Goal: Transaction & Acquisition: Purchase product/service

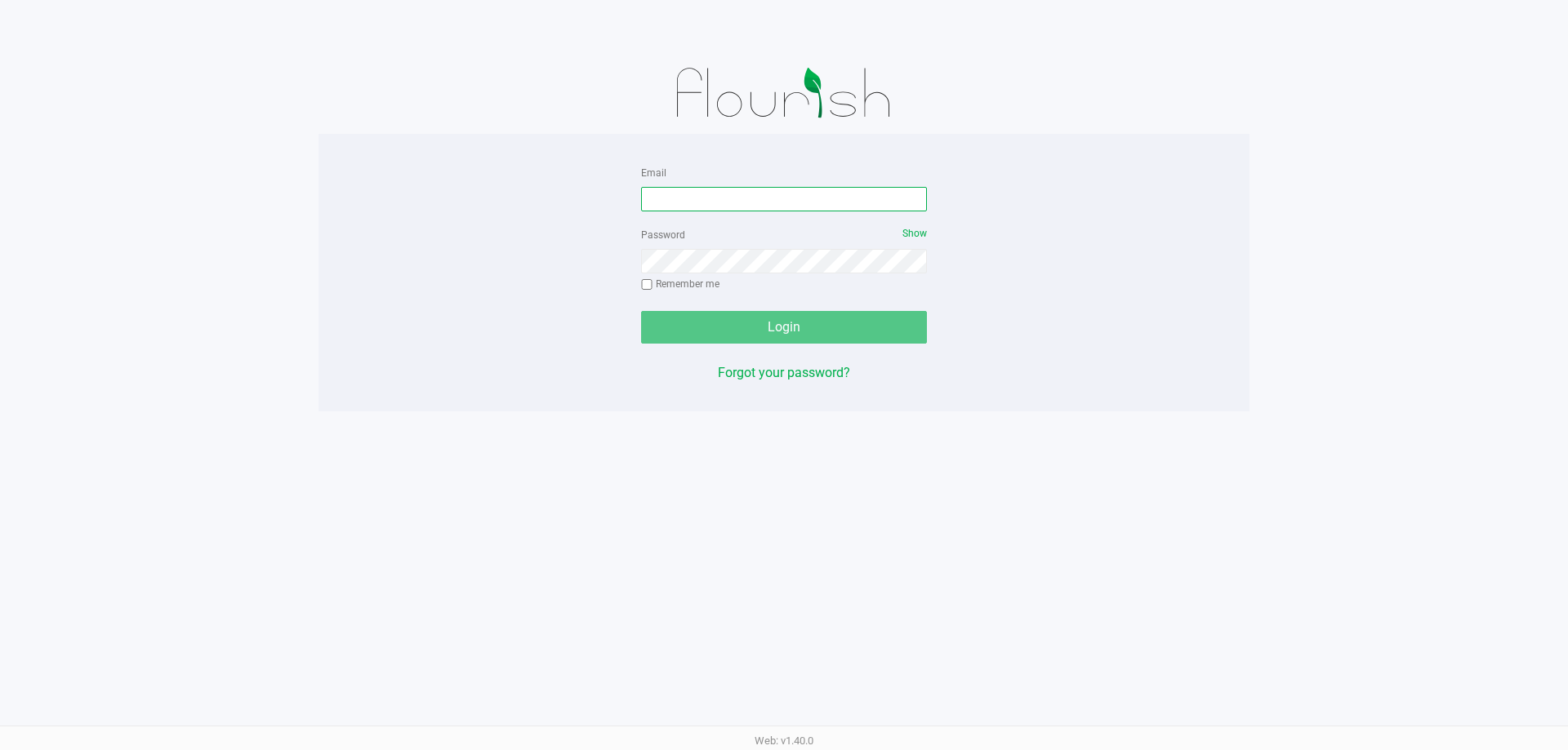
click at [712, 205] on input "Email" at bounding box center [784, 199] width 286 height 25
type input "[EMAIL_ADDRESS][DOMAIN_NAME]"
click at [731, 279] on div "Password Show Remember me" at bounding box center [784, 261] width 286 height 74
click at [641, 311] on button "Login" at bounding box center [784, 327] width 286 height 32
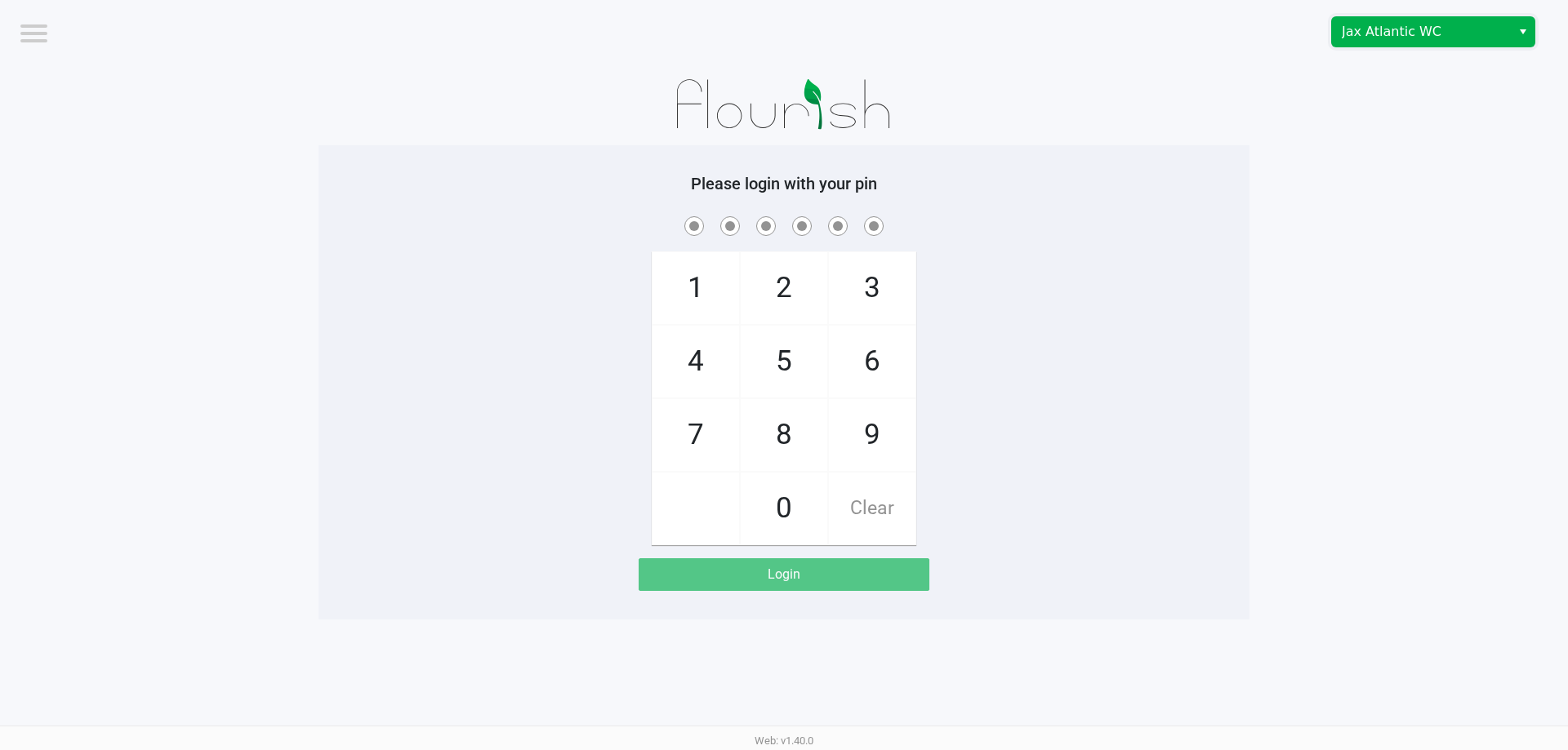
click at [1389, 23] on span "Jax Atlantic WC" at bounding box center [1421, 32] width 179 height 30
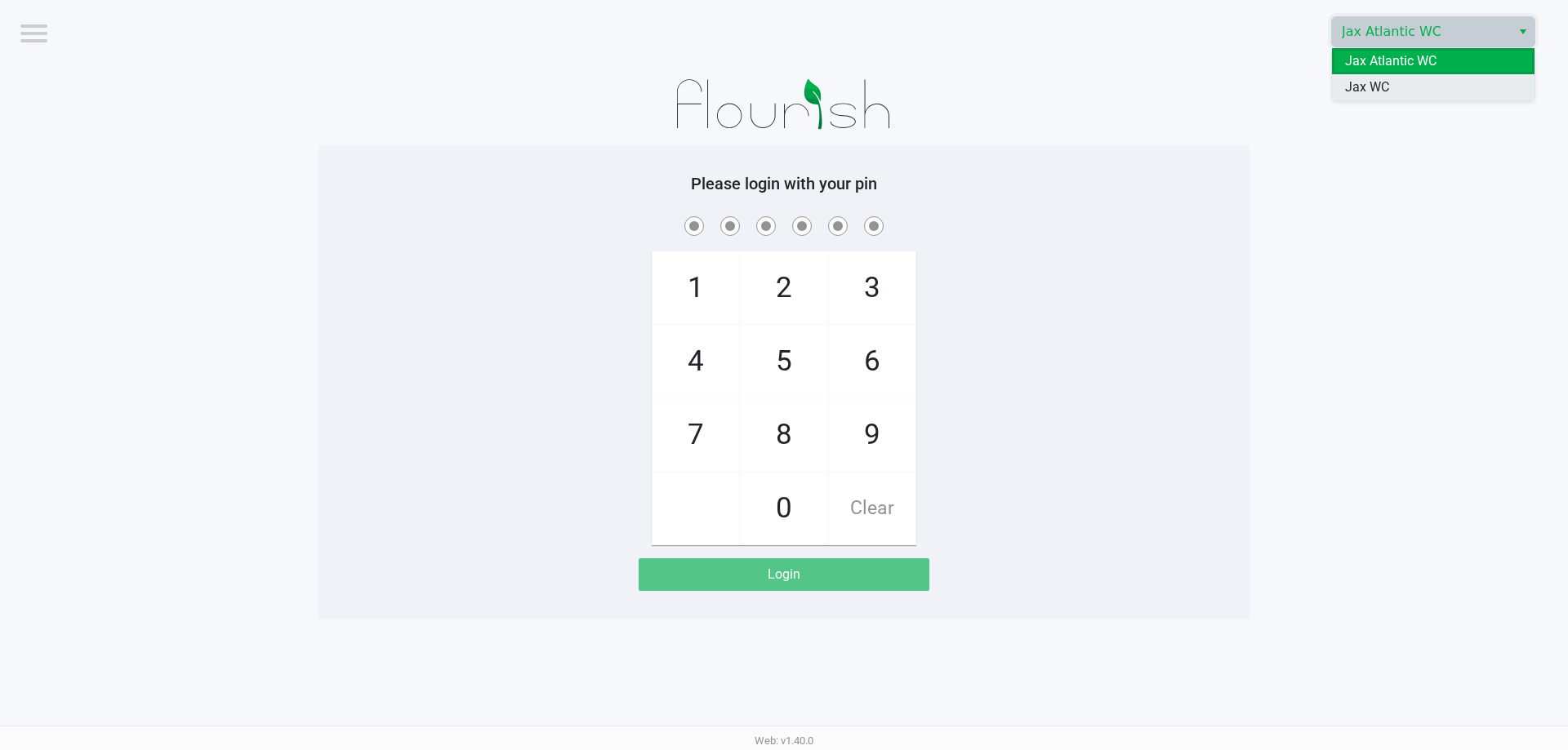
click at [1385, 83] on span "Jax WC" at bounding box center [1367, 87] width 44 height 19
checkbox input "true"
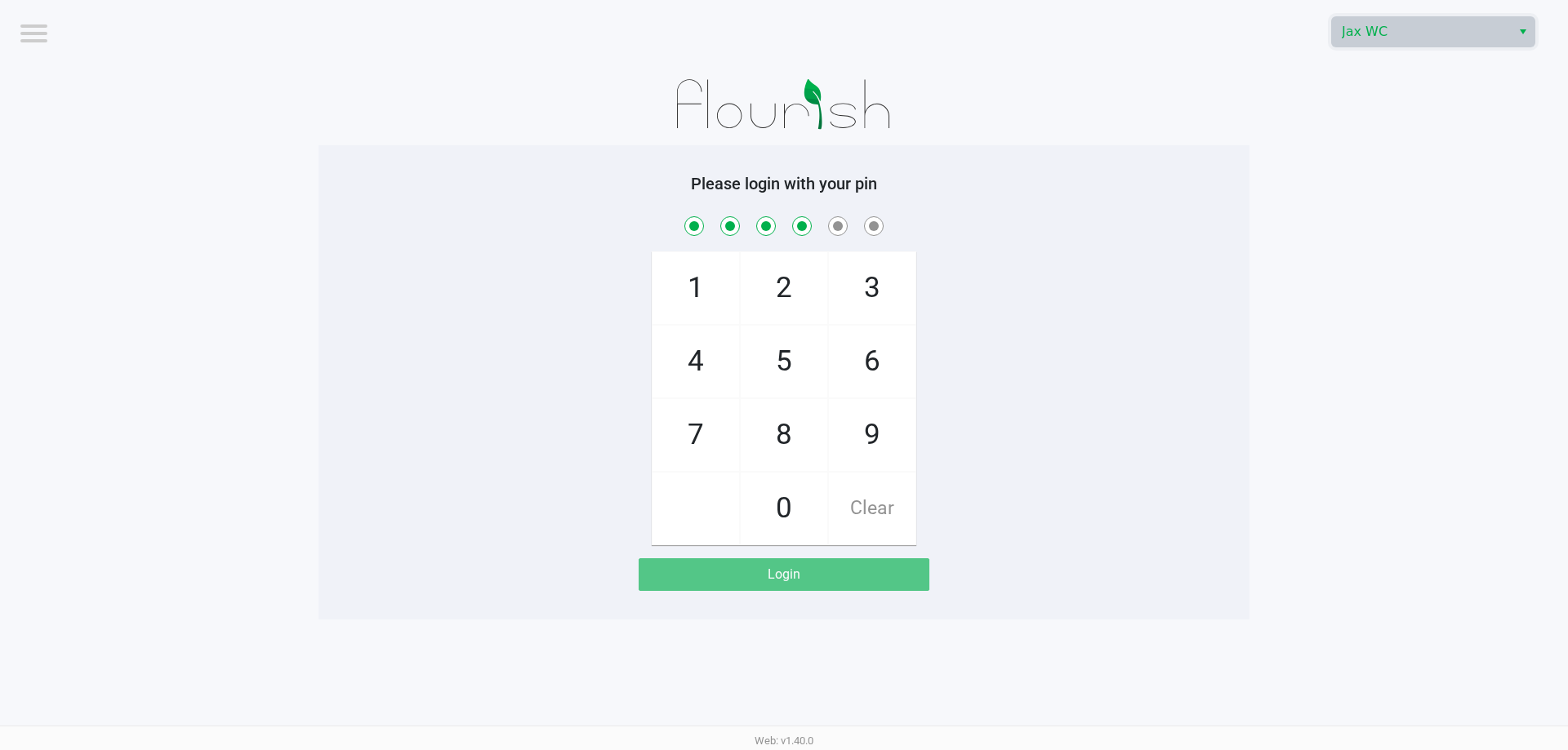
checkbox input "true"
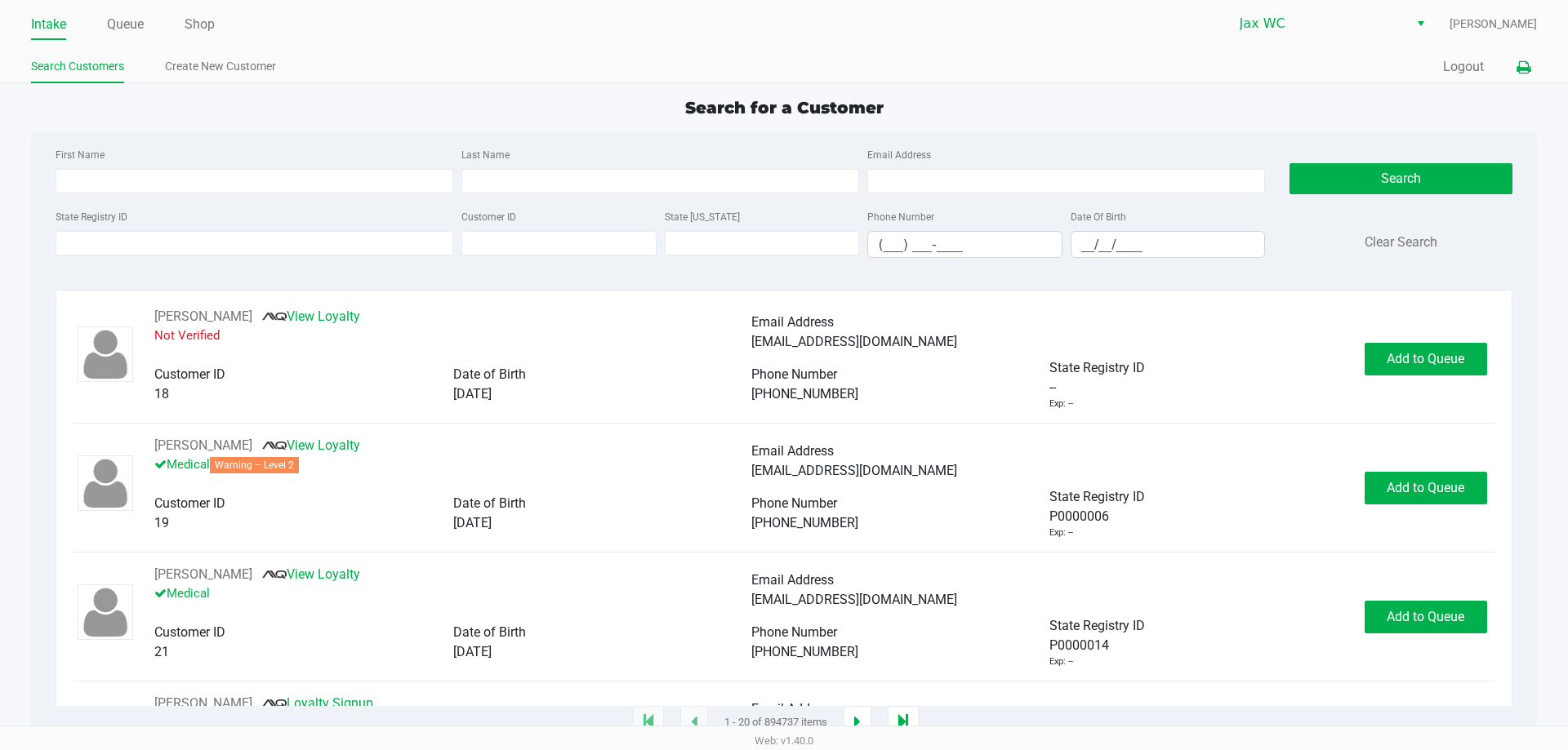
click at [1522, 72] on icon at bounding box center [1523, 67] width 14 height 11
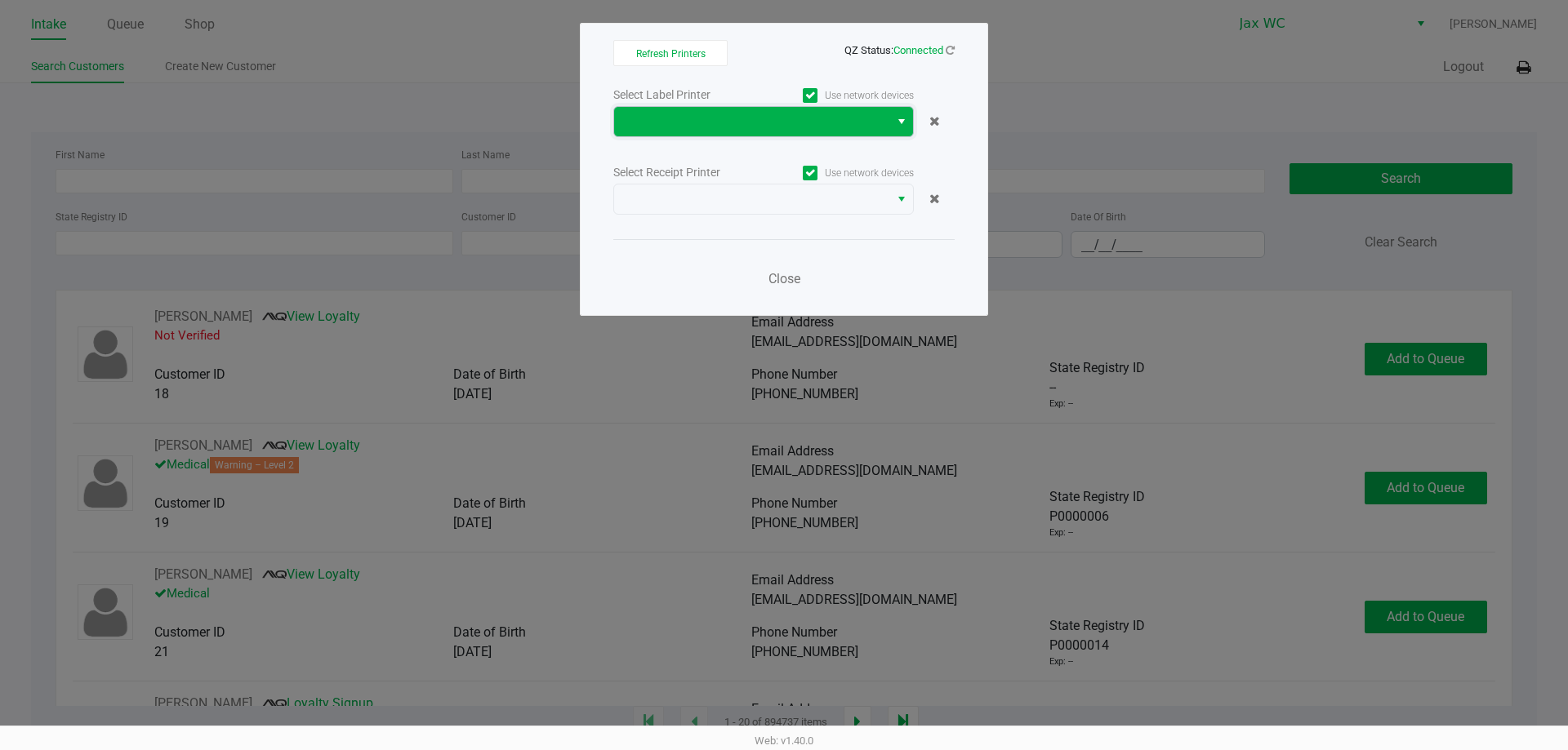
click at [858, 128] on span at bounding box center [751, 121] width 256 height 19
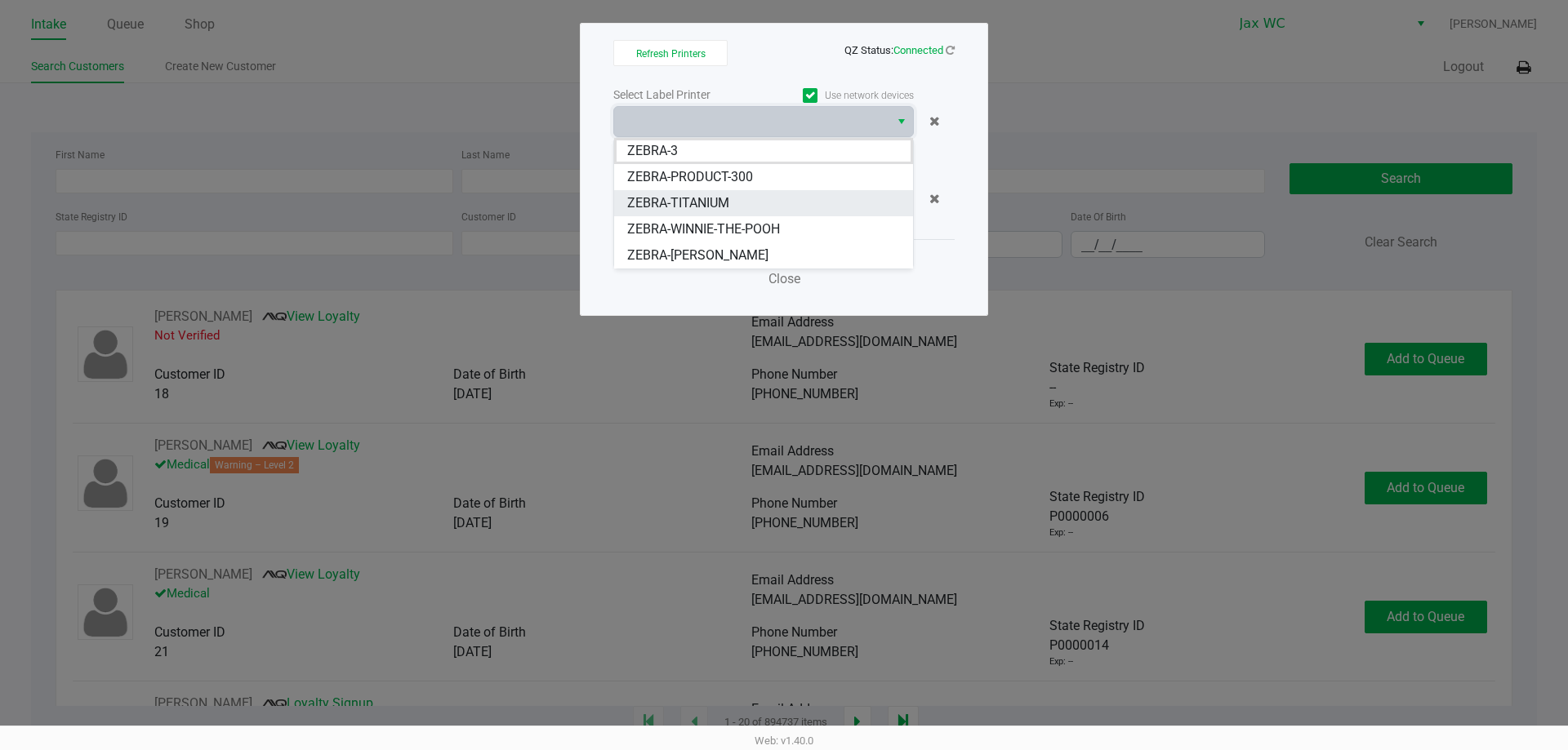
click at [692, 197] on span "ZEBRA-TITANIUM" at bounding box center [678, 202] width 102 height 19
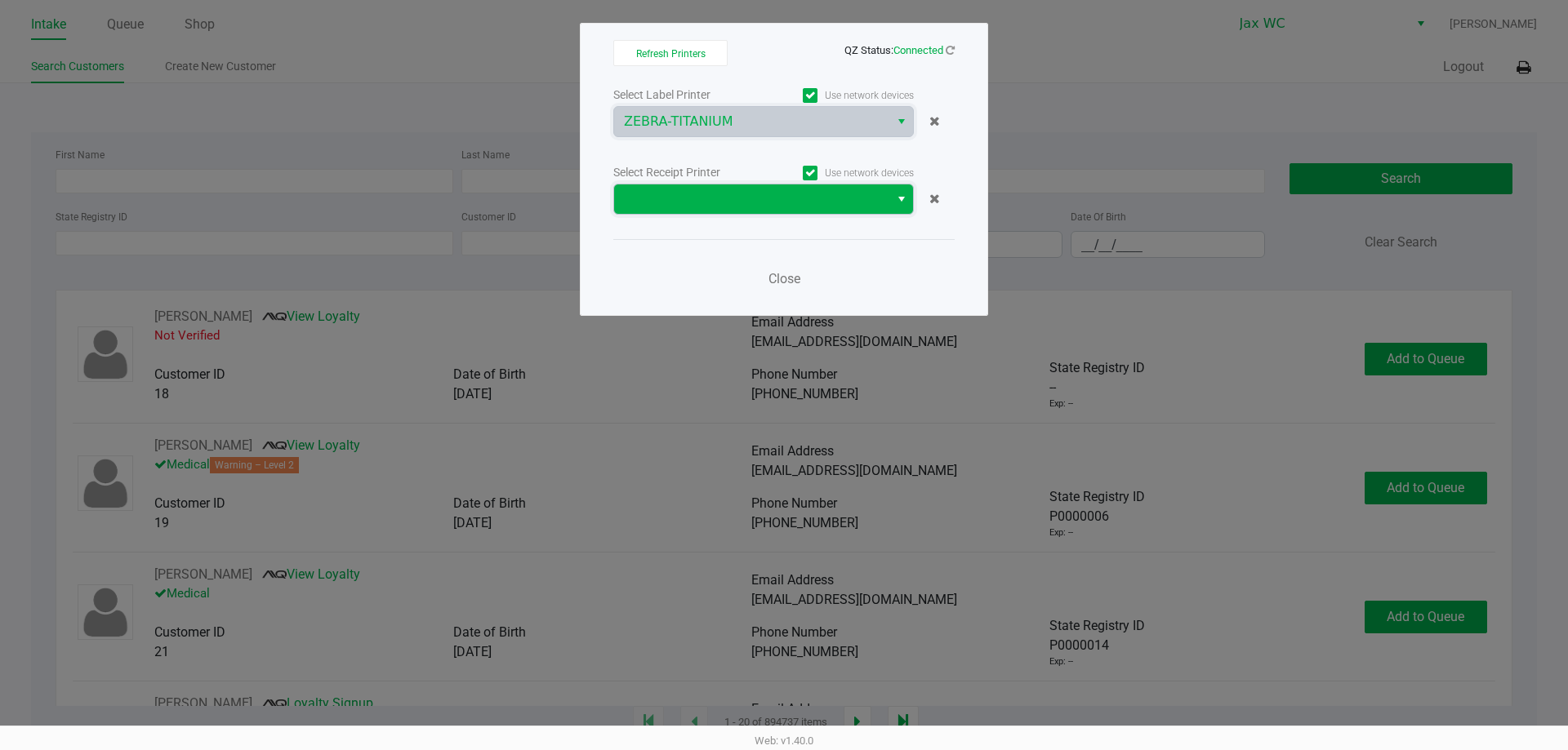
click at [702, 191] on span at bounding box center [751, 199] width 256 height 19
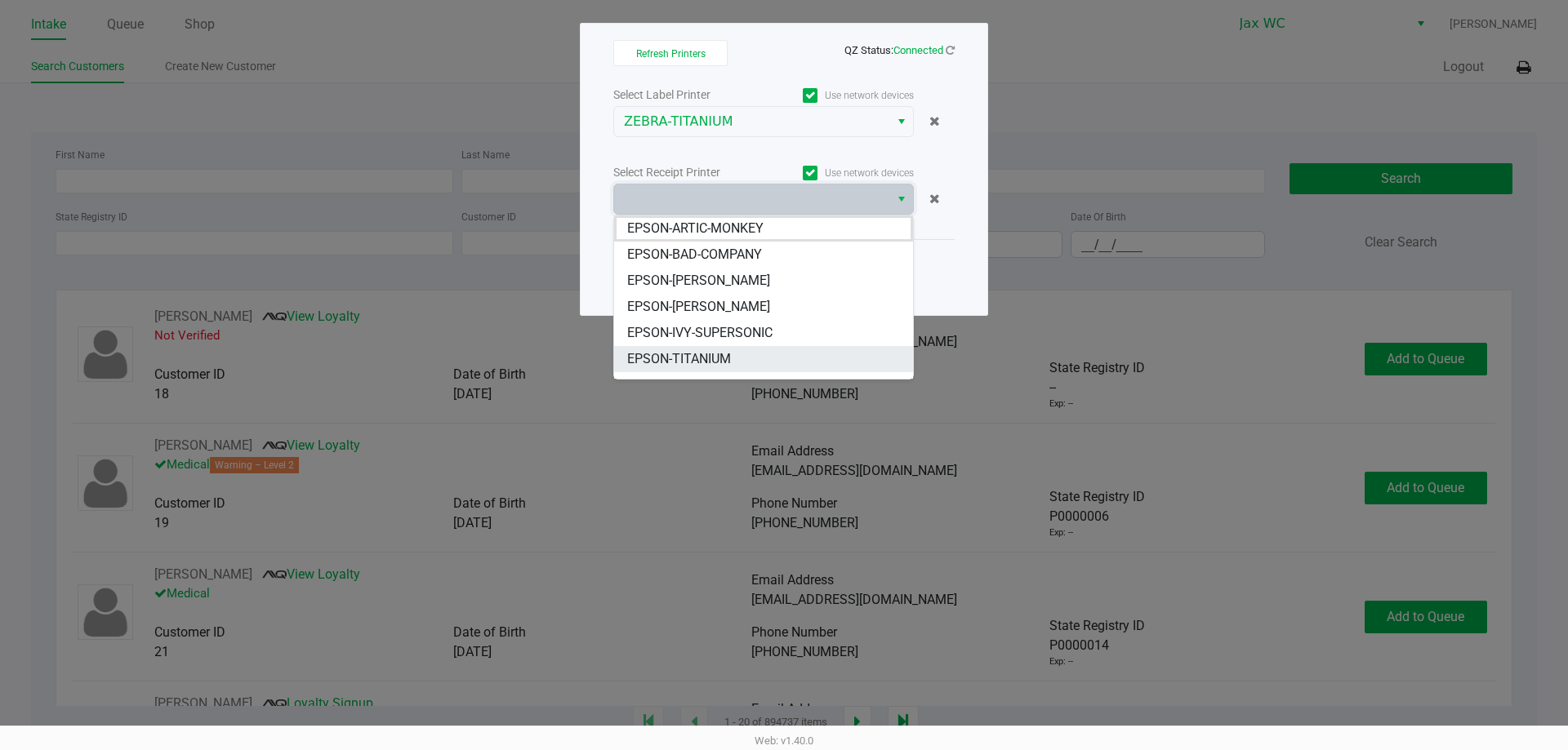
click at [667, 363] on span "EPSON-TITANIUM" at bounding box center [679, 358] width 103 height 19
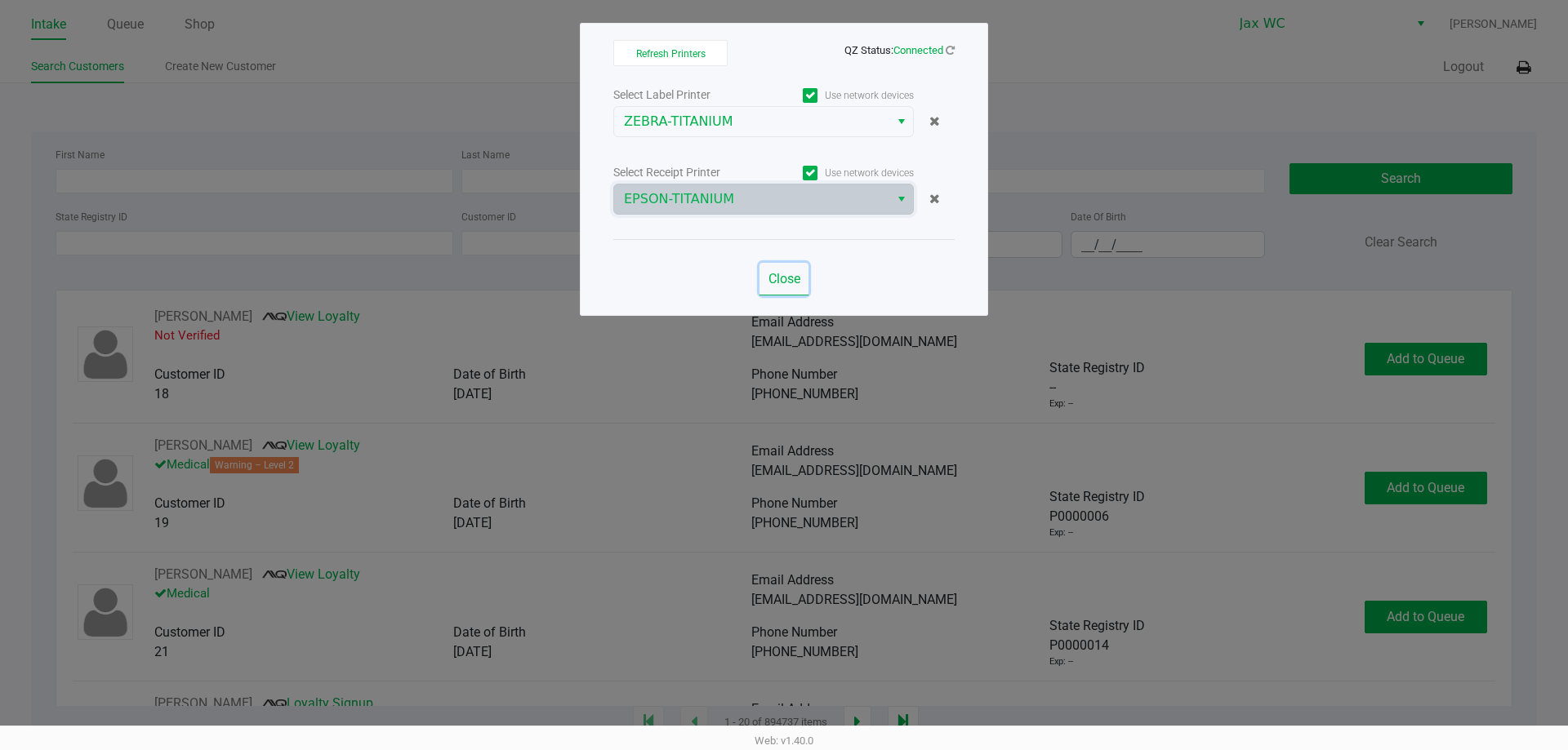
click at [772, 274] on span "Close" at bounding box center [784, 278] width 31 height 16
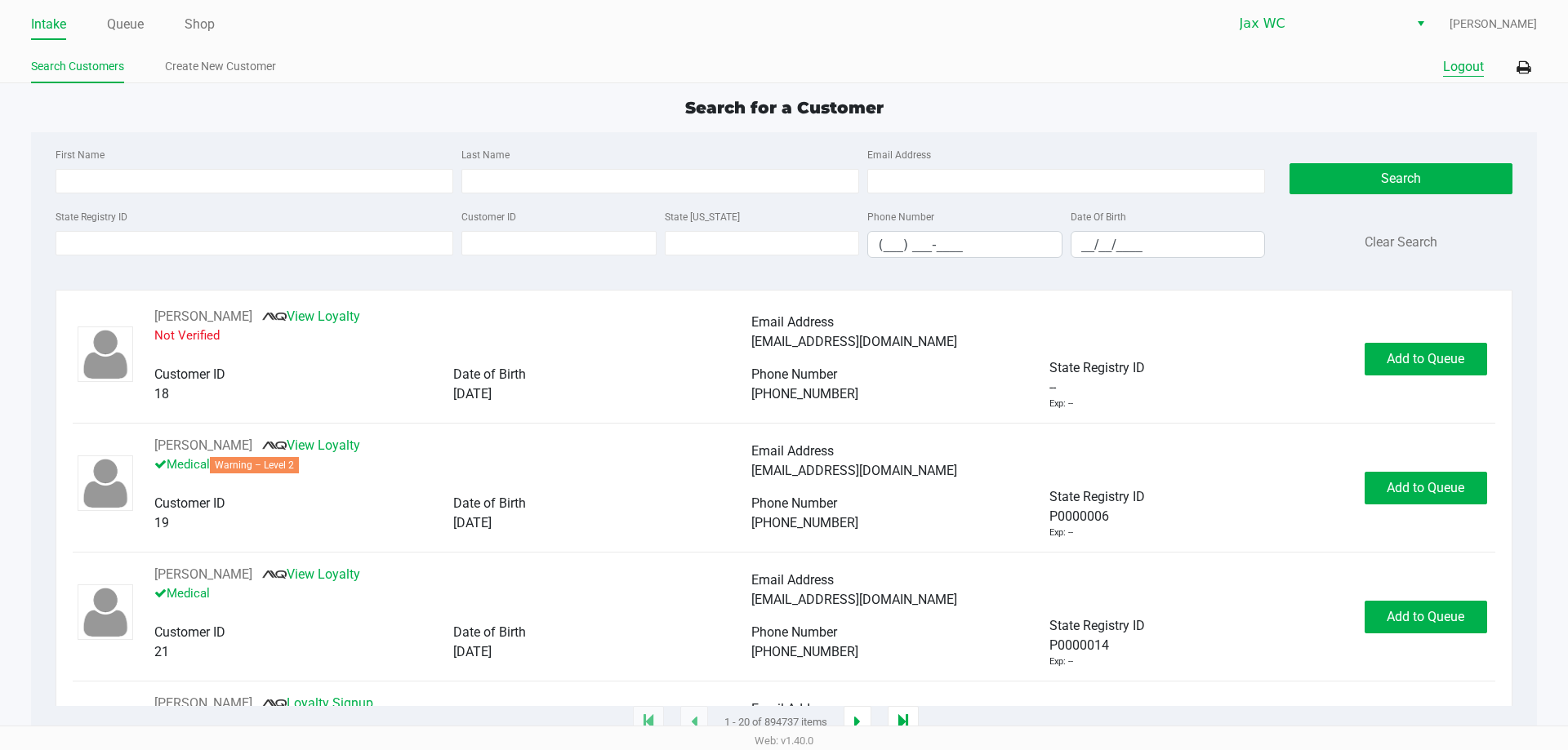
click at [1452, 67] on button "Logout" at bounding box center [1463, 67] width 41 height 19
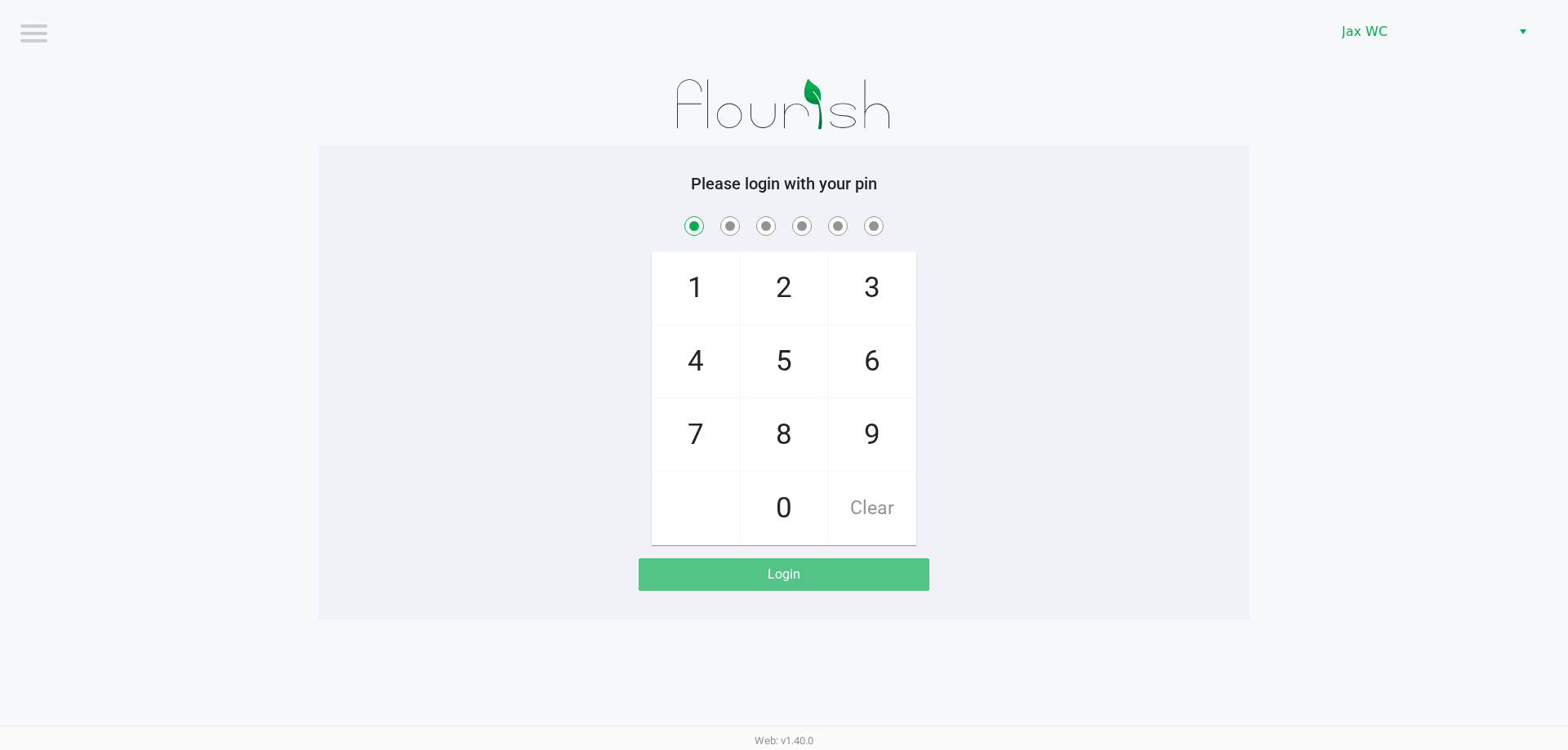
checkbox input "true"
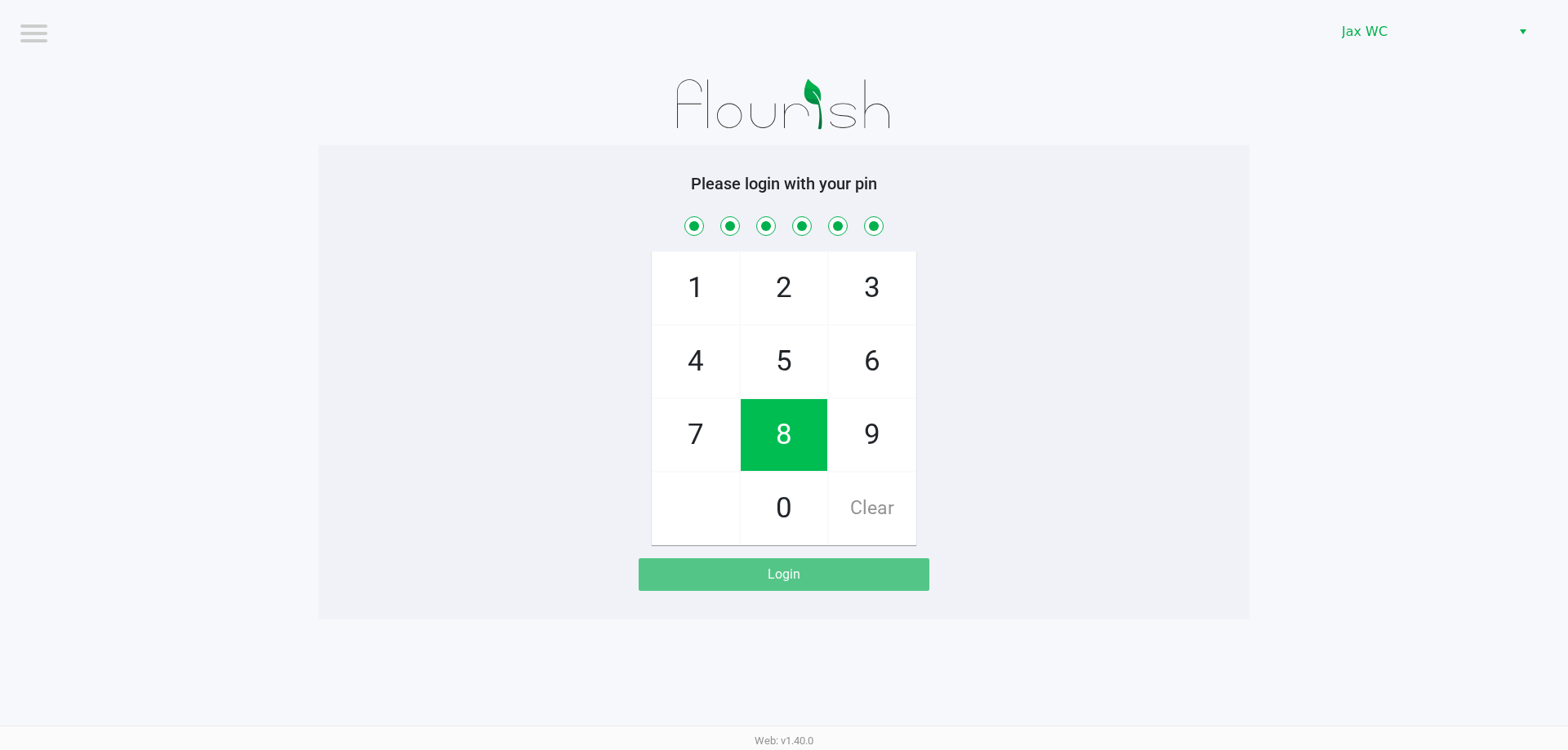
checkbox input "true"
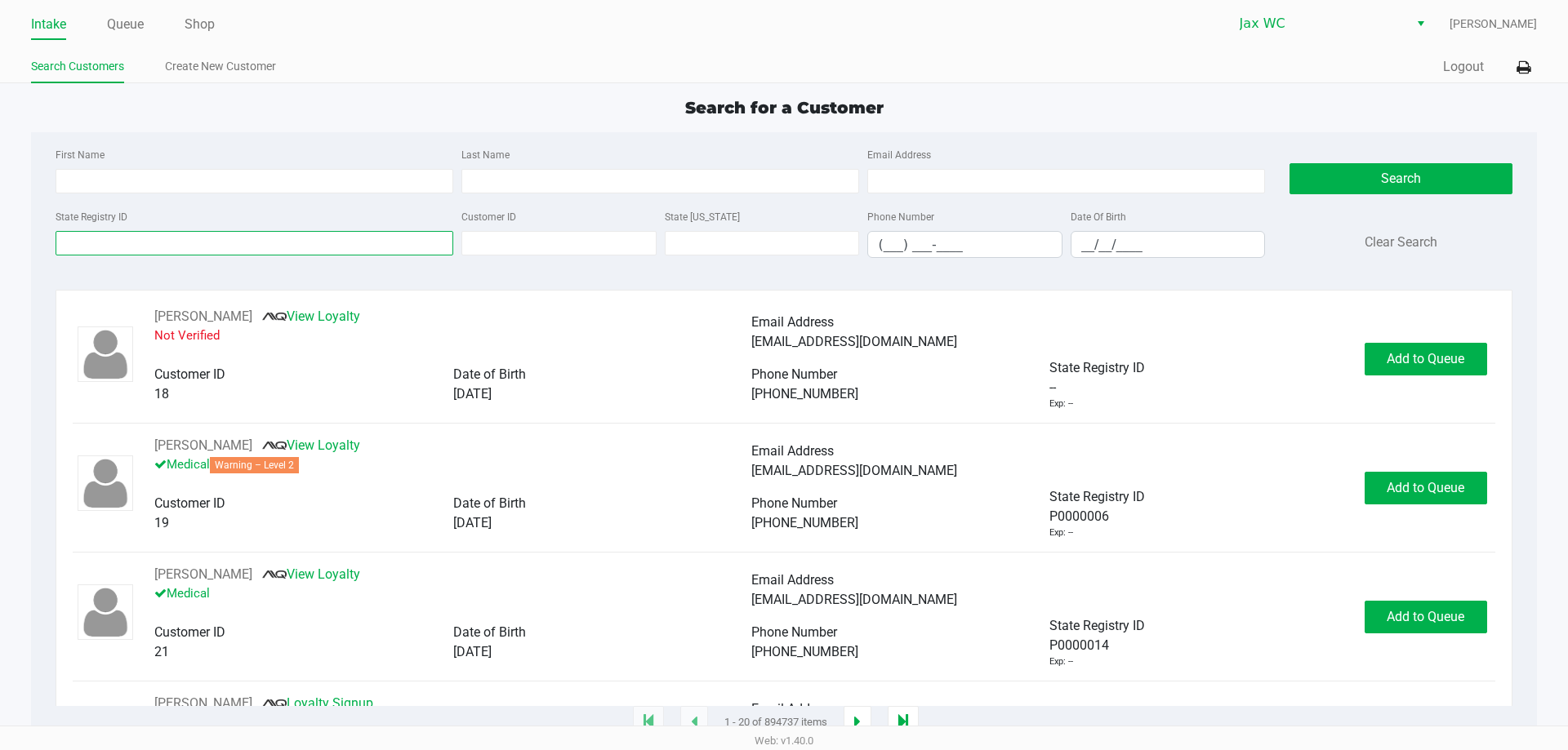
click at [304, 249] on input "State Registry ID" at bounding box center [254, 243] width 397 height 25
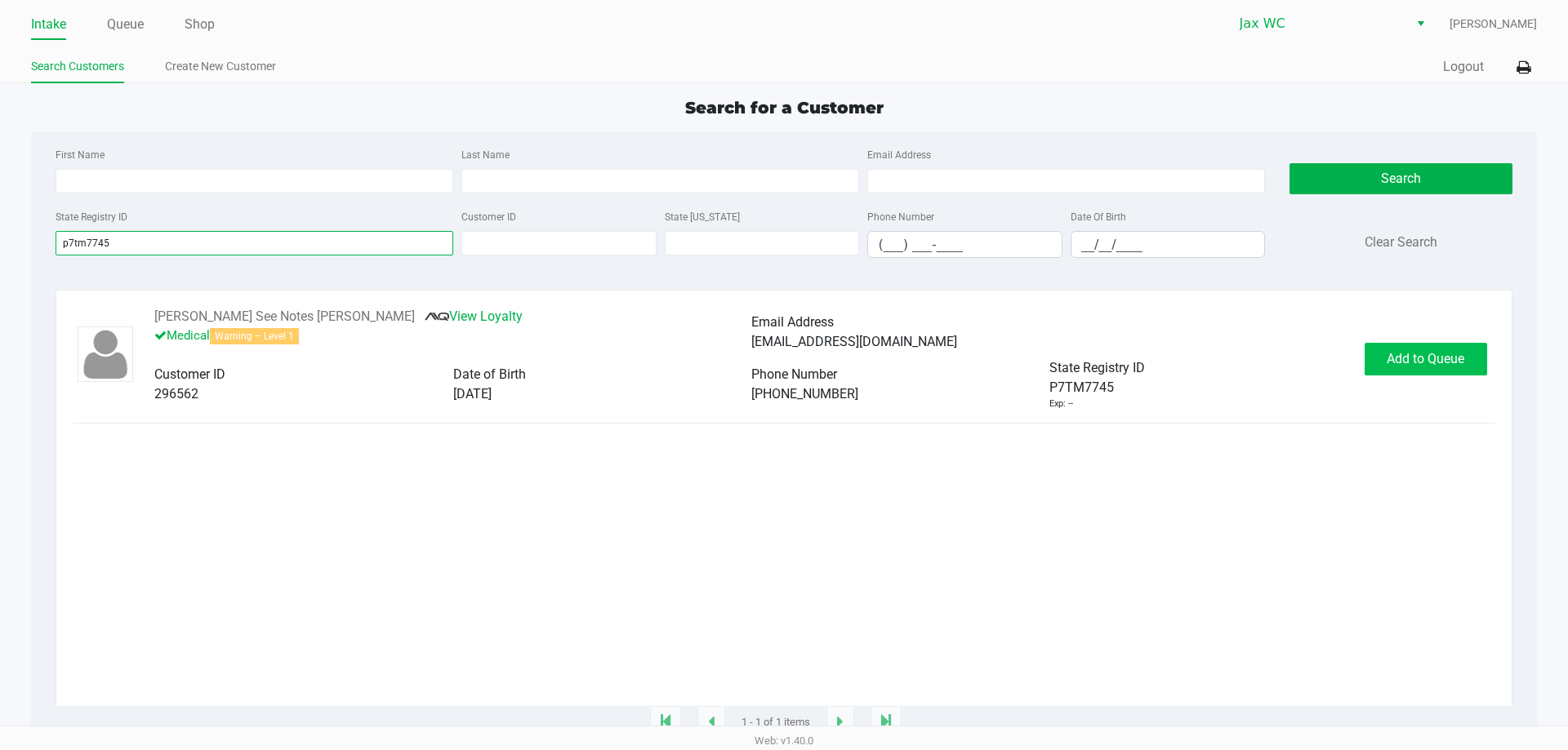
type input "p7tm7745"
click at [1417, 356] on span "Add to Queue" at bounding box center [1425, 358] width 78 height 16
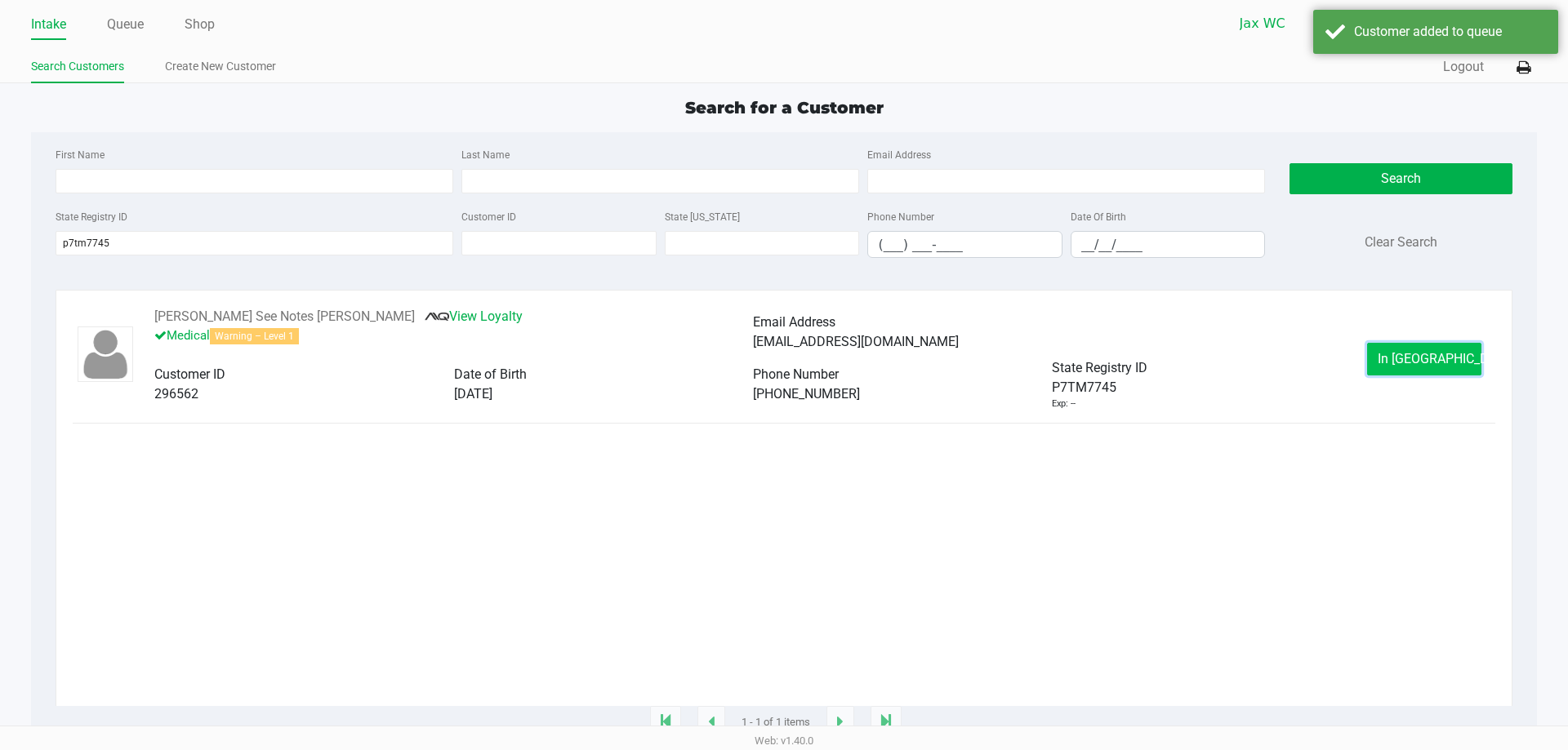
click at [1427, 350] on button "In Queue" at bounding box center [1424, 358] width 115 height 32
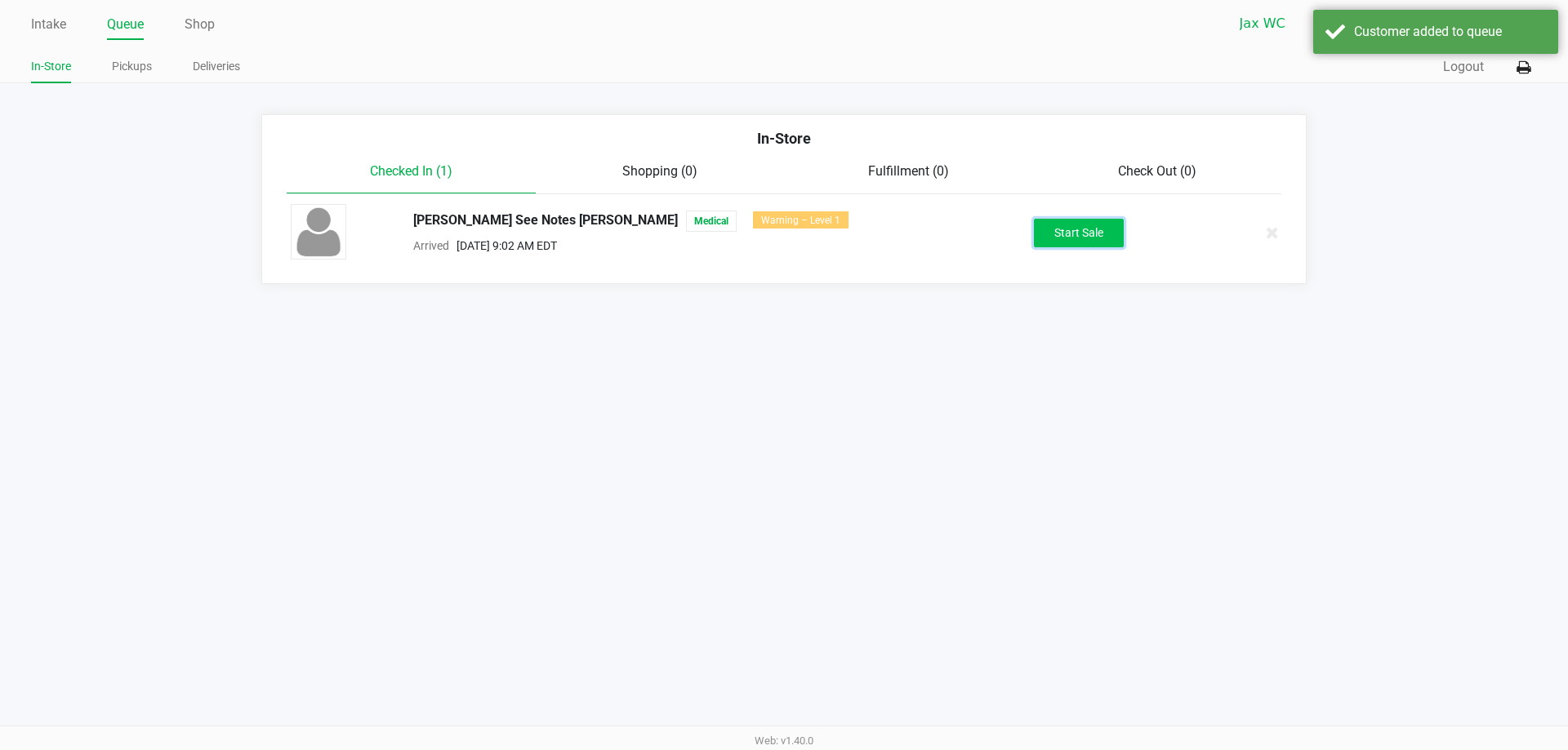
click at [1100, 241] on button "Start Sale" at bounding box center [1078, 233] width 90 height 29
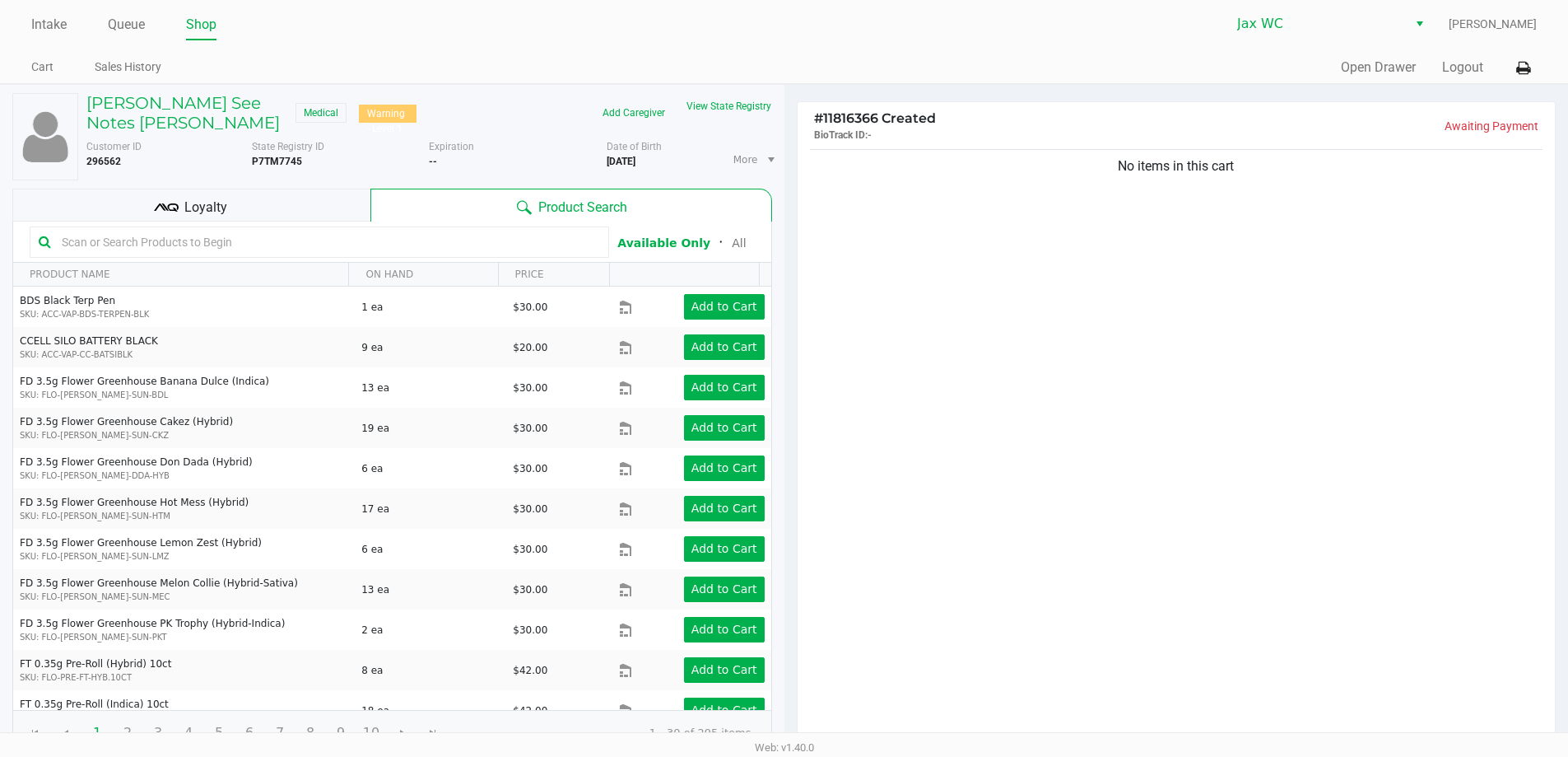
click at [208, 243] on input "text" at bounding box center [327, 242] width 545 height 25
click at [725, 106] on button "View State Registry" at bounding box center [723, 106] width 96 height 26
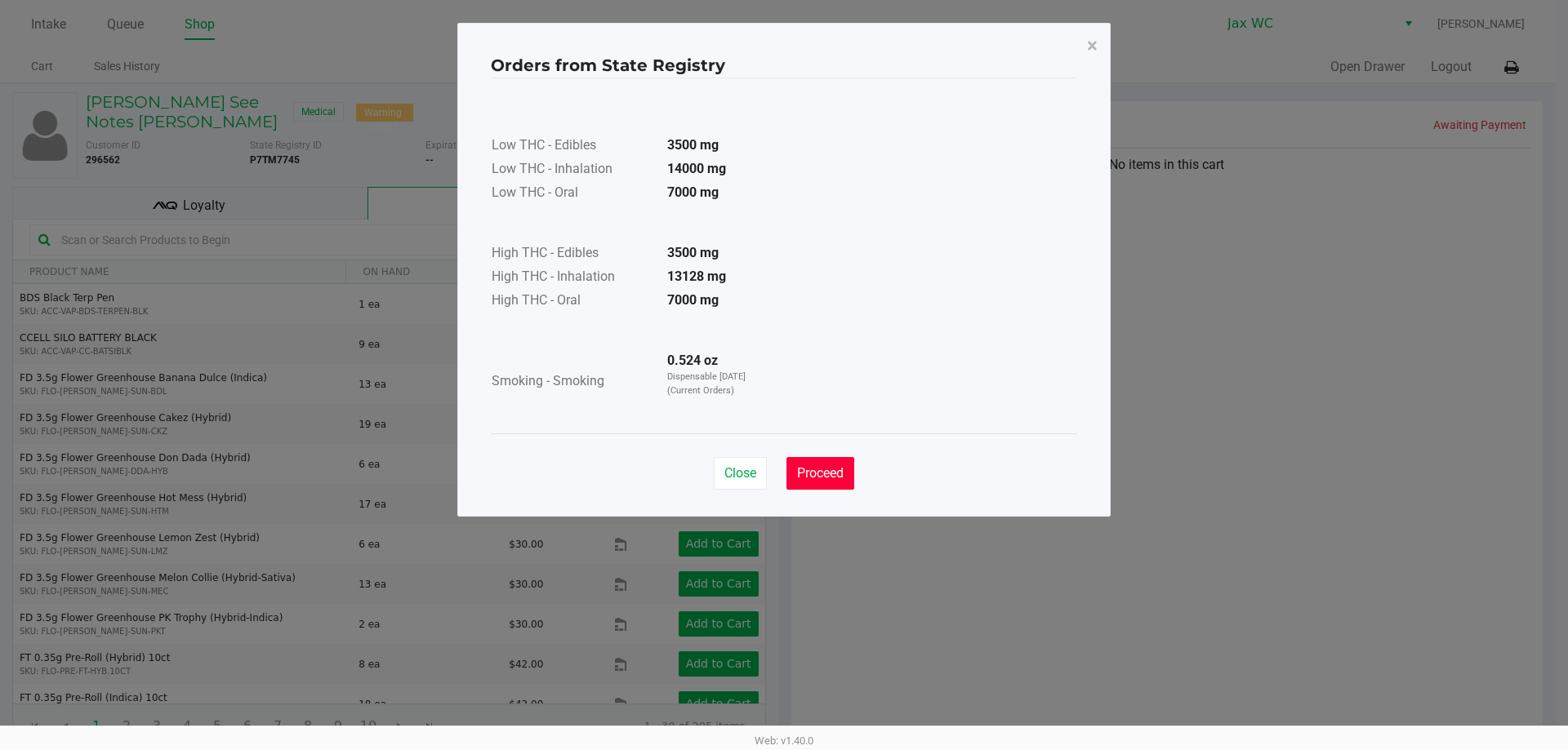
click at [836, 472] on span "Proceed" at bounding box center [820, 473] width 46 height 16
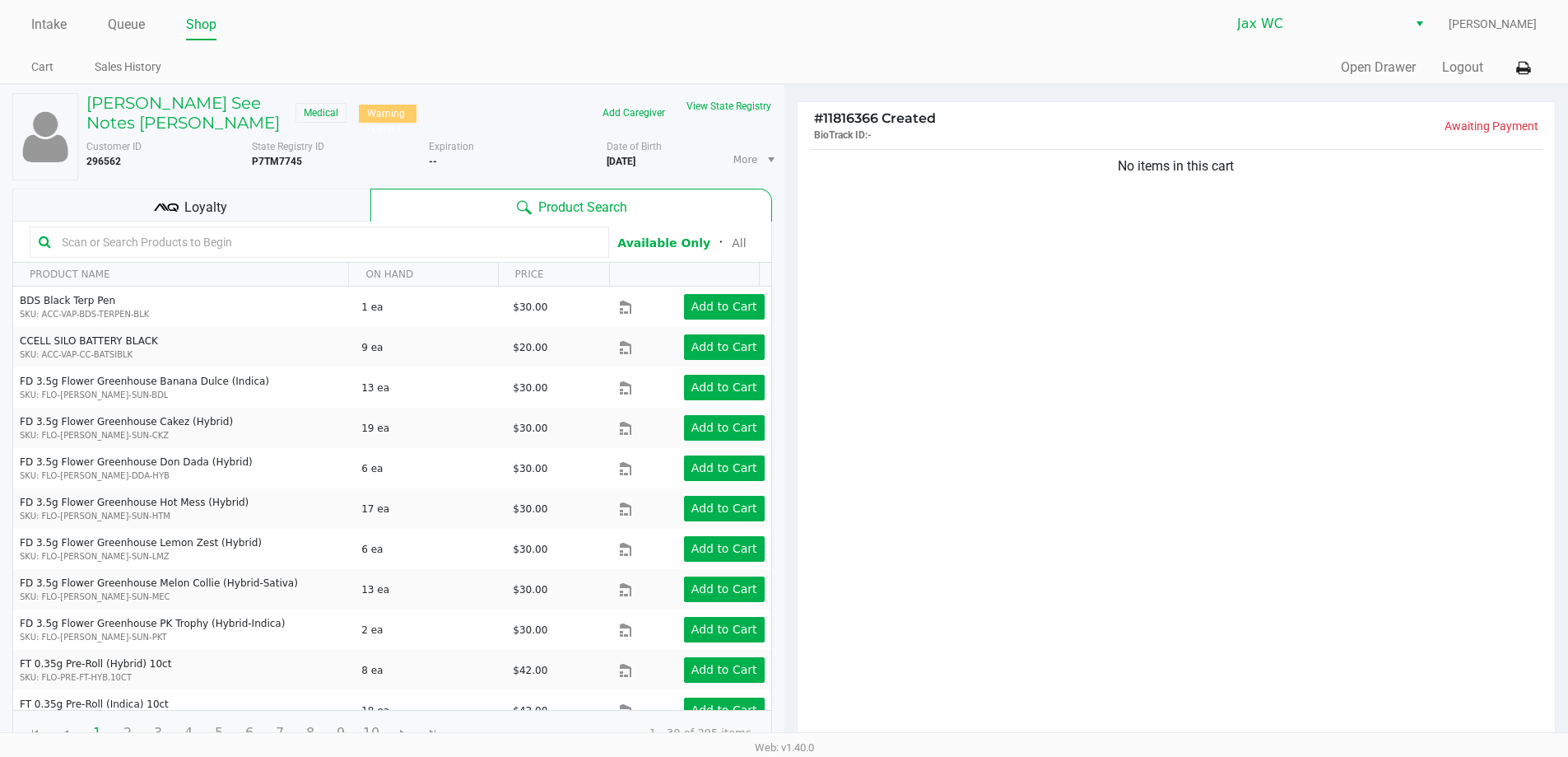
click at [1128, 284] on div "No items in this cart" at bounding box center [1177, 445] width 758 height 599
click at [1081, 563] on div "No items in this cart" at bounding box center [1177, 445] width 758 height 599
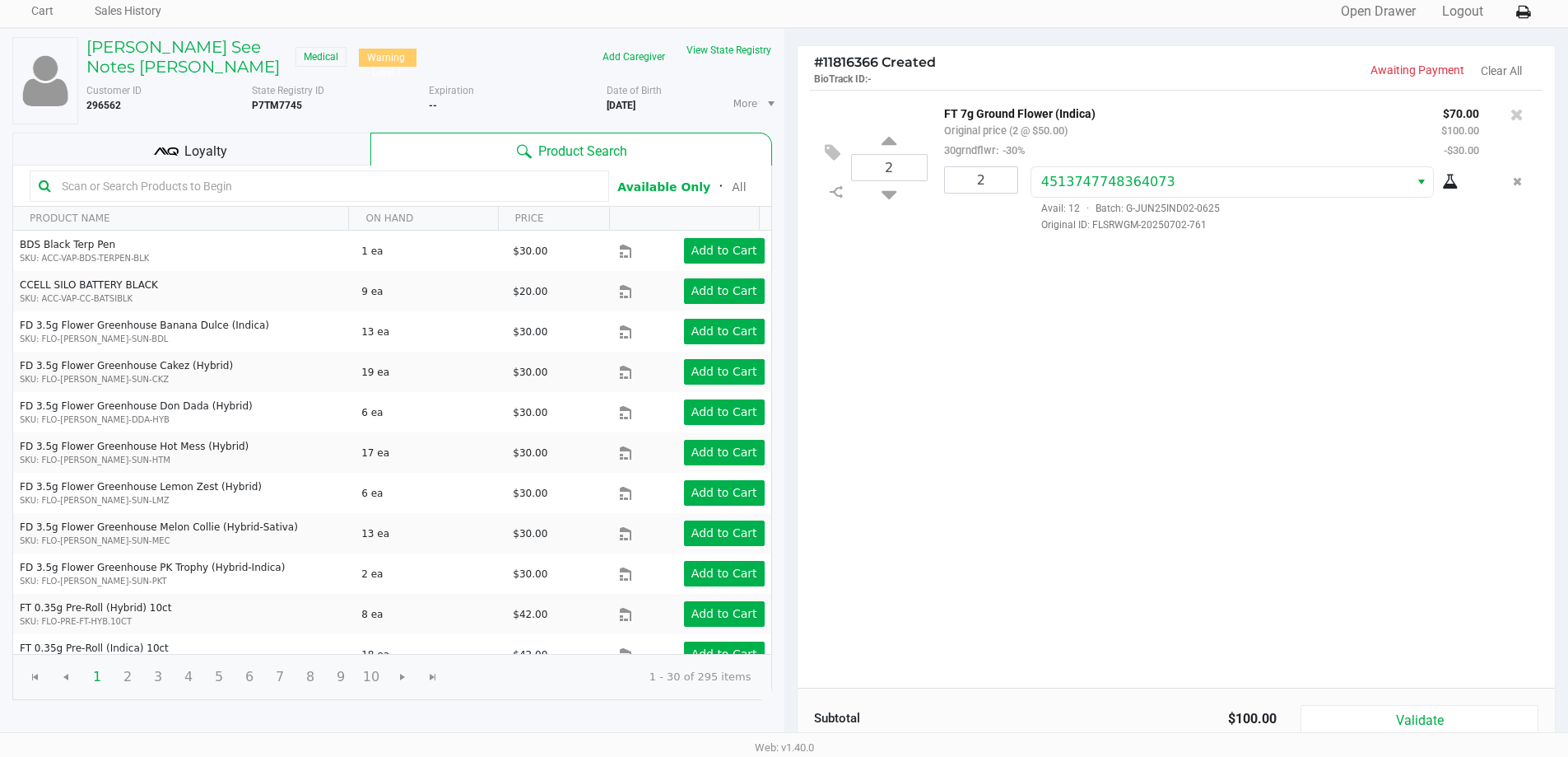
scroll to position [169, 0]
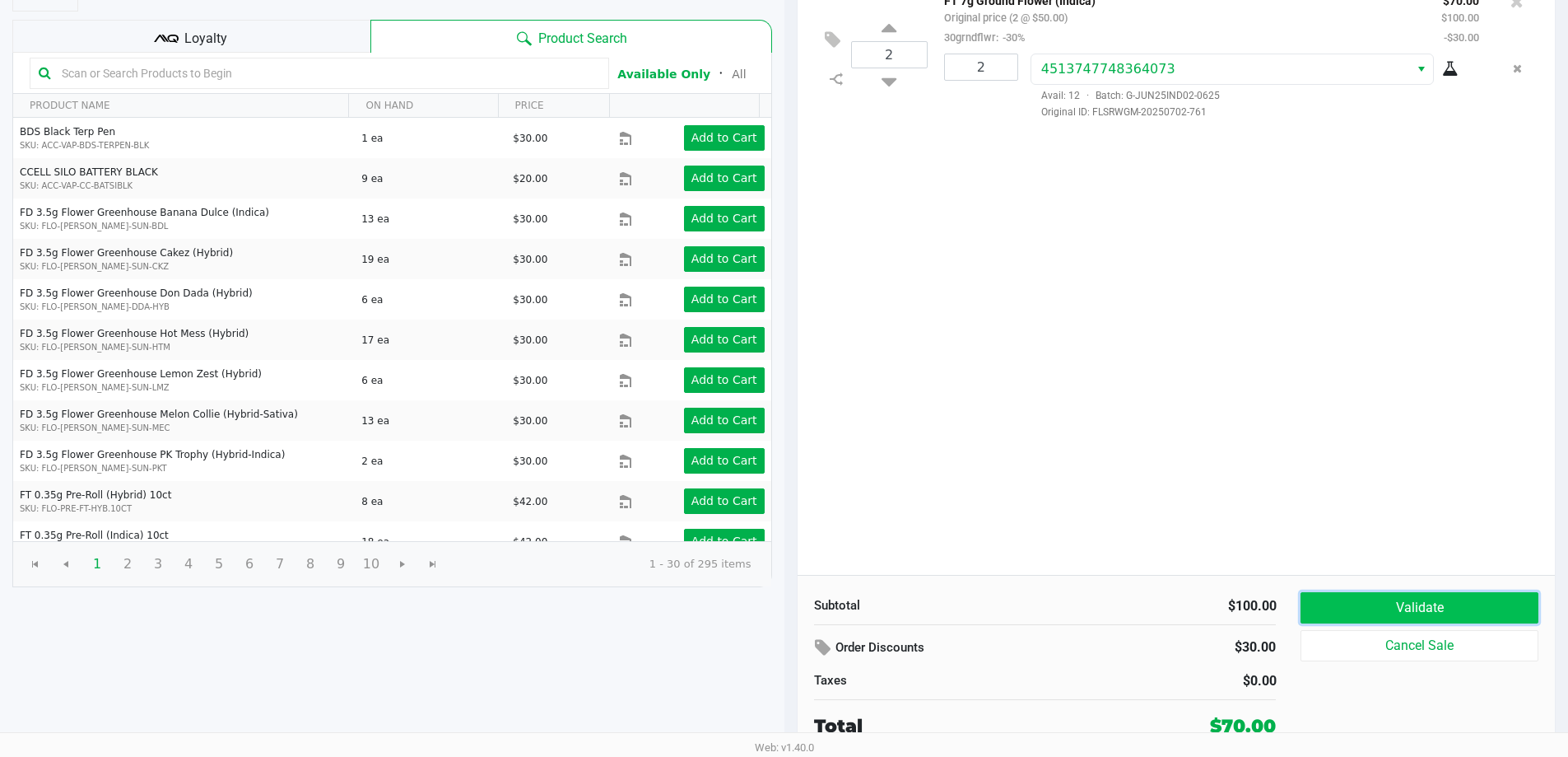
click at [1416, 600] on button "Validate" at bounding box center [1419, 608] width 237 height 32
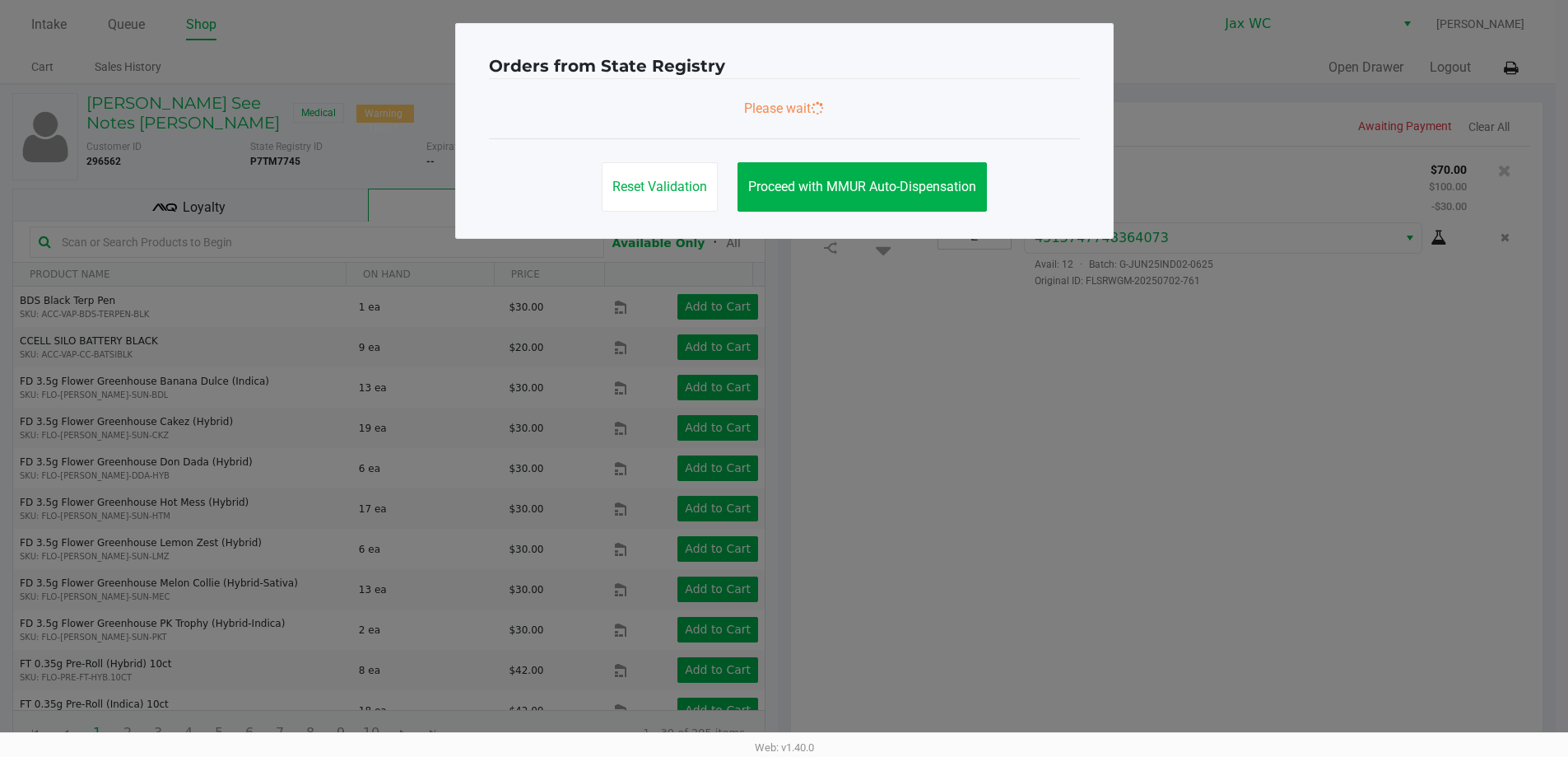
scroll to position [0, 0]
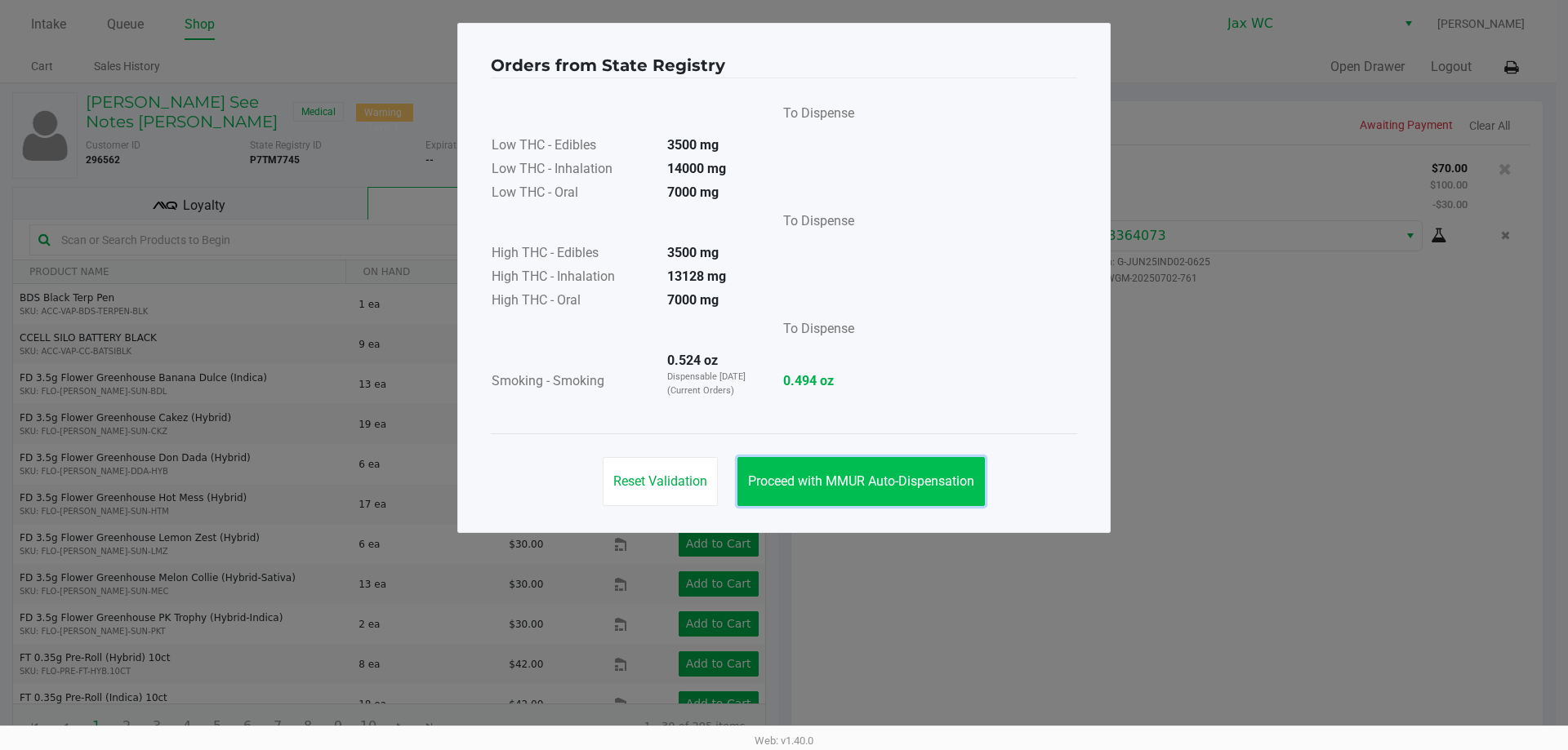
click at [904, 480] on span "Proceed with MMUR Auto-Dispensation" at bounding box center [860, 481] width 226 height 16
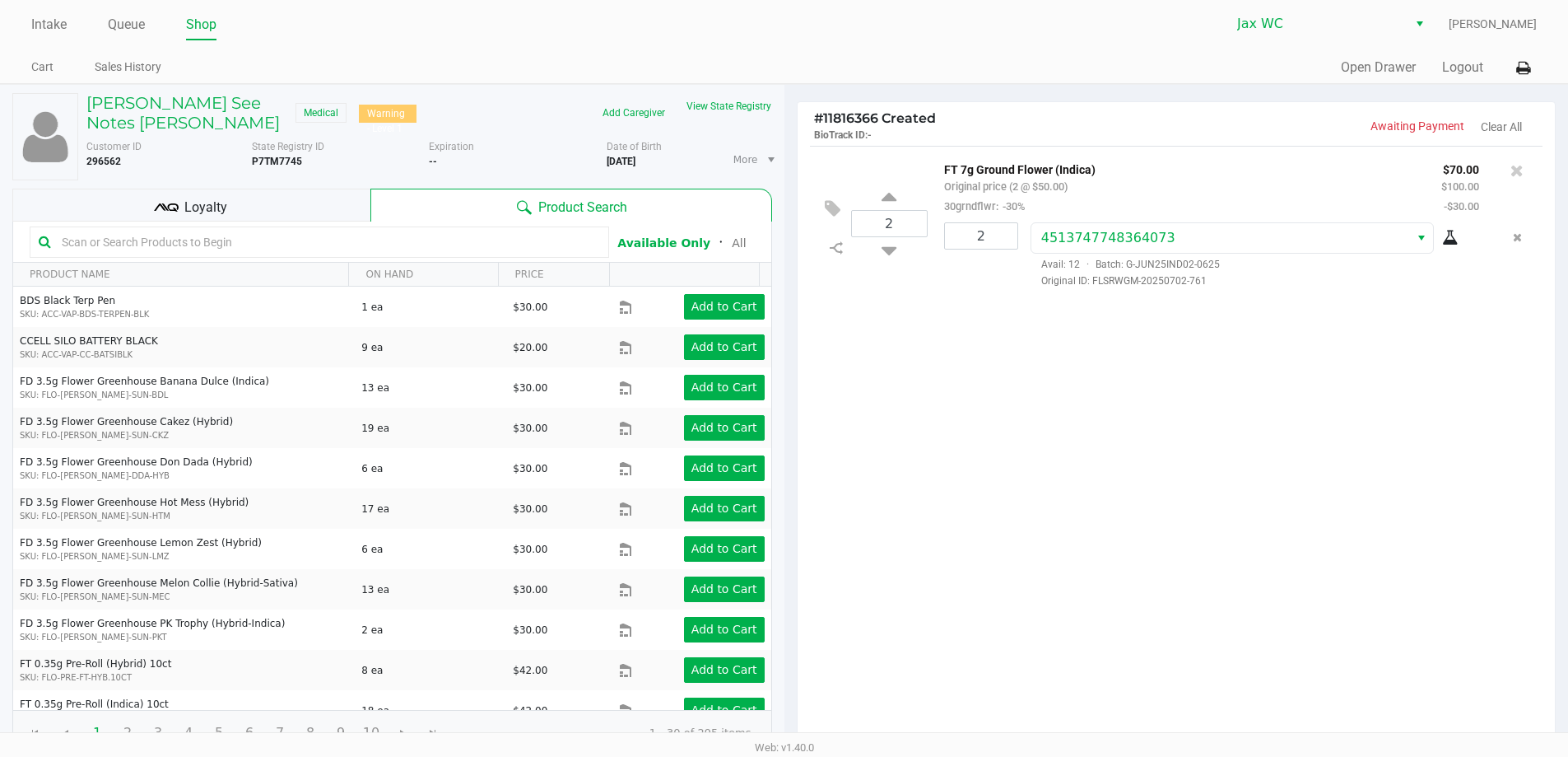
click at [225, 186] on div "COLEMAN See Notes SMITH JR Medical Warning - Level 1 Add Caregiver View State R…" at bounding box center [392, 424] width 760 height 680
click at [225, 201] on span "Loyalty" at bounding box center [206, 207] width 43 height 20
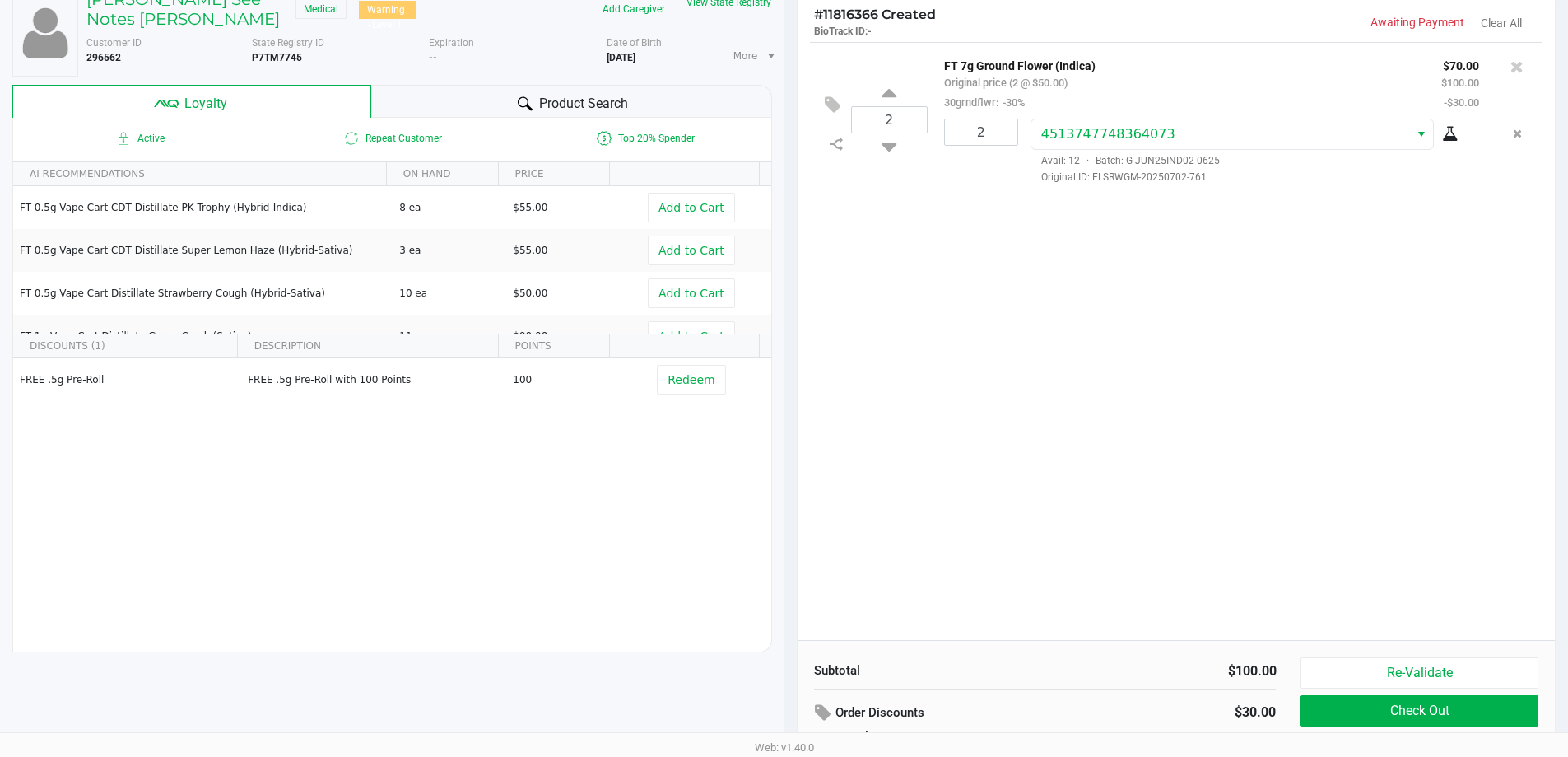
scroll to position [188, 0]
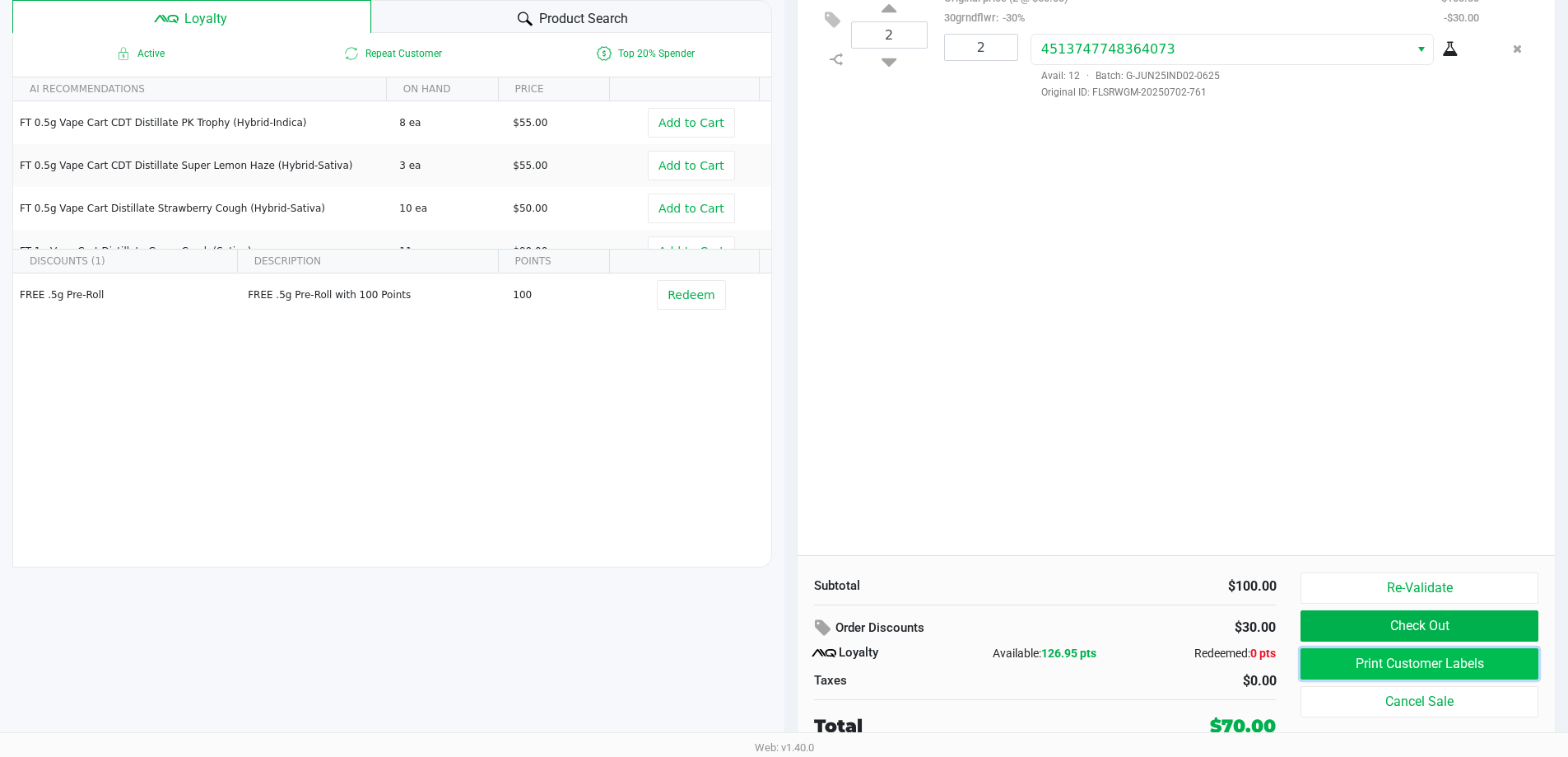
click at [1368, 670] on button "Print Customer Labels" at bounding box center [1419, 664] width 237 height 32
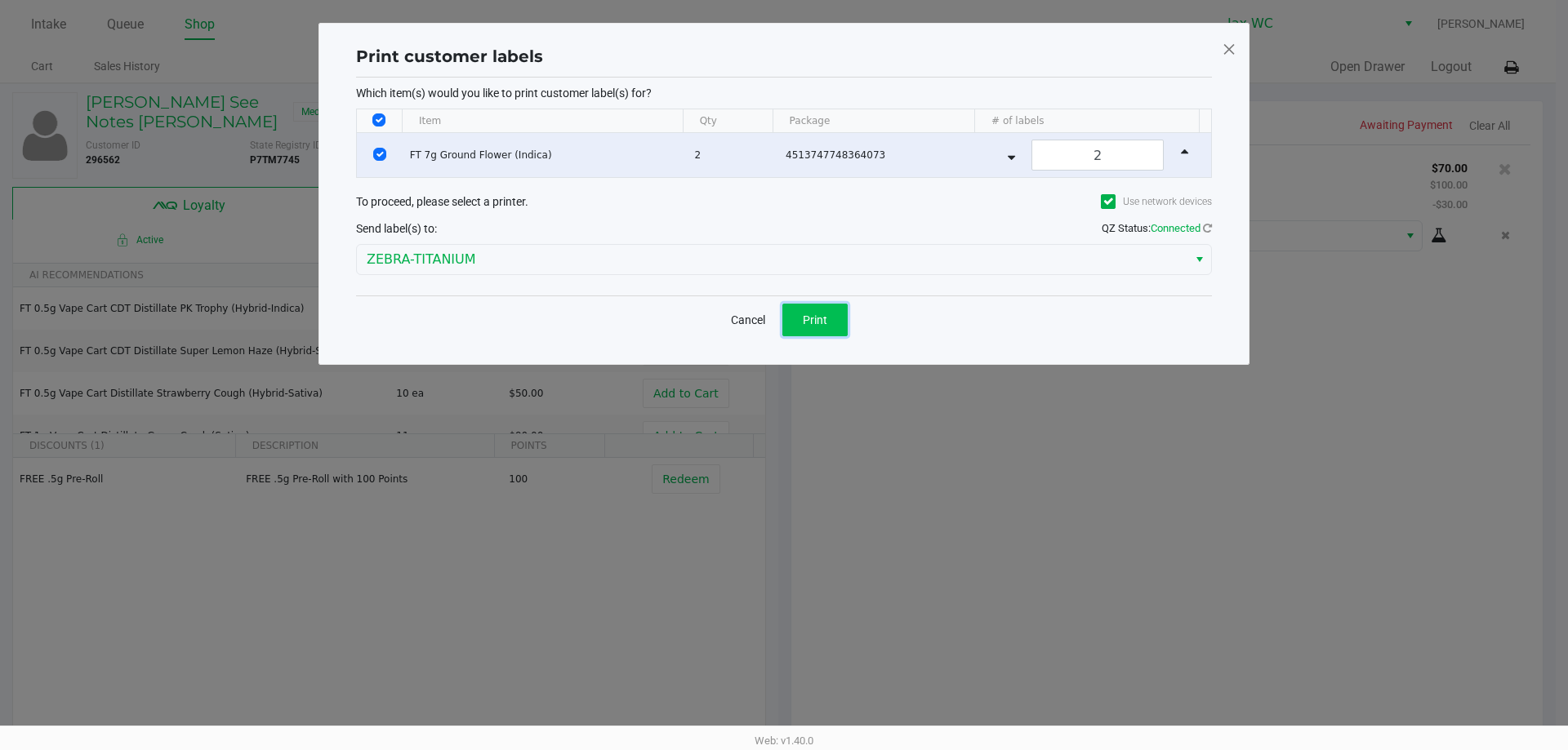
click at [834, 318] on button "Print" at bounding box center [815, 320] width 66 height 32
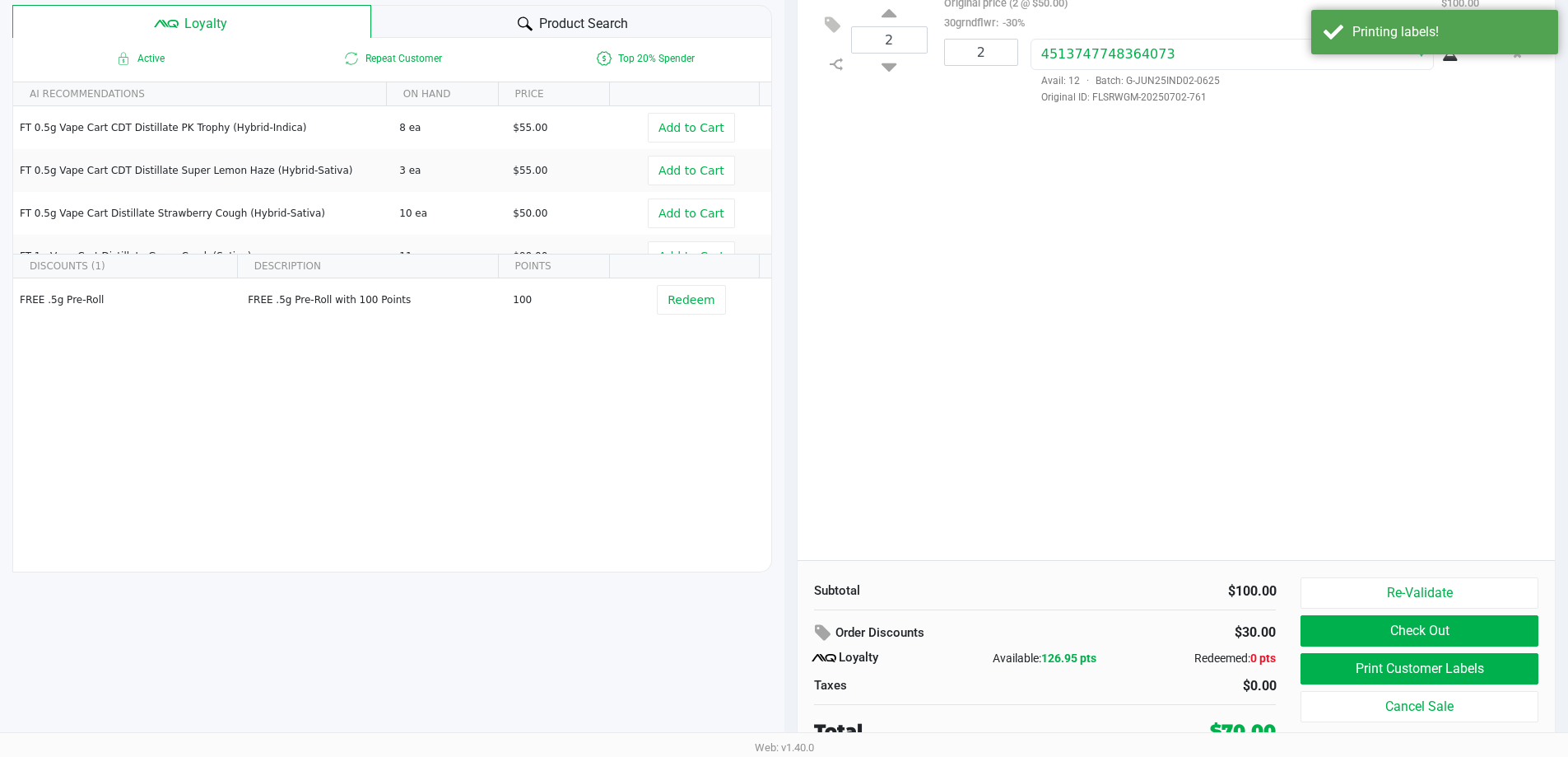
scroll to position [188, 0]
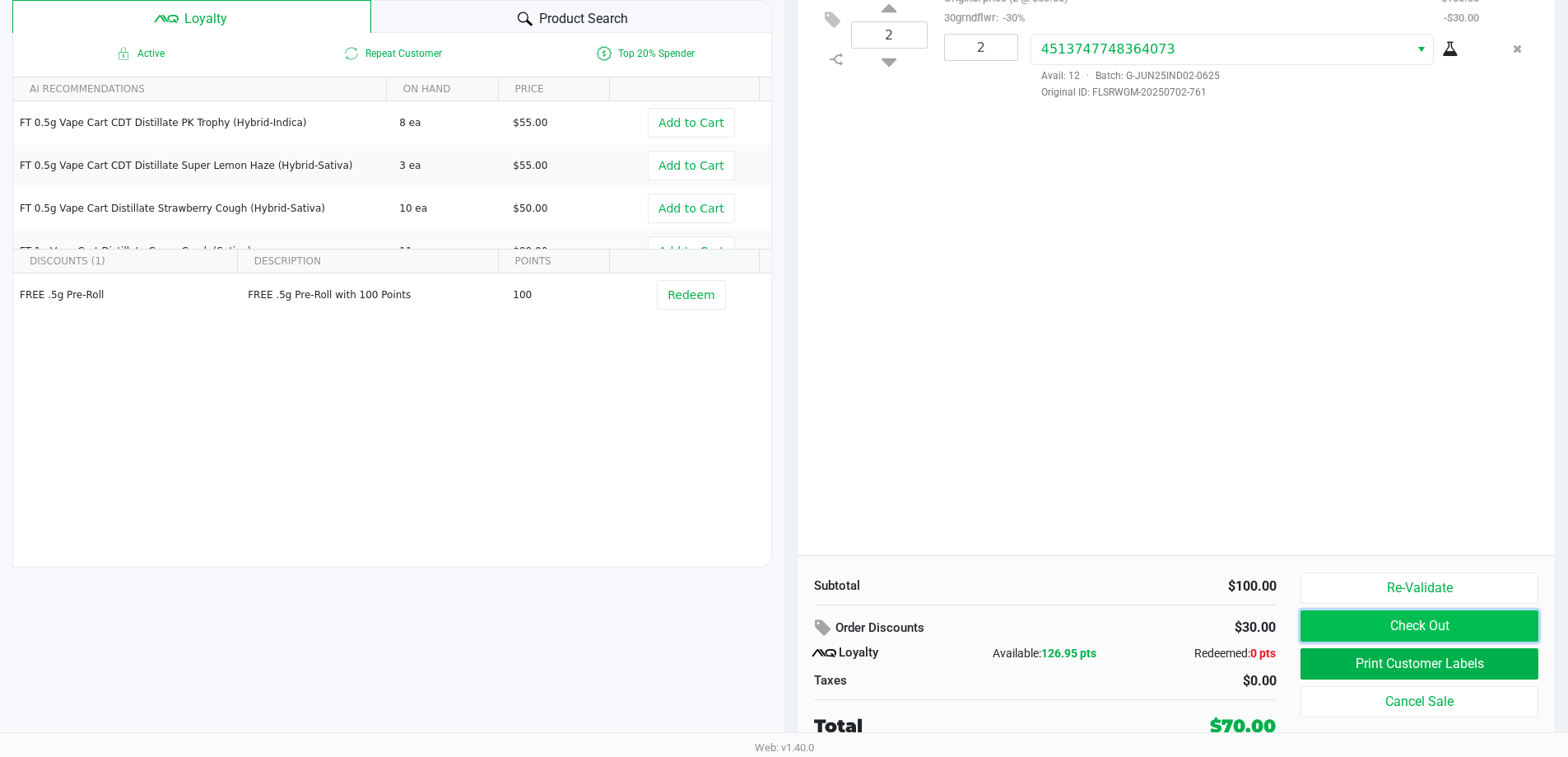
click at [1388, 615] on button "Check Out" at bounding box center [1419, 626] width 237 height 32
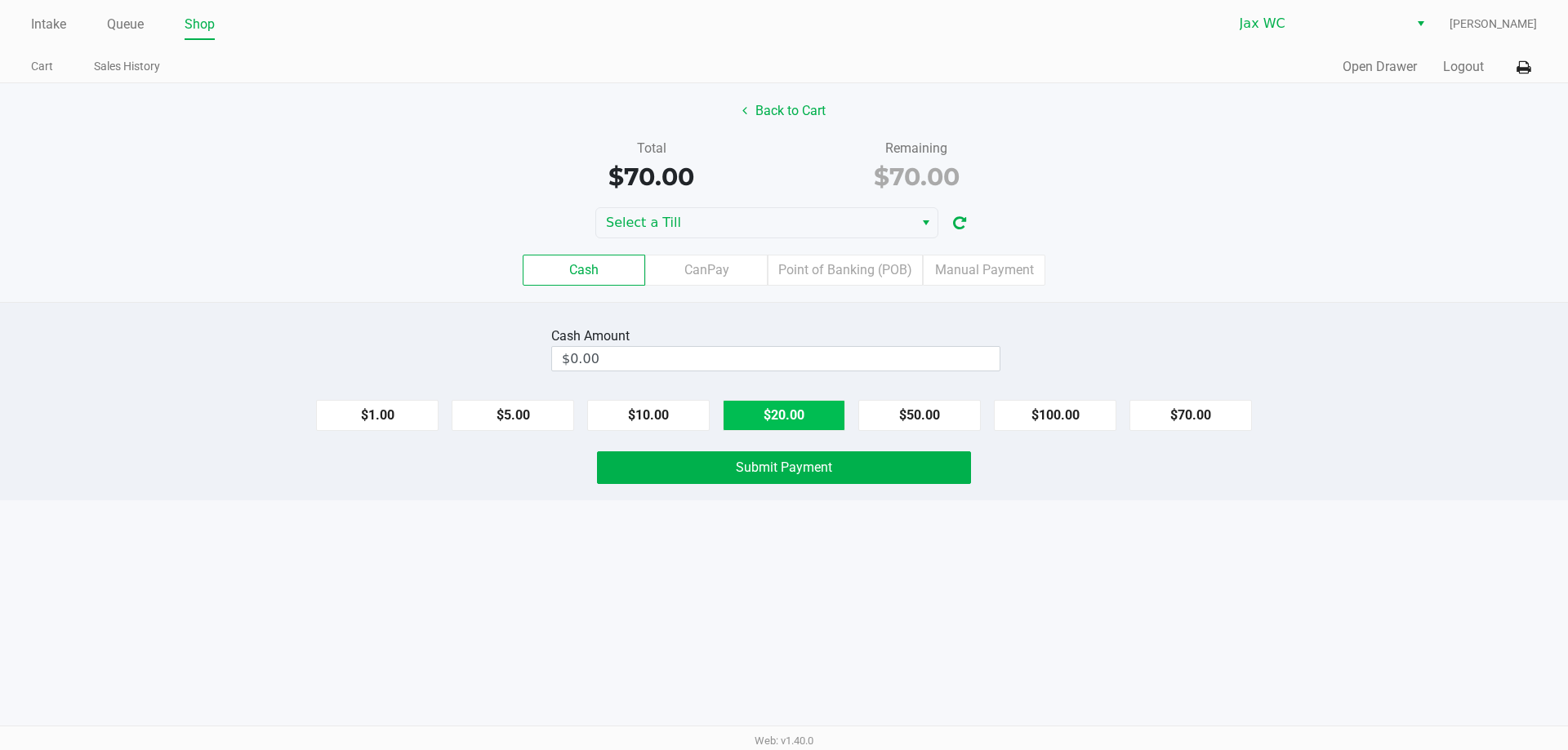
click at [783, 411] on button "$20.00" at bounding box center [784, 416] width 123 height 31
click at [785, 410] on button "$20.00" at bounding box center [784, 416] width 123 height 31
type input "$80.00"
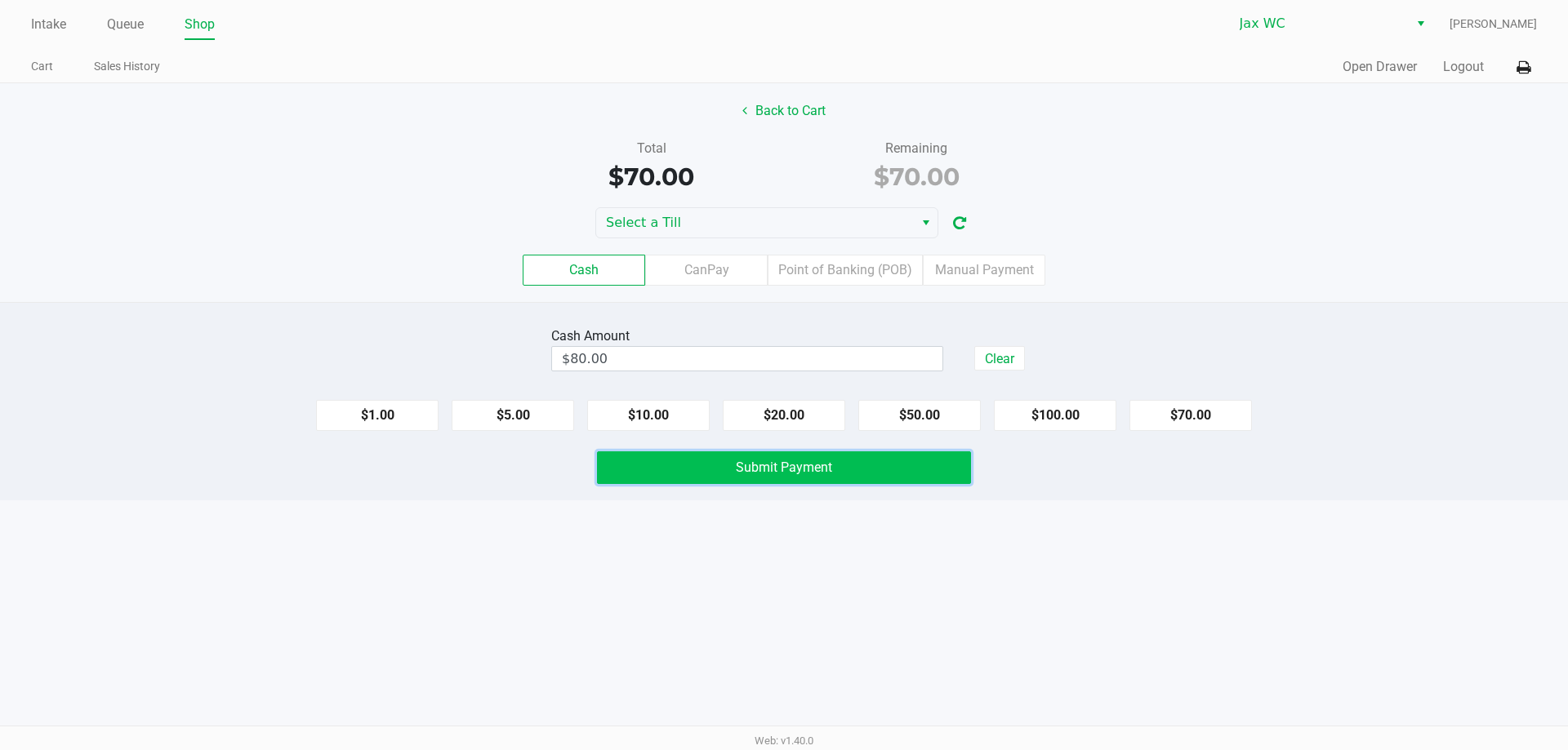
click at [769, 464] on span "Submit Payment" at bounding box center [784, 466] width 96 height 16
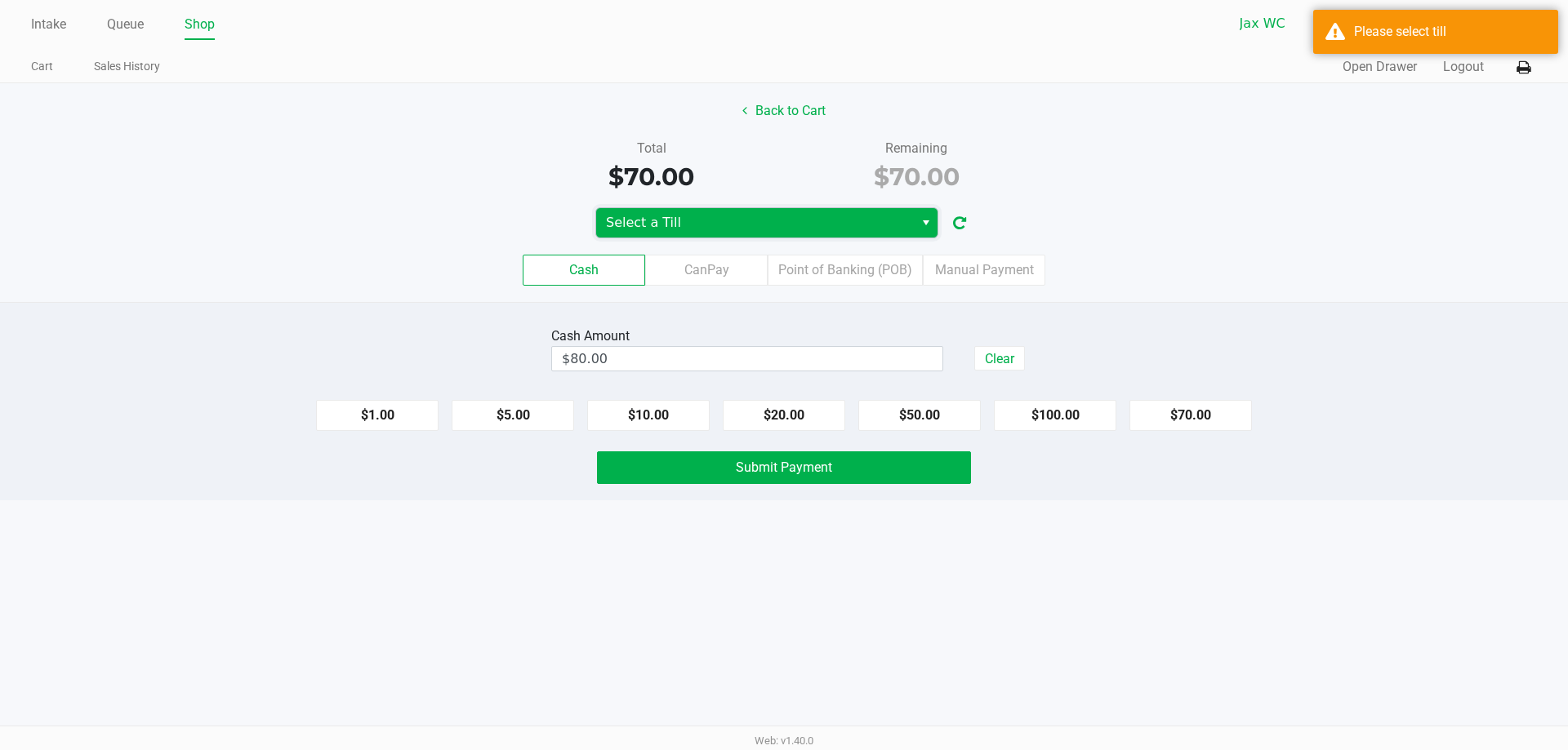
click at [752, 228] on span "Select a Till" at bounding box center [755, 223] width 298 height 19
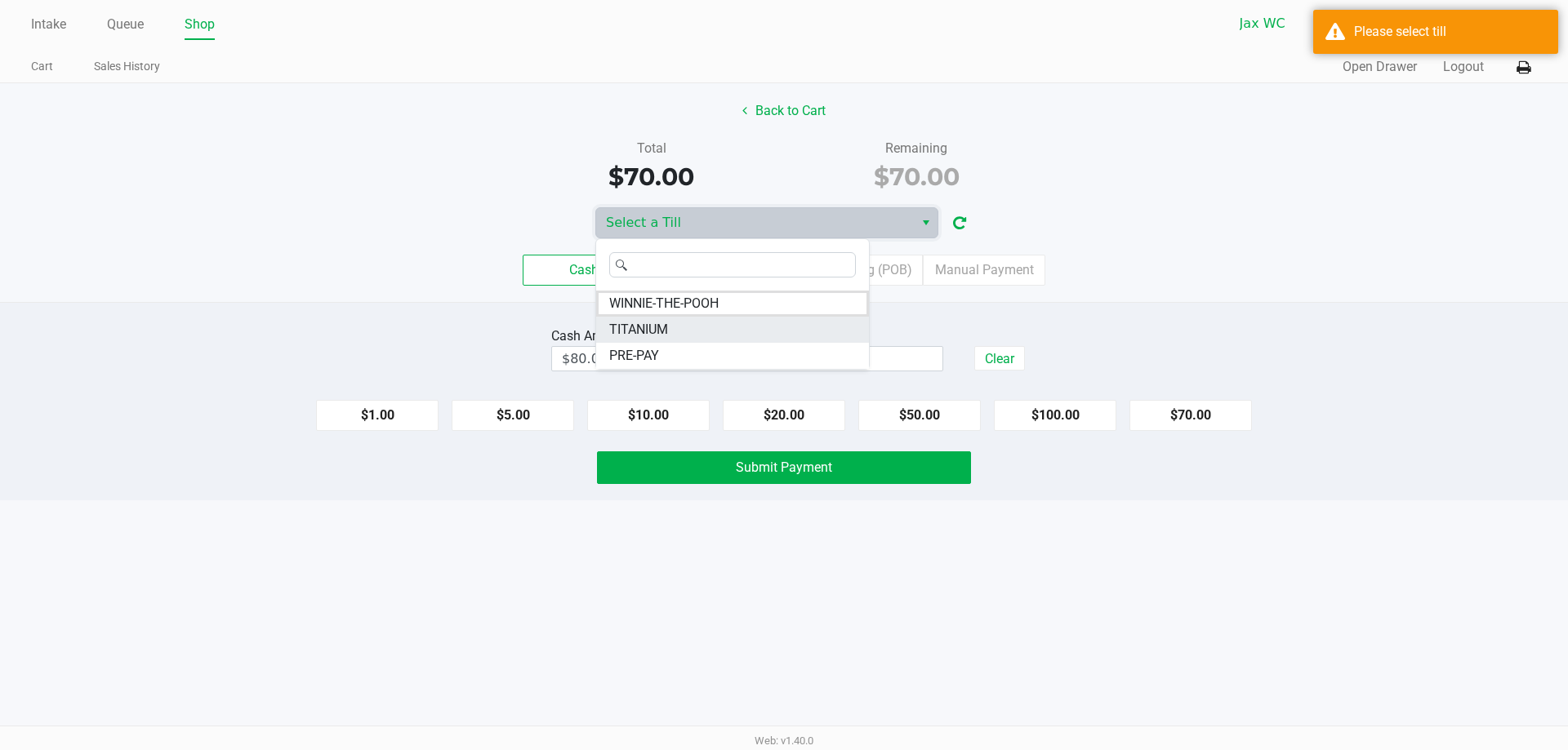
click at [691, 327] on li "TITANIUM" at bounding box center [732, 330] width 273 height 26
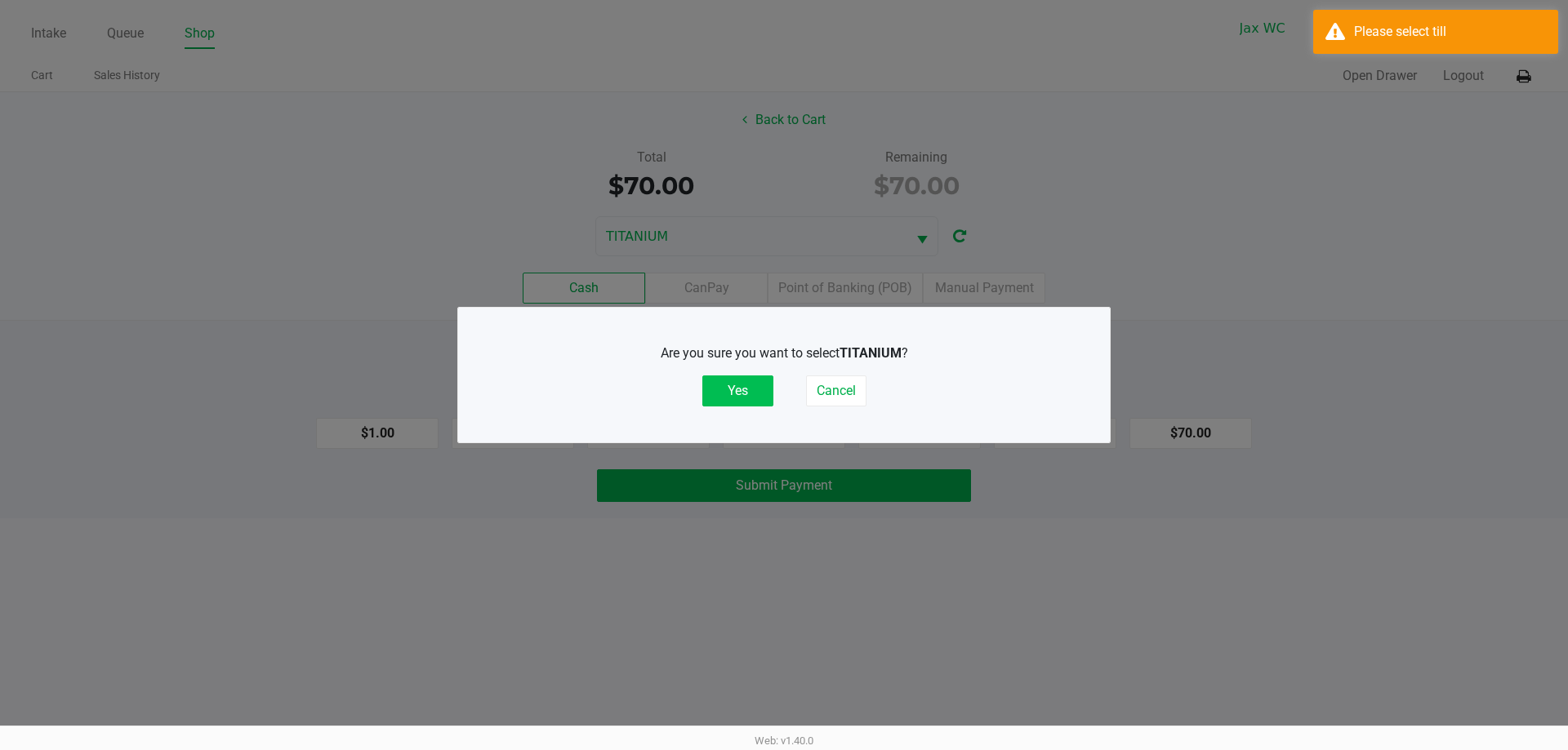
click at [729, 390] on button "Yes" at bounding box center [737, 391] width 71 height 31
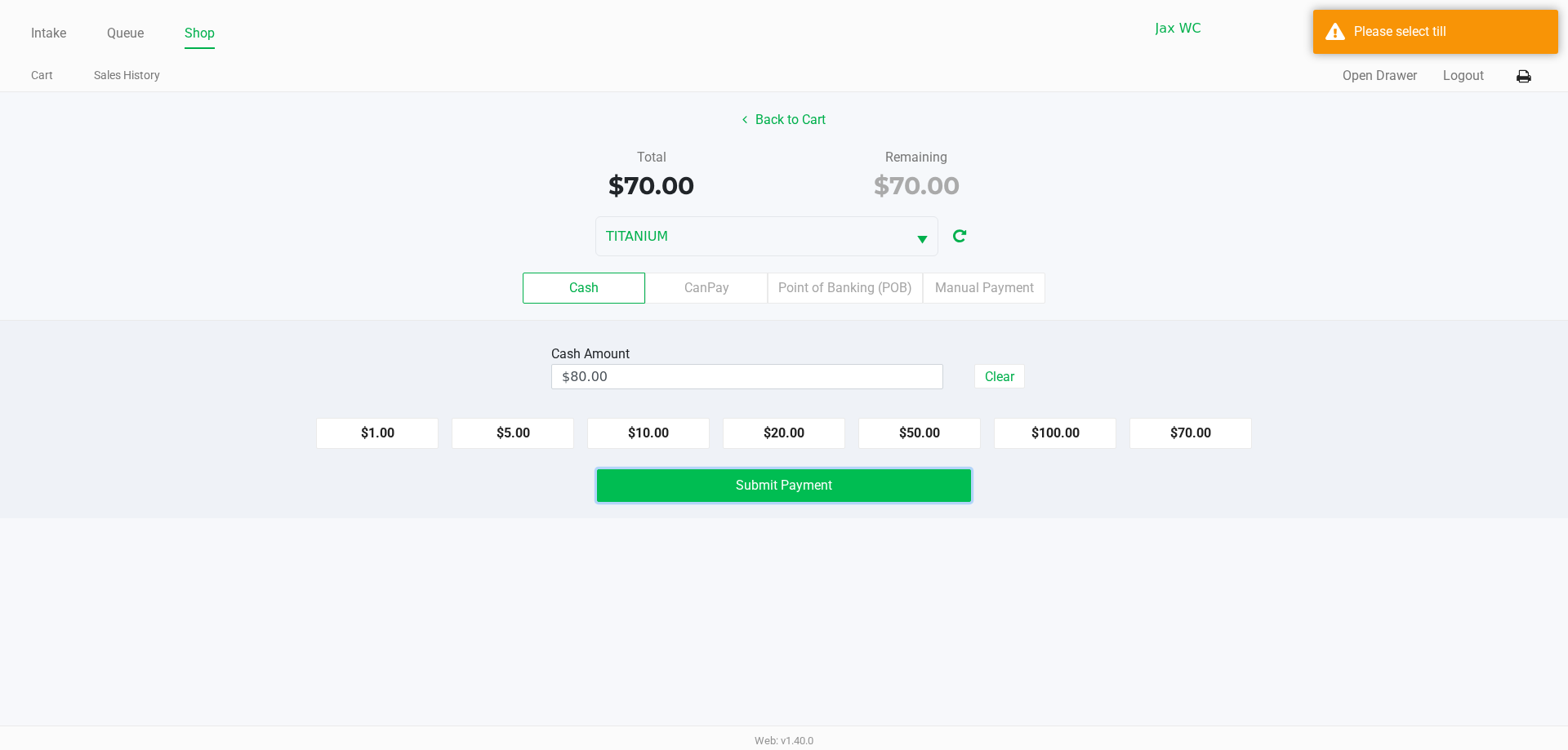
click at [779, 481] on span "Submit Payment" at bounding box center [784, 485] width 96 height 16
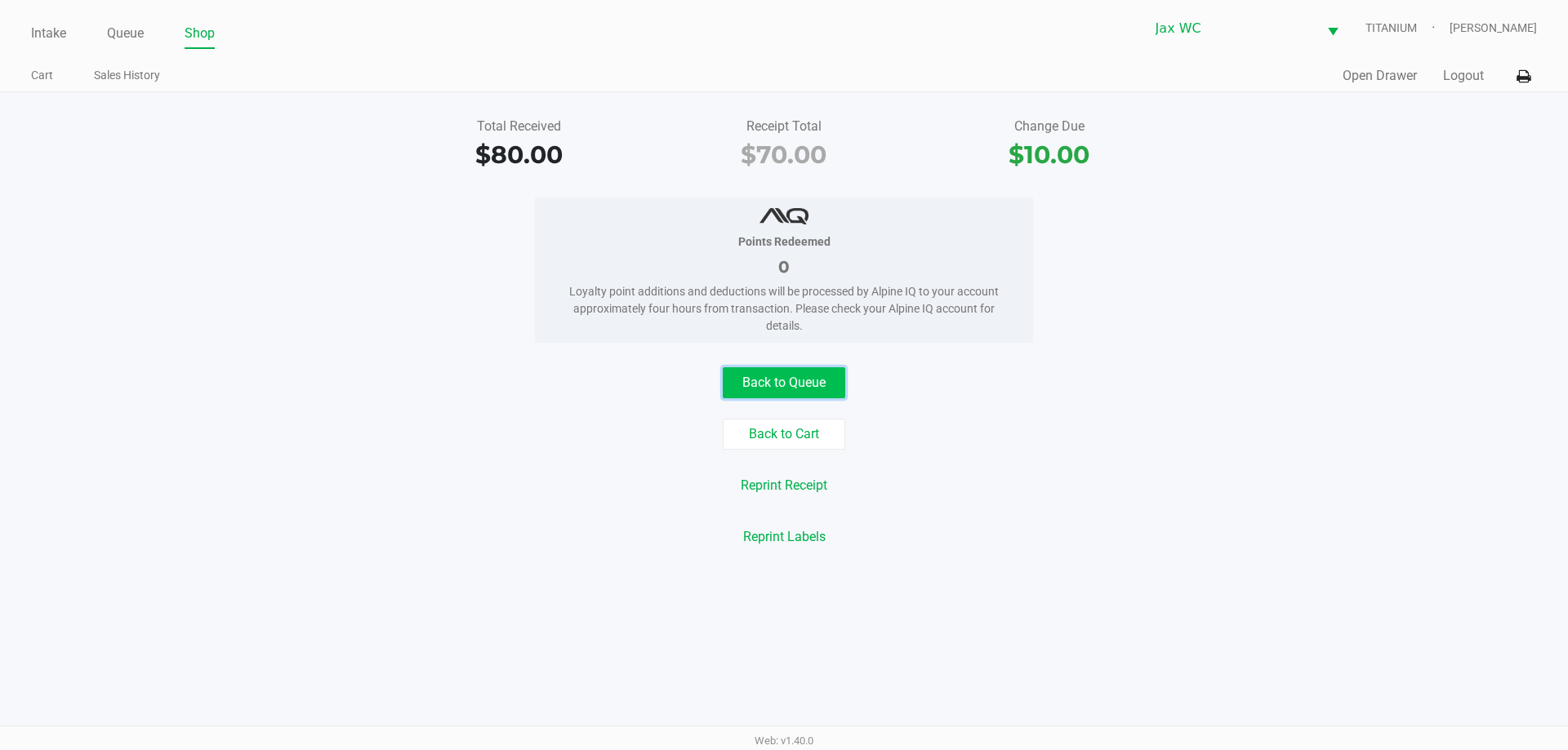
click at [772, 373] on button "Back to Queue" at bounding box center [784, 383] width 123 height 31
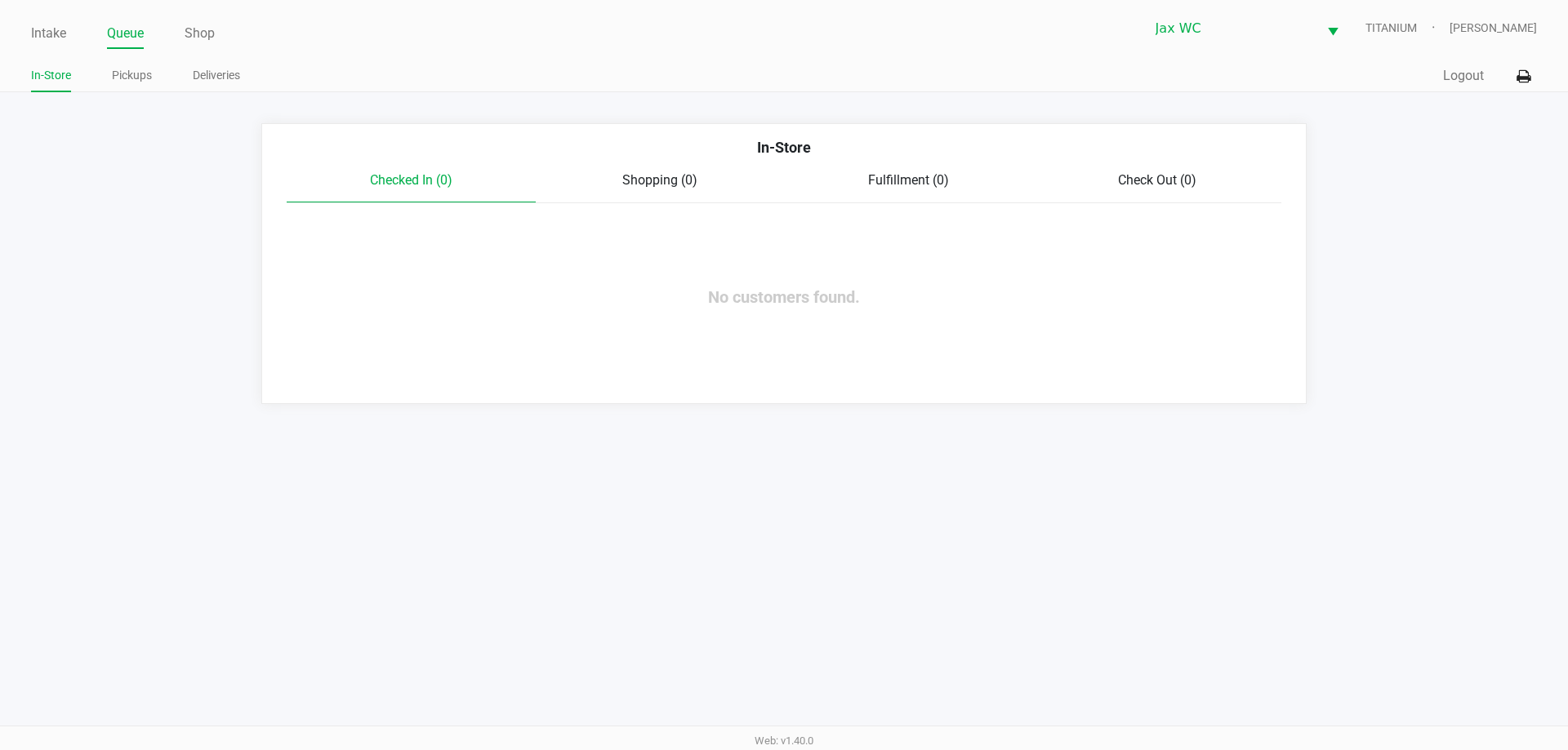
click at [18, 30] on div "Intake Queue Shop Jax WC TITANIUM Jessica Hopkins In-Store Pickups Deliveries Q…" at bounding box center [784, 46] width 1568 height 92
click at [38, 27] on link "Intake" at bounding box center [49, 33] width 35 height 23
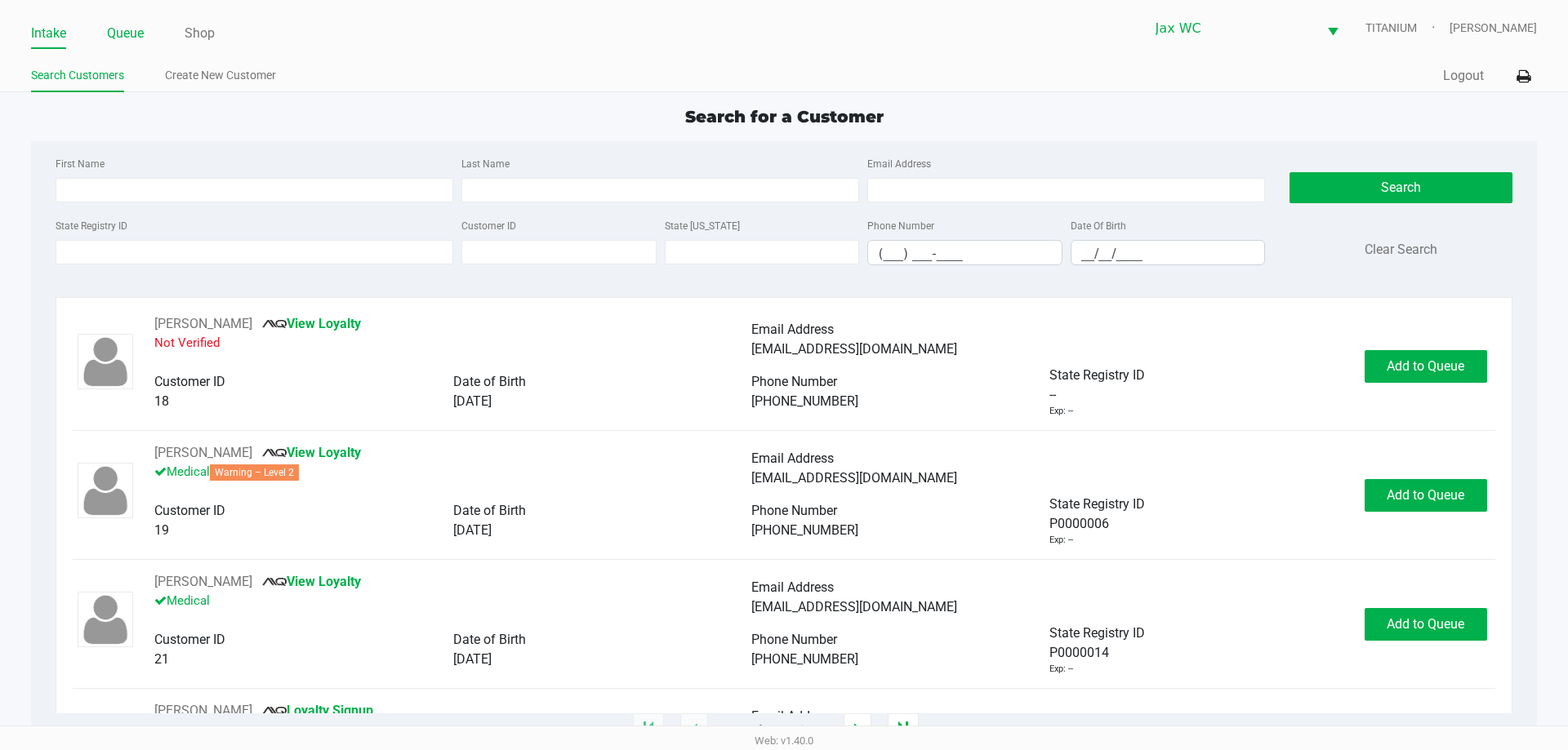
click at [139, 38] on link "Queue" at bounding box center [126, 33] width 37 height 23
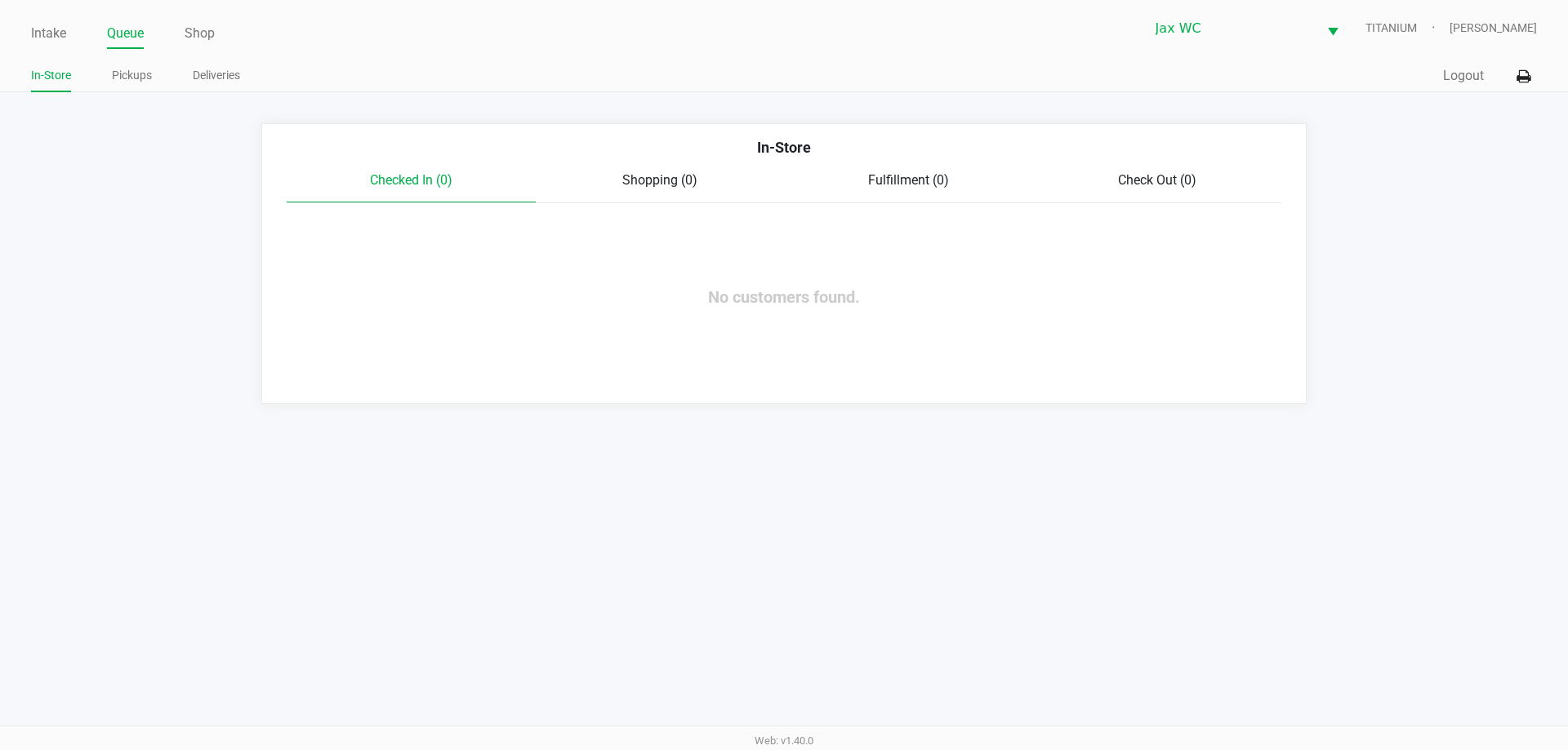
click at [156, 78] on ul "In-Store Pickups Deliveries" at bounding box center [407, 78] width 753 height 28
click at [136, 78] on link "Pickups" at bounding box center [131, 76] width 40 height 20
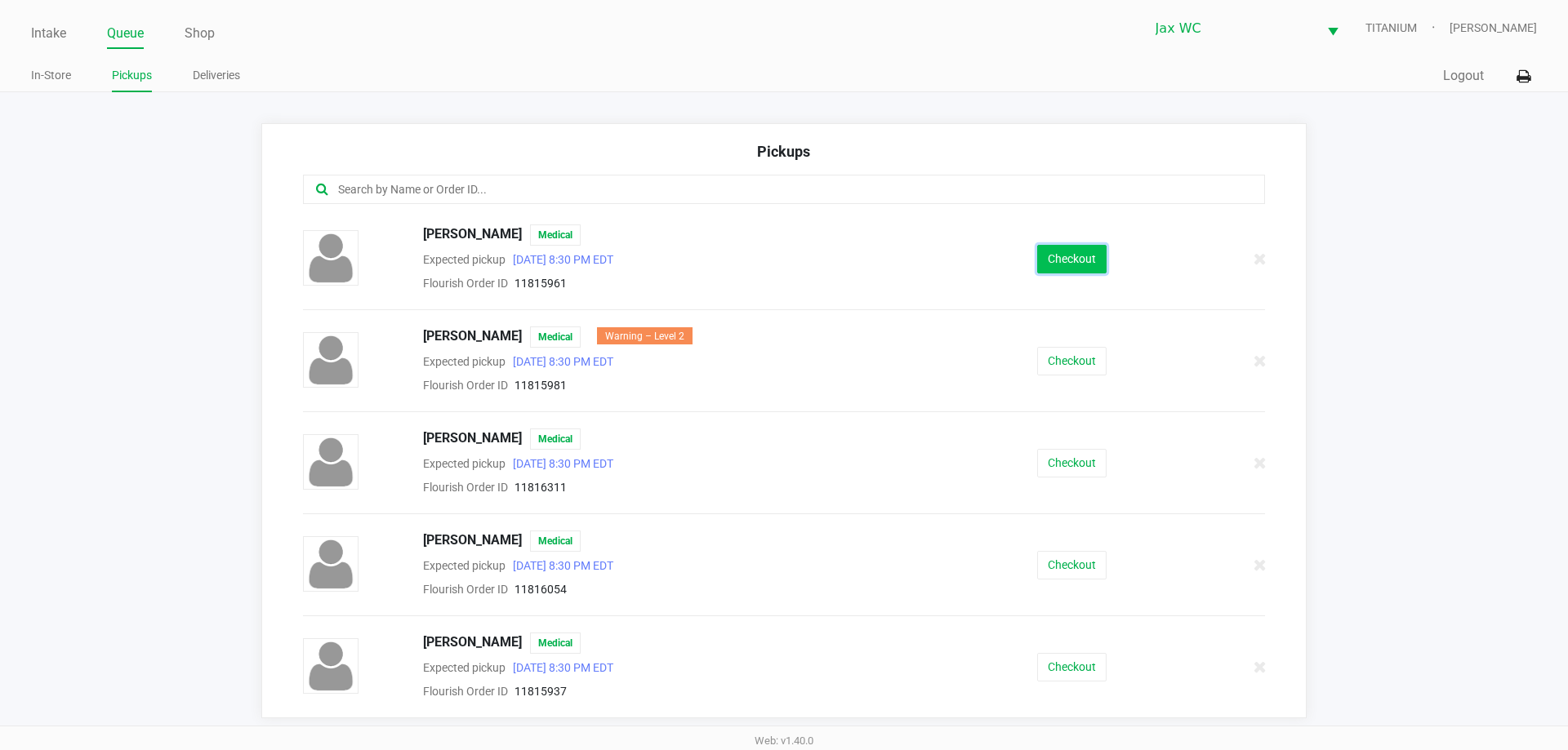
click at [1064, 255] on button "Checkout" at bounding box center [1071, 259] width 69 height 29
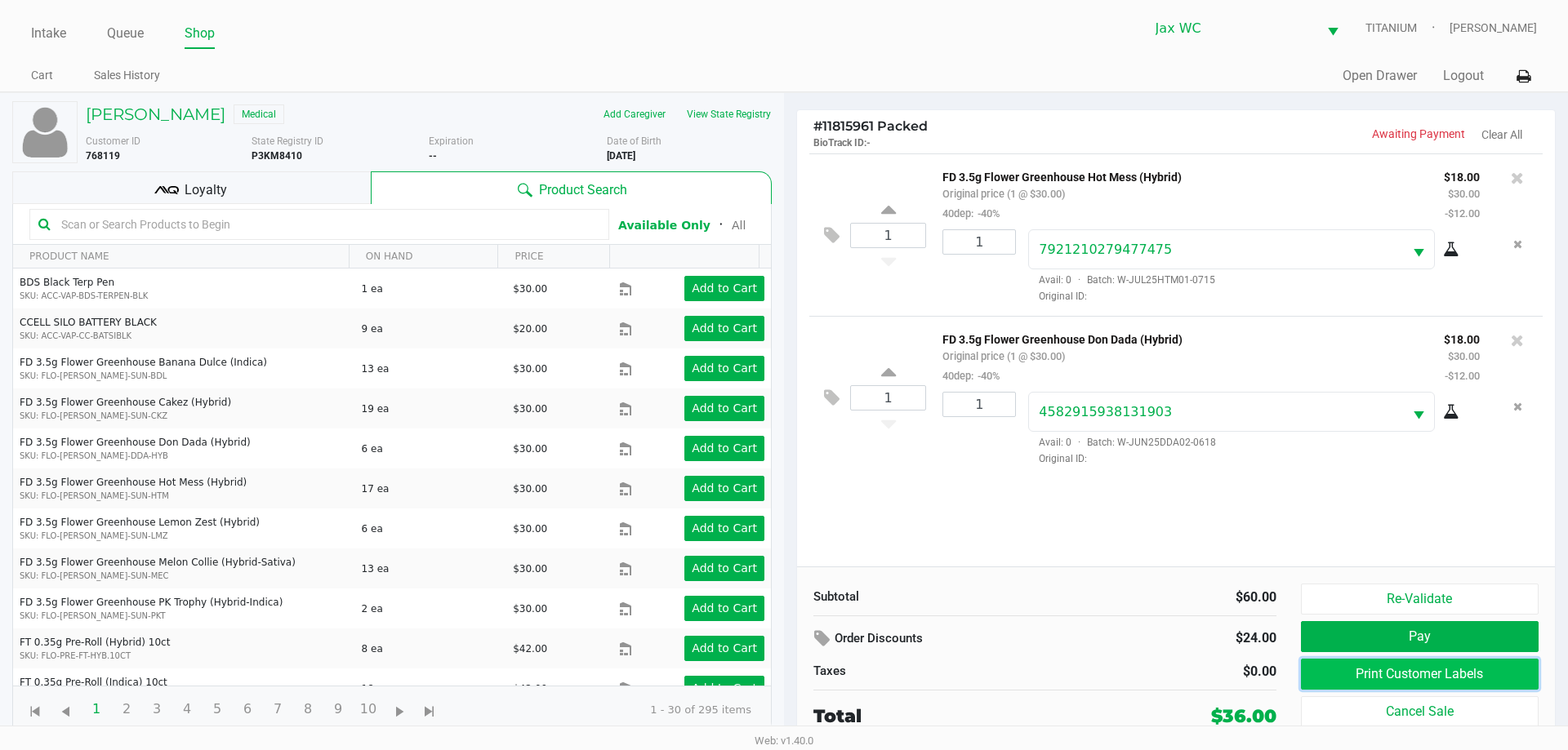
click at [1393, 673] on button "Print Customer Labels" at bounding box center [1419, 674] width 237 height 31
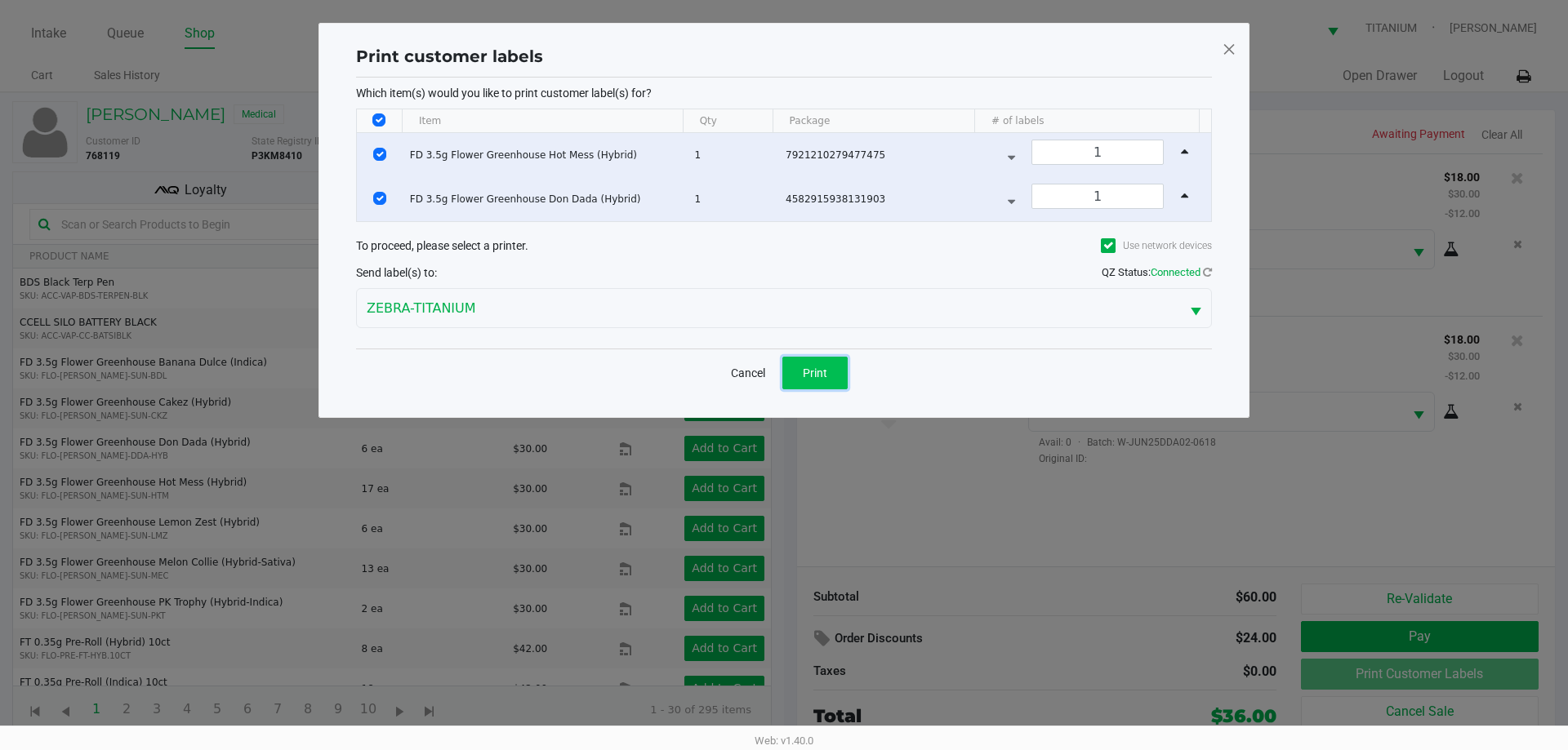
click at [820, 368] on span "Print" at bounding box center [815, 373] width 25 height 13
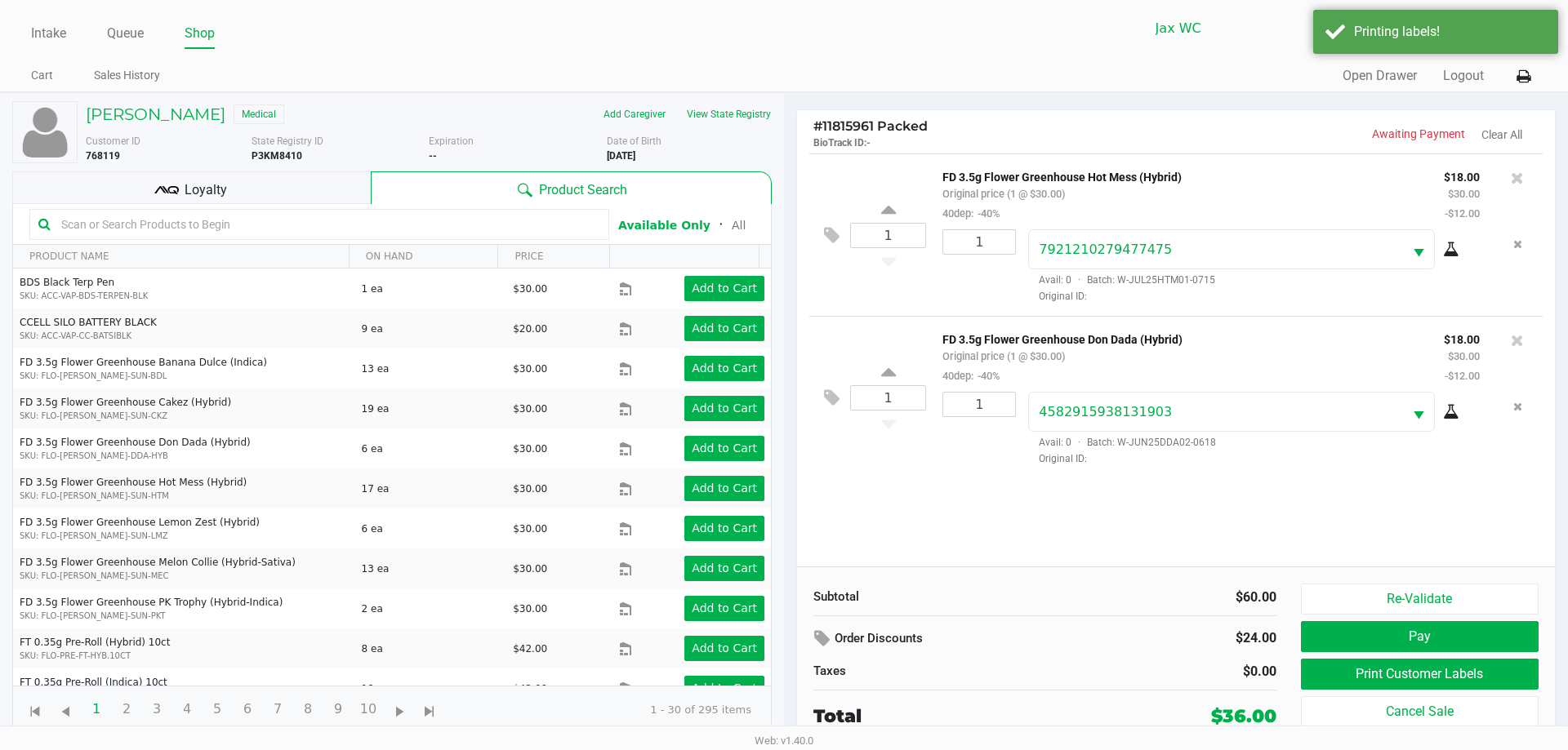
click at [966, 523] on div "1 FD 3.5g Flower Greenhouse Hot Mess (Hybrid) Original price (1 @ $30.00) 40dep…" at bounding box center [1175, 359] width 758 height 413
click at [308, 213] on input "text" at bounding box center [327, 224] width 545 height 25
click at [302, 196] on div "Loyalty" at bounding box center [191, 188] width 359 height 32
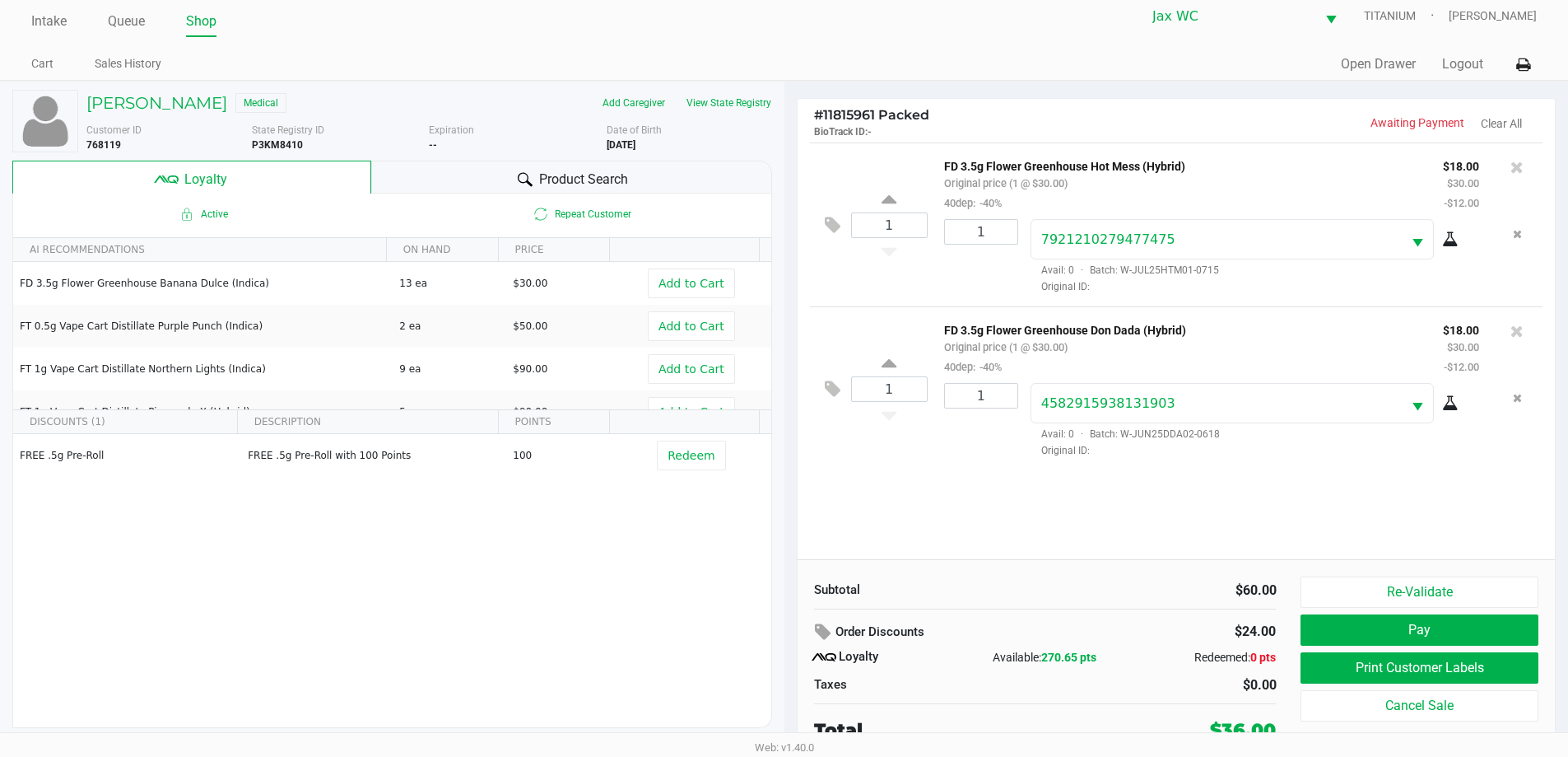
scroll to position [17, 0]
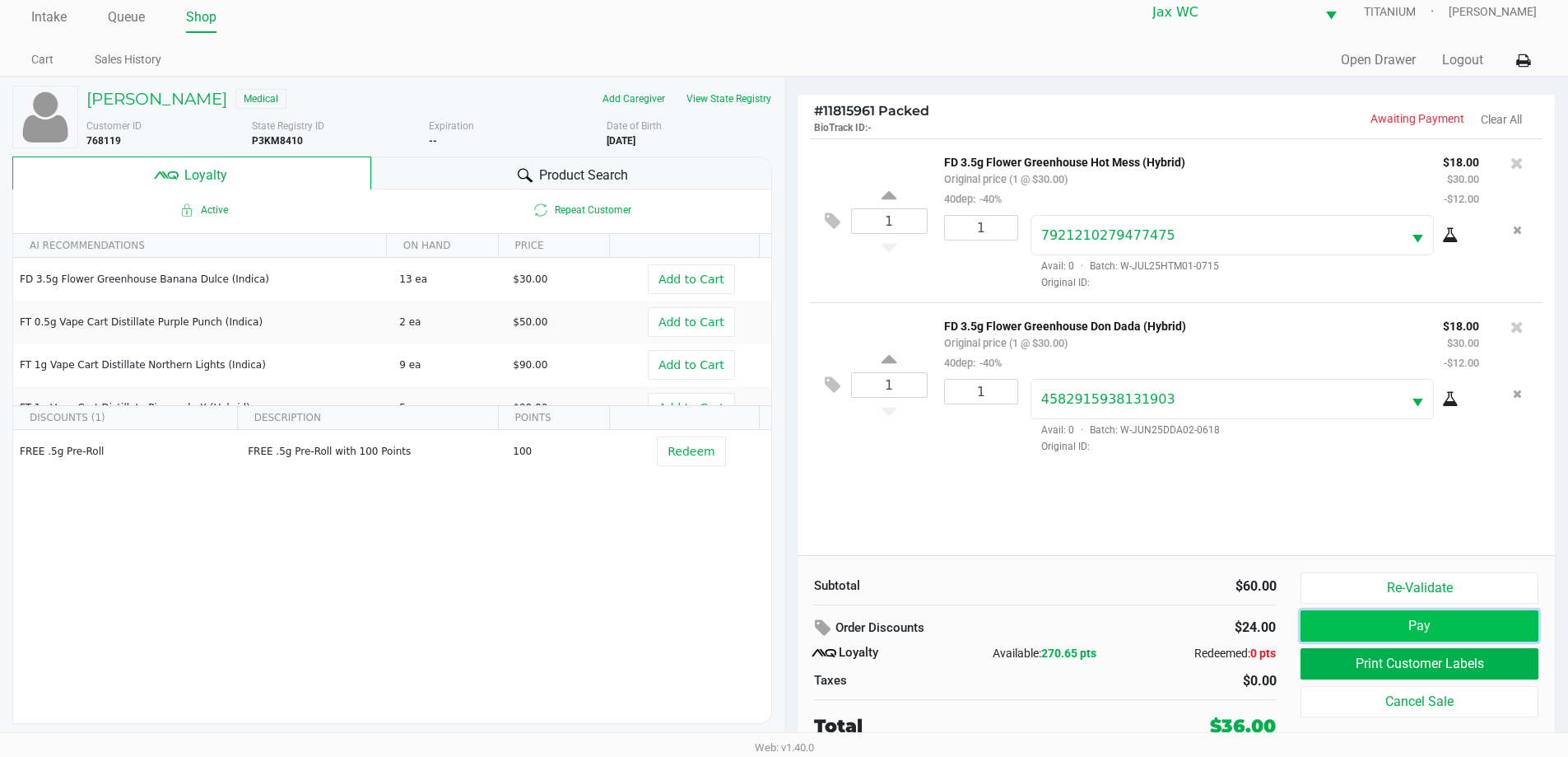
click at [1404, 621] on button "Pay" at bounding box center [1419, 626] width 237 height 32
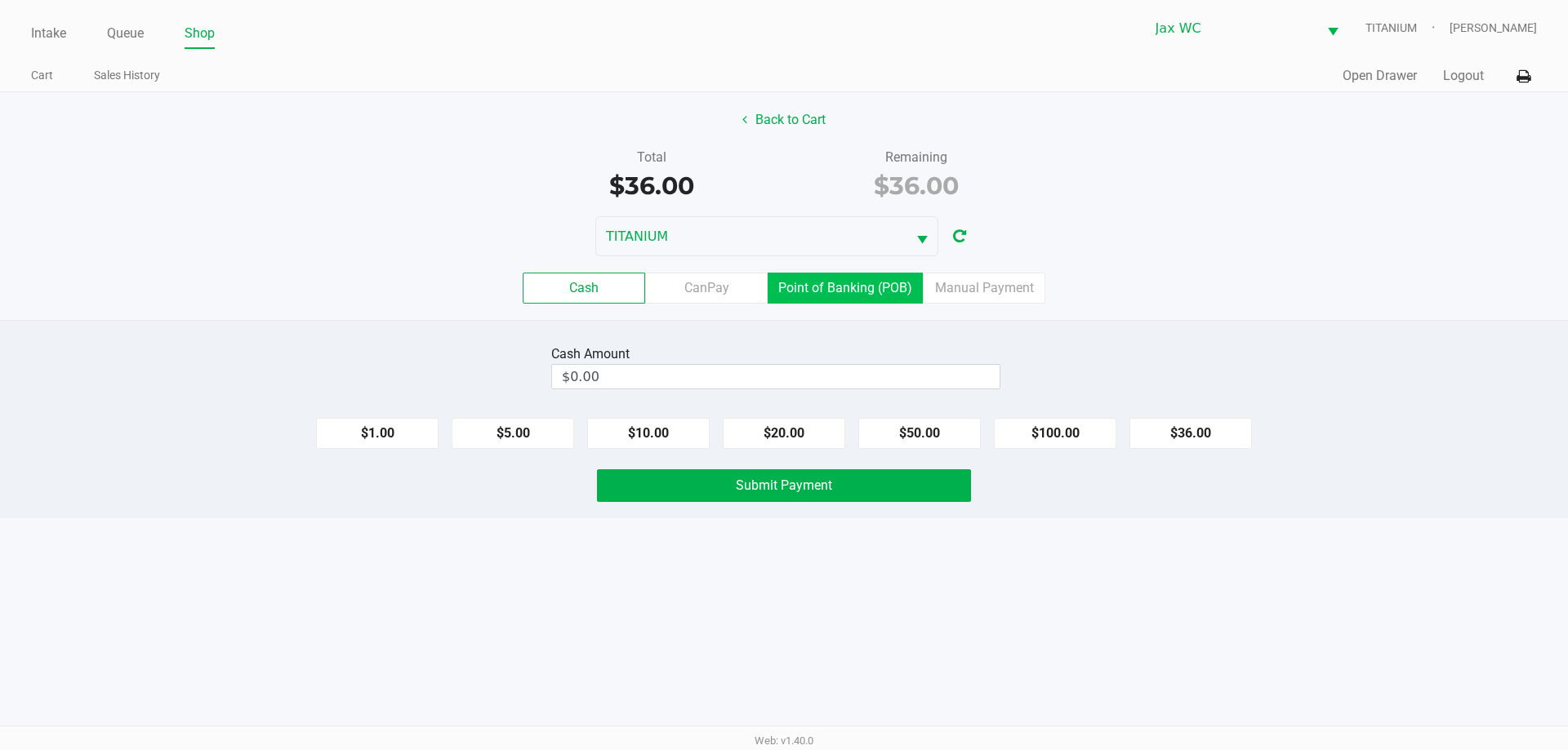
click at [842, 290] on label "Point of Banking (POB)" at bounding box center [845, 288] width 155 height 31
click at [0, 0] on 7 "Point of Banking (POB)" at bounding box center [0, 0] width 0 height 0
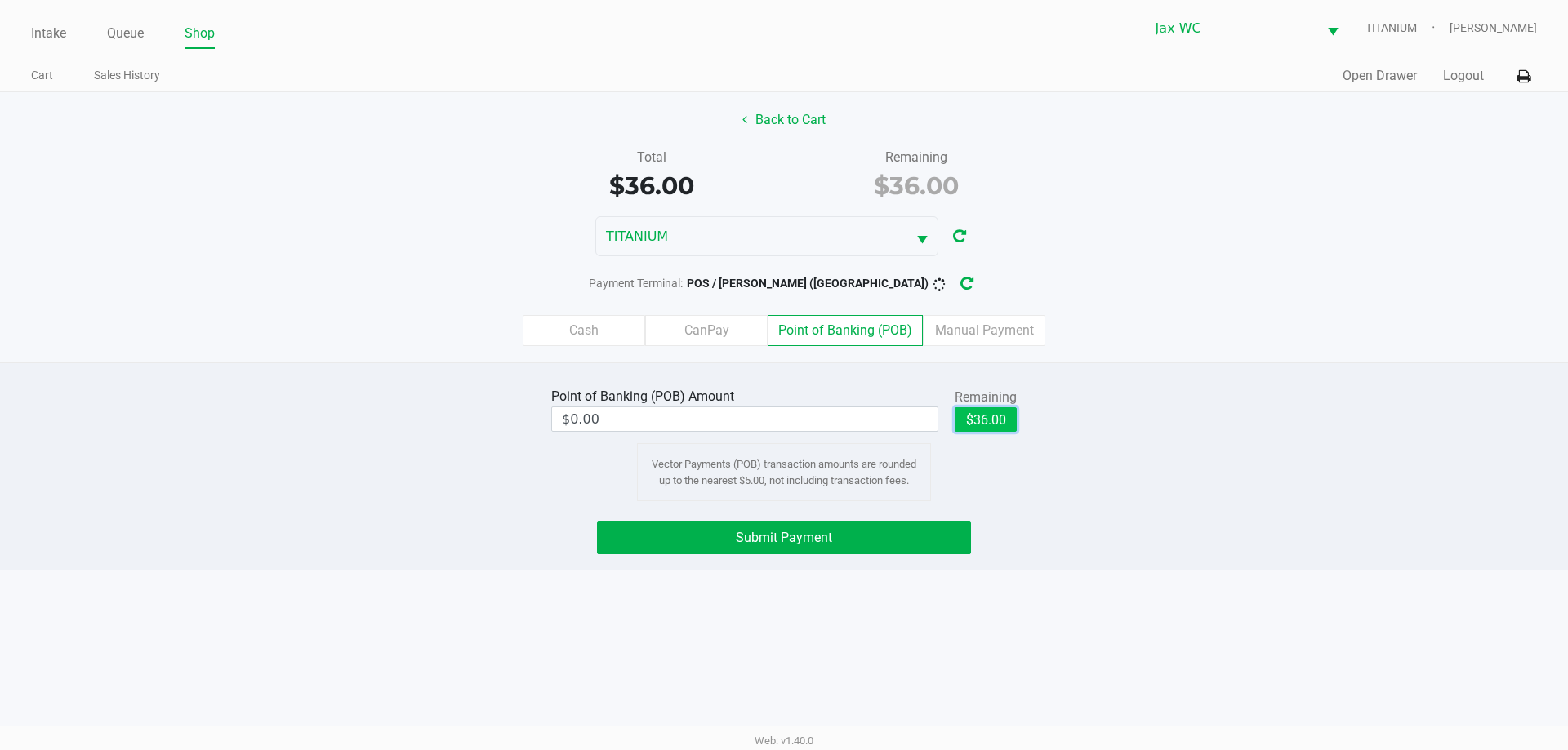
click at [991, 415] on button "$36.00" at bounding box center [985, 419] width 62 height 25
type input "$36.00"
click at [918, 533] on button "Submit Payment" at bounding box center [784, 538] width 374 height 32
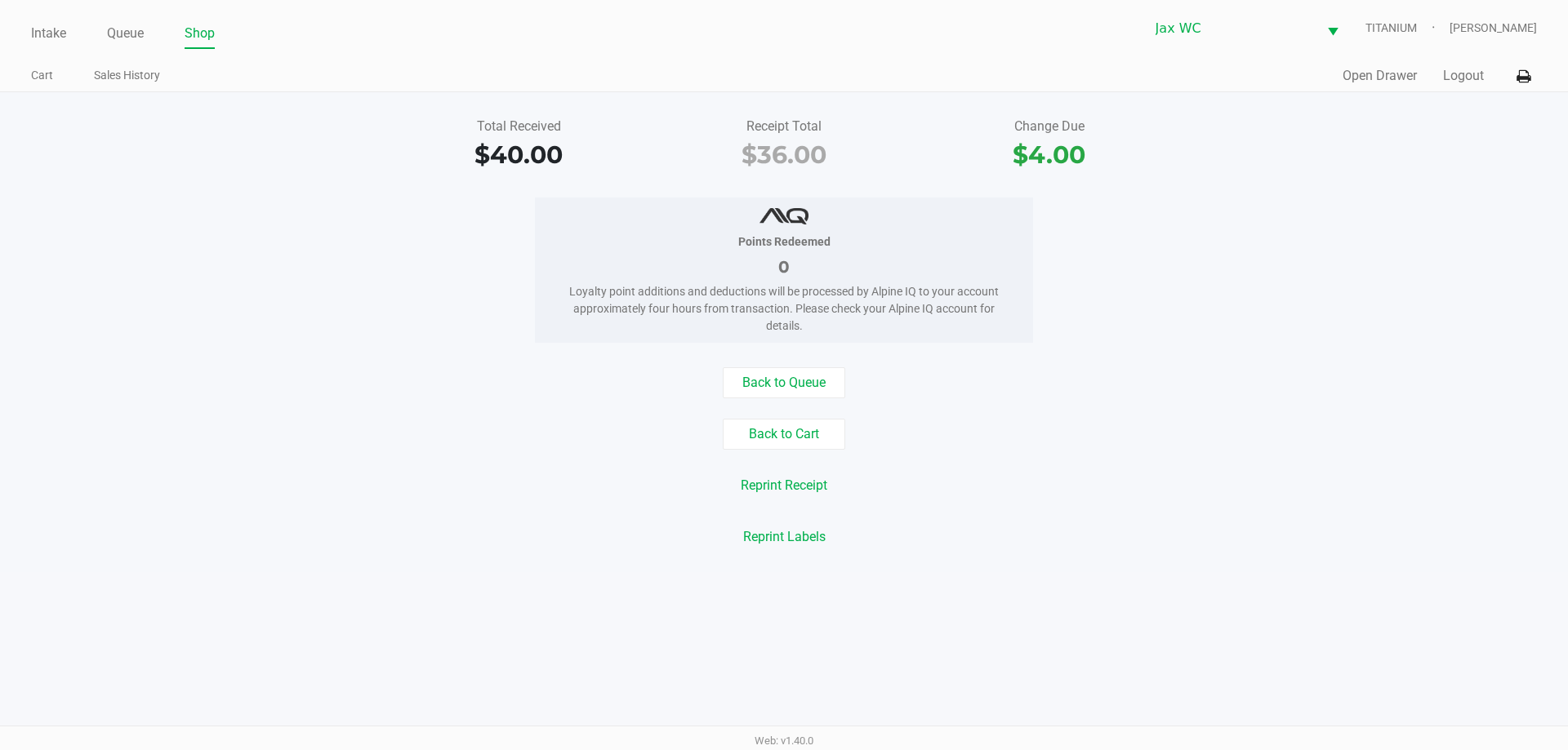
click at [121, 13] on div "Intake Queue Shop Jax WC TITANIUM Jessica Hopkins" at bounding box center [784, 28] width 1505 height 40
click at [141, 34] on link "Queue" at bounding box center [126, 33] width 37 height 23
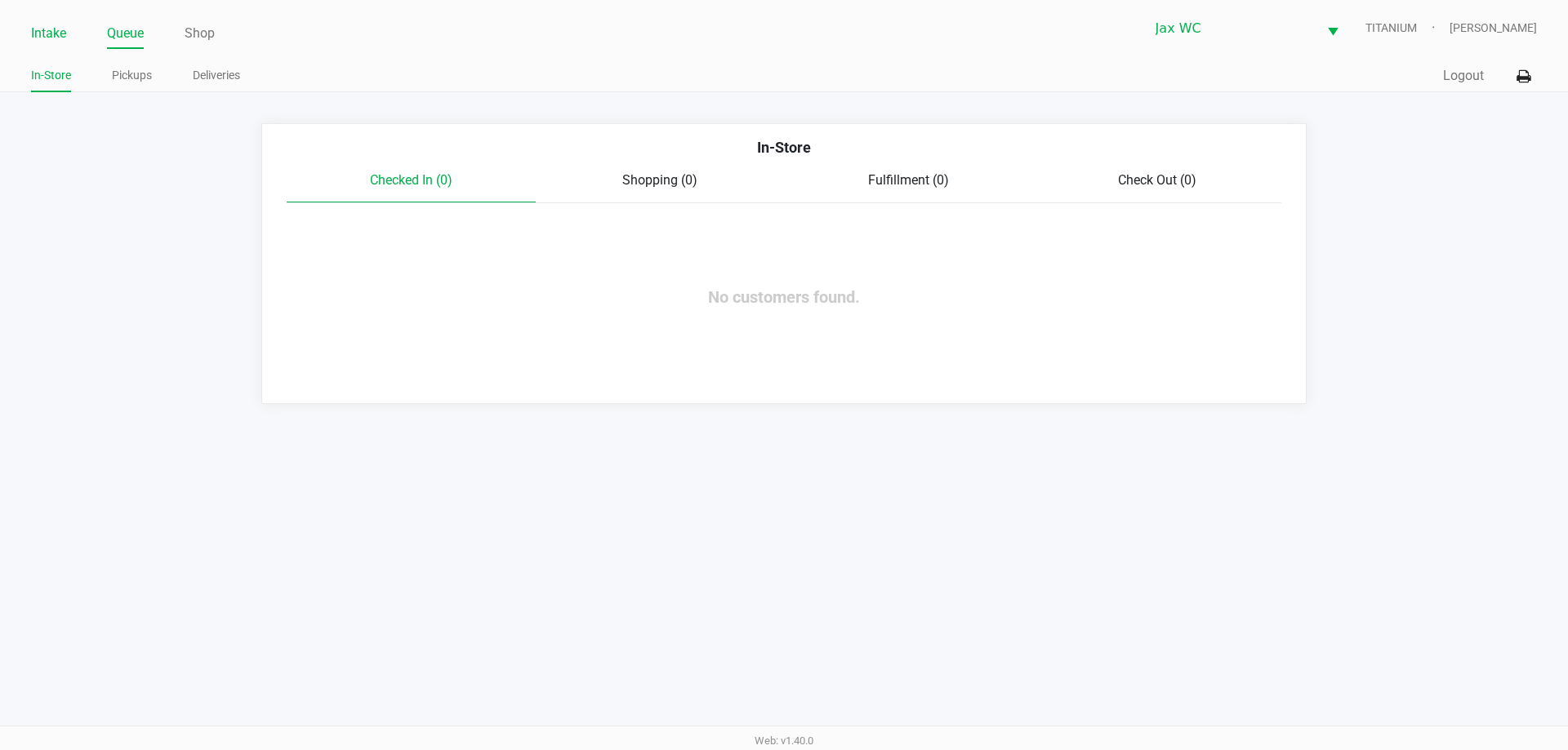
click at [64, 37] on link "Intake" at bounding box center [49, 33] width 35 height 23
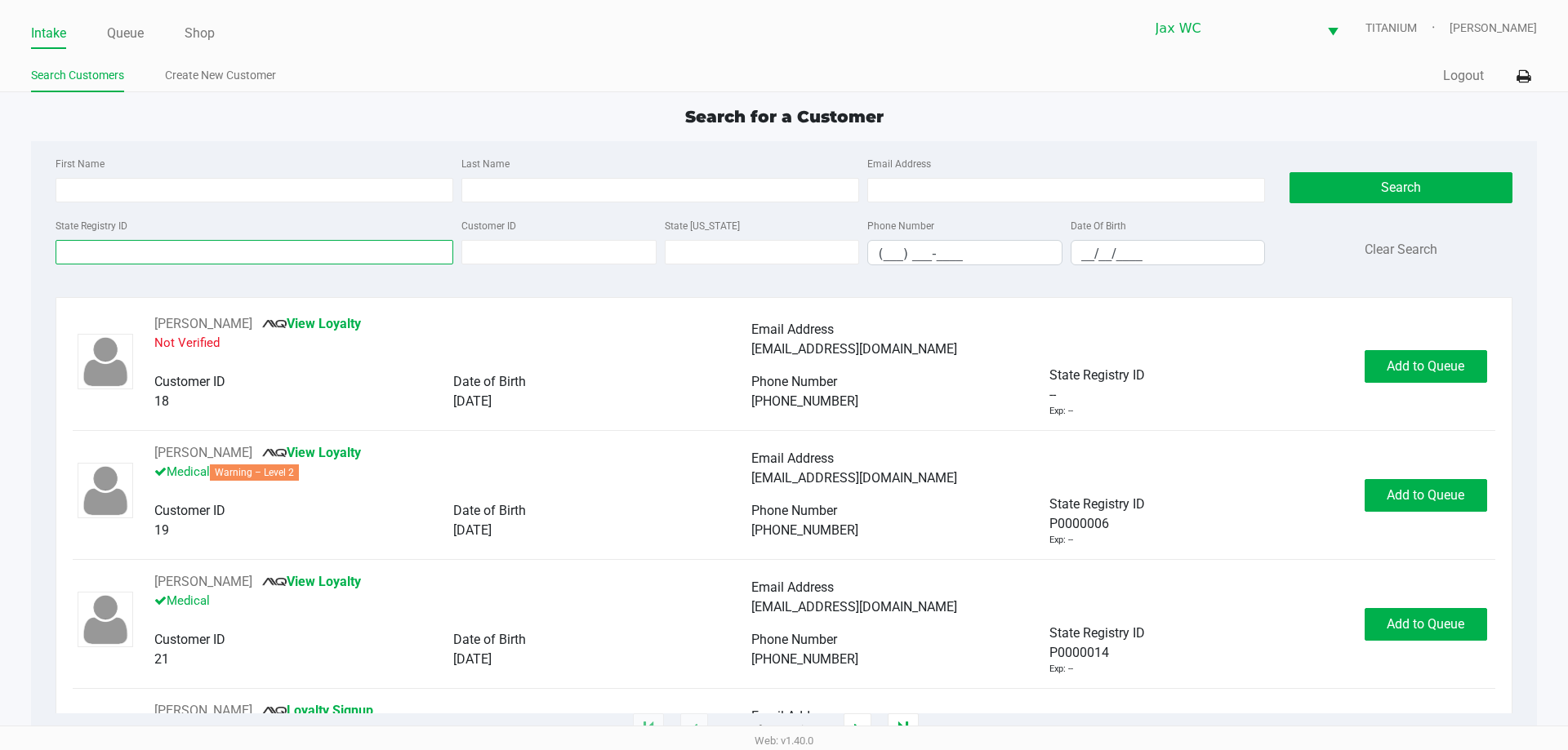
click at [150, 248] on input "State Registry ID" at bounding box center [254, 252] width 397 height 25
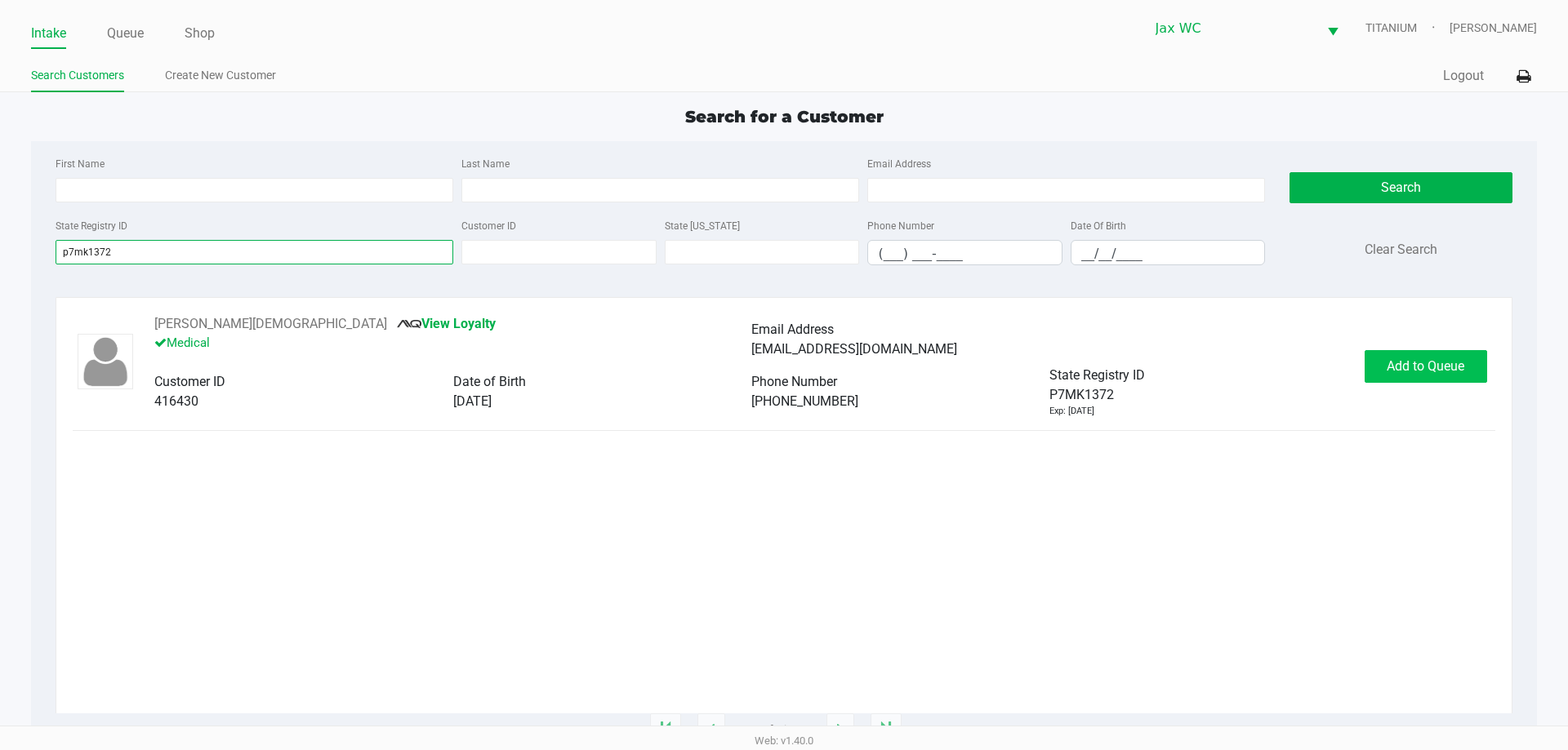
type input "p7mk1372"
click at [1441, 358] on span "Add to Queue" at bounding box center [1425, 366] width 78 height 16
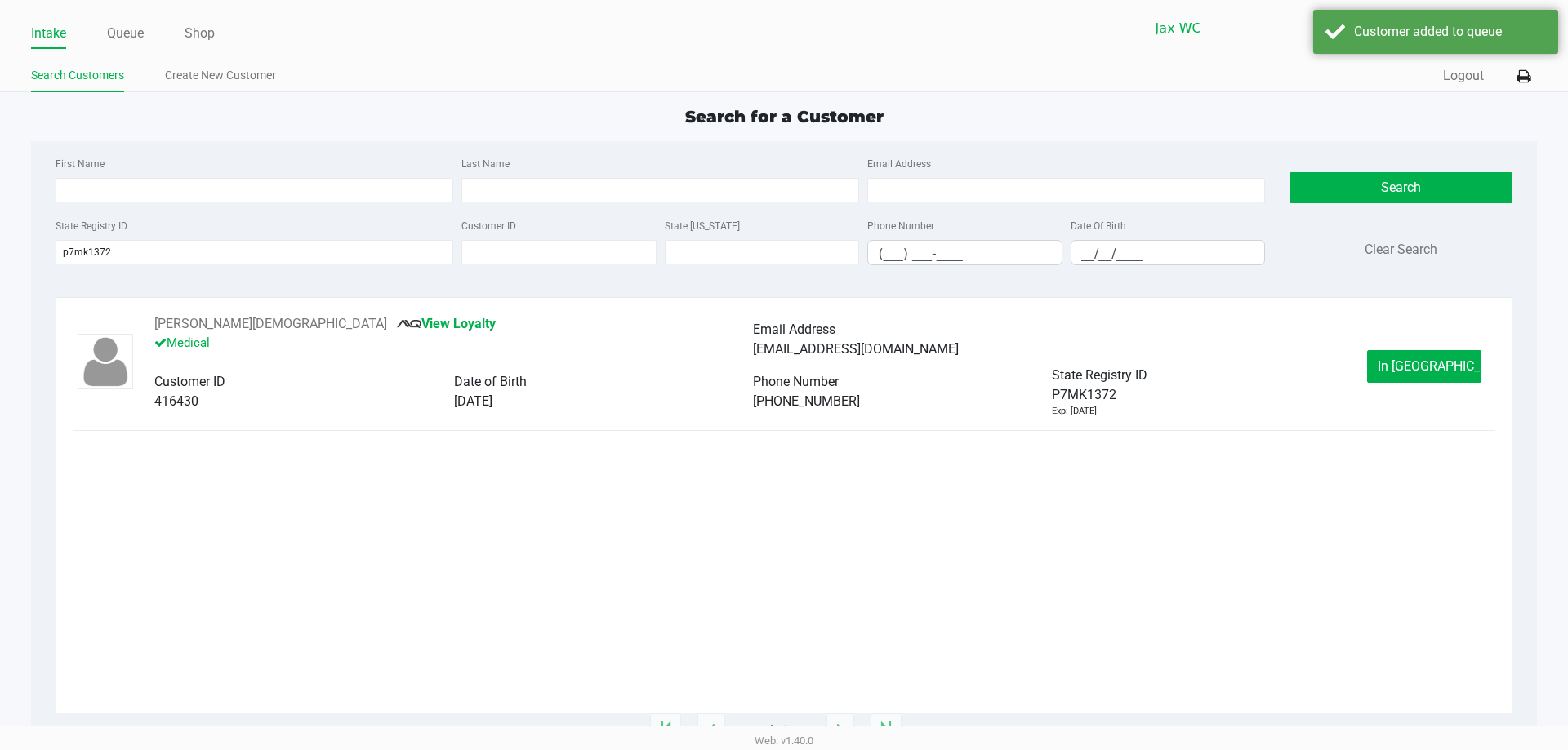
click at [1473, 405] on div "CAROLINE GAY View Loyalty Medical Email Address VAVAVOOM0@HOTMAIL.COM Customer …" at bounding box center [784, 366] width 1421 height 103
click at [1435, 377] on button "In Queue" at bounding box center [1424, 366] width 115 height 32
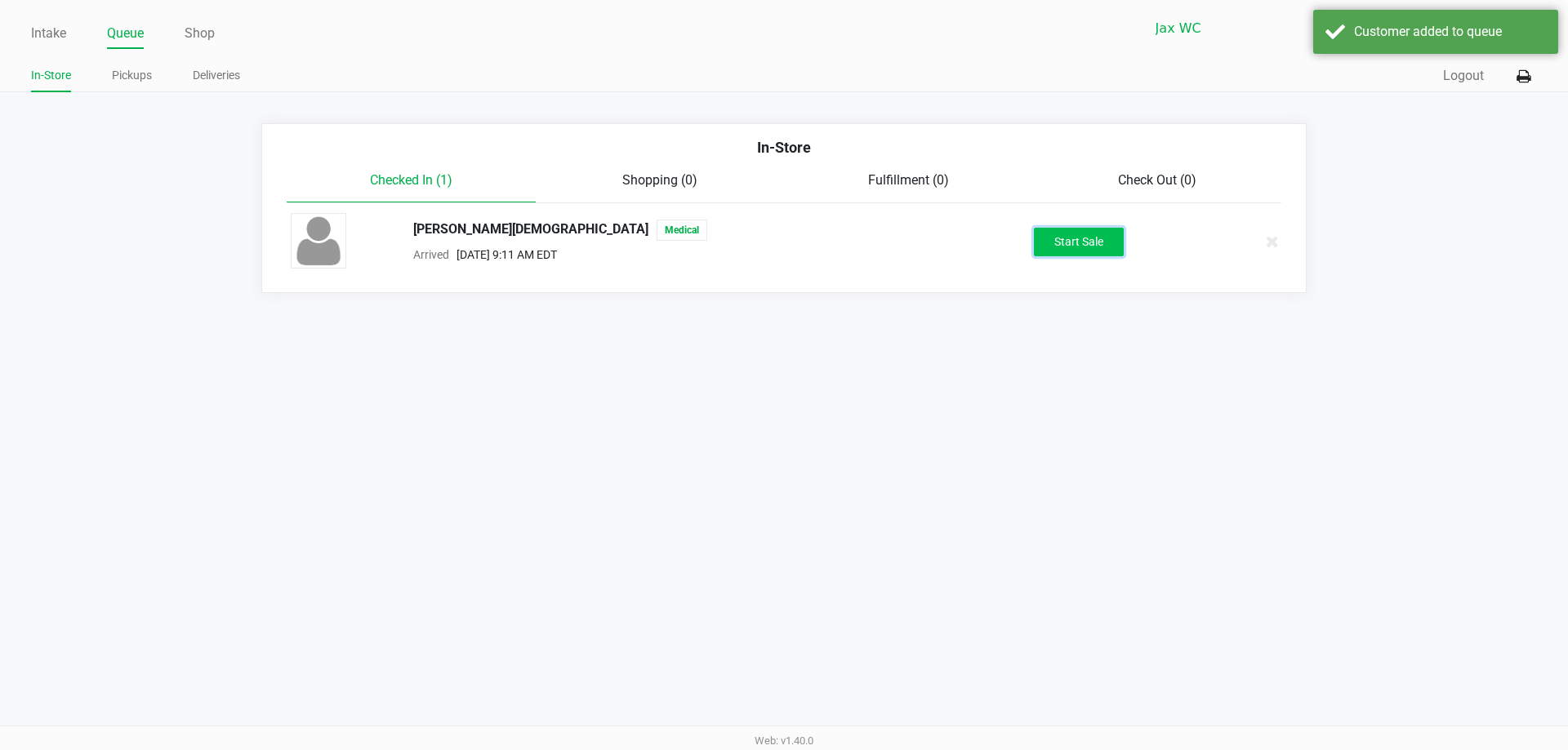
click at [1095, 237] on button "Start Sale" at bounding box center [1078, 242] width 90 height 29
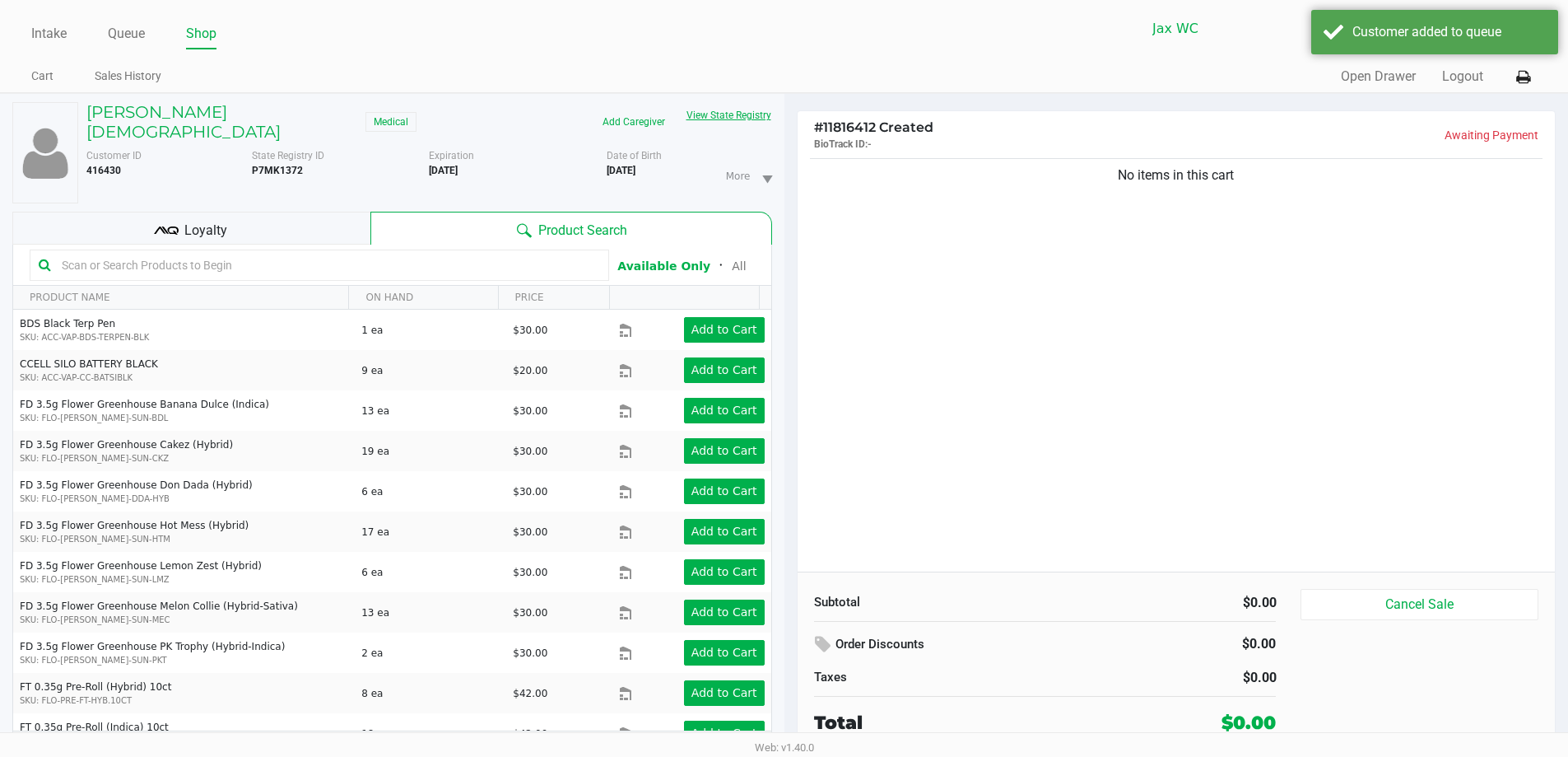
click at [707, 117] on button "View State Registry" at bounding box center [723, 116] width 96 height 26
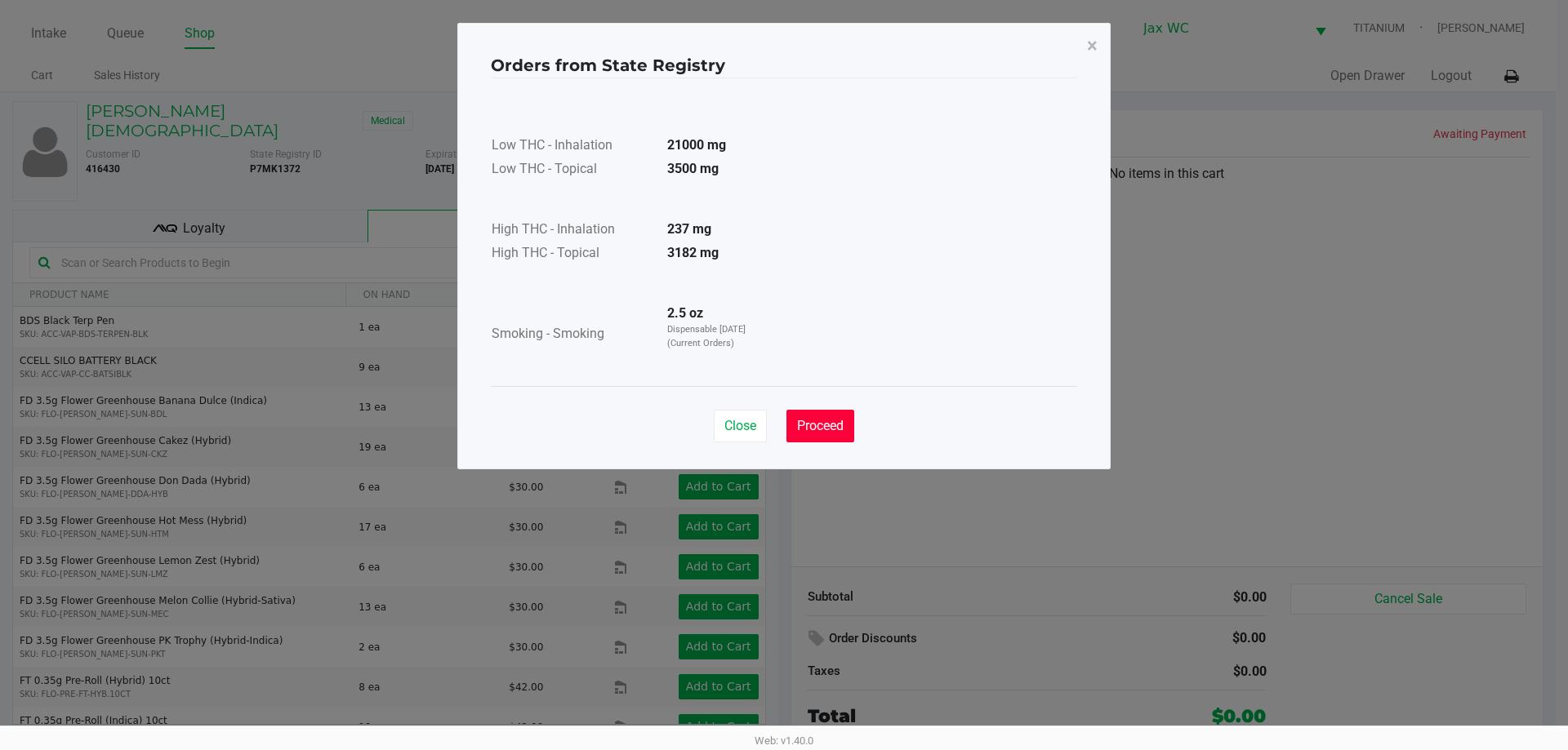
click at [820, 417] on button "Proceed" at bounding box center [820, 426] width 67 height 32
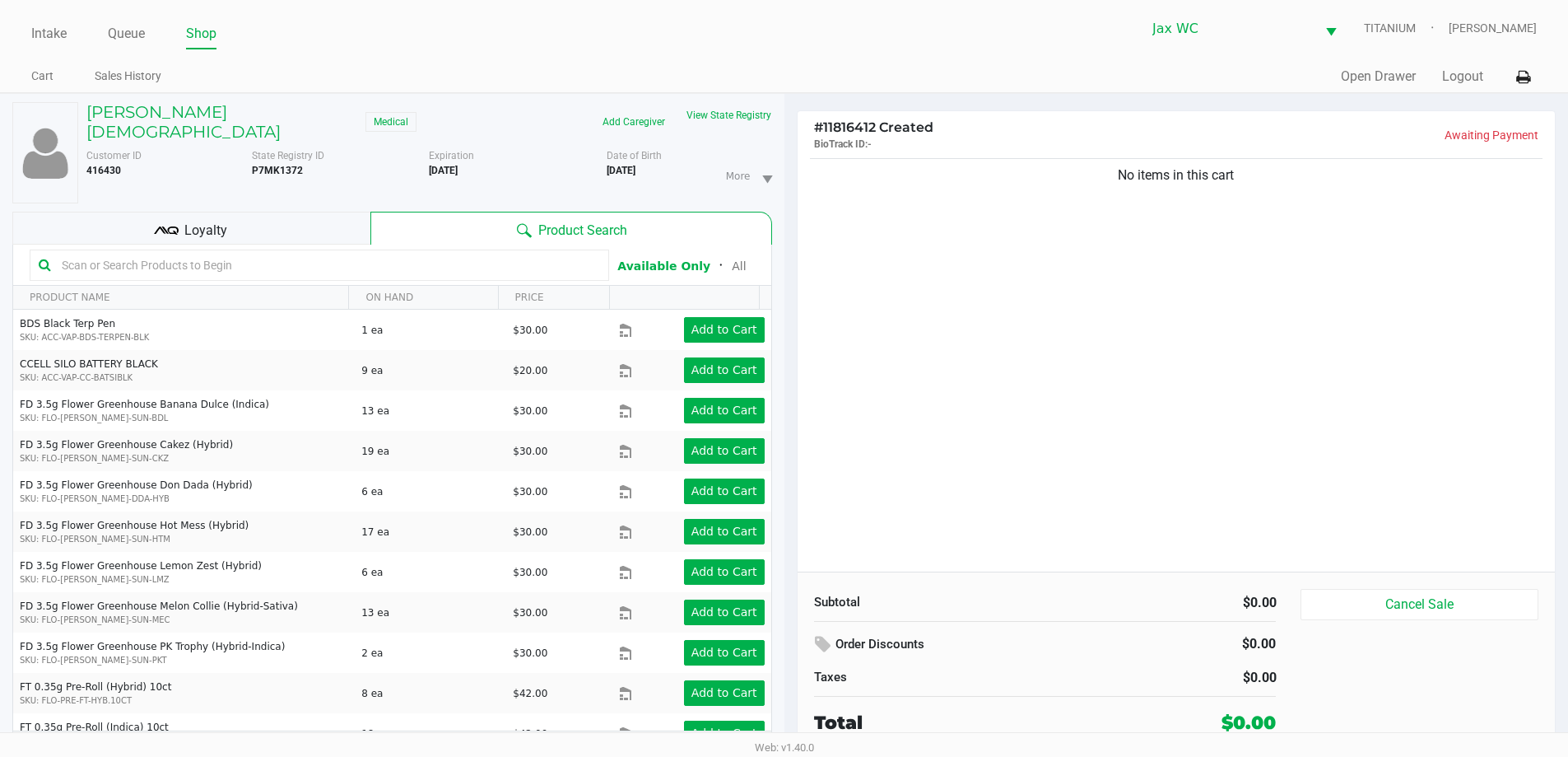
click at [1144, 274] on div "No items in this cart" at bounding box center [1177, 363] width 758 height 417
drag, startPoint x: 1092, startPoint y: 314, endPoint x: 971, endPoint y: 376, distance: 136.0
click at [970, 376] on div "No items in this cart" at bounding box center [1177, 363] width 758 height 417
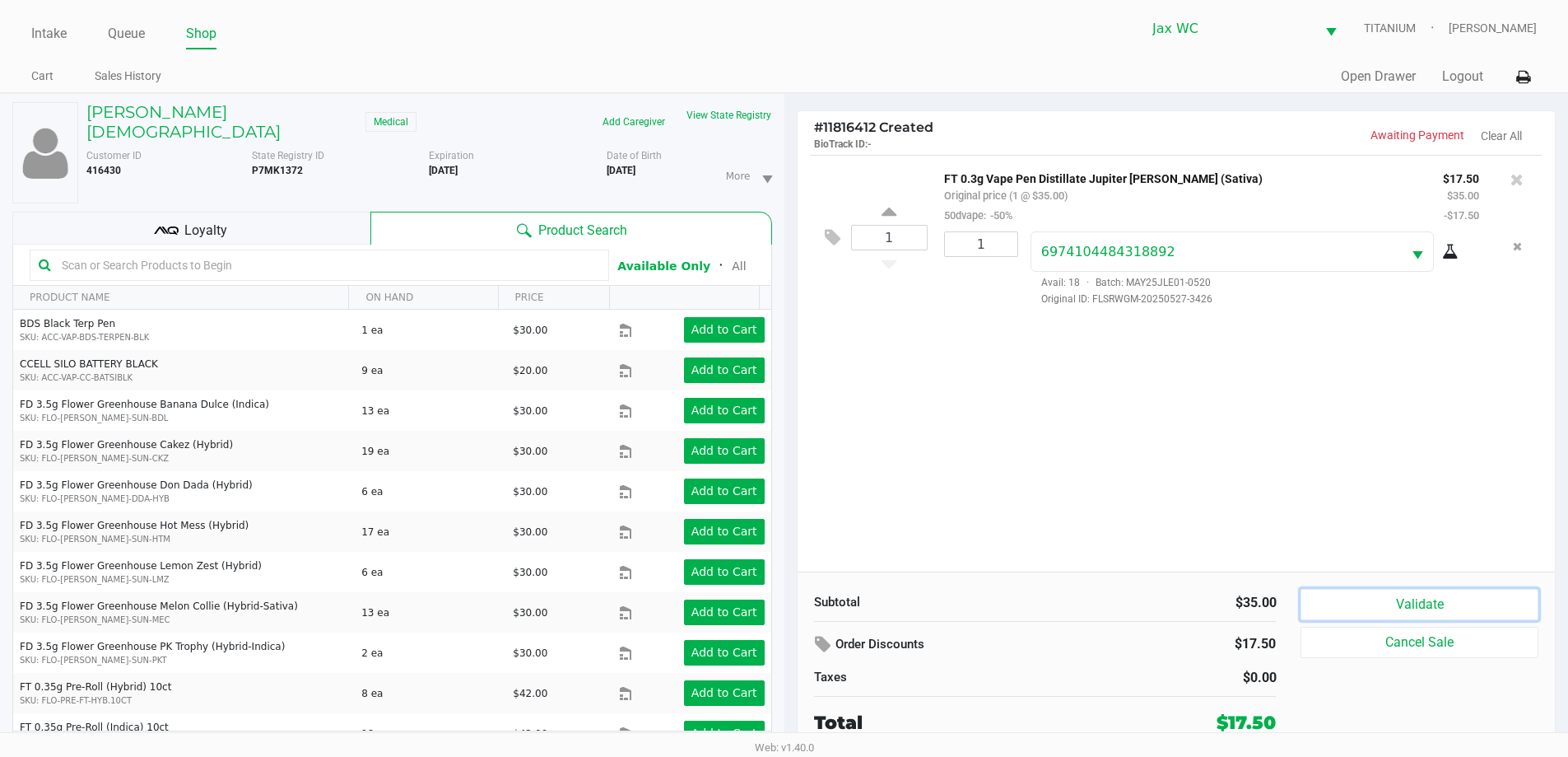
click at [1355, 596] on button "Validate" at bounding box center [1419, 605] width 237 height 32
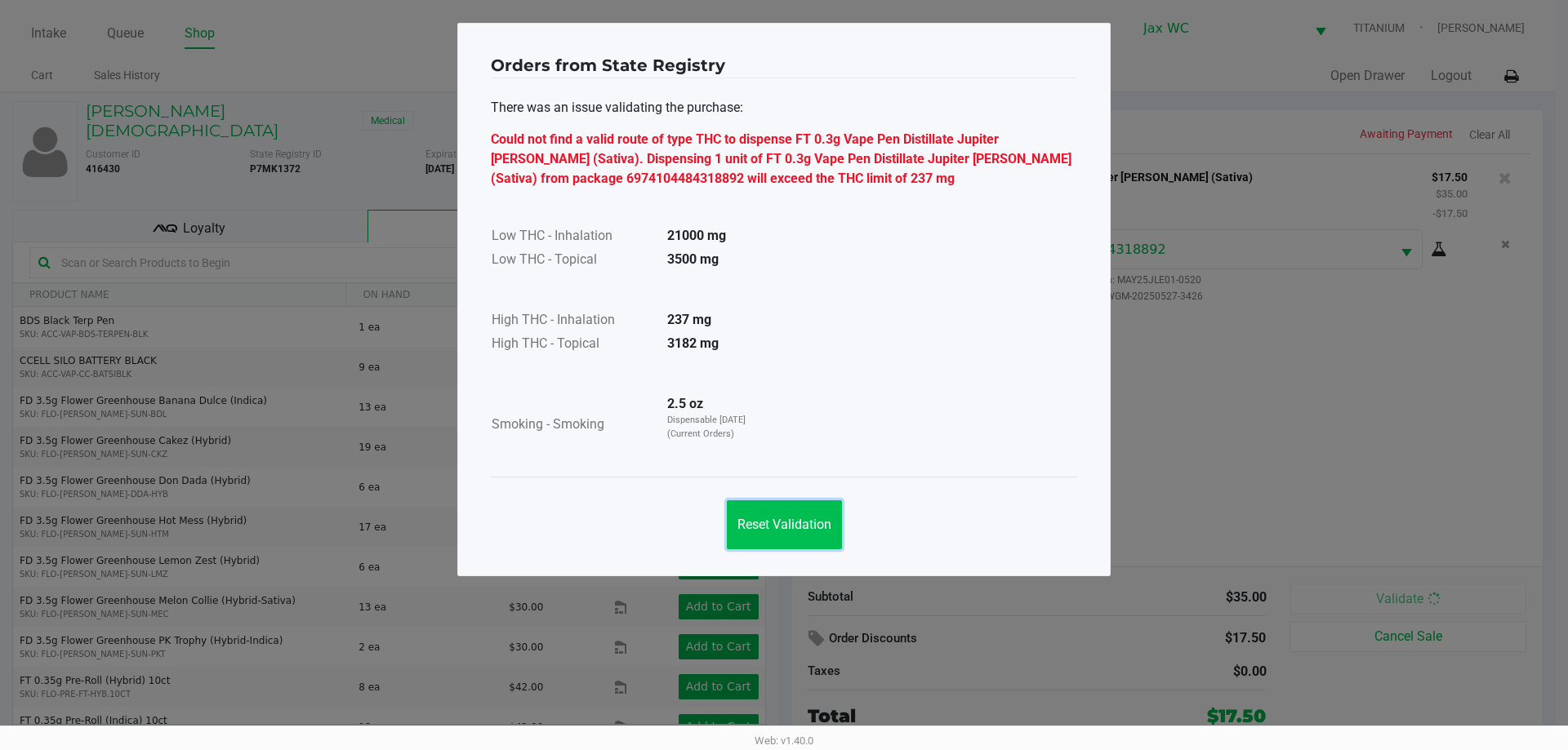
click at [799, 528] on span "Reset Validation" at bounding box center [784, 524] width 94 height 16
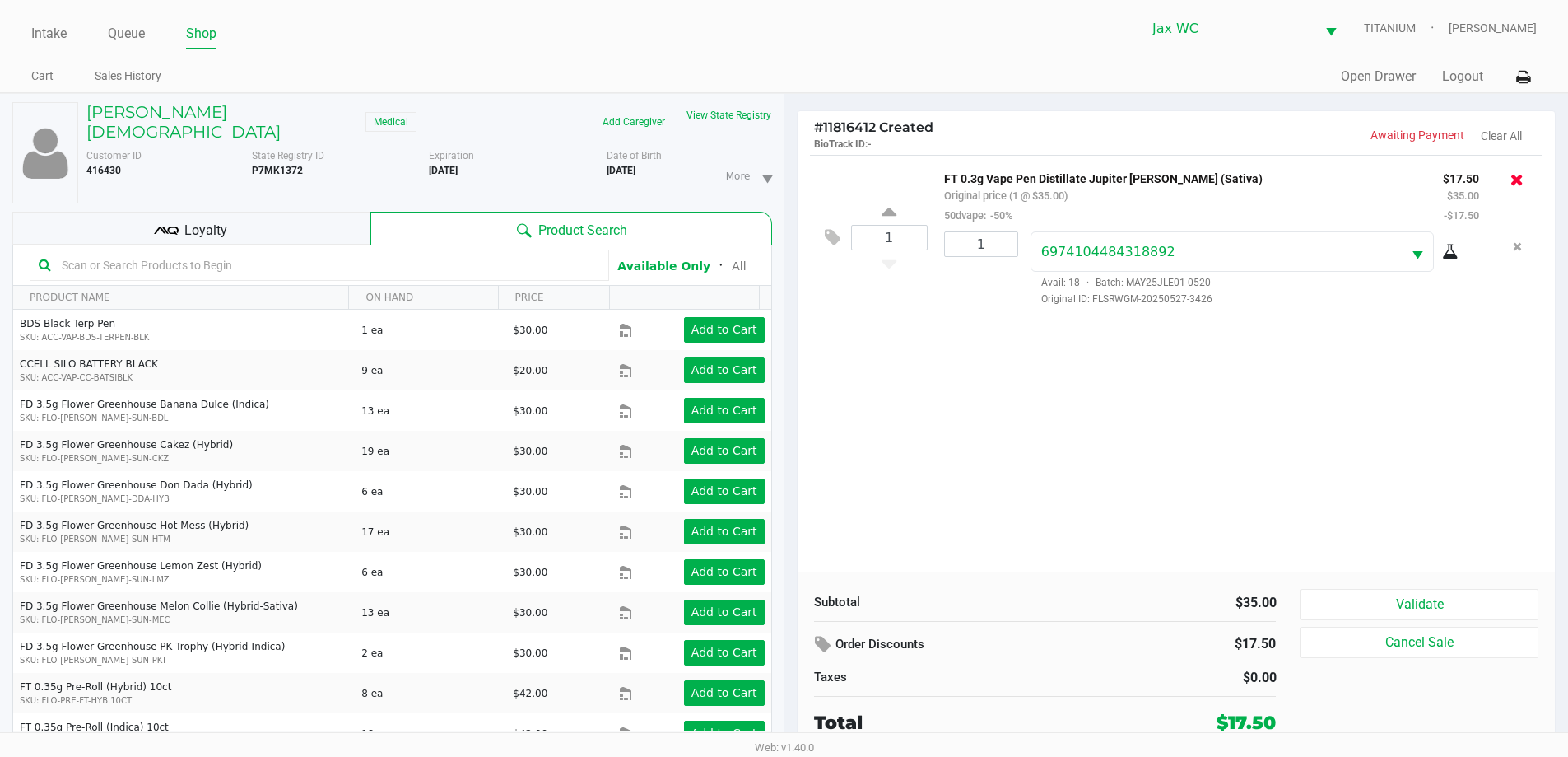
click at [1520, 178] on icon at bounding box center [1517, 180] width 13 height 17
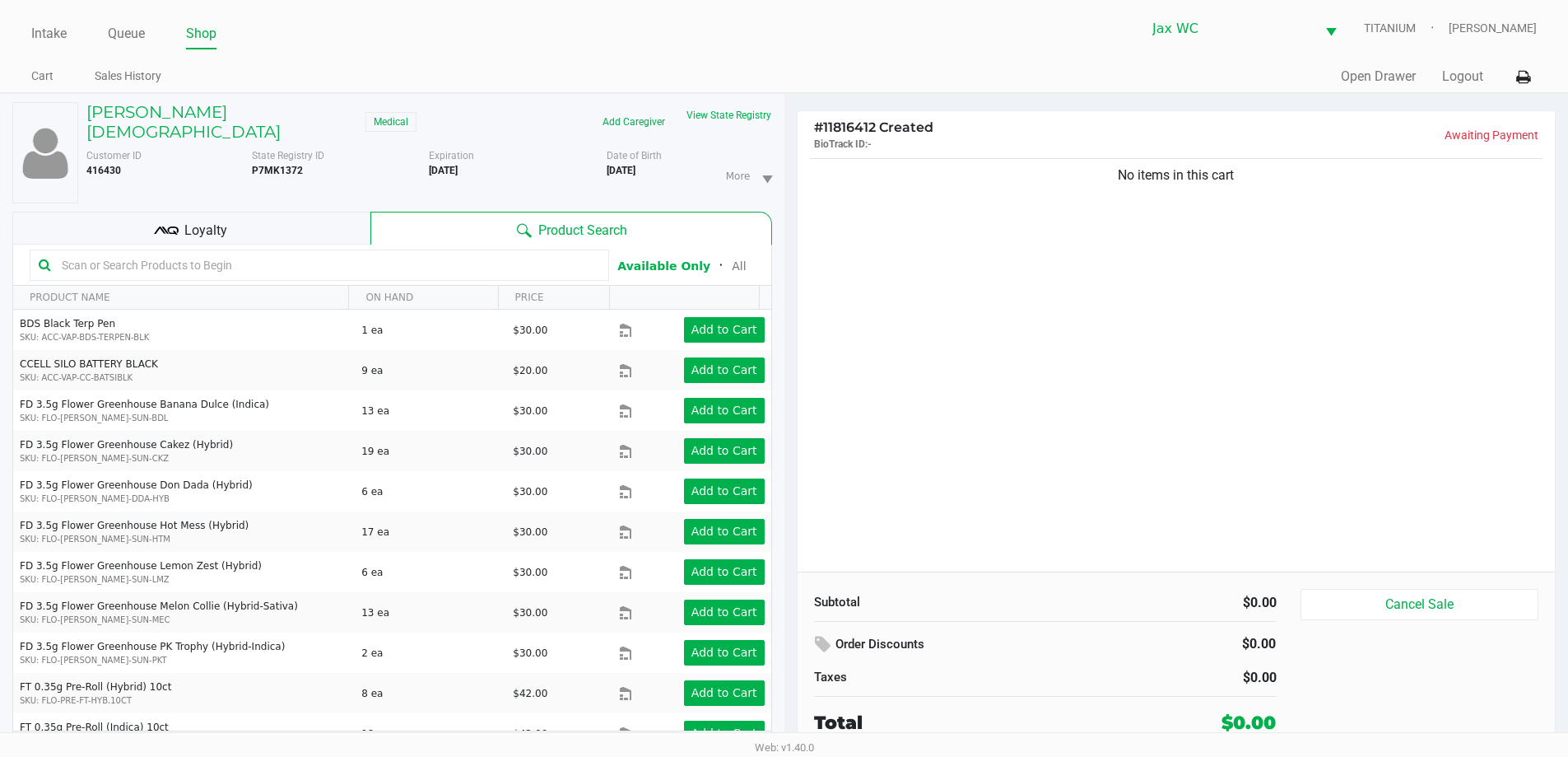
click at [315, 254] on input "text" at bounding box center [327, 265] width 545 height 25
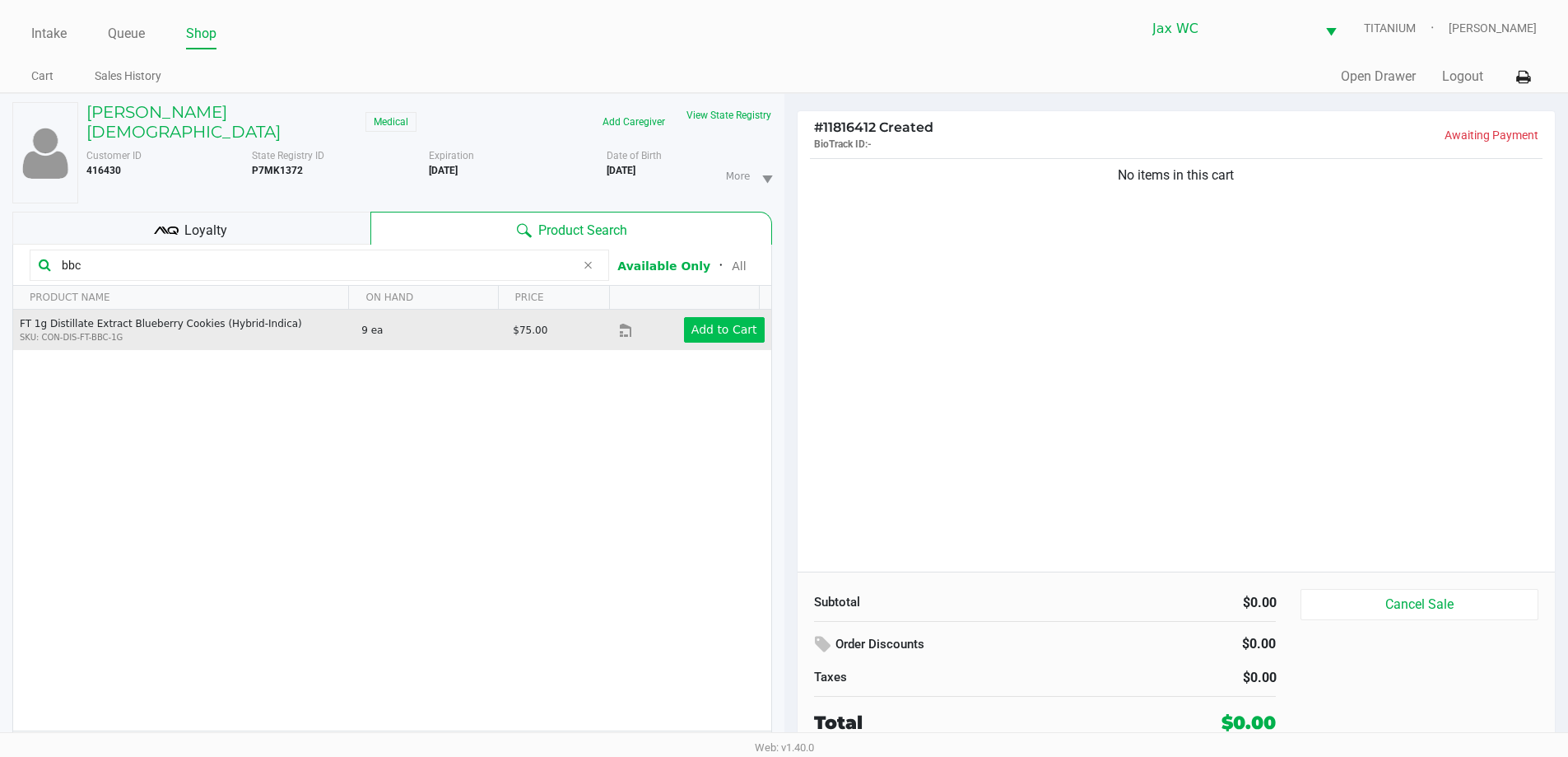
type input "bbc"
click at [724, 323] on app-button-loader "Add to Cart" at bounding box center [724, 329] width 66 height 13
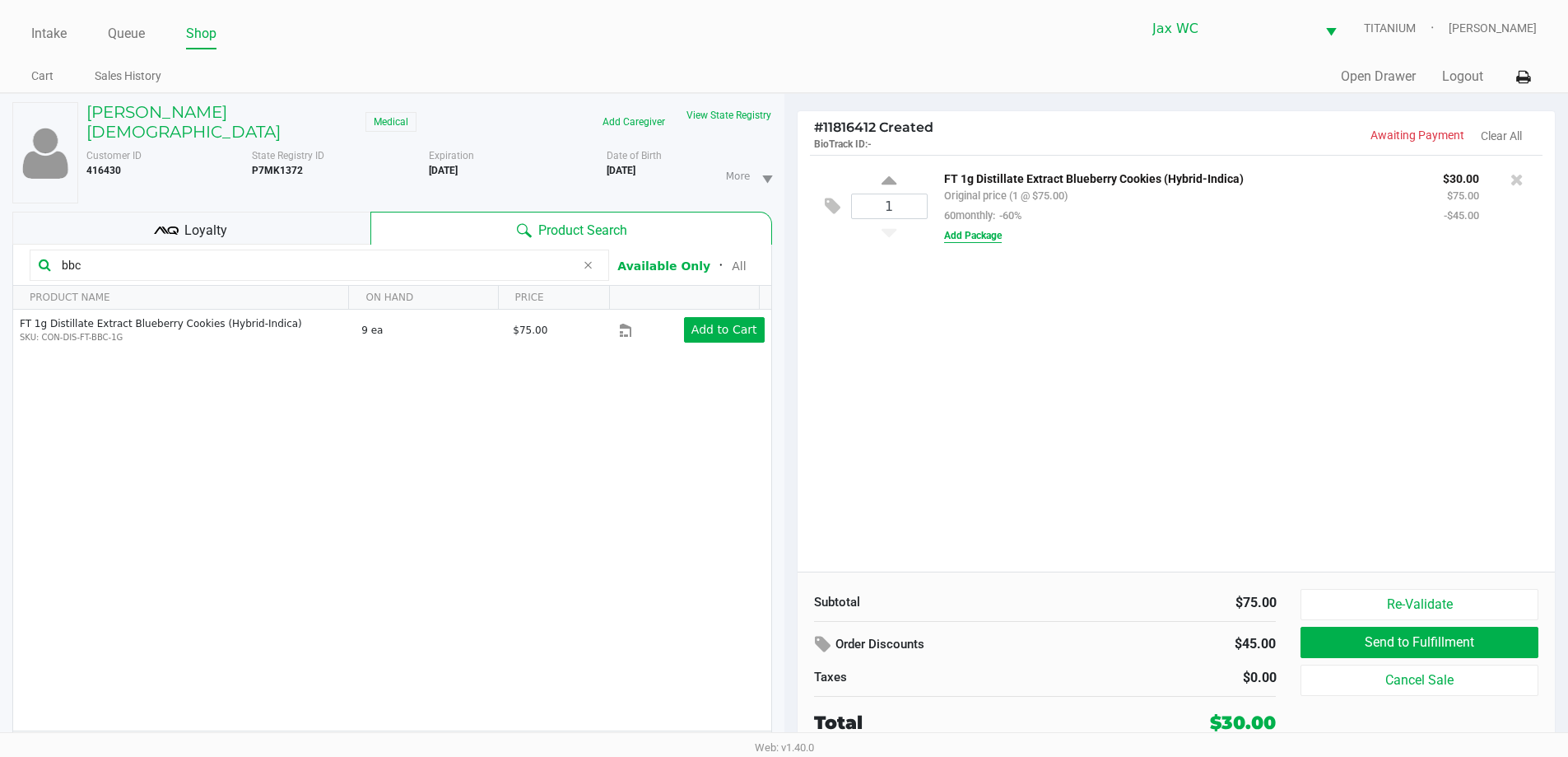
click at [986, 242] on div "FT 1g Distillate Extract Blueberry Cookies (Hybrid-Indica) Original price (1 @ …" at bounding box center [1229, 206] width 603 height 76
click at [985, 234] on button "Add Package" at bounding box center [974, 236] width 58 height 15
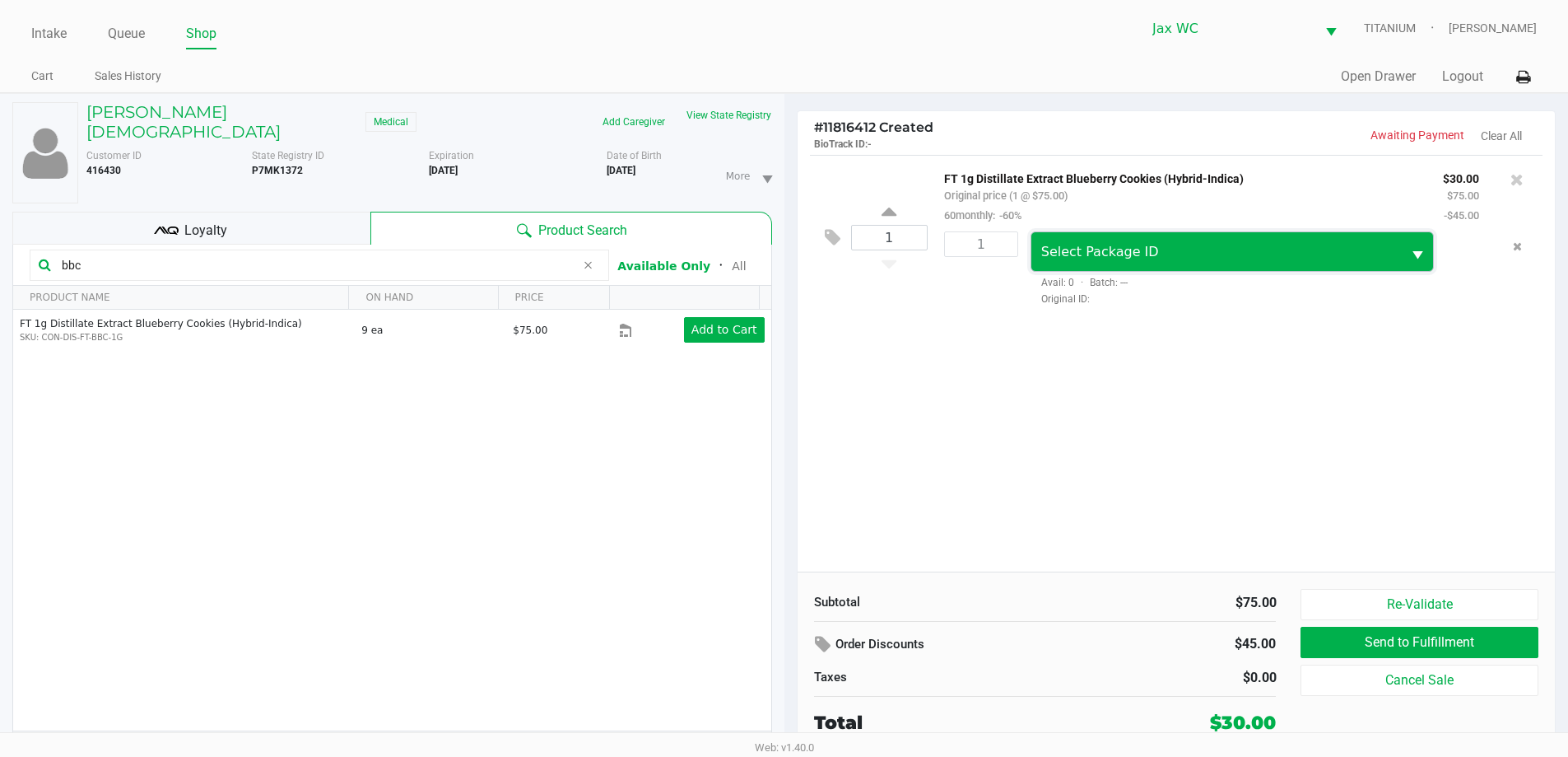
click at [1069, 247] on span "Select Package ID" at bounding box center [1100, 252] width 117 height 16
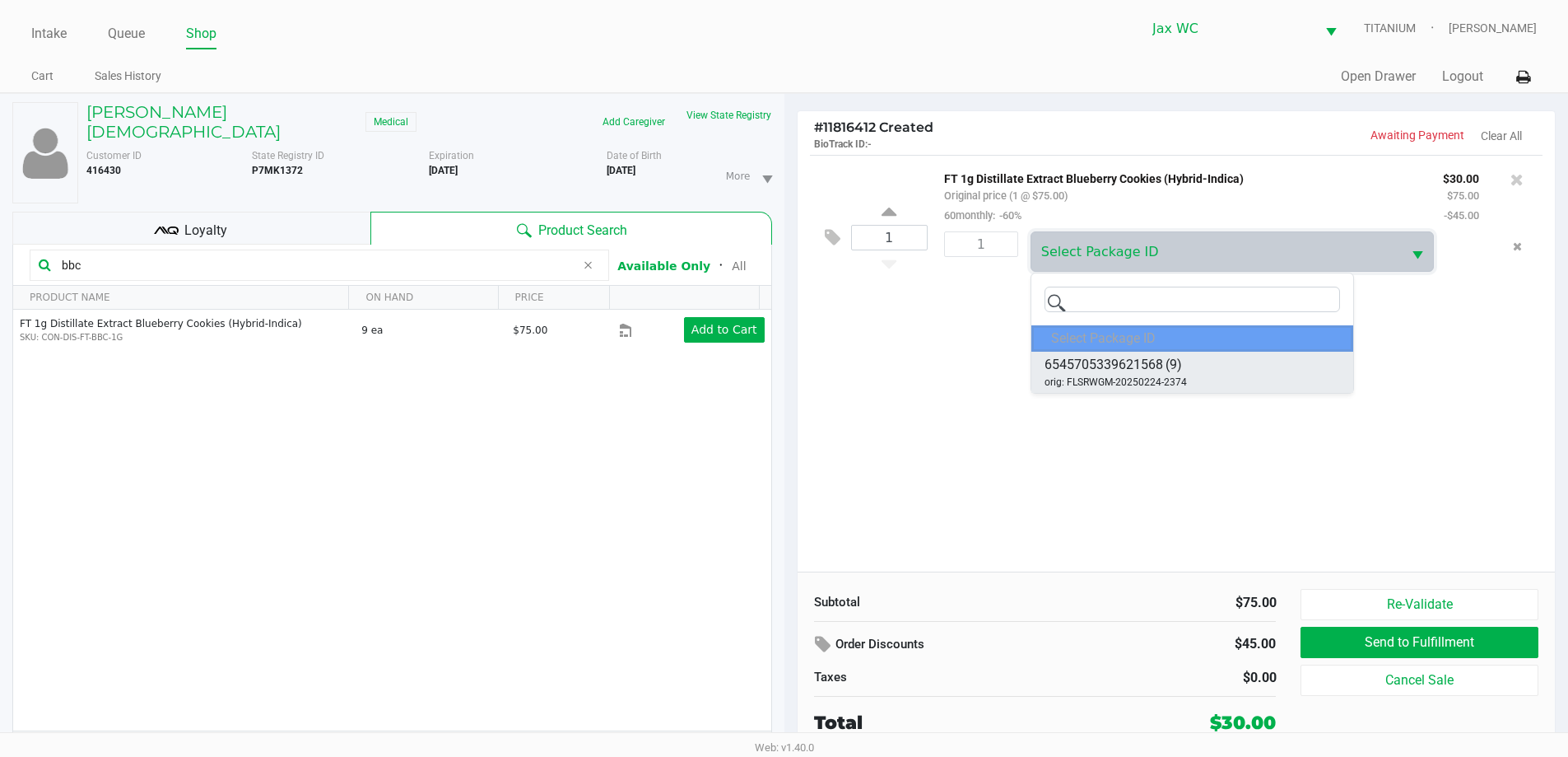
click at [1098, 370] on span "6545705339621568" at bounding box center [1103, 365] width 118 height 20
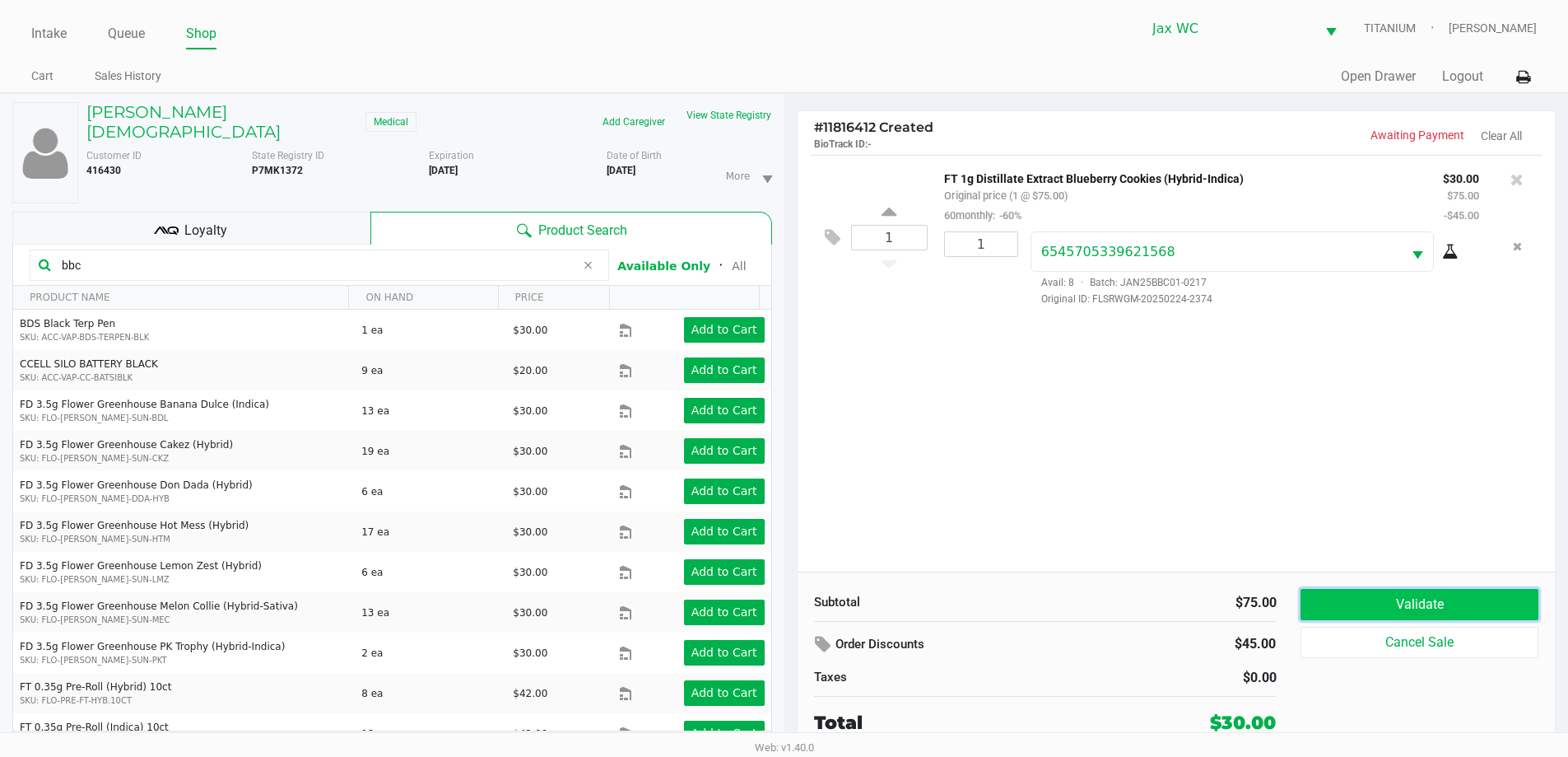
click at [1425, 599] on button "Validate" at bounding box center [1419, 605] width 237 height 32
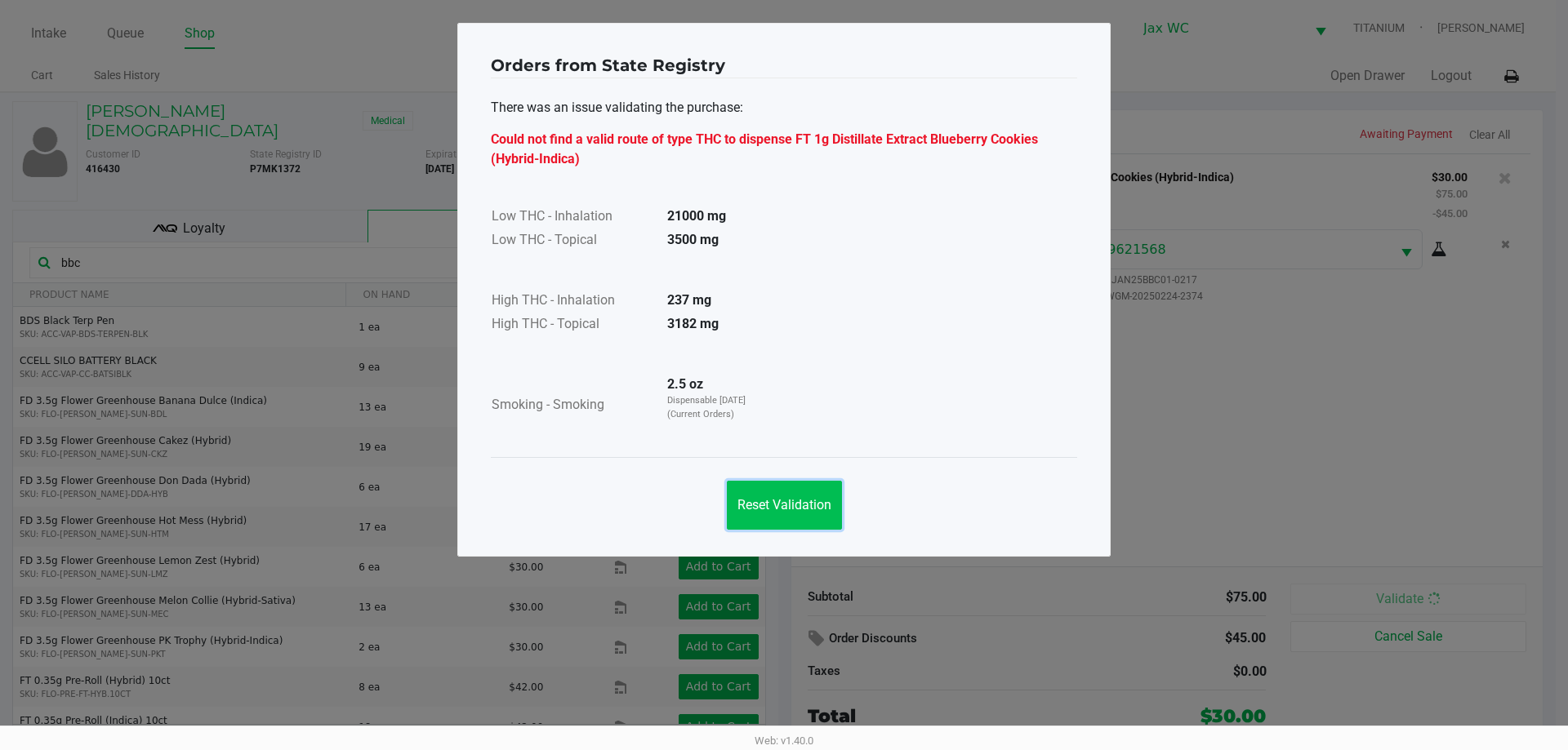
click at [730, 514] on button "Reset Validation" at bounding box center [784, 504] width 115 height 49
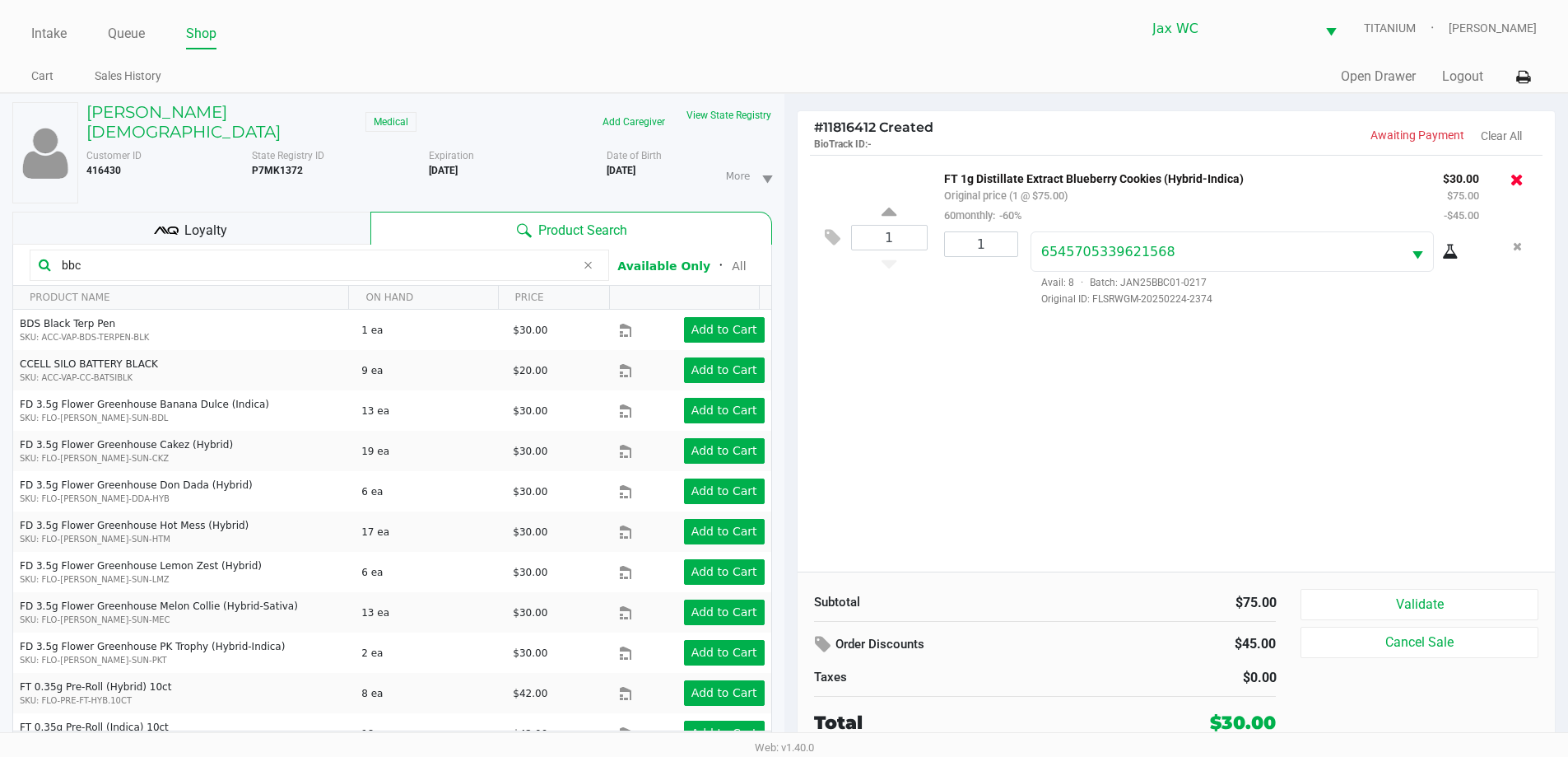
click at [1513, 183] on icon at bounding box center [1517, 180] width 13 height 17
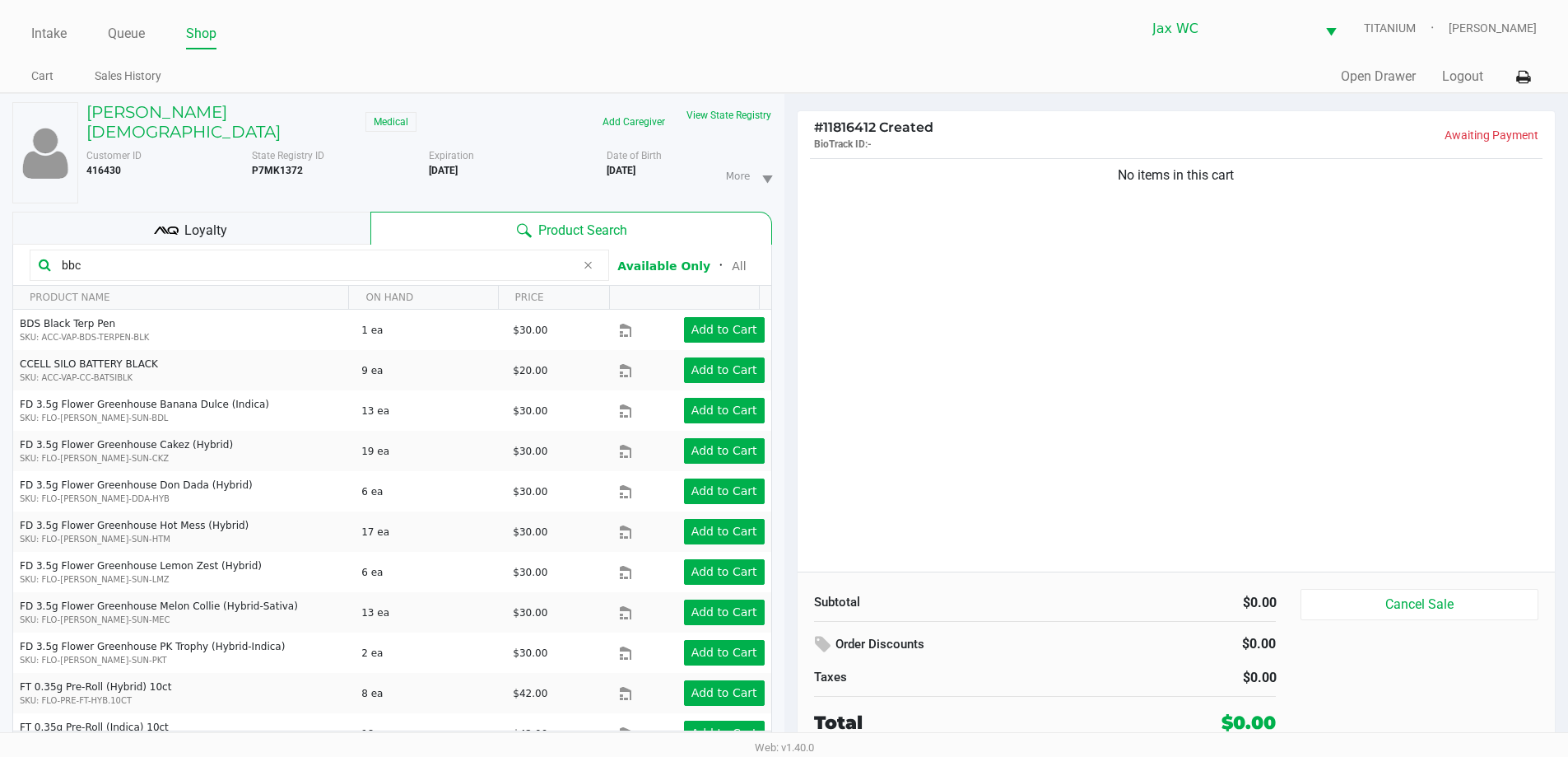
drag, startPoint x: 105, startPoint y: 258, endPoint x: 32, endPoint y: 253, distance: 73.2
click at [32, 253] on div "bbc" at bounding box center [320, 266] width 579 height 32
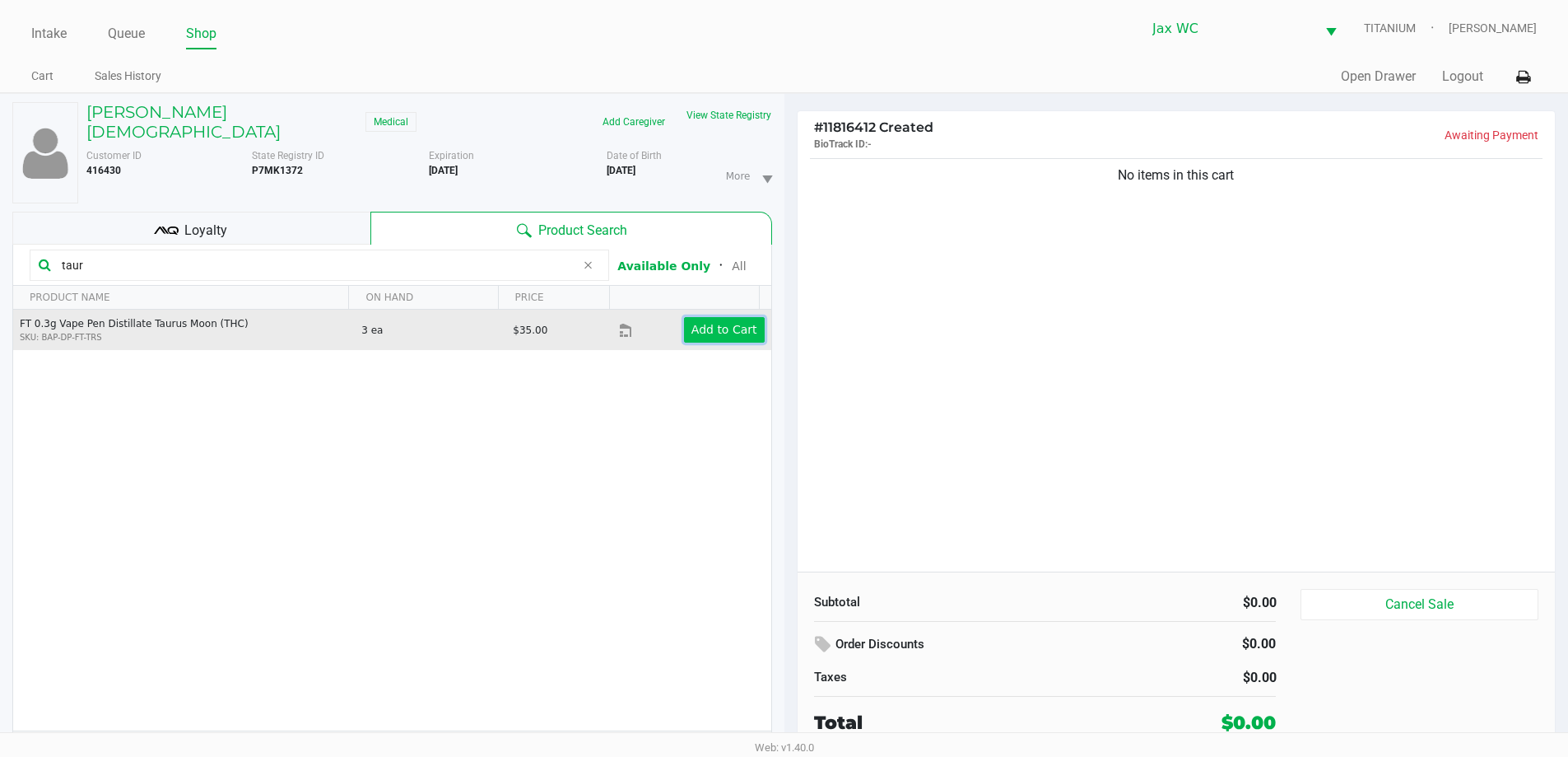
click at [727, 323] on app-button-loader "Add to Cart" at bounding box center [724, 329] width 66 height 13
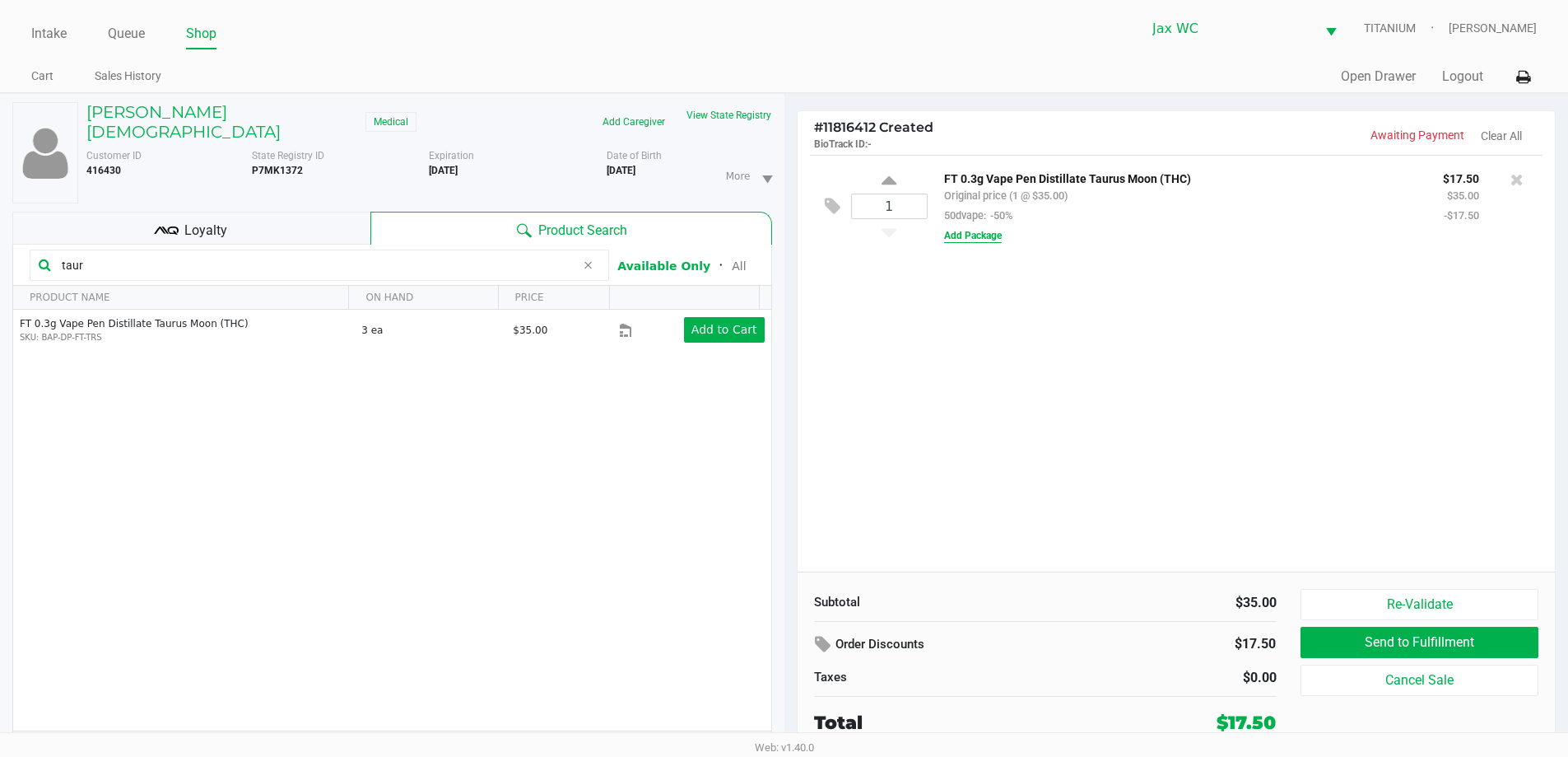
click at [982, 236] on button "Add Package" at bounding box center [974, 236] width 58 height 15
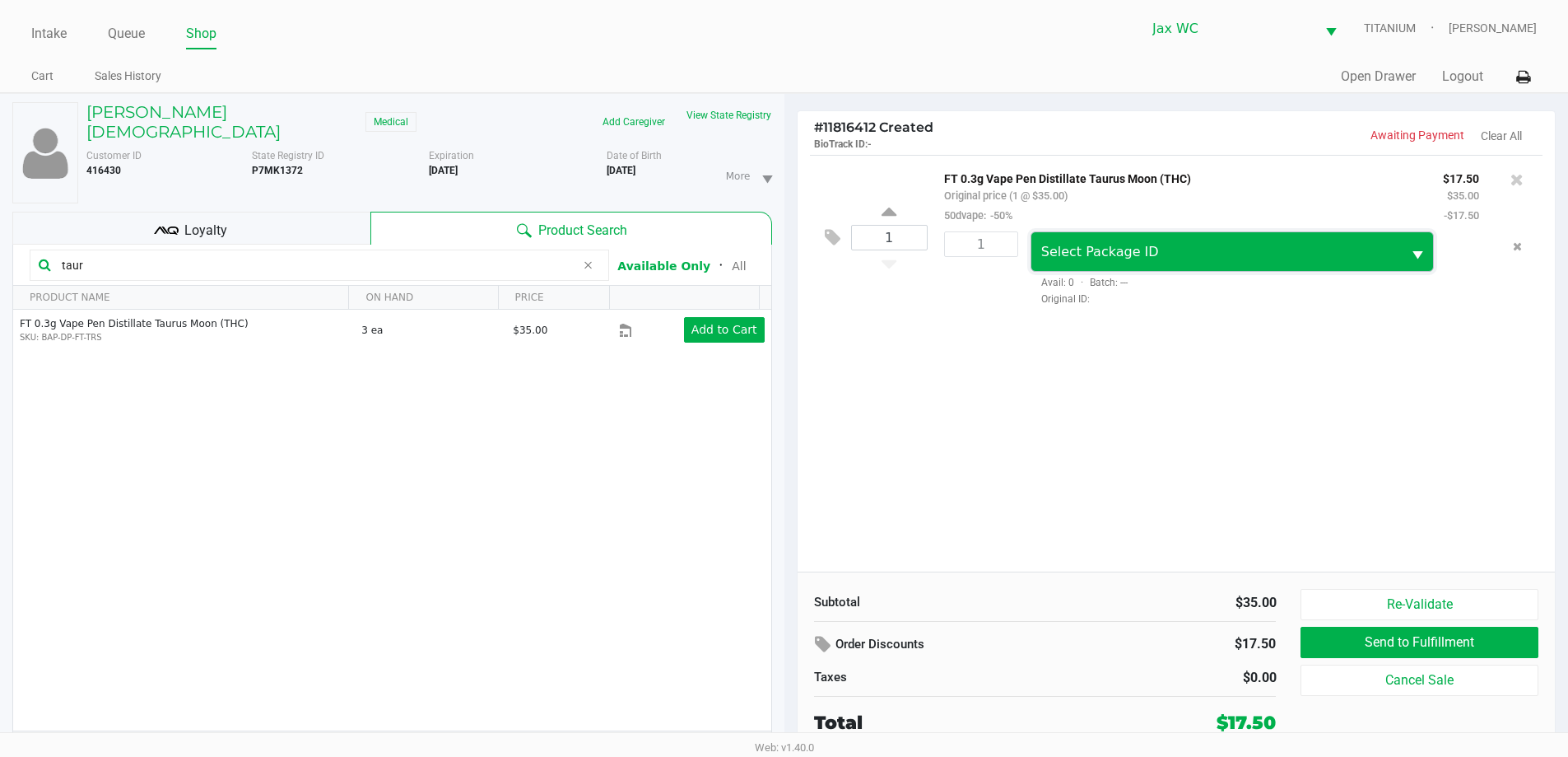
click at [1091, 249] on span "Select Package ID" at bounding box center [1100, 252] width 117 height 16
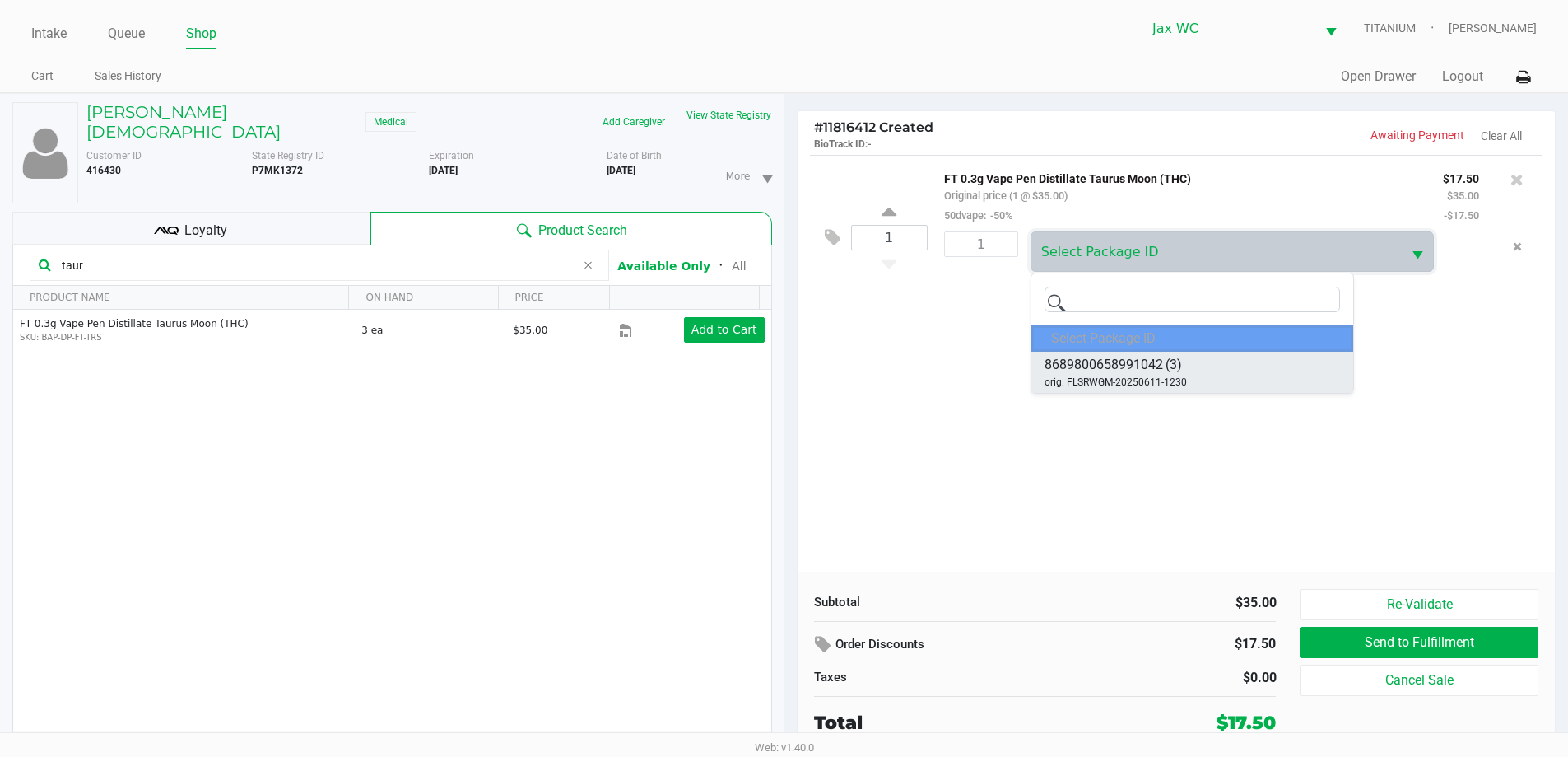
click at [1126, 365] on span "8689800658991042" at bounding box center [1103, 365] width 118 height 20
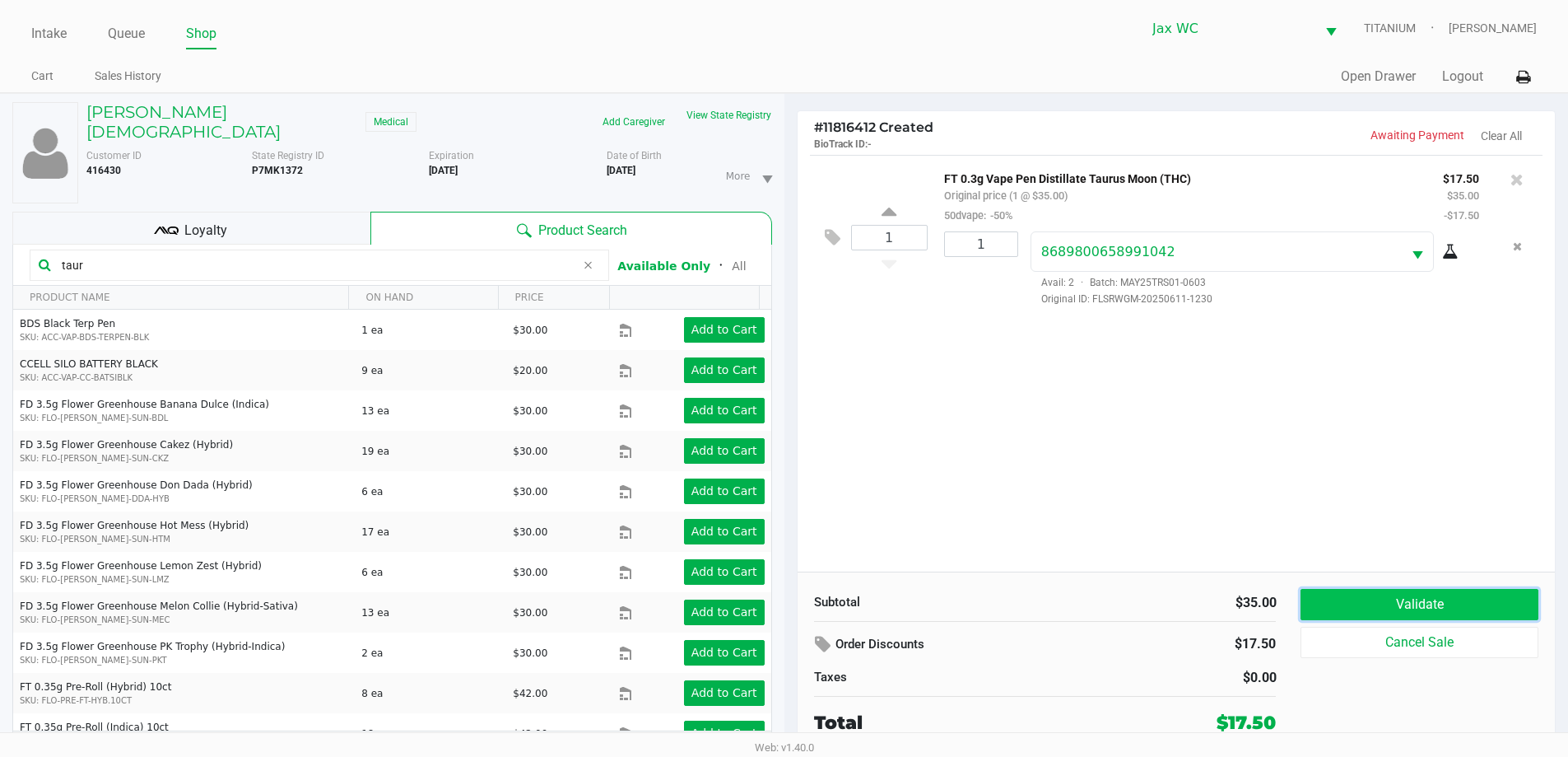
click at [1402, 600] on button "Validate" at bounding box center [1419, 605] width 237 height 32
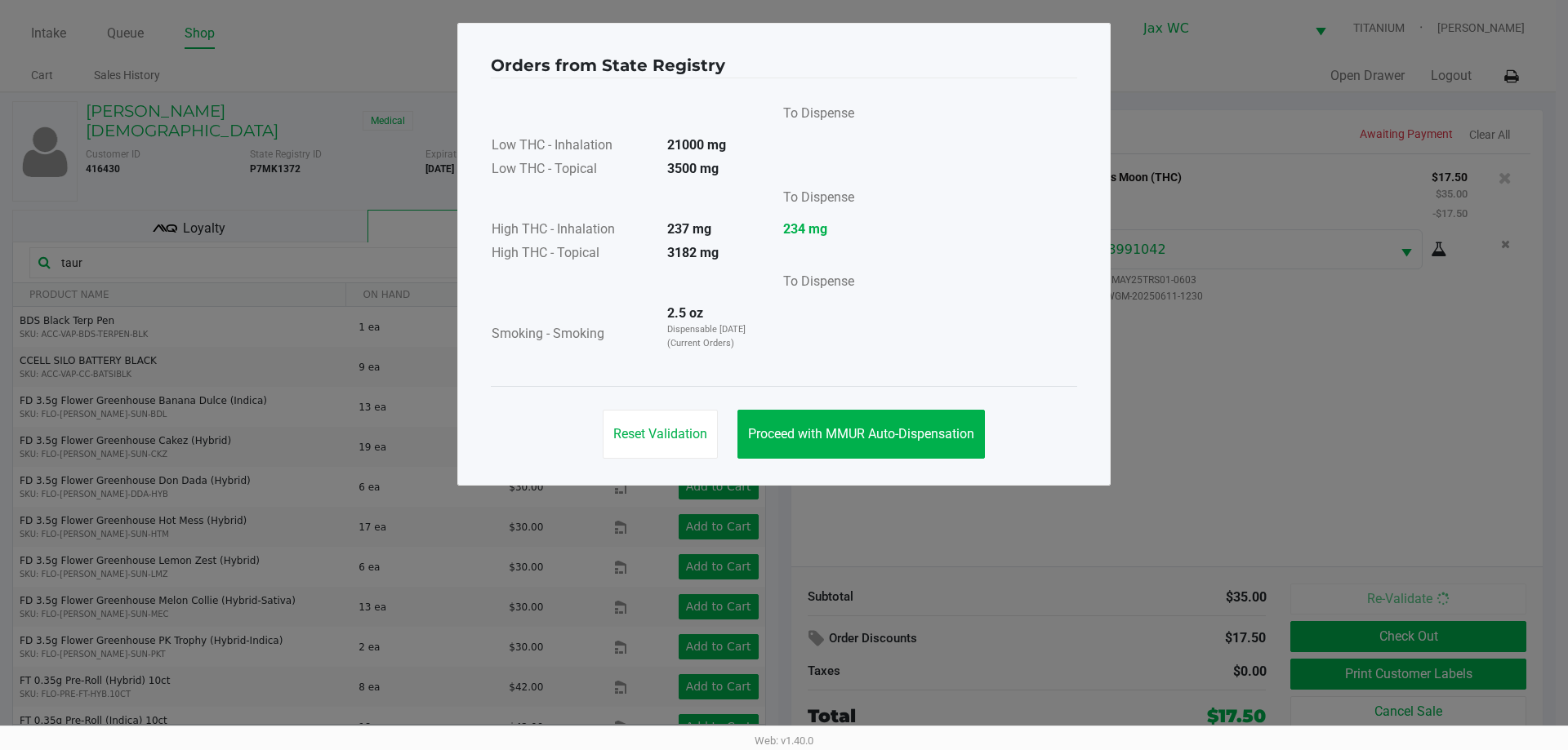
click at [925, 471] on div "Orders from State Registry To Dispense Low THC - Inhalation 21000 mg Low THC - …" at bounding box center [784, 254] width 653 height 463
click at [893, 430] on span "Proceed with MMUR Auto-Dispensation" at bounding box center [860, 433] width 226 height 16
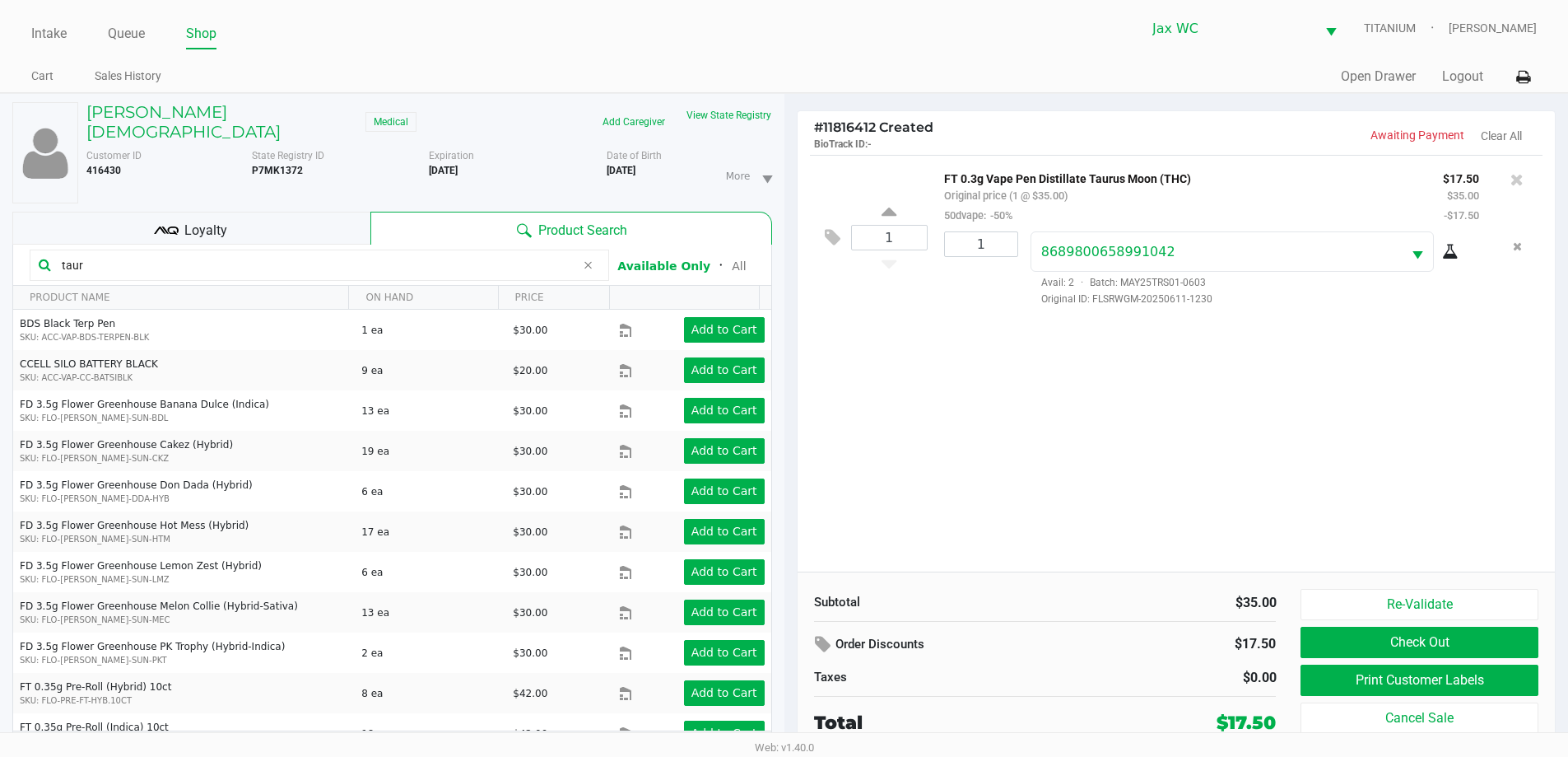
drag, startPoint x: 170, startPoint y: 270, endPoint x: 159, endPoint y: 258, distance: 16.3
click at [165, 265] on kendo-grid-toolbar "taur Available Only ᛫ All" at bounding box center [392, 265] width 758 height 41
drag, startPoint x: 159, startPoint y: 258, endPoint x: 18, endPoint y: 274, distance: 141.9
click at [0, 275] on div "CAROLINE GAY Medical Add Caregiver View State Registry Customer ID 416430 State…" at bounding box center [392, 441] width 784 height 694
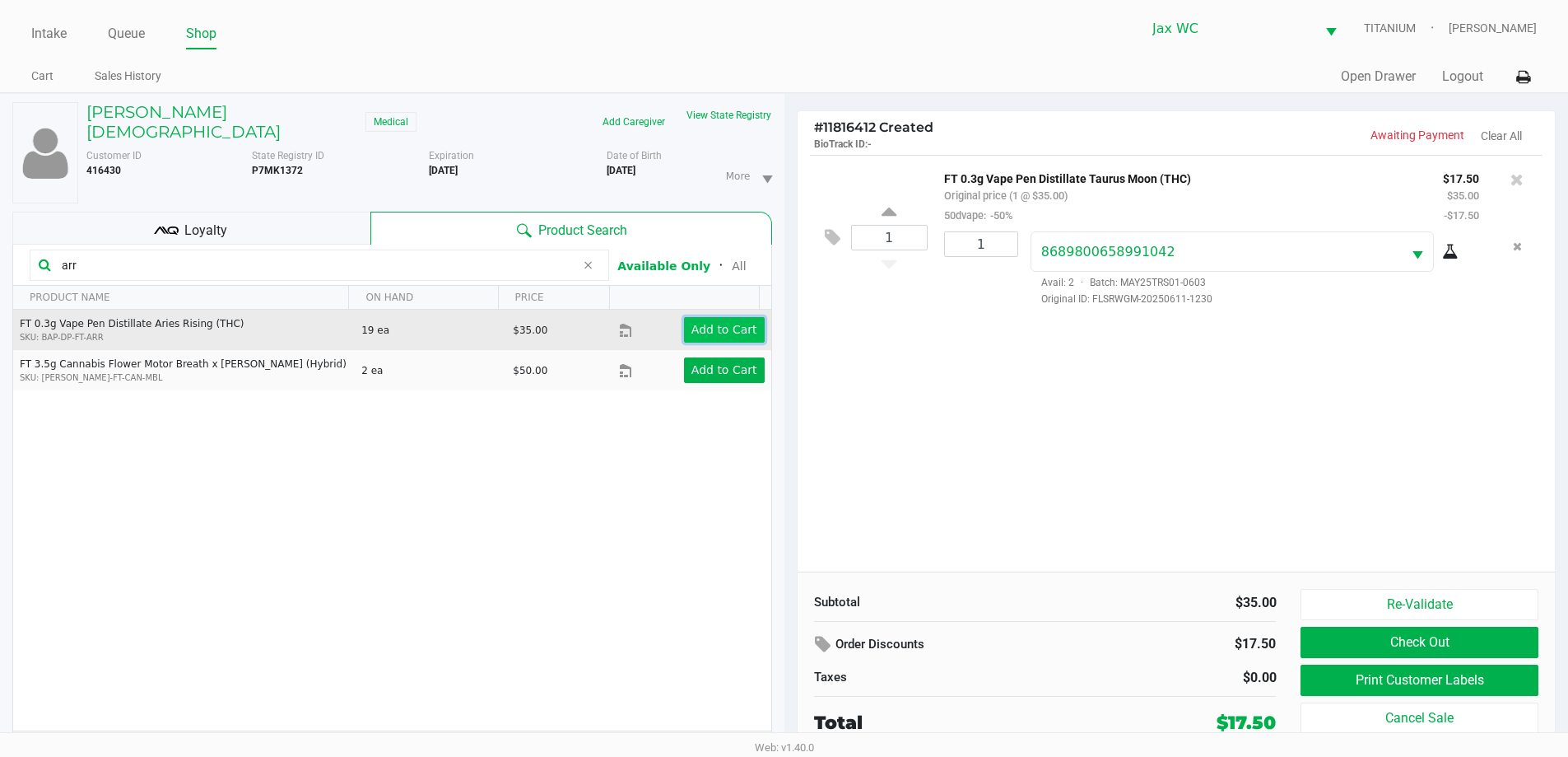
click at [685, 324] on button "Add to Cart" at bounding box center [724, 329] width 81 height 25
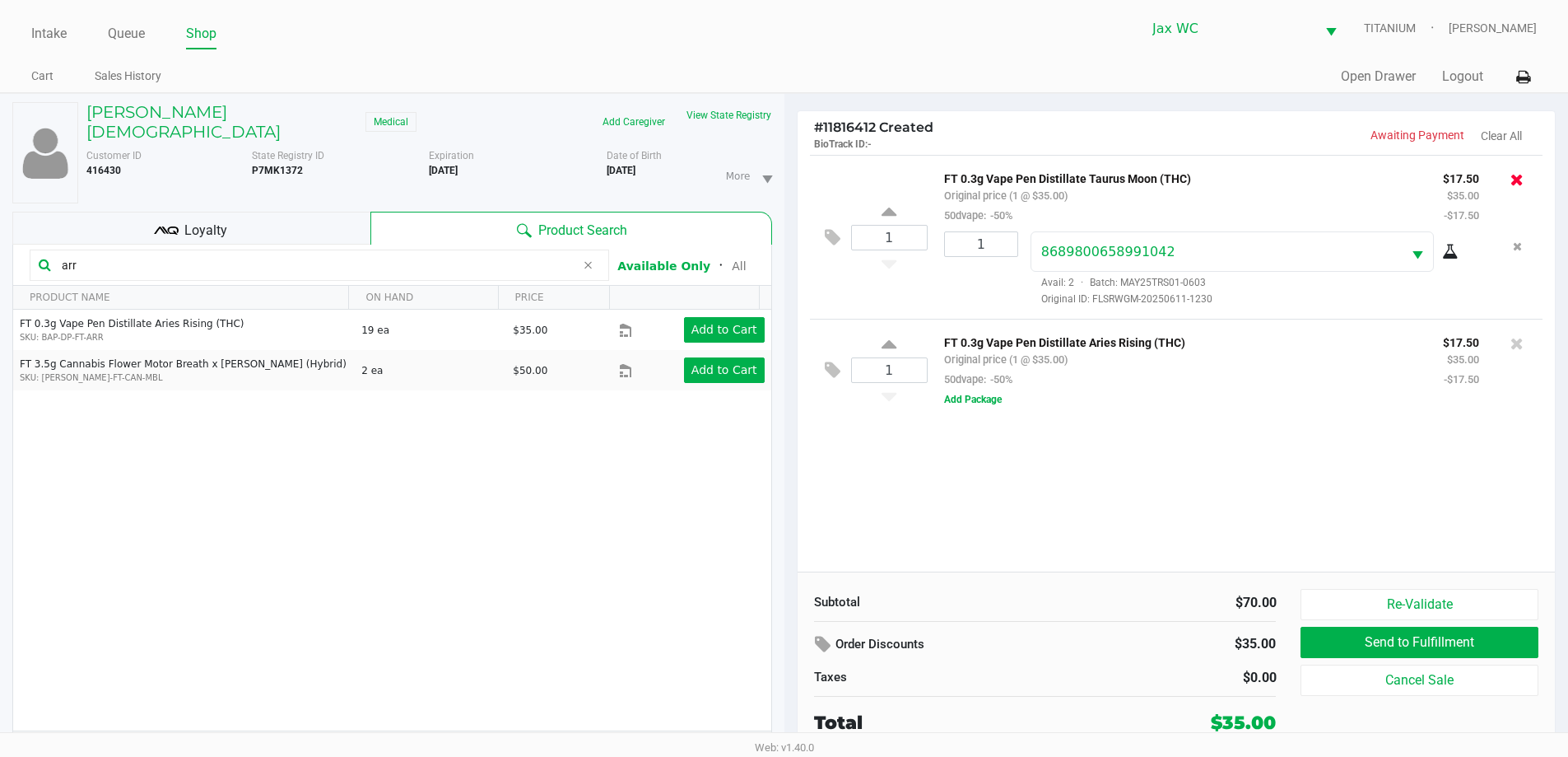
click at [1522, 172] on icon at bounding box center [1517, 180] width 13 height 17
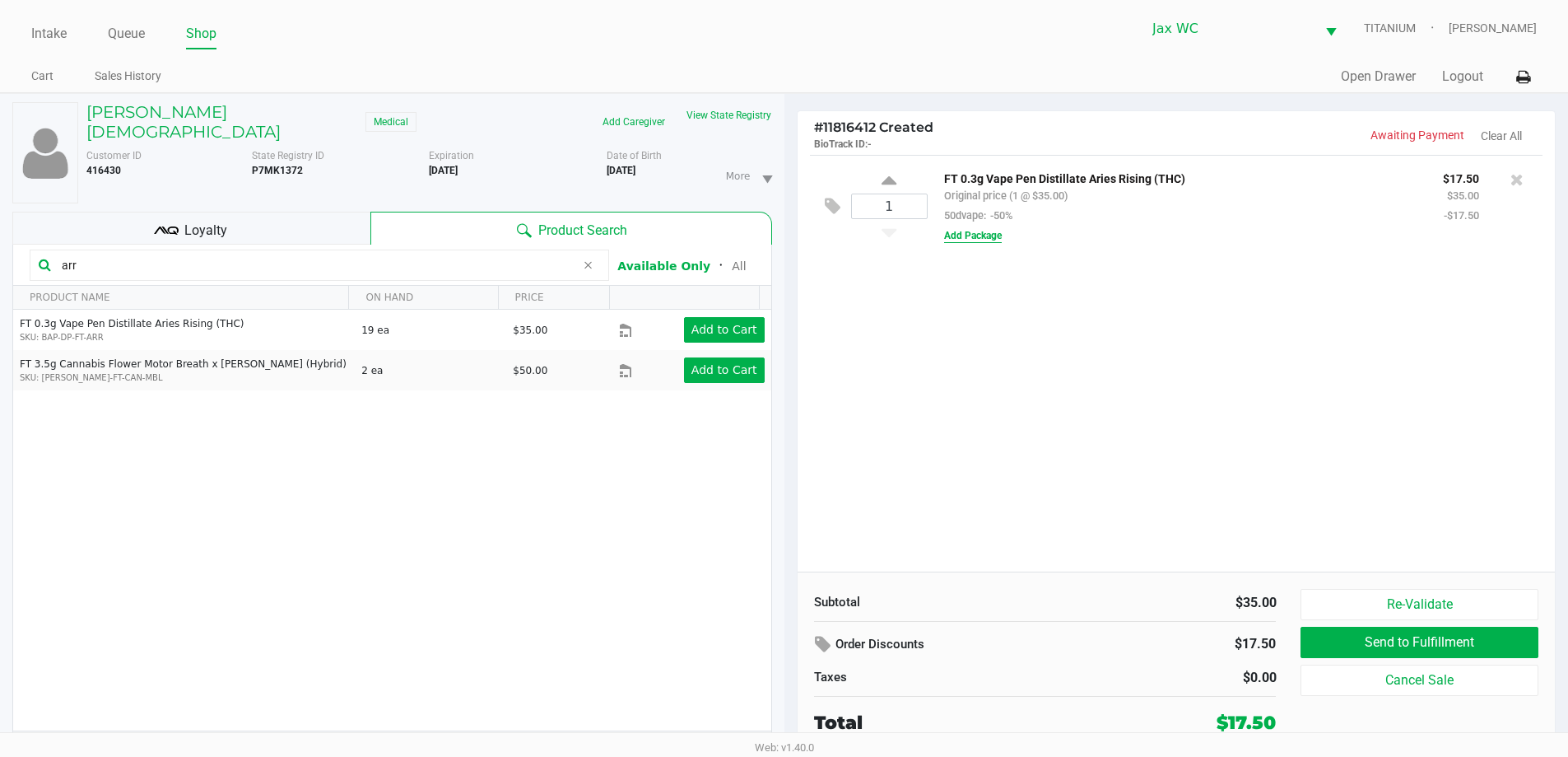
click at [989, 238] on button "Add Package" at bounding box center [974, 236] width 58 height 15
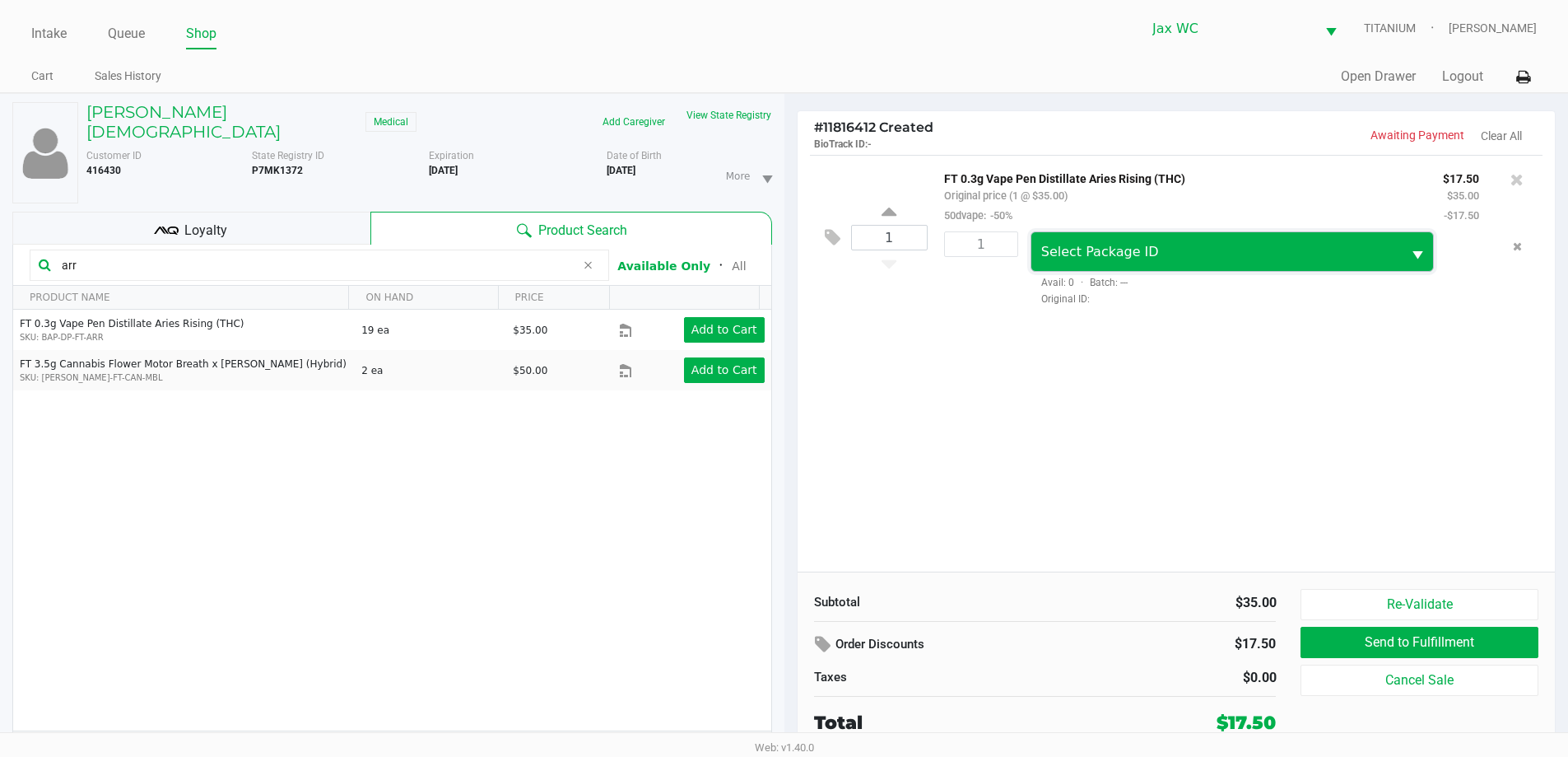
click at [1074, 253] on span "Select Package ID" at bounding box center [1100, 252] width 117 height 16
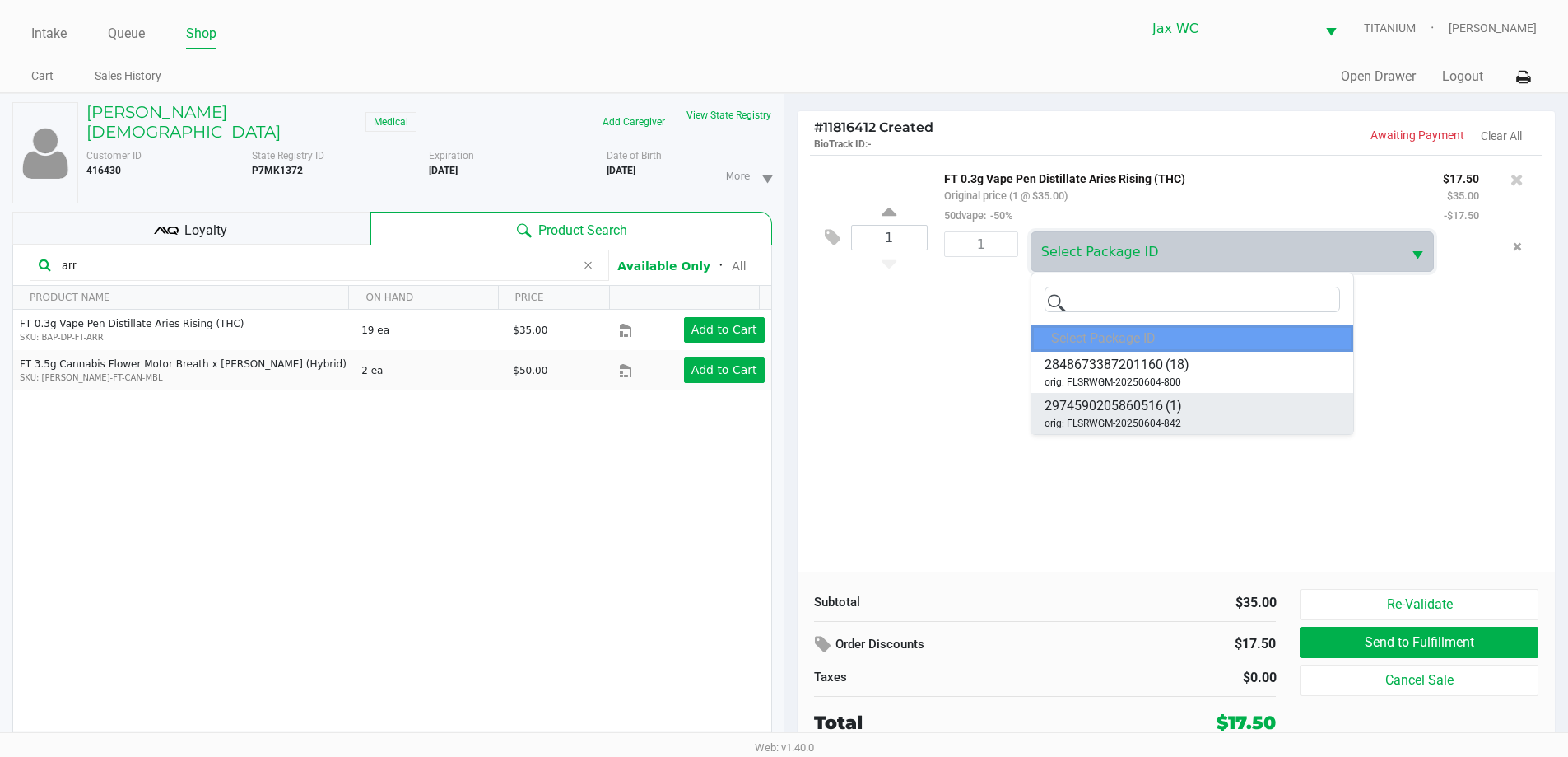
click at [1084, 412] on span "2974590205860516" at bounding box center [1103, 406] width 118 height 20
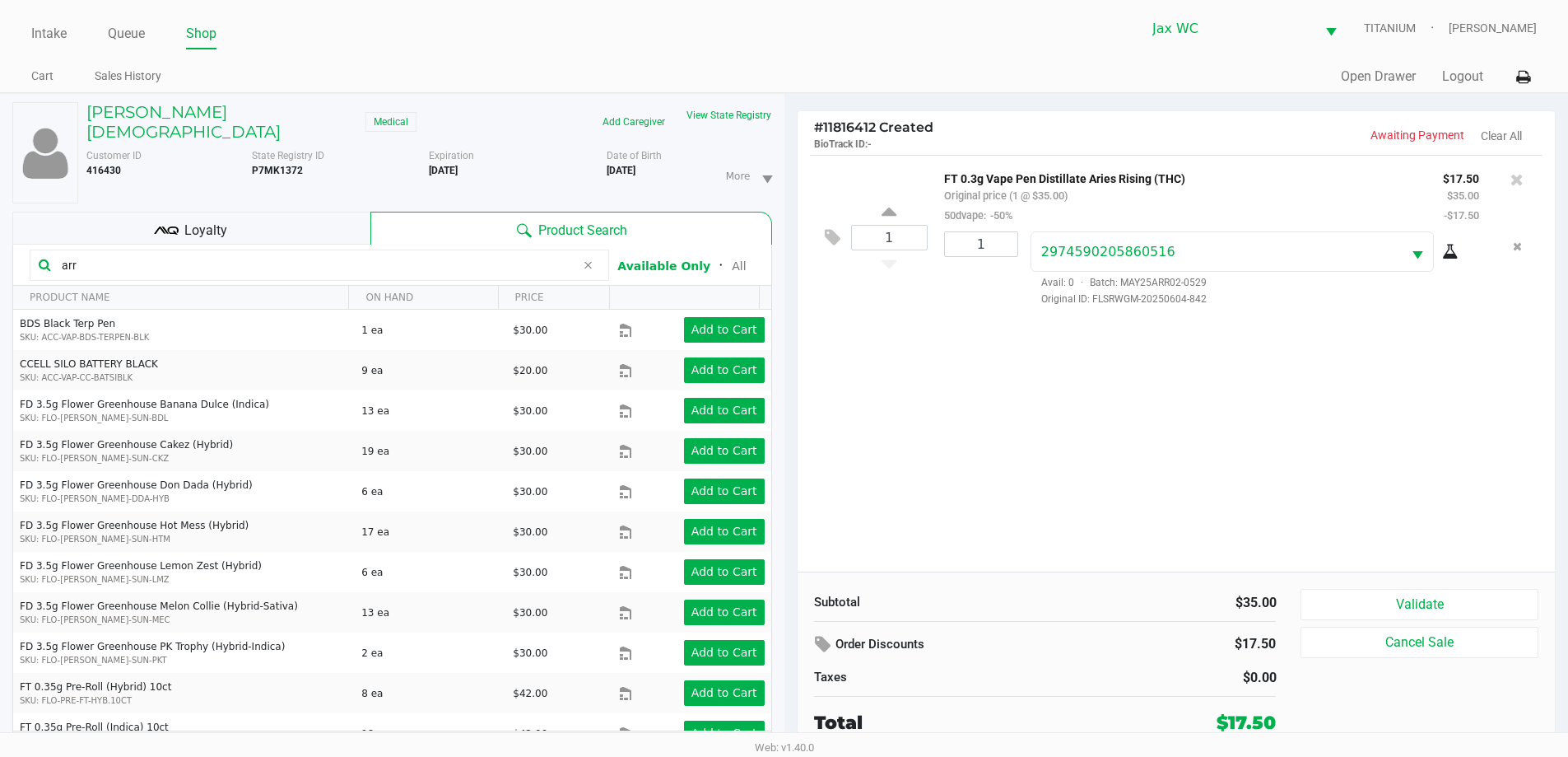
click at [1418, 588] on div "Subtotal $35.00 Order Discounts $17.50 Taxes $0.00 Total $17.50 Validate Cancel…" at bounding box center [1177, 662] width 758 height 181
click at [1412, 605] on button "Validate" at bounding box center [1419, 605] width 237 height 32
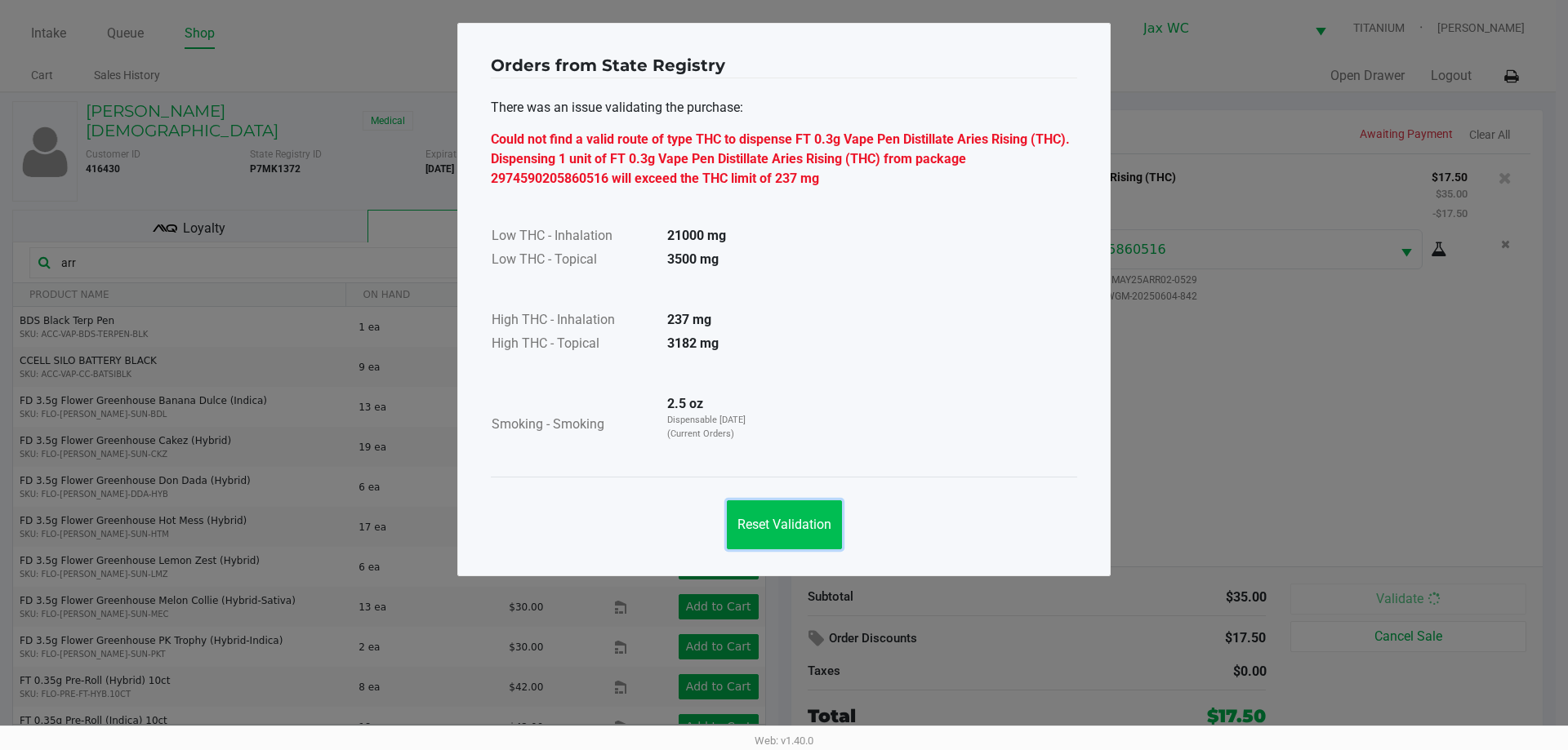
click at [780, 523] on span "Reset Validation" at bounding box center [784, 524] width 94 height 16
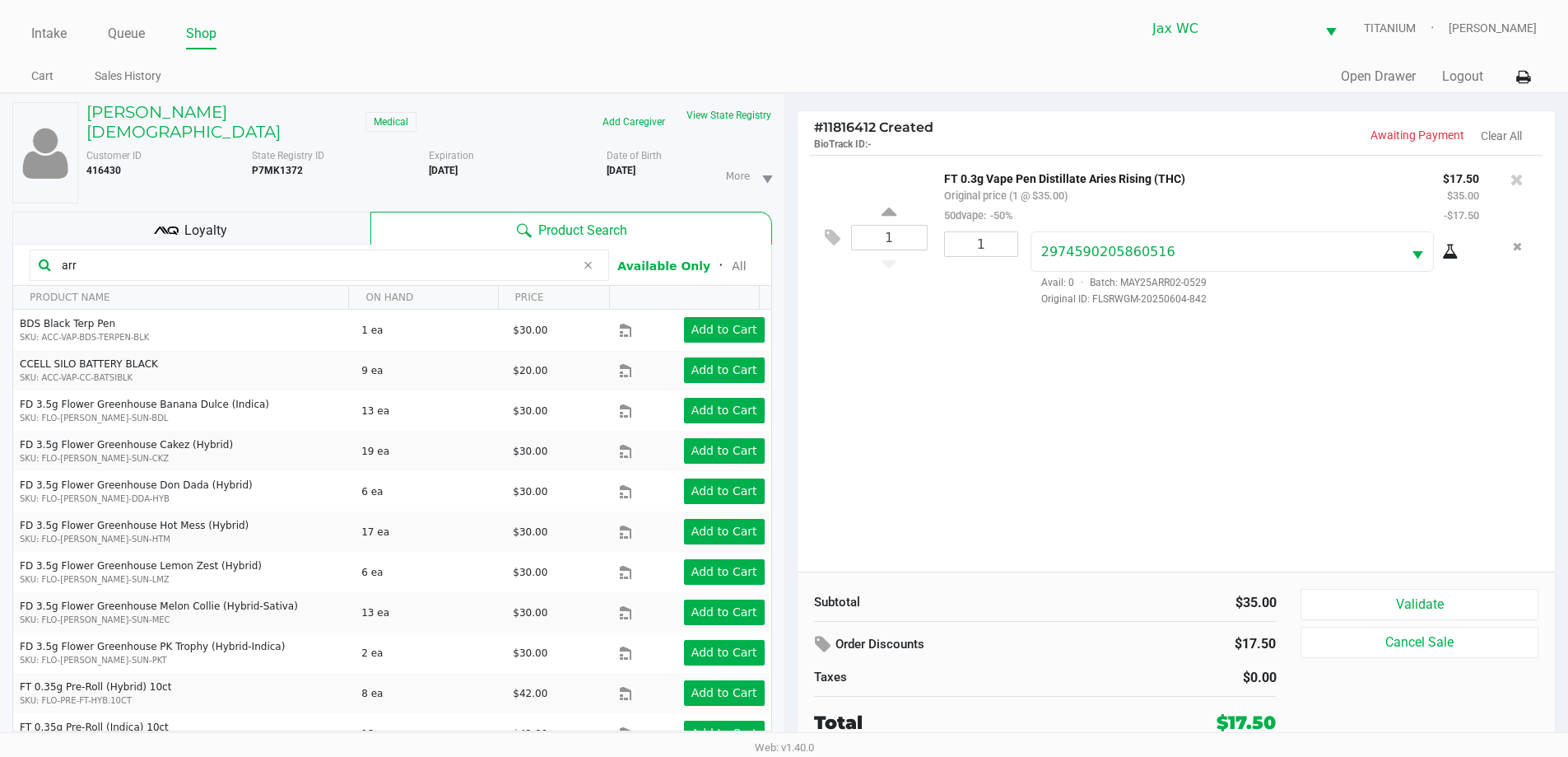
click at [1525, 179] on div at bounding box center [1517, 179] width 26 height 23
click at [1523, 180] on icon at bounding box center [1517, 180] width 13 height 17
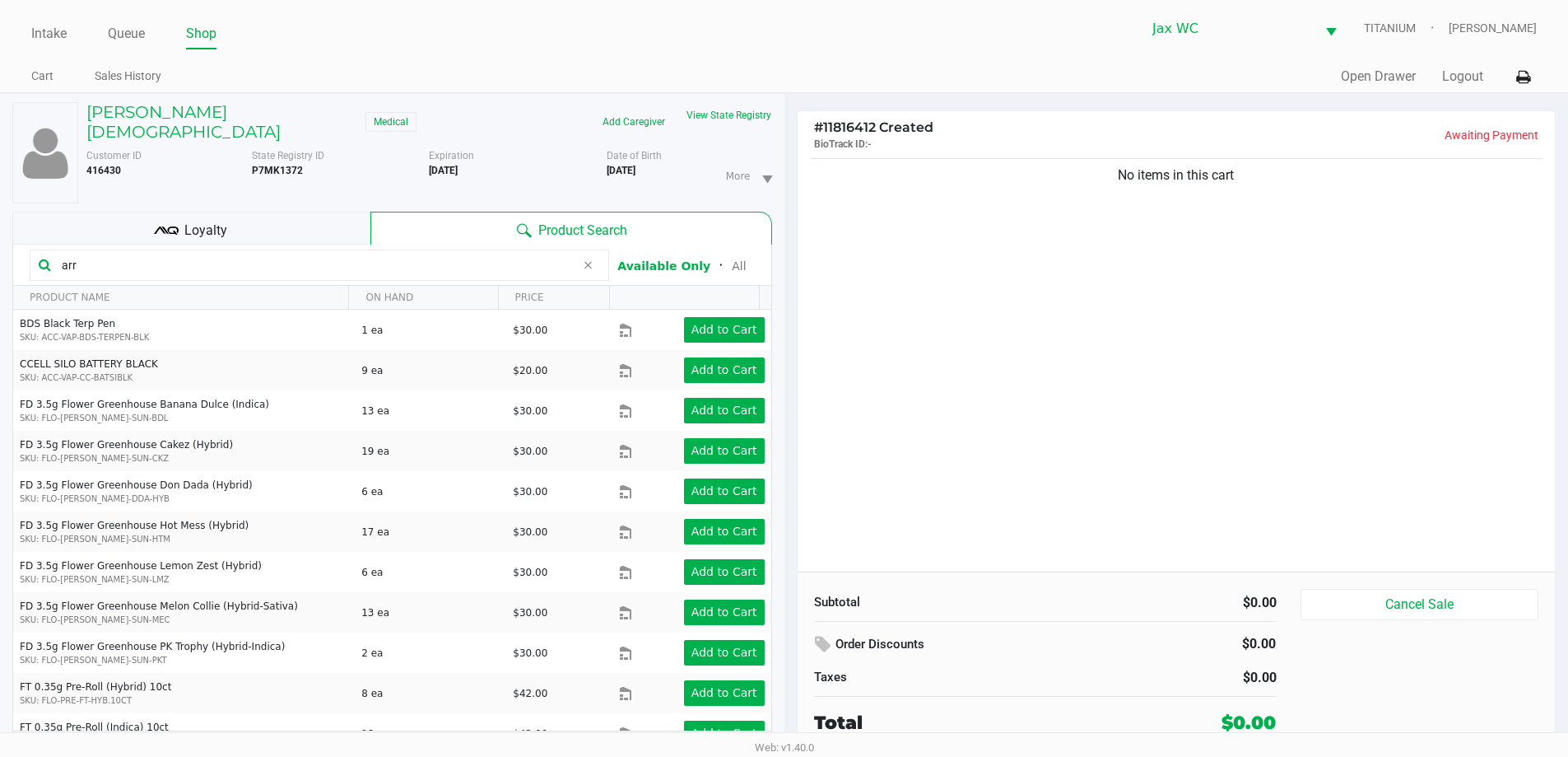
drag, startPoint x: 101, startPoint y: 248, endPoint x: 50, endPoint y: 249, distance: 51.0
click at [9, 242] on div "CAROLINE GAY Medical Add Caregiver View State Registry Customer ID 416430 State…" at bounding box center [392, 441] width 784 height 694
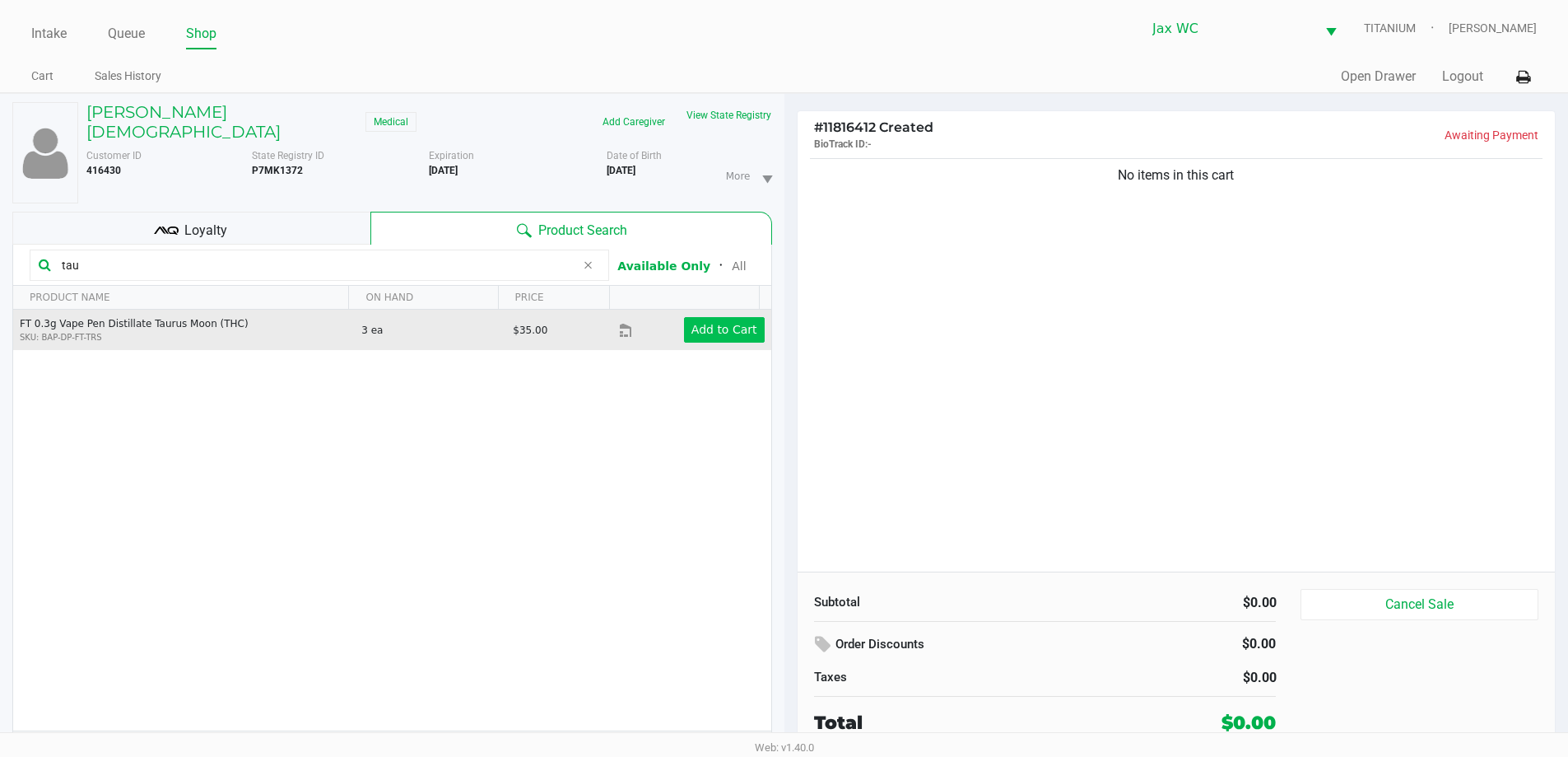
type input "tau"
click at [730, 323] on app-button-loader "Add to Cart" at bounding box center [724, 329] width 66 height 13
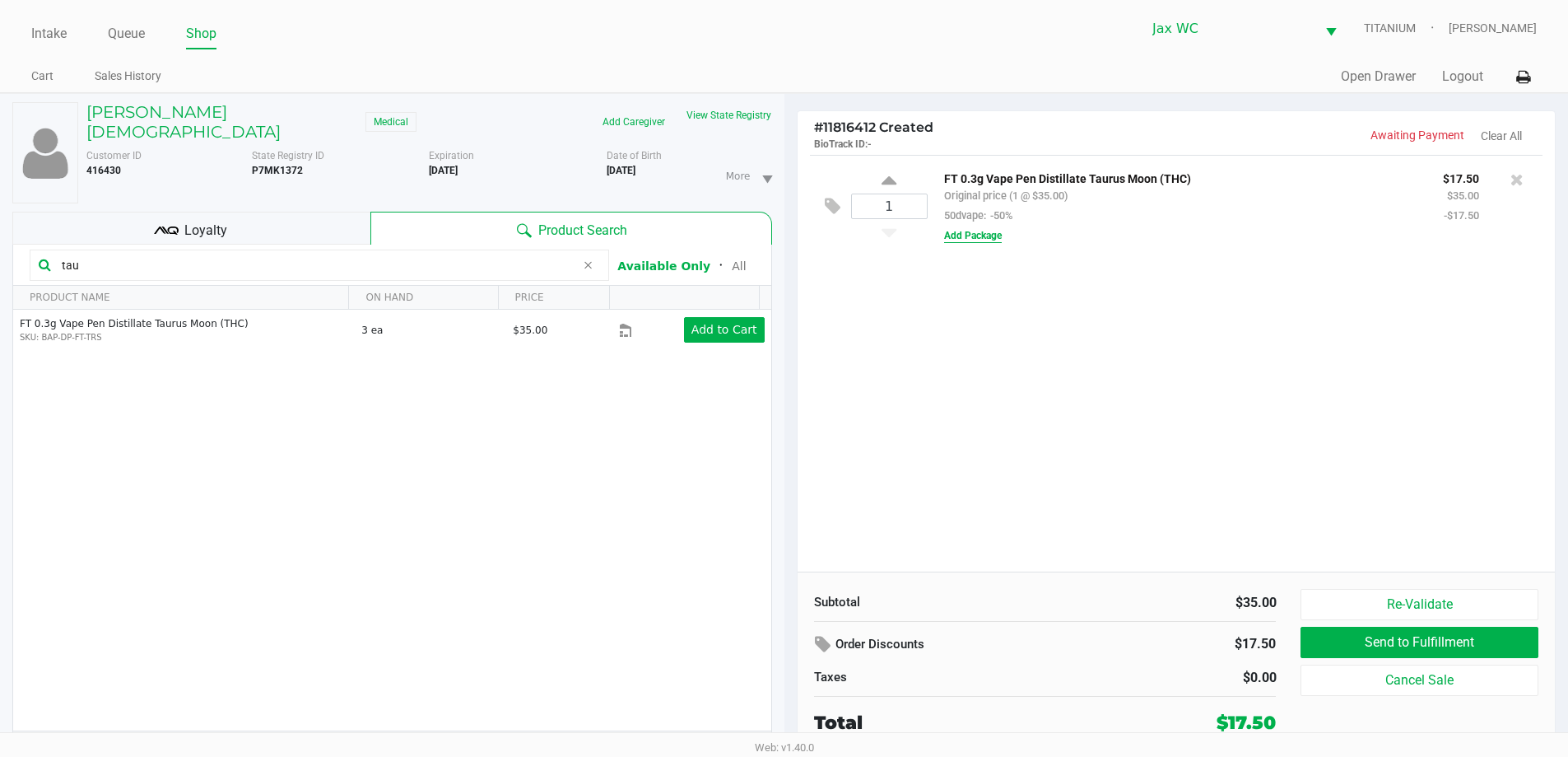
click at [1002, 237] on button "Add Package" at bounding box center [974, 236] width 58 height 15
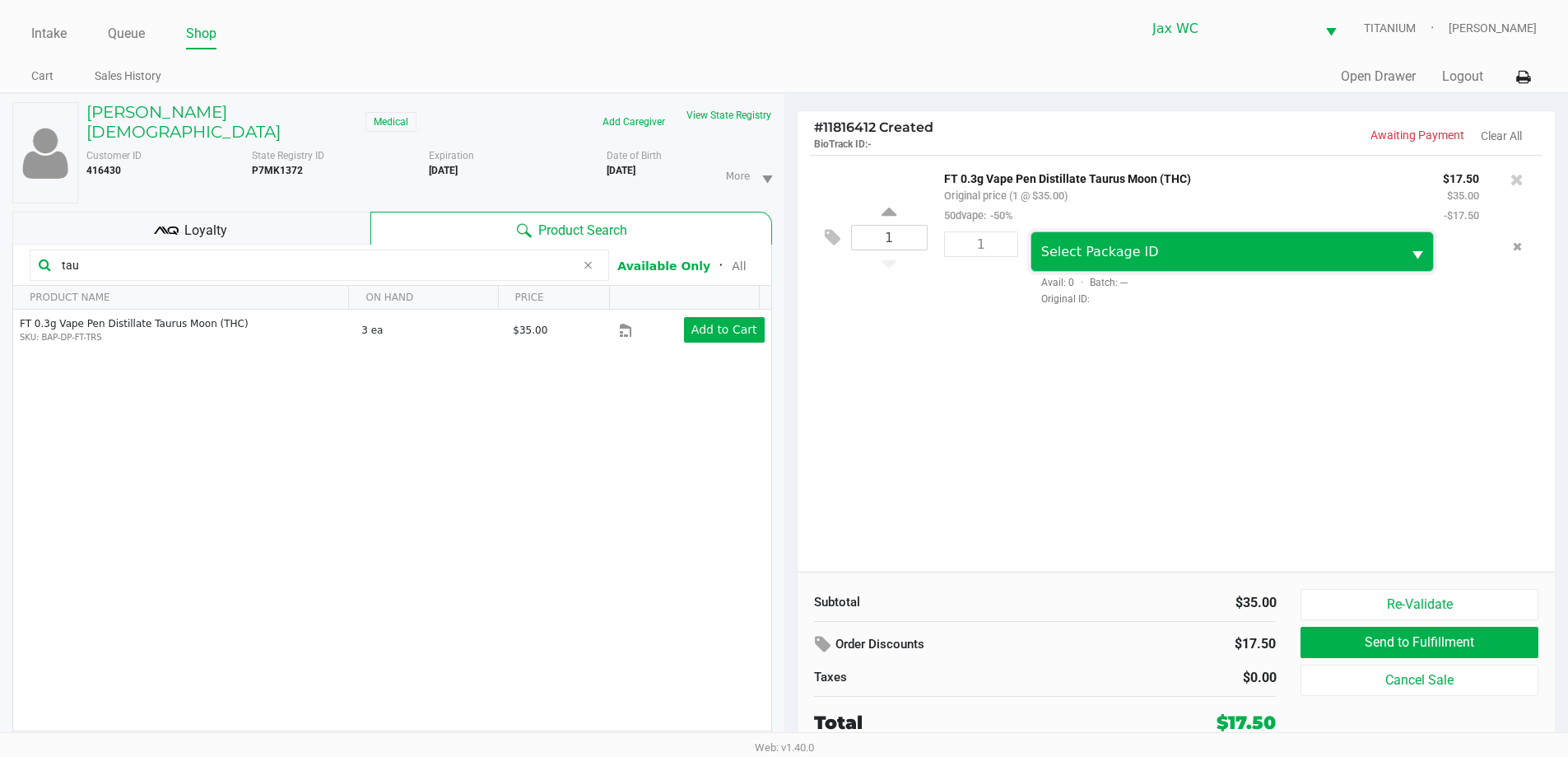
click at [1095, 237] on span "Select Package ID" at bounding box center [1217, 252] width 372 height 39
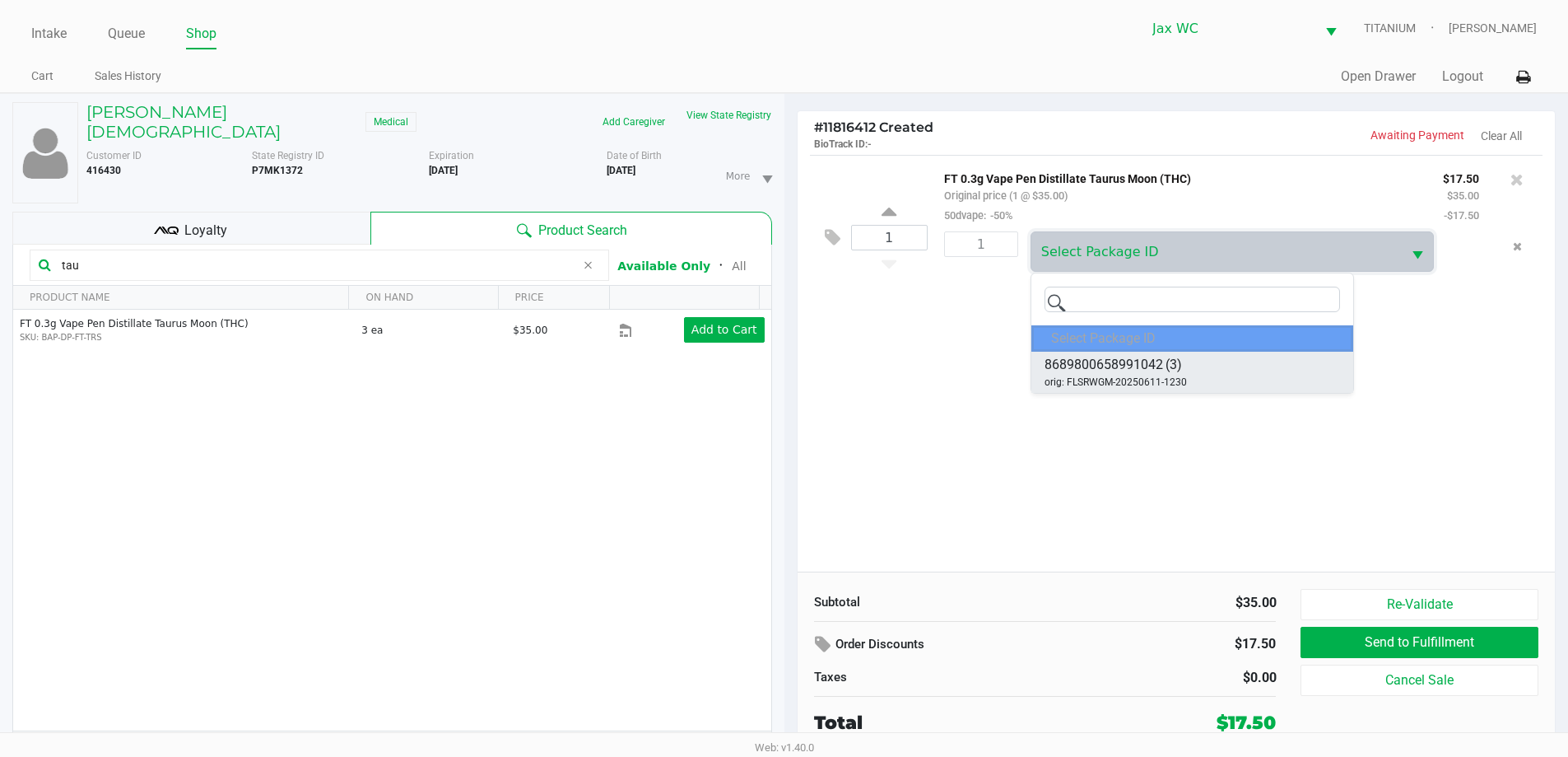
click at [1114, 367] on span "8689800658991042" at bounding box center [1103, 365] width 118 height 20
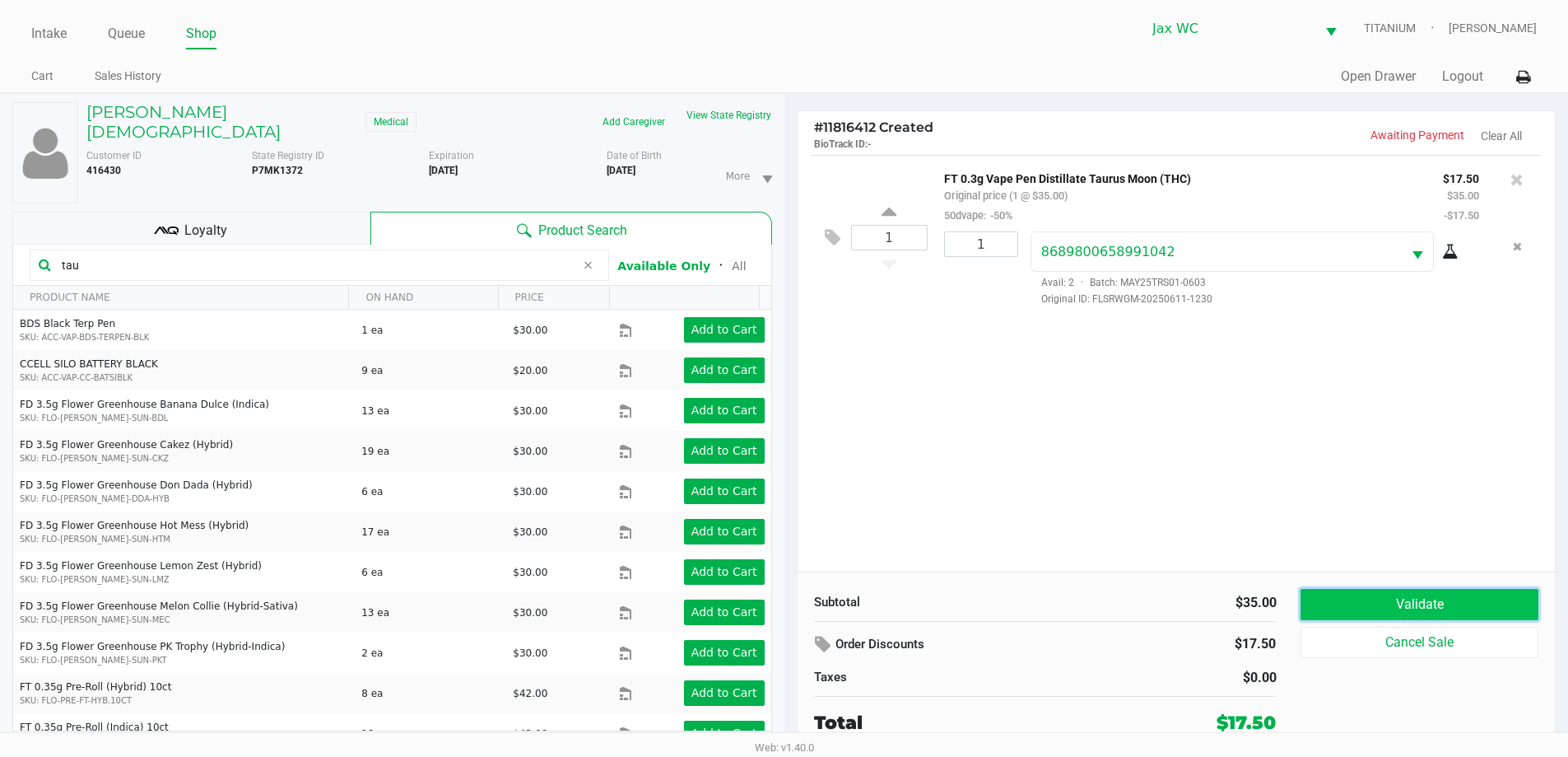
click at [1378, 602] on button "Validate" at bounding box center [1419, 605] width 237 height 32
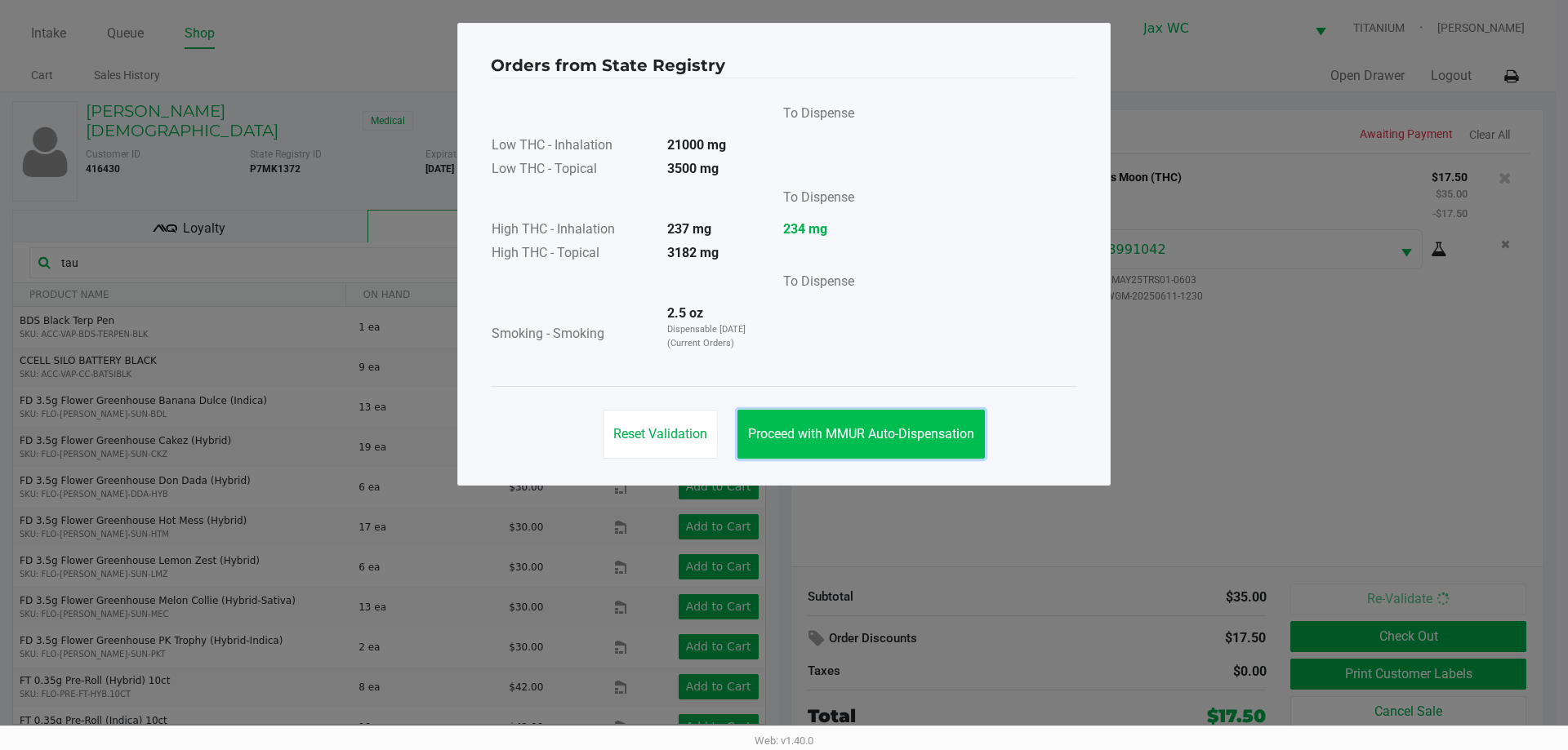
click at [859, 424] on button "Proceed with MMUR Auto-Dispensation" at bounding box center [861, 434] width 248 height 49
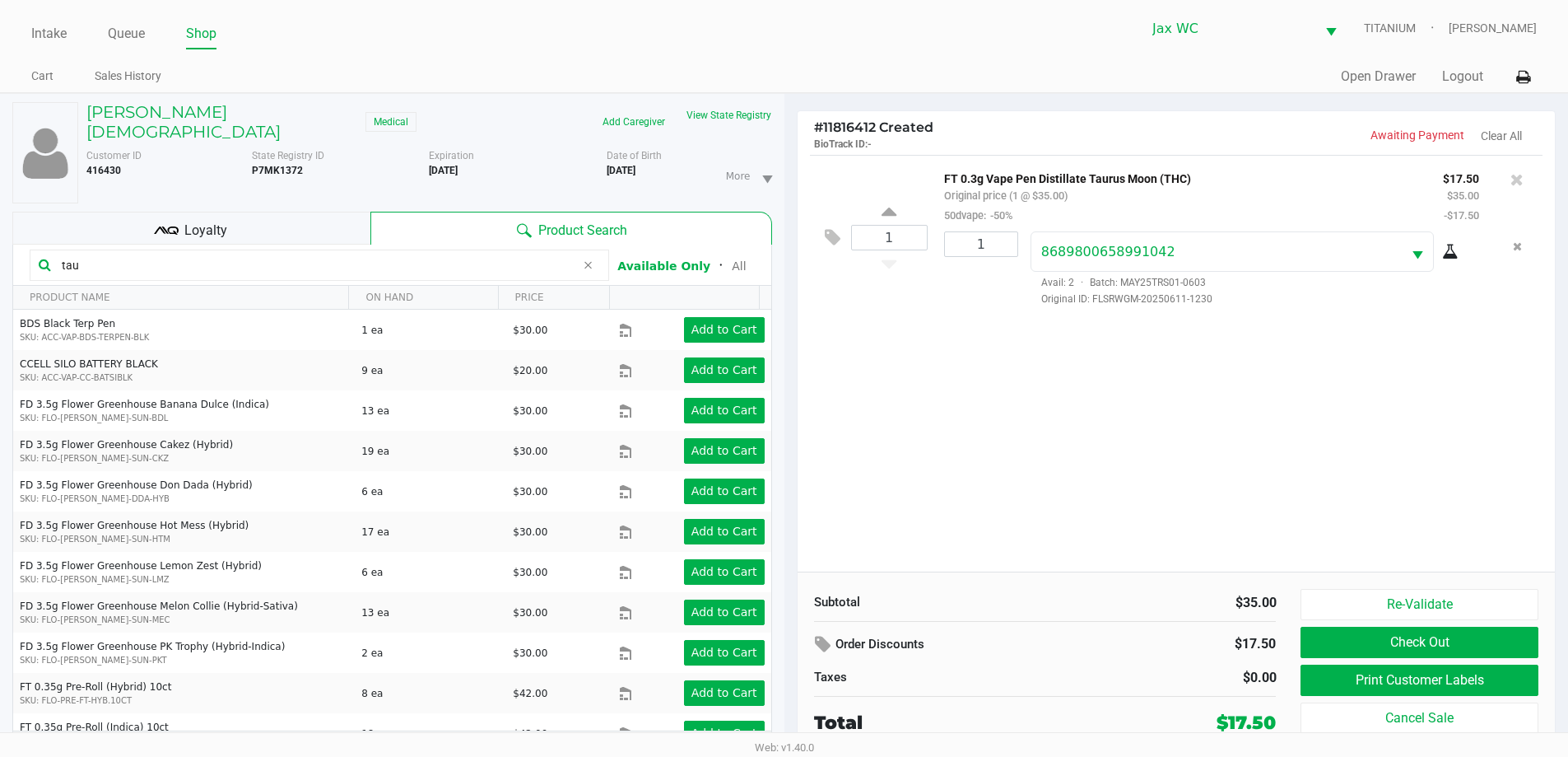
drag, startPoint x: 313, startPoint y: 159, endPoint x: 259, endPoint y: 159, distance: 54.0
click at [255, 162] on div "State Registry ID P7MK1372" at bounding box center [340, 175] width 178 height 55
drag, startPoint x: 259, startPoint y: 159, endPoint x: 364, endPoint y: 159, distance: 105.0
click at [364, 159] on div "State Registry ID P7MK1372" at bounding box center [340, 175] width 178 height 55
drag, startPoint x: 346, startPoint y: 160, endPoint x: 258, endPoint y: 157, distance: 88.1
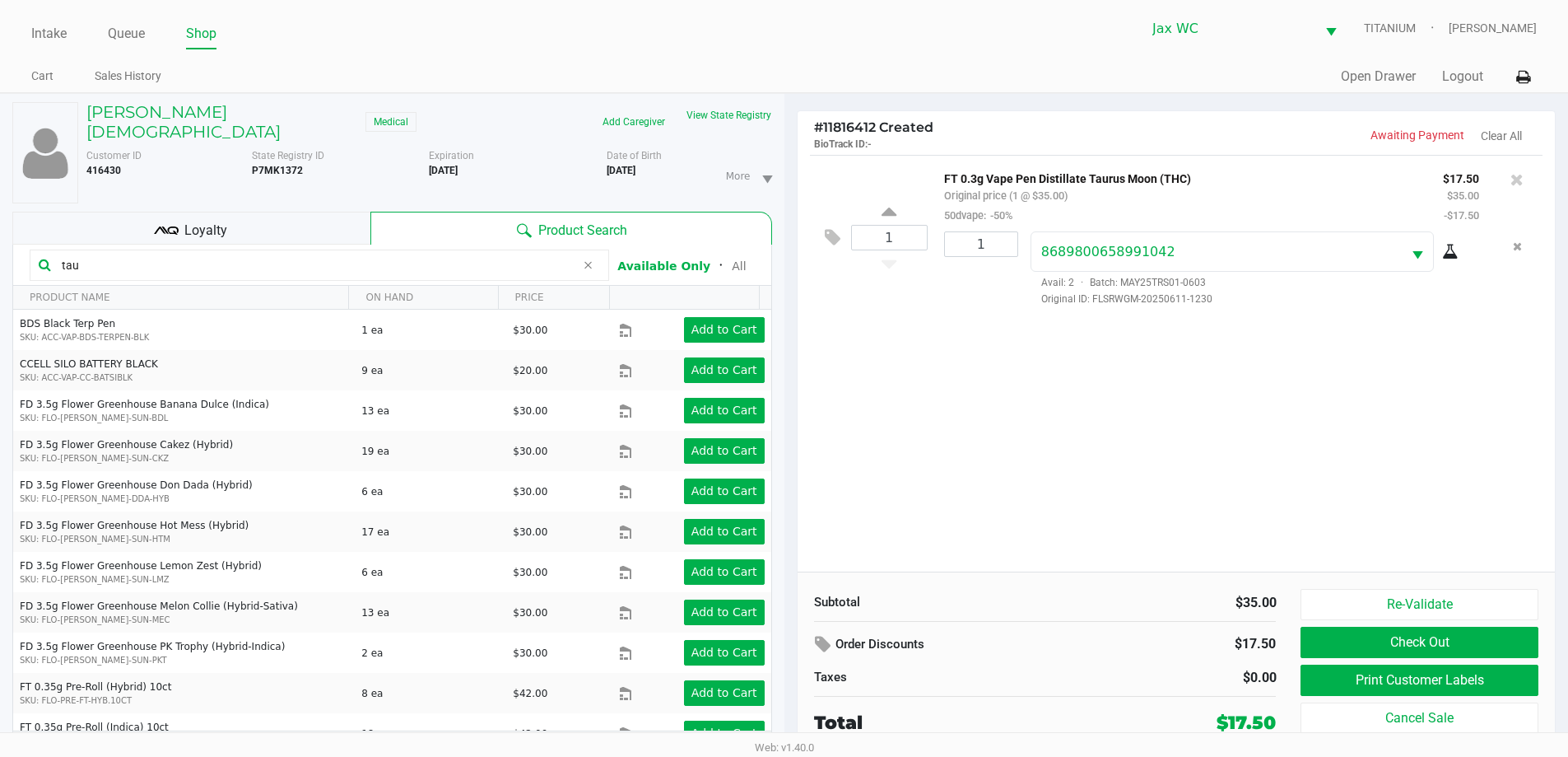
click at [252, 159] on div "State Registry ID P7MK1372" at bounding box center [340, 175] width 178 height 55
copy b "P7MK1372"
drag, startPoint x: 665, startPoint y: 163, endPoint x: 607, endPoint y: 159, distance: 58.1
click at [607, 159] on div "More Date of Birth 10/07/1982" at bounding box center [695, 175] width 178 height 55
copy b "10/07/1982"
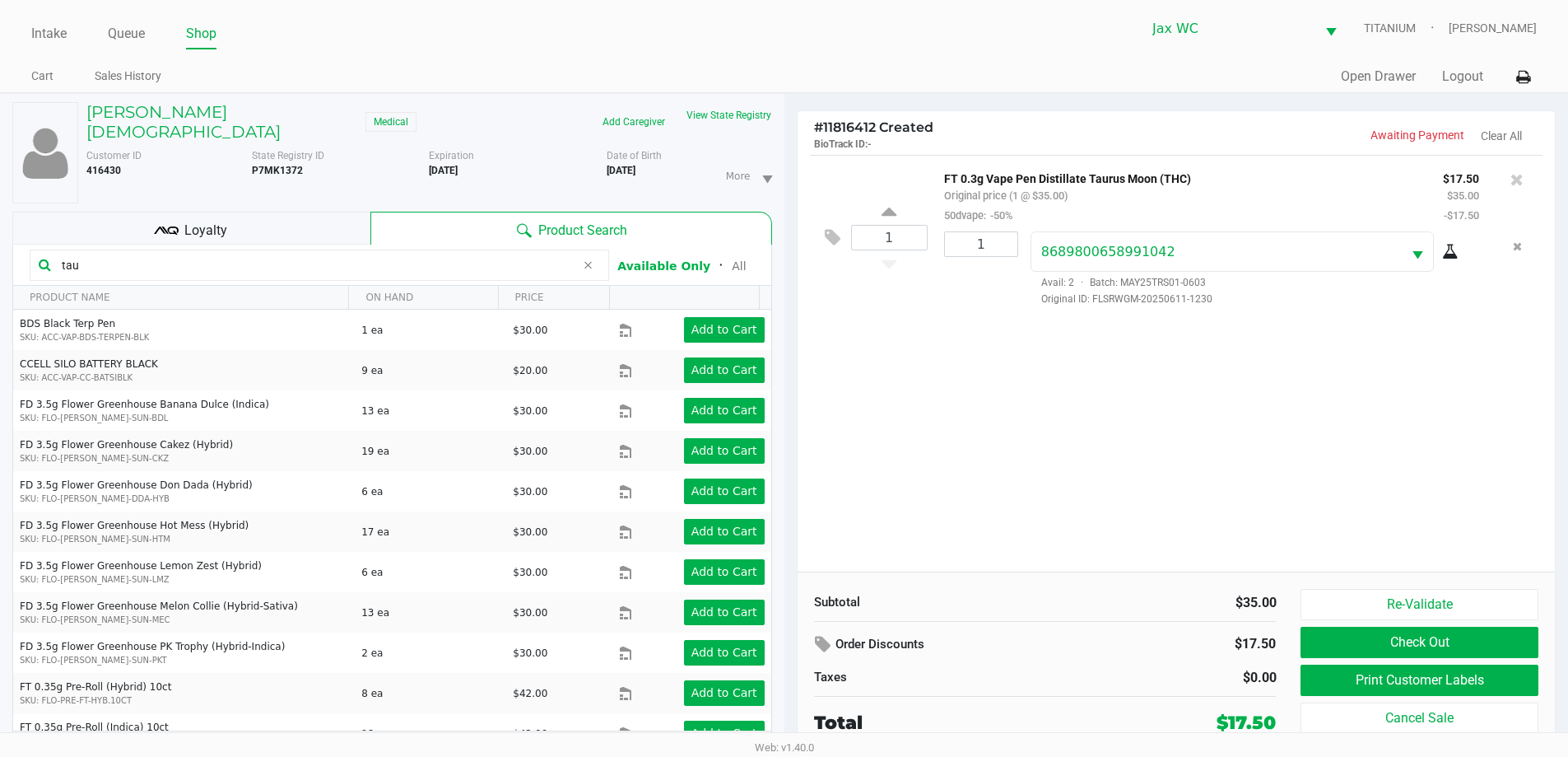
click at [974, 561] on div "1 FT 0.3g Vape Pen Distillate Taurus Moon (THC) Original price (1 @ $35.00) 50d…" at bounding box center [1177, 363] width 758 height 417
click at [1512, 677] on button "Print Customer Labels" at bounding box center [1419, 681] width 237 height 32
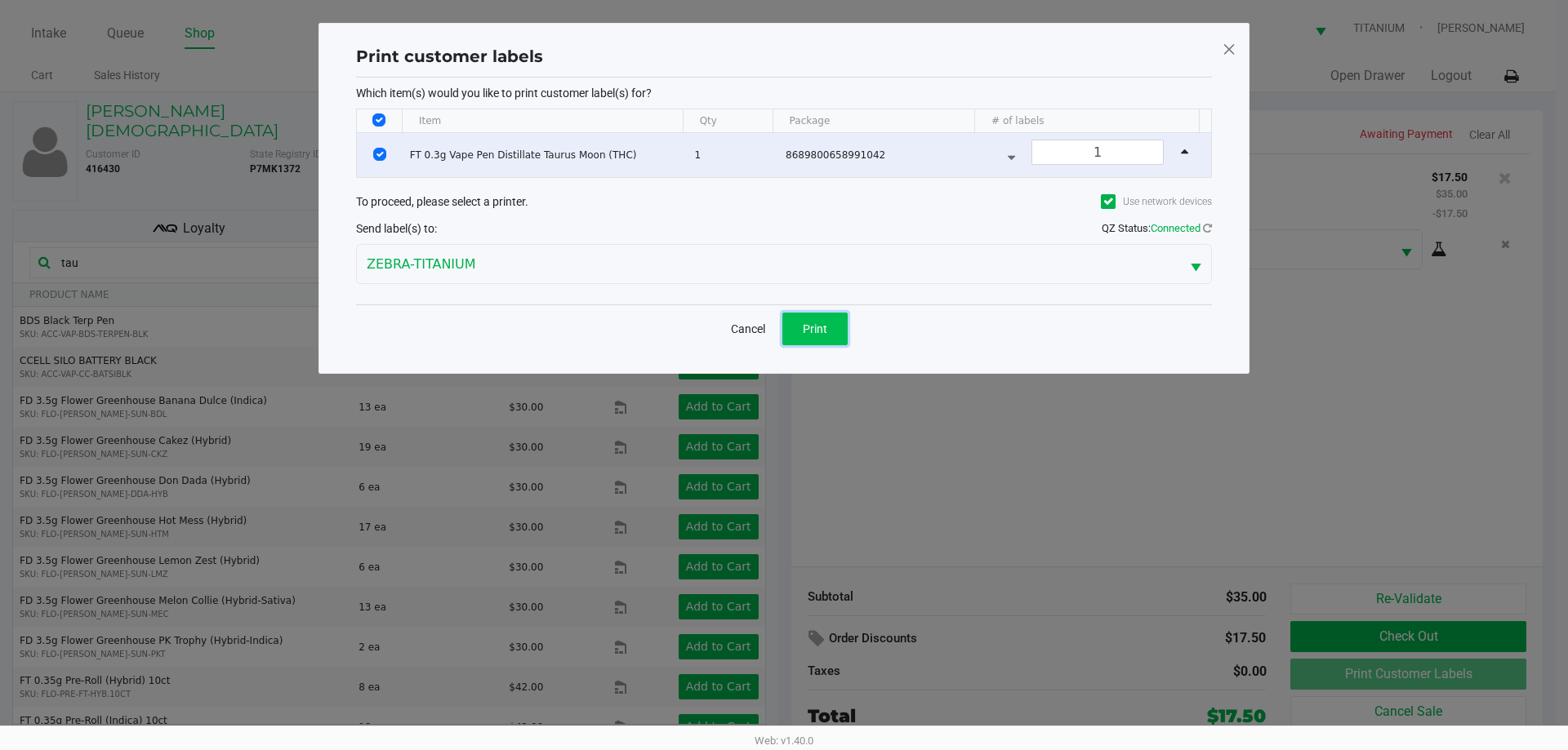
click at [805, 331] on span "Print" at bounding box center [815, 329] width 25 height 13
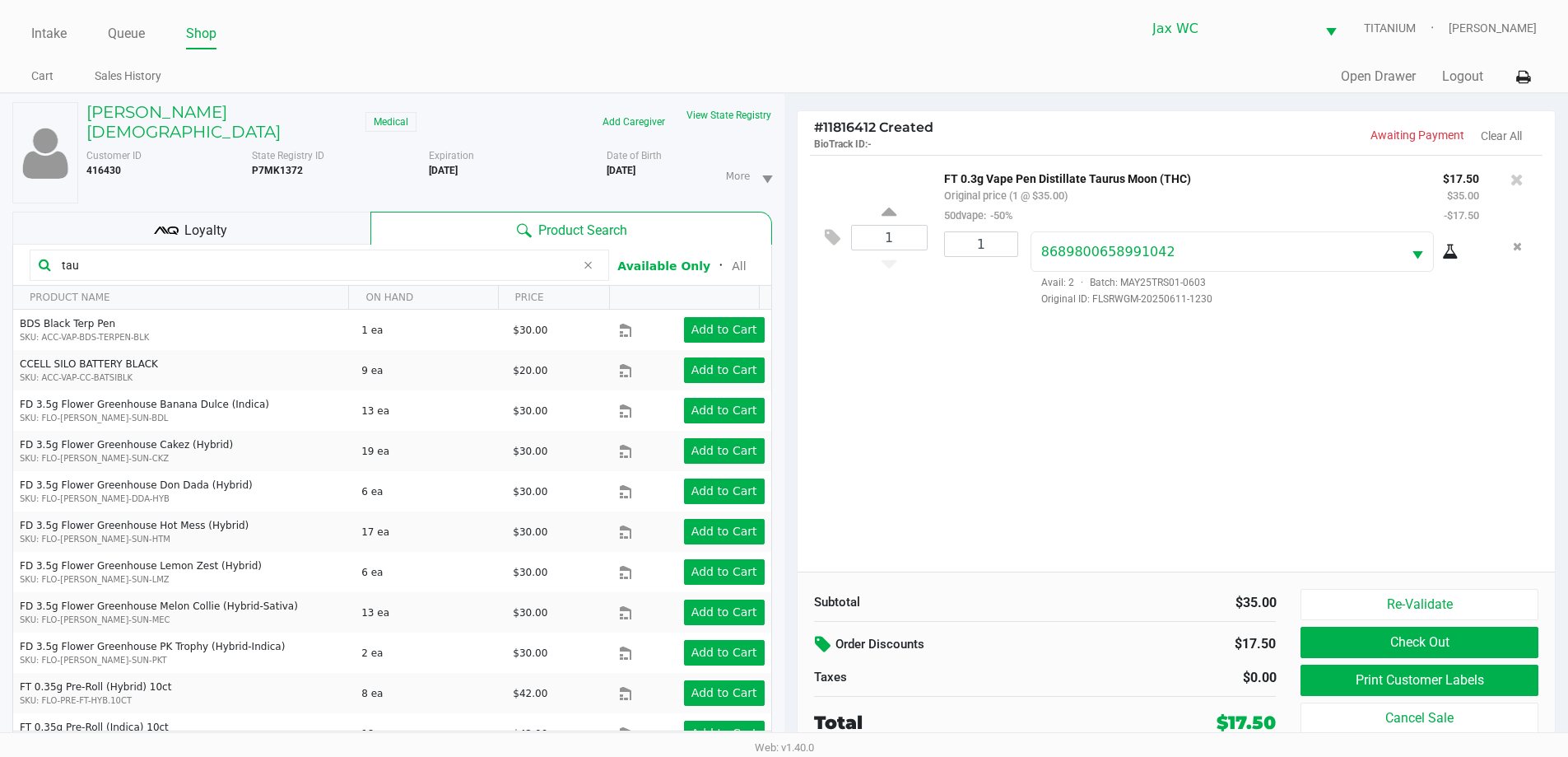
click at [827, 646] on icon at bounding box center [825, 644] width 20 height 19
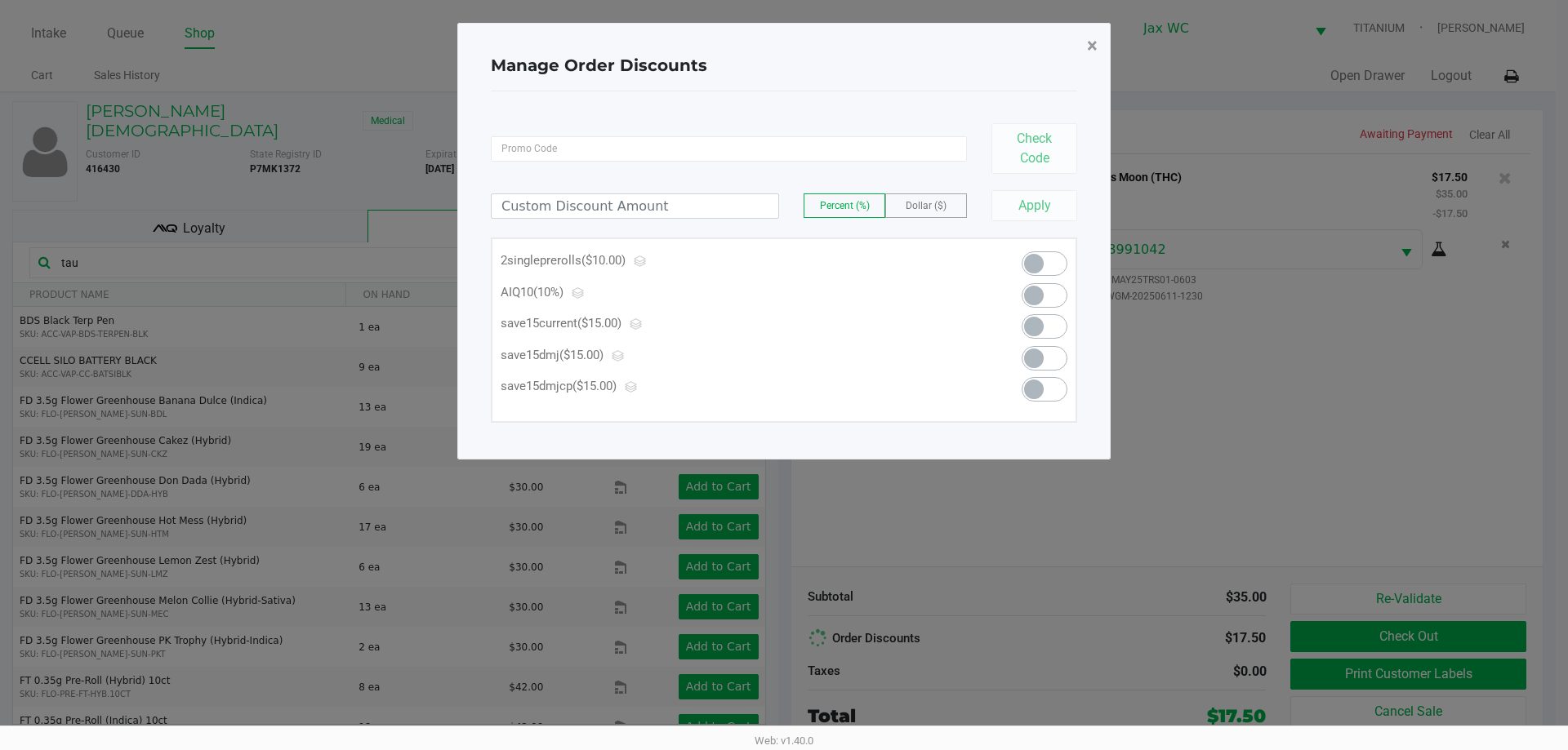
click at [1097, 47] on span "×" at bounding box center [1091, 45] width 10 height 23
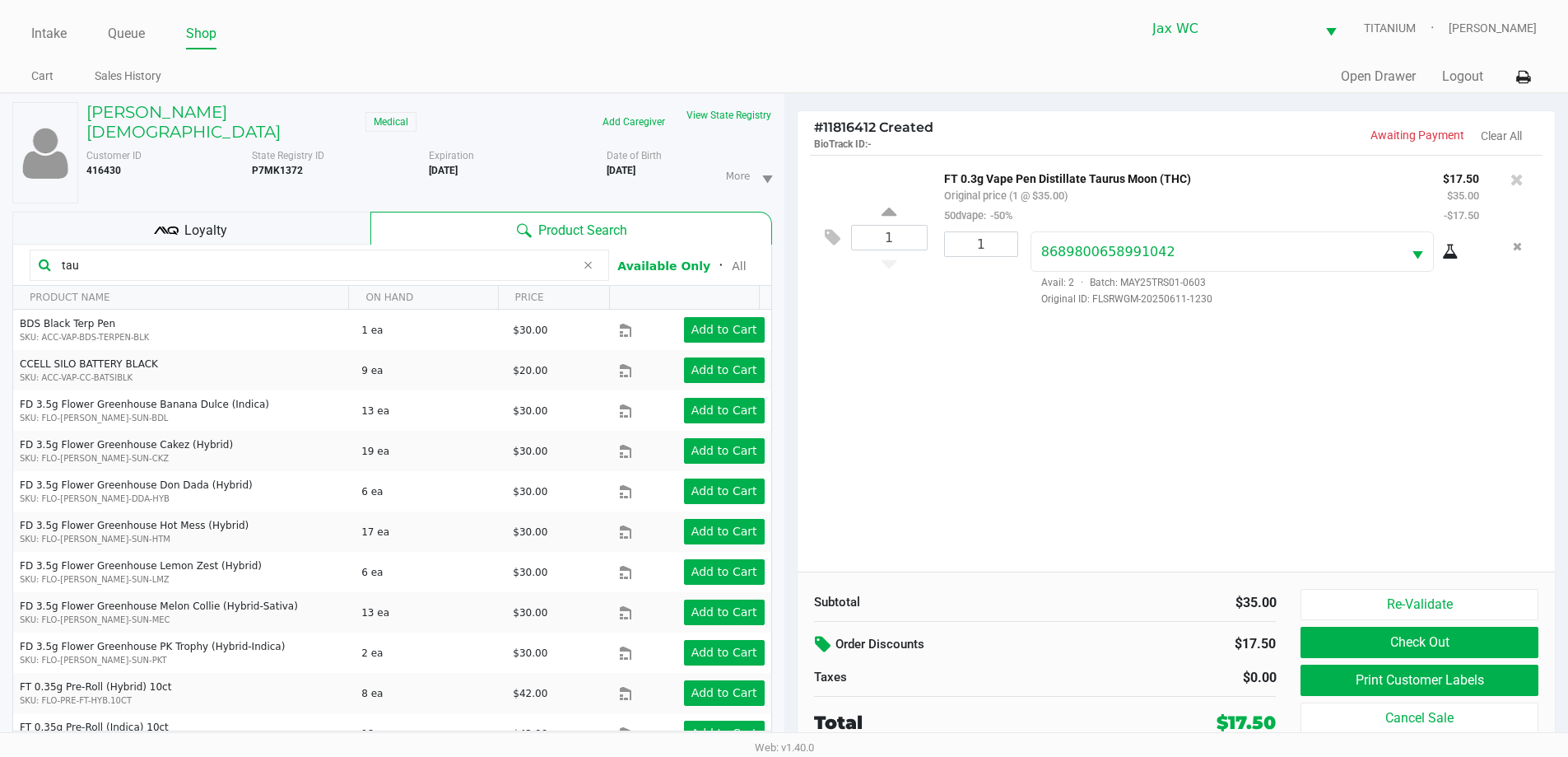
click at [166, 223] on icon at bounding box center [166, 230] width 25 height 25
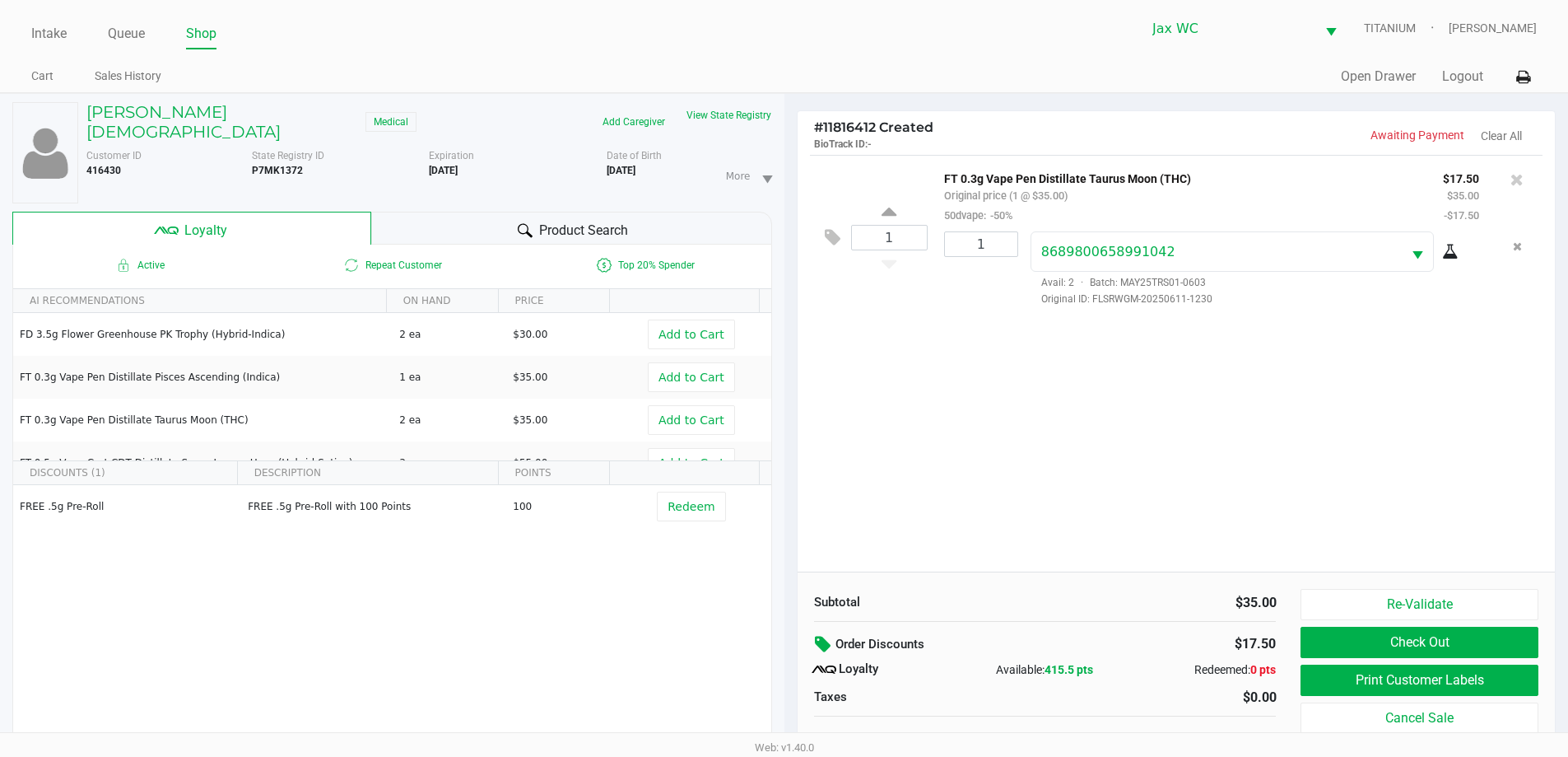
click at [822, 646] on icon at bounding box center [825, 644] width 20 height 19
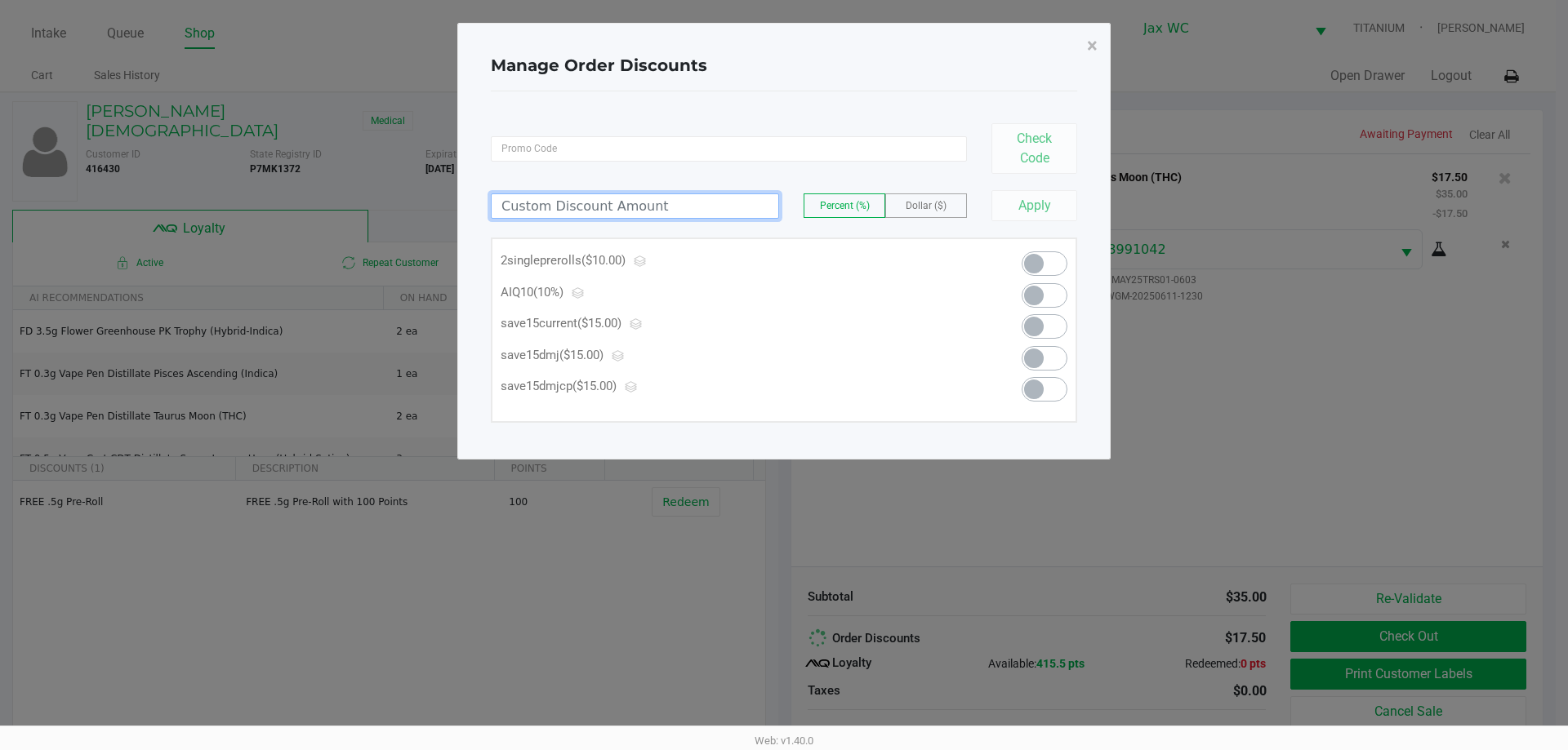
click at [656, 216] on input at bounding box center [635, 206] width 286 height 24
type input "10.00"
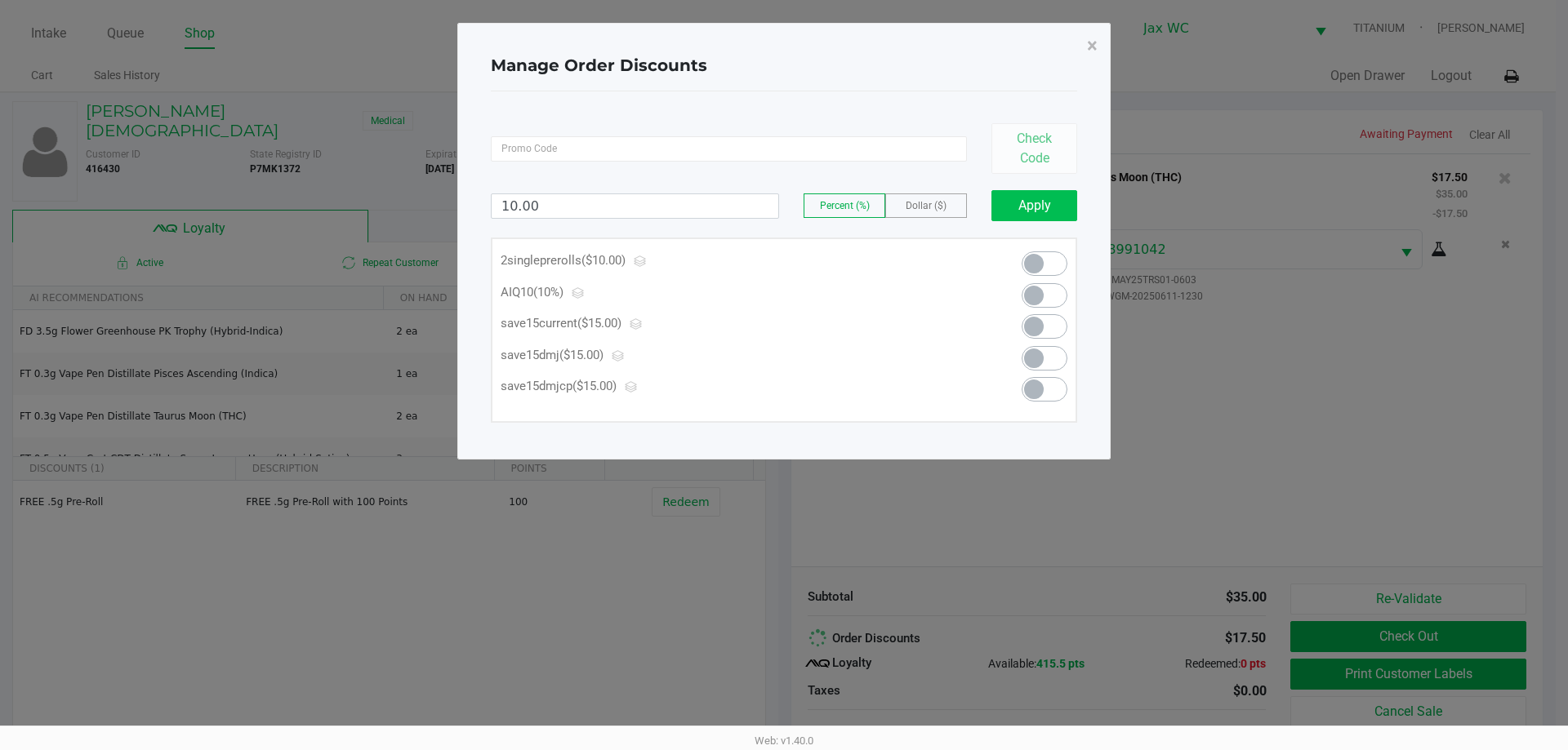
drag, startPoint x: 930, startPoint y: 195, endPoint x: 993, endPoint y: 212, distance: 65.3
click at [930, 196] on label "Dollar ($)" at bounding box center [926, 205] width 80 height 23
click at [1032, 210] on button "Apply" at bounding box center [1034, 206] width 86 height 31
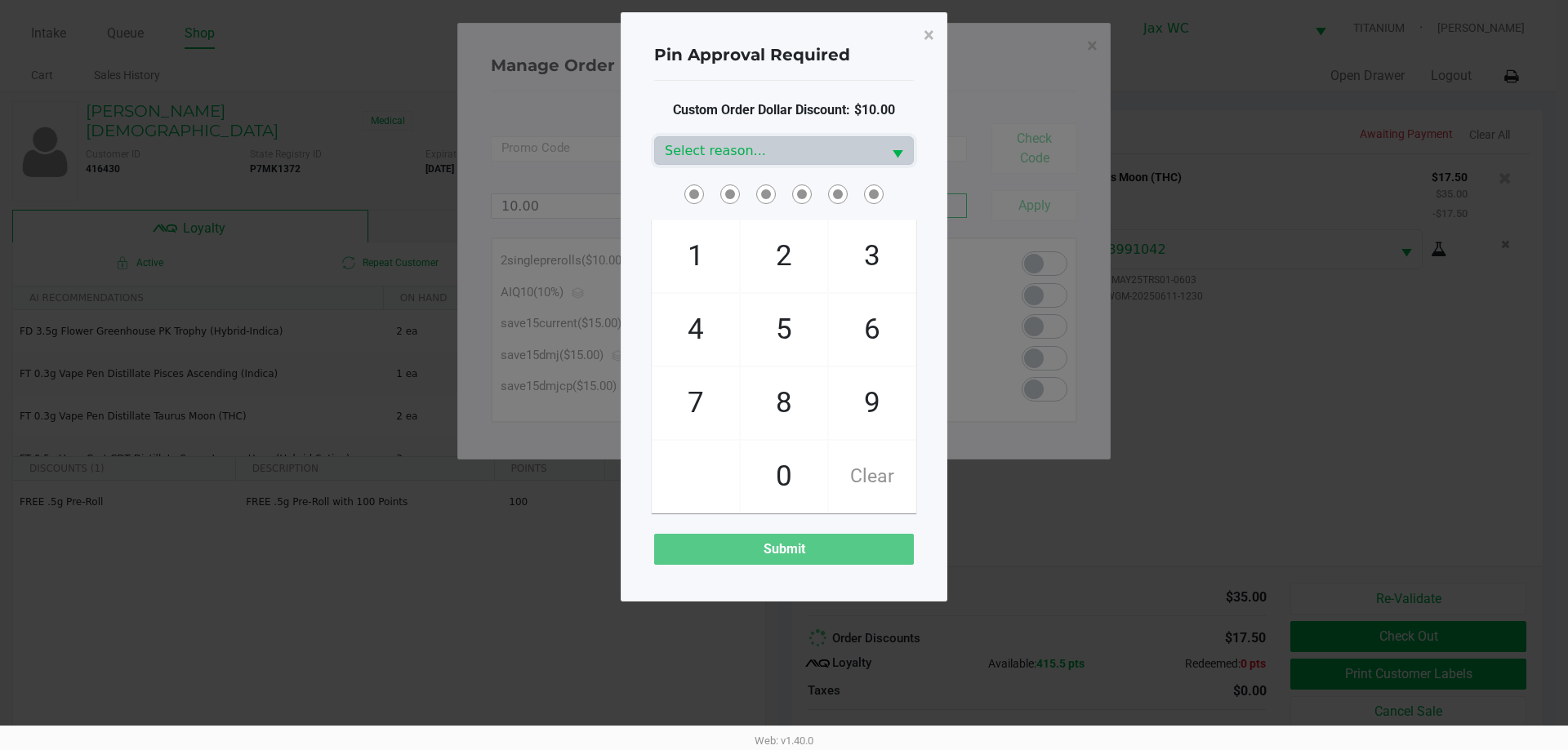
click at [806, 273] on span "2" at bounding box center [784, 257] width 87 height 72
checkbox input "true"
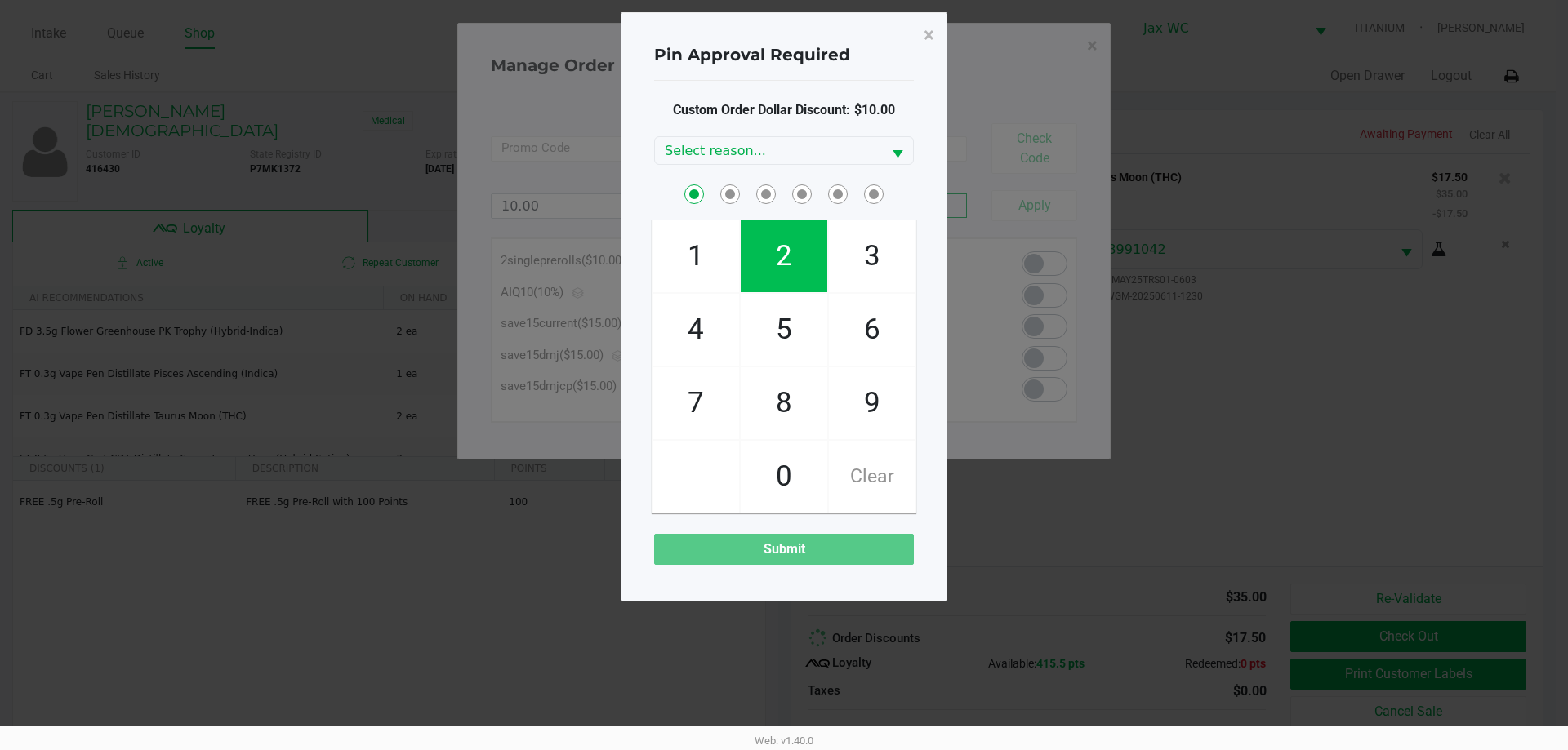
drag, startPoint x: 806, startPoint y: 273, endPoint x: 722, endPoint y: 270, distance: 84.1
click at [804, 272] on span "2" at bounding box center [784, 257] width 87 height 72
checkbox input "true"
click at [668, 265] on span "1" at bounding box center [696, 257] width 87 height 72
checkbox input "true"
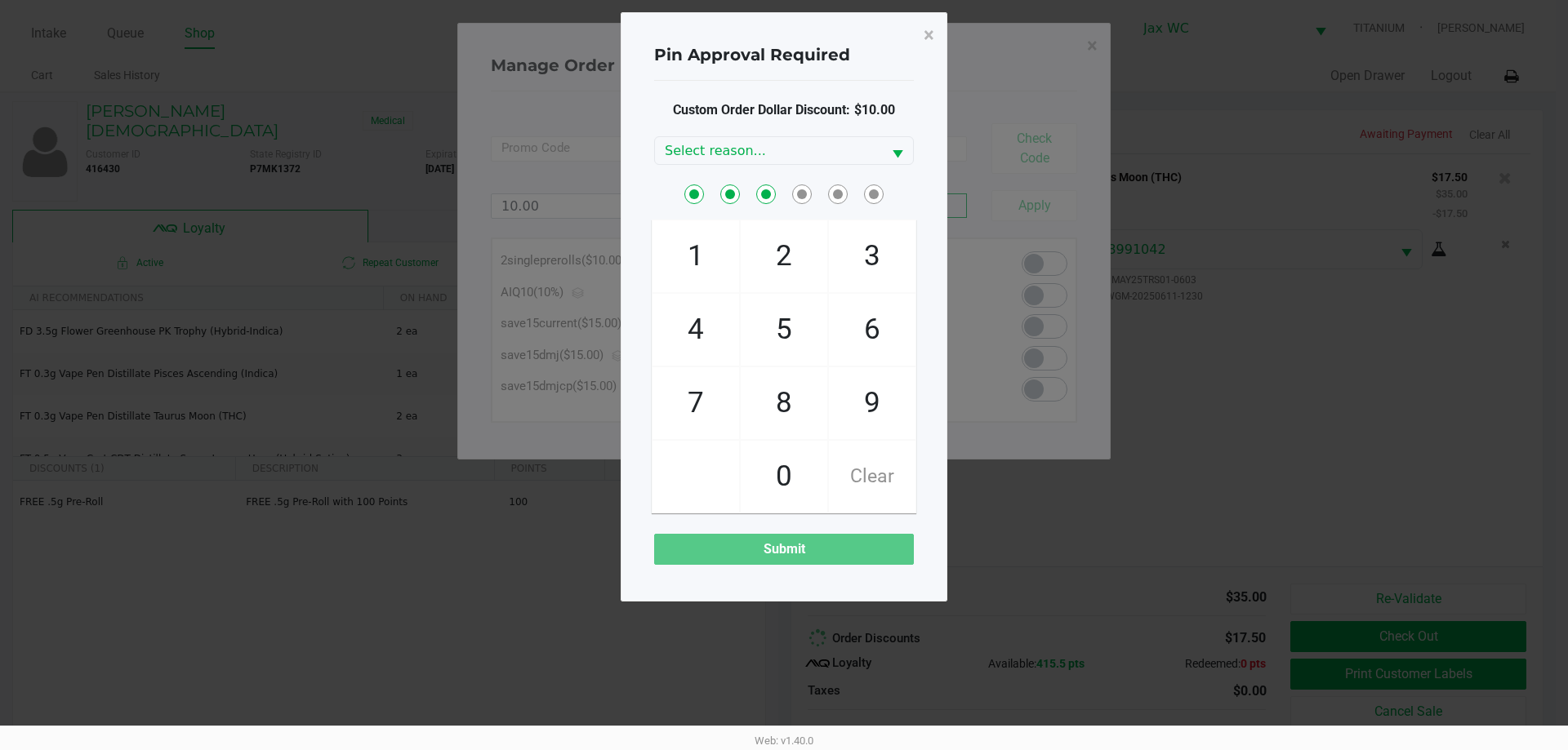
click at [867, 404] on span "9" at bounding box center [872, 404] width 87 height 72
checkbox input "true"
click at [803, 408] on span "8" at bounding box center [784, 404] width 87 height 72
checkbox input "true"
click at [693, 417] on span "7" at bounding box center [696, 404] width 87 height 72
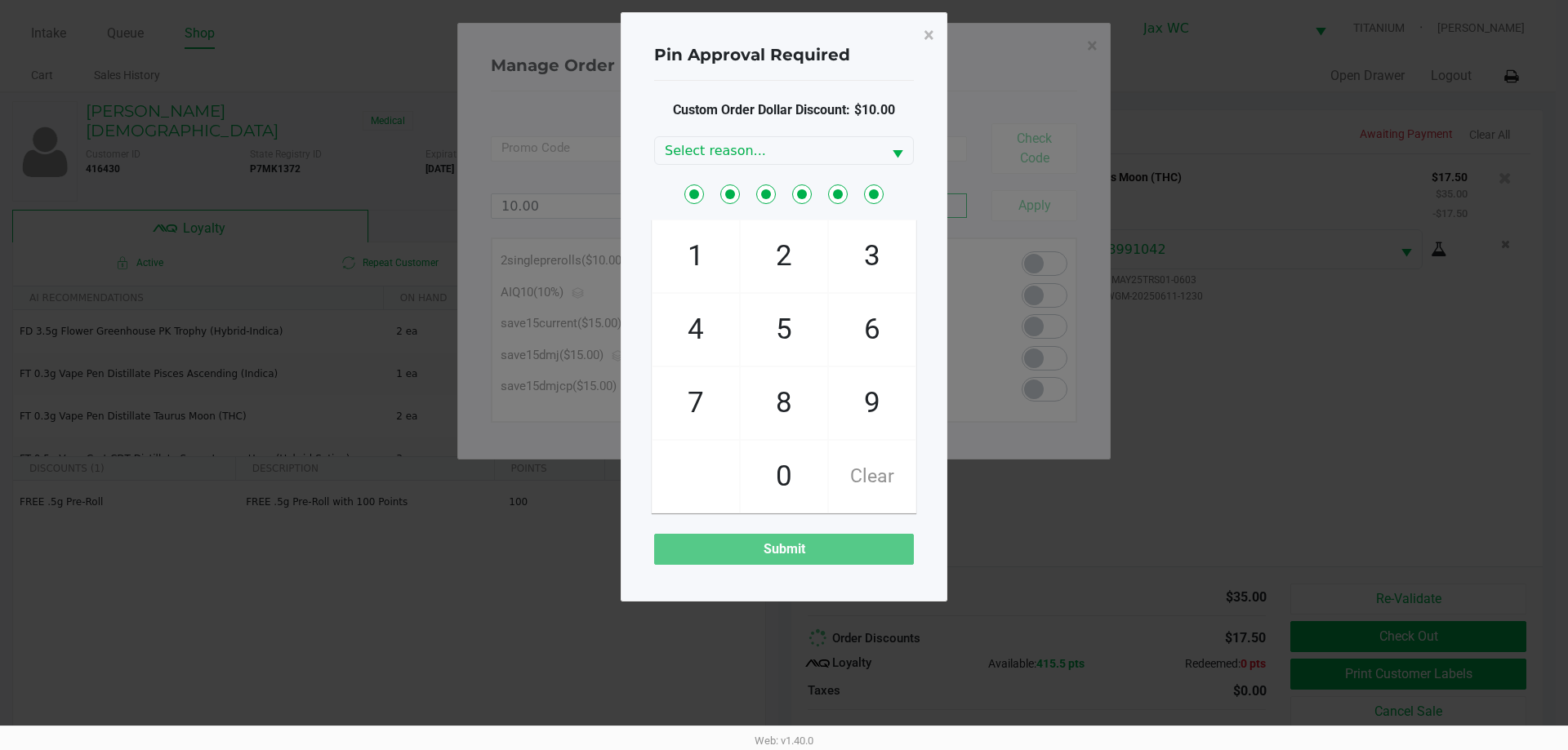
checkbox input "true"
click at [859, 143] on div "Custom Order Dollar Discount: $10.00 Select reason... 1 4 7 2 5 8 0 3 6 9 Clear…" at bounding box center [784, 333] width 260 height 465
click at [860, 152] on span "Select reason..." at bounding box center [768, 151] width 207 height 19
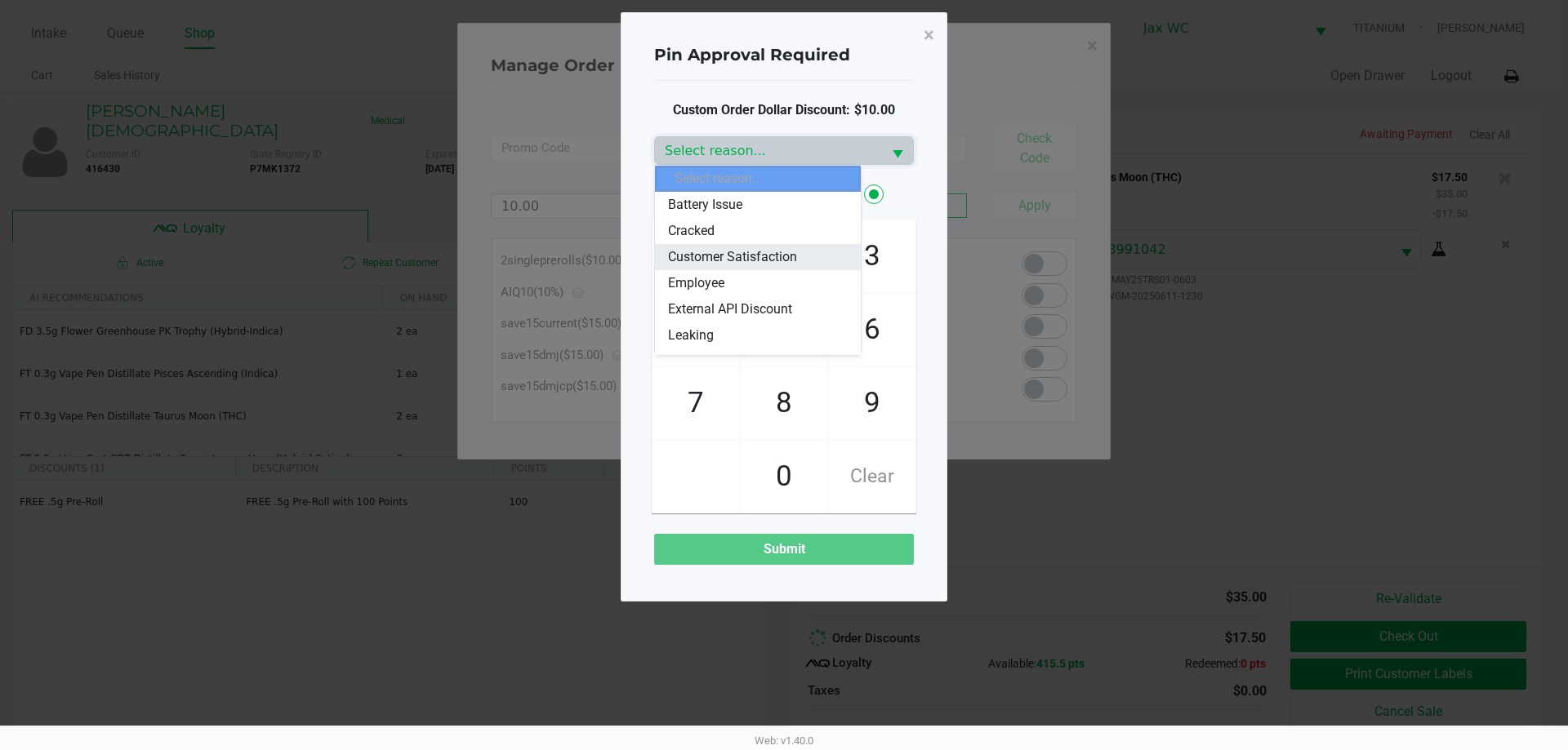
click at [674, 252] on span "Customer Satisfaction" at bounding box center [733, 257] width 129 height 19
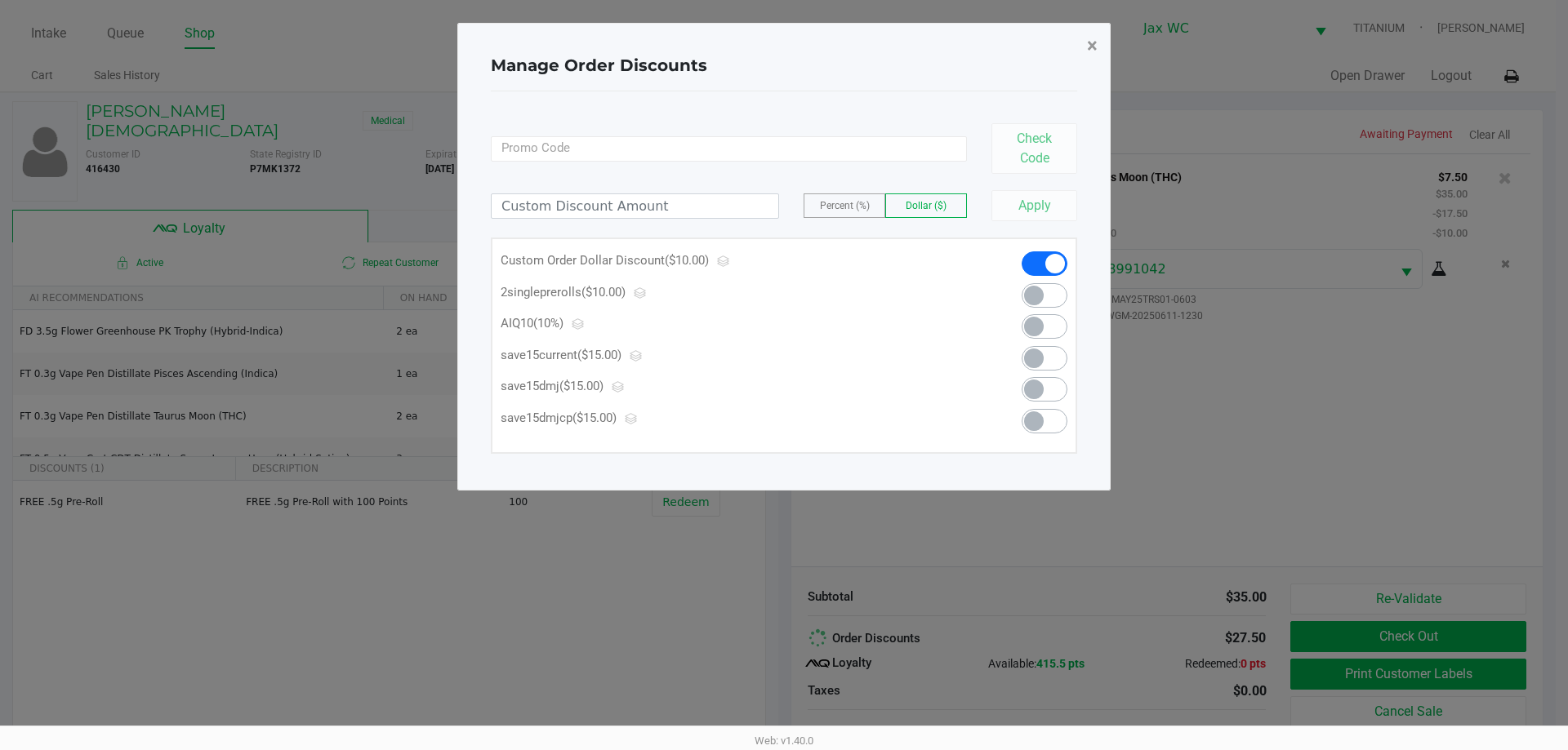
click at [1100, 39] on button "×" at bounding box center [1092, 45] width 37 height 45
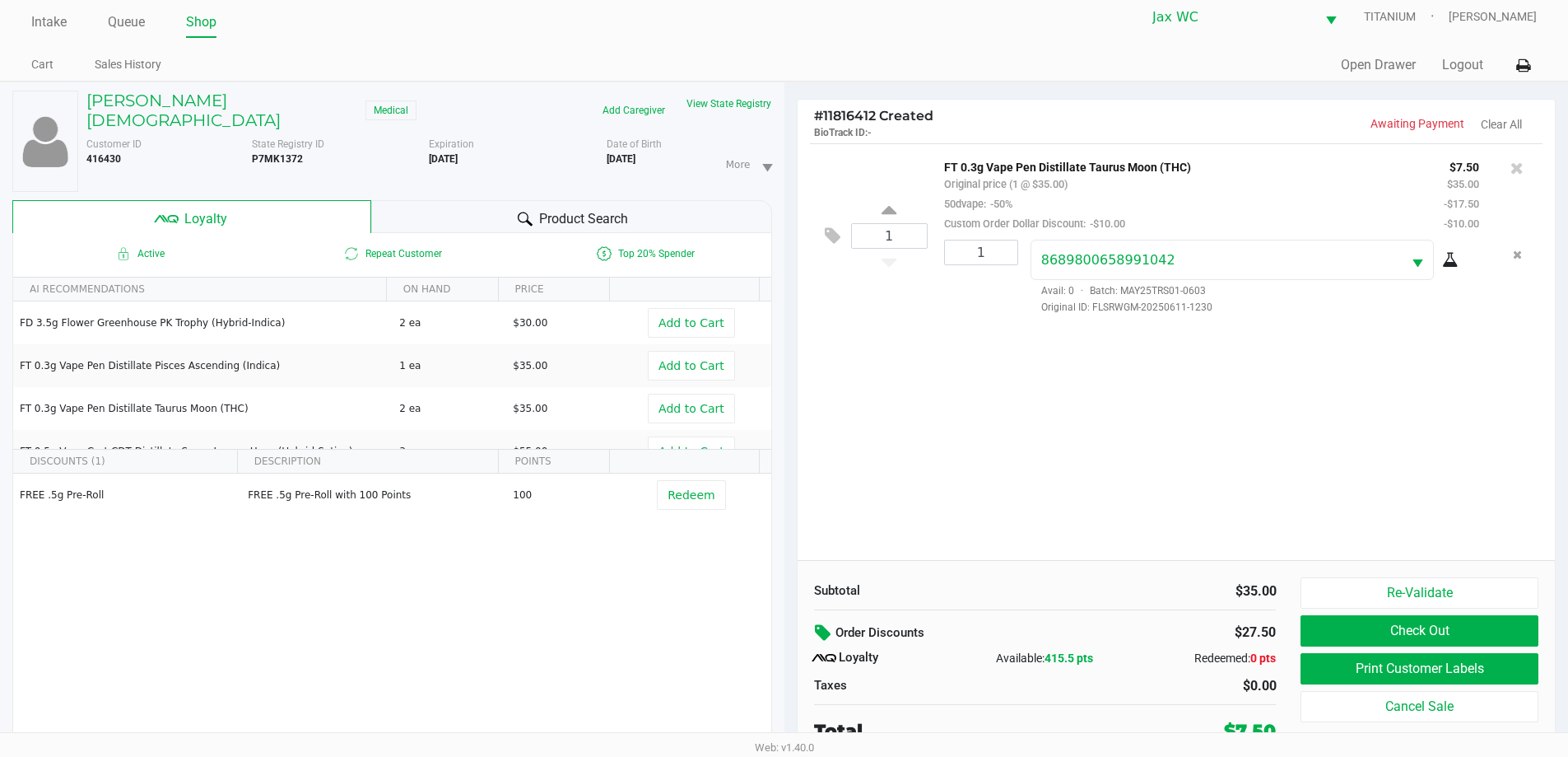
scroll to position [18, 0]
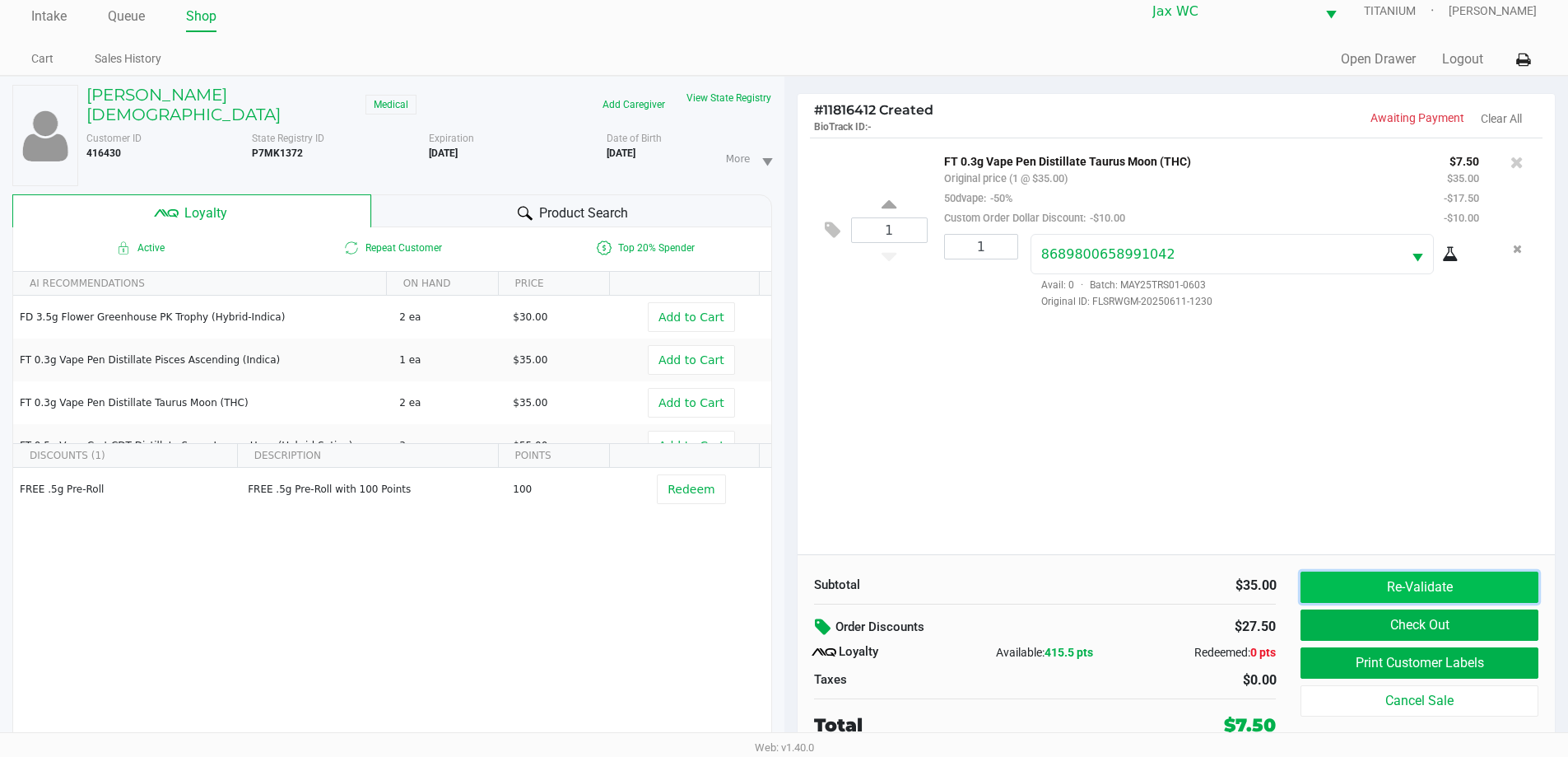
click at [1423, 595] on button "Re-Validate" at bounding box center [1419, 587] width 237 height 32
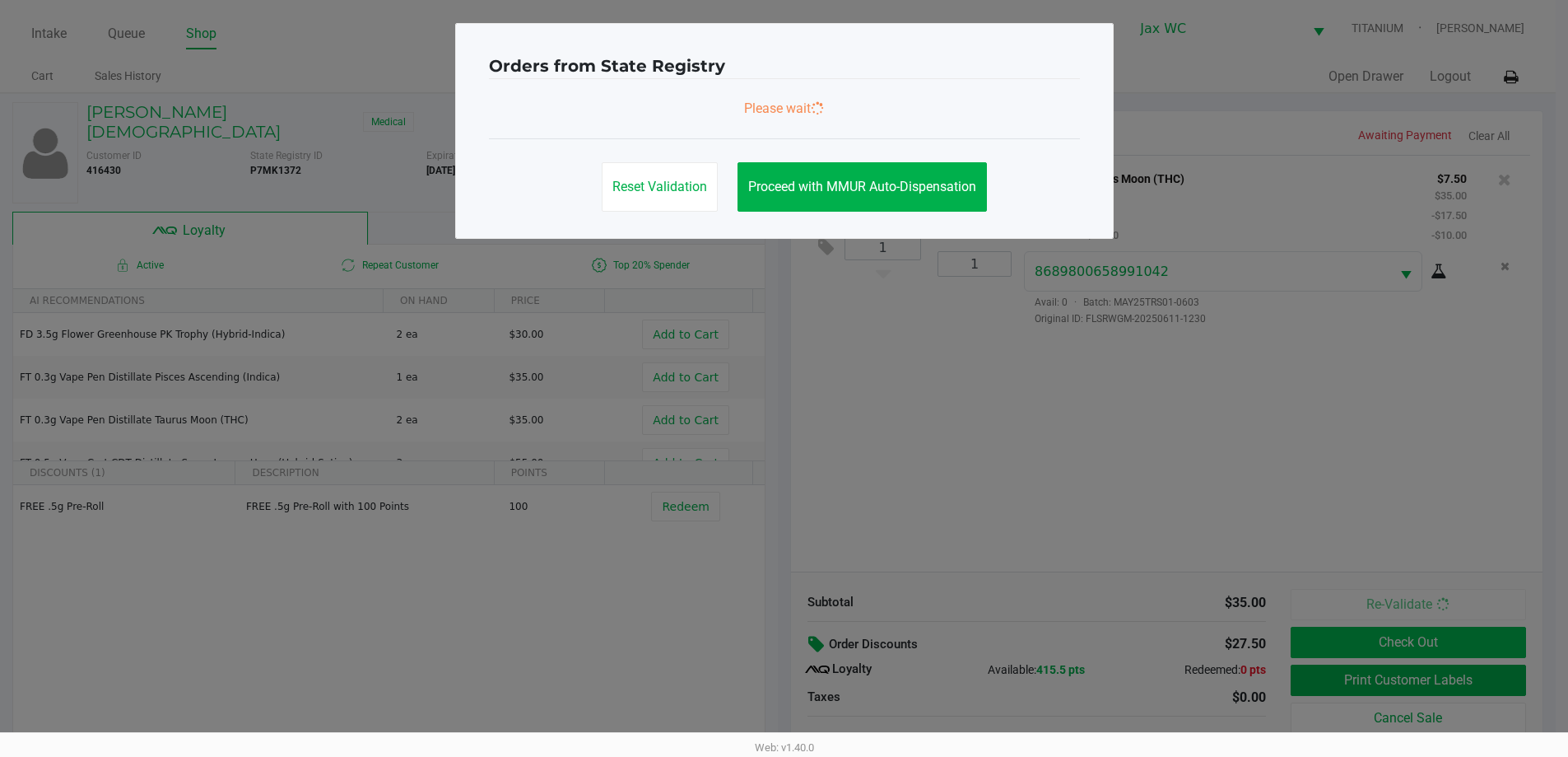
scroll to position [0, 0]
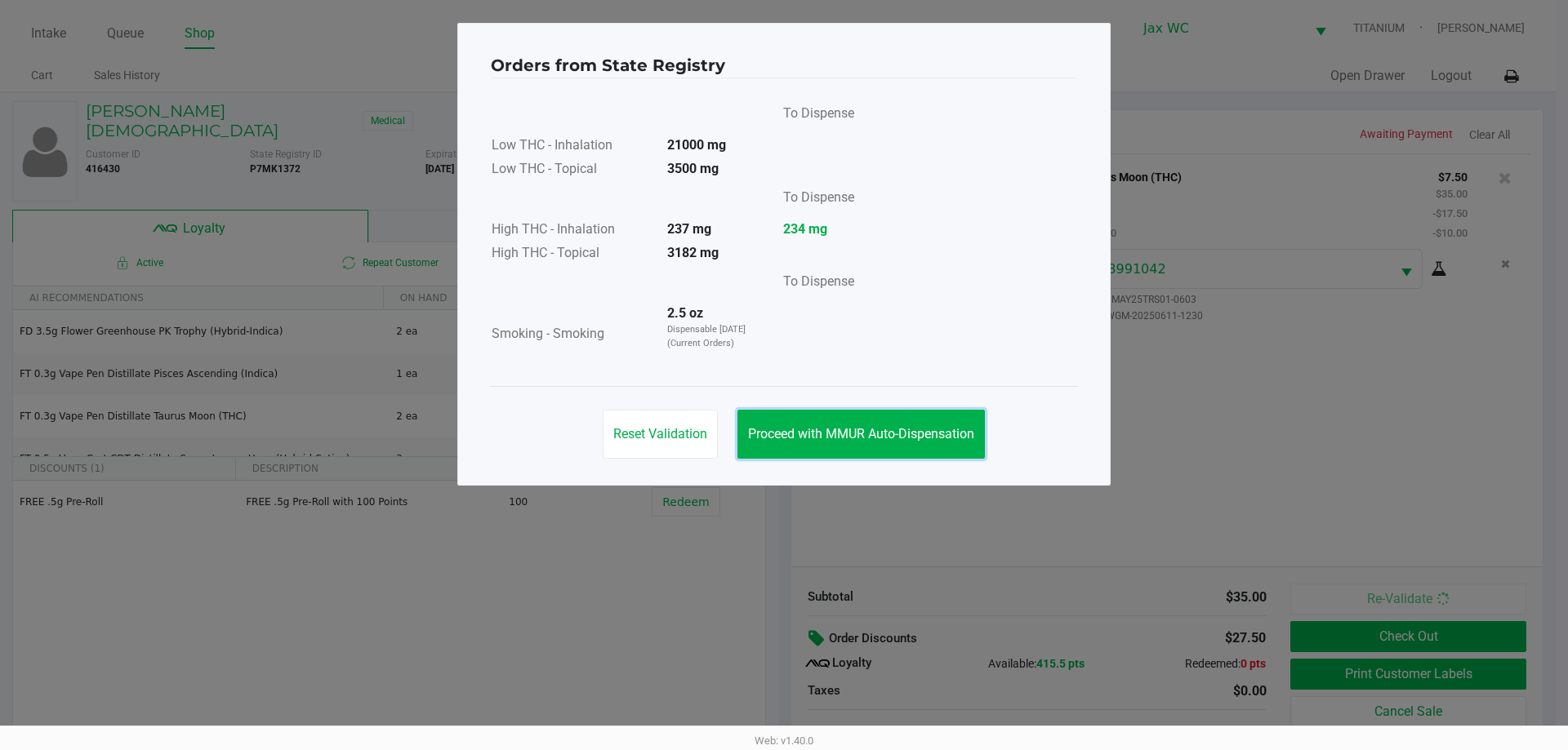
click at [833, 457] on button "Proceed with MMUR Auto-Dispensation" at bounding box center [861, 434] width 248 height 49
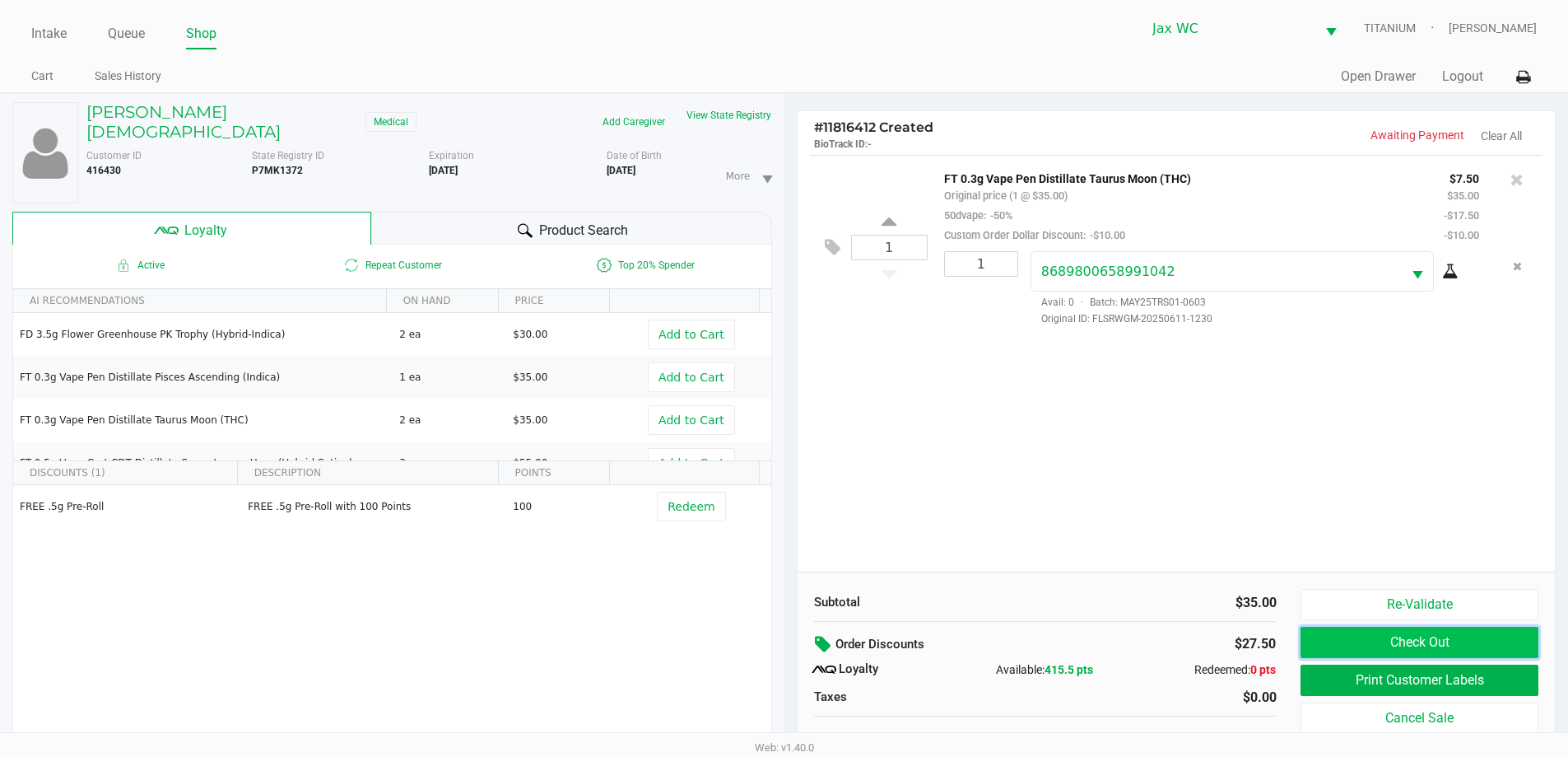
click at [1378, 630] on button "Check Out" at bounding box center [1419, 642] width 237 height 32
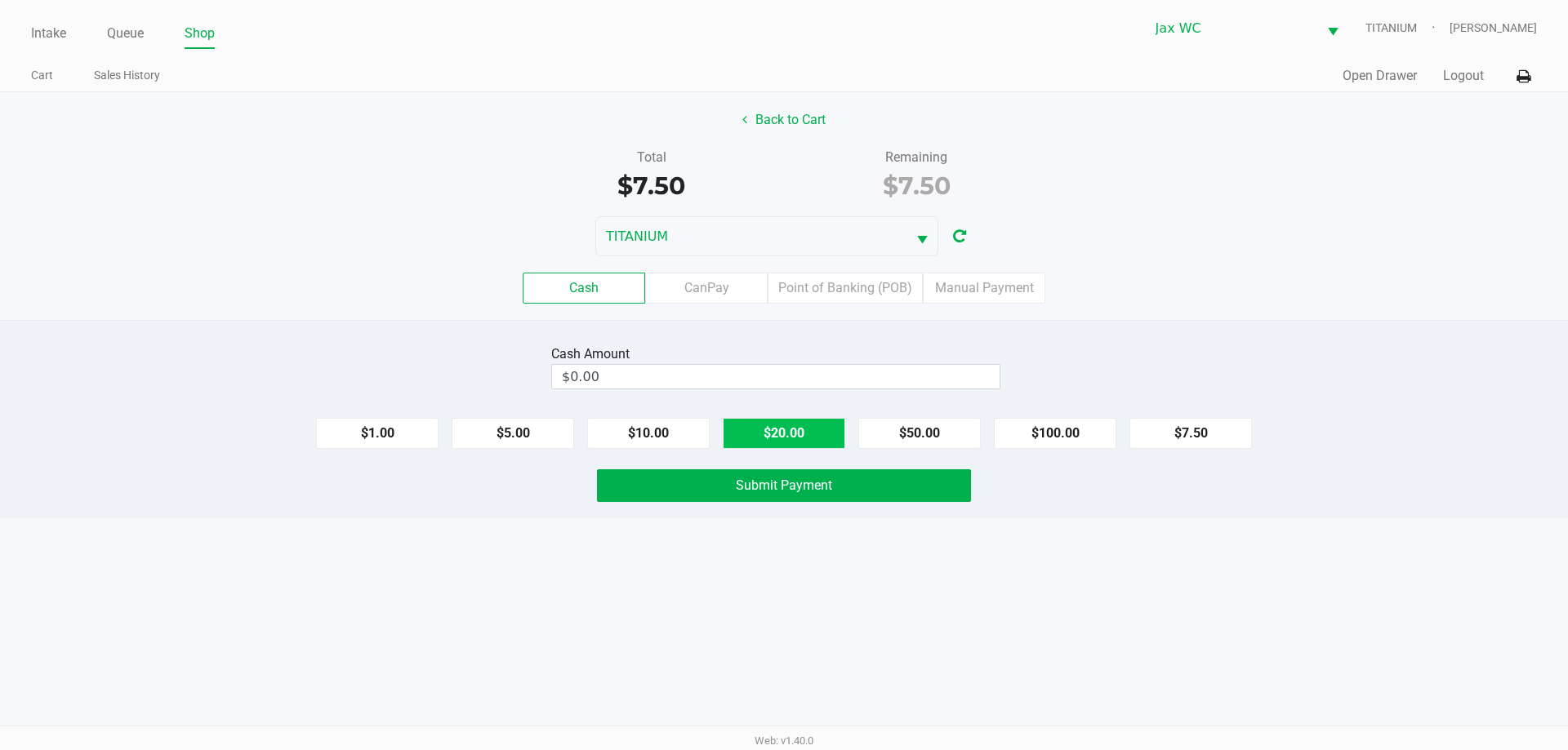
click at [808, 434] on button "$20.00" at bounding box center [784, 433] width 123 height 31
type input "$20.00"
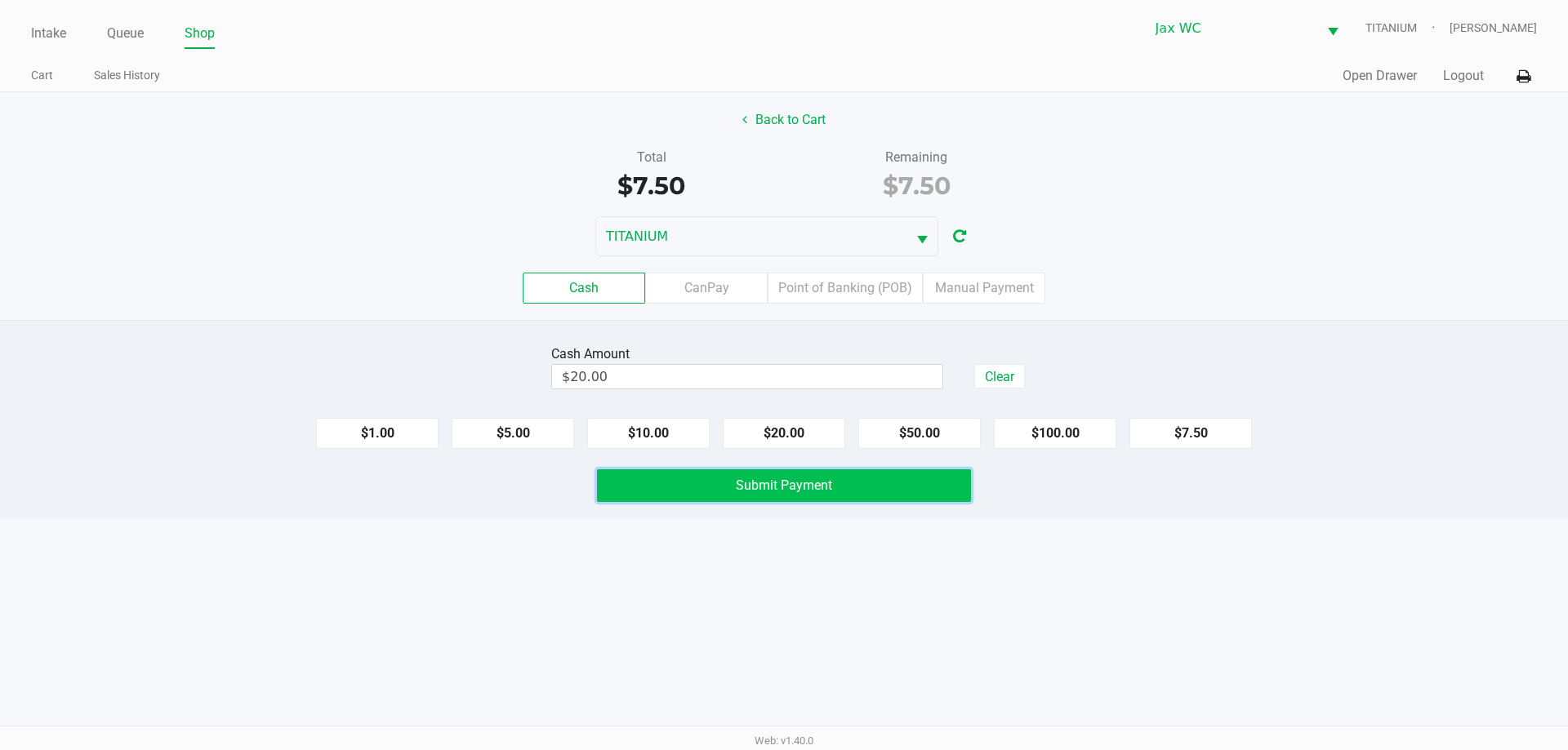
click at [829, 483] on span "Submit Payment" at bounding box center [784, 485] width 96 height 16
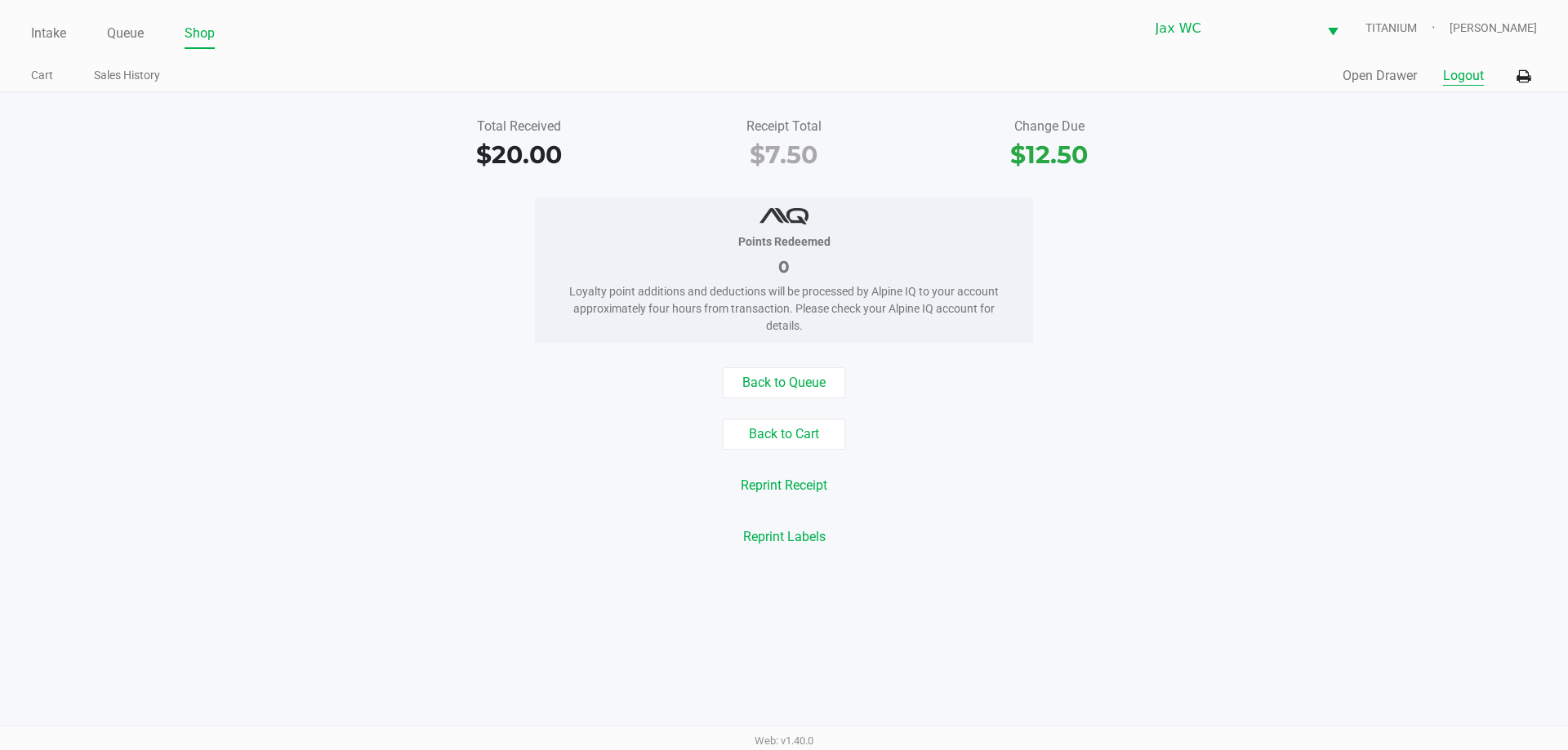
click at [1453, 74] on button "Logout" at bounding box center [1463, 76] width 41 height 19
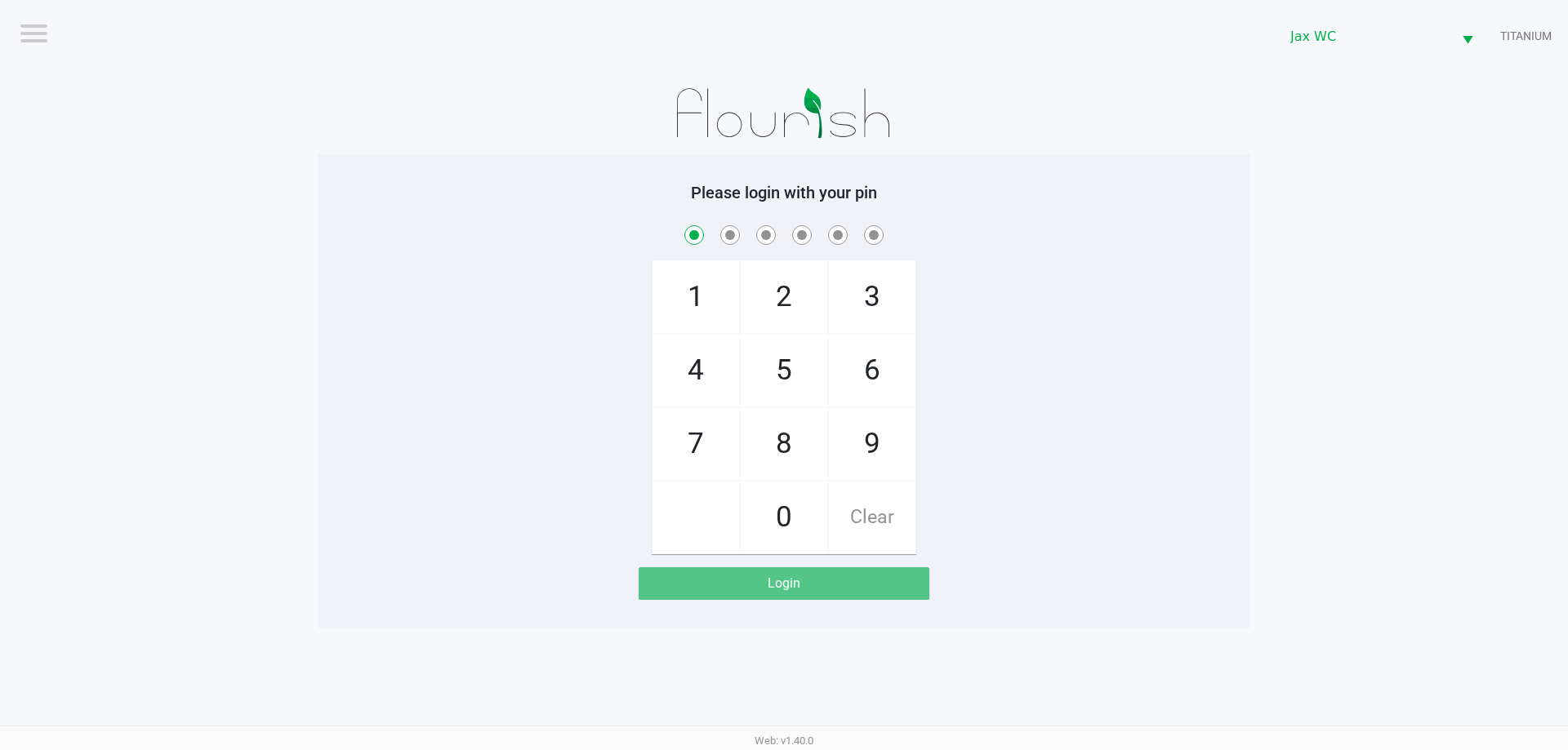
checkbox input "true"
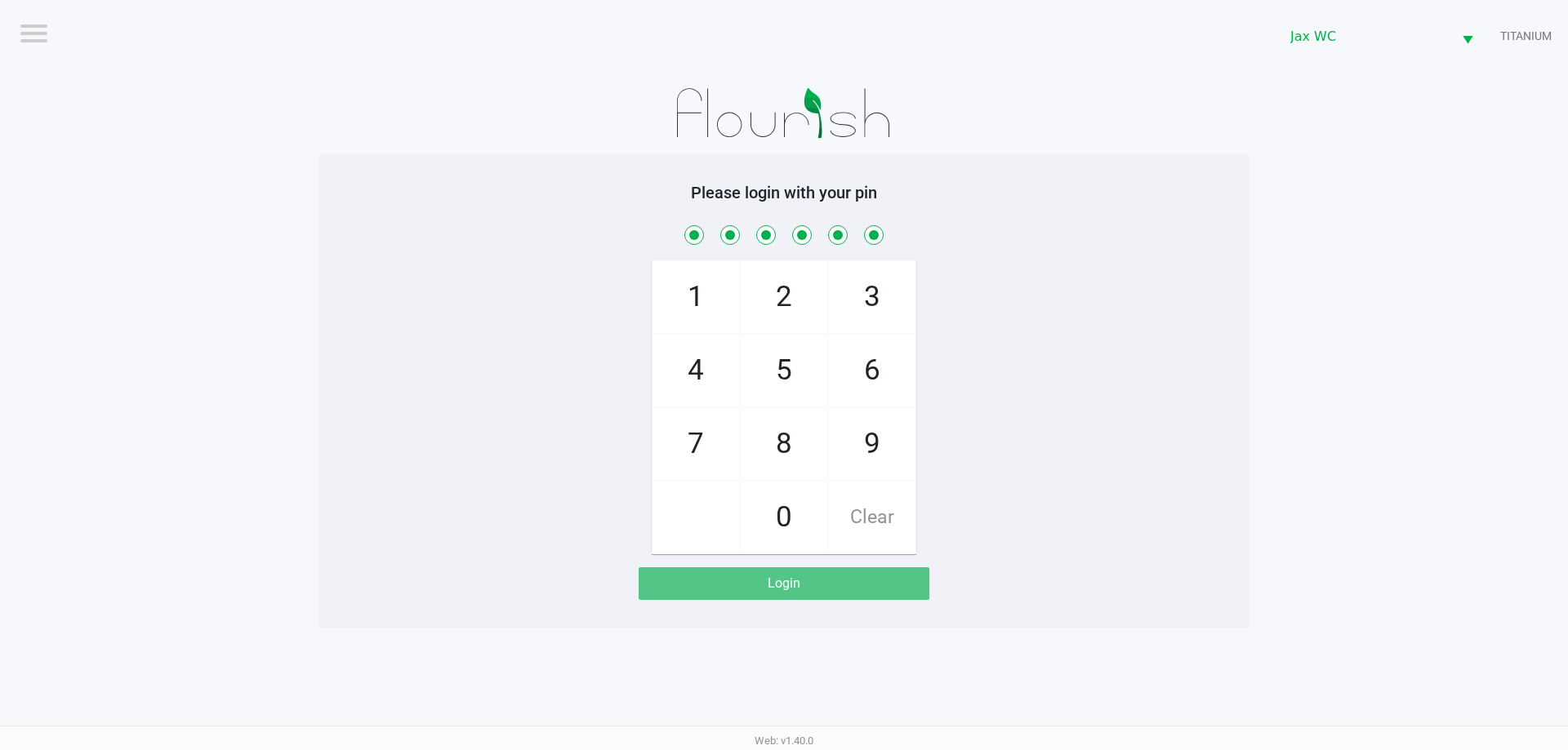
checkbox input "true"
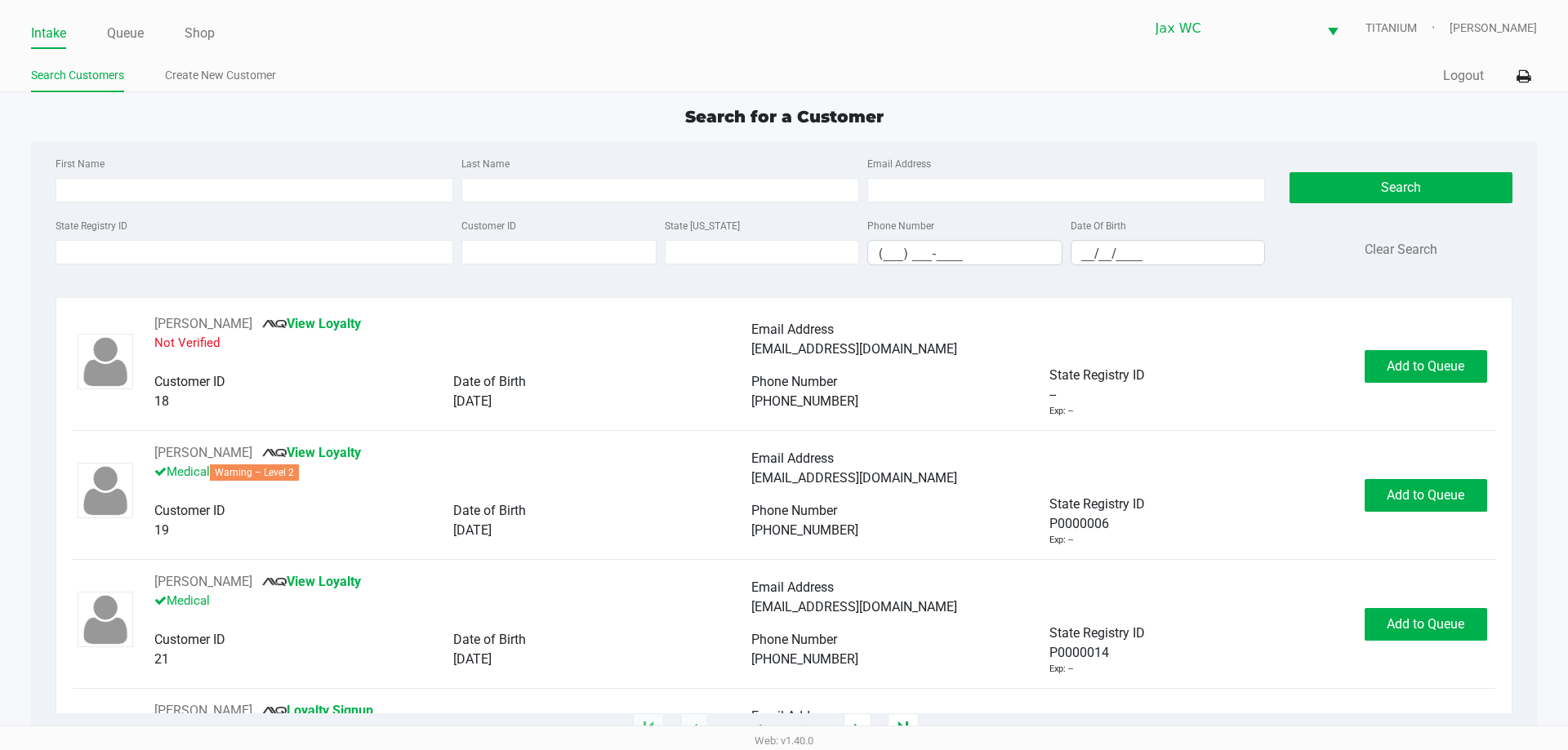
click at [144, 15] on div "Intake Queue Shop Jax WC TITANIUM Jessica Hopkins" at bounding box center [784, 28] width 1505 height 40
click at [132, 25] on link "Queue" at bounding box center [126, 33] width 37 height 23
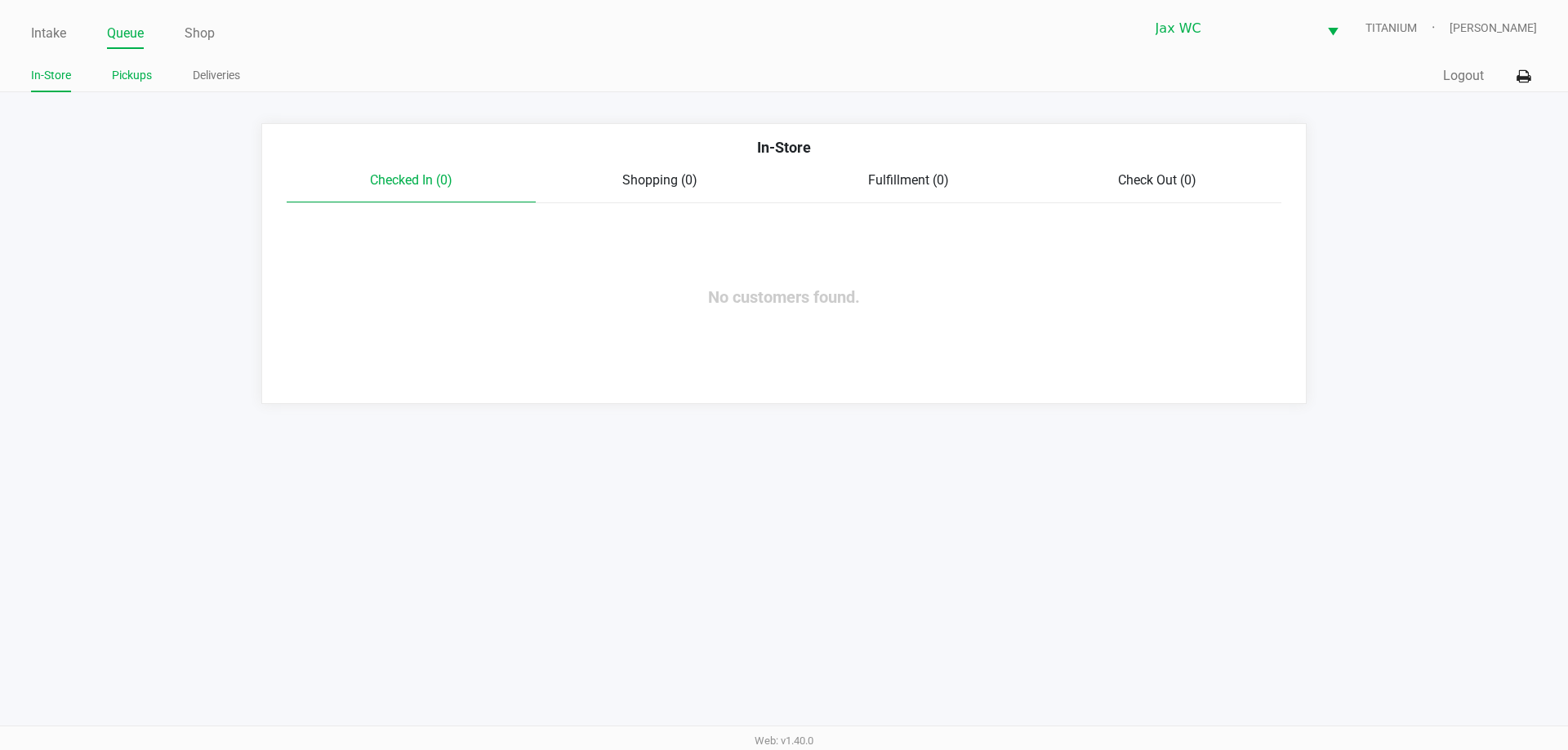
click at [122, 85] on link "Pickups" at bounding box center [131, 76] width 40 height 20
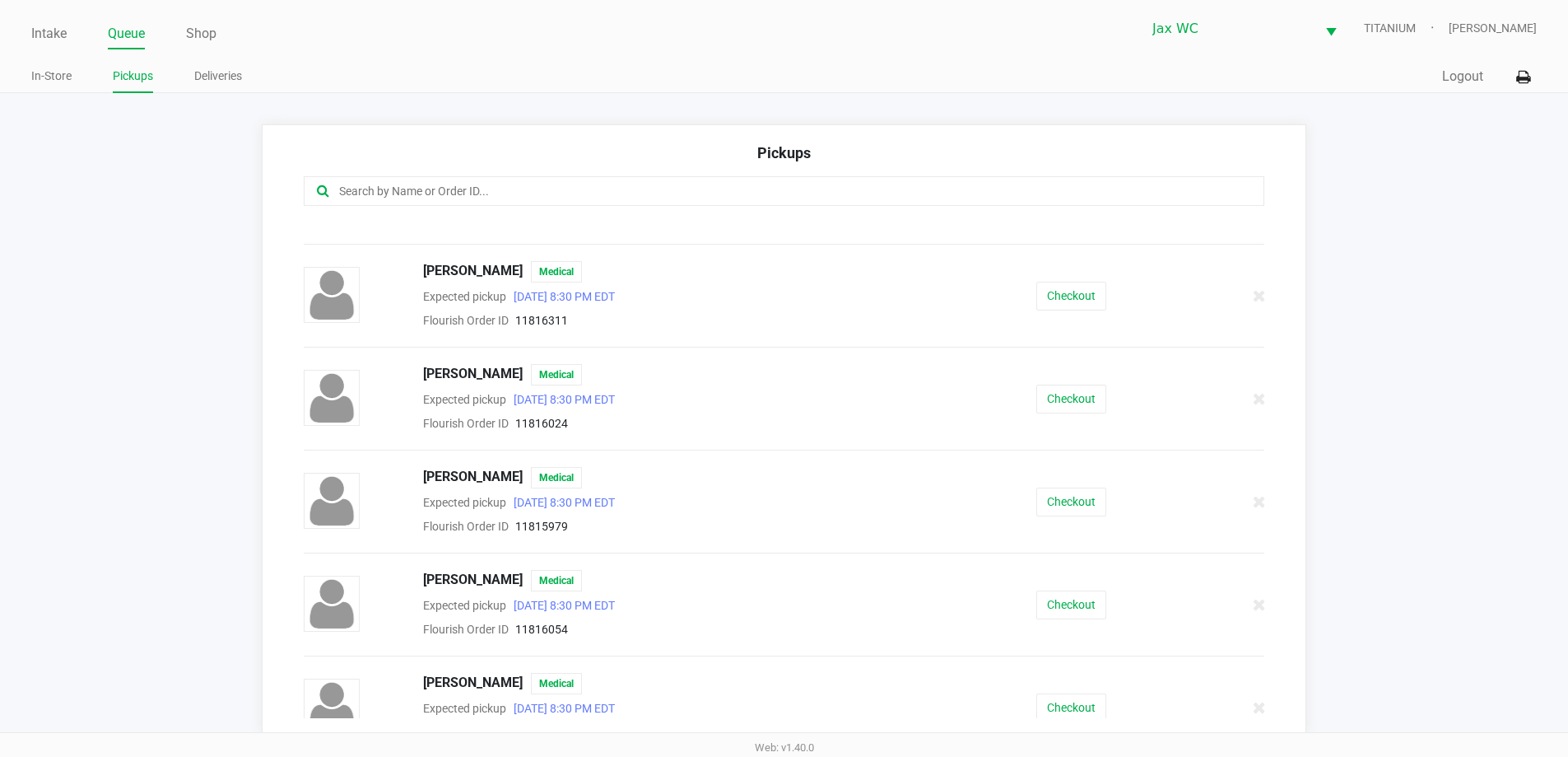
scroll to position [195, 0]
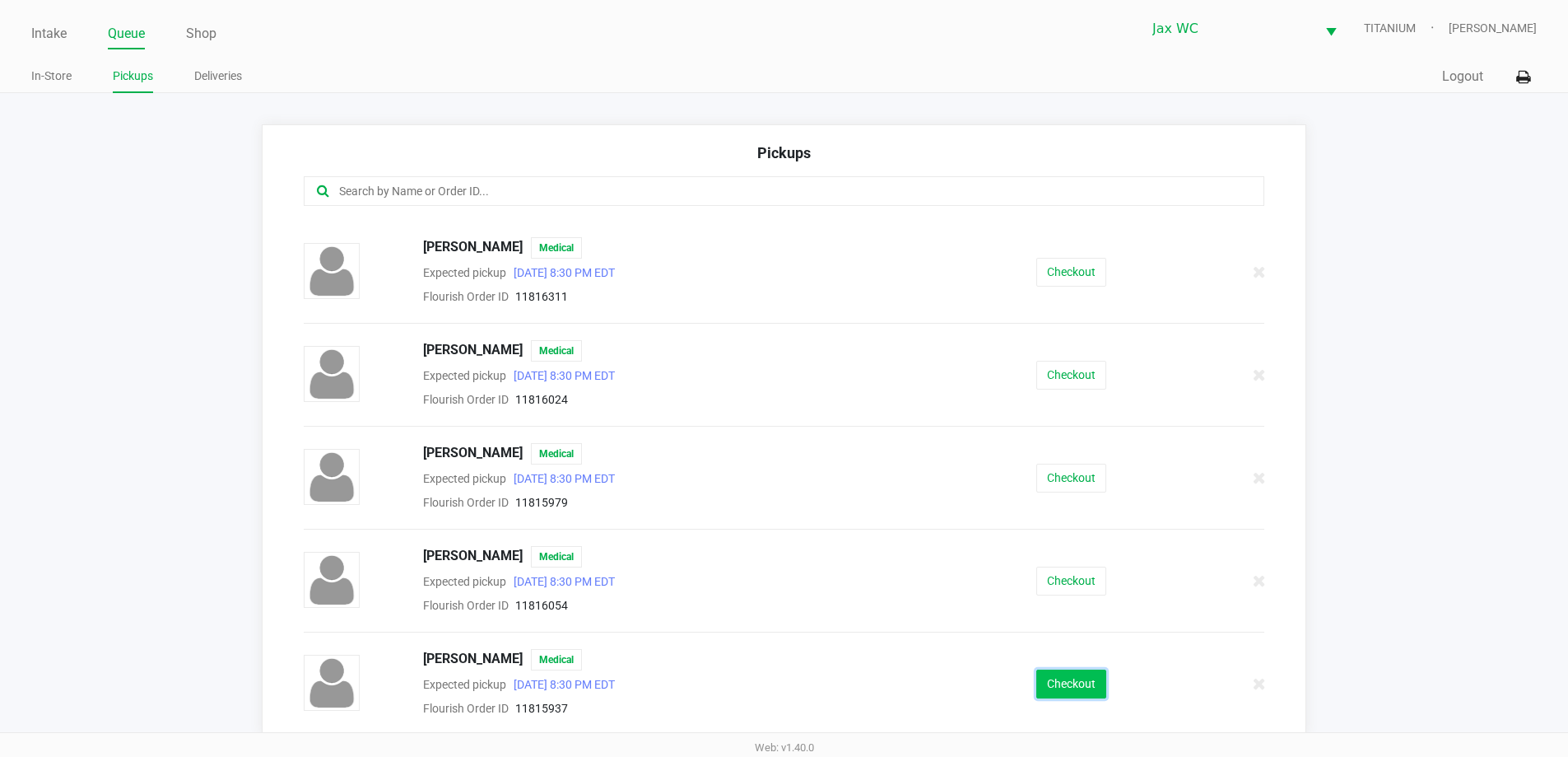
click at [1052, 677] on button "Checkout" at bounding box center [1071, 683] width 70 height 29
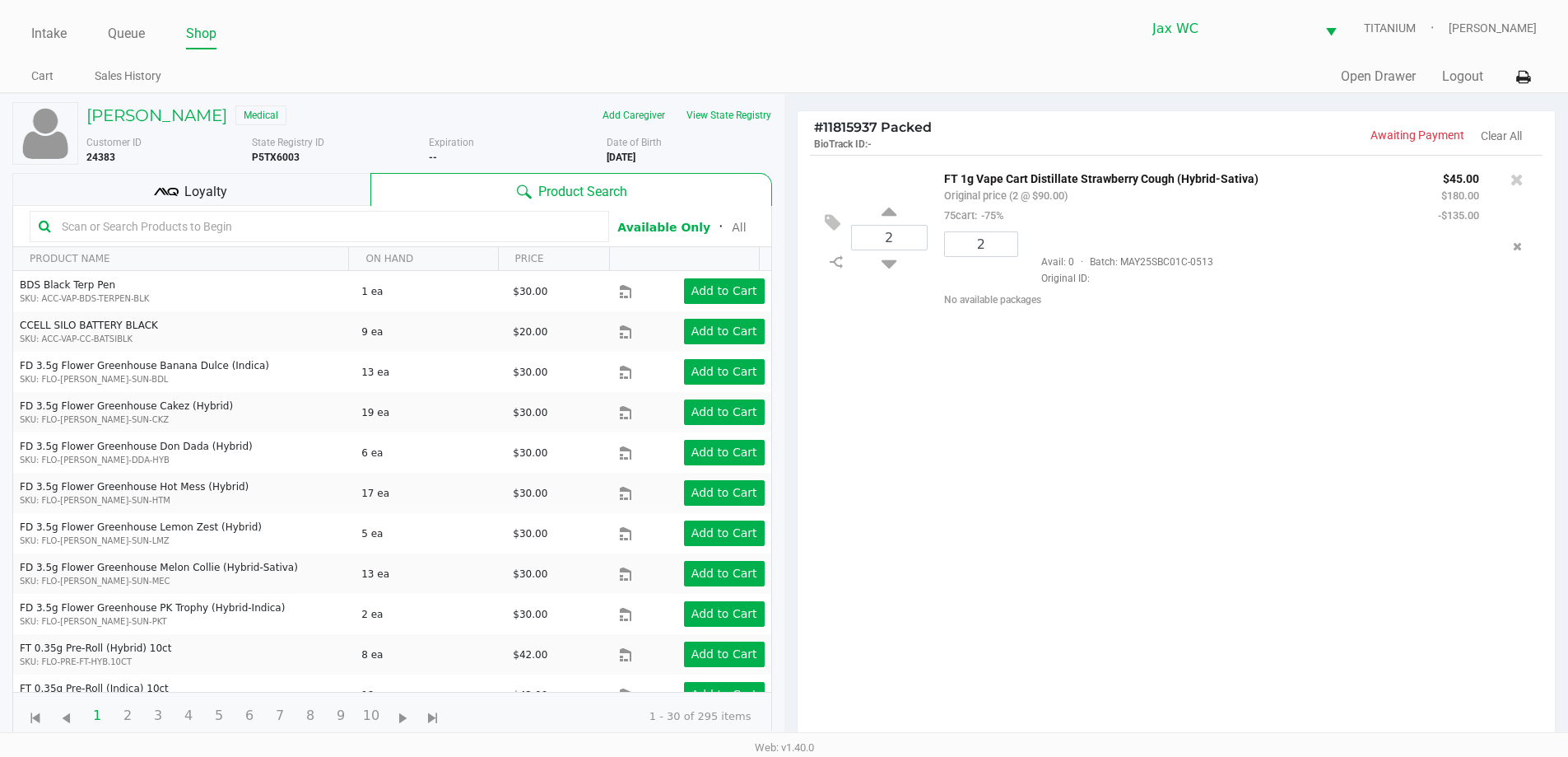
scroll to position [178, 0]
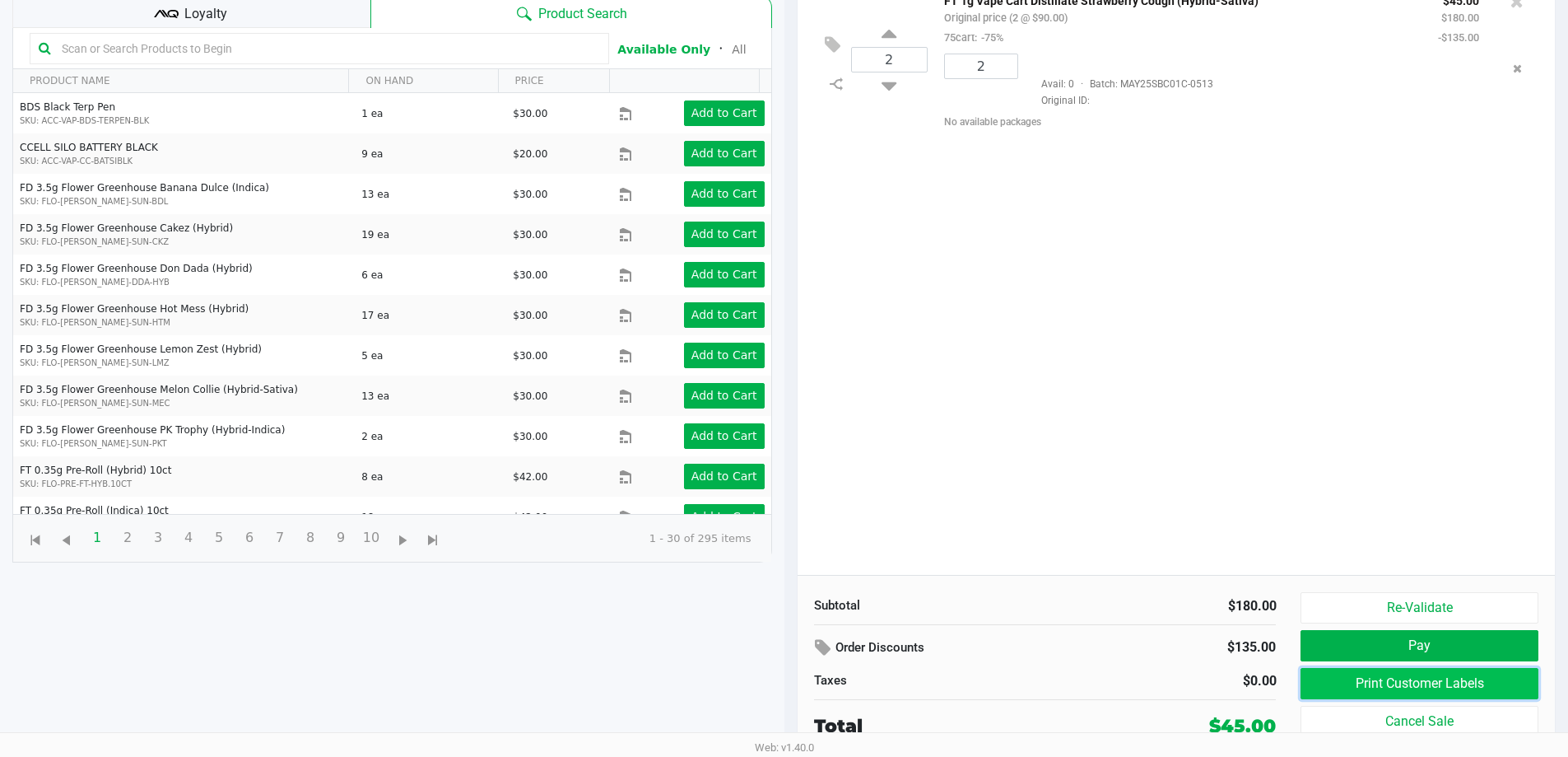
click at [1383, 681] on button "Print Customer Labels" at bounding box center [1419, 684] width 237 height 32
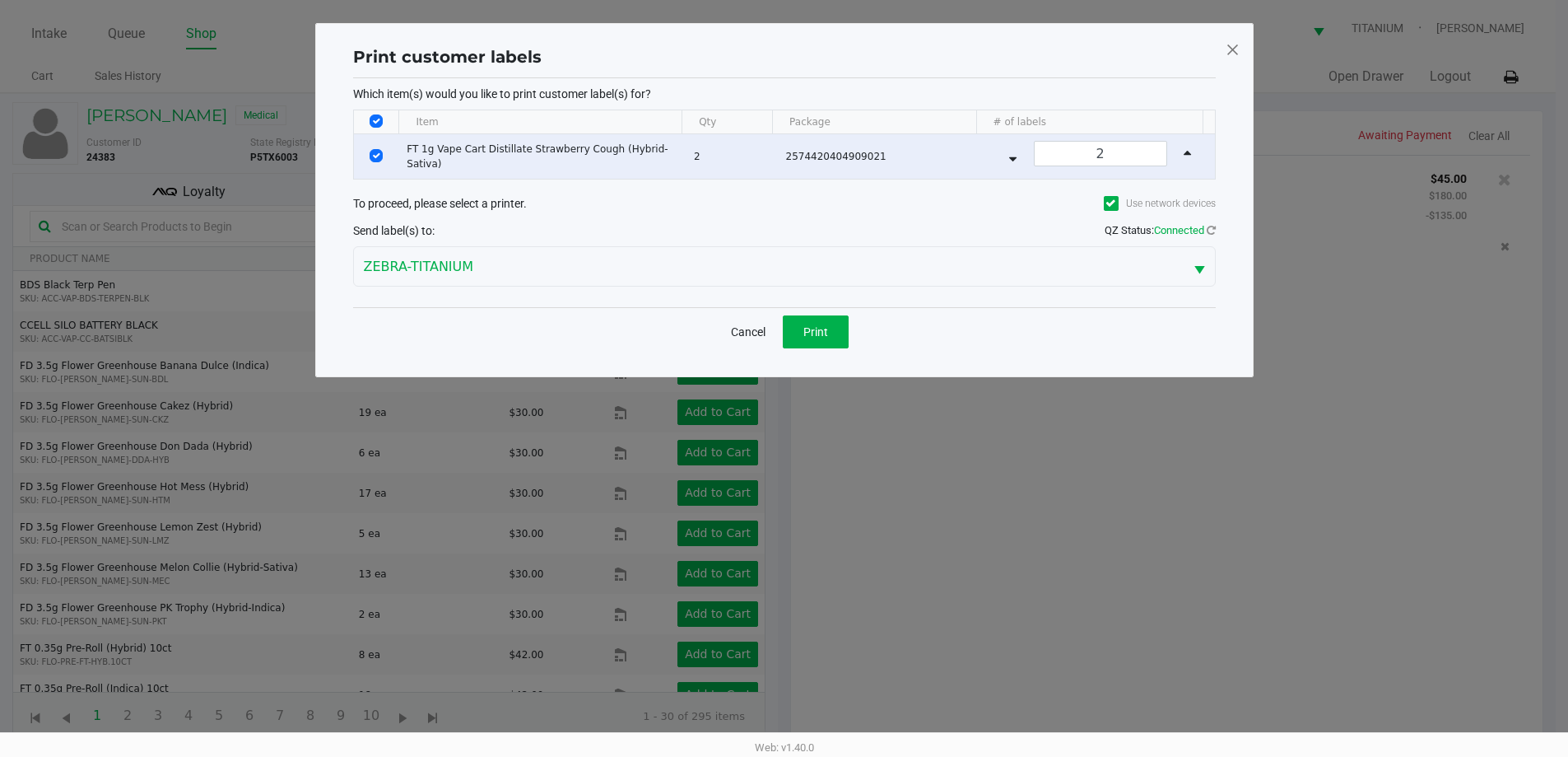
scroll to position [0, 0]
click at [839, 329] on button "Print" at bounding box center [822, 331] width 66 height 33
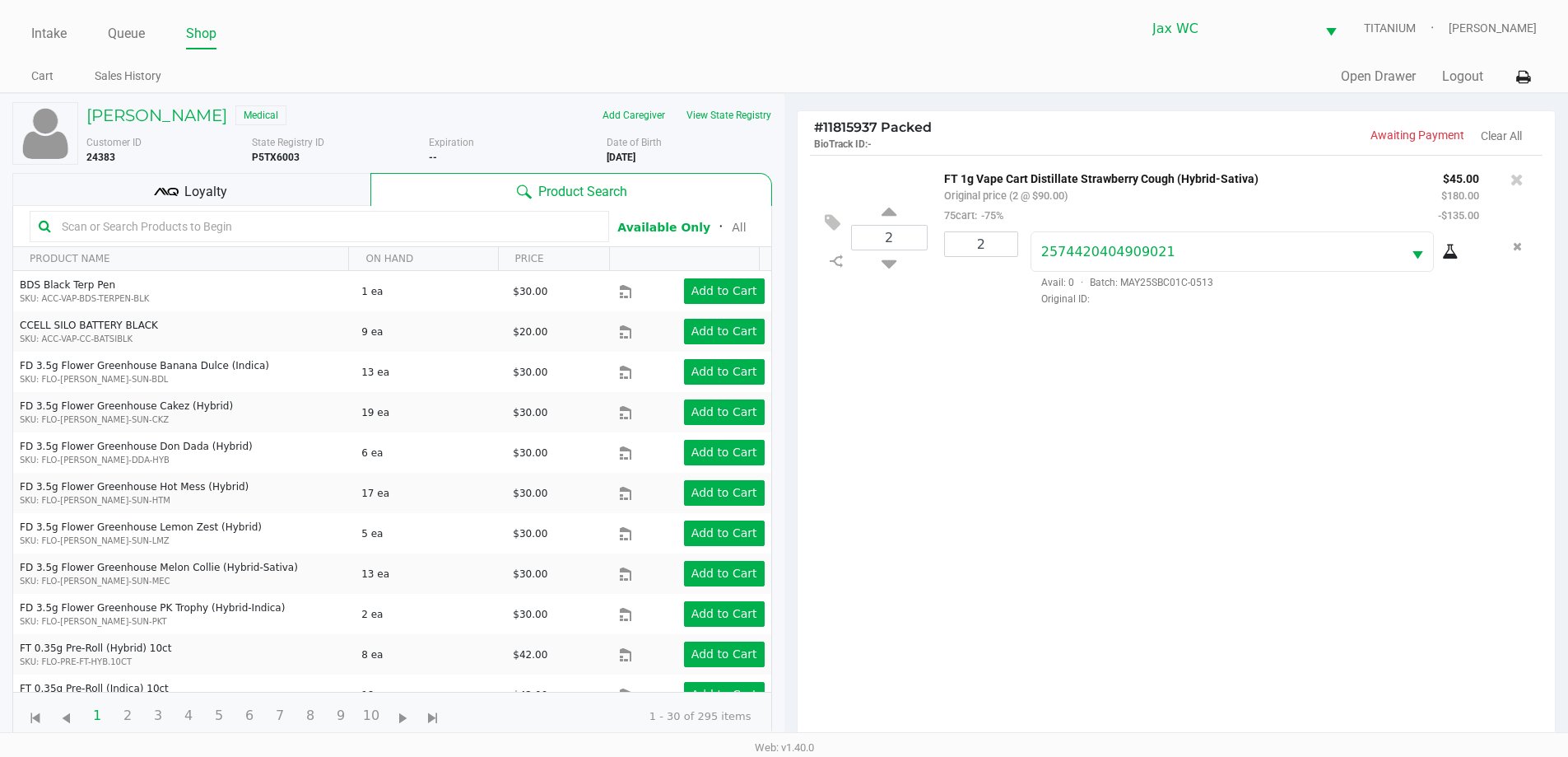
click at [144, 175] on div "Loyalty" at bounding box center [191, 189] width 358 height 33
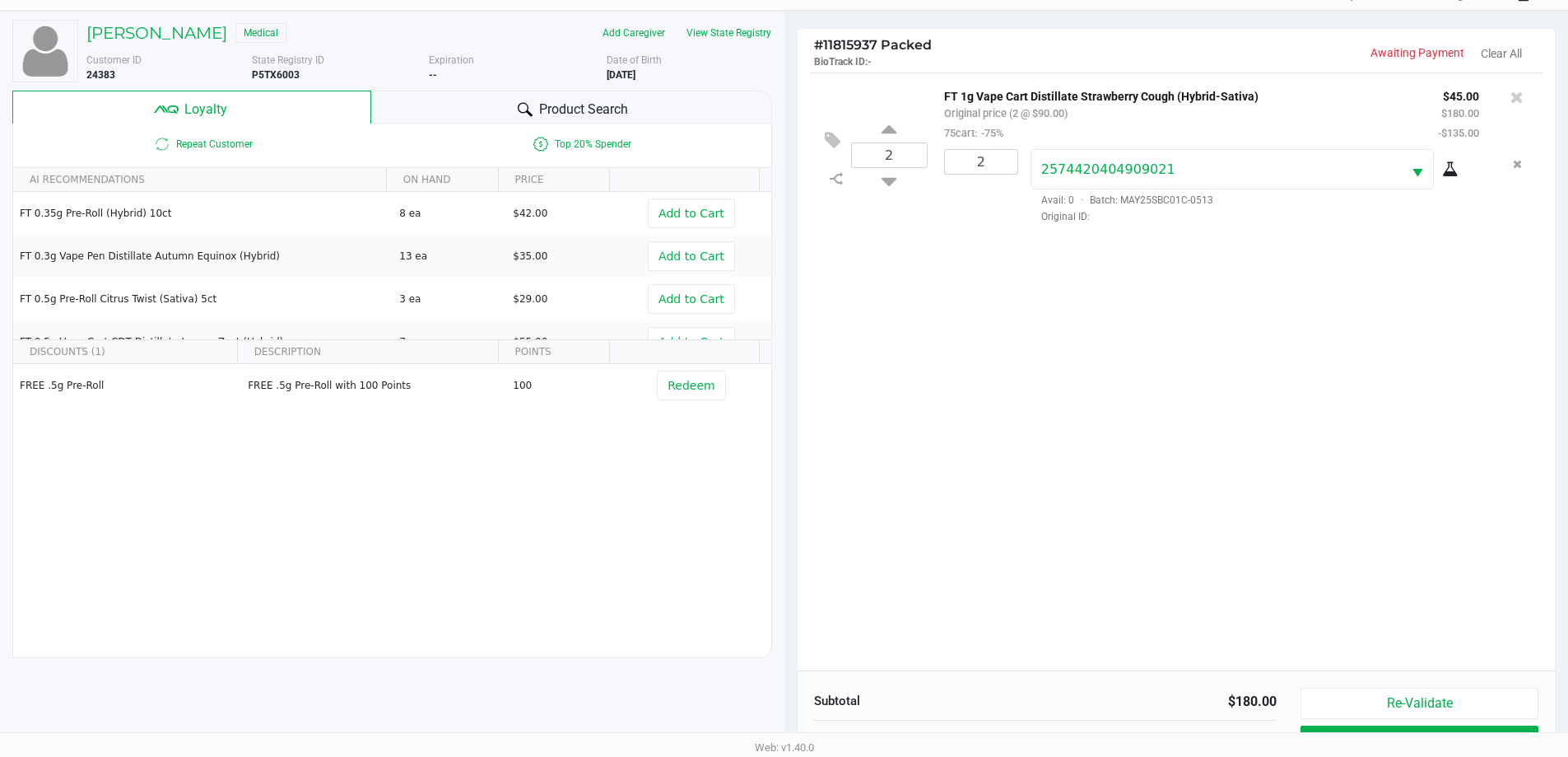
scroll to position [198, 0]
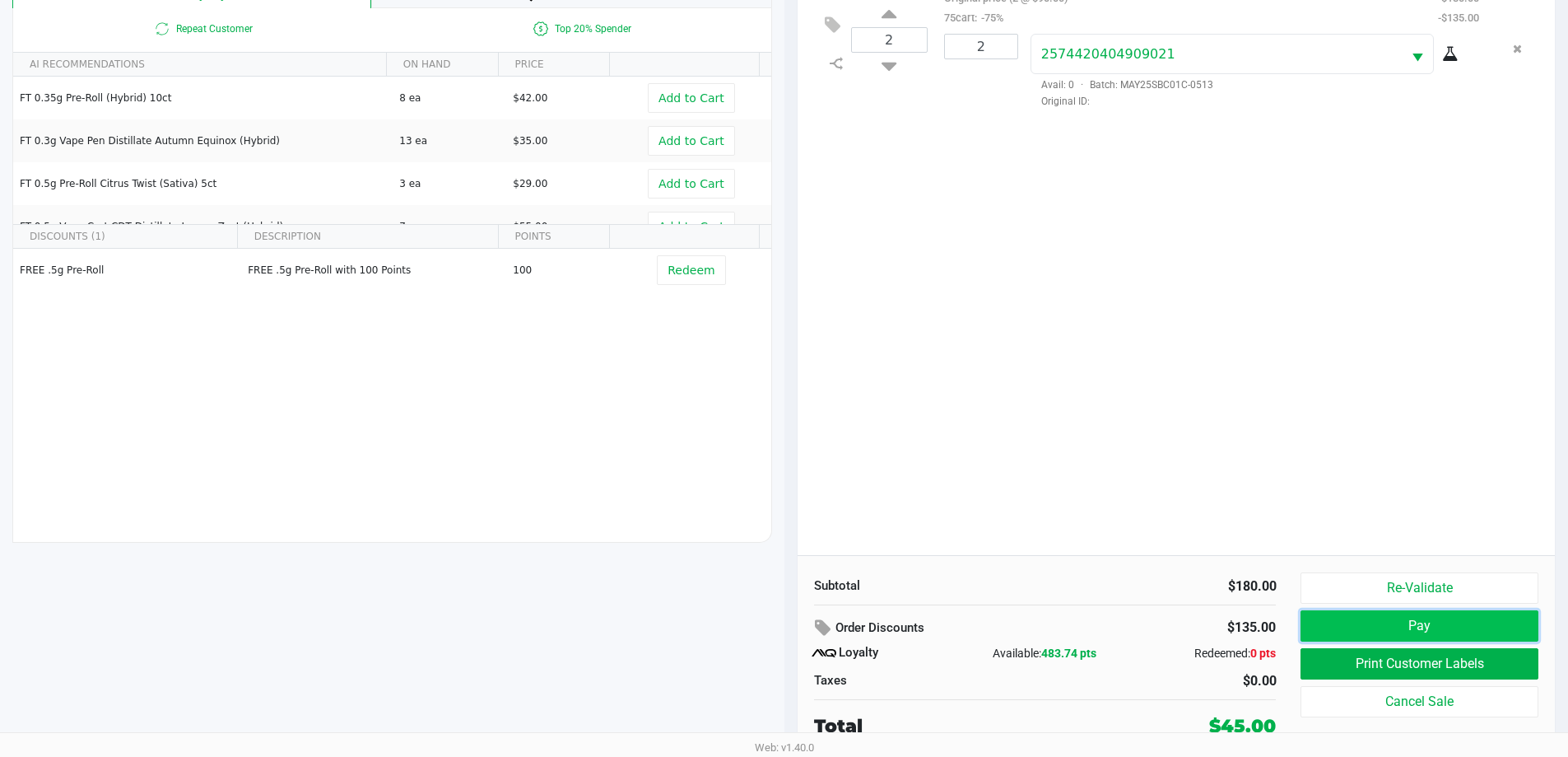
click at [1392, 612] on button "Pay" at bounding box center [1419, 626] width 237 height 32
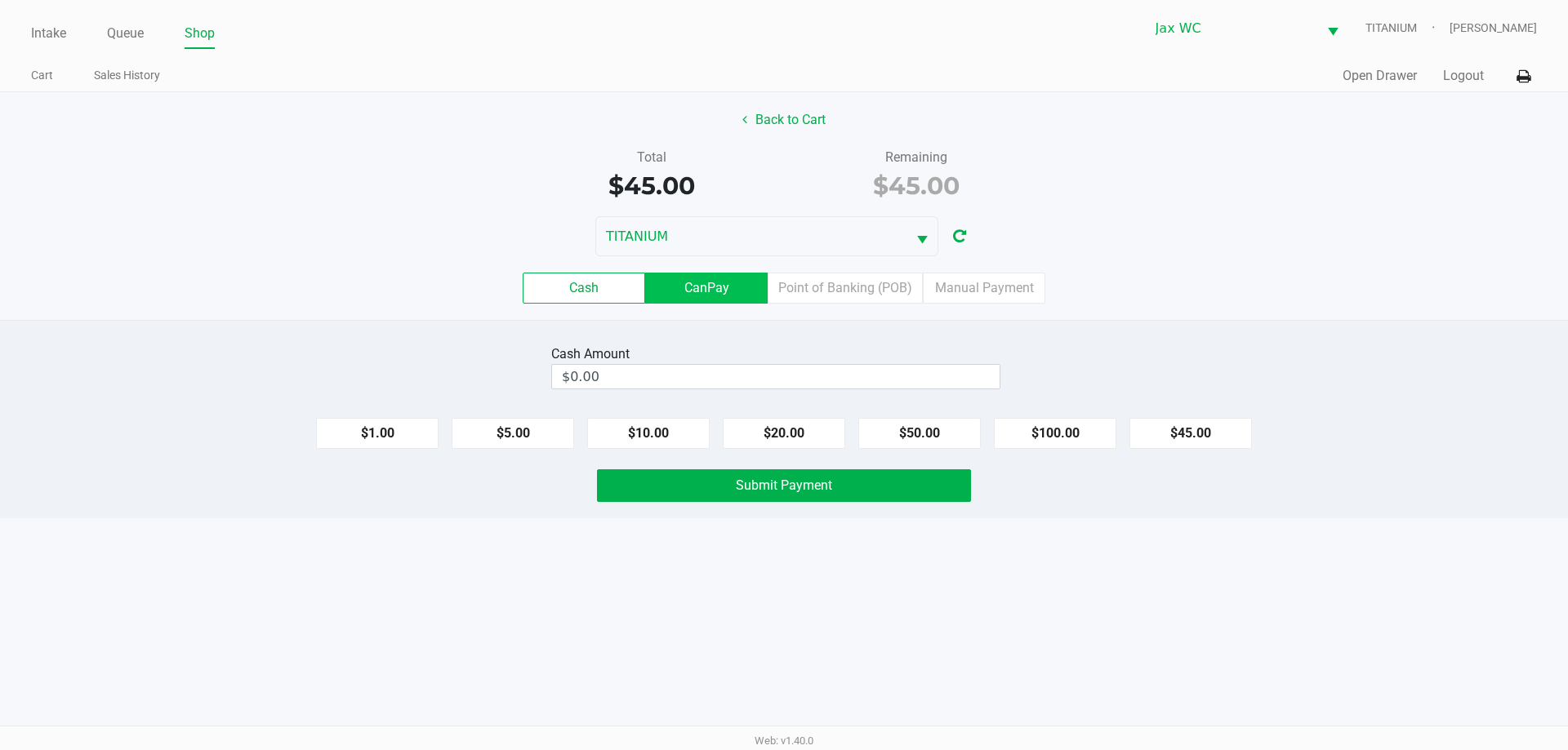
click at [744, 294] on label "CanPay" at bounding box center [706, 288] width 123 height 31
click at [0, 0] on 2 "CanPay" at bounding box center [0, 0] width 0 height 0
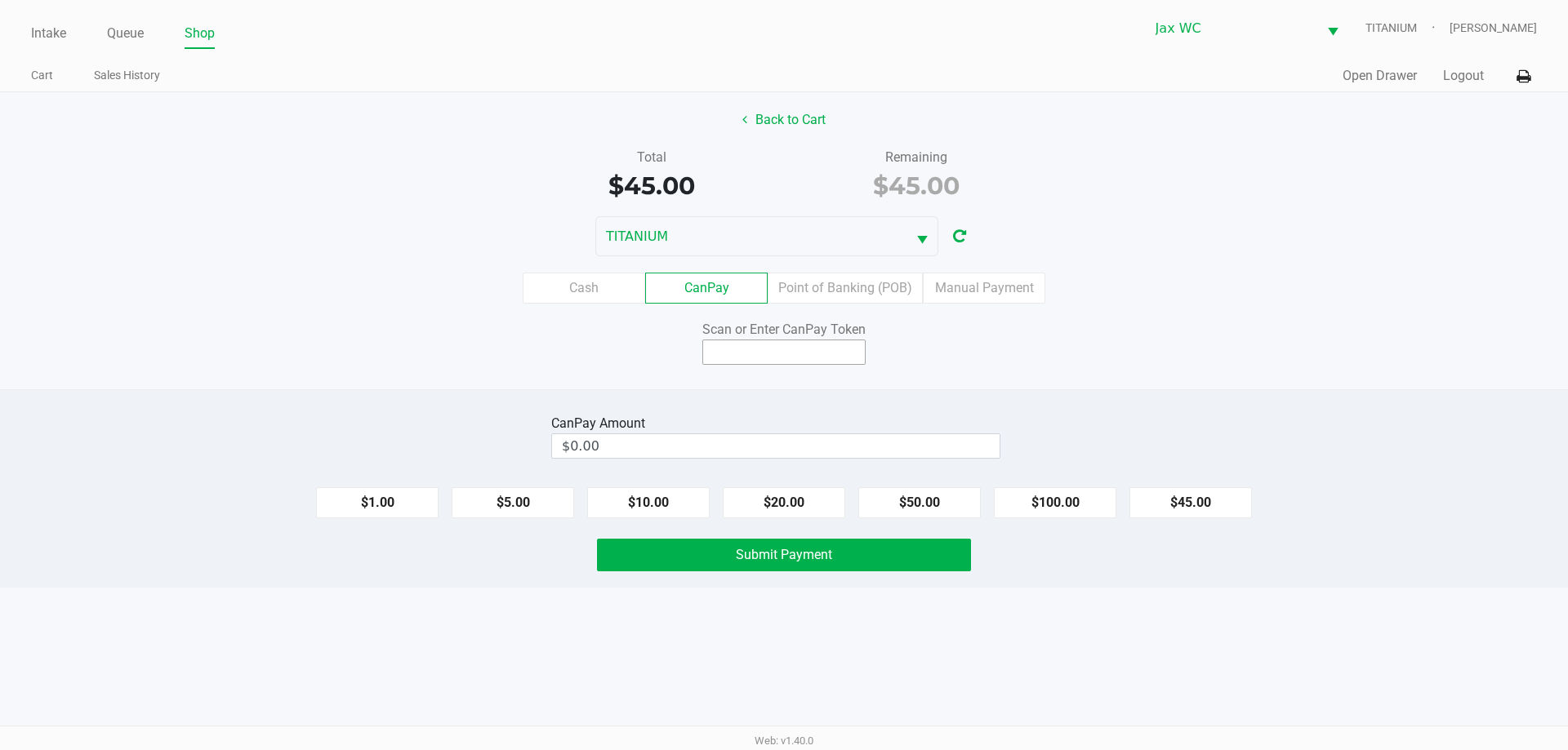
click at [842, 357] on input at bounding box center [784, 352] width 164 height 25
type input "X9514204X"
click at [696, 436] on input "0" at bounding box center [775, 446] width 447 height 24
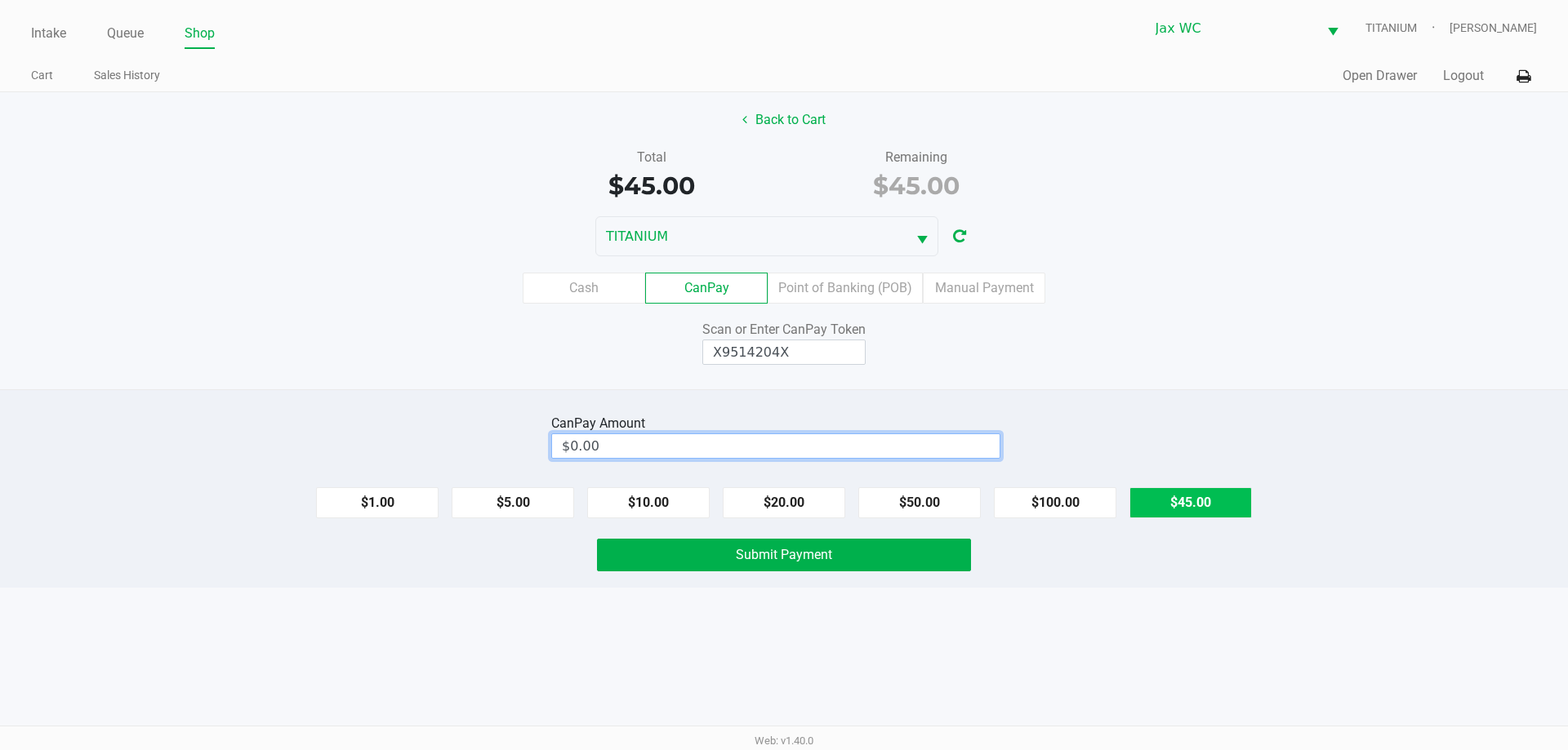
click at [1220, 491] on button "$45.00" at bounding box center [1190, 503] width 123 height 31
type input "$45.00"
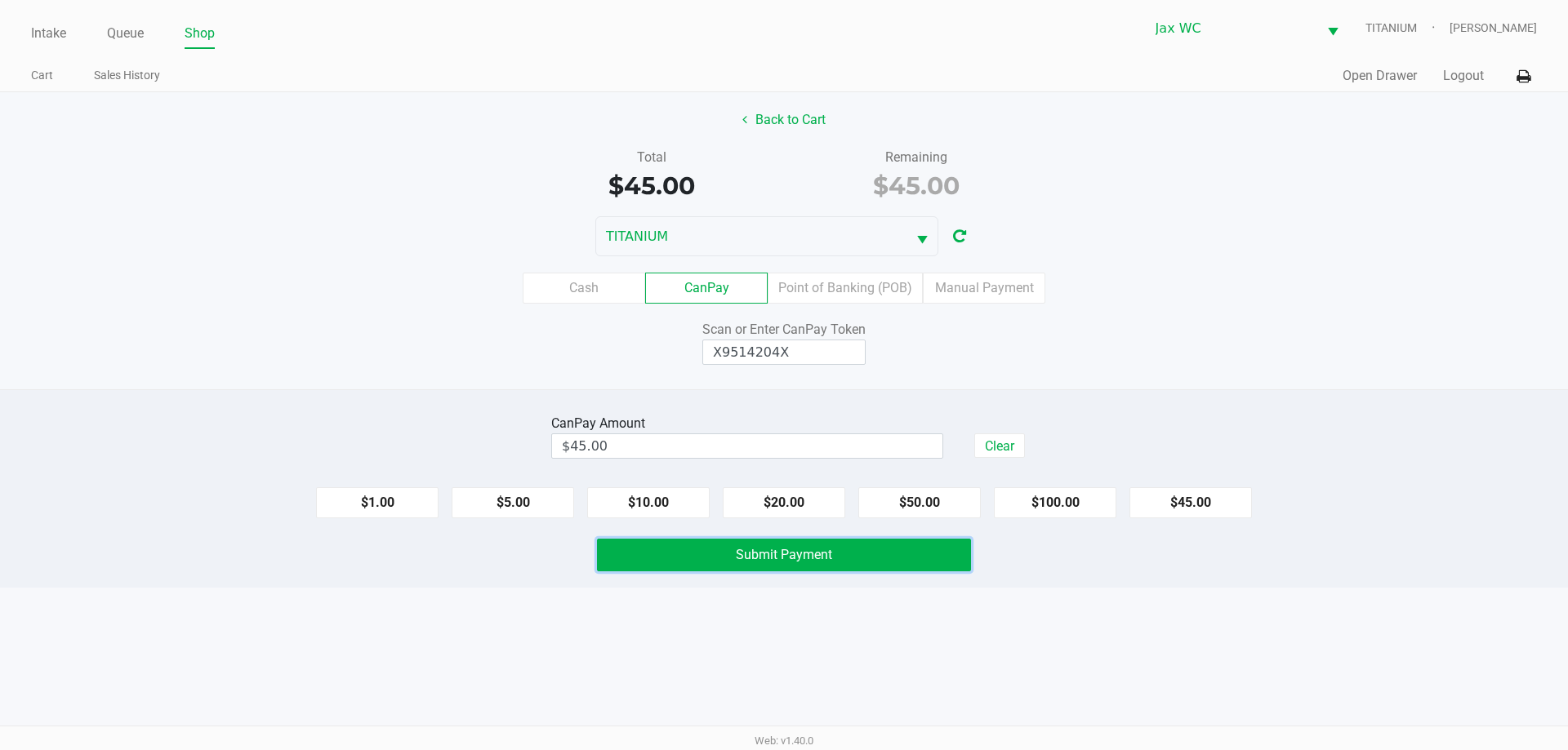
click at [888, 550] on button "Submit Payment" at bounding box center [784, 554] width 374 height 32
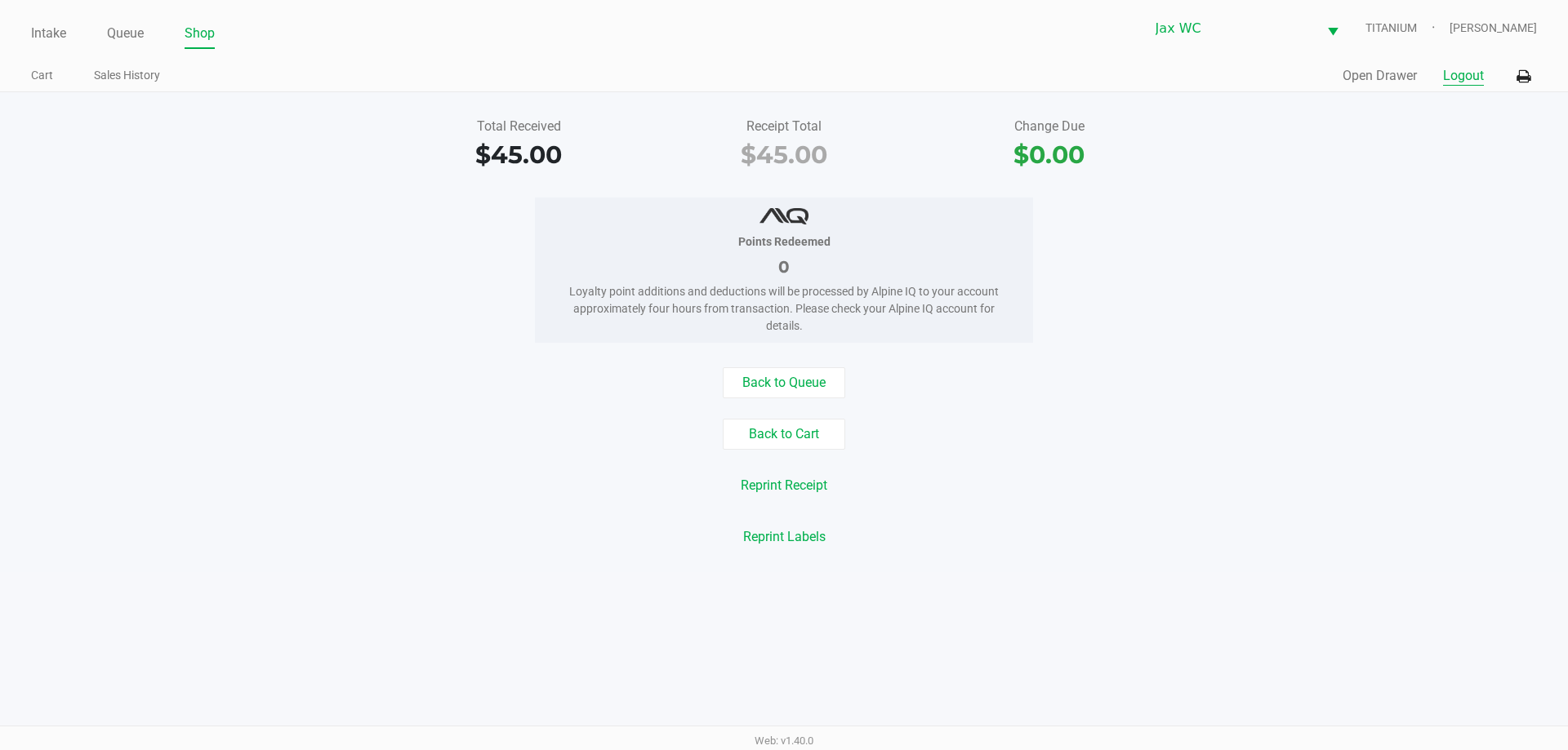
click at [1478, 82] on button "Logout" at bounding box center [1463, 76] width 41 height 19
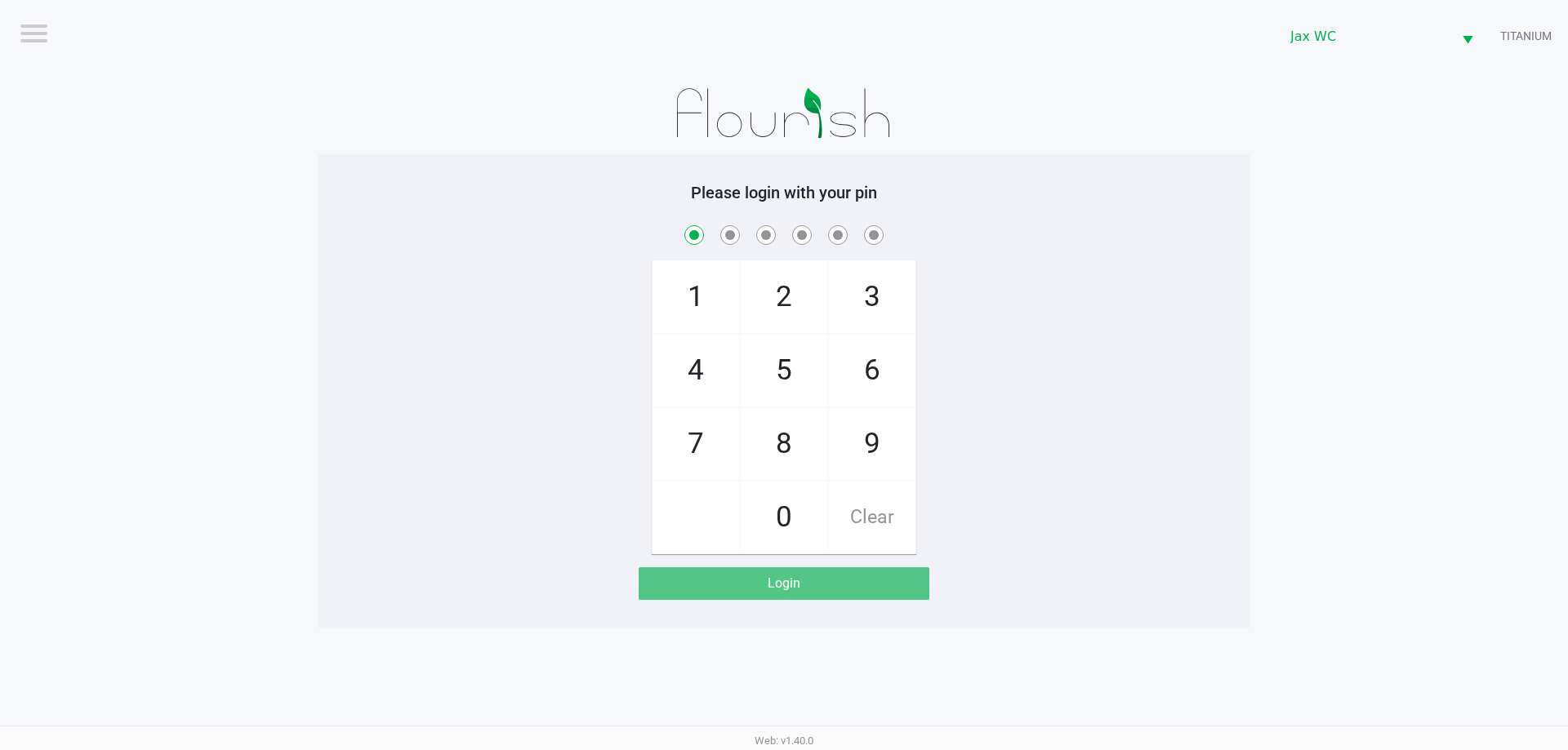
checkbox input "true"
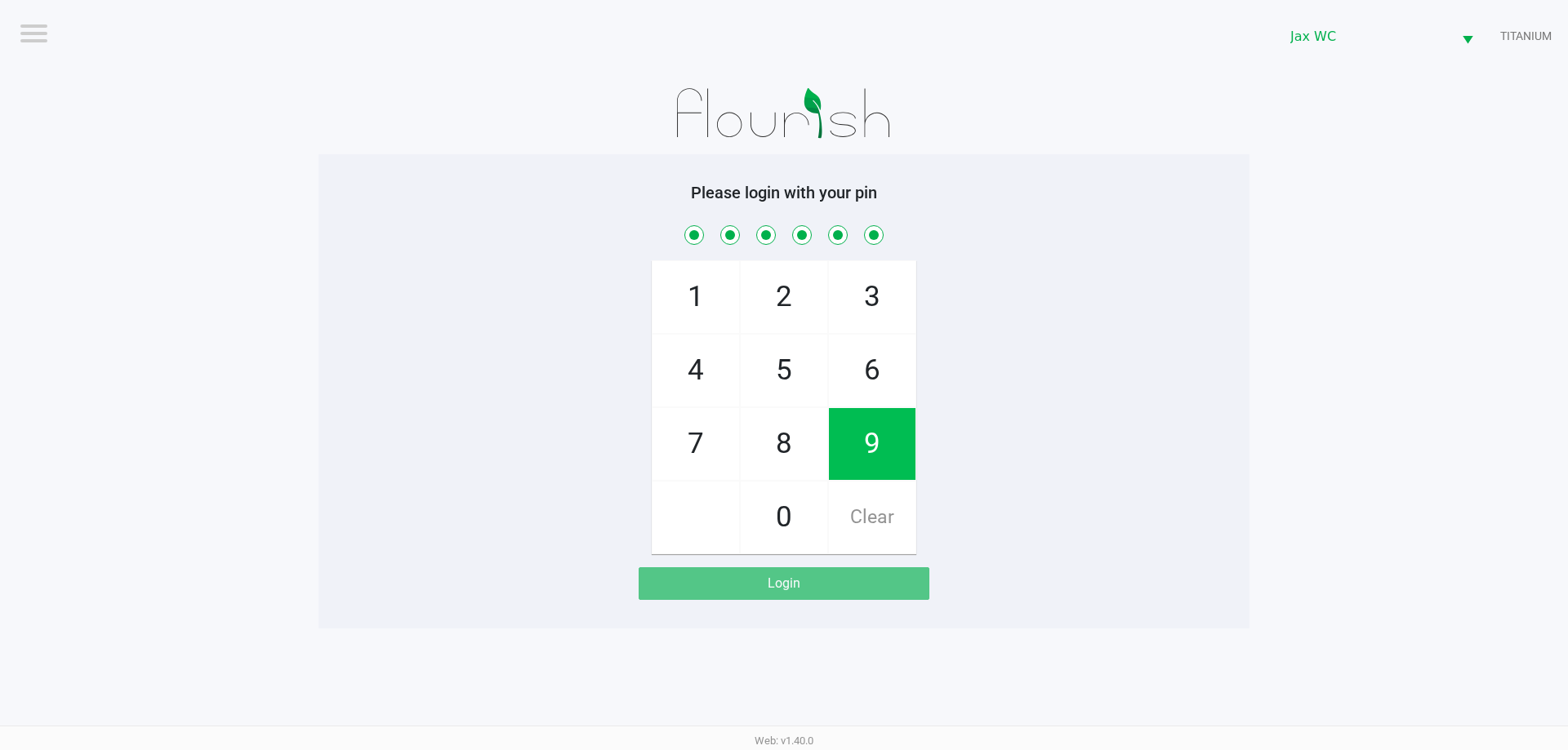
checkbox input "true"
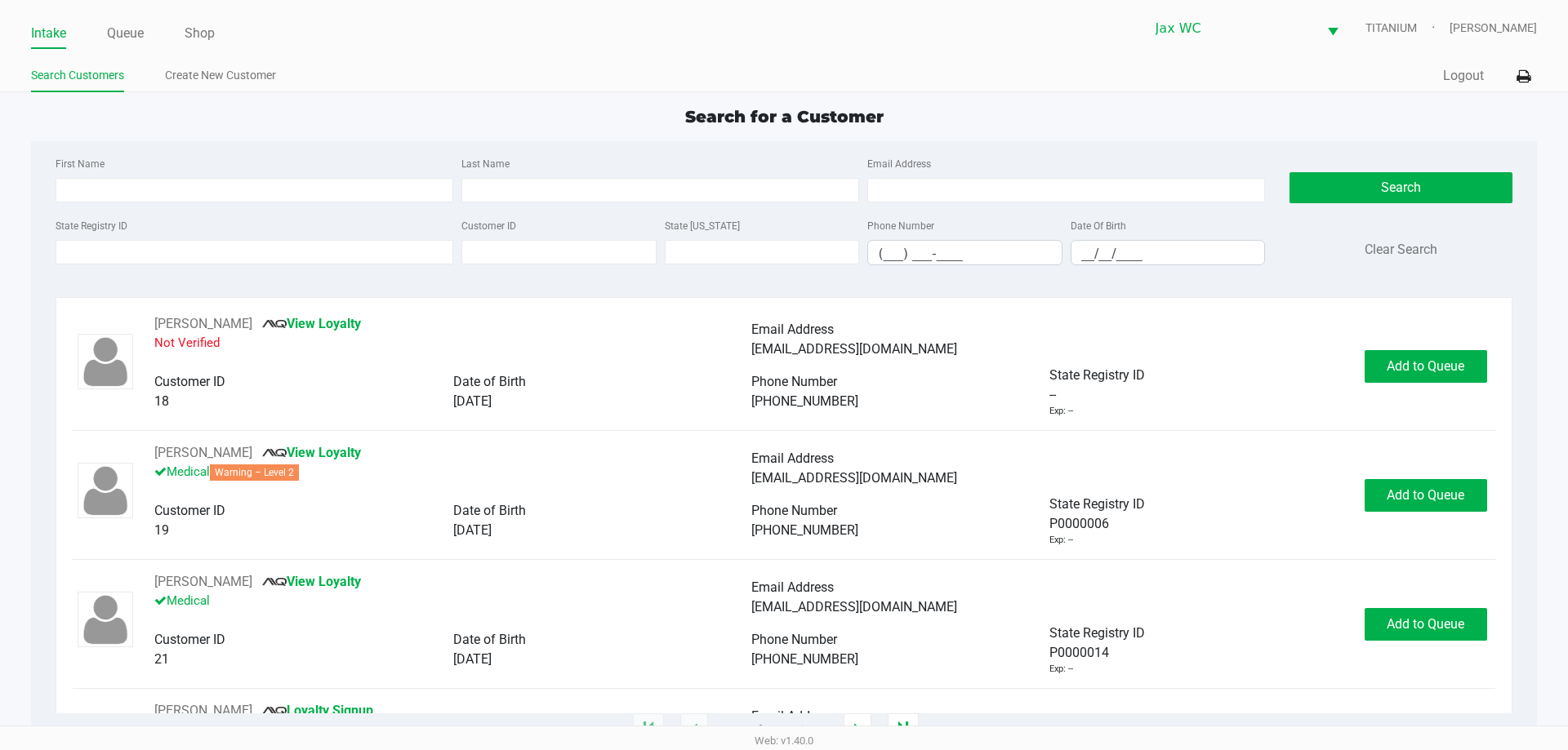
click at [93, 204] on div "First Name Last Name Email Address" at bounding box center [661, 184] width 1218 height 62
click at [102, 188] on input "First Name" at bounding box center [254, 190] width 397 height 25
type input "giancarlo"
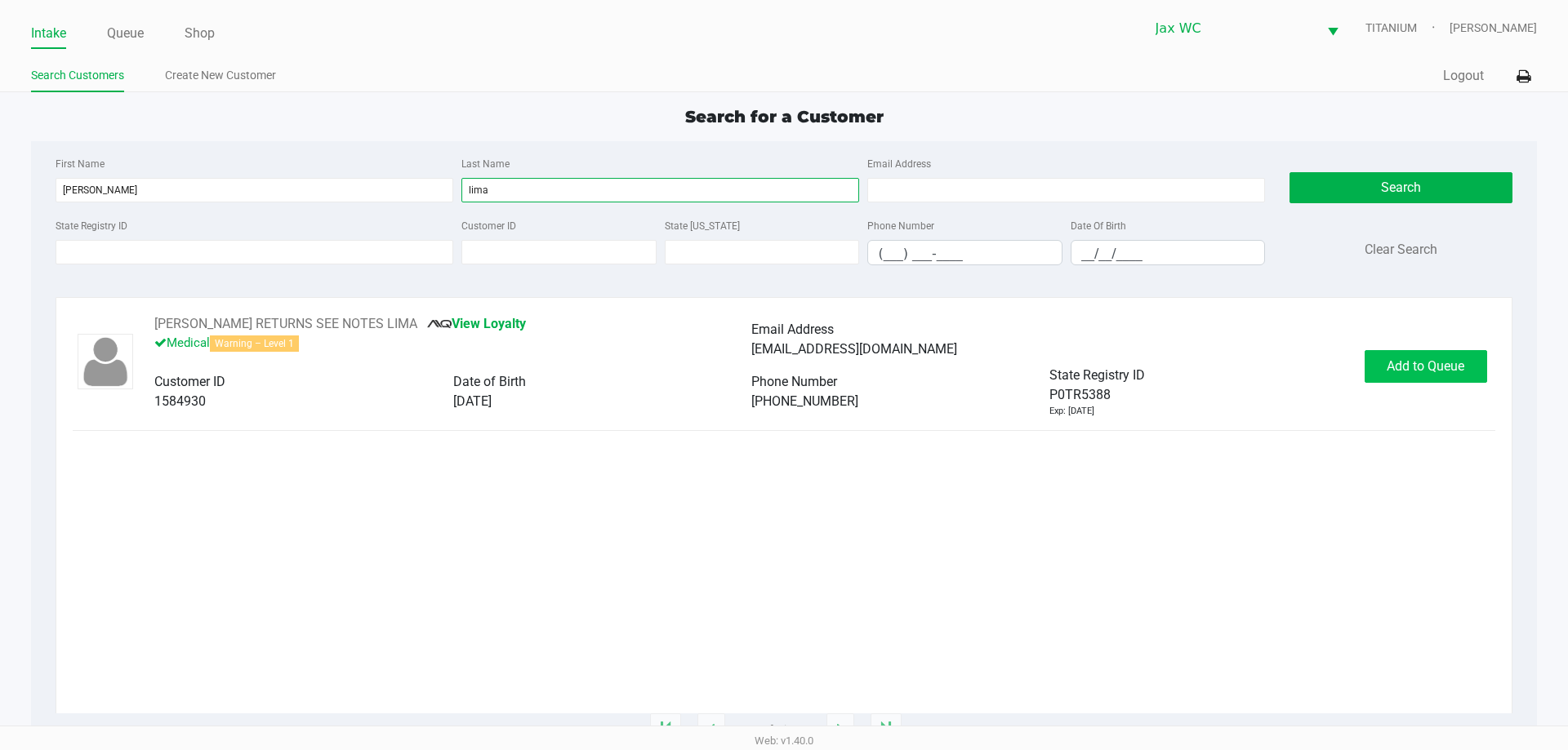
type input "lima"
click at [1477, 363] on button "Add to Queue" at bounding box center [1426, 366] width 123 height 32
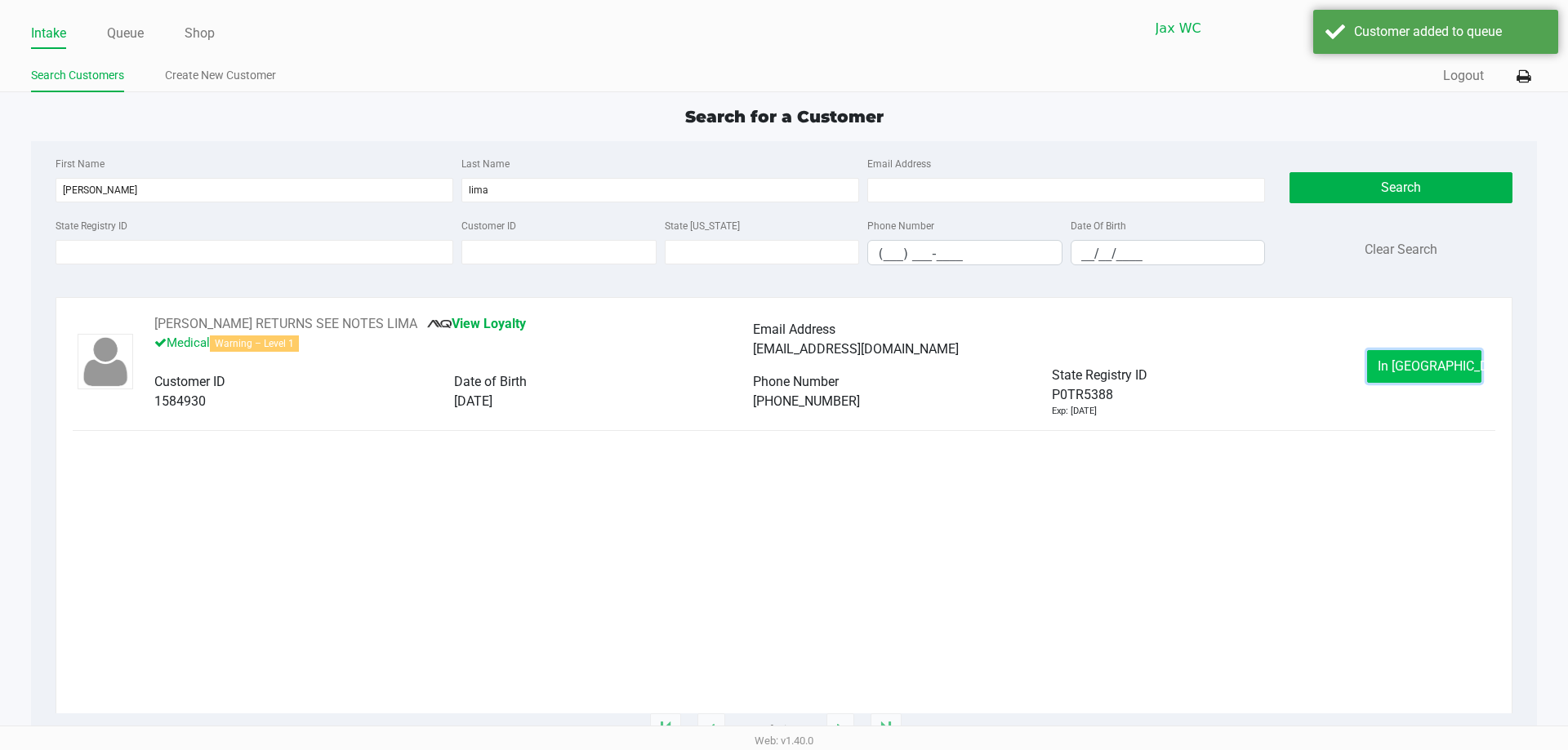
click at [1440, 366] on span "In Queue" at bounding box center [1446, 366] width 137 height 16
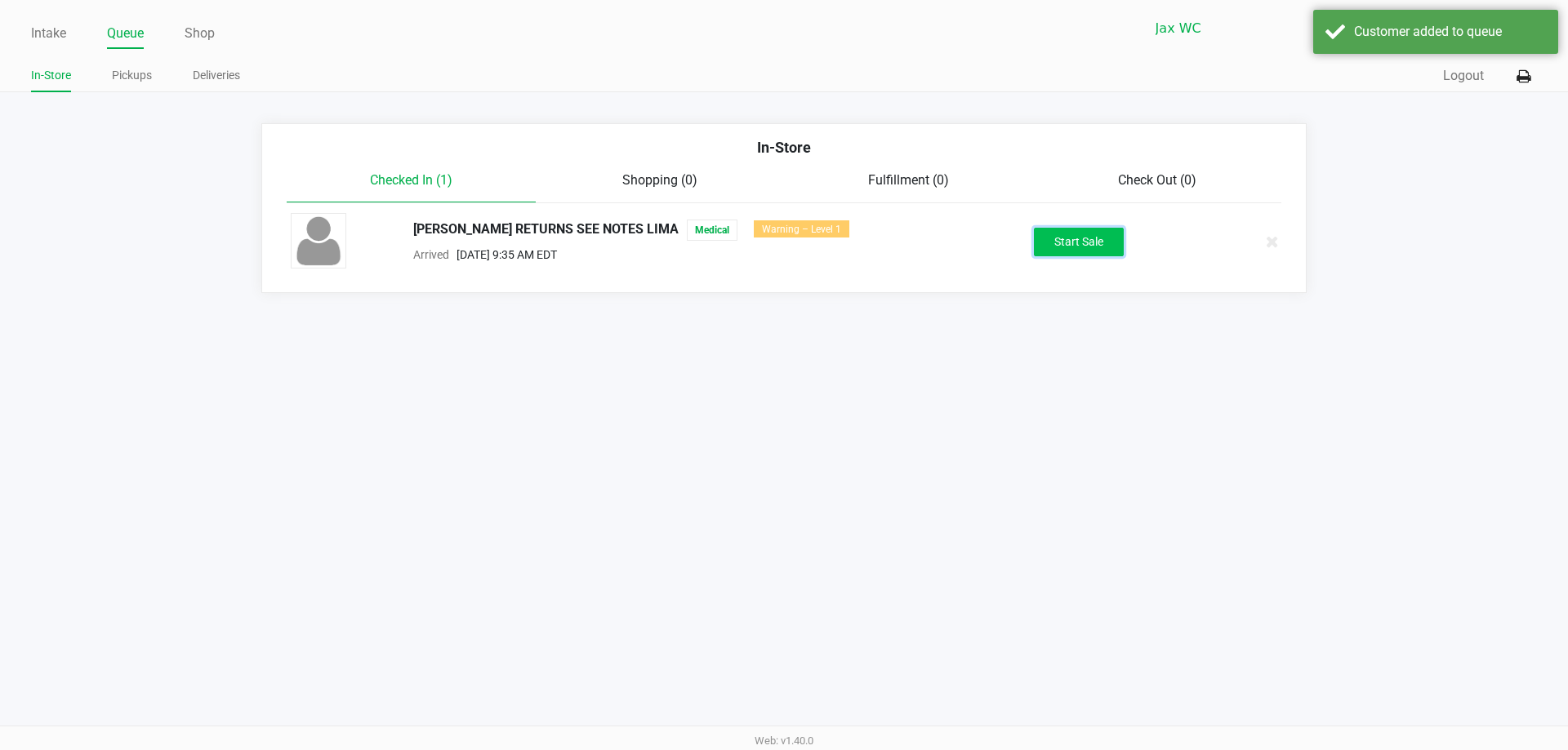
click at [1083, 242] on button "Start Sale" at bounding box center [1078, 242] width 90 height 29
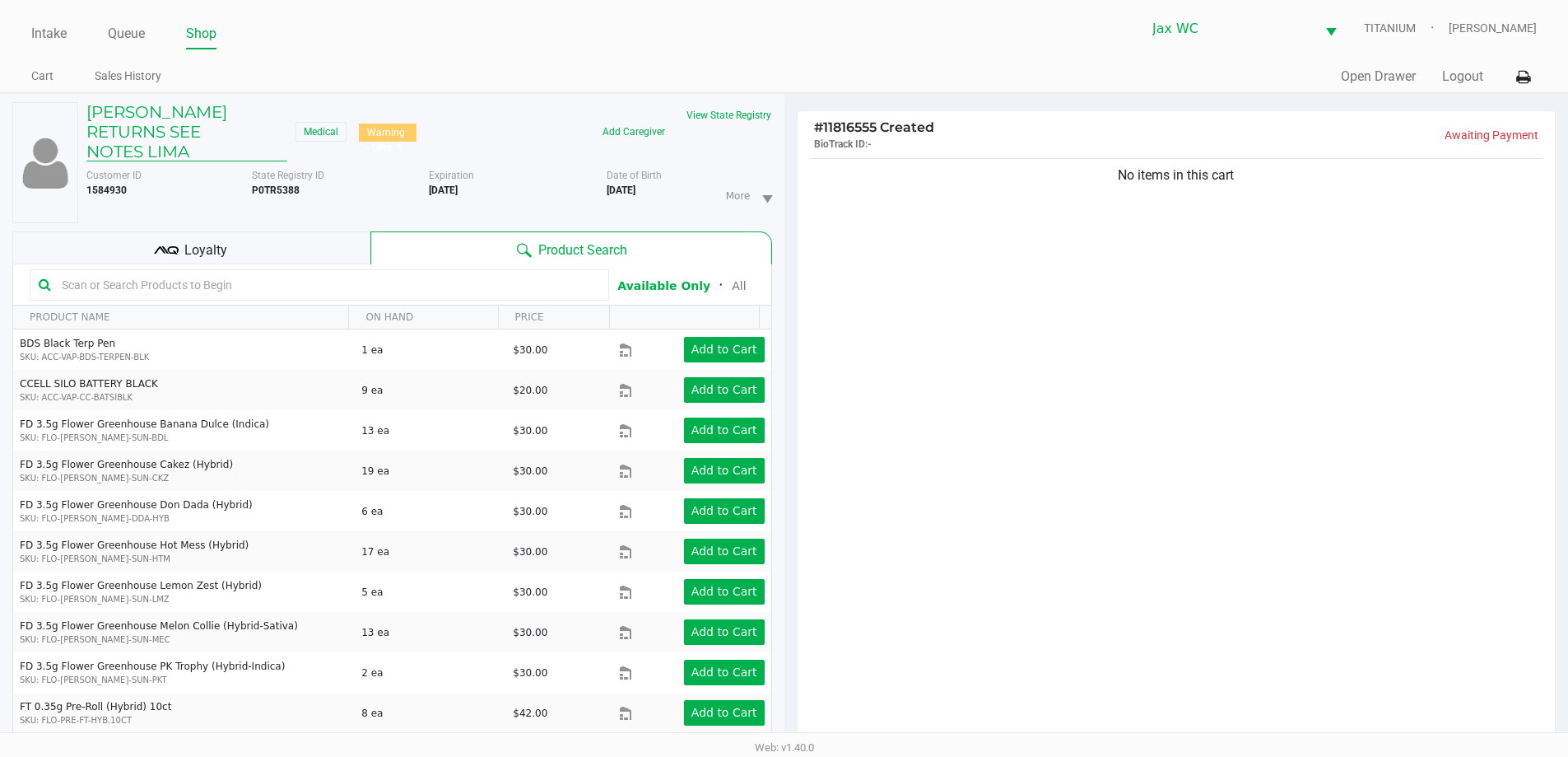
click at [166, 150] on h5 "GIANCARLO FREQUENT RETURNS SEE NOTES LIMA" at bounding box center [187, 132] width 201 height 60
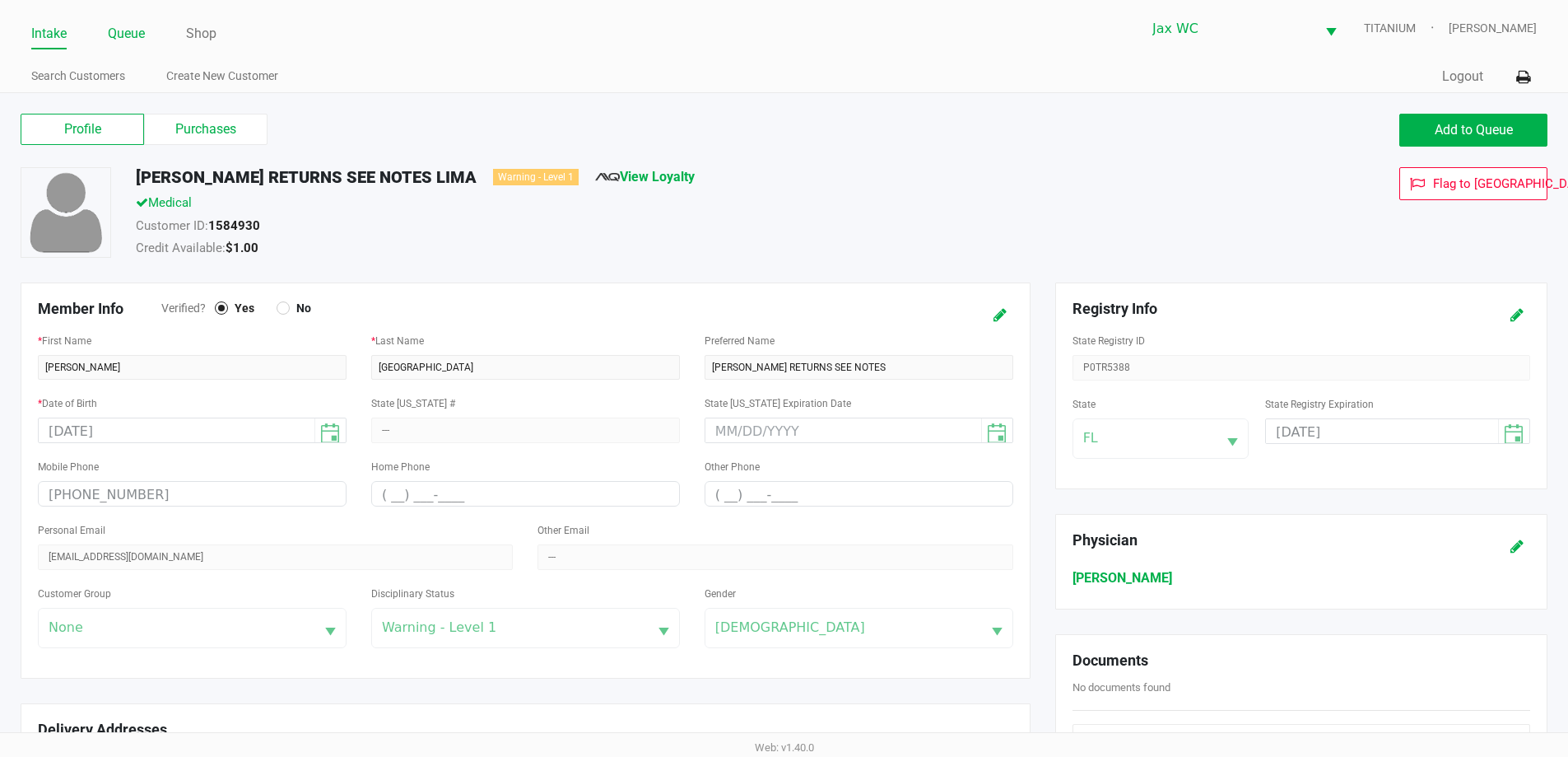
click at [119, 28] on link "Queue" at bounding box center [127, 34] width 37 height 23
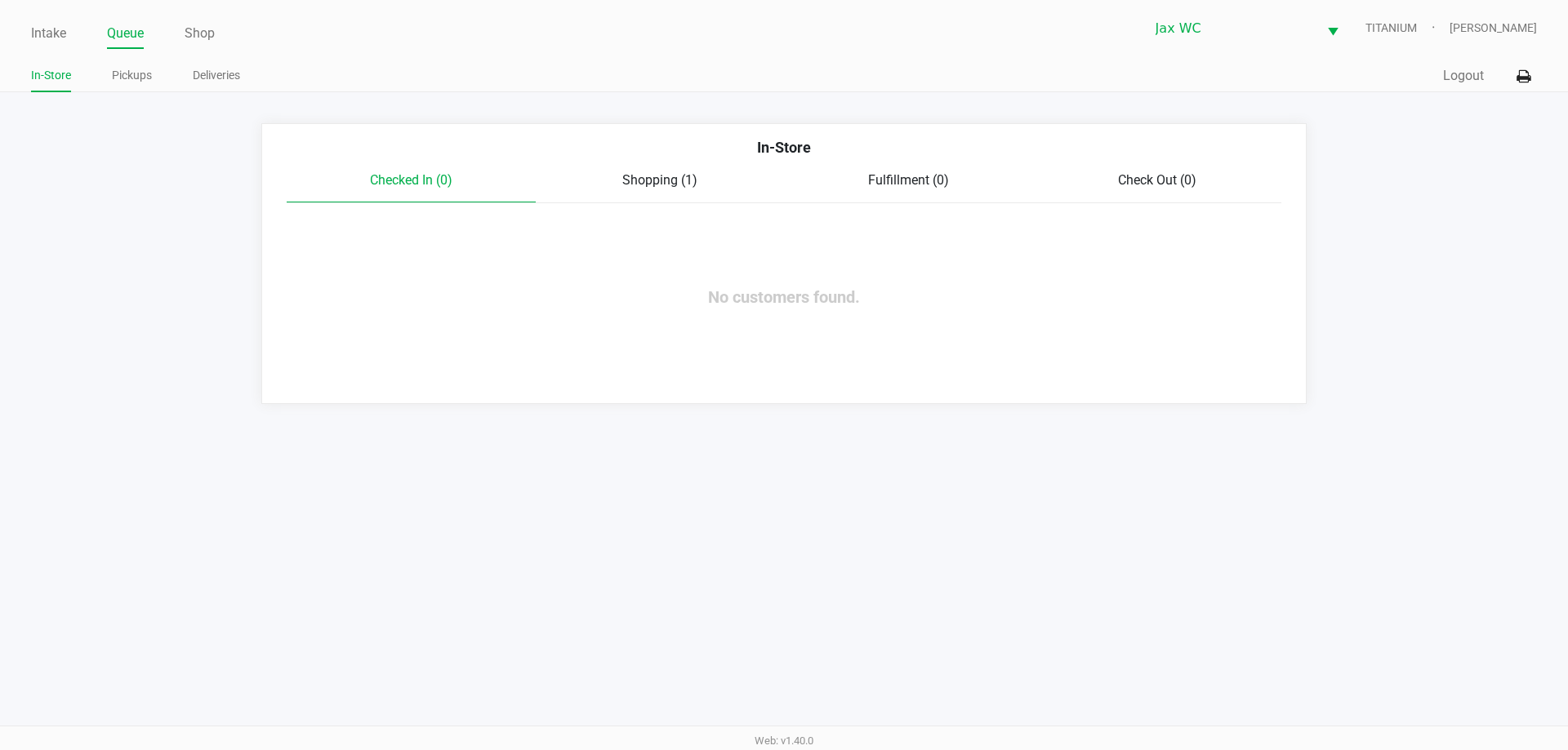
click at [662, 189] on div "Shopping (1)" at bounding box center [661, 180] width 249 height 19
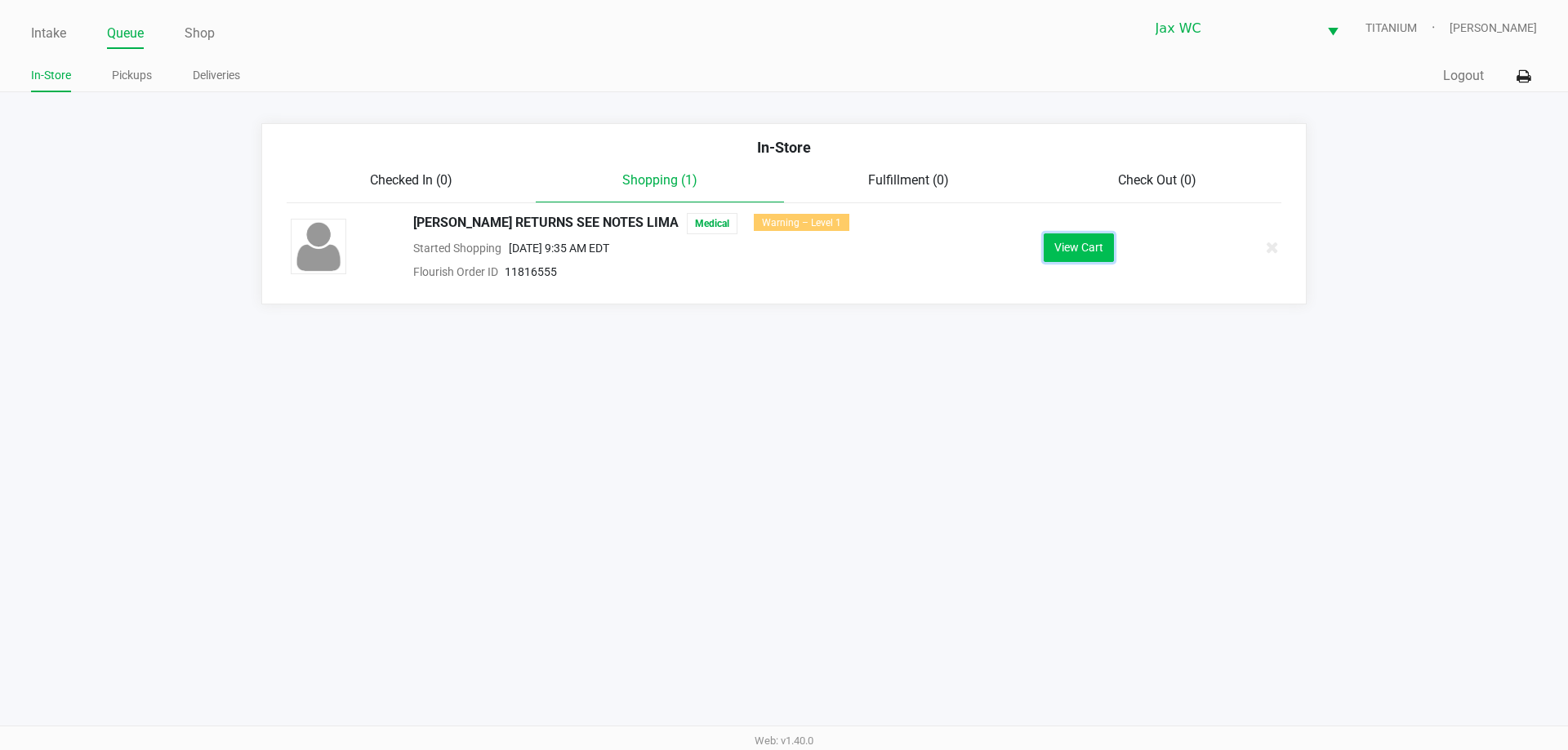
click at [1100, 235] on button "View Cart" at bounding box center [1078, 248] width 70 height 29
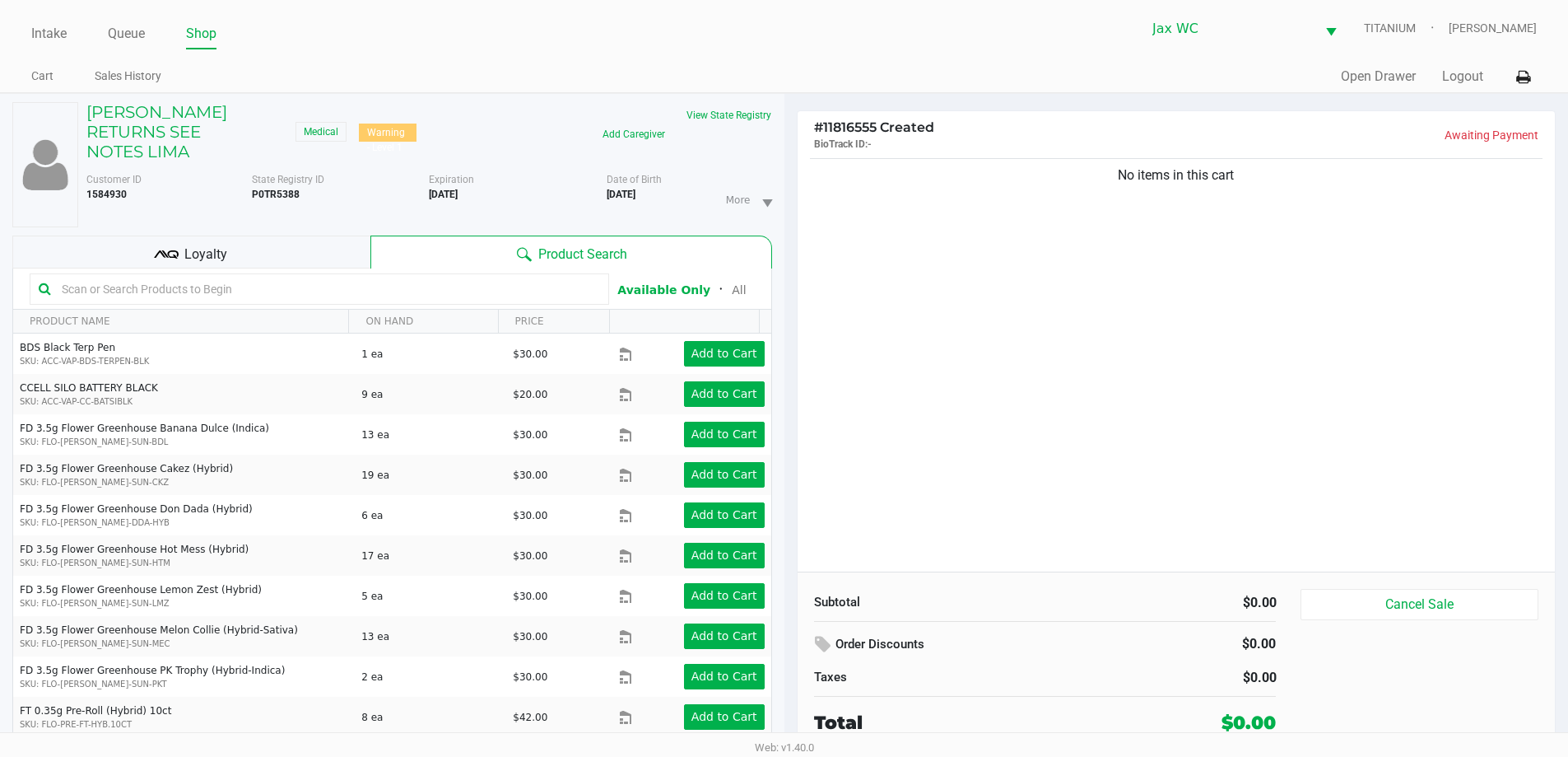
click at [474, 291] on input "text" at bounding box center [327, 289] width 545 height 25
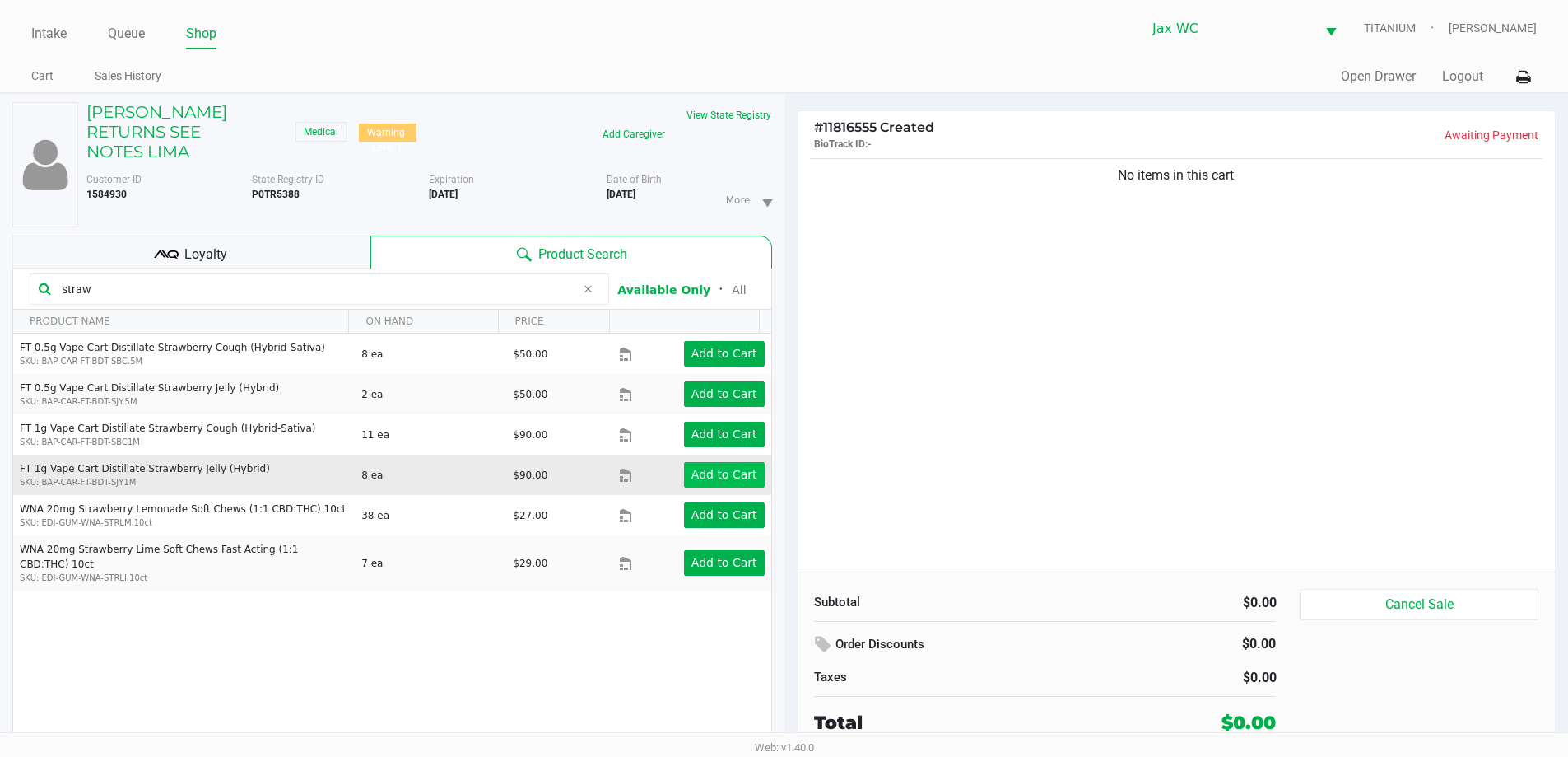
type input "straw"
click at [707, 474] on app-button-loader "Add to Cart" at bounding box center [724, 475] width 66 height 13
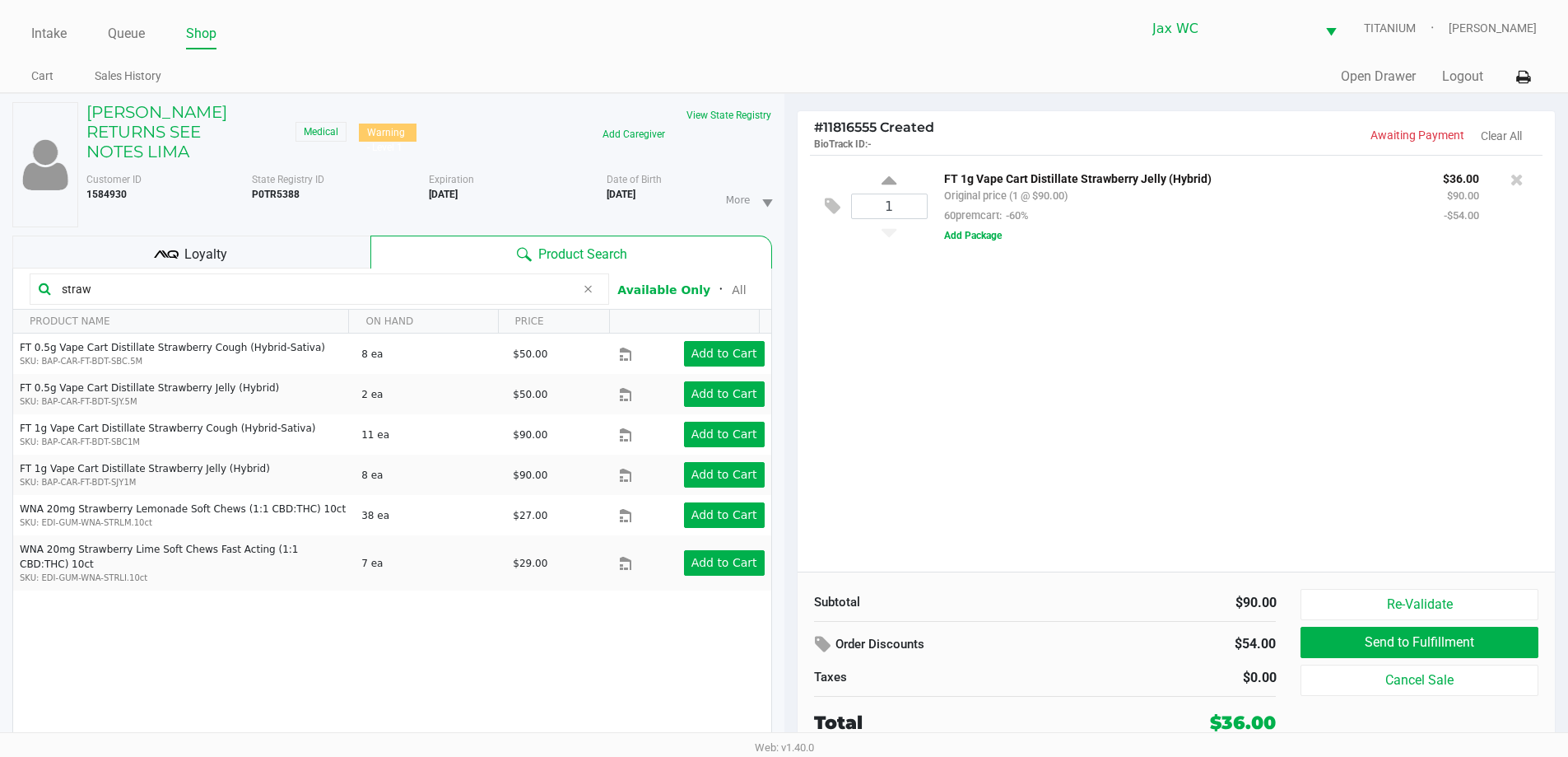
click at [233, 255] on div "Loyalty" at bounding box center [191, 252] width 358 height 33
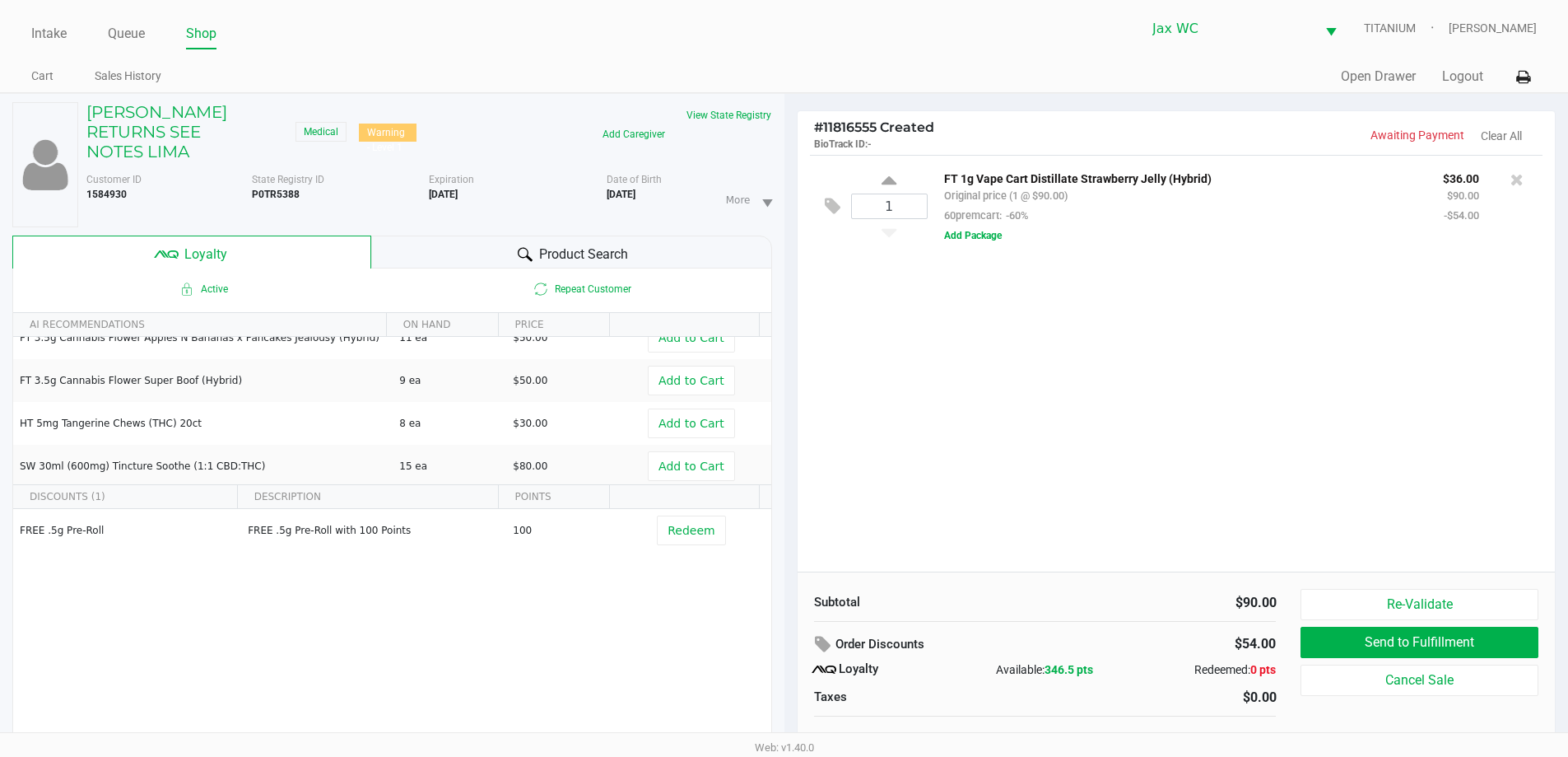
scroll to position [195, 0]
click at [546, 243] on div "Product Search" at bounding box center [572, 252] width 401 height 33
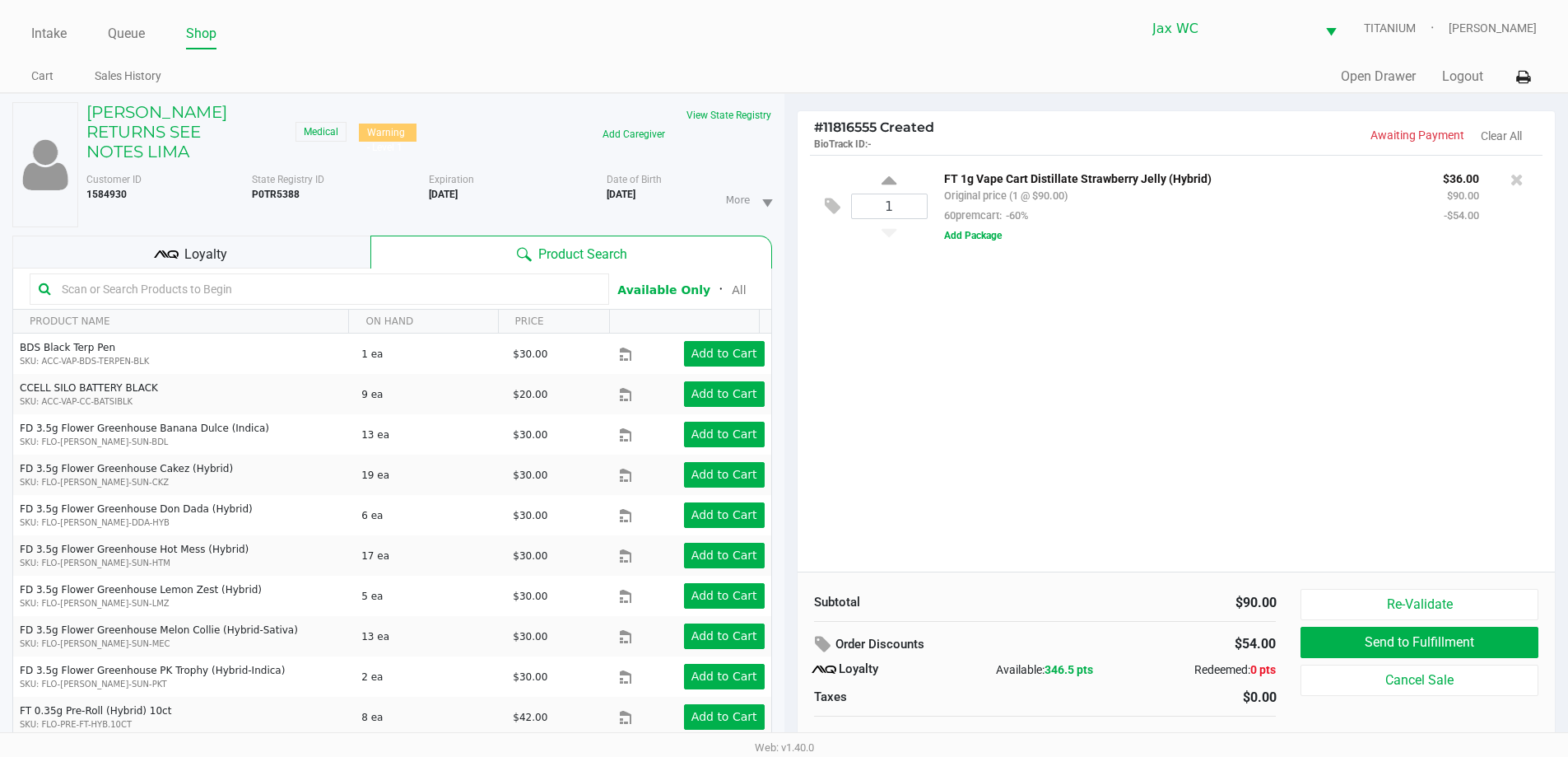
drag, startPoint x: 1072, startPoint y: 422, endPoint x: 1060, endPoint y: 406, distance: 20.0
click at [1072, 421] on div "1 FT 1g Vape Cart Distillate Strawberry Jelly (Hybrid) Original price (1 @ $90.…" at bounding box center [1177, 363] width 758 height 417
click at [1080, 376] on div "1 FT 1g Vape Cart Distillate Strawberry Jelly (Hybrid) Original price (1 @ $90.…" at bounding box center [1177, 363] width 758 height 417
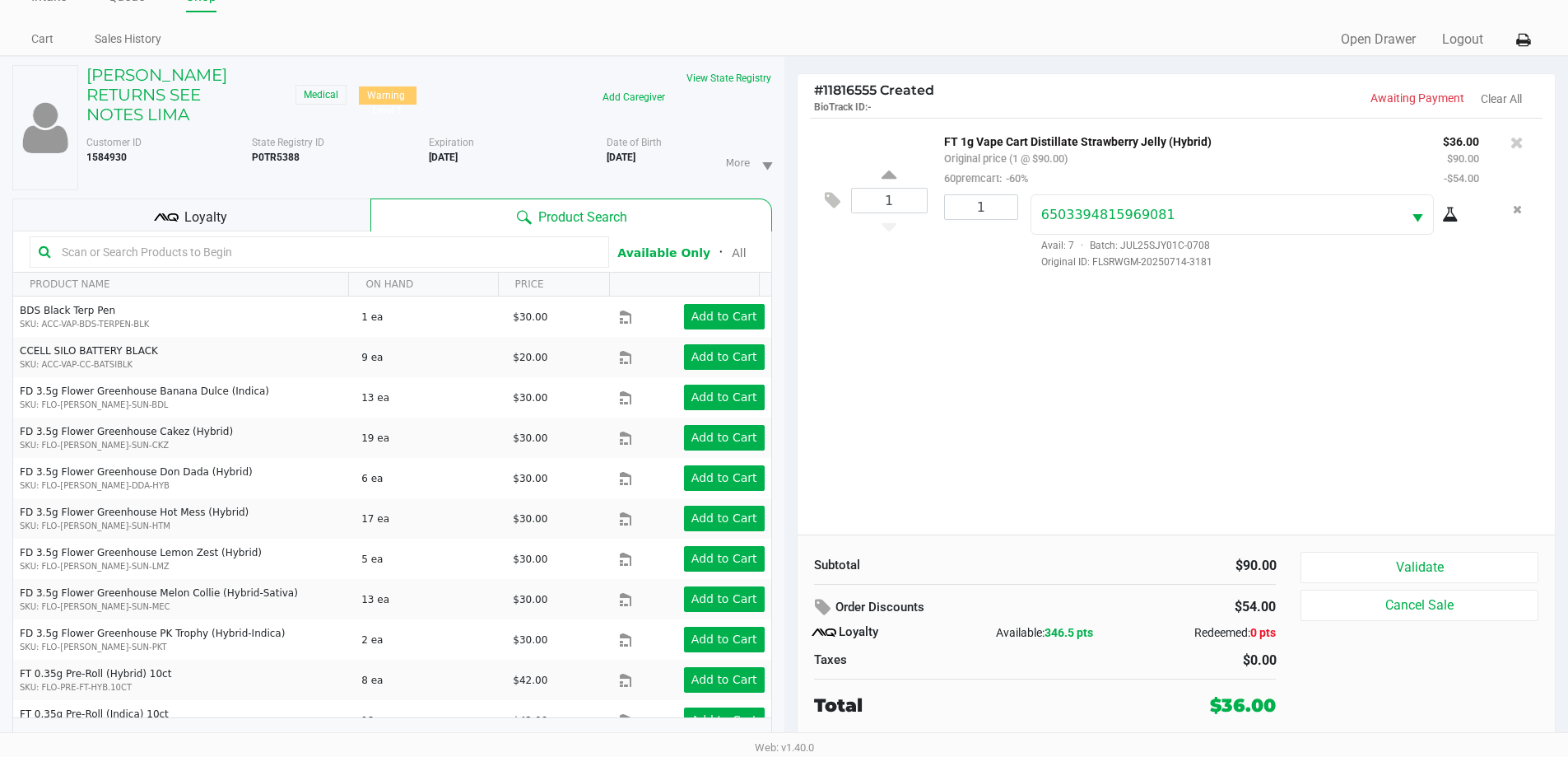
scroll to position [54, 0]
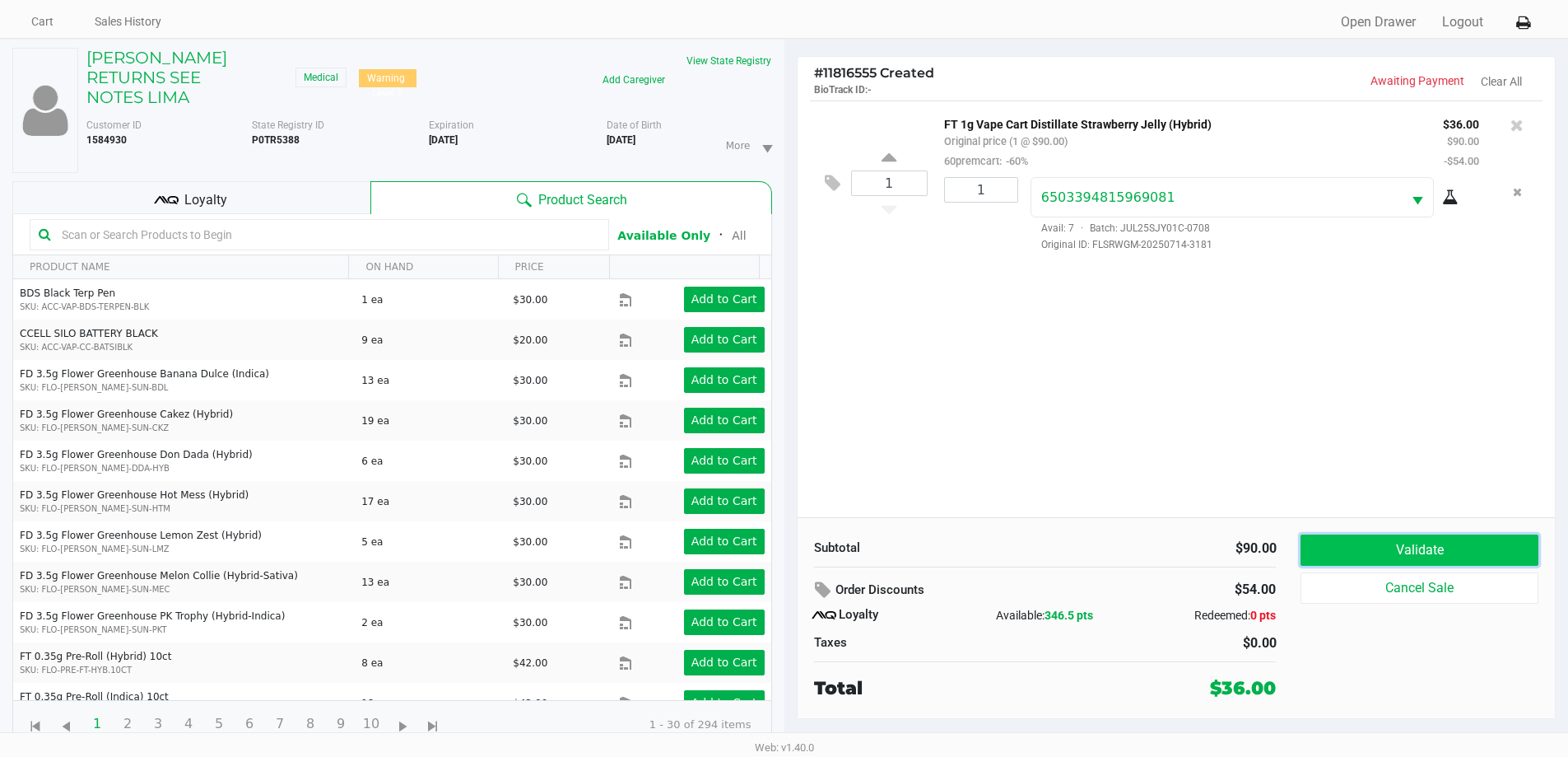
click at [1444, 555] on button "Validate" at bounding box center [1419, 550] width 237 height 32
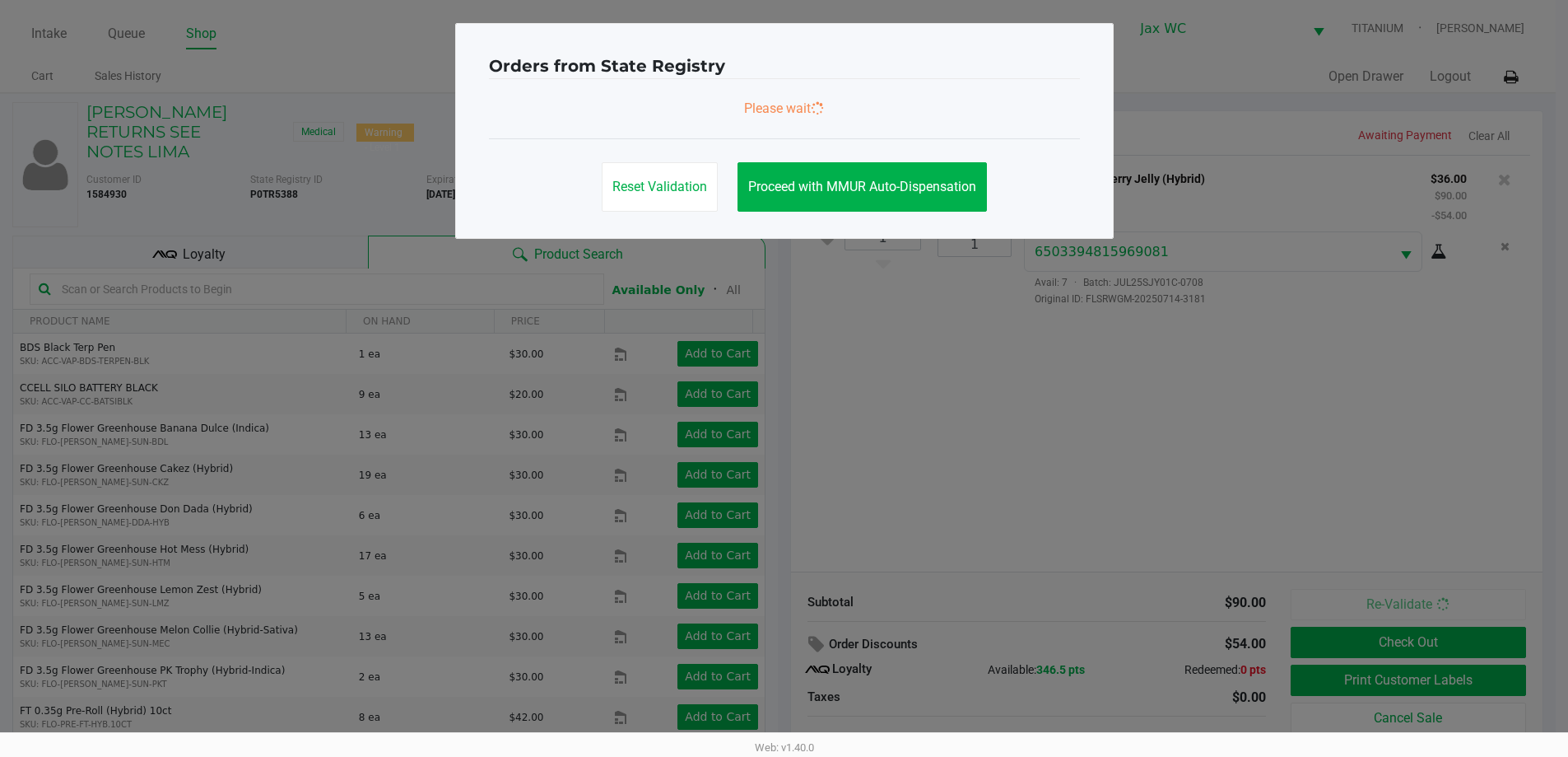
scroll to position [0, 0]
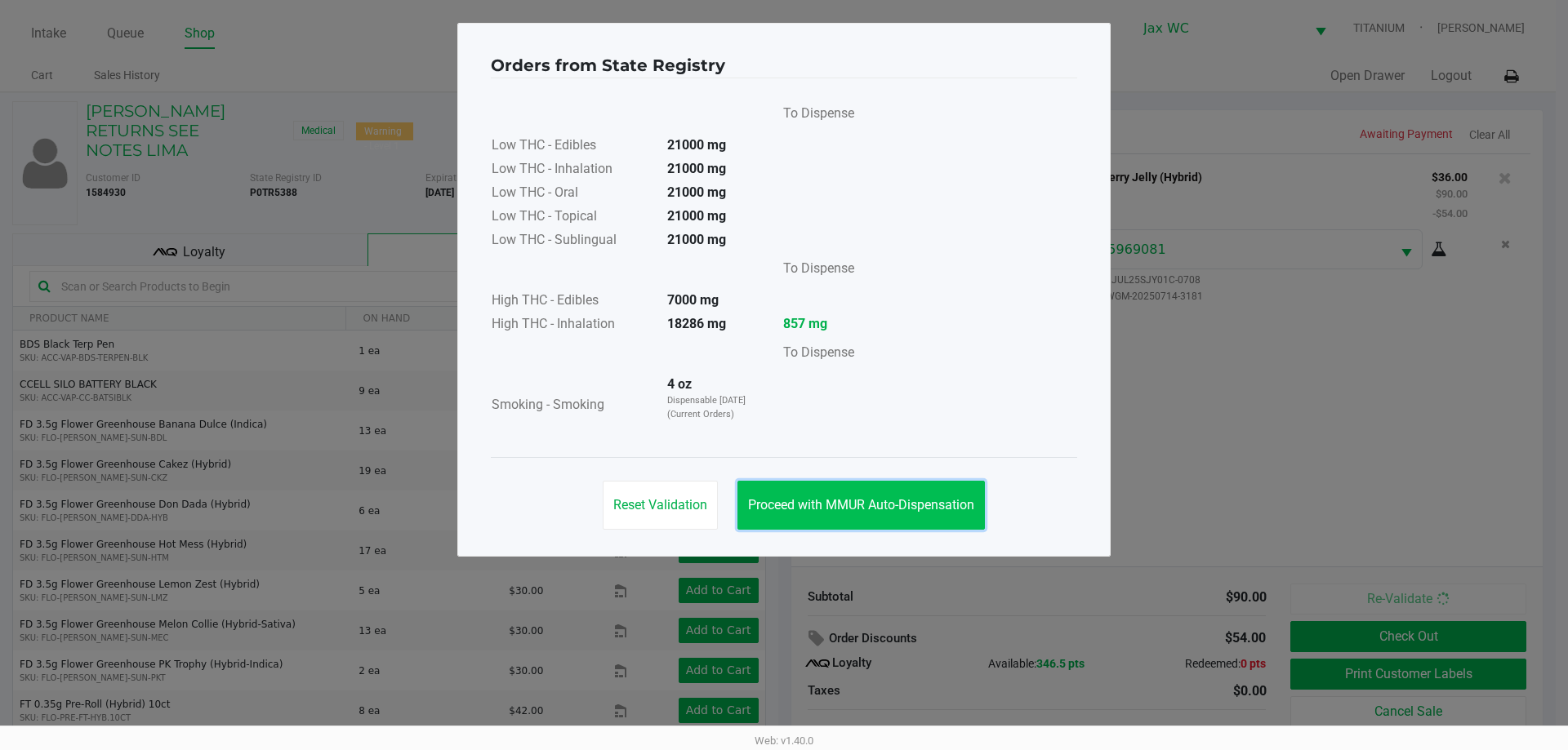
click at [820, 501] on span "Proceed with MMUR Auto-Dispensation" at bounding box center [860, 504] width 226 height 16
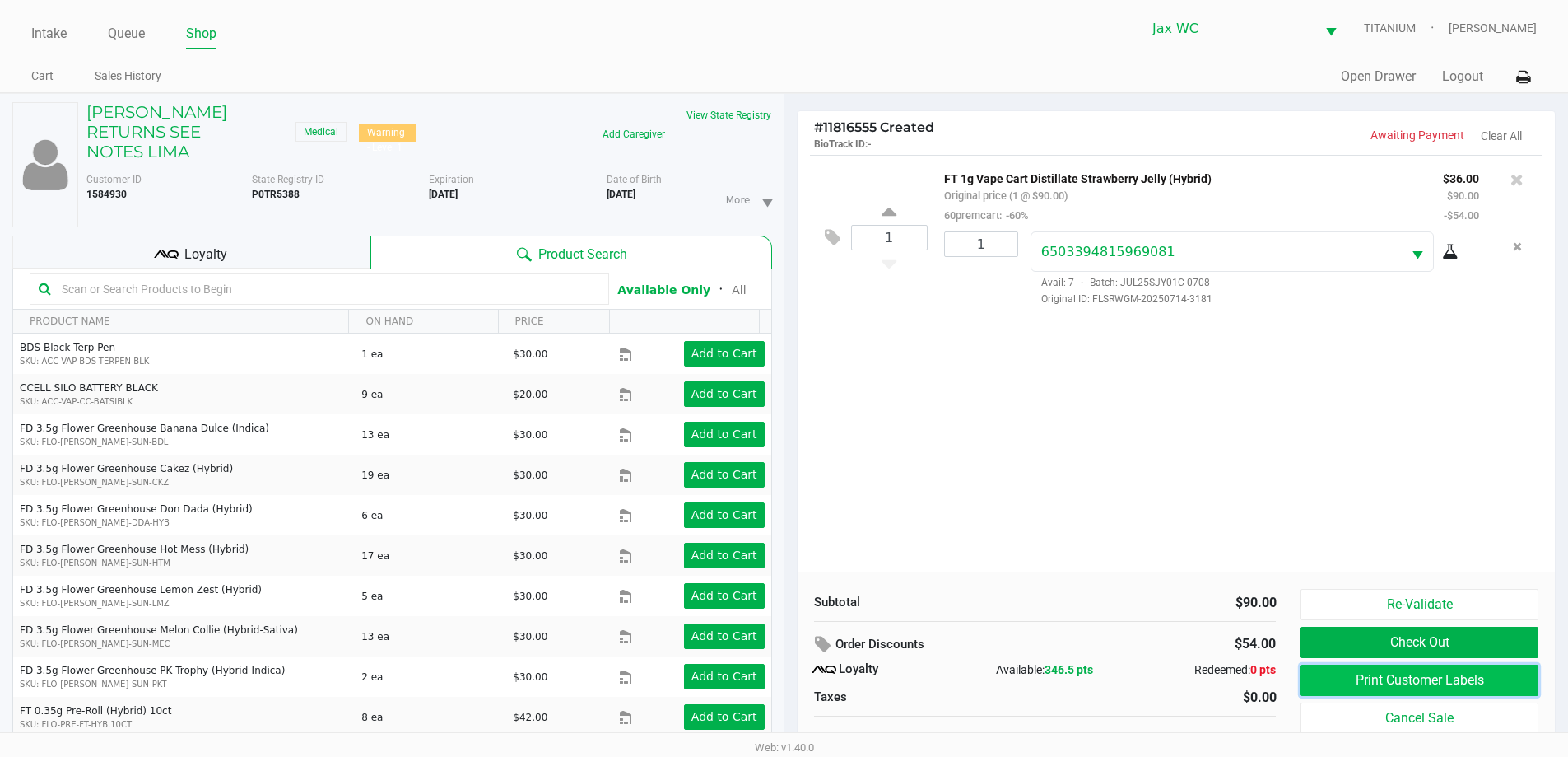
click at [1357, 677] on button "Print Customer Labels" at bounding box center [1419, 681] width 237 height 32
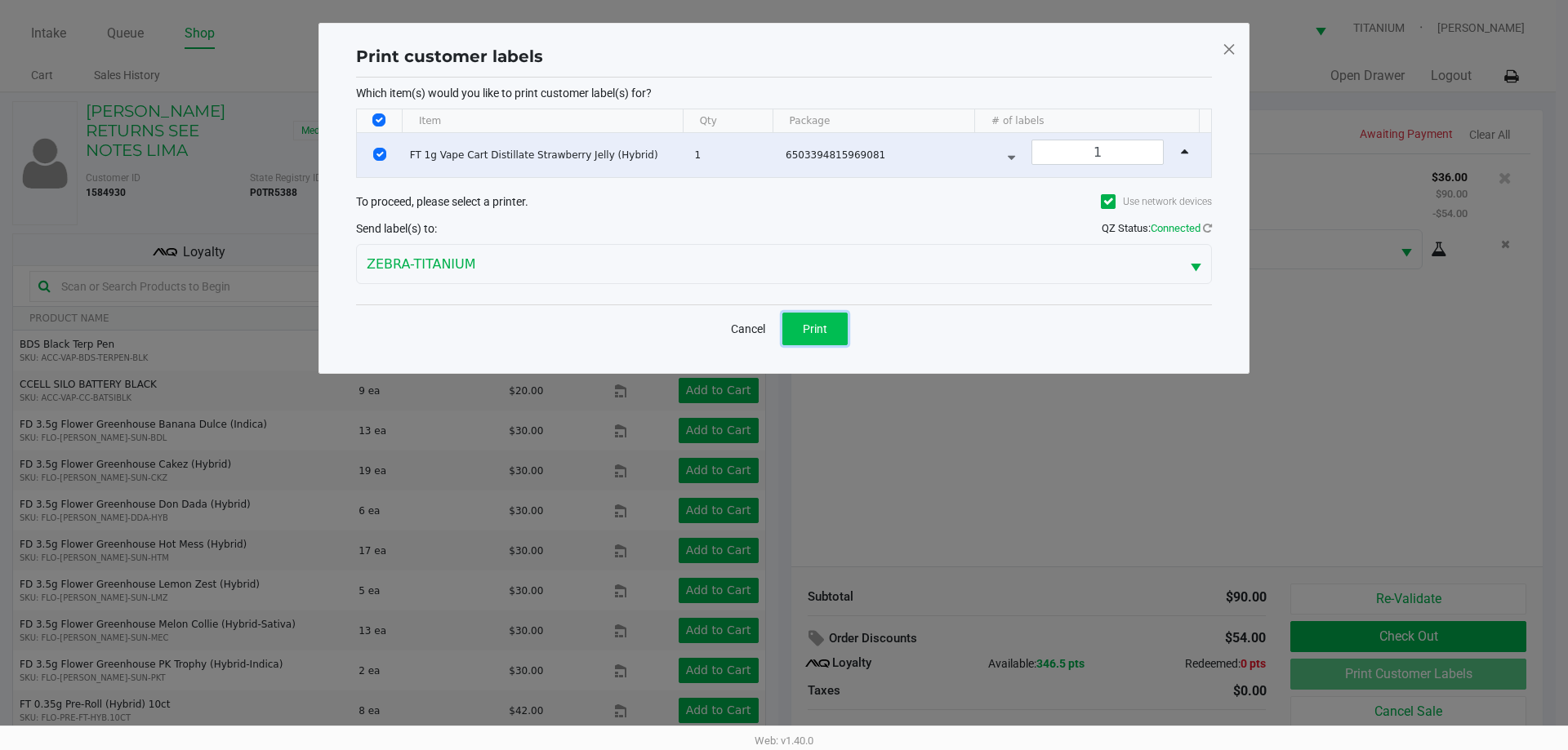
click at [822, 341] on button "Print" at bounding box center [815, 328] width 66 height 32
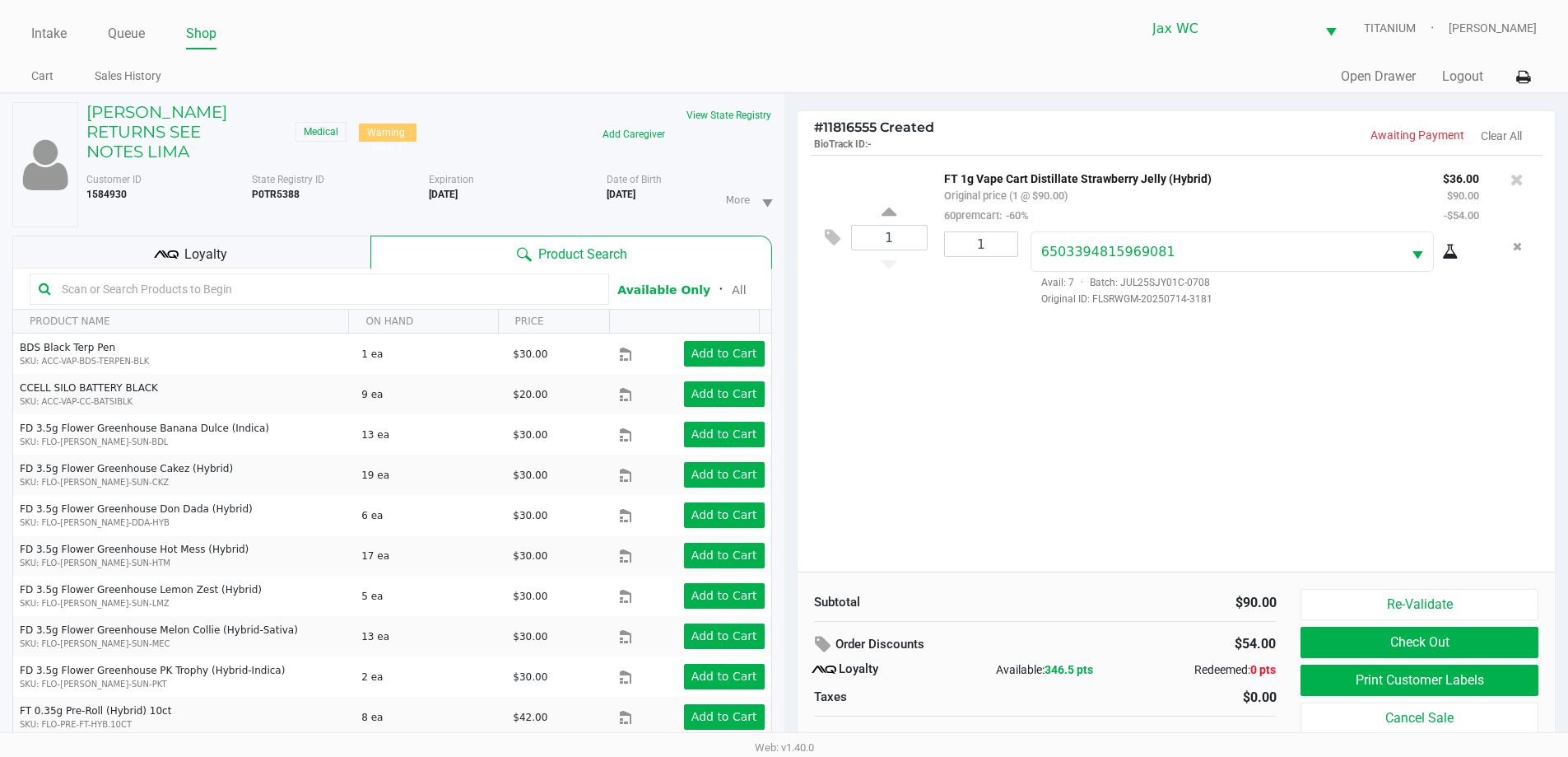
click at [1013, 444] on div "1 FT 1g Vape Cart Distillate Strawberry Jelly (Hybrid) Original price (1 @ $90.…" at bounding box center [1177, 363] width 758 height 417
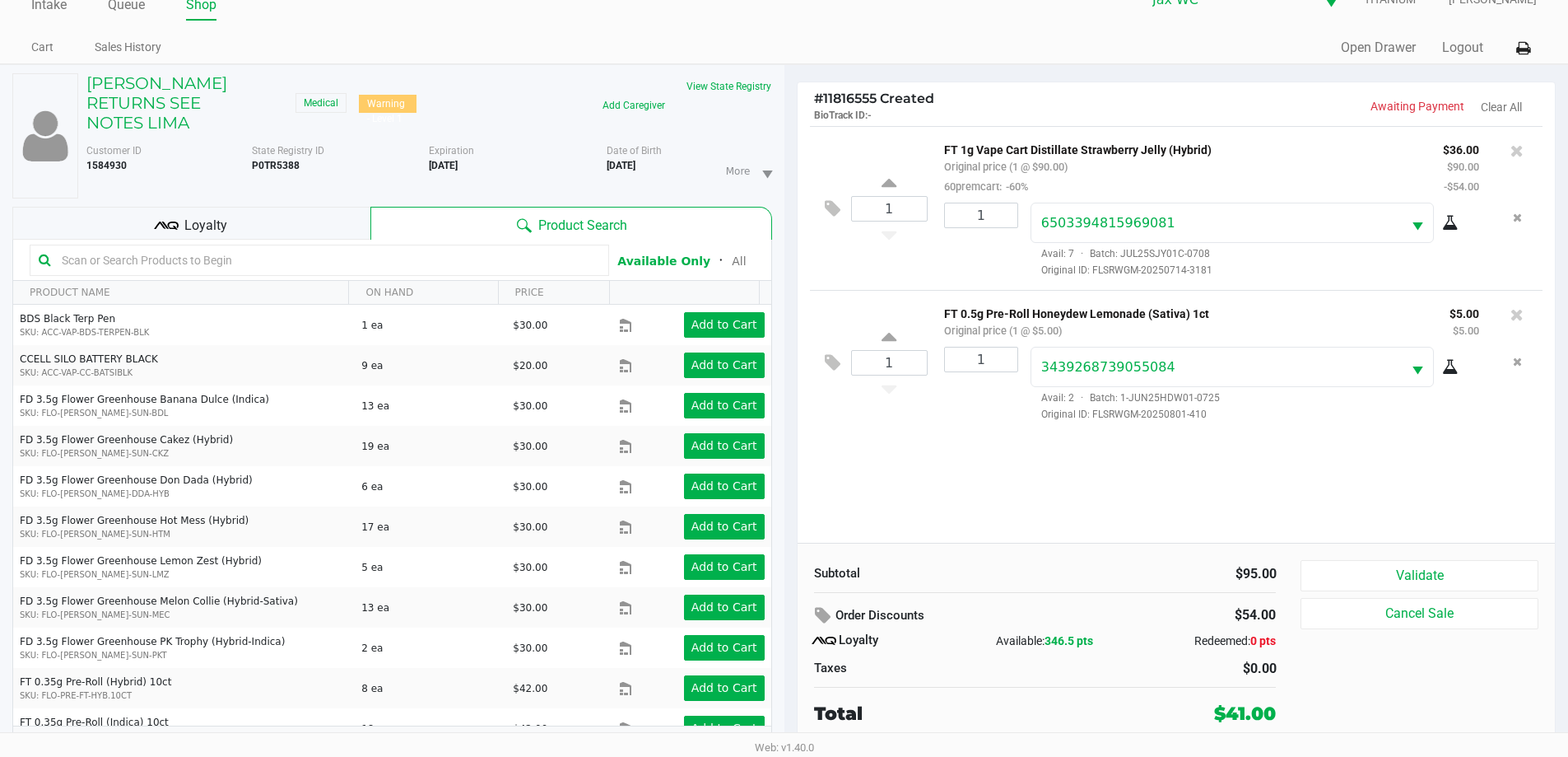
scroll to position [54, 0]
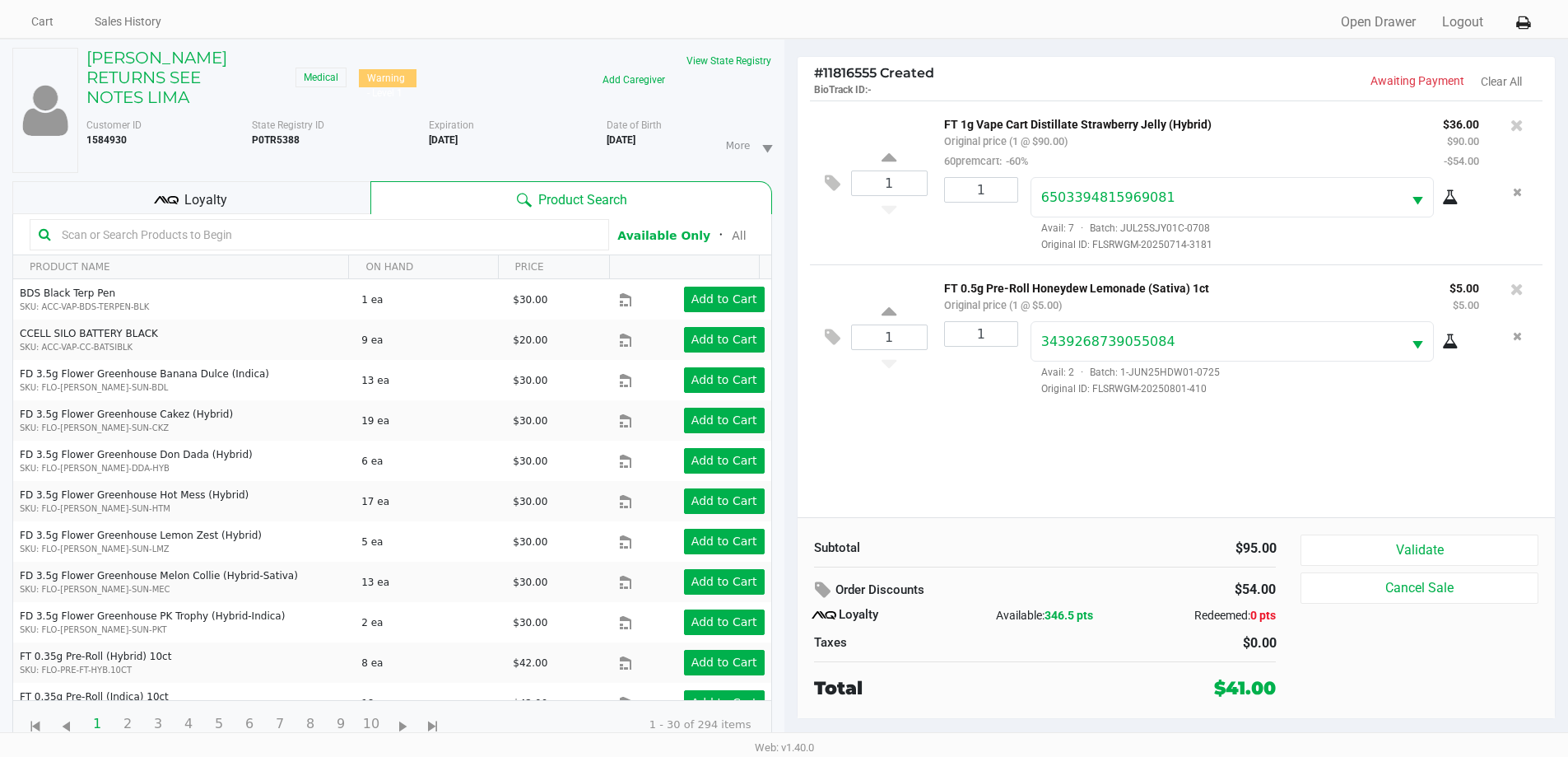
click at [216, 208] on span "Loyalty" at bounding box center [206, 200] width 43 height 20
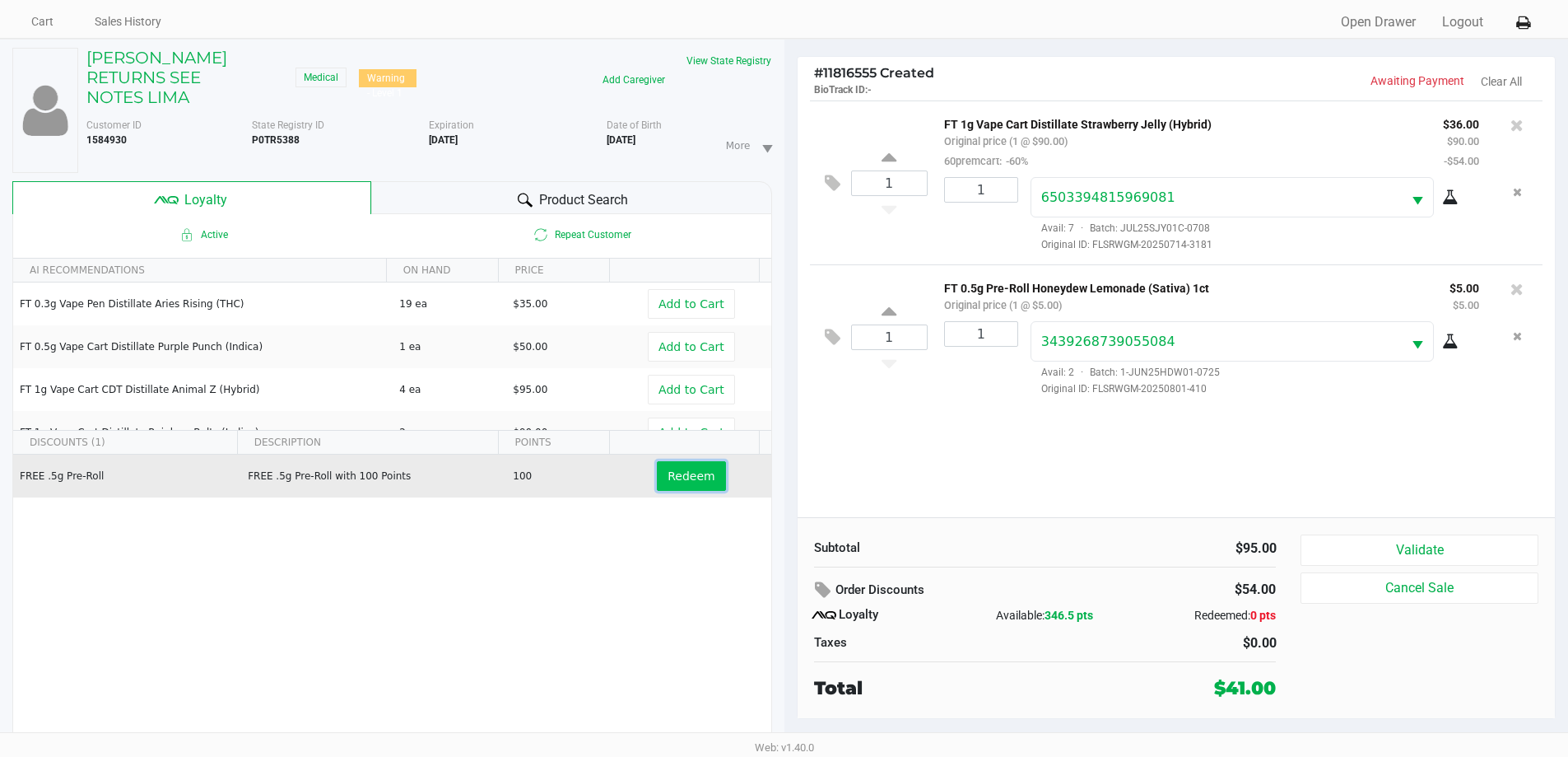
click at [657, 466] on button "Redeem" at bounding box center [690, 476] width 68 height 30
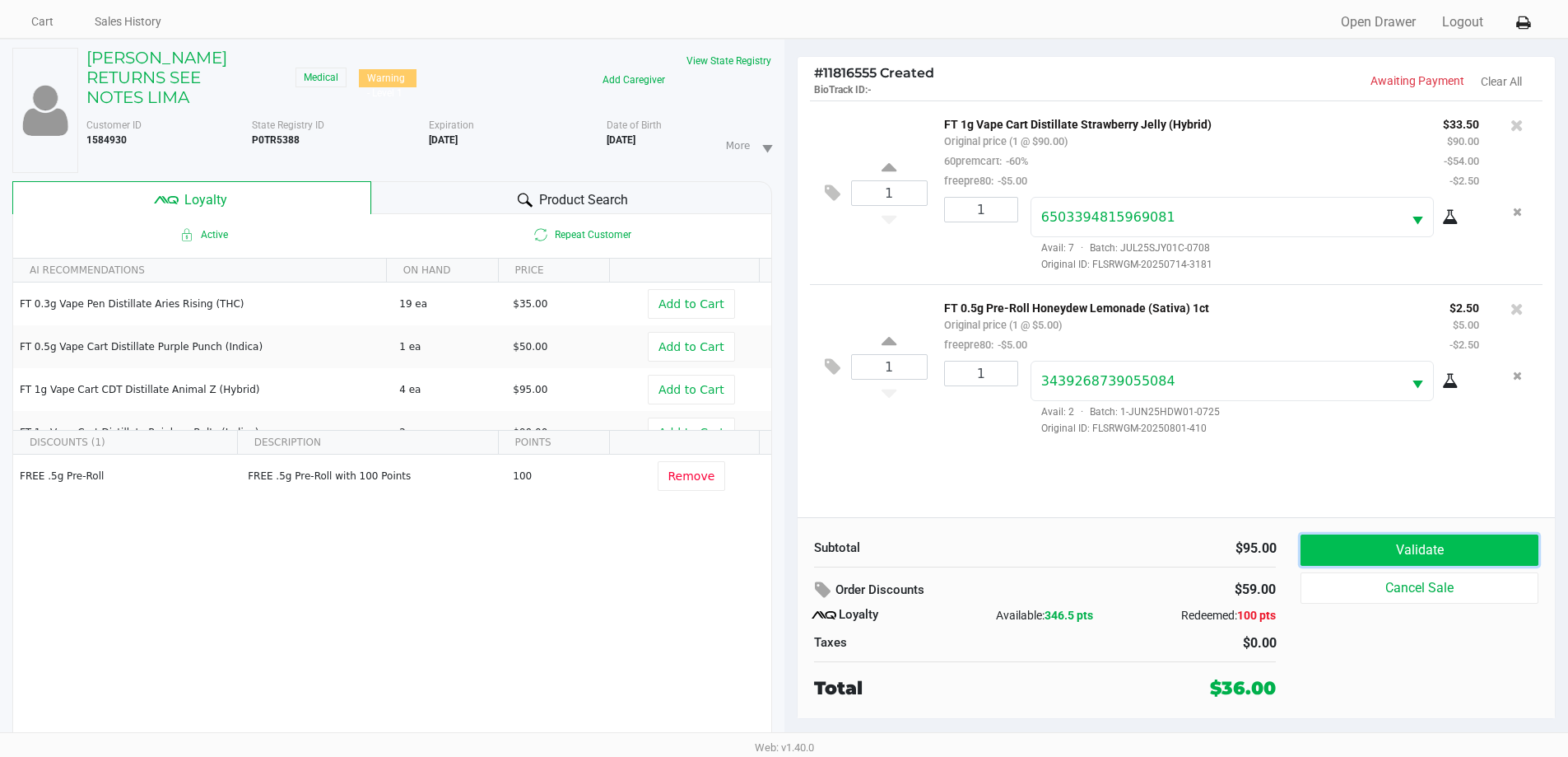
click at [1384, 544] on button "Validate" at bounding box center [1419, 550] width 237 height 32
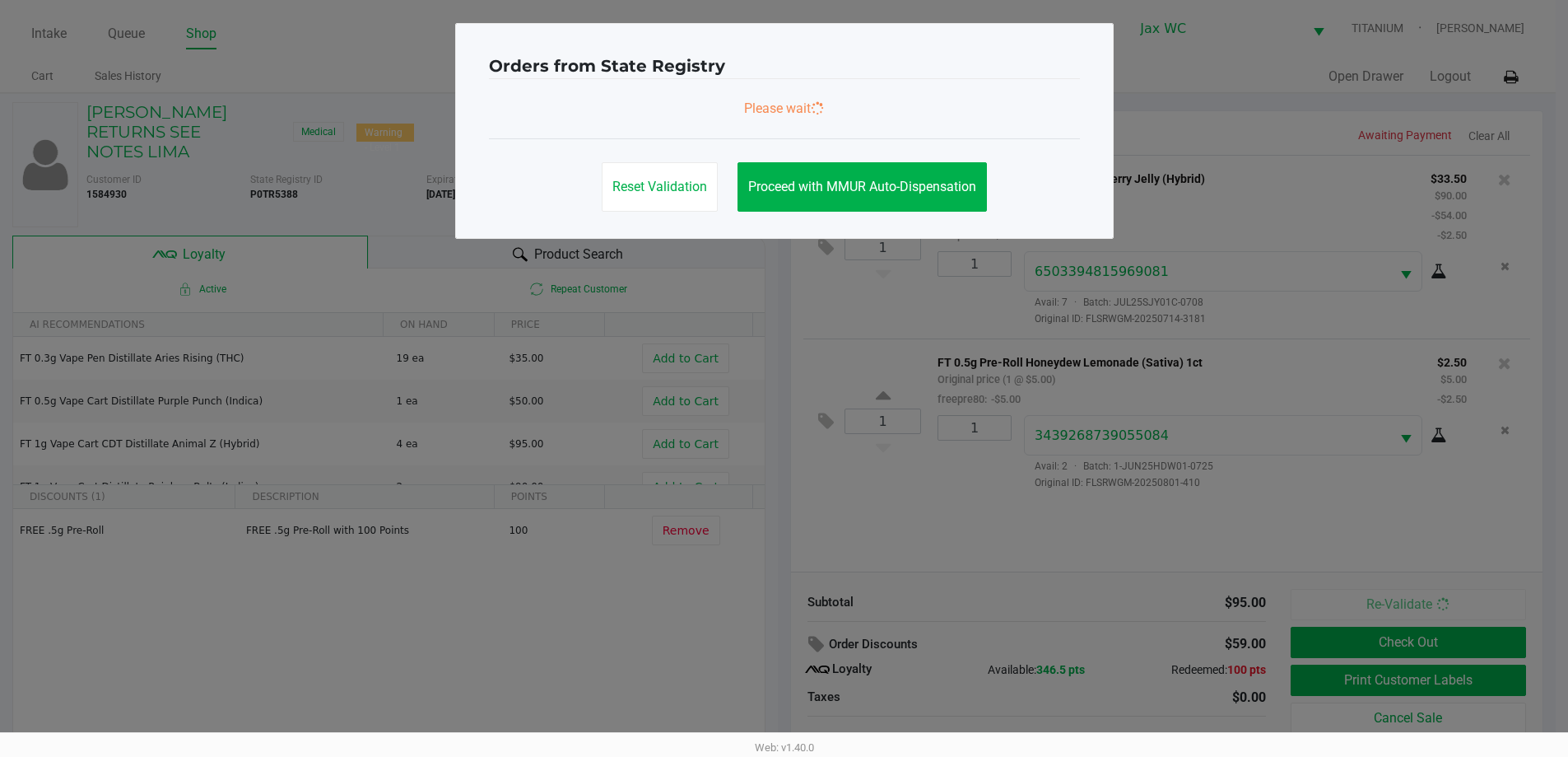
scroll to position [0, 0]
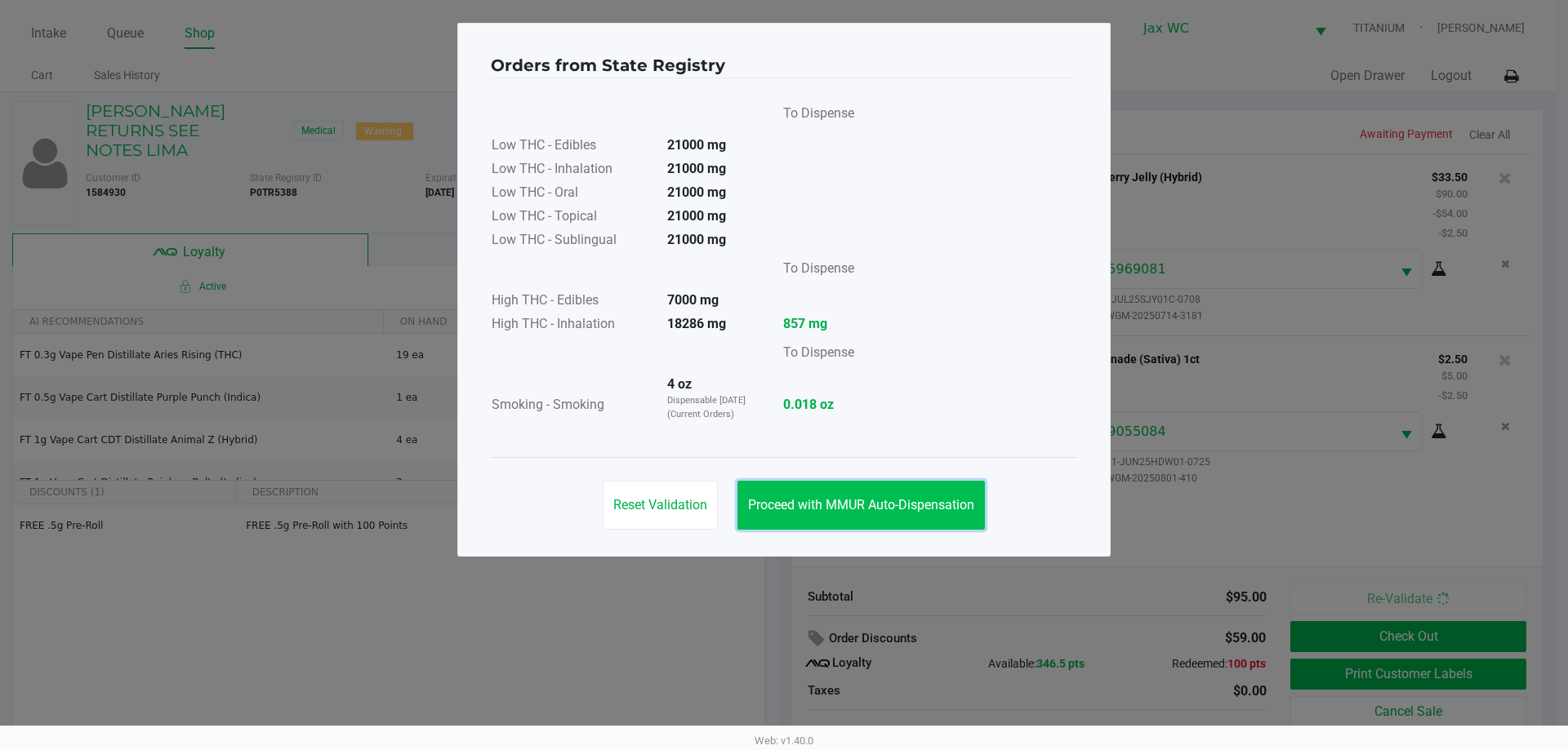
click at [893, 488] on button "Proceed with MMUR Auto-Dispensation" at bounding box center [861, 504] width 248 height 49
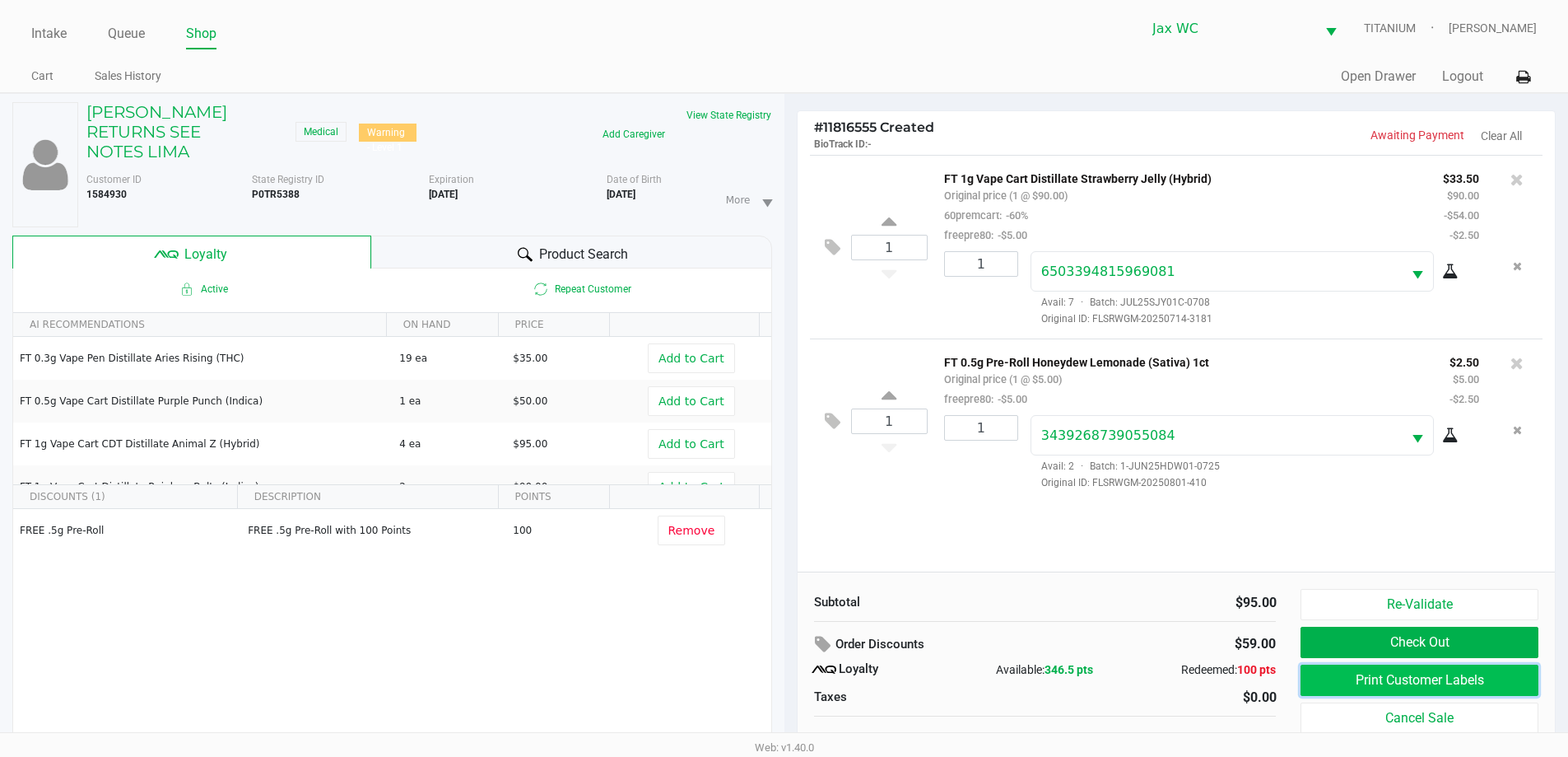
click at [1411, 681] on button "Print Customer Labels" at bounding box center [1419, 681] width 237 height 32
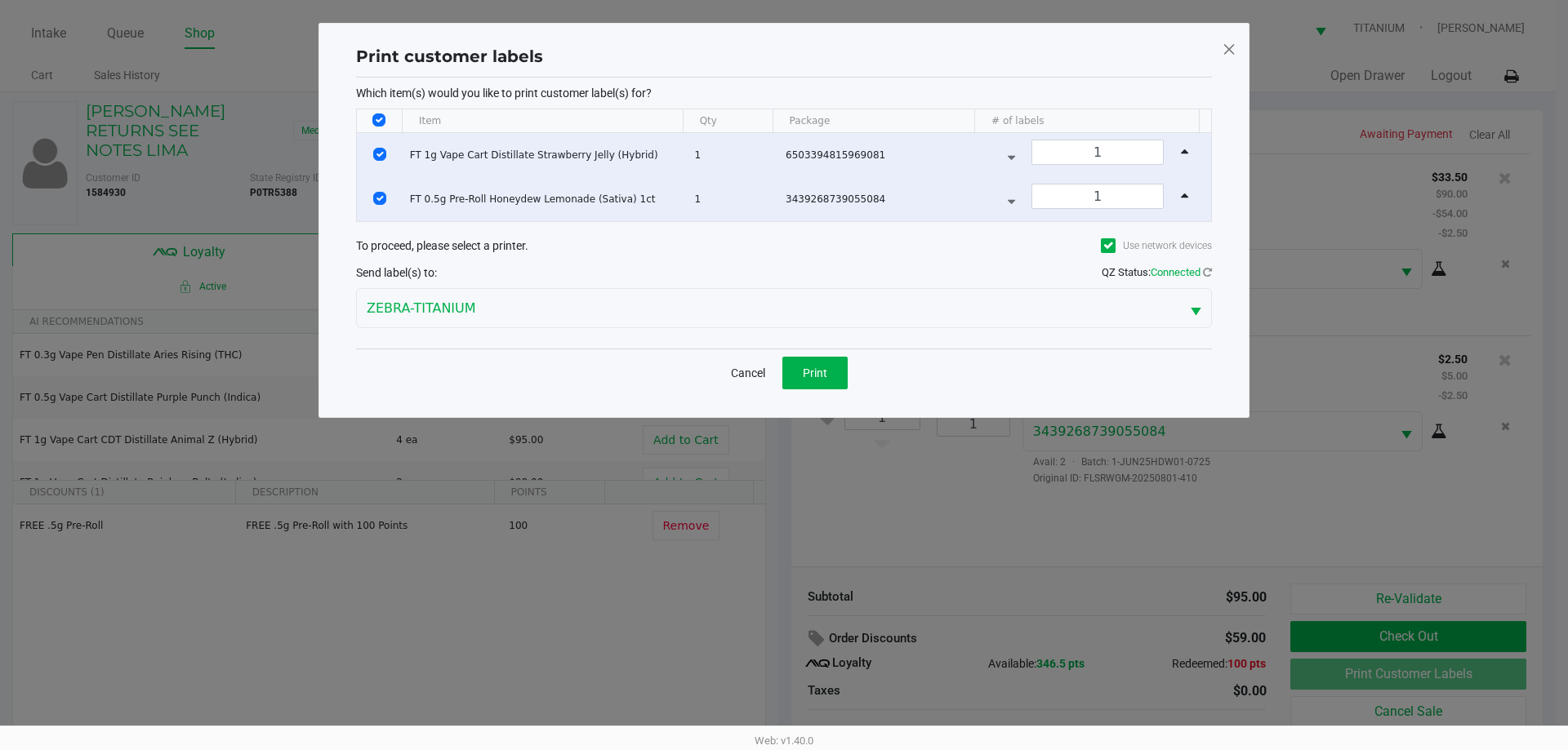
click at [383, 117] on input "Select All Rows" at bounding box center [379, 120] width 13 height 13
checkbox input "false"
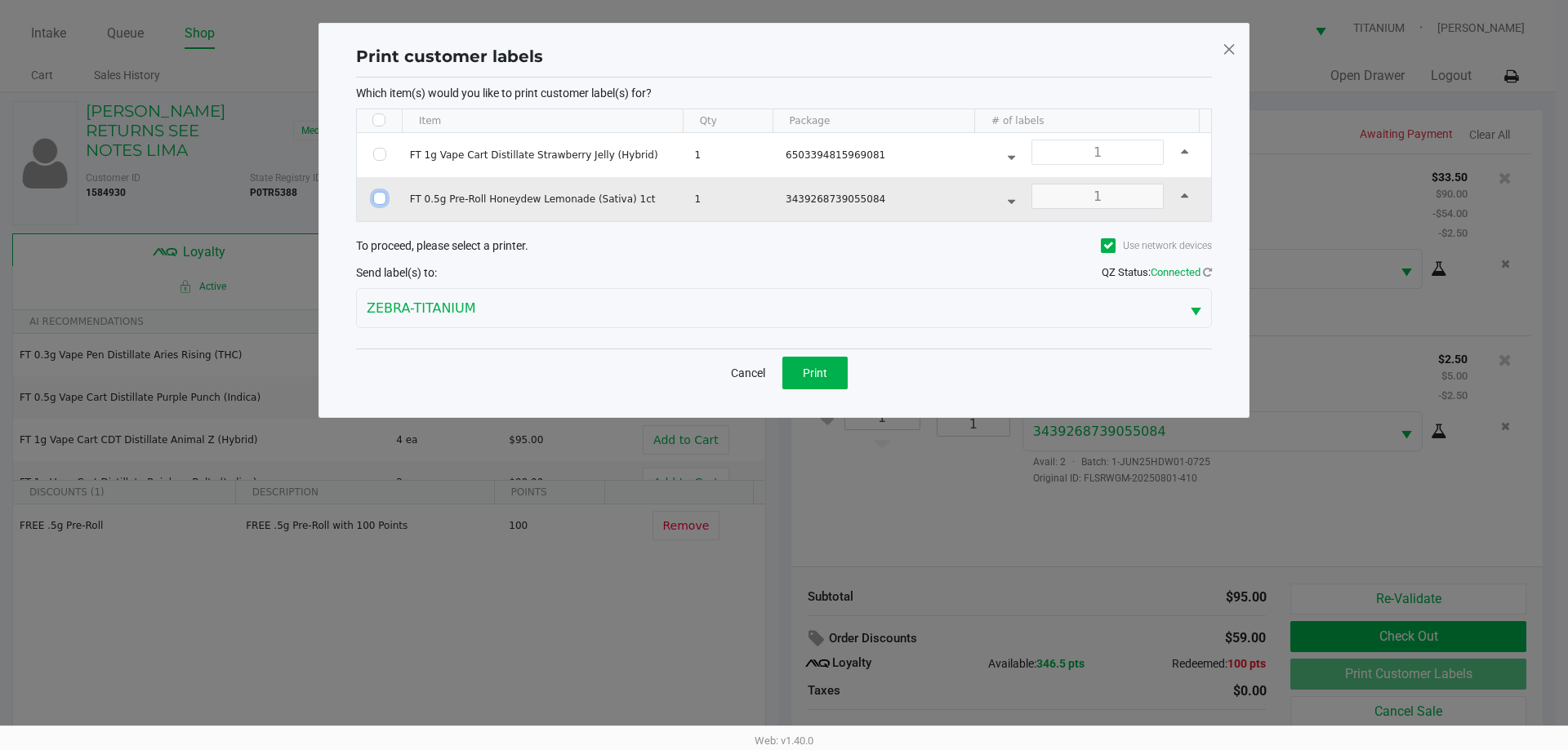
click at [373, 200] on input "Select Row" at bounding box center [380, 199] width 13 height 13
checkbox input "true"
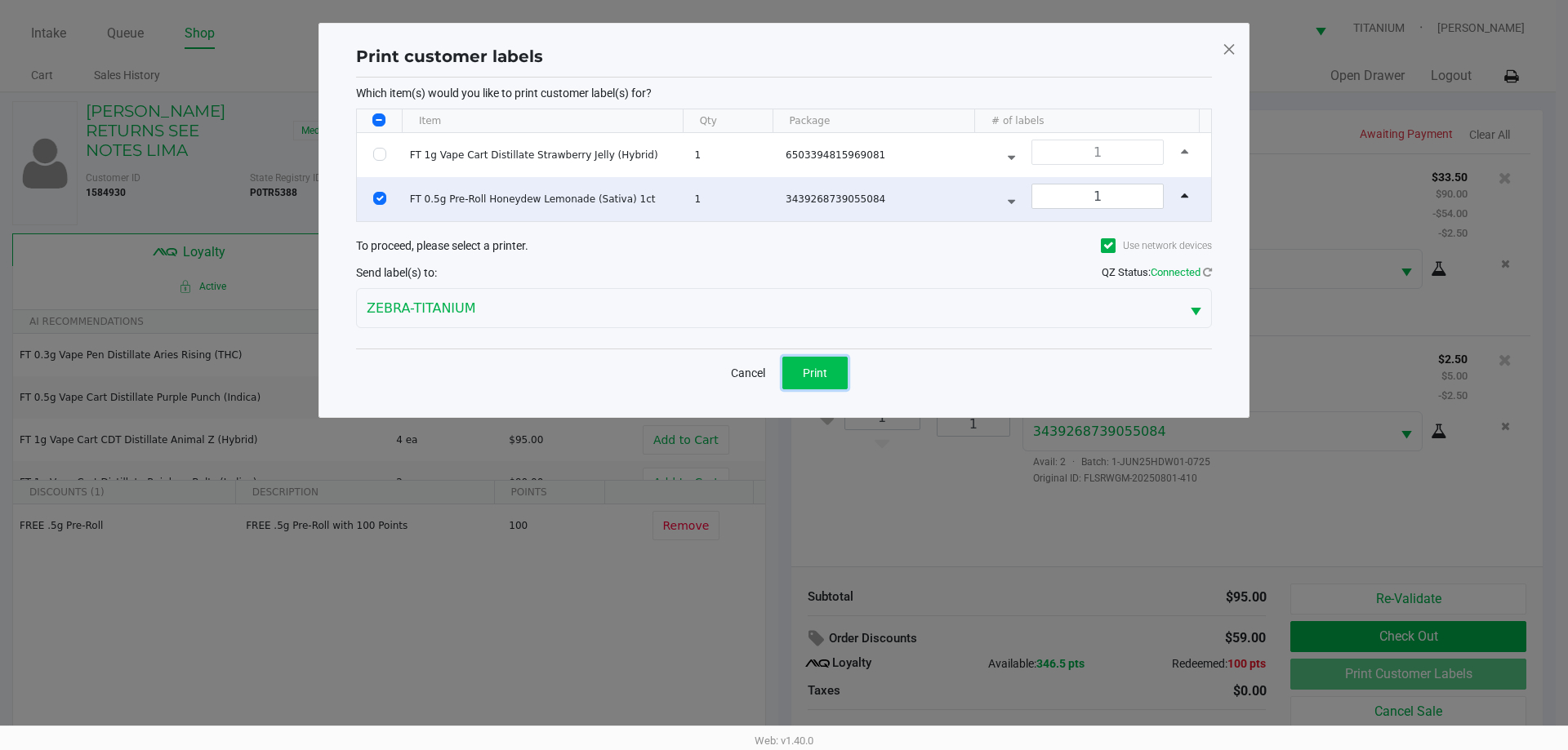
click at [809, 375] on span "Print" at bounding box center [815, 373] width 25 height 13
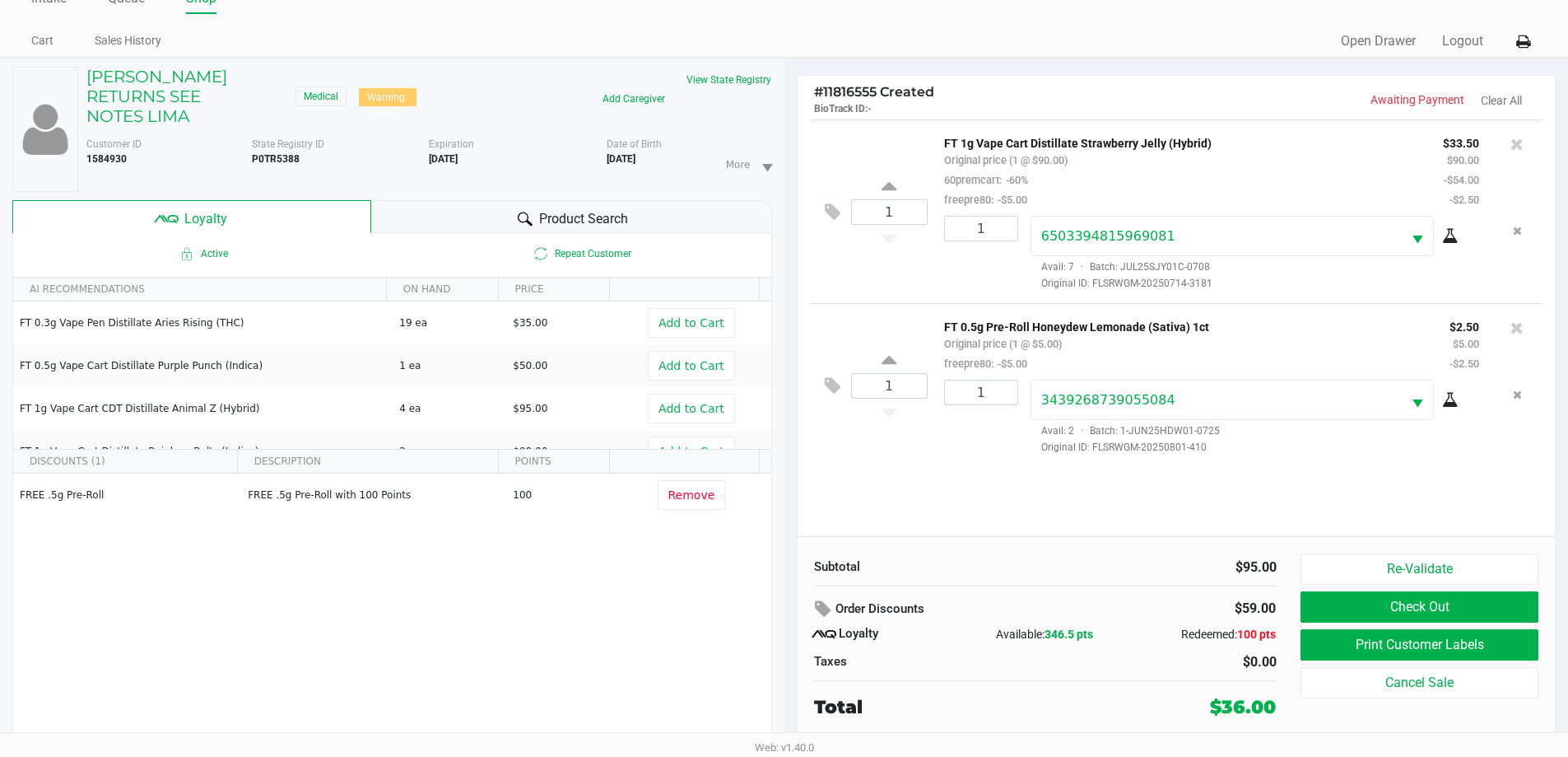
scroll to position [54, 0]
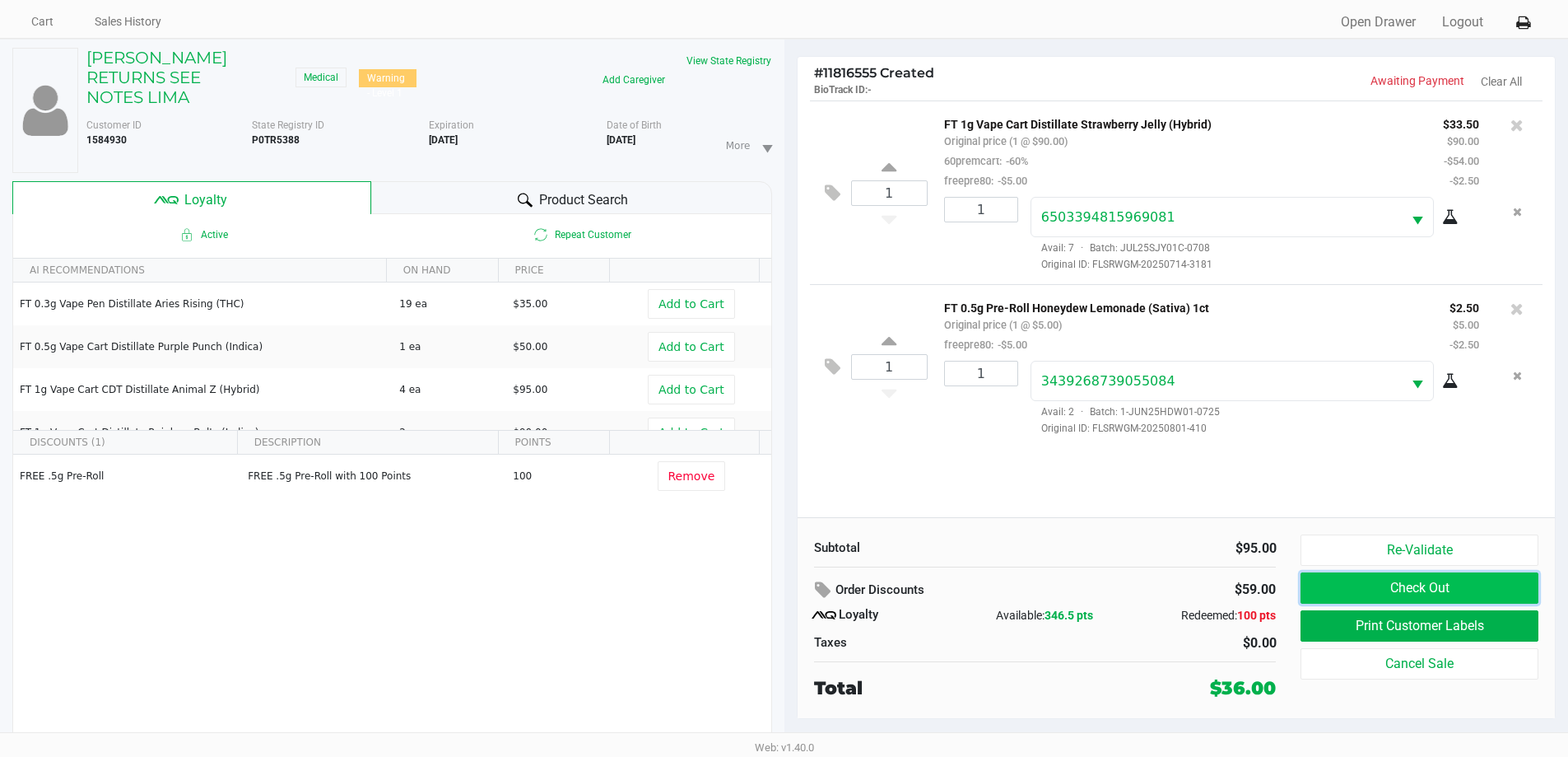
click at [1365, 586] on button "Check Out" at bounding box center [1419, 588] width 237 height 32
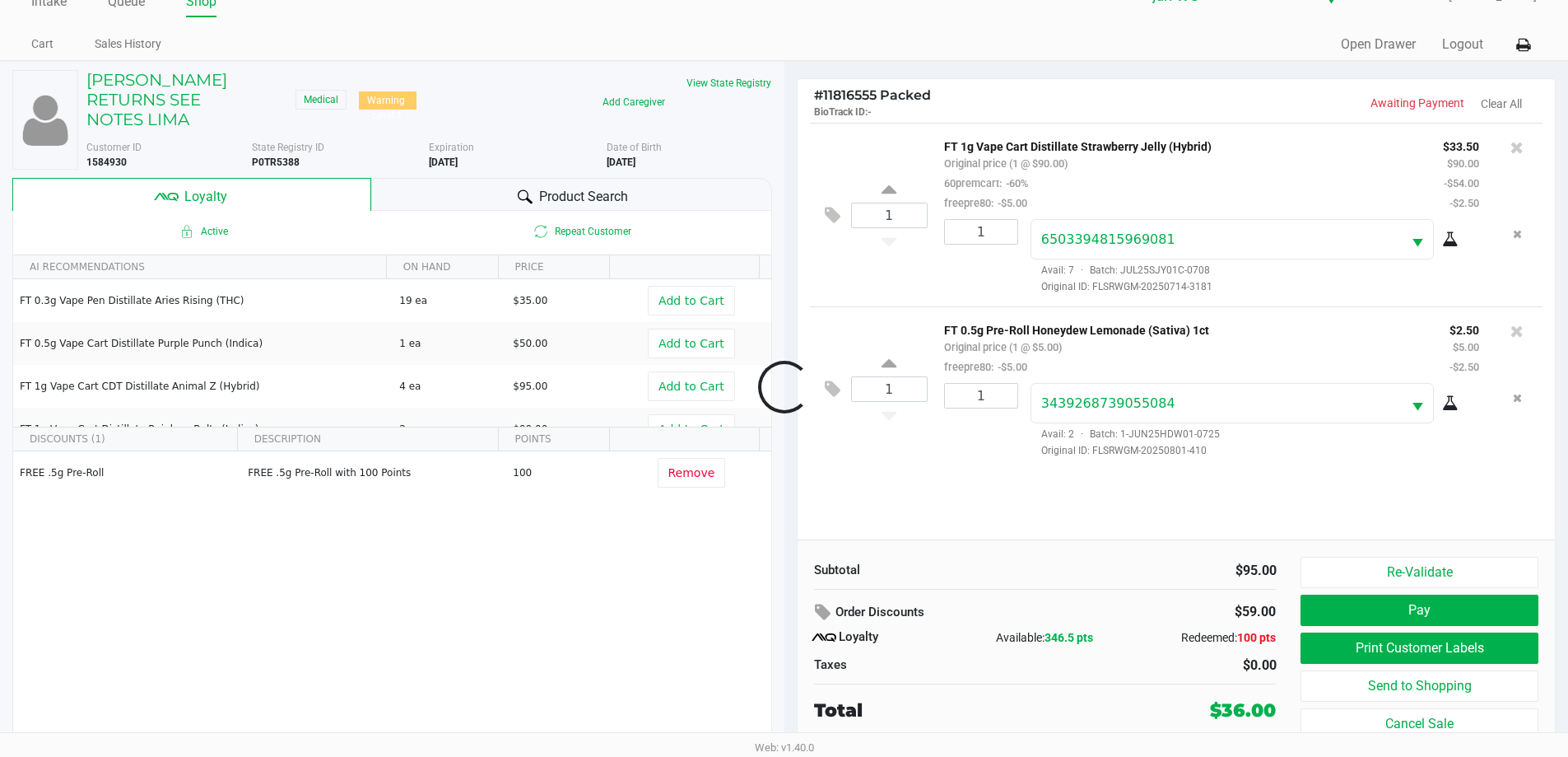
scroll to position [32, 0]
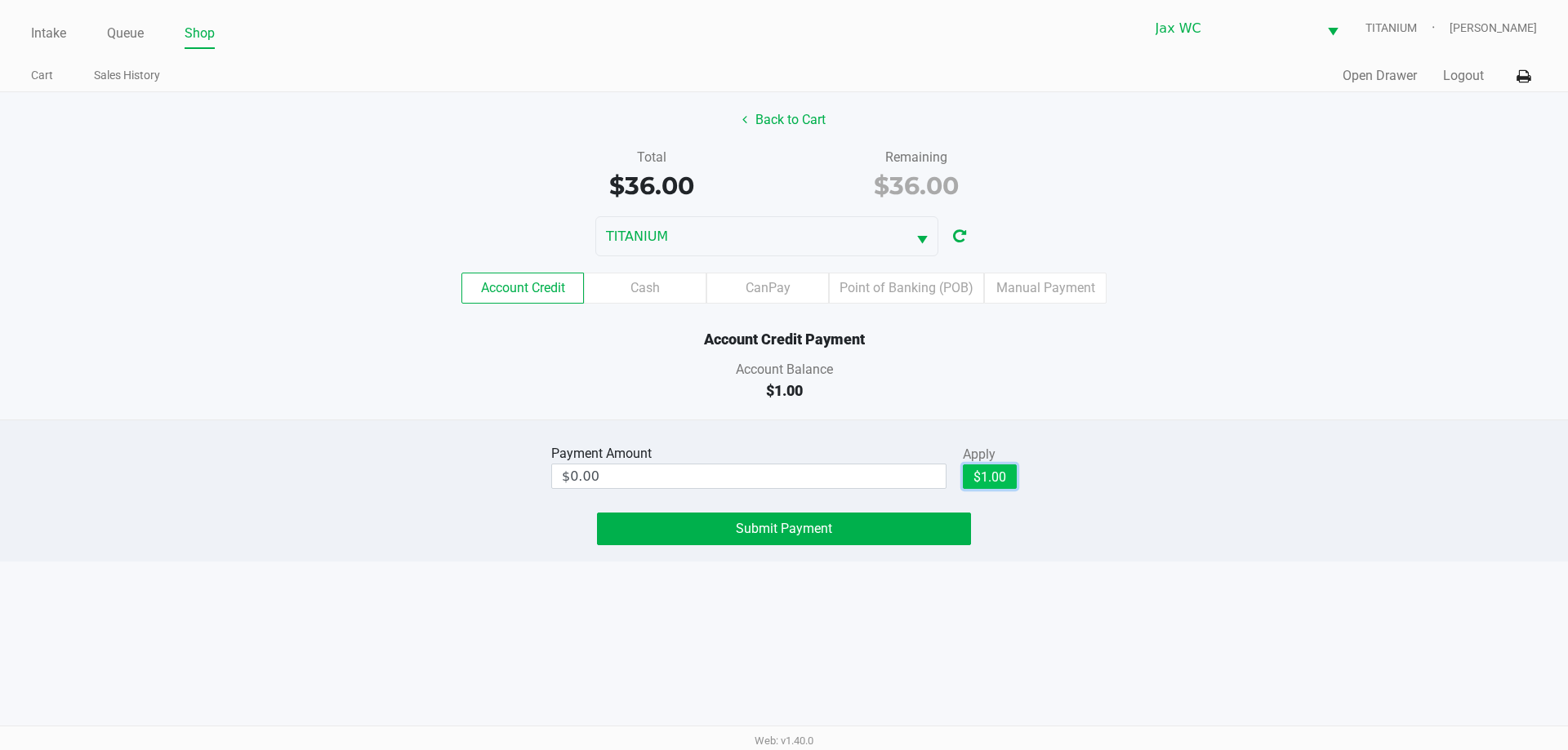
click at [978, 477] on button "$1.00" at bounding box center [990, 477] width 54 height 25
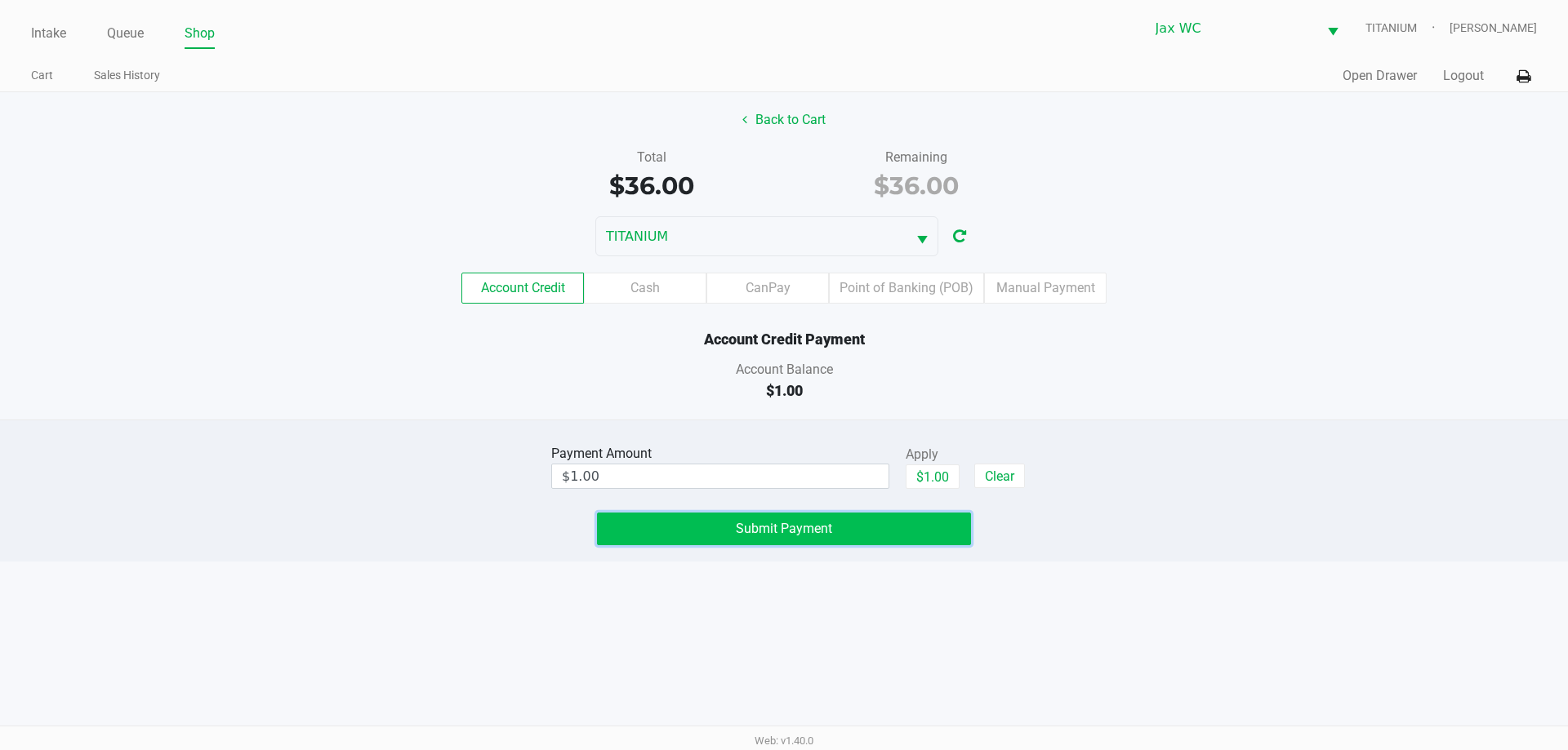
click at [906, 532] on button "Submit Payment" at bounding box center [784, 528] width 374 height 32
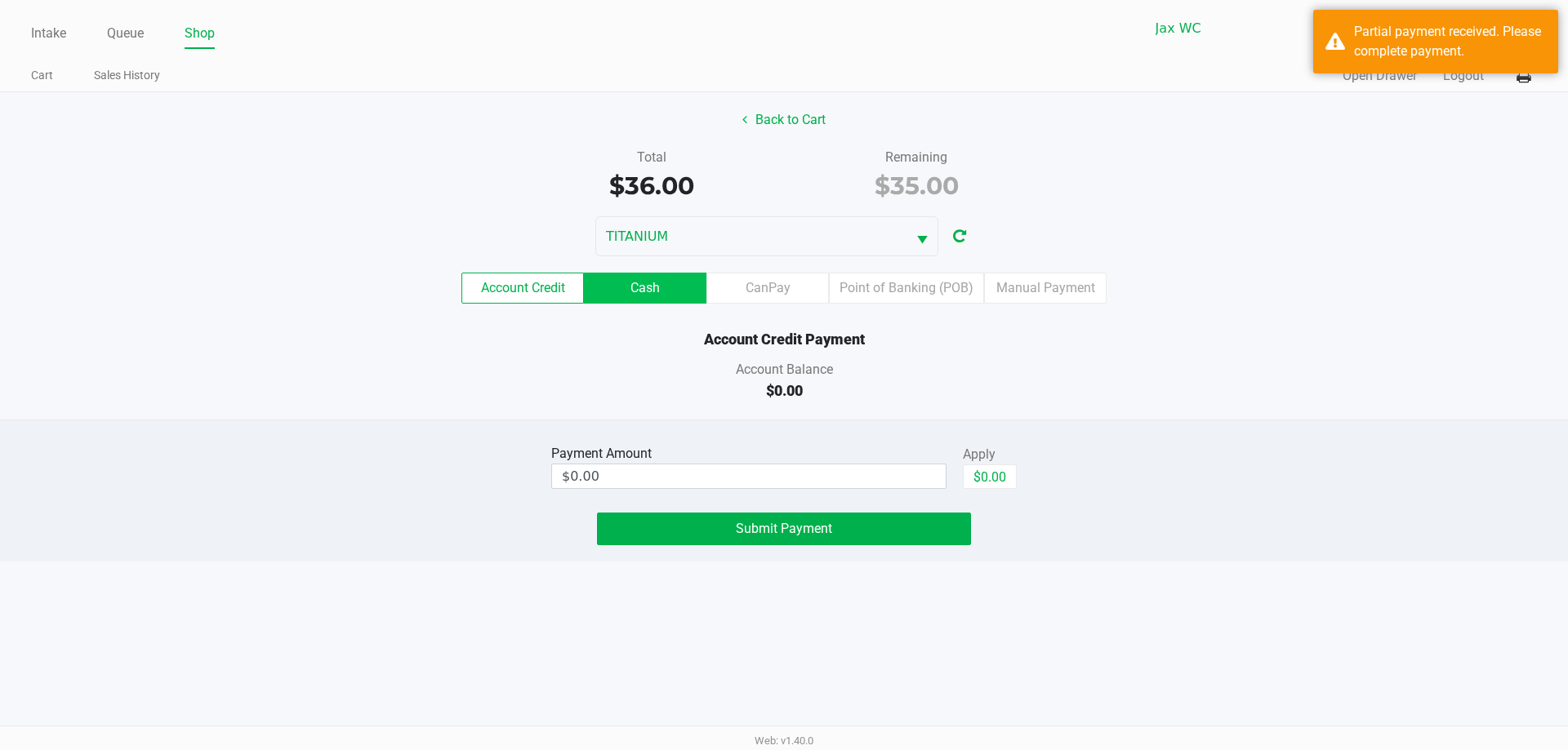
click at [646, 273] on label "Cash" at bounding box center [645, 288] width 123 height 31
click at [0, 0] on 1 "Cash" at bounding box center [0, 0] width 0 height 0
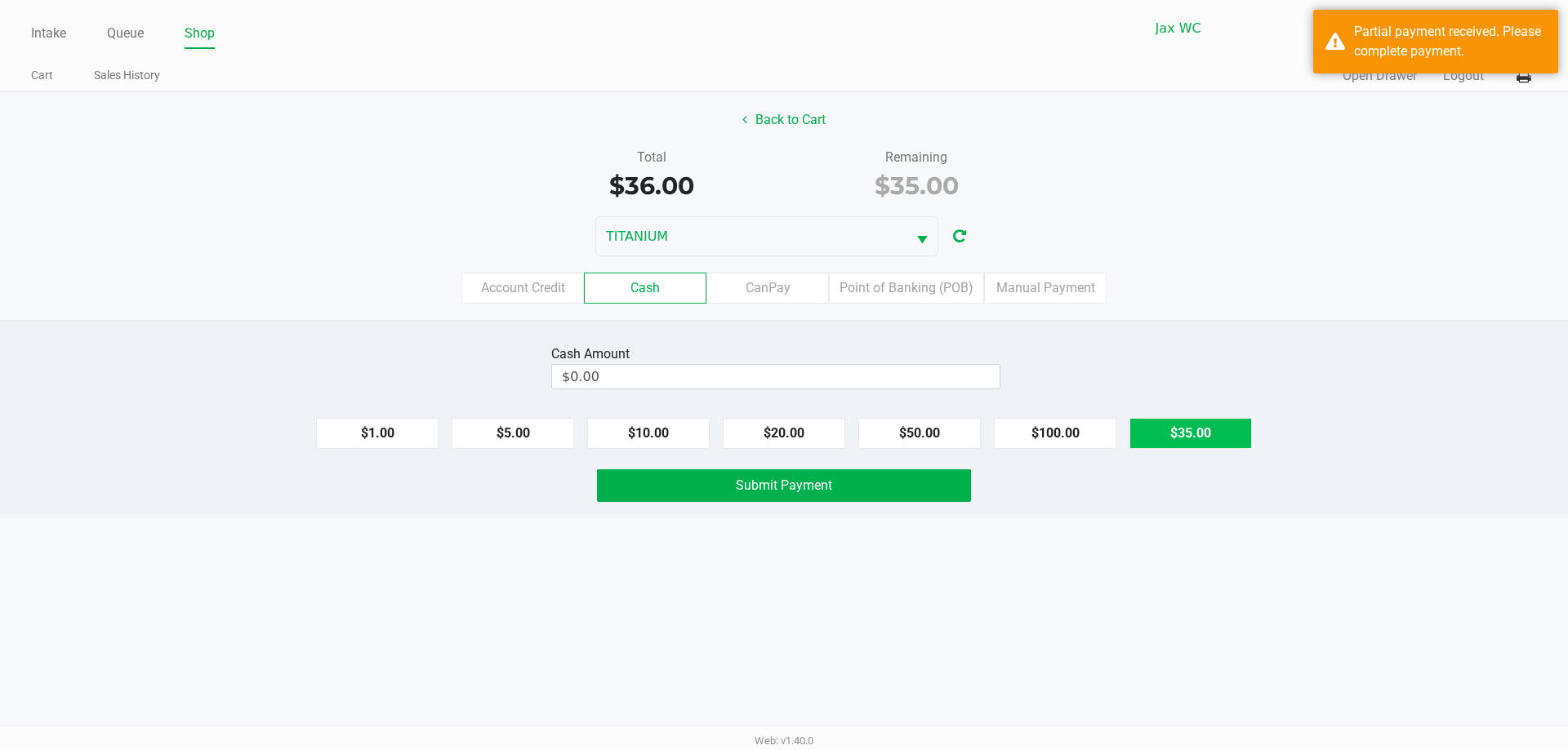
click at [1197, 419] on button "$35.00" at bounding box center [1190, 433] width 123 height 31
type input "$35.00"
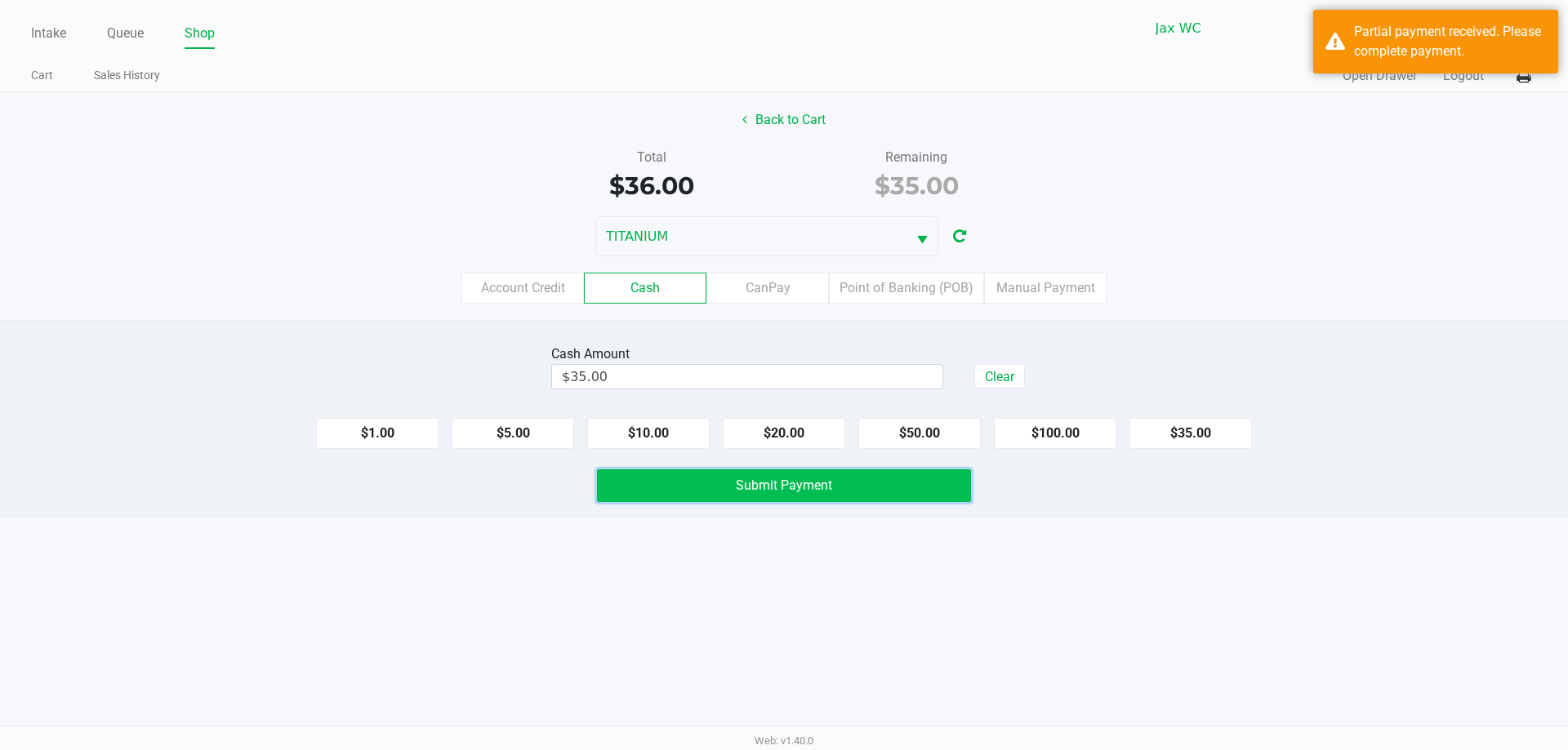
click at [881, 502] on button "Submit Payment" at bounding box center [784, 485] width 374 height 32
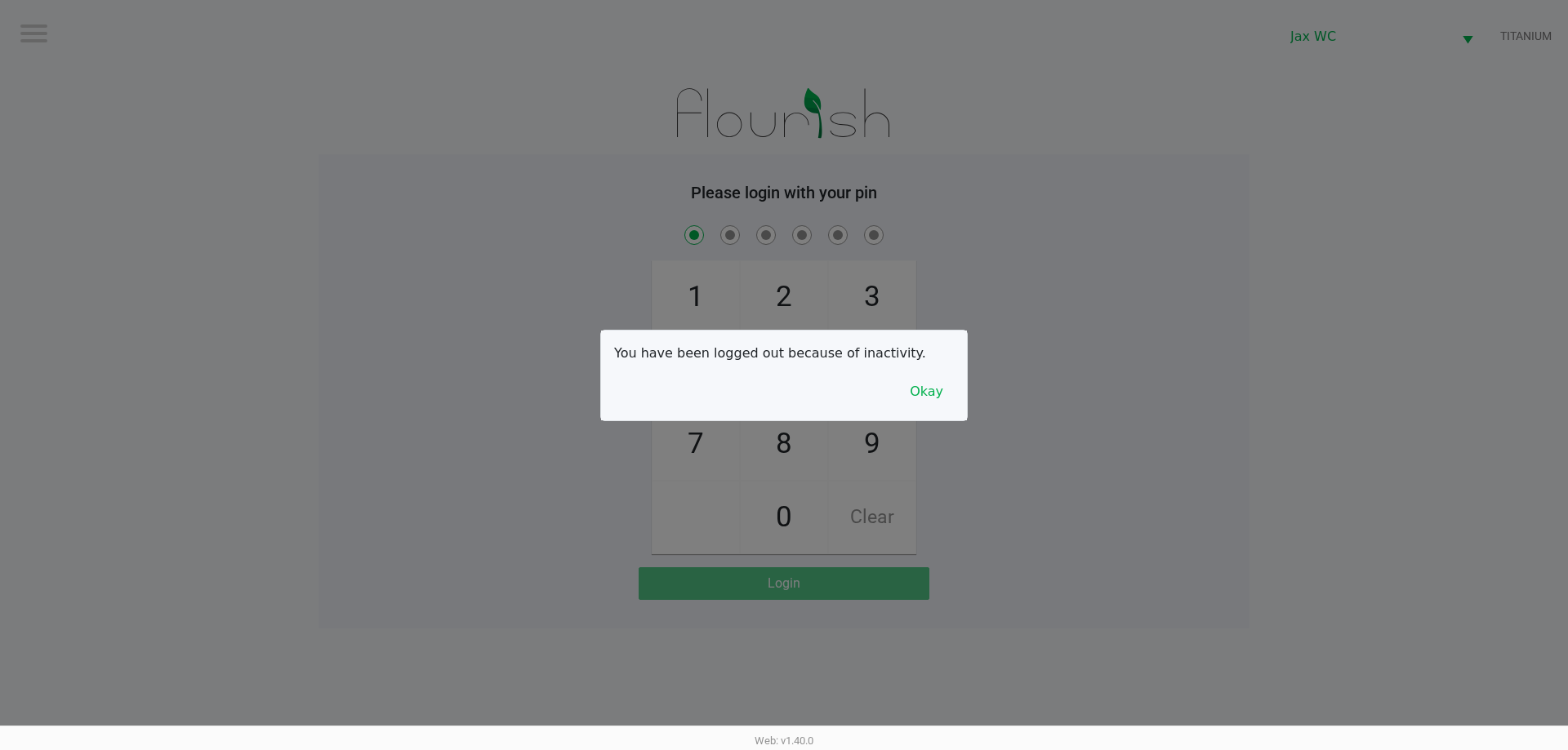
checkbox input "true"
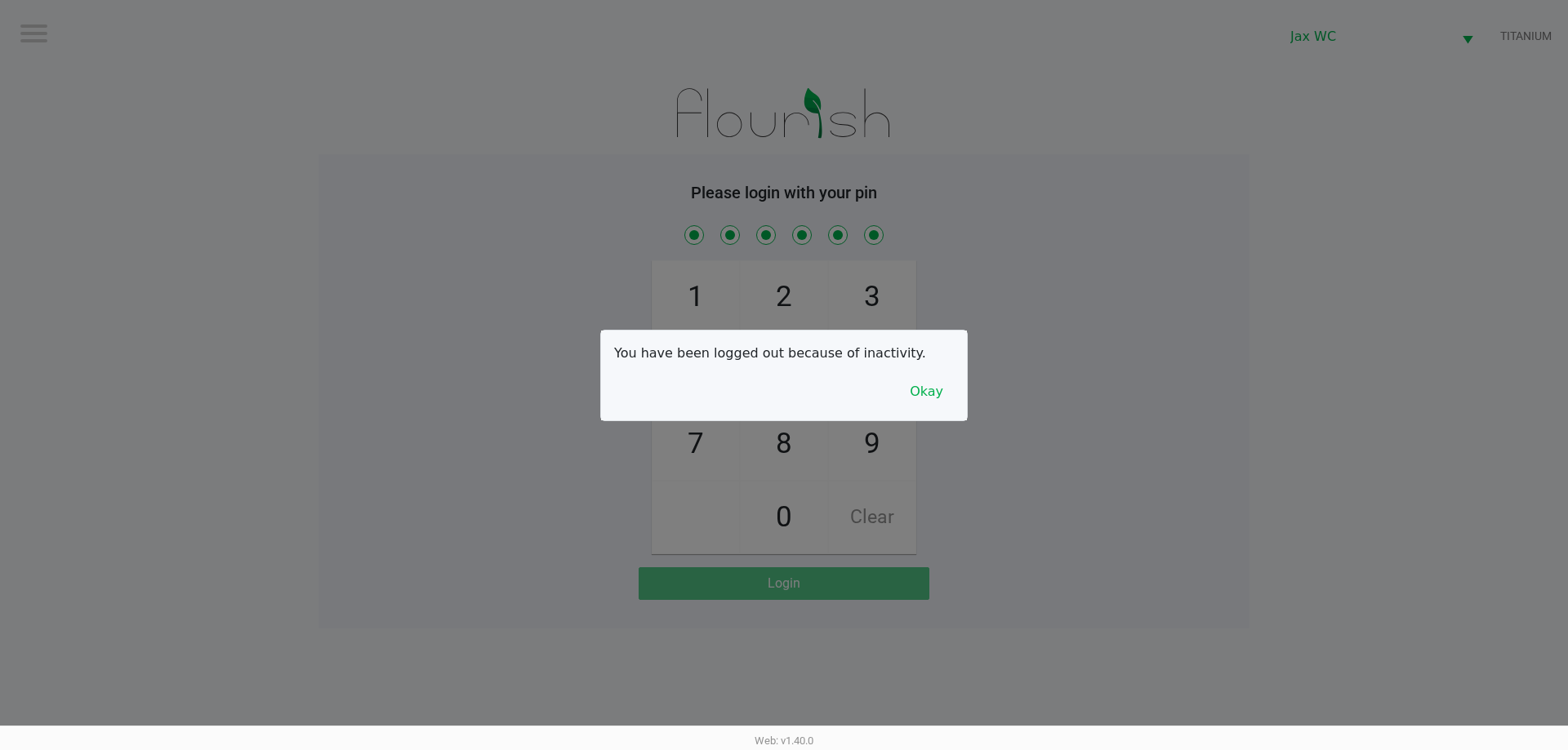
checkbox input "true"
checkbox input "false"
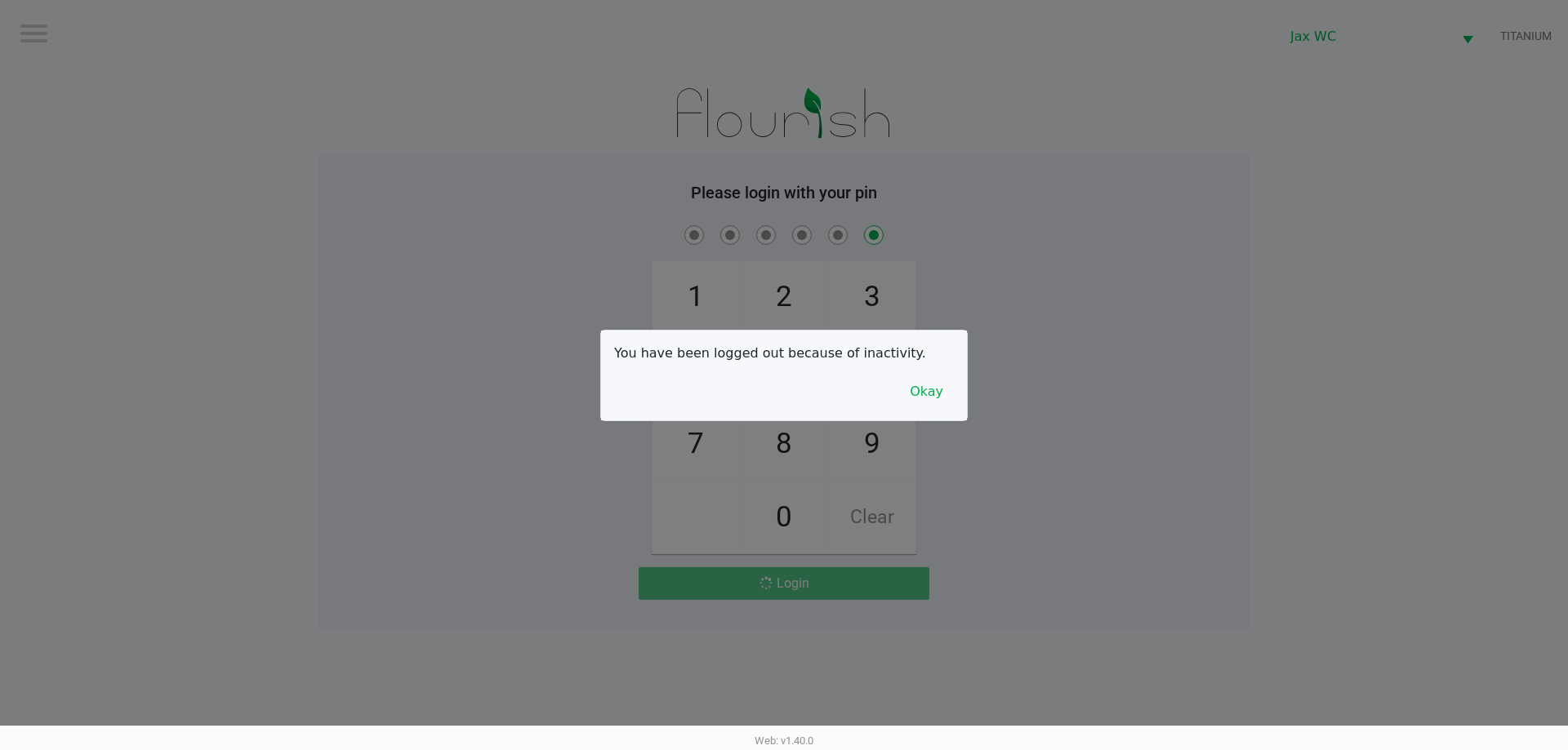
checkbox input "false"
checkbox input "true"
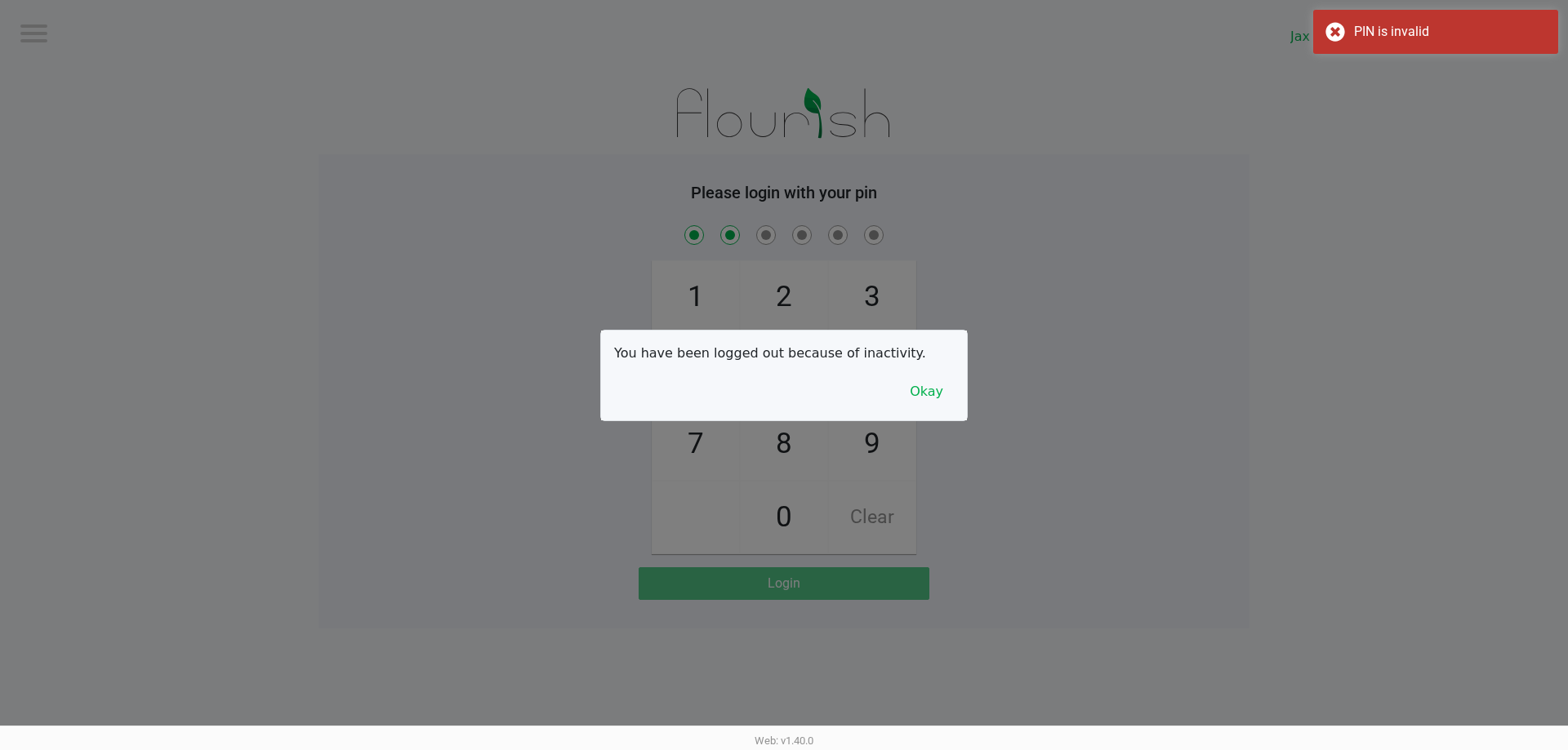
checkbox input "true"
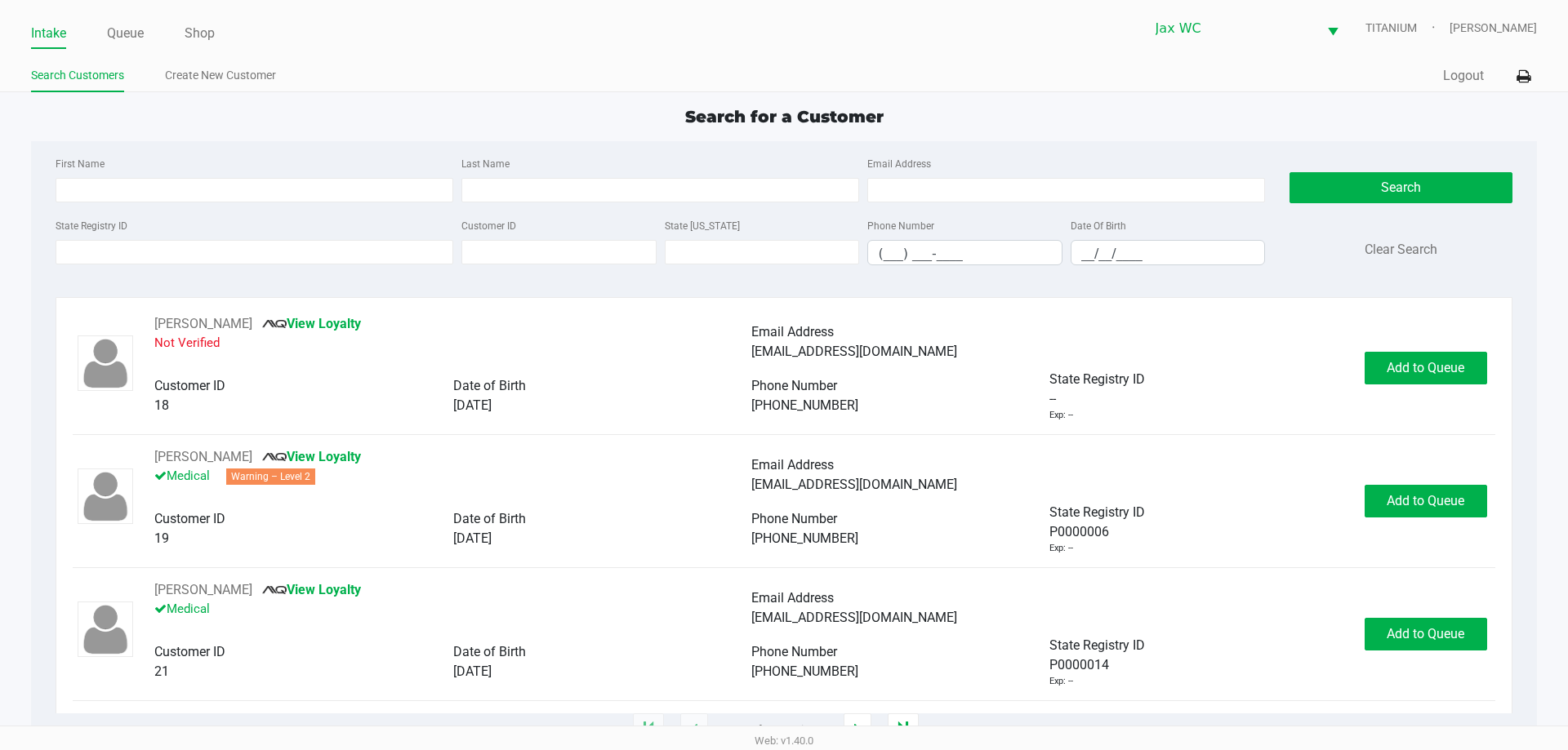
click at [106, 33] on ul "Intake Queue Shop" at bounding box center [407, 34] width 753 height 28
click at [128, 36] on link "Queue" at bounding box center [126, 33] width 37 height 23
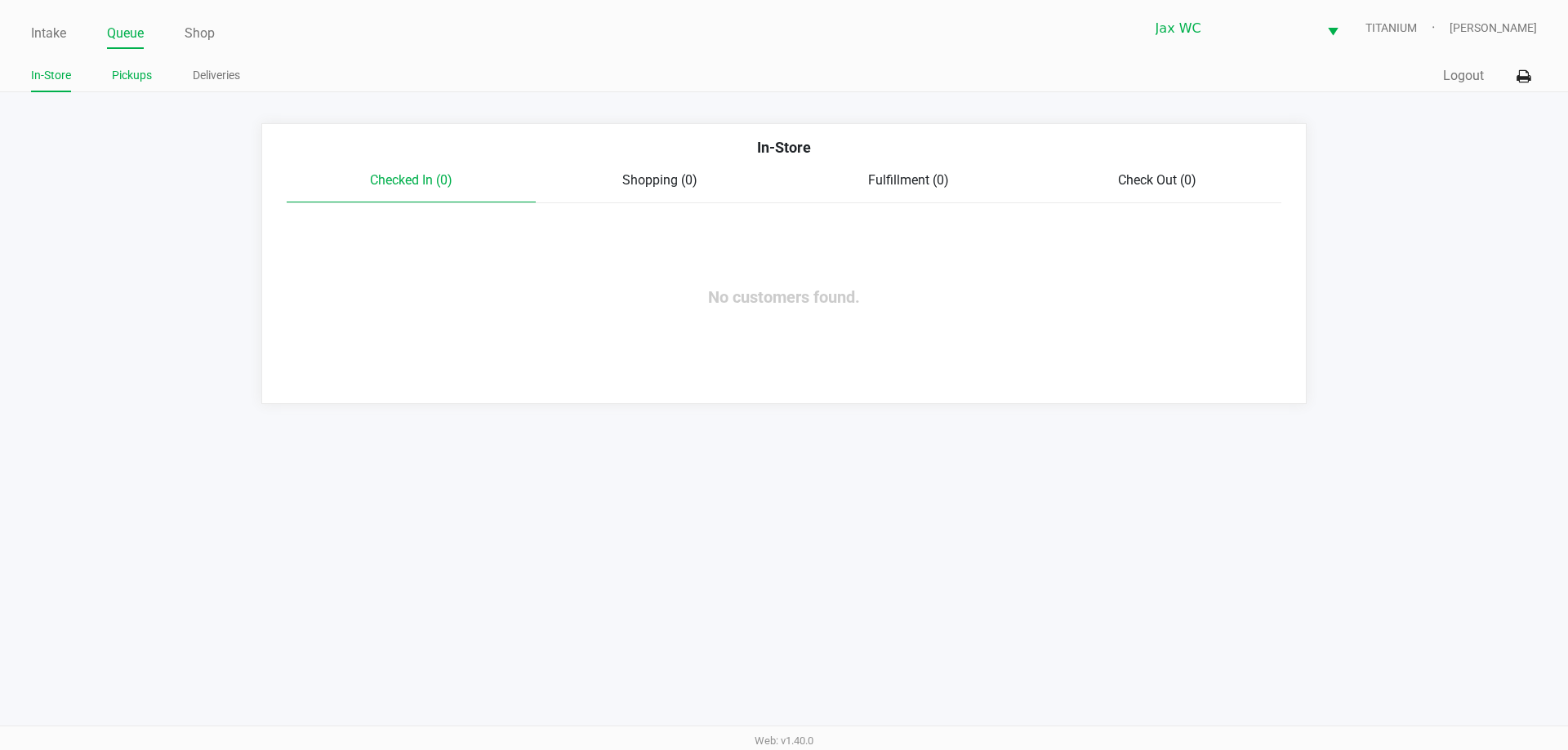
click at [142, 81] on link "Pickups" at bounding box center [131, 76] width 40 height 20
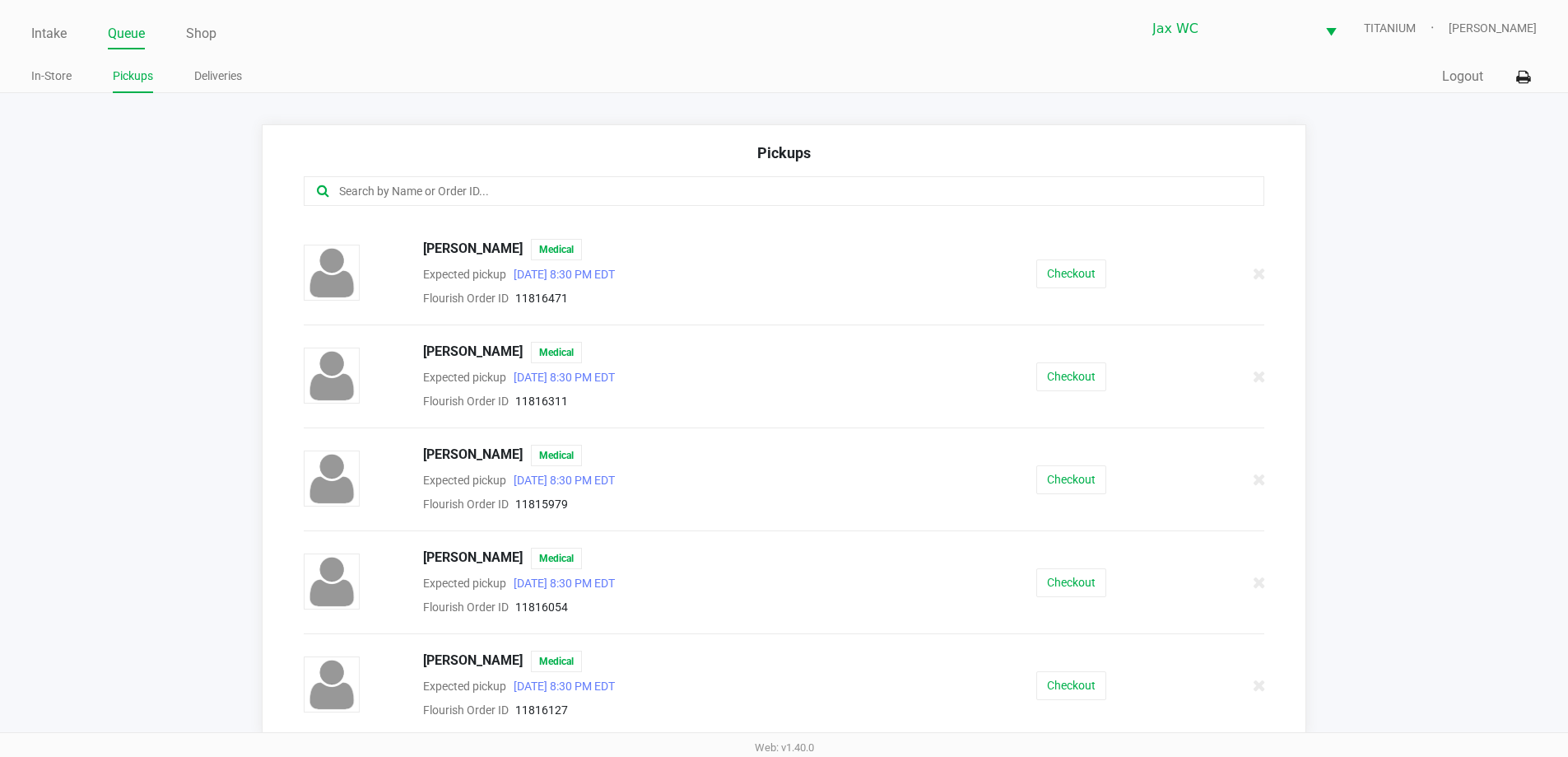
scroll to position [401, 0]
click at [1054, 580] on button "Checkout" at bounding box center [1071, 581] width 70 height 29
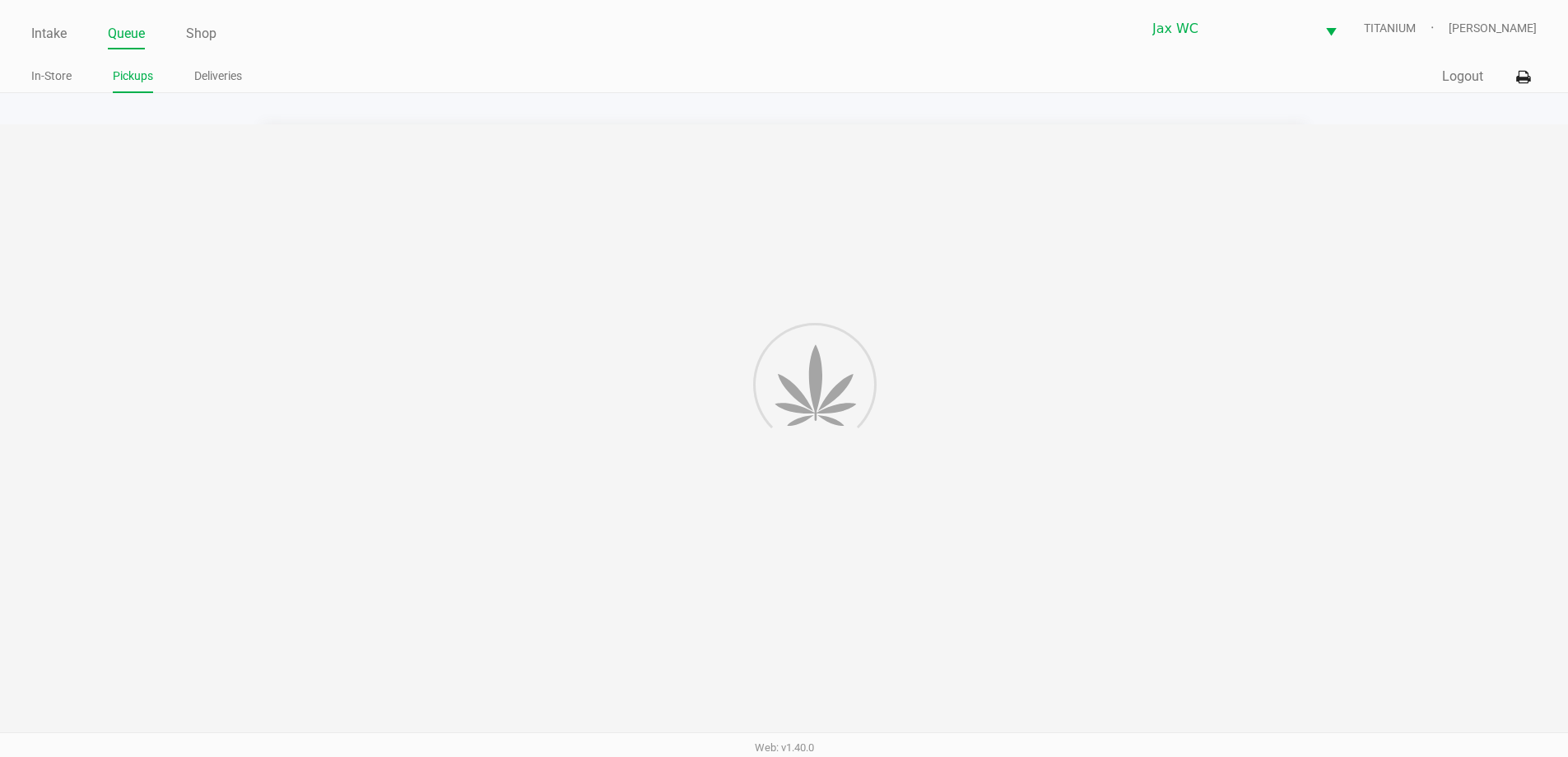
scroll to position [7, 0]
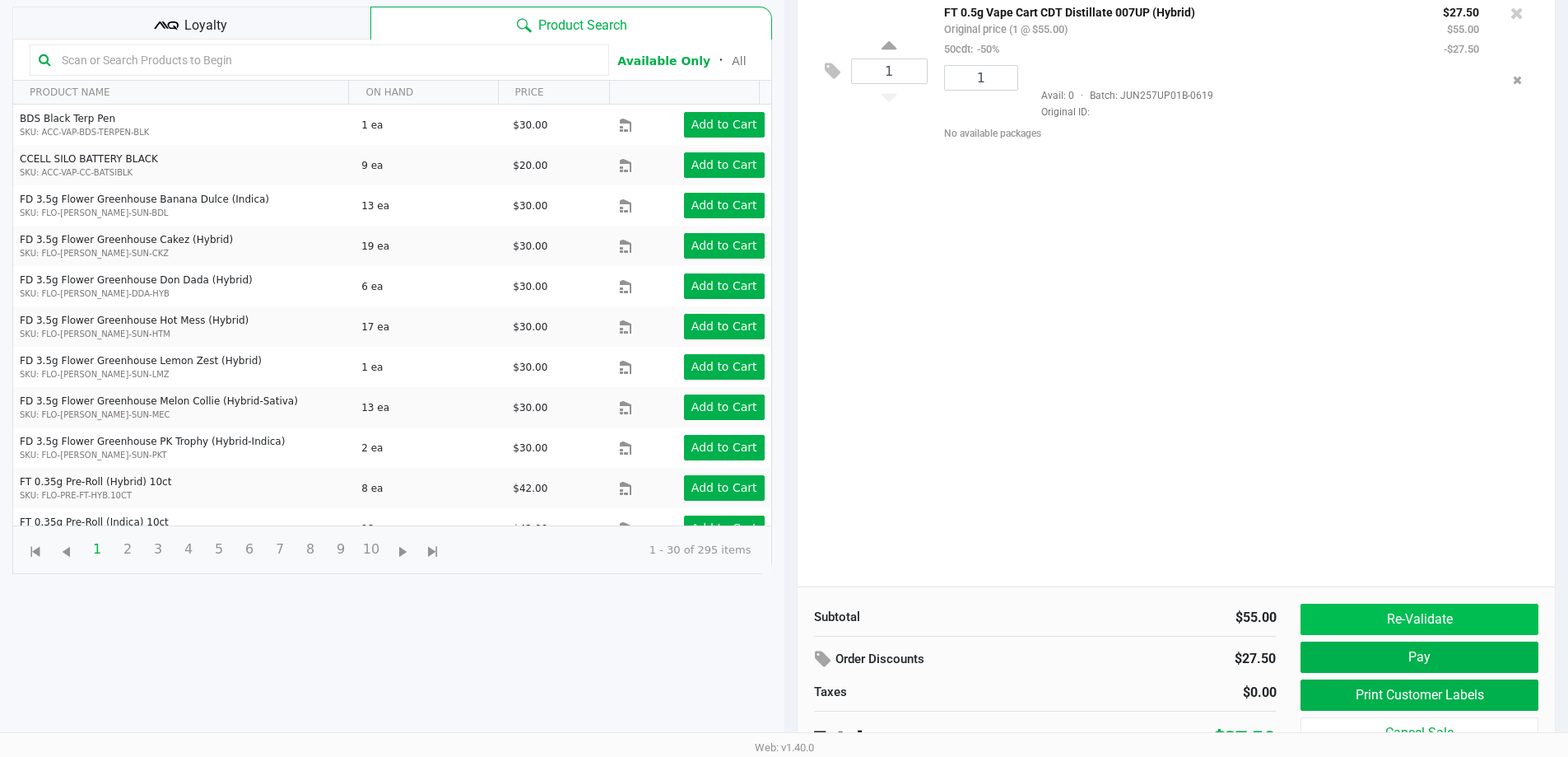
scroll to position [178, 0]
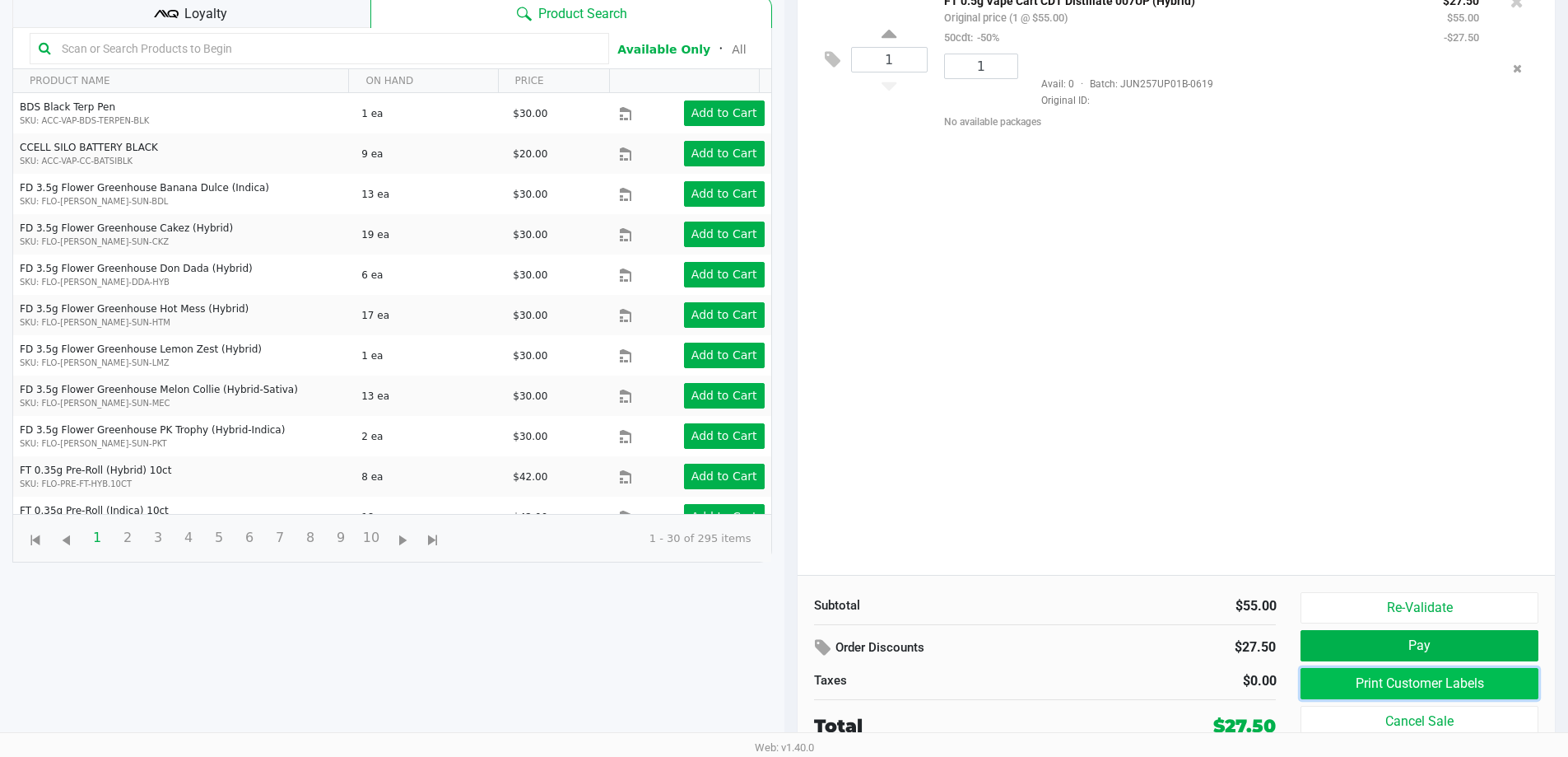
click at [1365, 673] on button "Print Customer Labels" at bounding box center [1419, 684] width 237 height 32
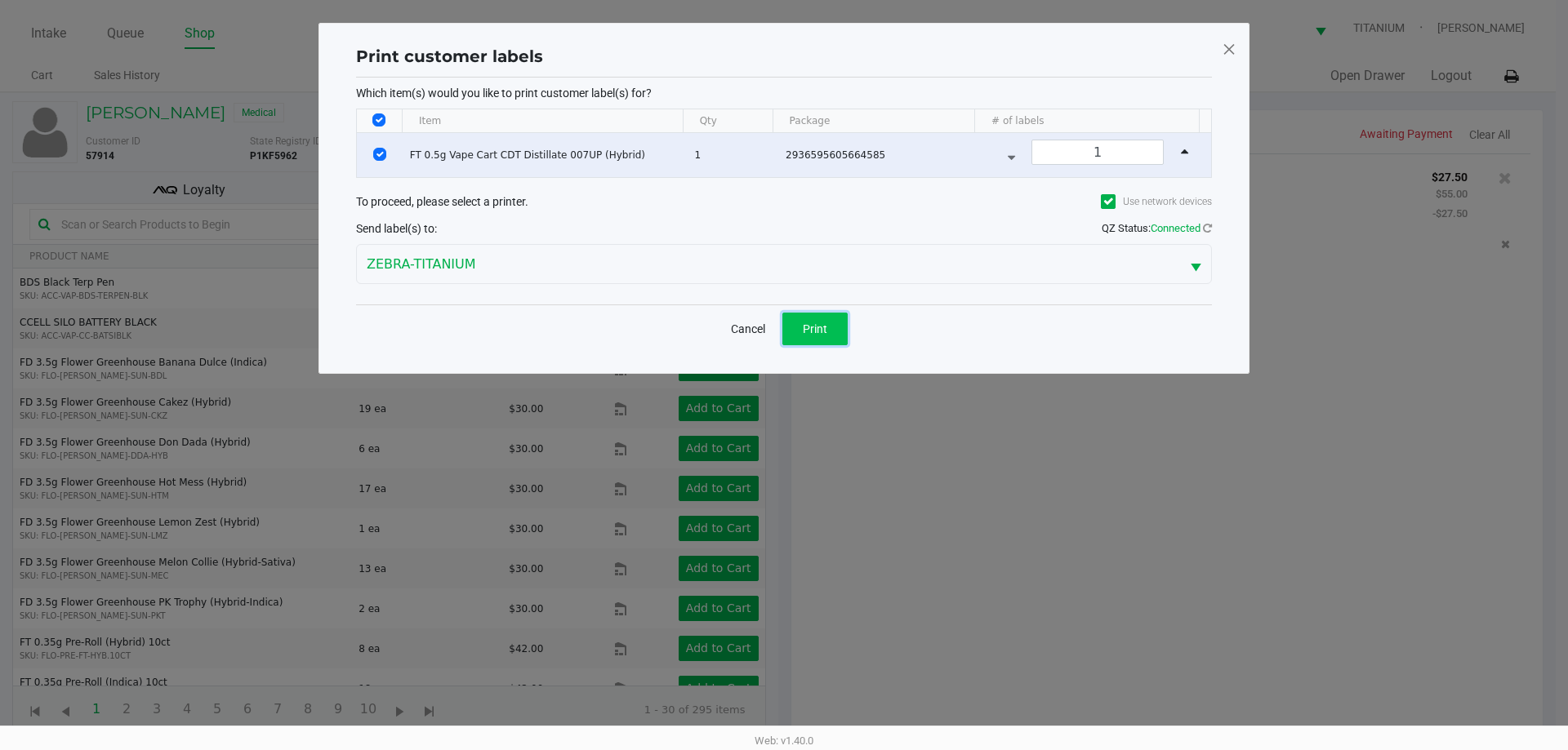
click at [817, 320] on button "Print" at bounding box center [815, 328] width 66 height 32
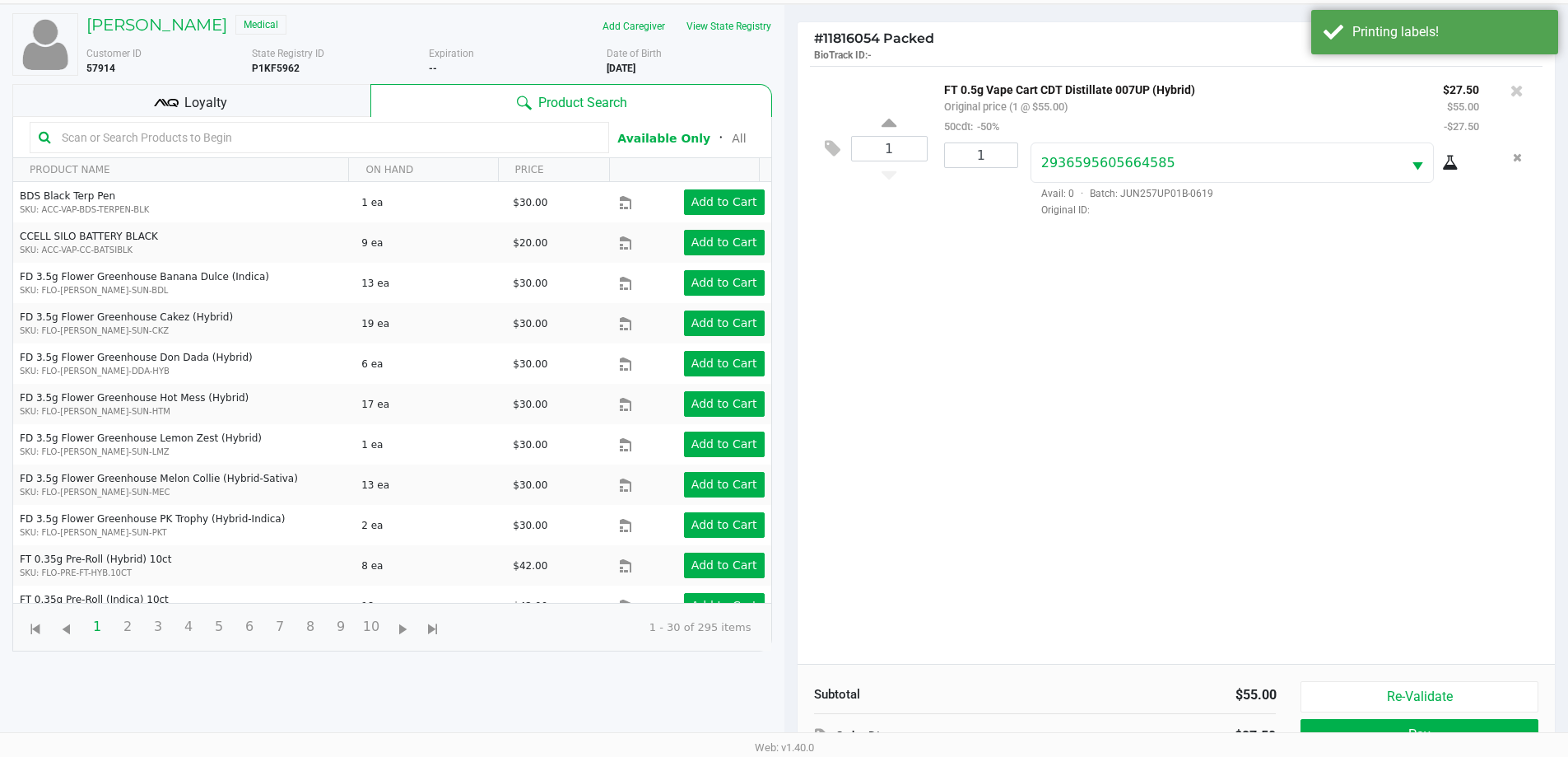
scroll to position [178, 0]
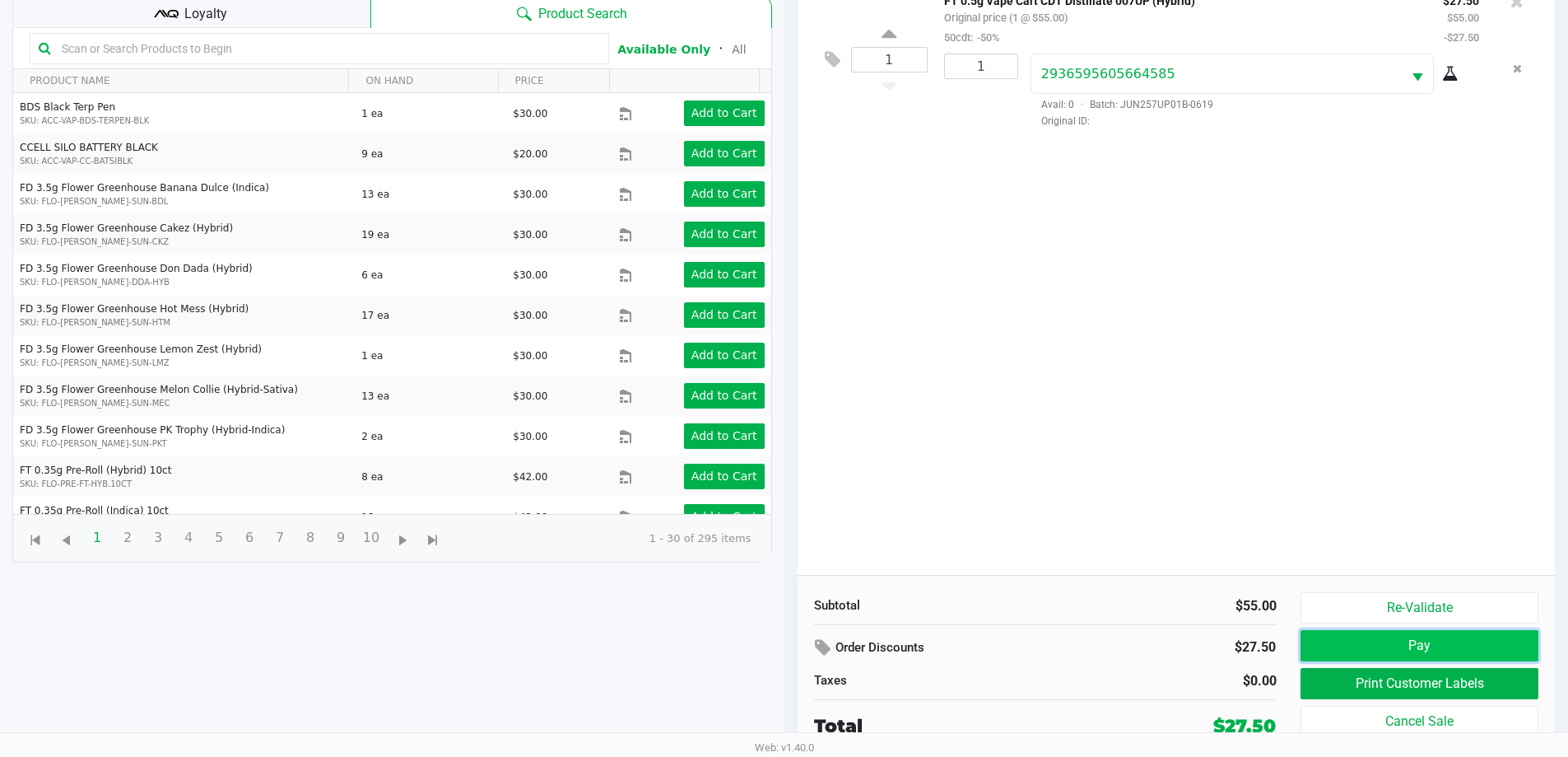
click at [1378, 650] on button "Pay" at bounding box center [1419, 646] width 237 height 32
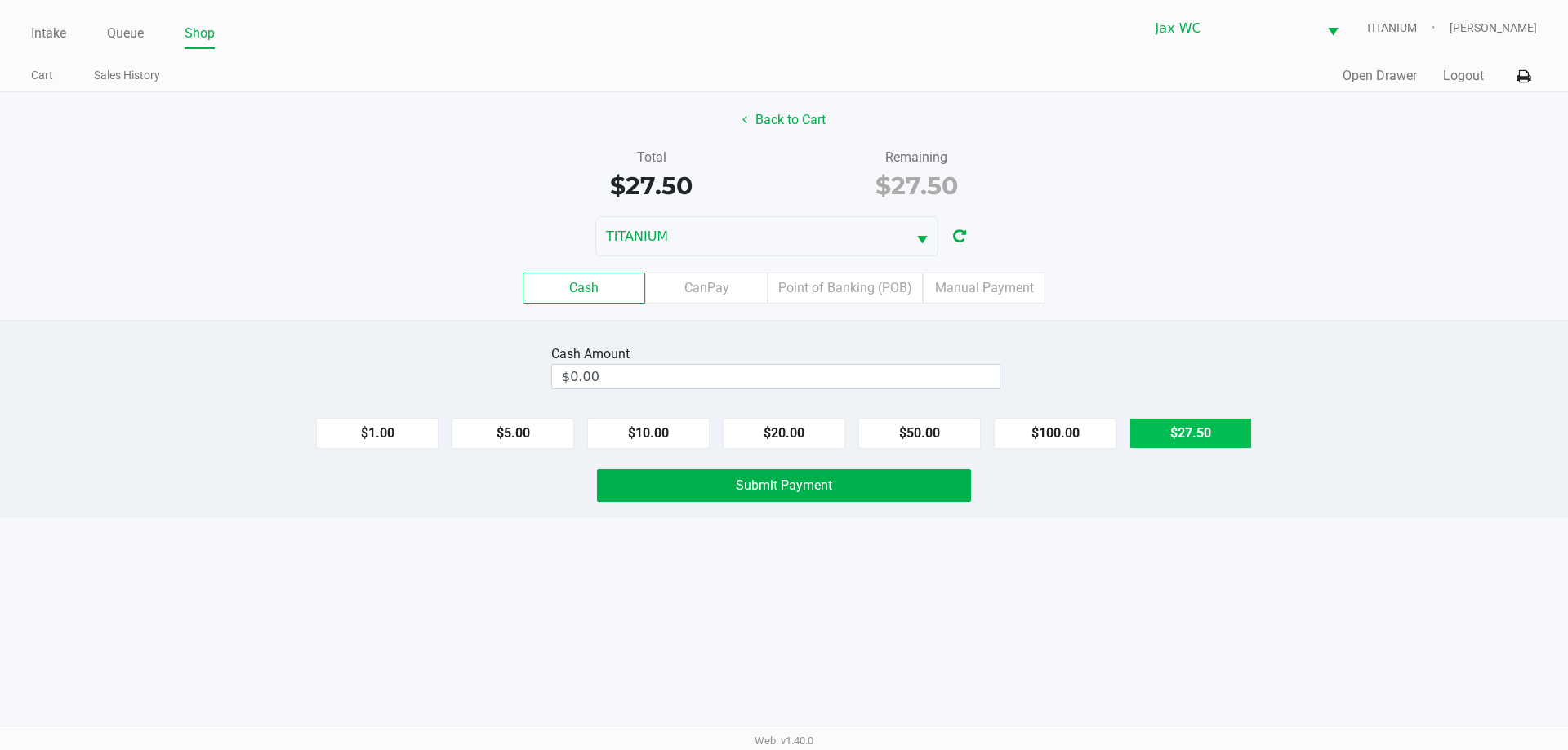
click at [1154, 440] on button "$27.50" at bounding box center [1190, 433] width 123 height 31
type input "$27.50"
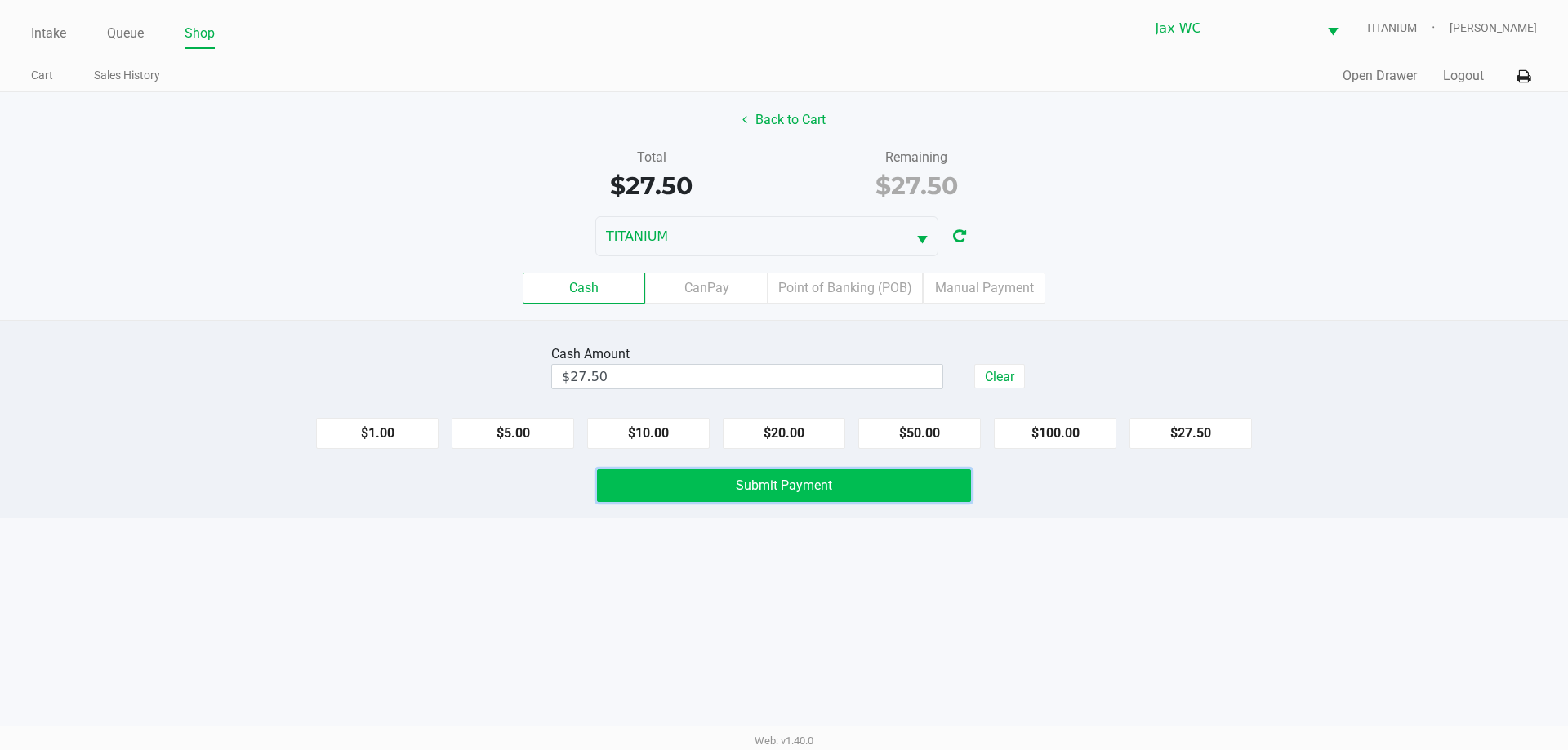
click at [934, 482] on button "Submit Payment" at bounding box center [784, 485] width 374 height 32
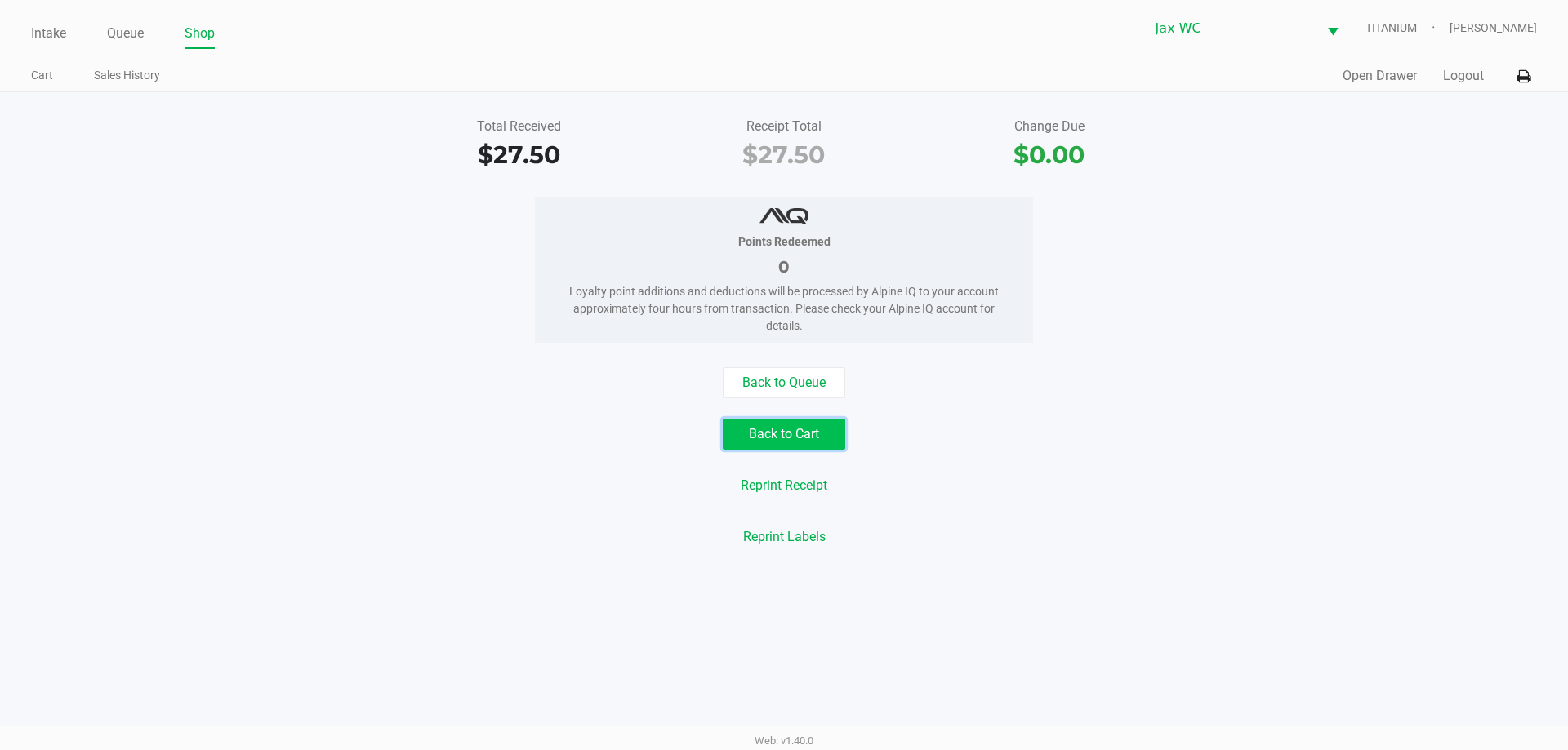
click at [815, 438] on button "Back to Cart" at bounding box center [784, 434] width 123 height 31
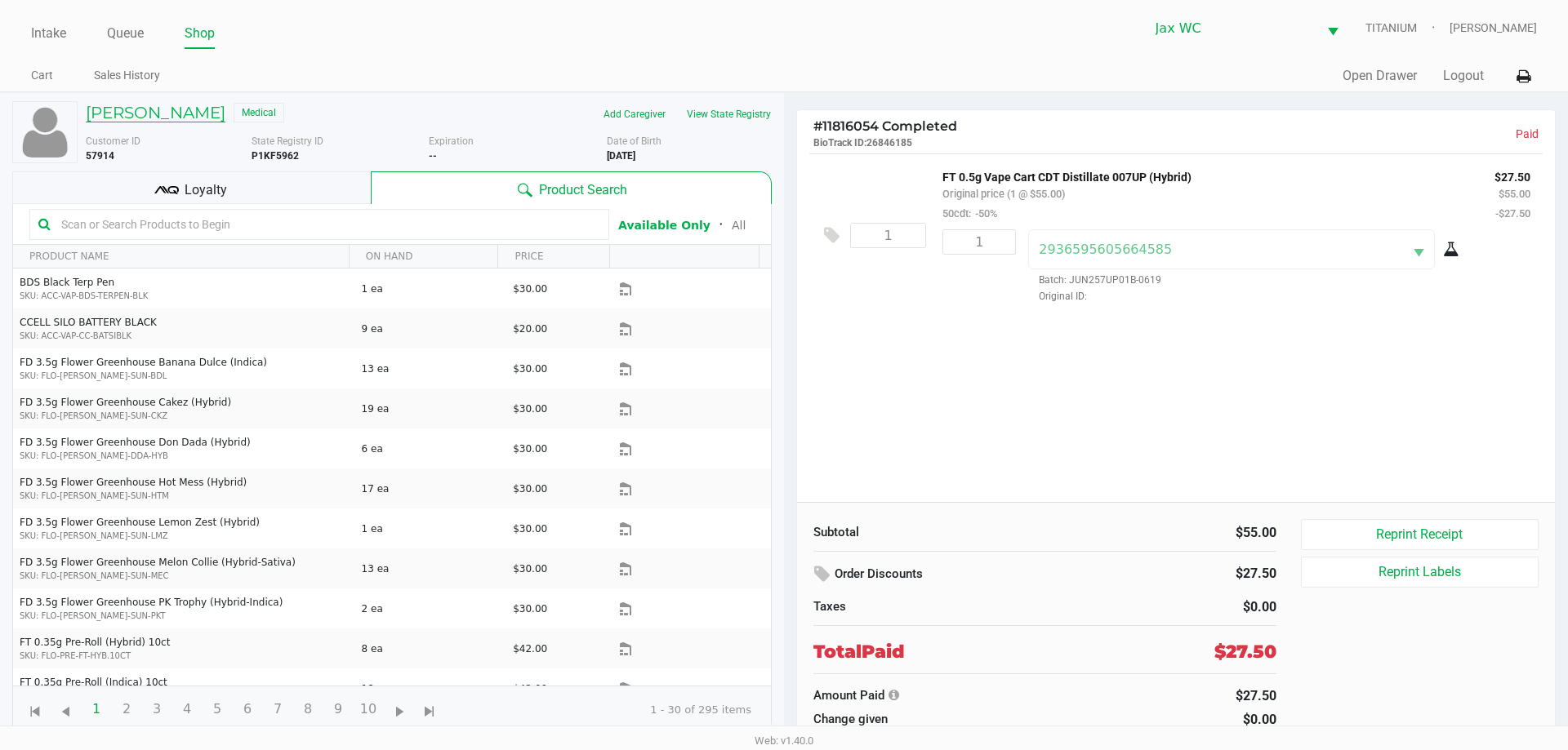
click at [110, 115] on h5 "LARRY PRIM" at bounding box center [155, 112] width 140 height 19
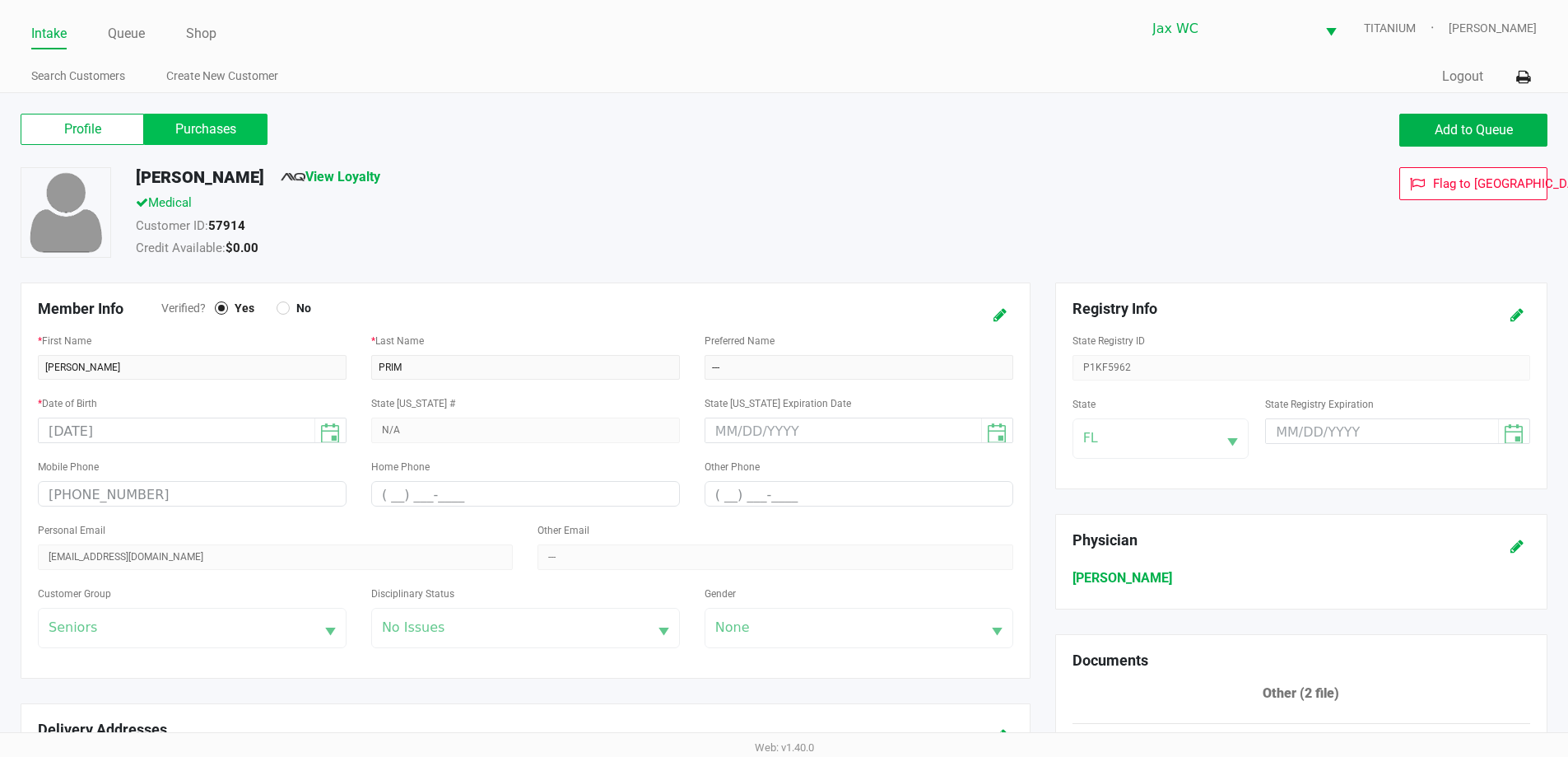
click at [207, 132] on label "Purchases" at bounding box center [206, 130] width 124 height 32
click at [0, 0] on 1 "Purchases" at bounding box center [0, 0] width 0 height 0
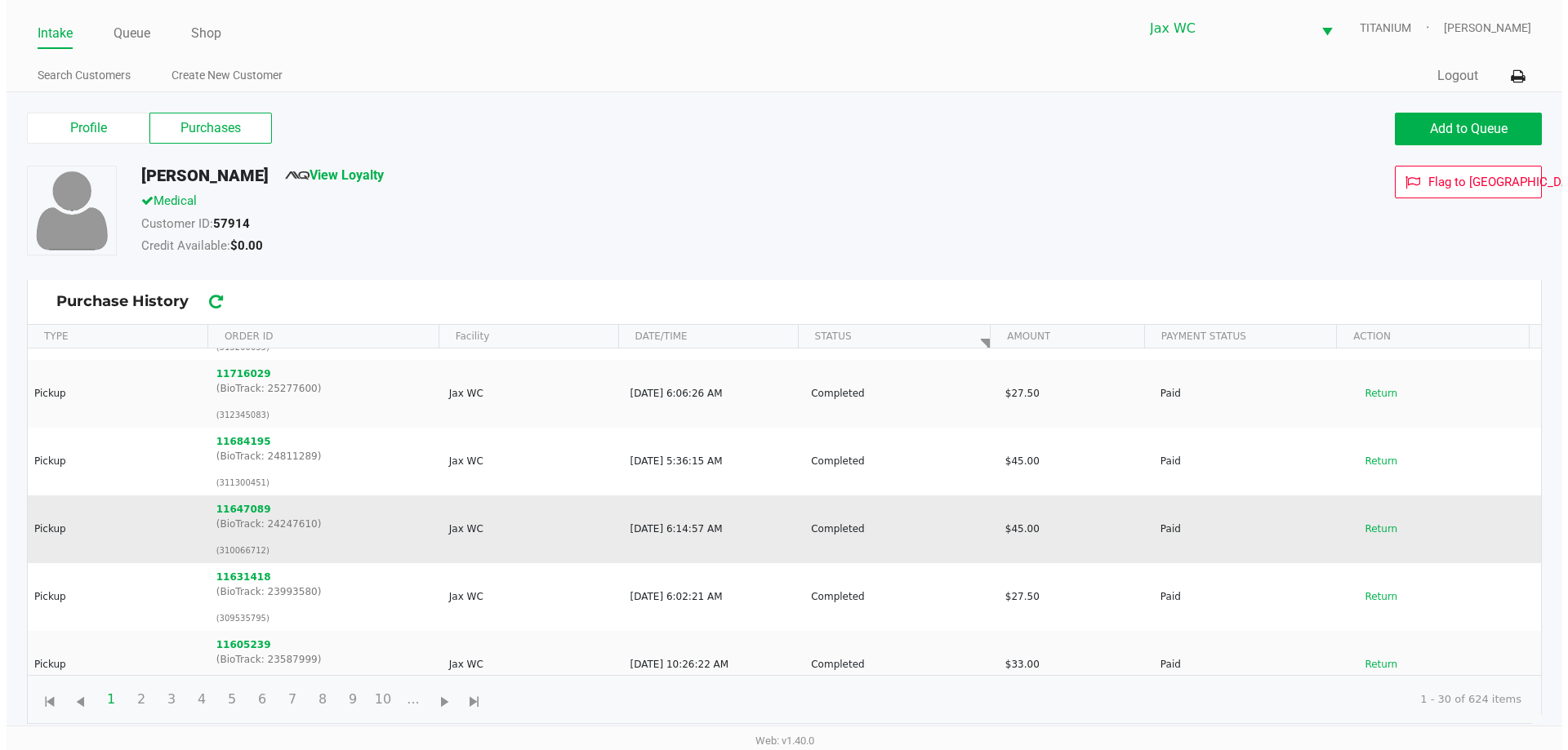
scroll to position [490, 0]
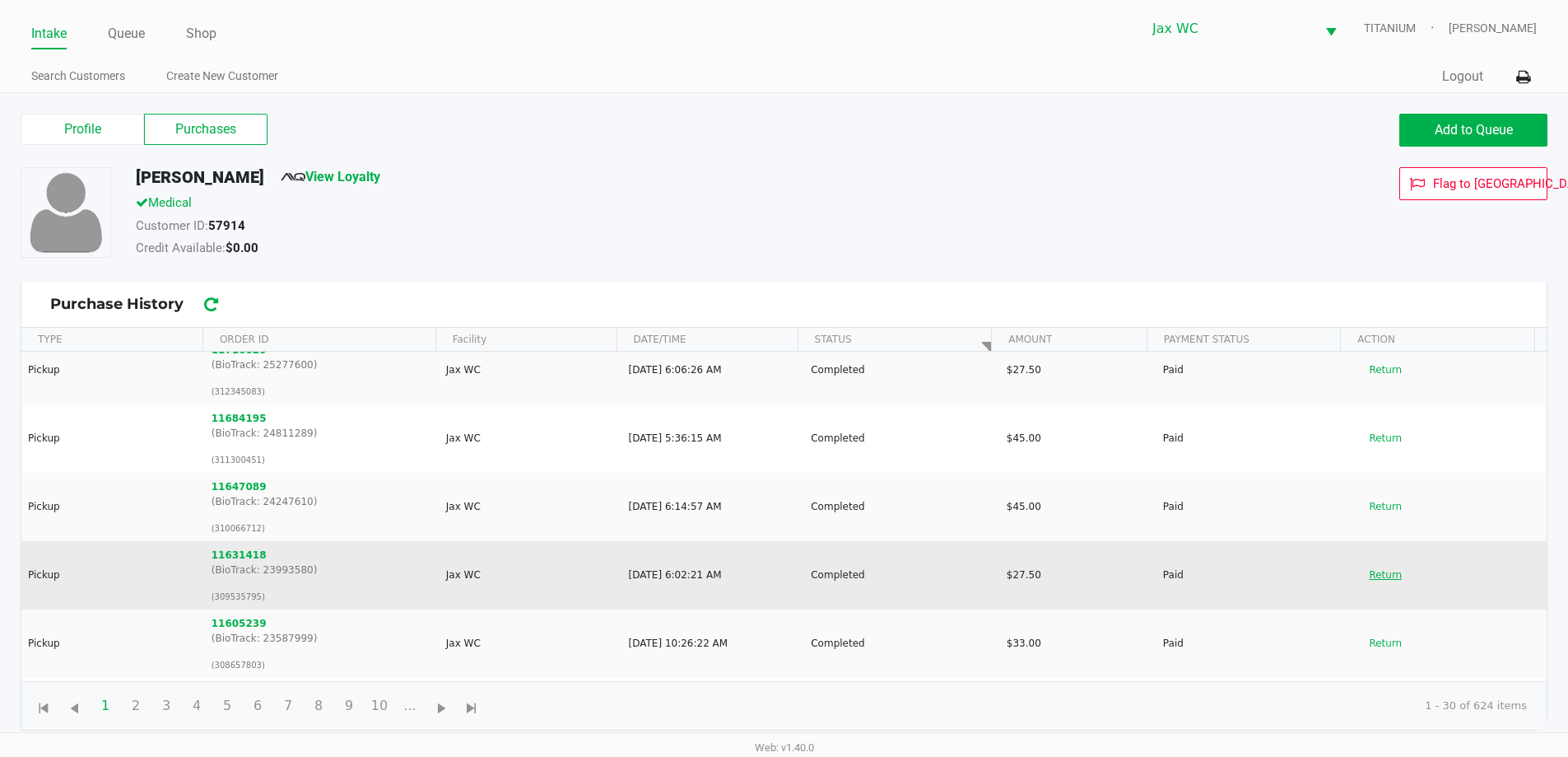
click at [1370, 575] on button "Return" at bounding box center [1385, 575] width 54 height 26
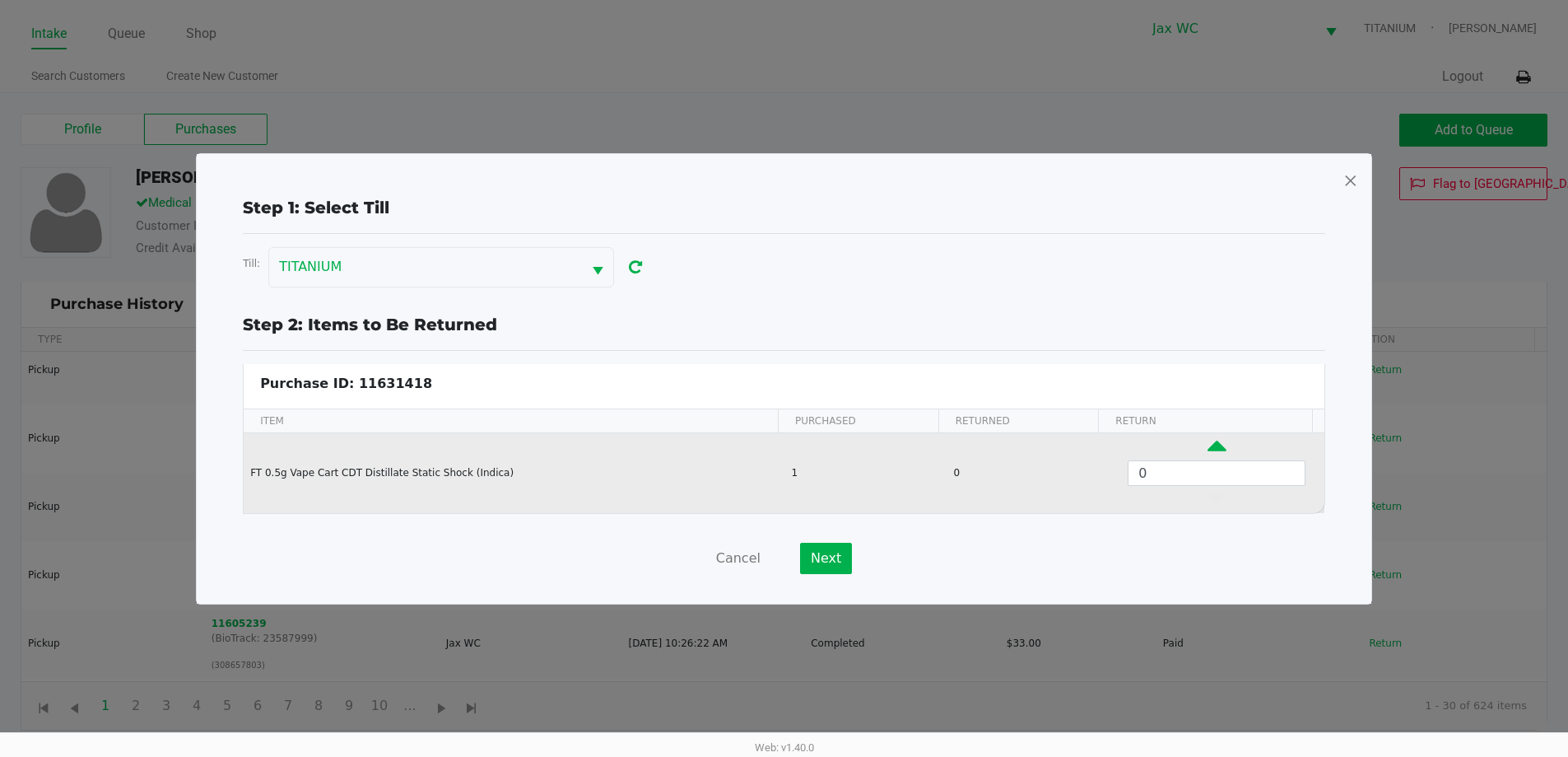
click at [1207, 440] on icon "Data table" at bounding box center [1217, 450] width 19 height 21
type input "1"
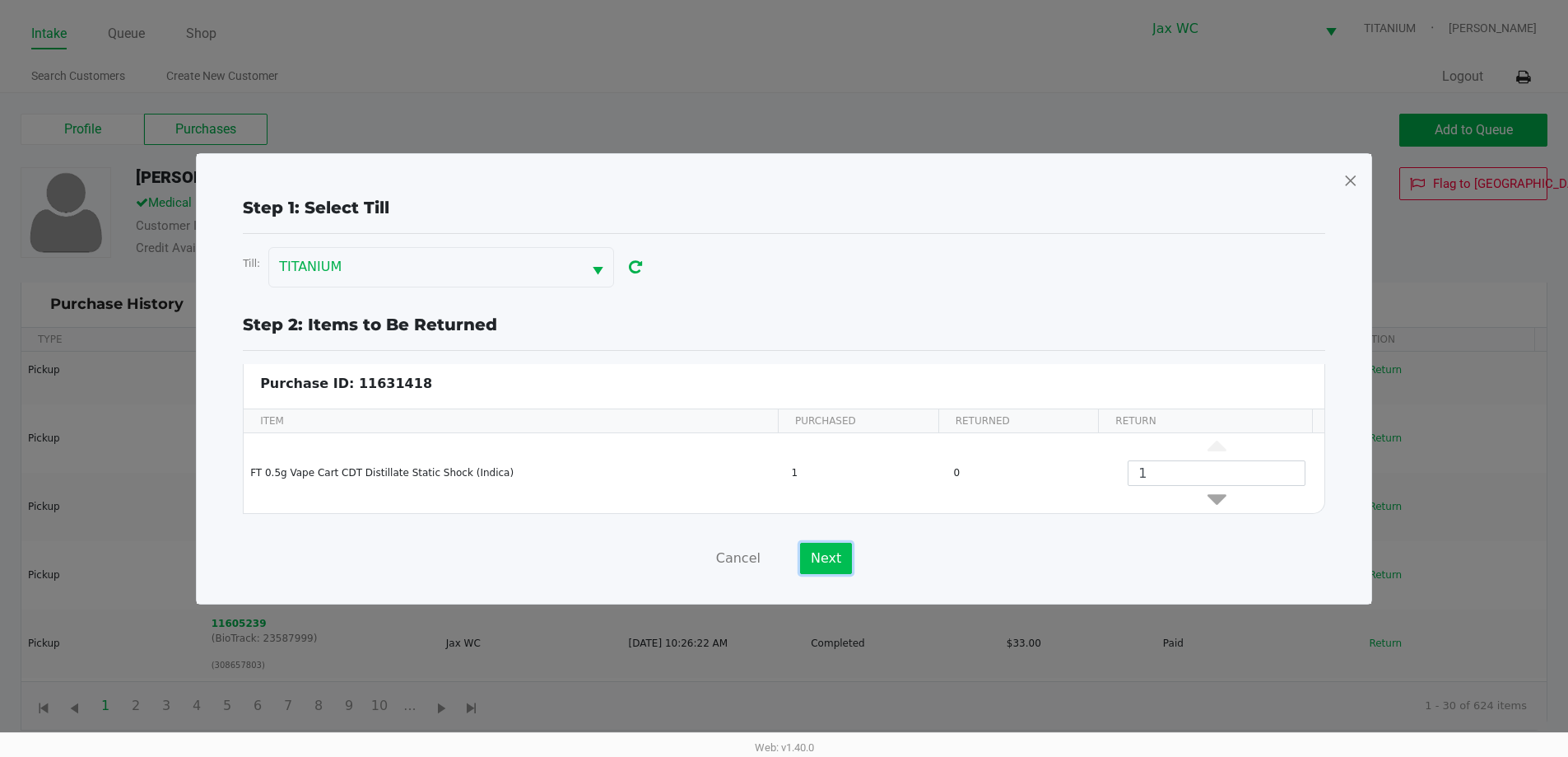
click at [818, 552] on button "Next" at bounding box center [826, 558] width 52 height 32
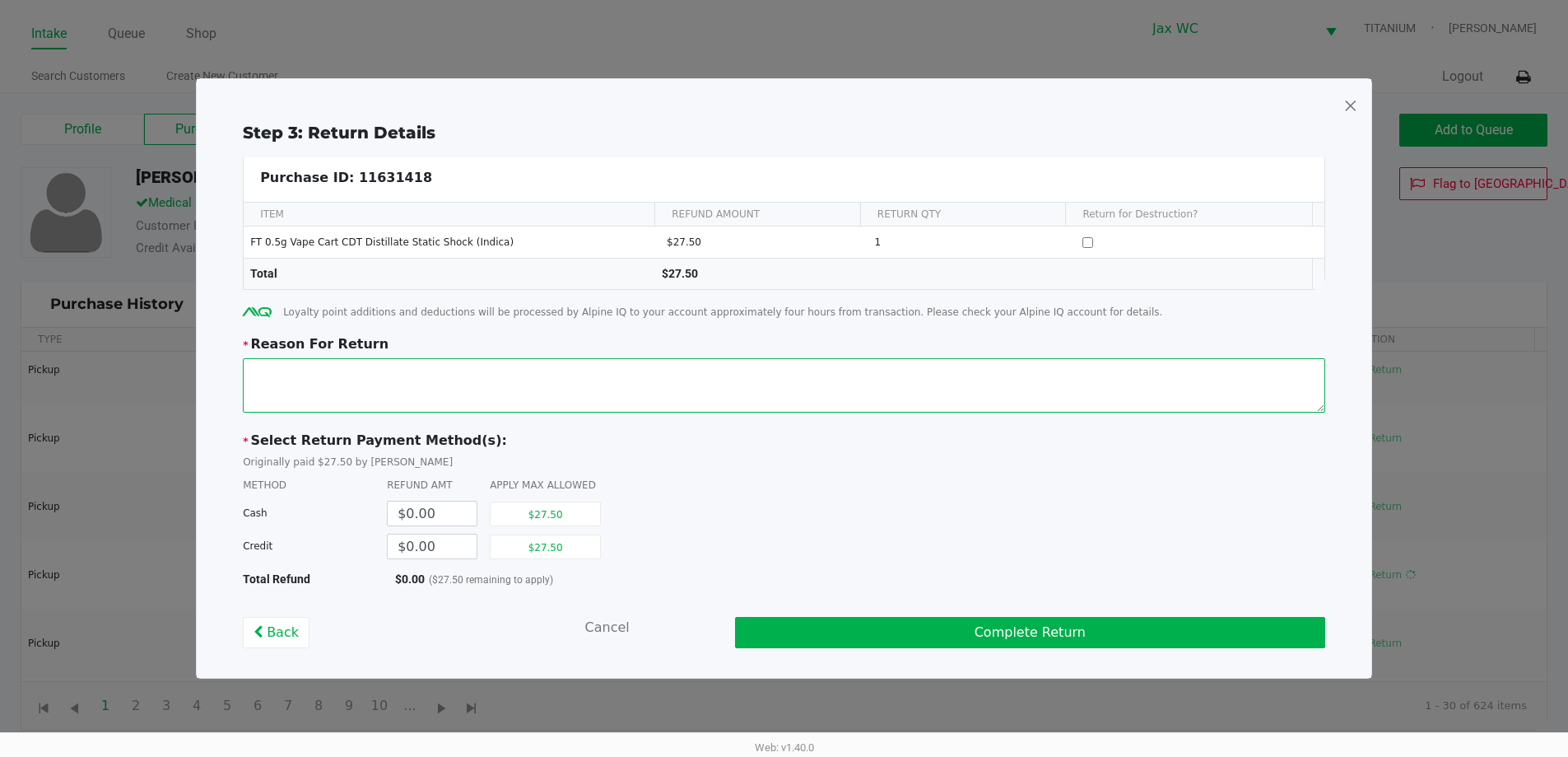
click at [582, 399] on textarea at bounding box center [784, 385] width 1083 height 54
click at [558, 545] on button "$27.50" at bounding box center [545, 546] width 111 height 25
type input "$27.50"
click at [649, 397] on textarea at bounding box center [784, 385] width 1083 height 54
click at [539, 370] on textarea at bounding box center [784, 385] width 1083 height 54
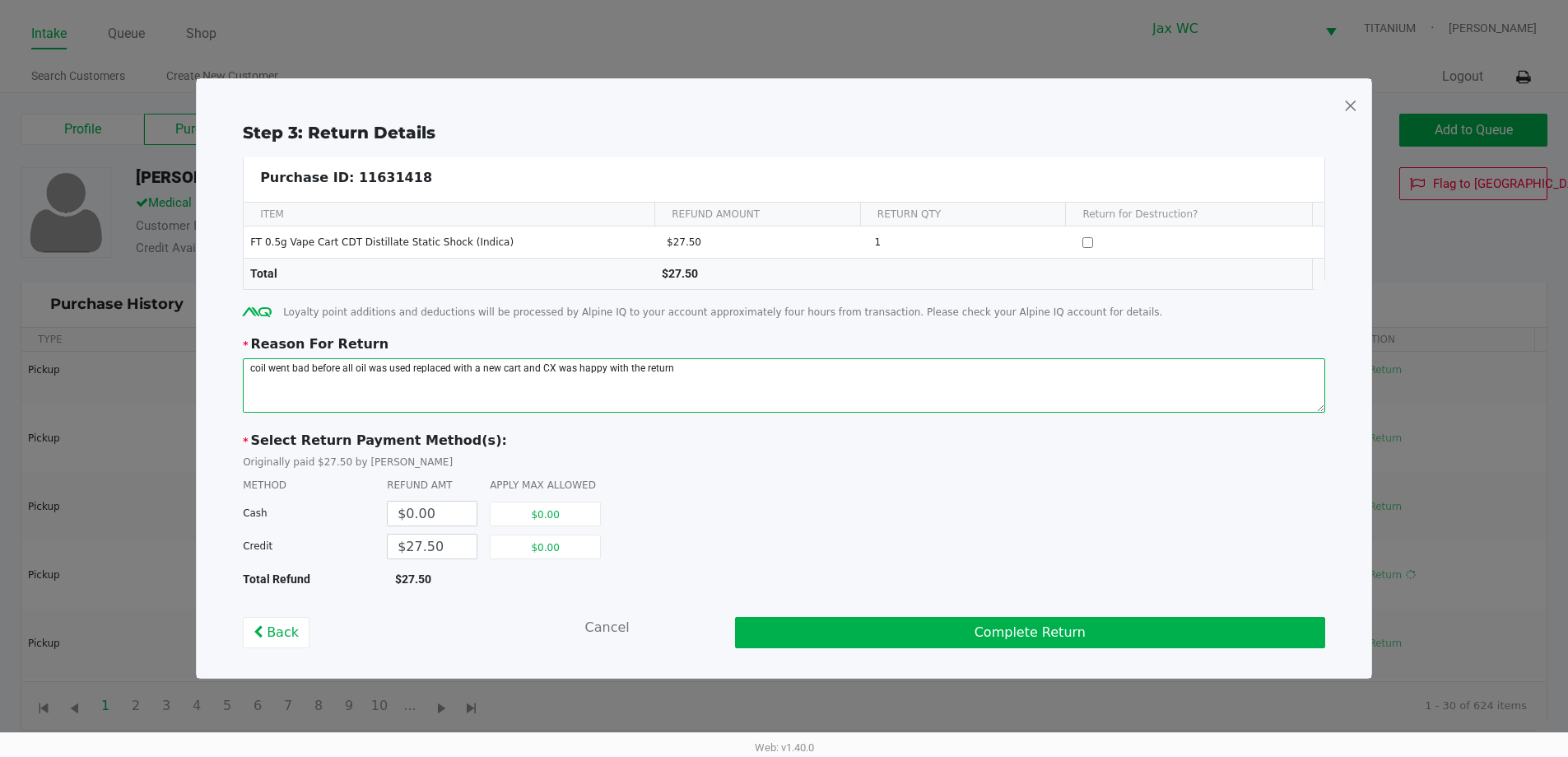
click at [686, 365] on textarea at bounding box center [784, 385] width 1083 height 54
type textarea "coil went bad before all oil was used replaced with a new cart and CX was happy…"
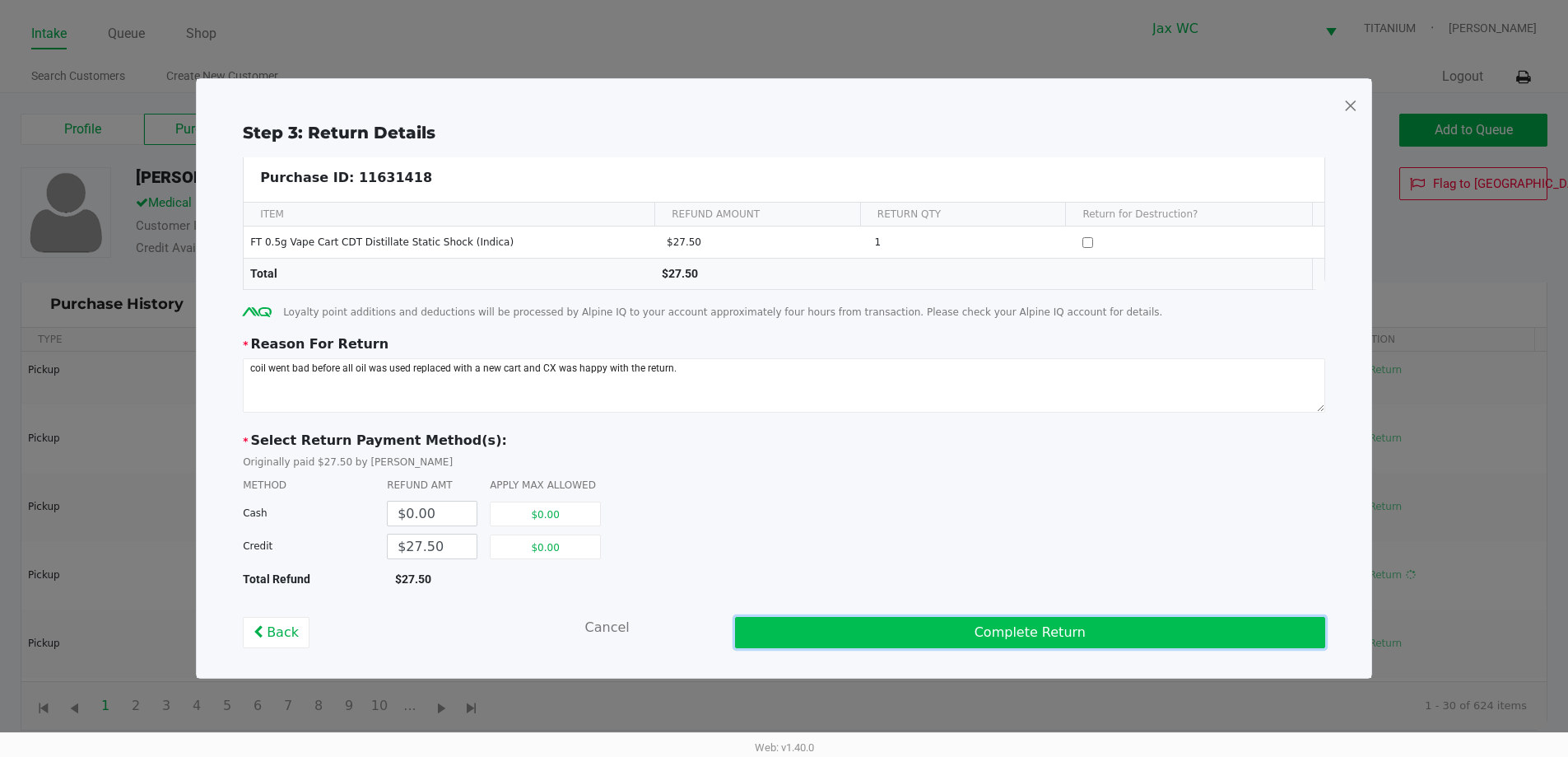
click at [989, 645] on button "Complete Return" at bounding box center [1030, 633] width 591 height 32
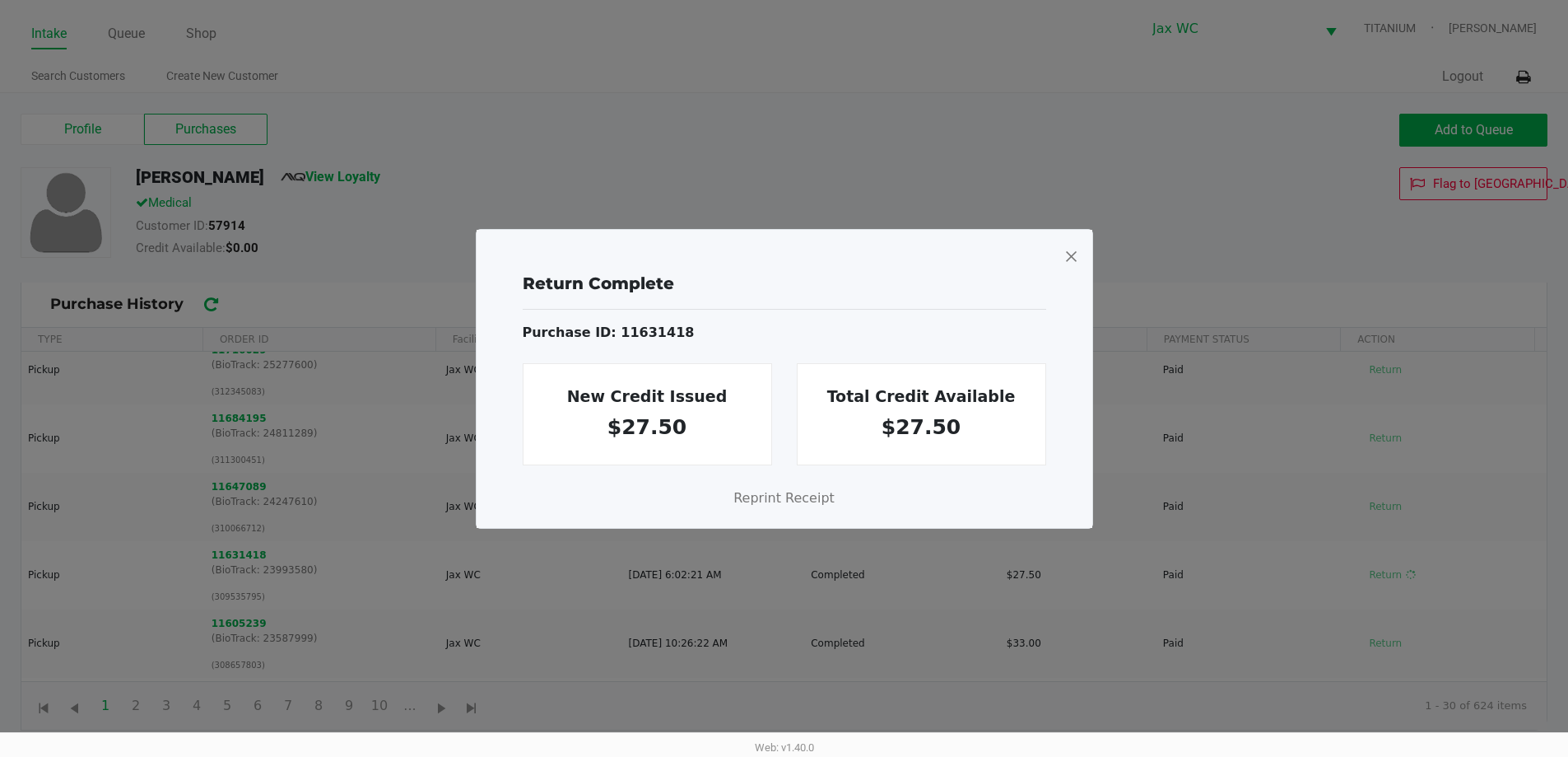
drag, startPoint x: 1058, startPoint y: 252, endPoint x: 1073, endPoint y: 255, distance: 15.3
click at [1058, 252] on div at bounding box center [784, 257] width 590 height 28
click at [1072, 255] on span at bounding box center [1071, 256] width 15 height 26
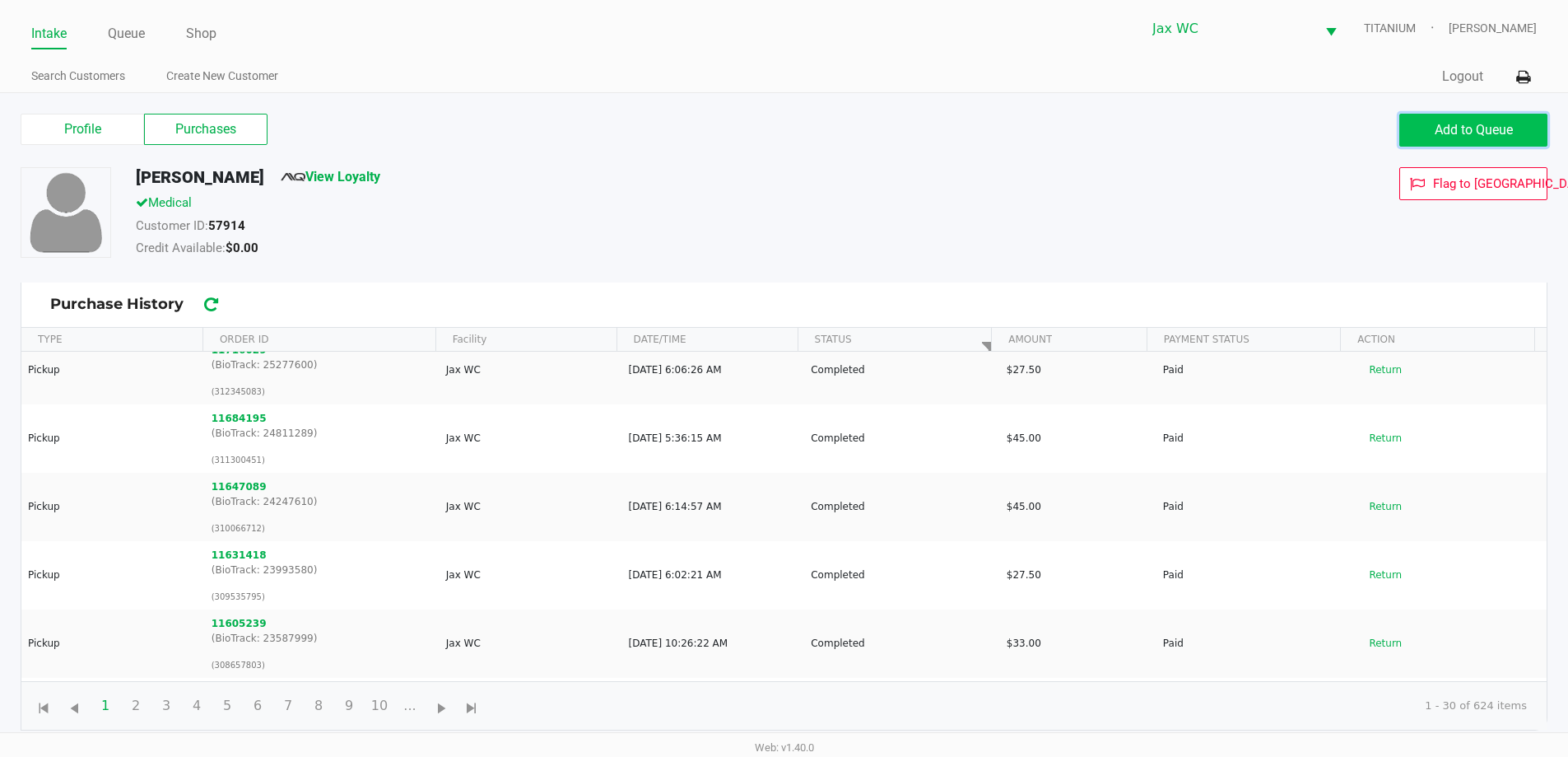
click at [1459, 123] on span "Add to Queue" at bounding box center [1474, 130] width 78 height 16
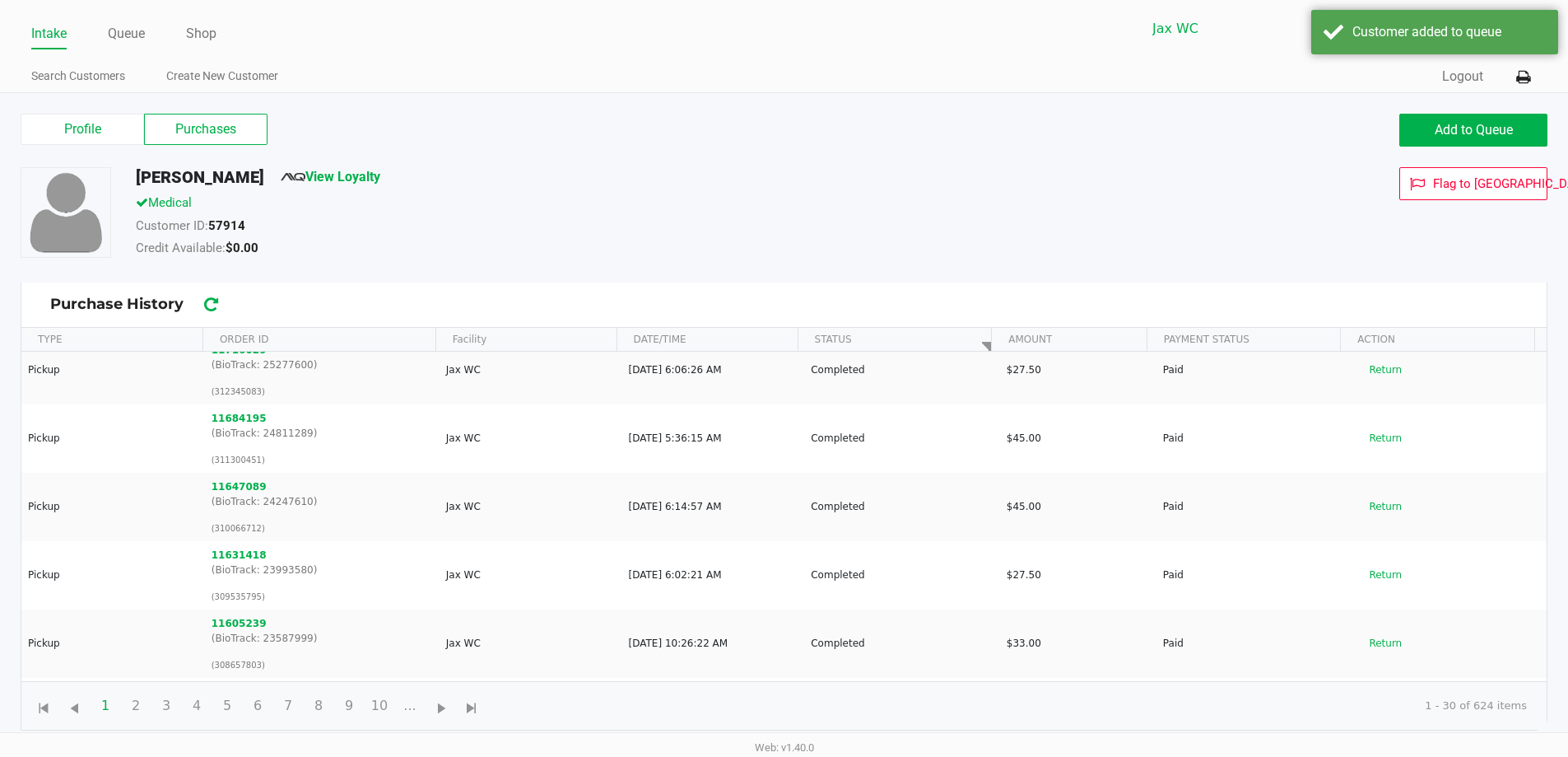
click at [181, 117] on label "Purchases" at bounding box center [206, 130] width 124 height 32
click at [0, 0] on 1 "Purchases" at bounding box center [0, 0] width 0 height 0
click at [121, 33] on link "Queue" at bounding box center [127, 34] width 37 height 23
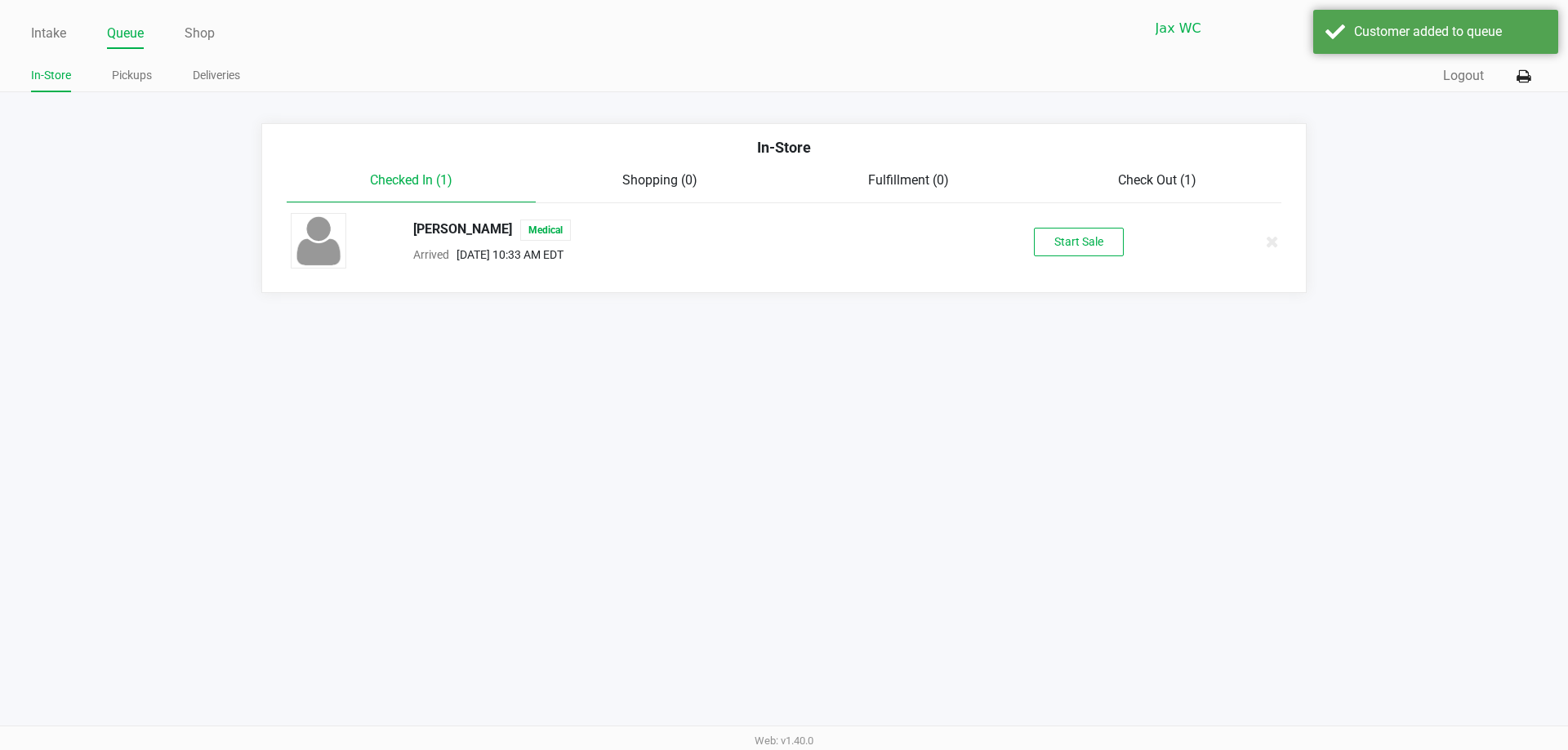
click at [1102, 257] on div "LARRY PRIM Medical Arrived Aug 20, 2025 10:33 AM EDT Start Sale" at bounding box center [784, 242] width 1011 height 57
click at [1100, 250] on button "Start Sale" at bounding box center [1078, 242] width 90 height 29
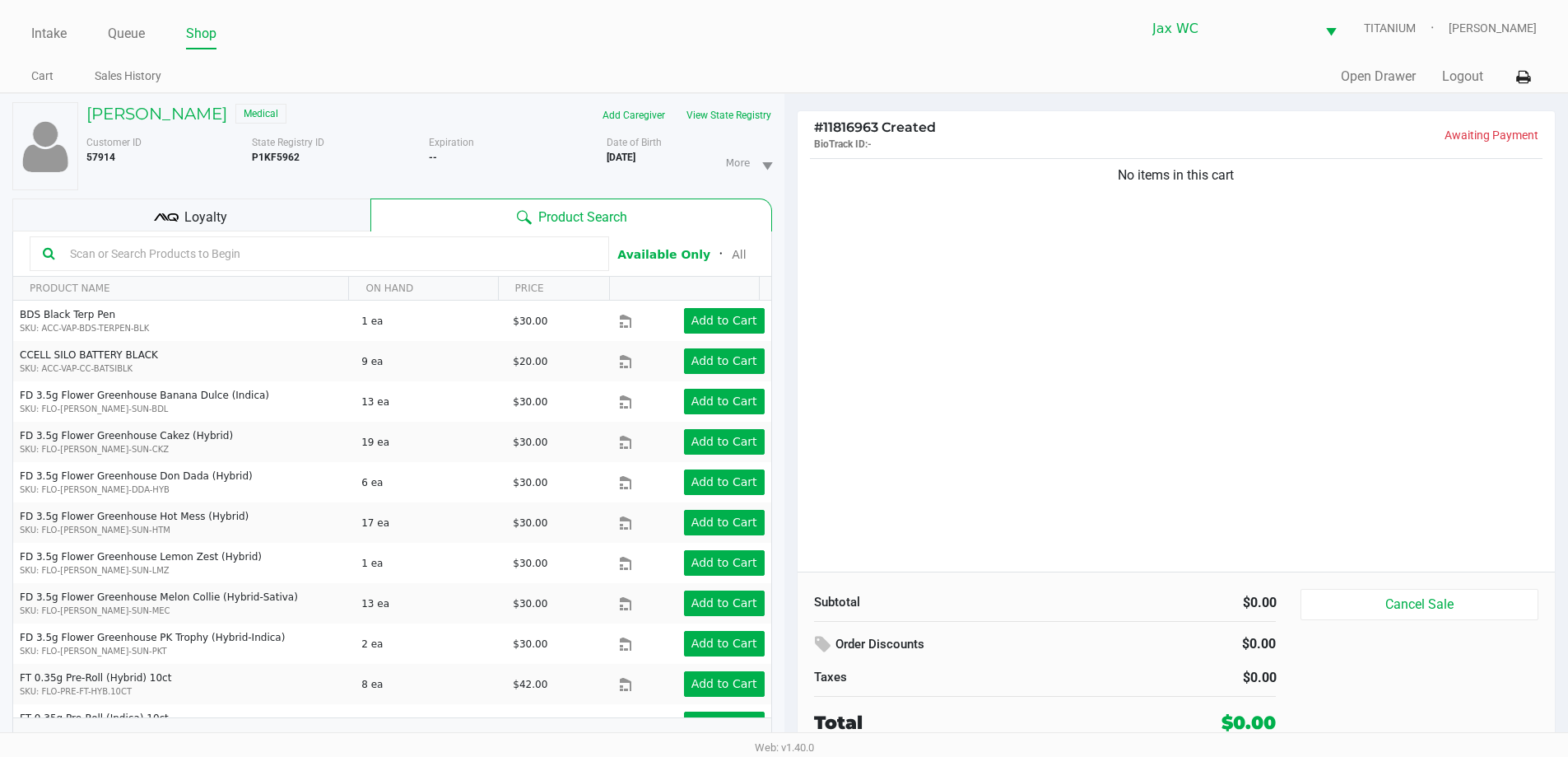
click at [1121, 314] on div "No items in this cart" at bounding box center [1177, 363] width 758 height 417
click at [1115, 412] on div "No items in this cart" at bounding box center [1177, 363] width 758 height 417
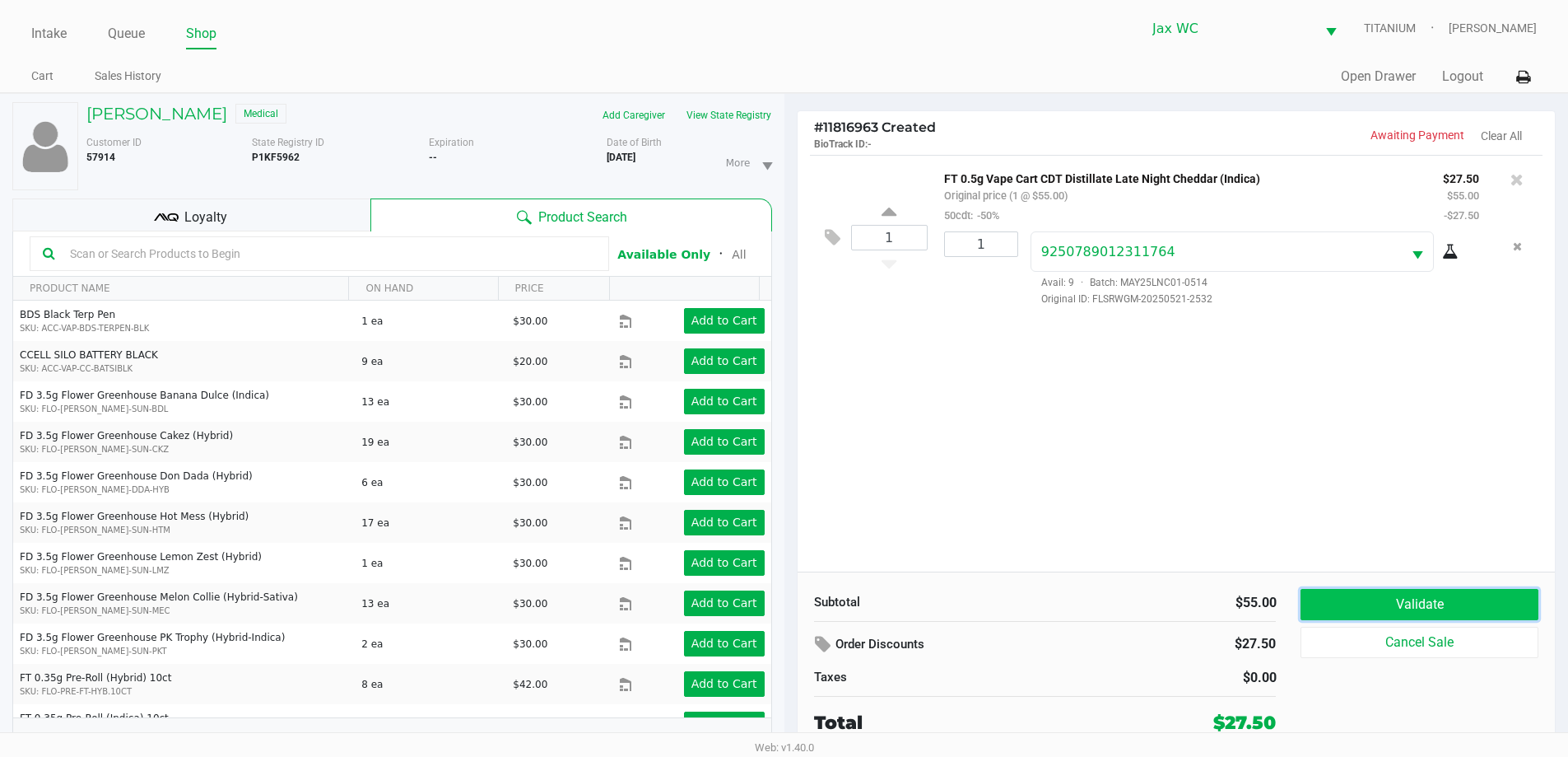
click at [1424, 596] on button "Validate" at bounding box center [1419, 605] width 237 height 32
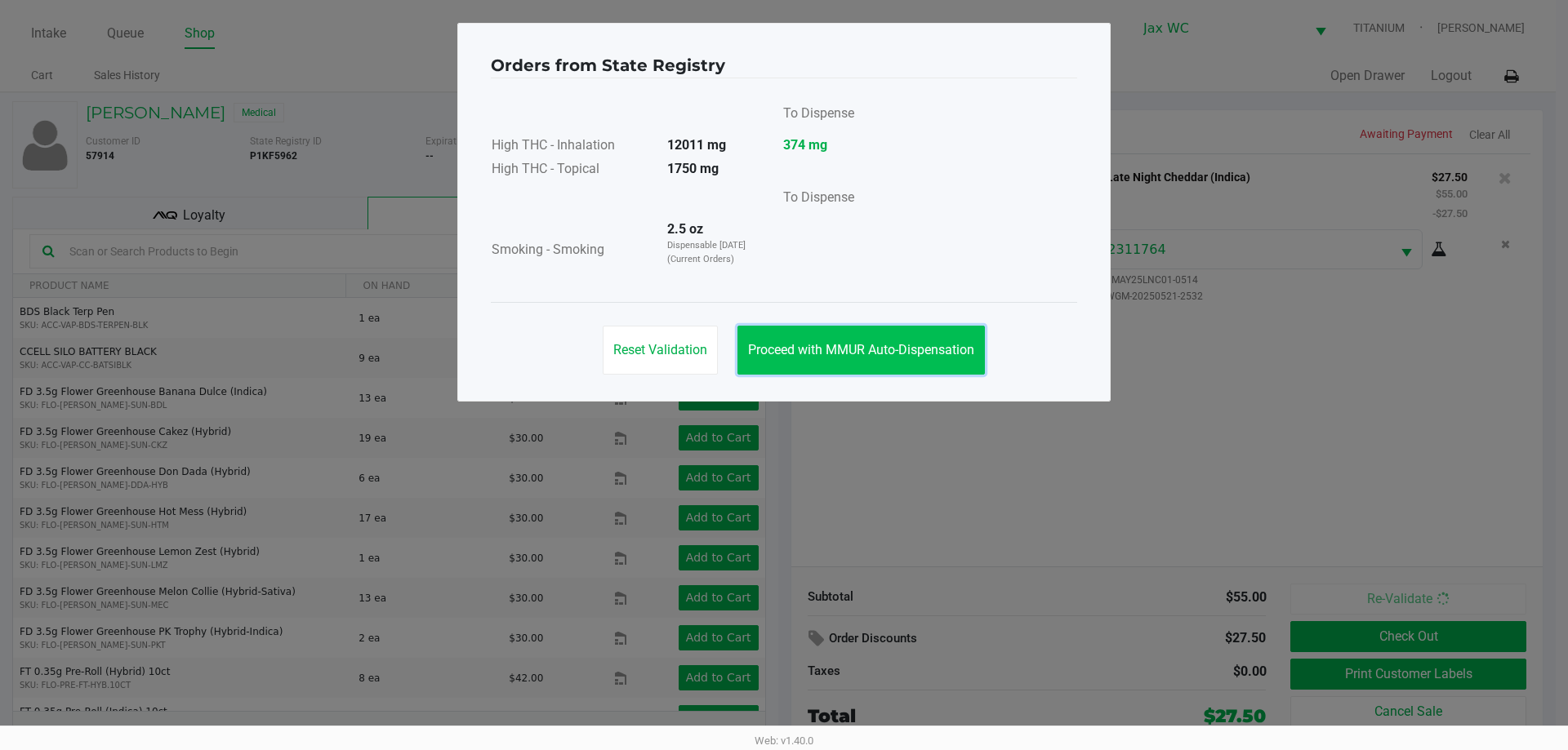
click at [825, 353] on span "Proceed with MMUR Auto-Dispensation" at bounding box center [860, 349] width 226 height 16
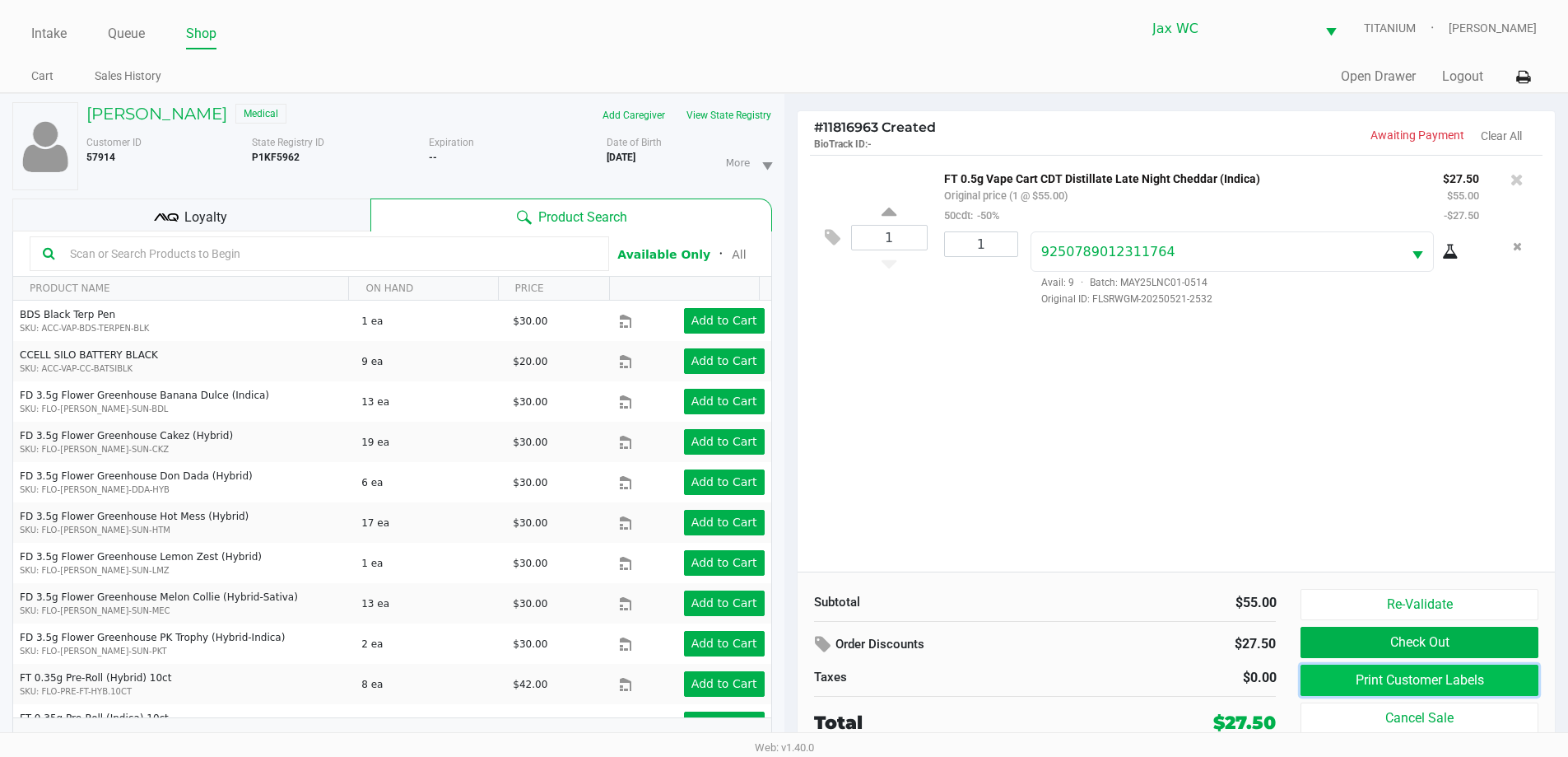
click at [1406, 680] on button "Print Customer Labels" at bounding box center [1419, 681] width 237 height 32
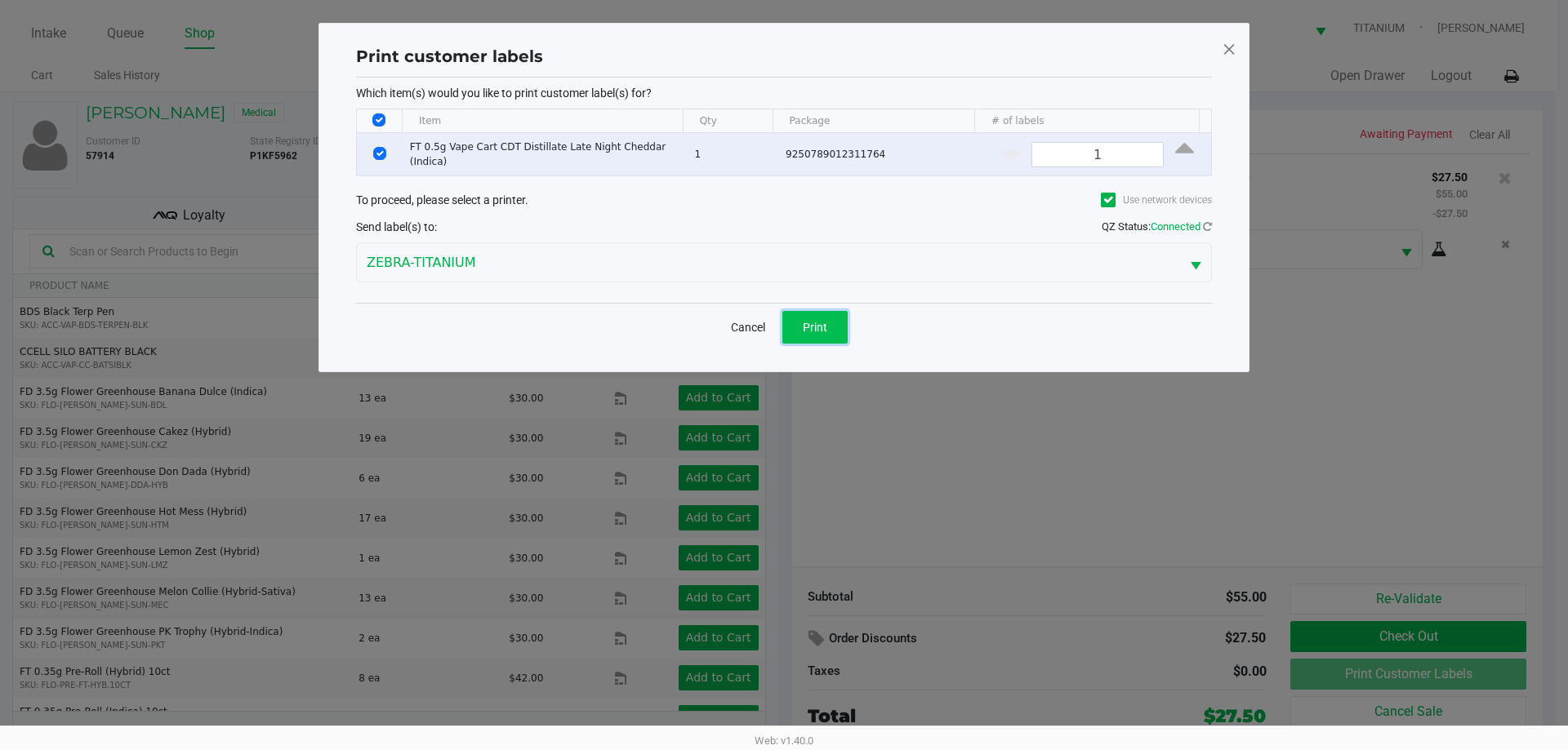
click at [814, 321] on span "Print" at bounding box center [815, 327] width 25 height 13
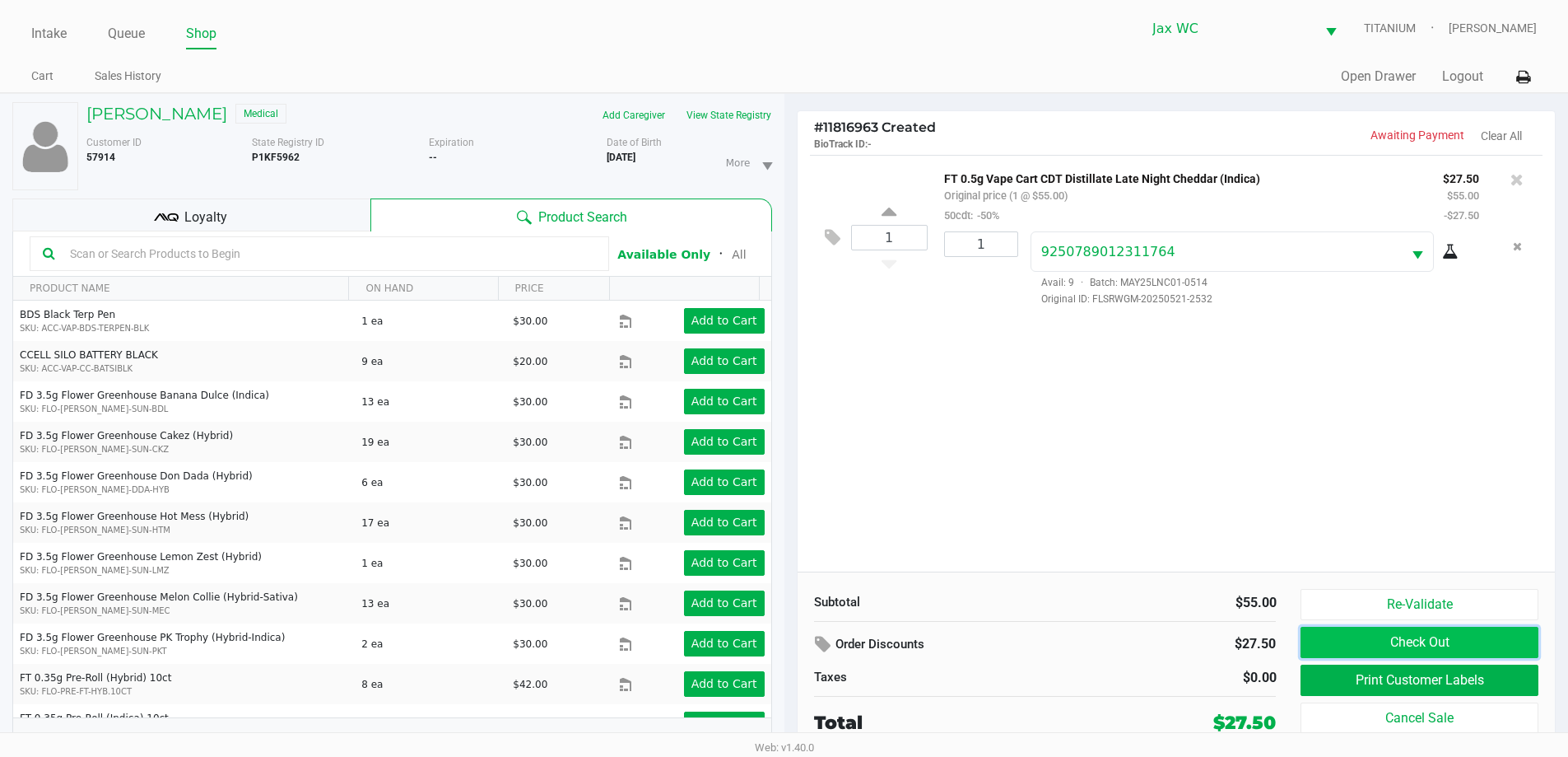
click at [1488, 644] on button "Check Out" at bounding box center [1419, 642] width 237 height 32
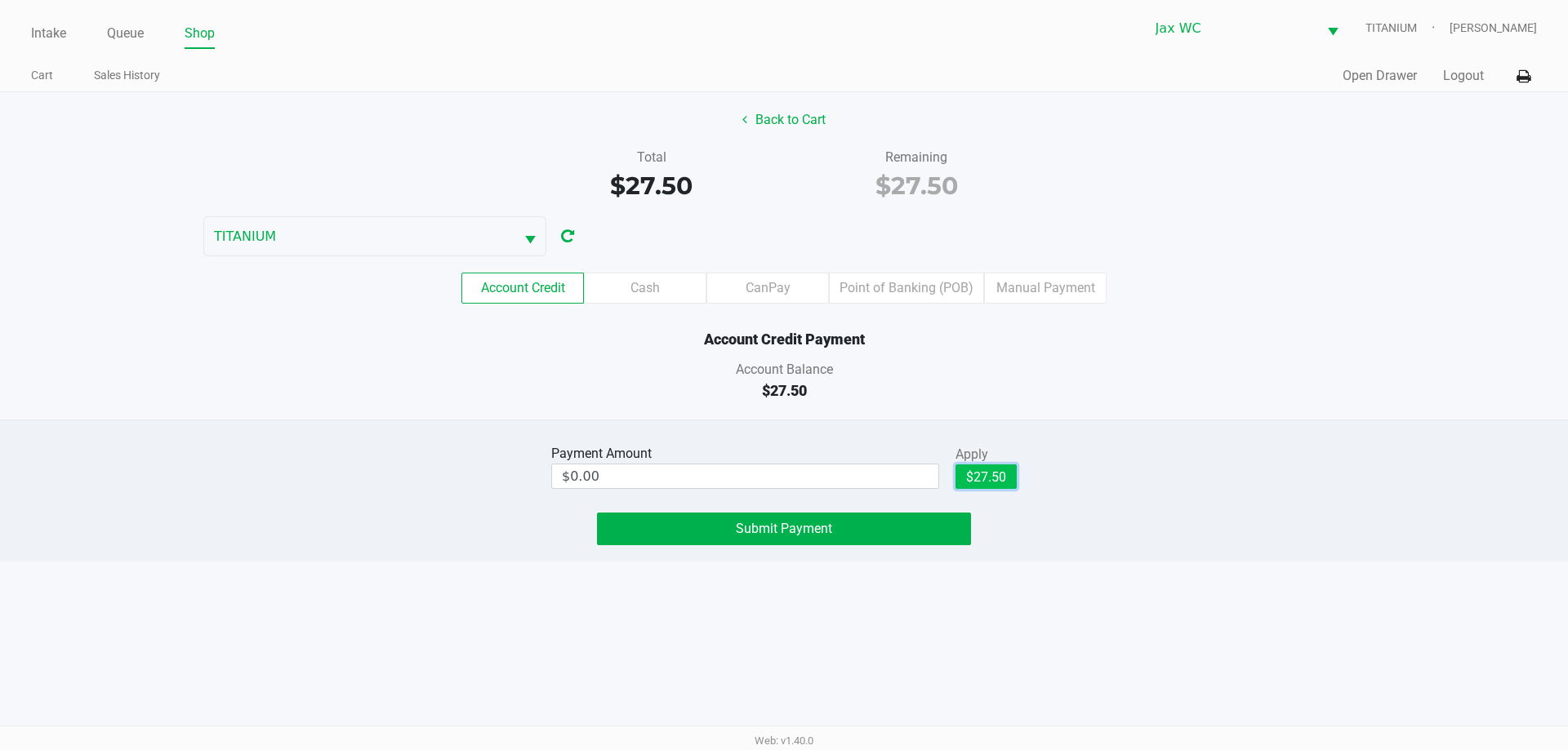
click at [1000, 484] on button "$27.50" at bounding box center [986, 477] width 61 height 25
type input "$27.50"
click at [881, 548] on div "Payment Amount $27.50 Apply $27.50 Clear Submit Payment" at bounding box center [784, 490] width 1568 height 142
click at [859, 525] on button "Submit Payment" at bounding box center [784, 528] width 374 height 32
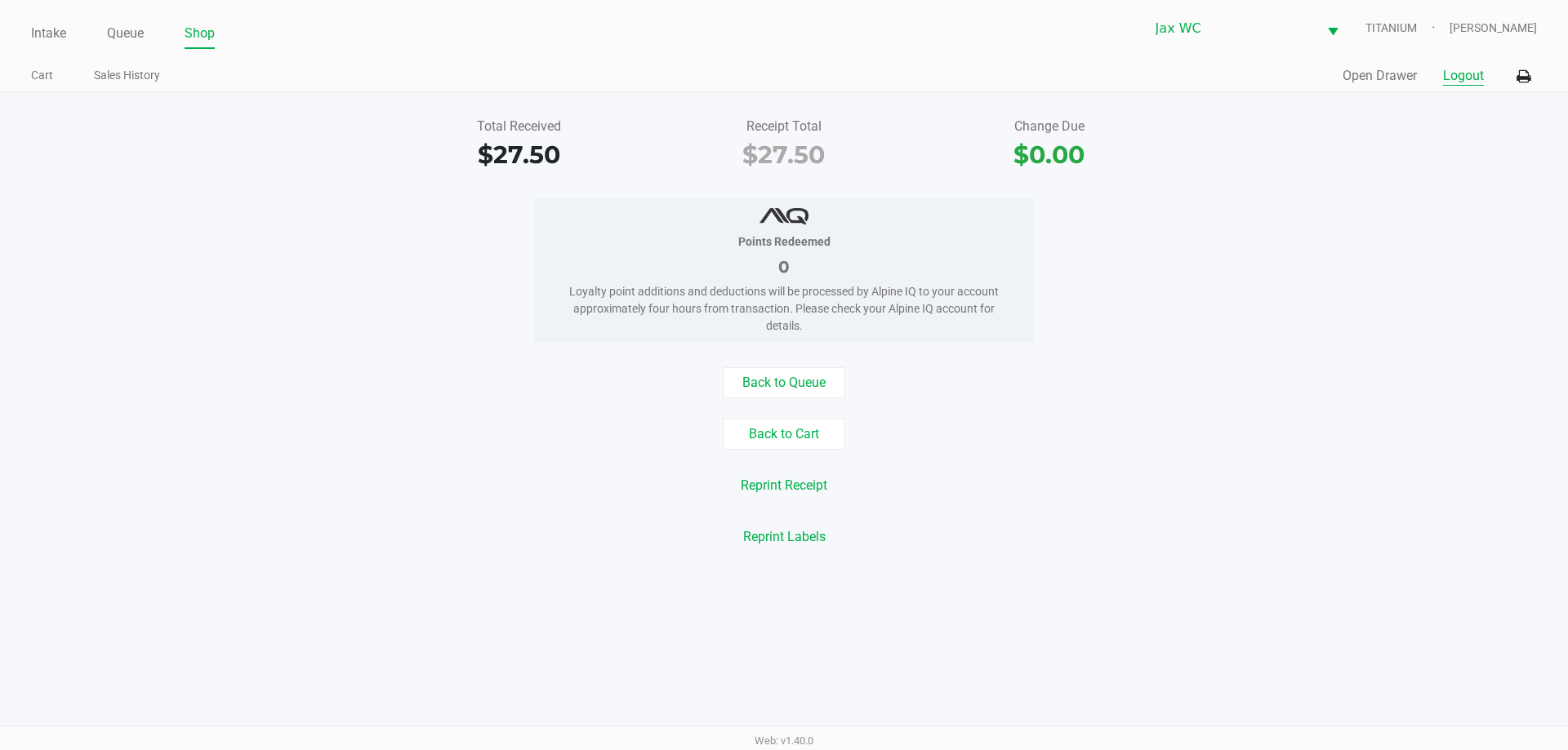
click at [1461, 76] on button "Logout" at bounding box center [1463, 76] width 41 height 19
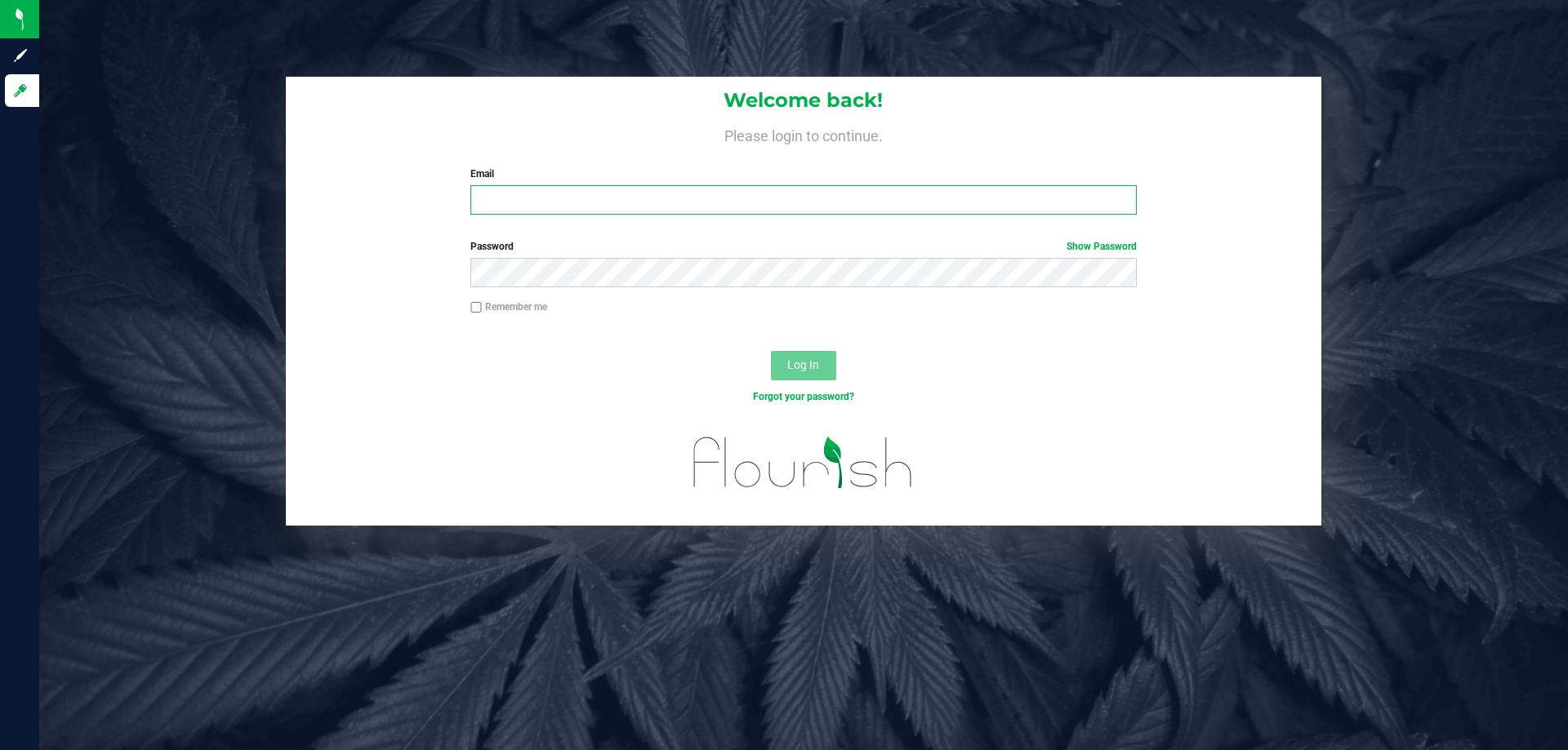
click at [580, 207] on input "Email" at bounding box center [803, 200] width 665 height 30
type input "[EMAIL_ADDRESS][DOMAIN_NAME]"
click at [771, 351] on button "Log In" at bounding box center [803, 366] width 66 height 30
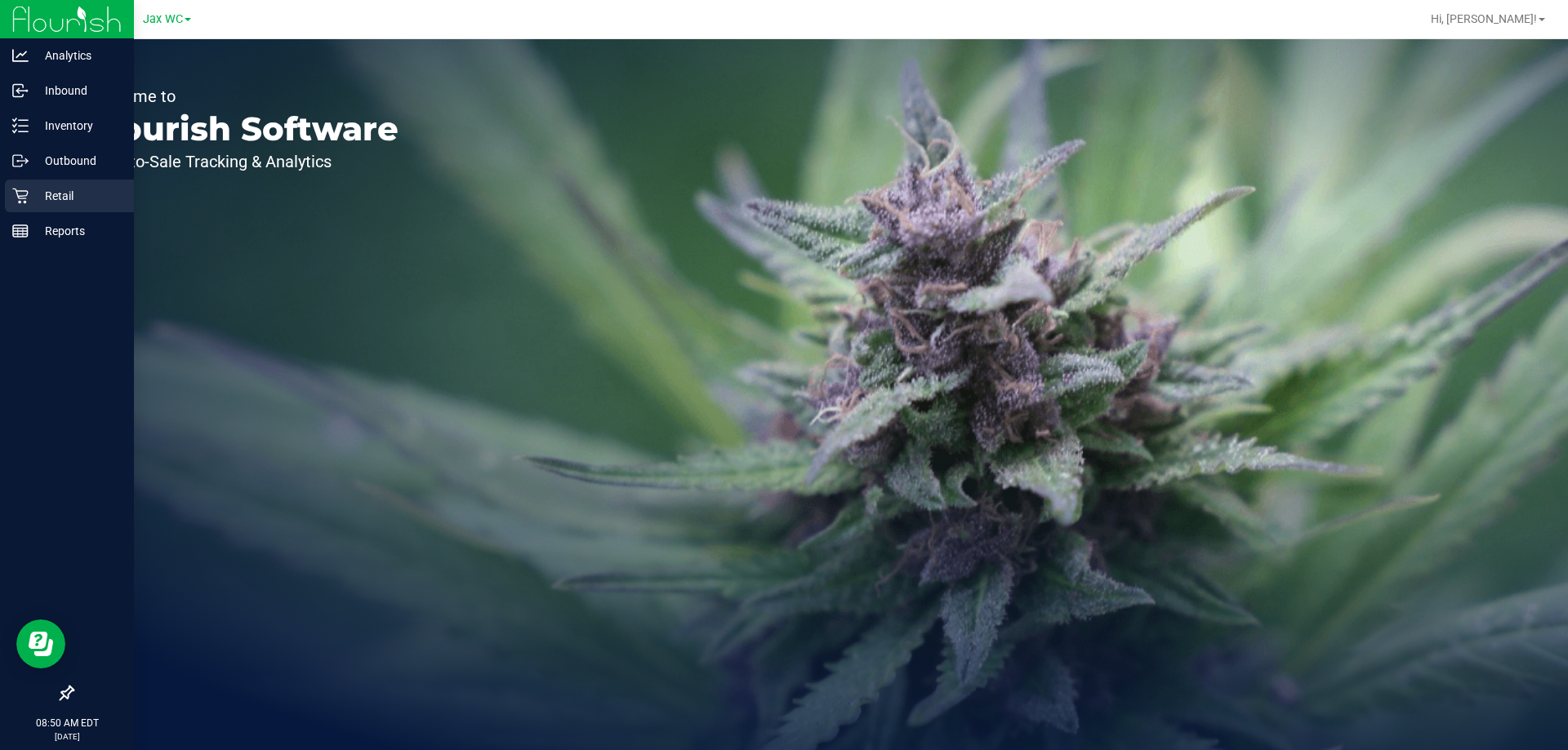
click at [55, 200] on p "Retail" at bounding box center [78, 195] width 98 height 19
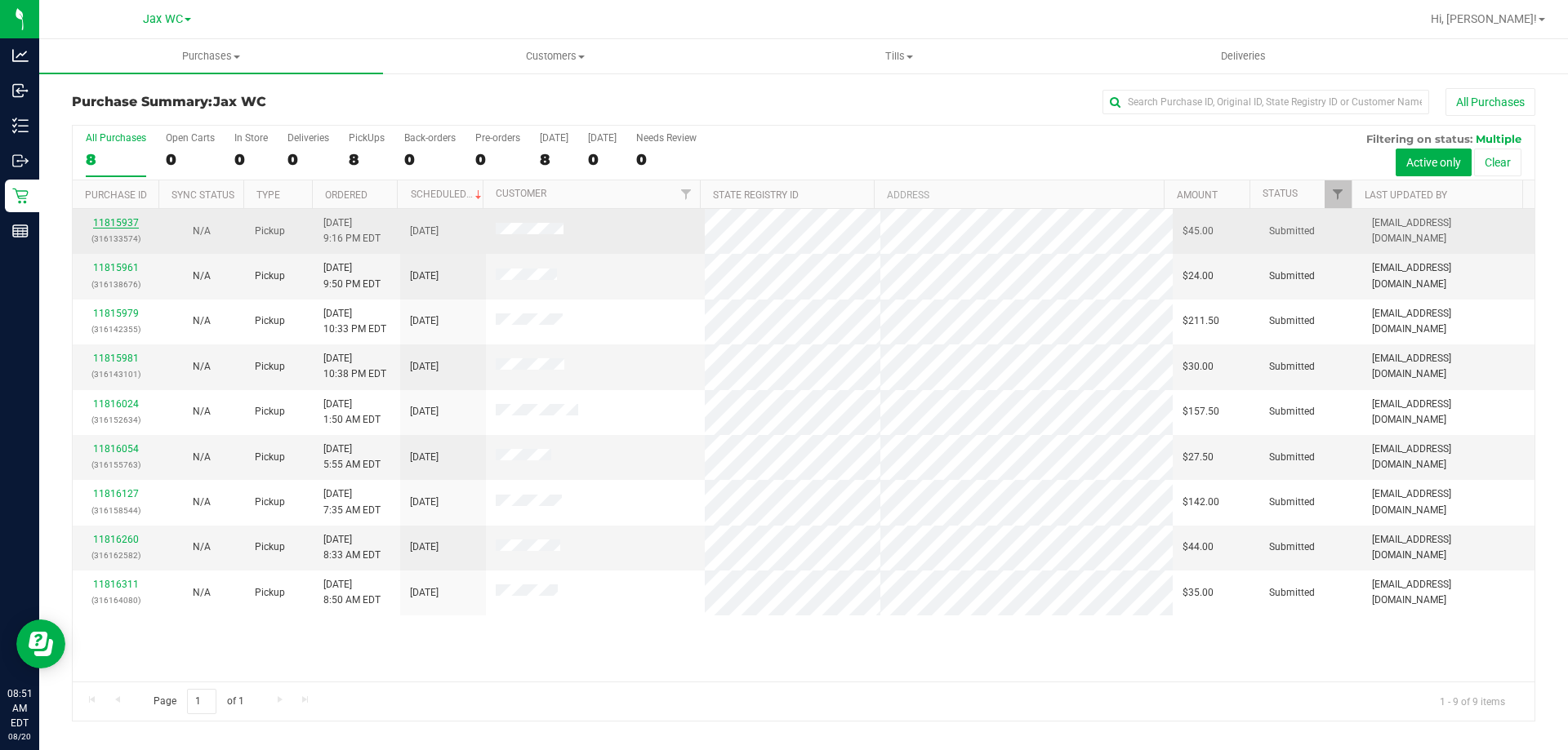
click at [115, 218] on link "11815937" at bounding box center [115, 223] width 45 height 11
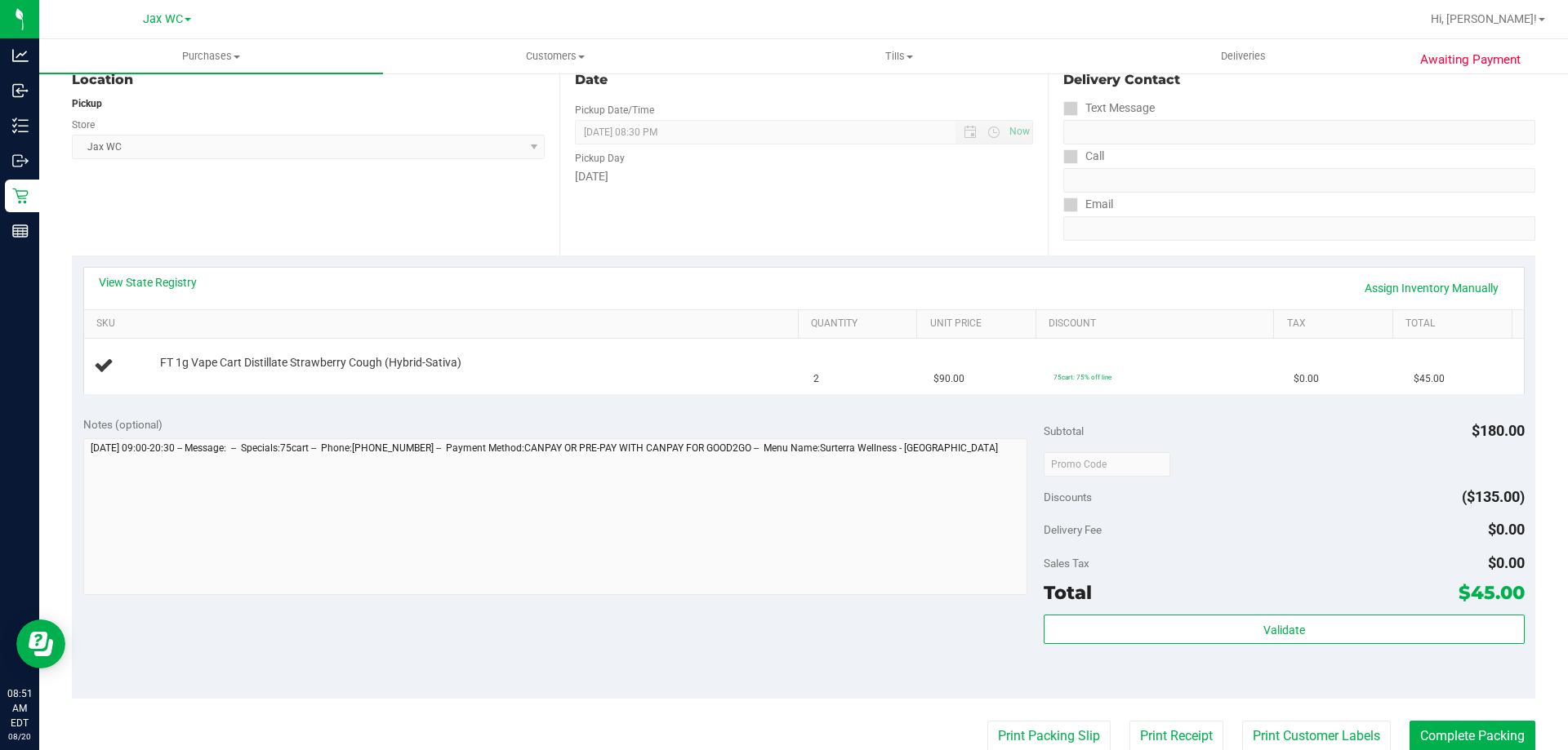
scroll to position [408, 0]
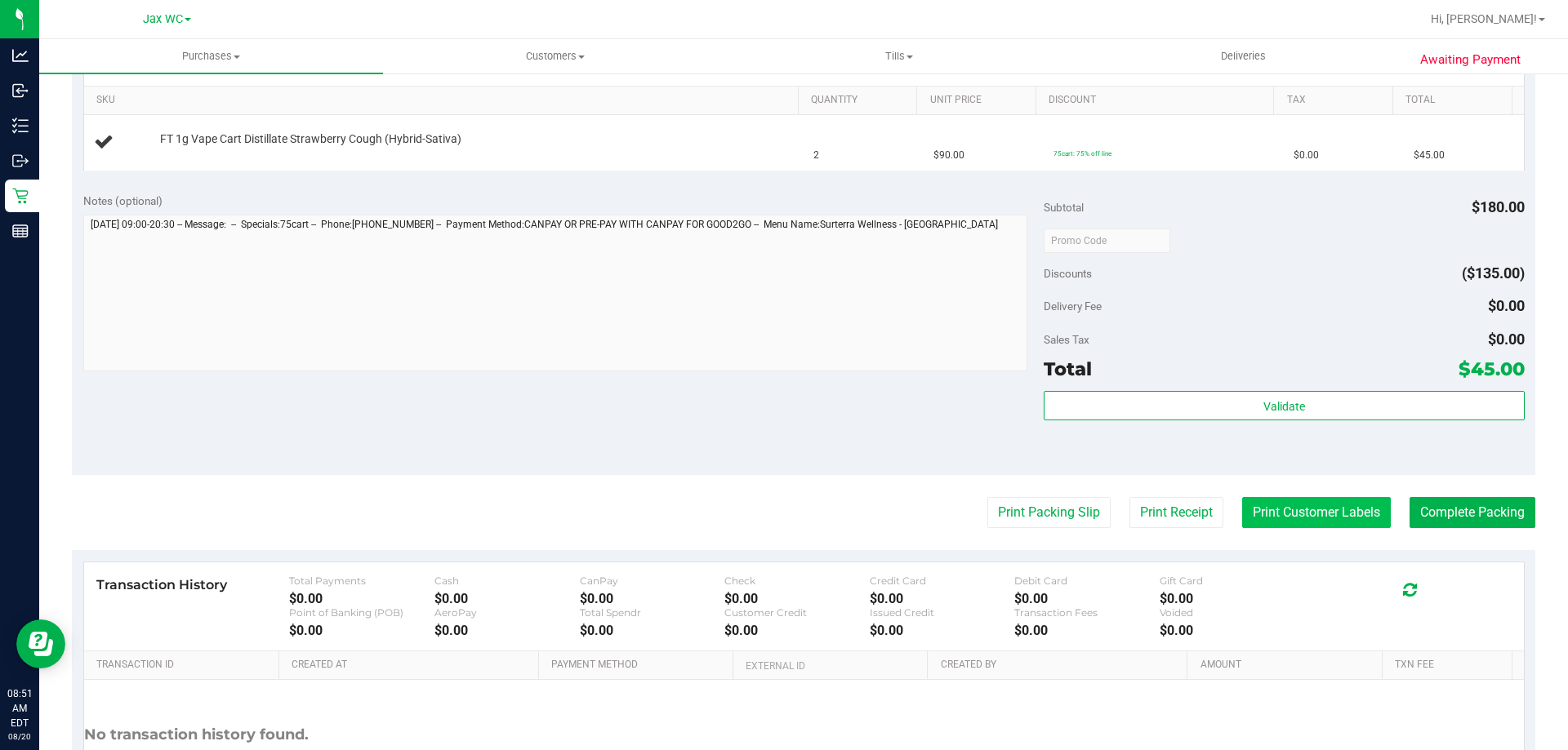
click at [1289, 518] on button "Print Customer Labels" at bounding box center [1316, 513] width 149 height 31
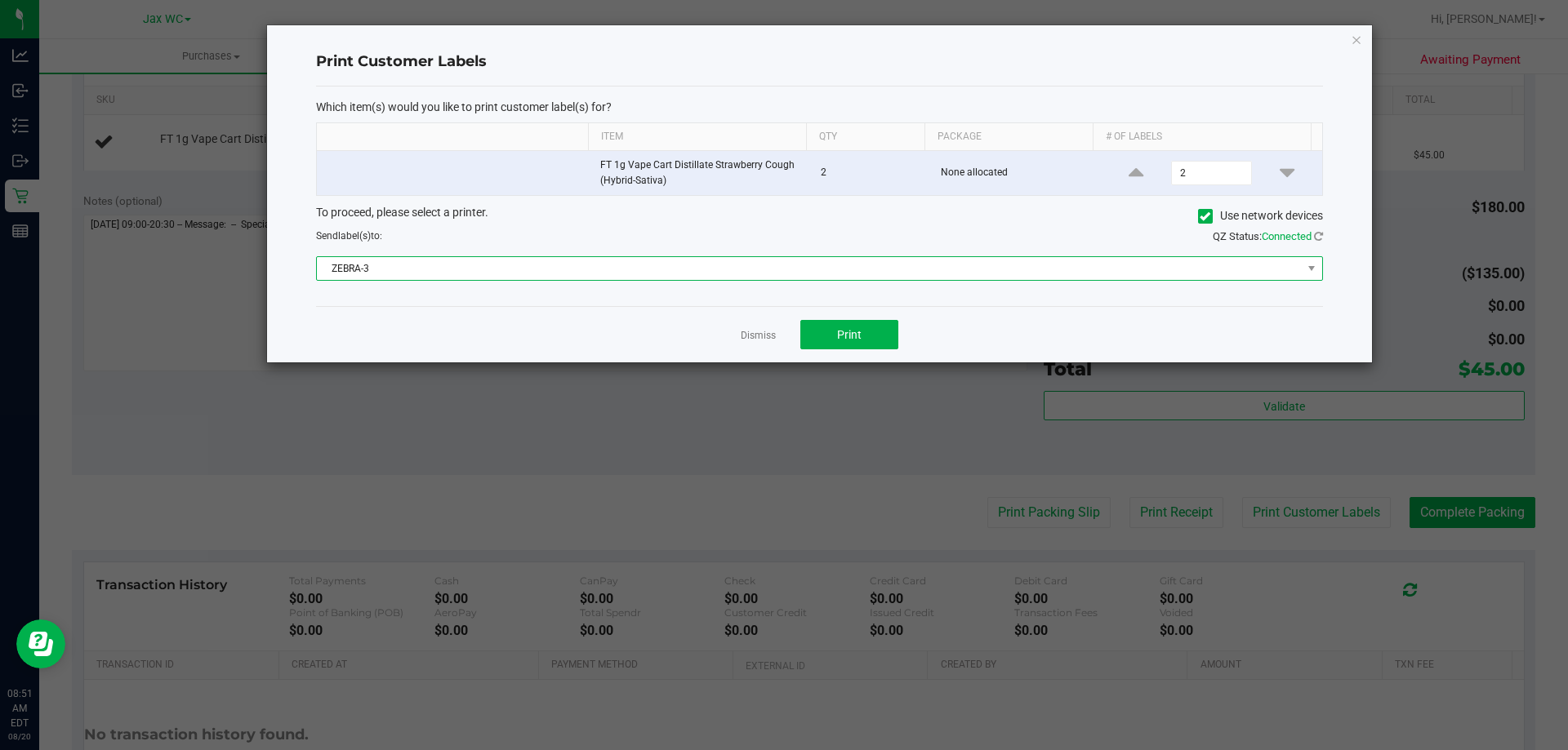
click at [686, 263] on span "ZEBRA-3" at bounding box center [809, 268] width 985 height 23
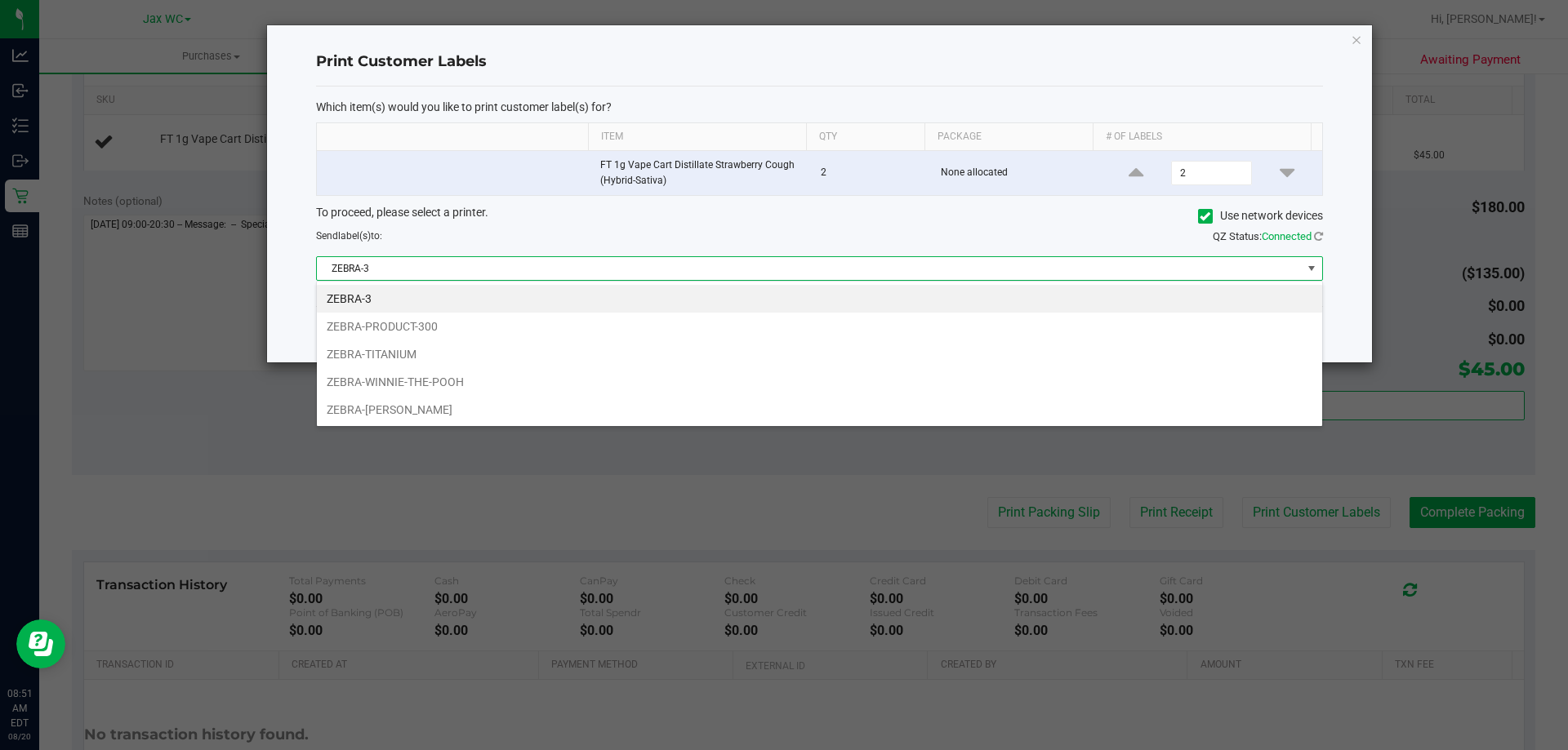
scroll to position [25, 1006]
click at [387, 358] on li "ZEBRA-TITANIUM" at bounding box center [820, 354] width 1005 height 28
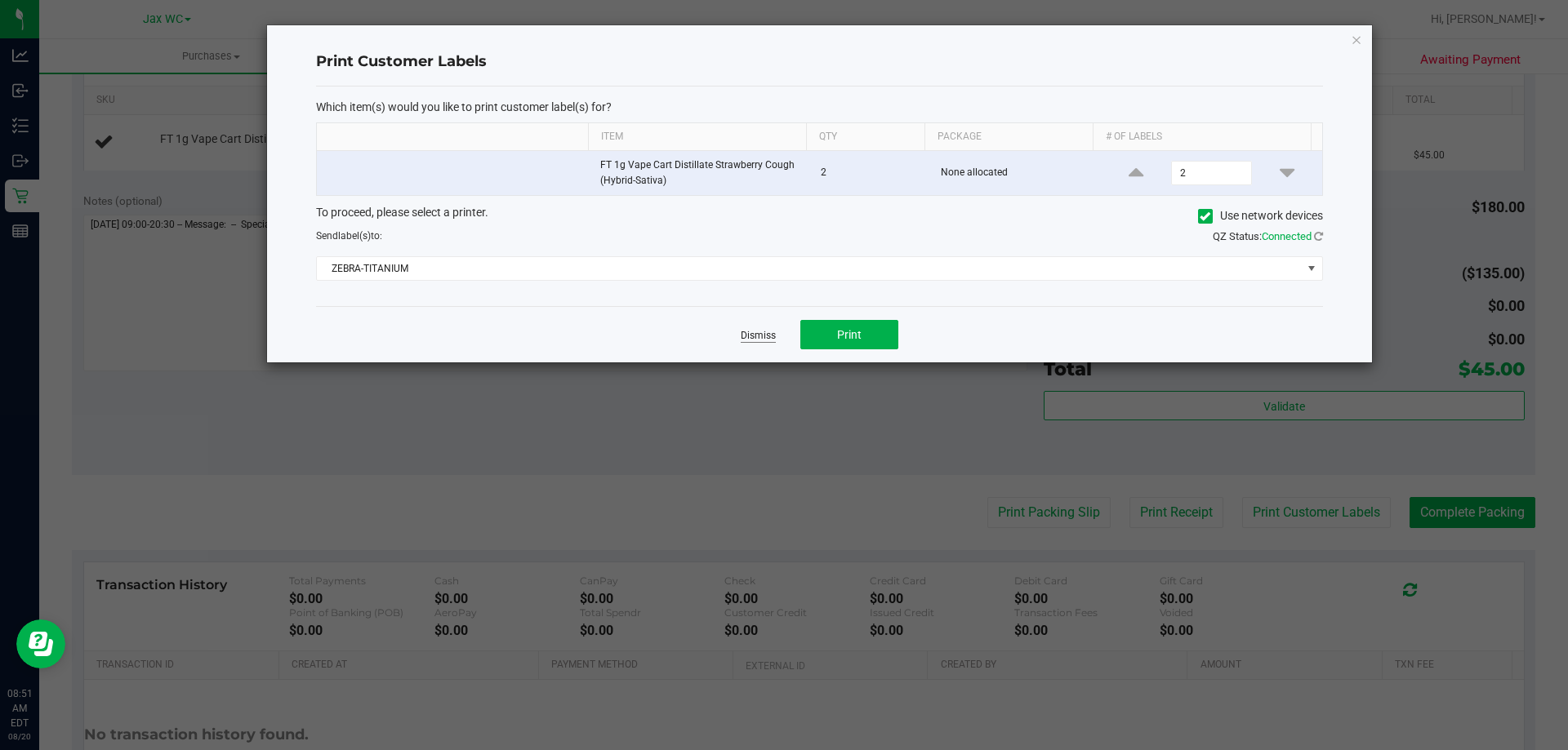
click at [760, 337] on link "Dismiss" at bounding box center [758, 335] width 35 height 14
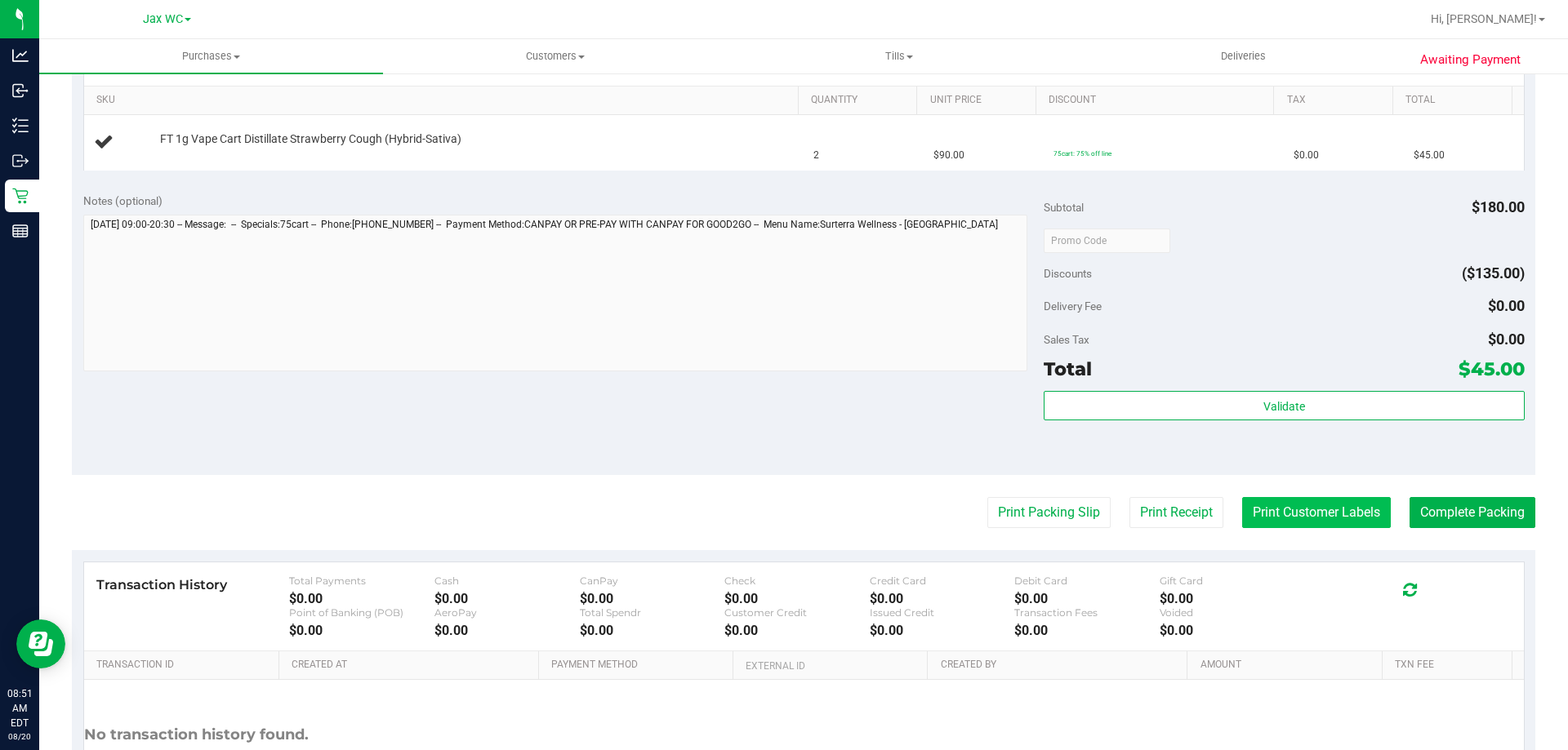
click at [1258, 516] on button "Print Customer Labels" at bounding box center [1316, 513] width 149 height 31
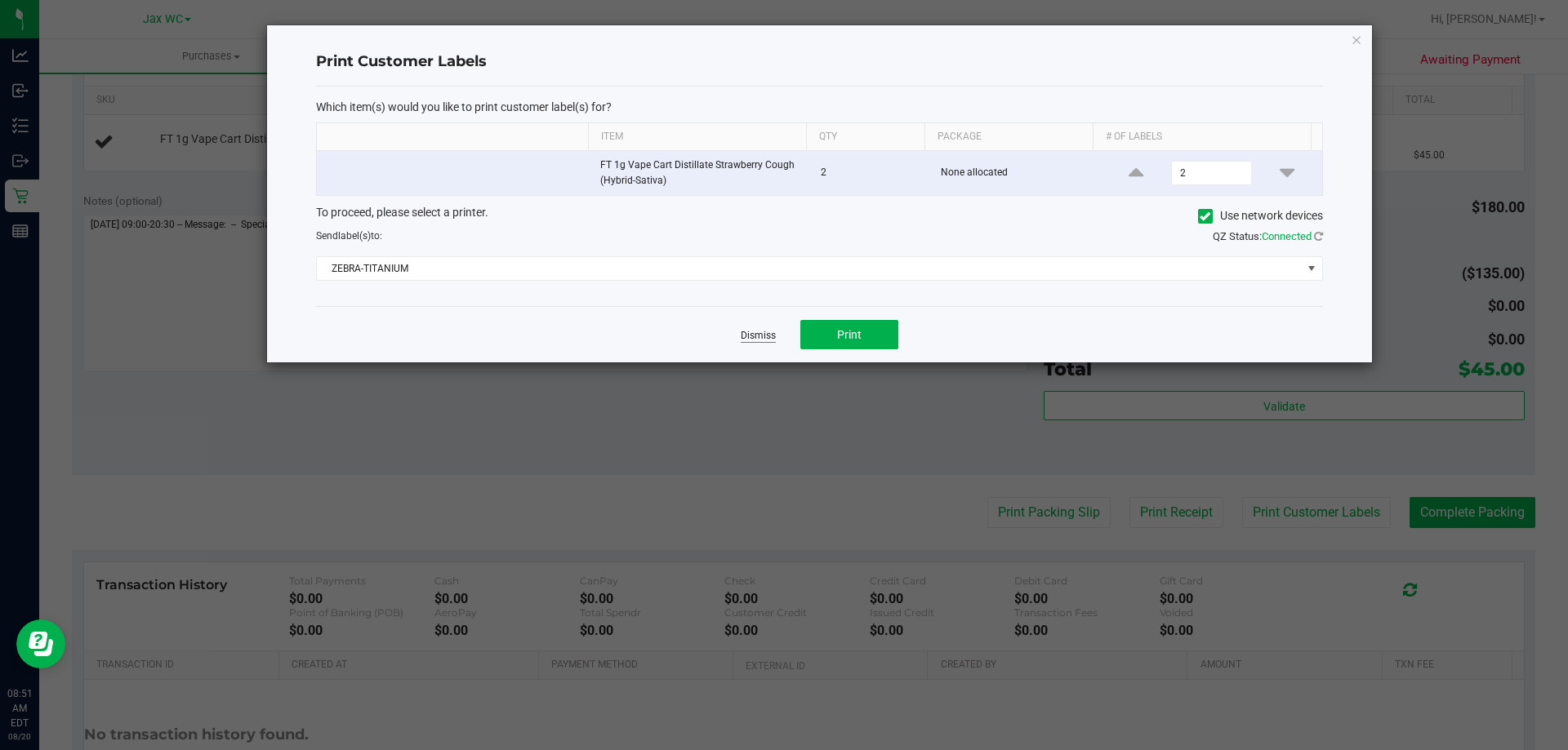
click at [770, 333] on link "Dismiss" at bounding box center [758, 335] width 35 height 14
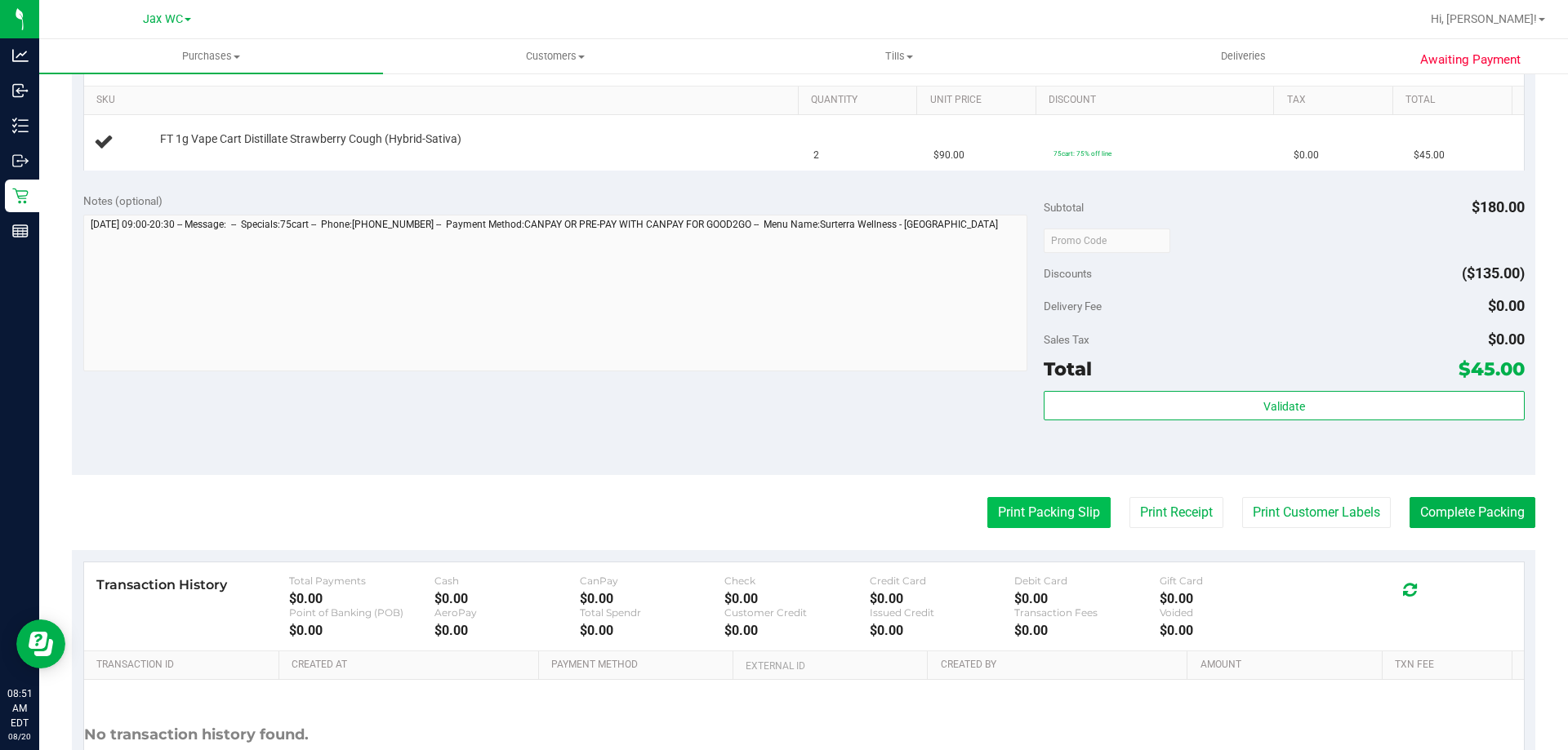
click at [1019, 506] on button "Print Packing Slip" at bounding box center [1048, 513] width 123 height 31
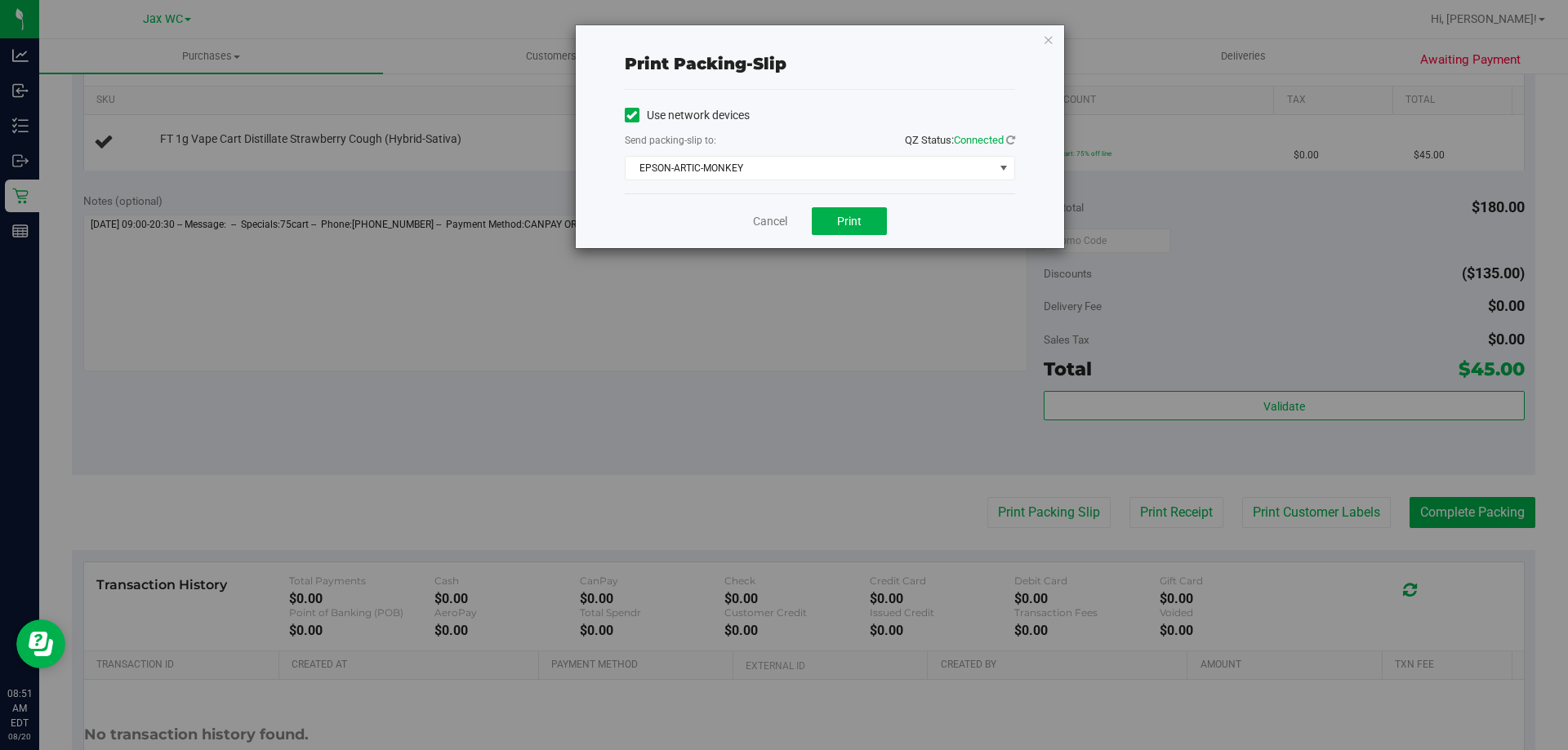
click at [627, 193] on div "Use network devices Send packing-slip to: QZ Status: Connected EPSON-ARTIC-MONK…" at bounding box center [820, 141] width 390 height 103
click at [650, 169] on span "EPSON-ARTIC-MONKEY" at bounding box center [809, 168] width 369 height 23
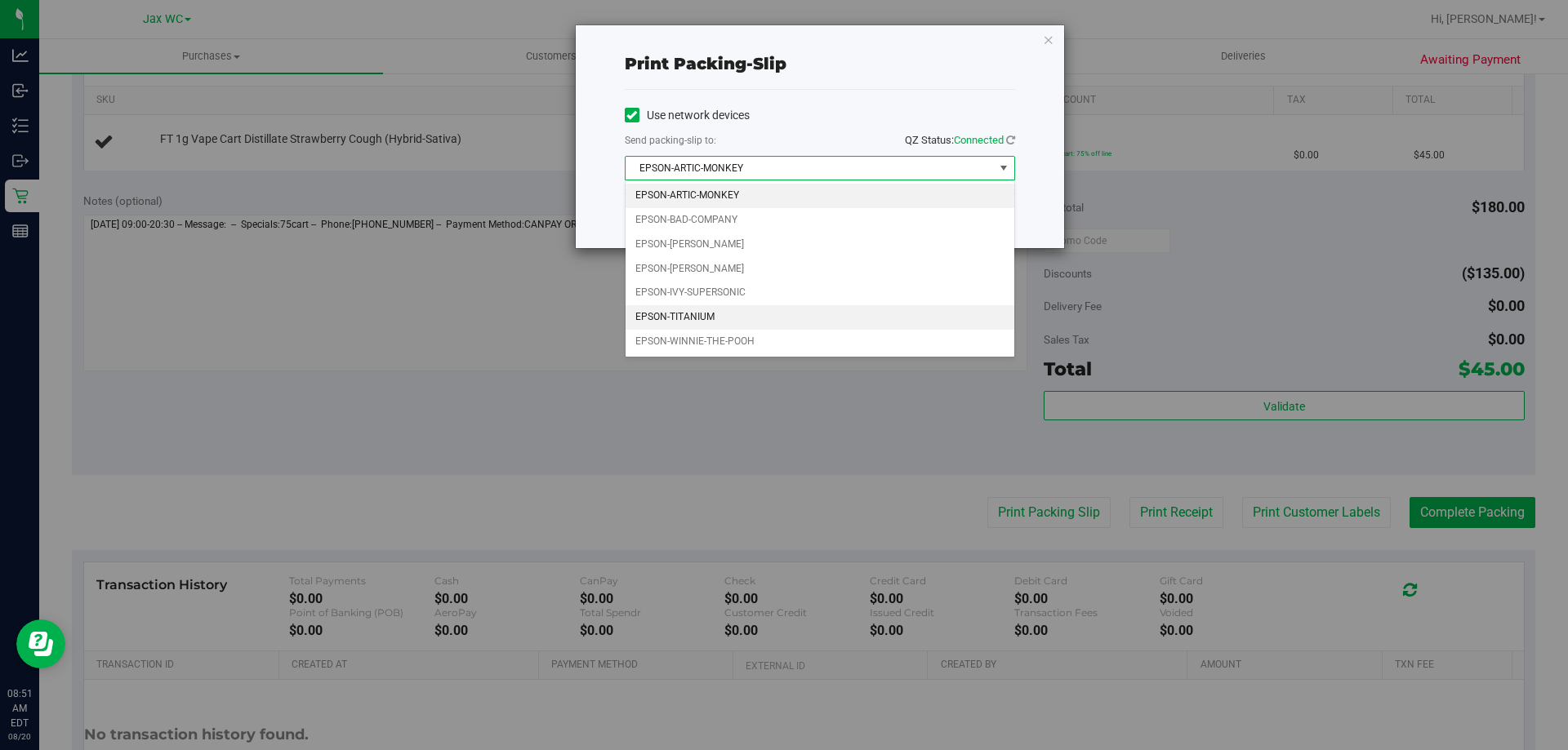
click at [668, 308] on li "EPSON-TITANIUM" at bounding box center [820, 317] width 389 height 25
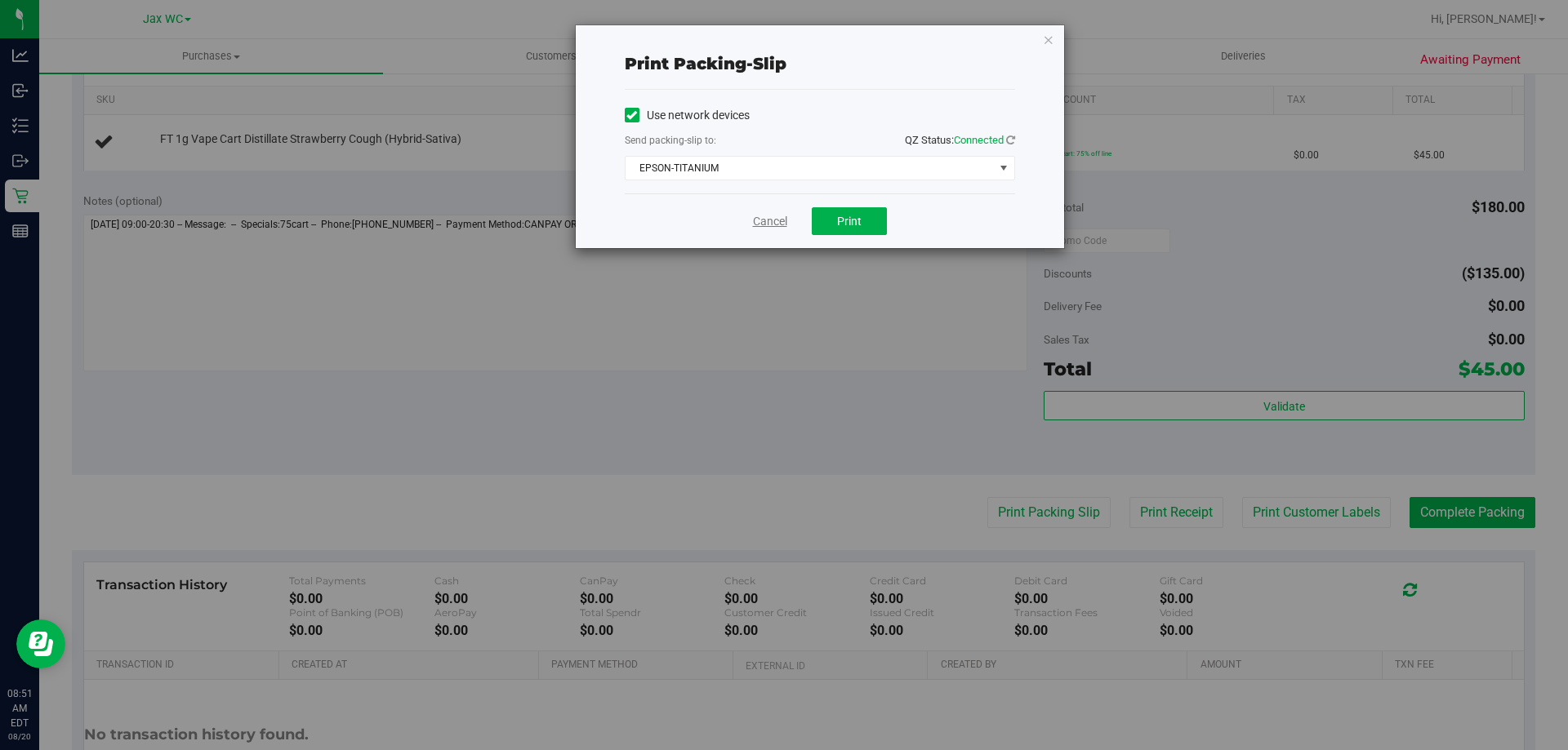
click at [772, 220] on link "Cancel" at bounding box center [770, 222] width 34 height 18
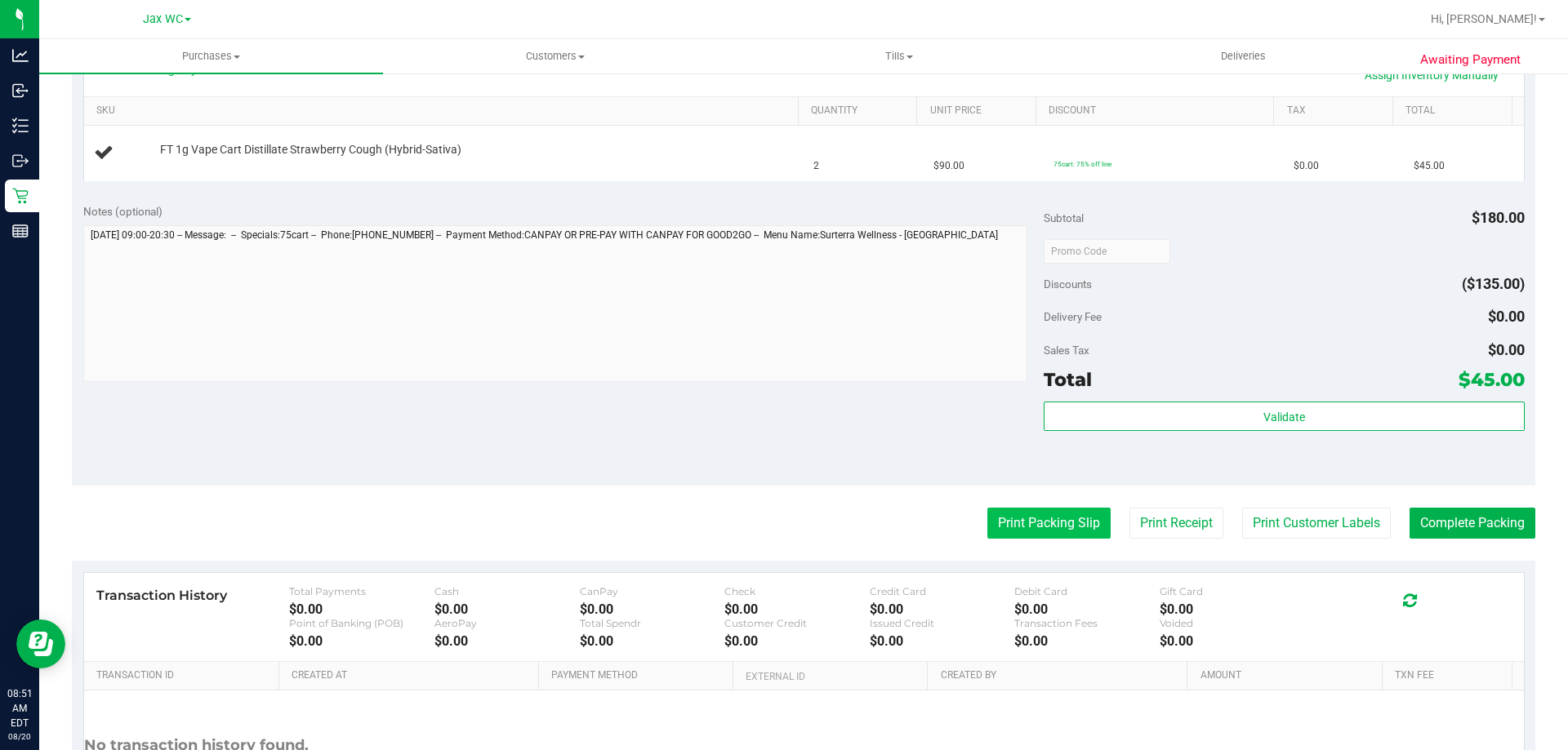
scroll to position [408, 0]
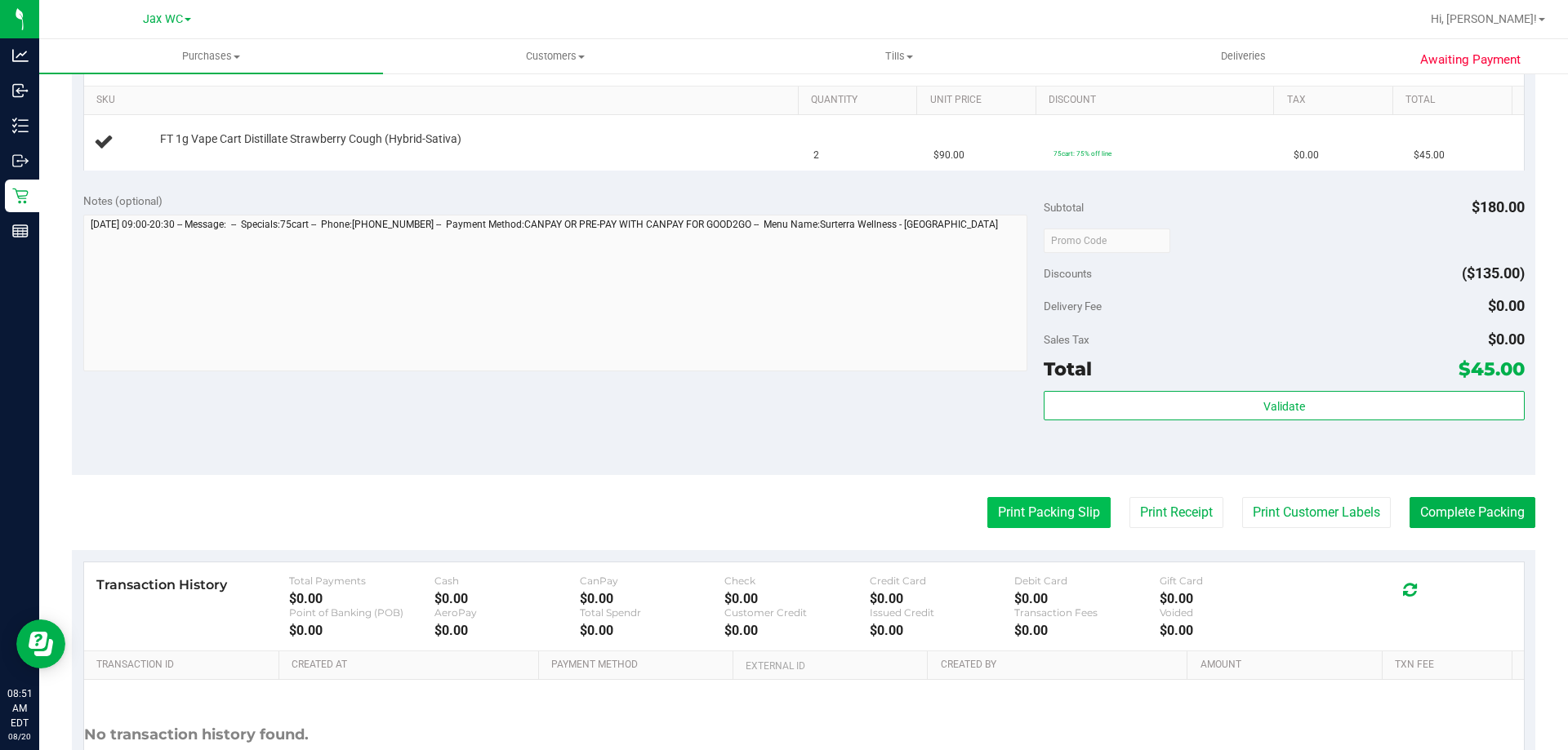
click at [991, 504] on button "Print Packing Slip" at bounding box center [1048, 513] width 123 height 31
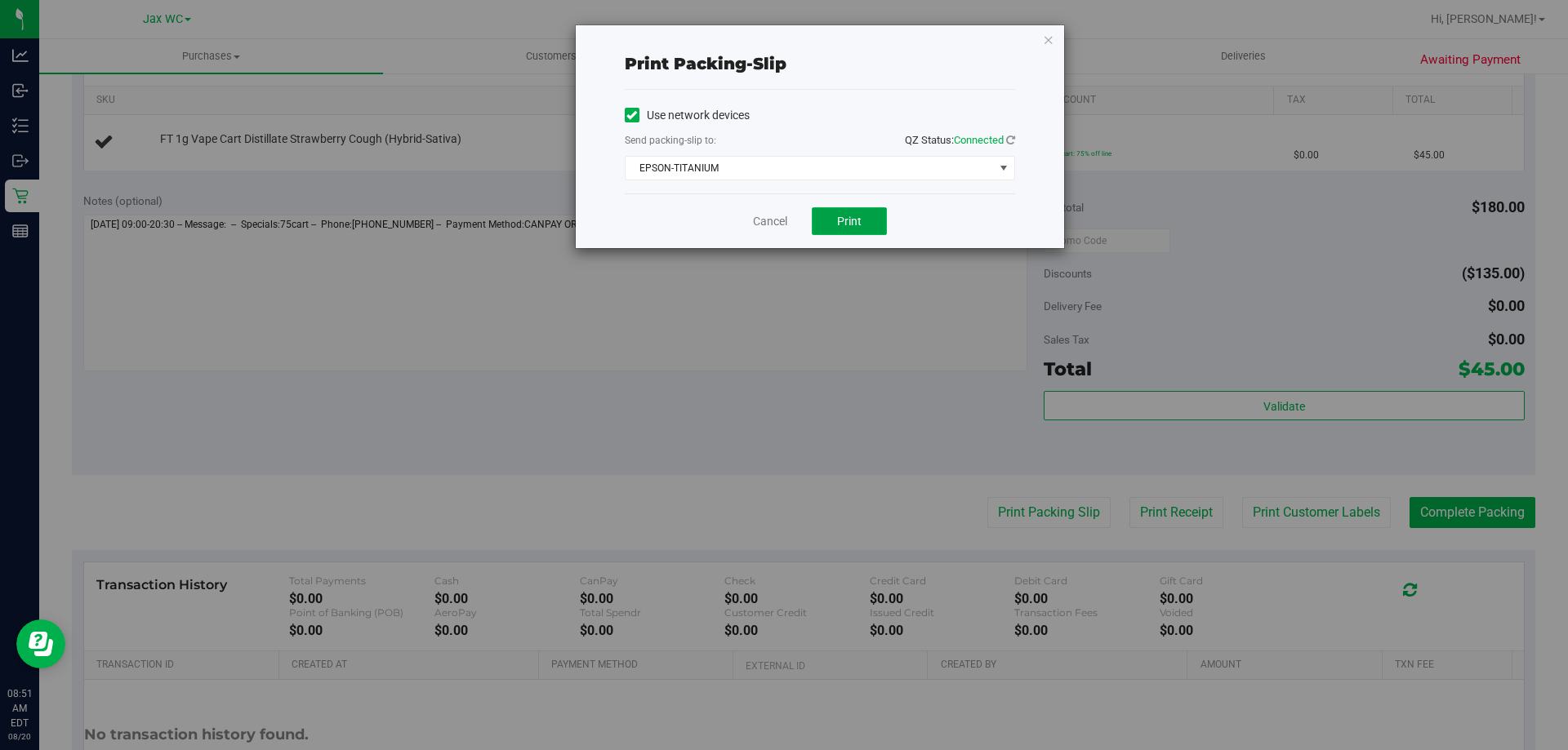
click at [834, 212] on button "Print" at bounding box center [848, 221] width 75 height 28
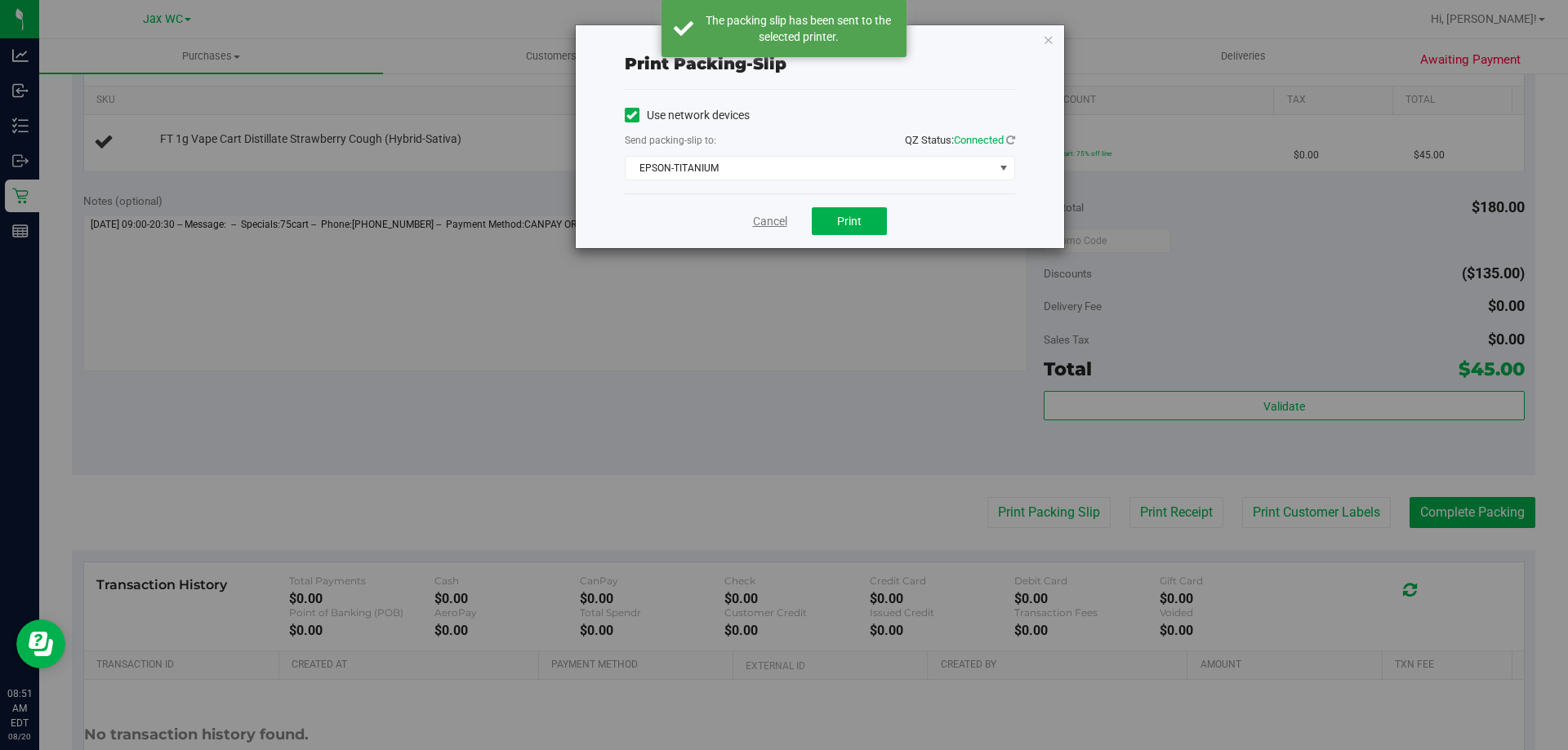
click at [768, 224] on link "Cancel" at bounding box center [770, 222] width 34 height 18
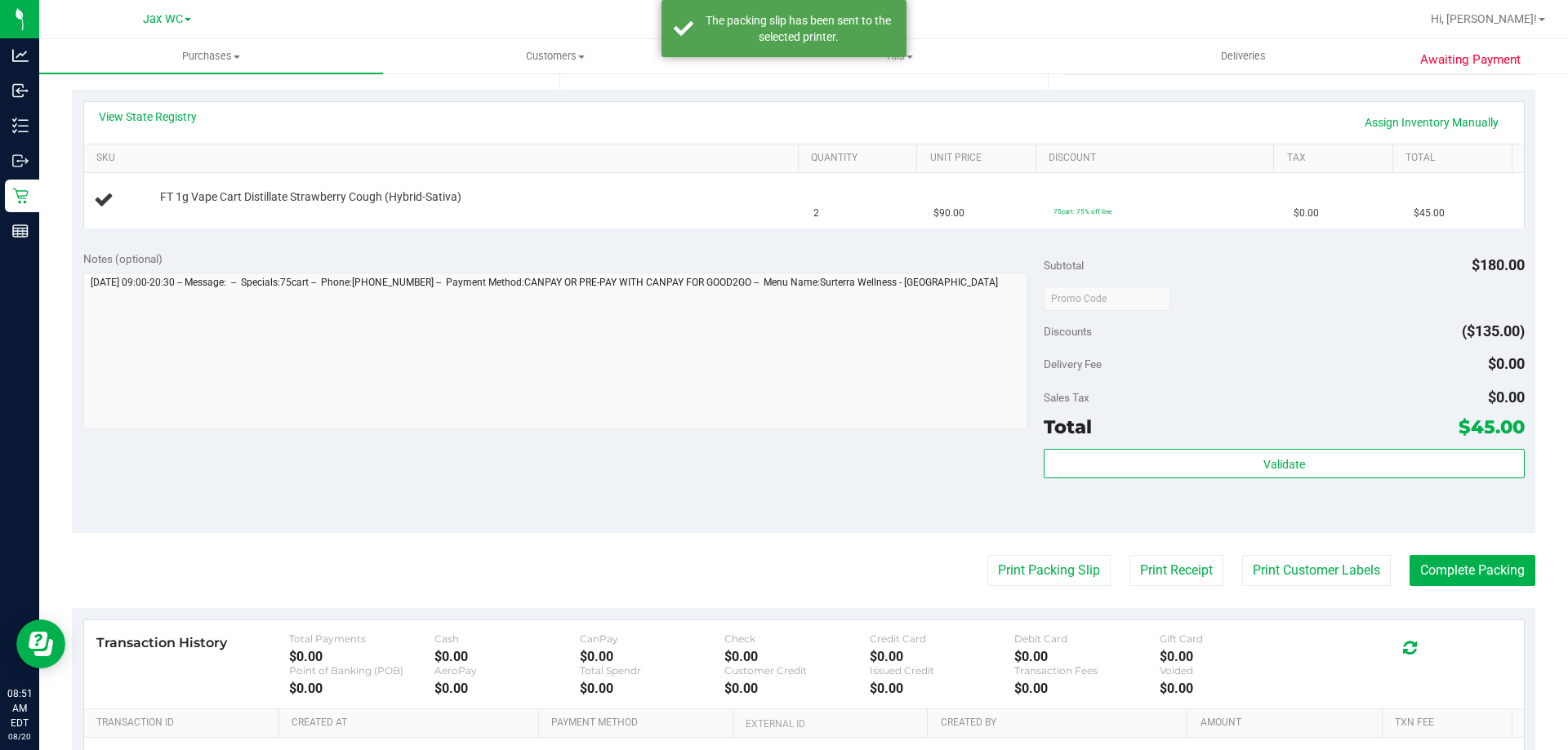
scroll to position [245, 0]
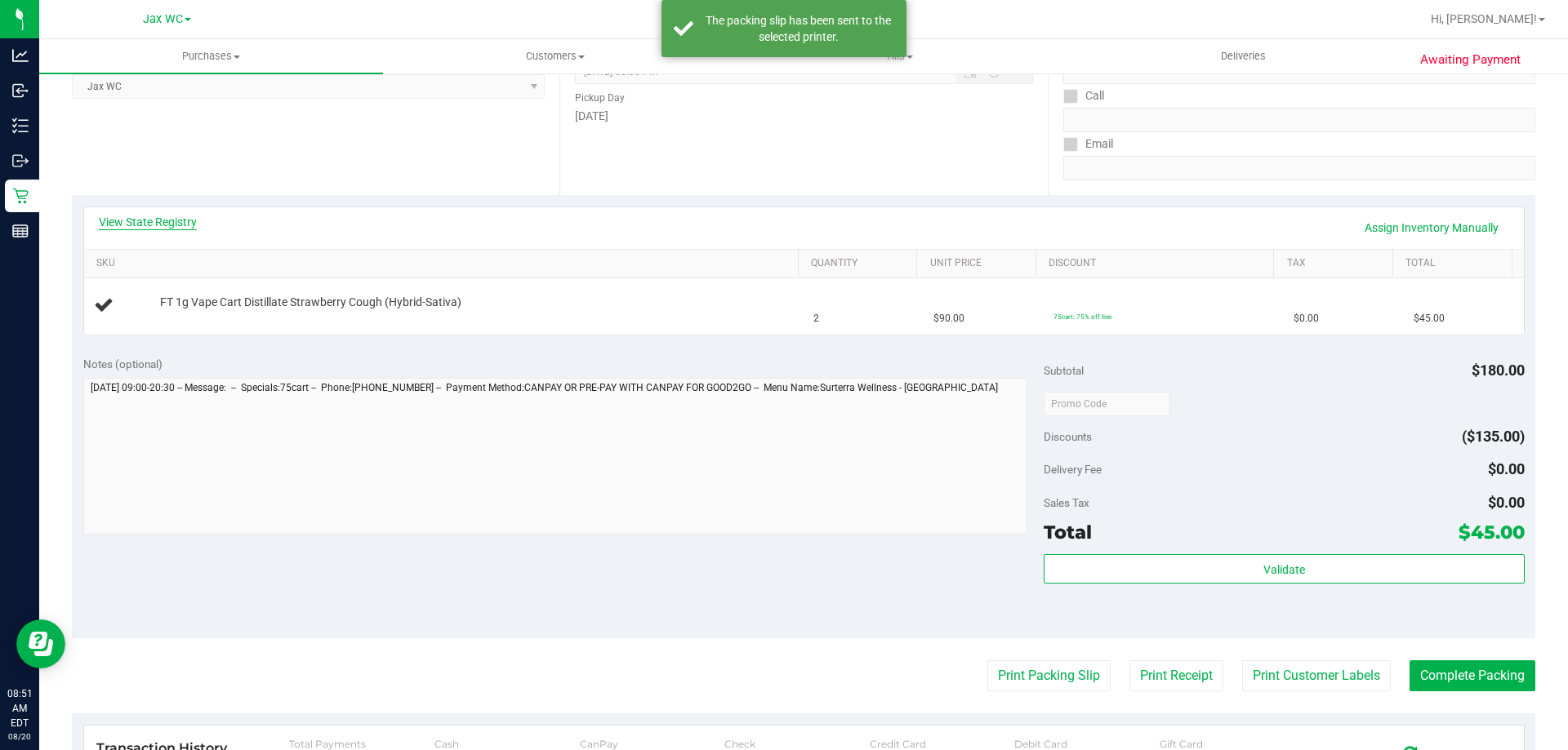
click at [146, 224] on link "View State Registry" at bounding box center [148, 223] width 98 height 17
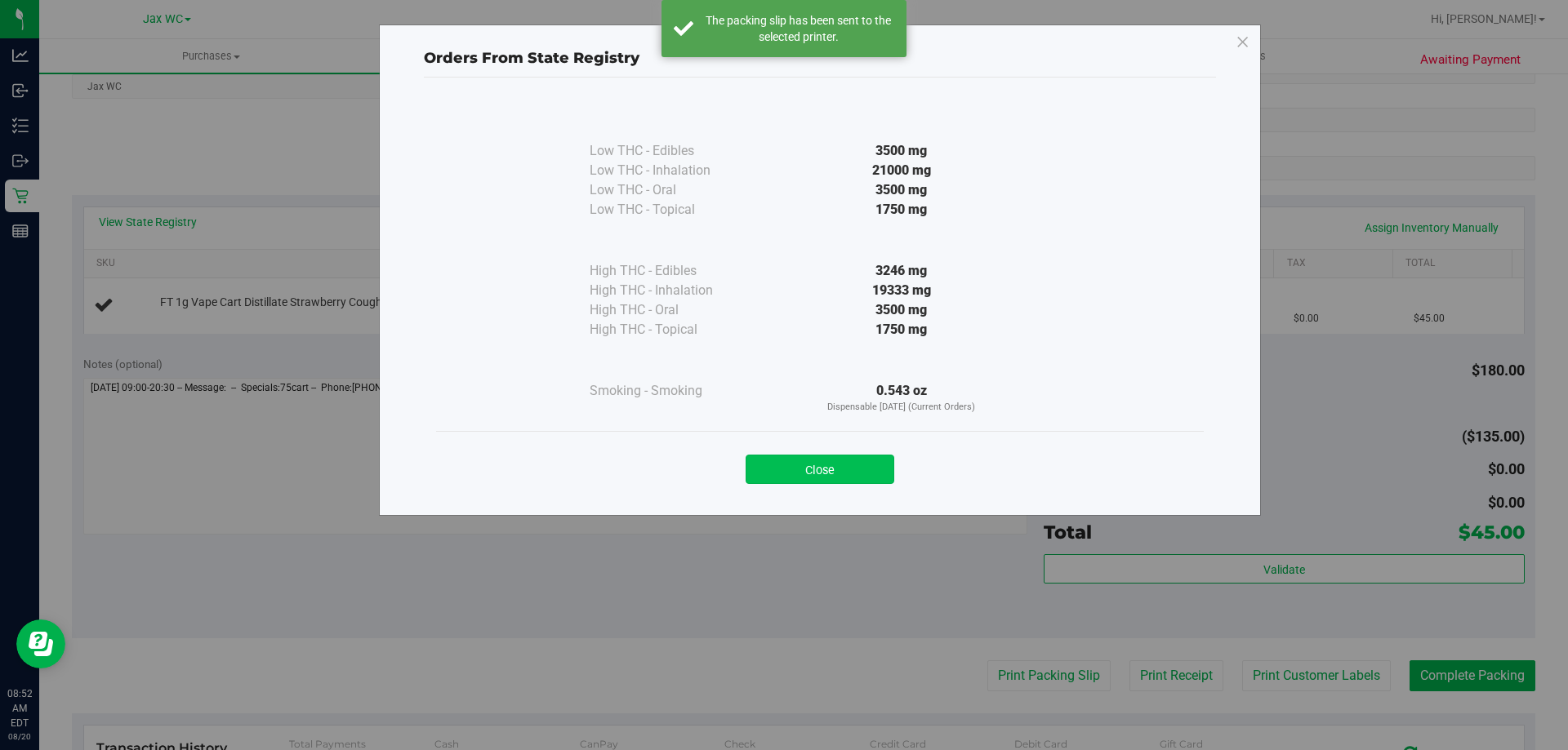
click at [807, 456] on button "Close" at bounding box center [820, 469] width 149 height 30
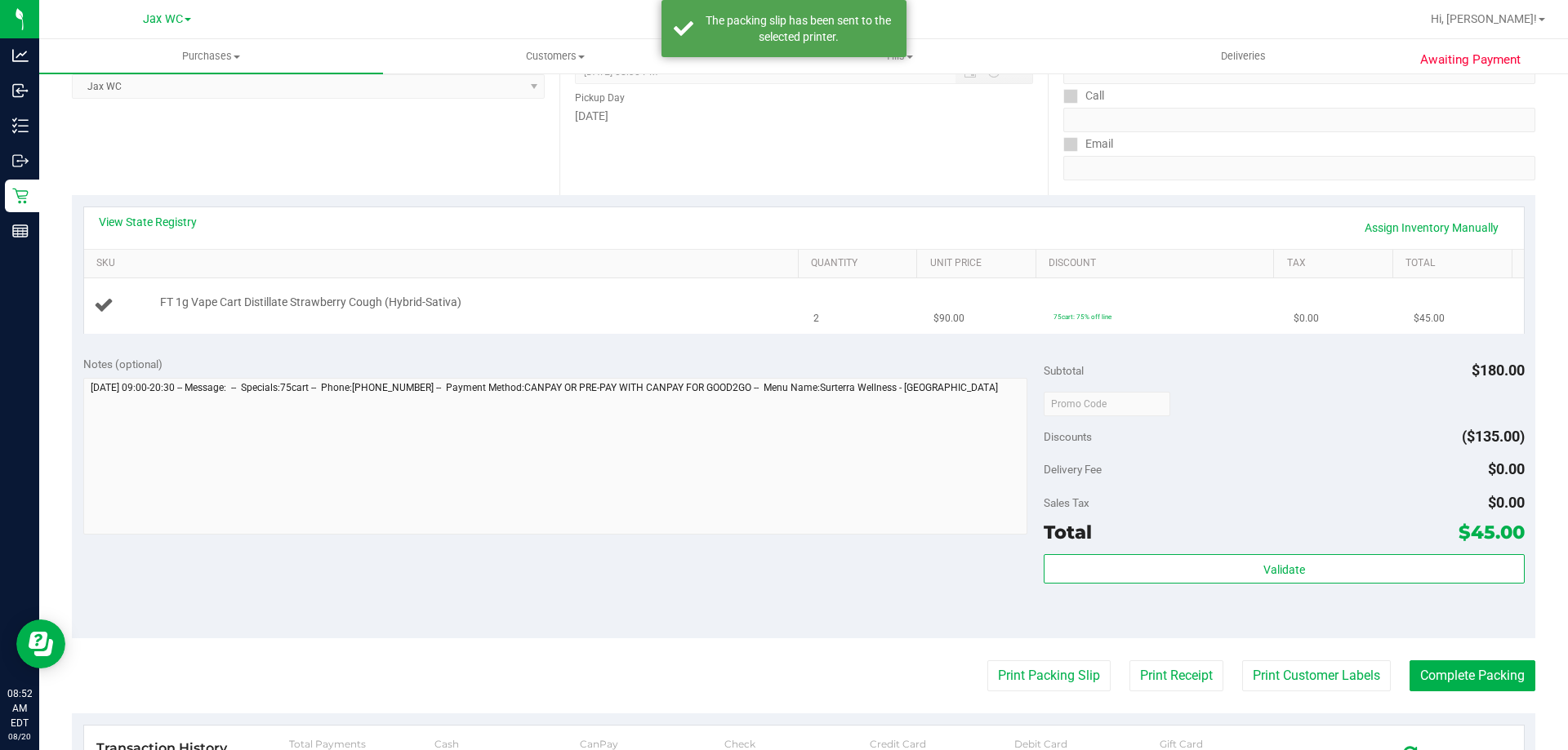
click at [647, 317] on div "FT 1g Vape Cart Distillate Strawberry Cough (Hybrid-Sativa)" at bounding box center [444, 306] width 700 height 22
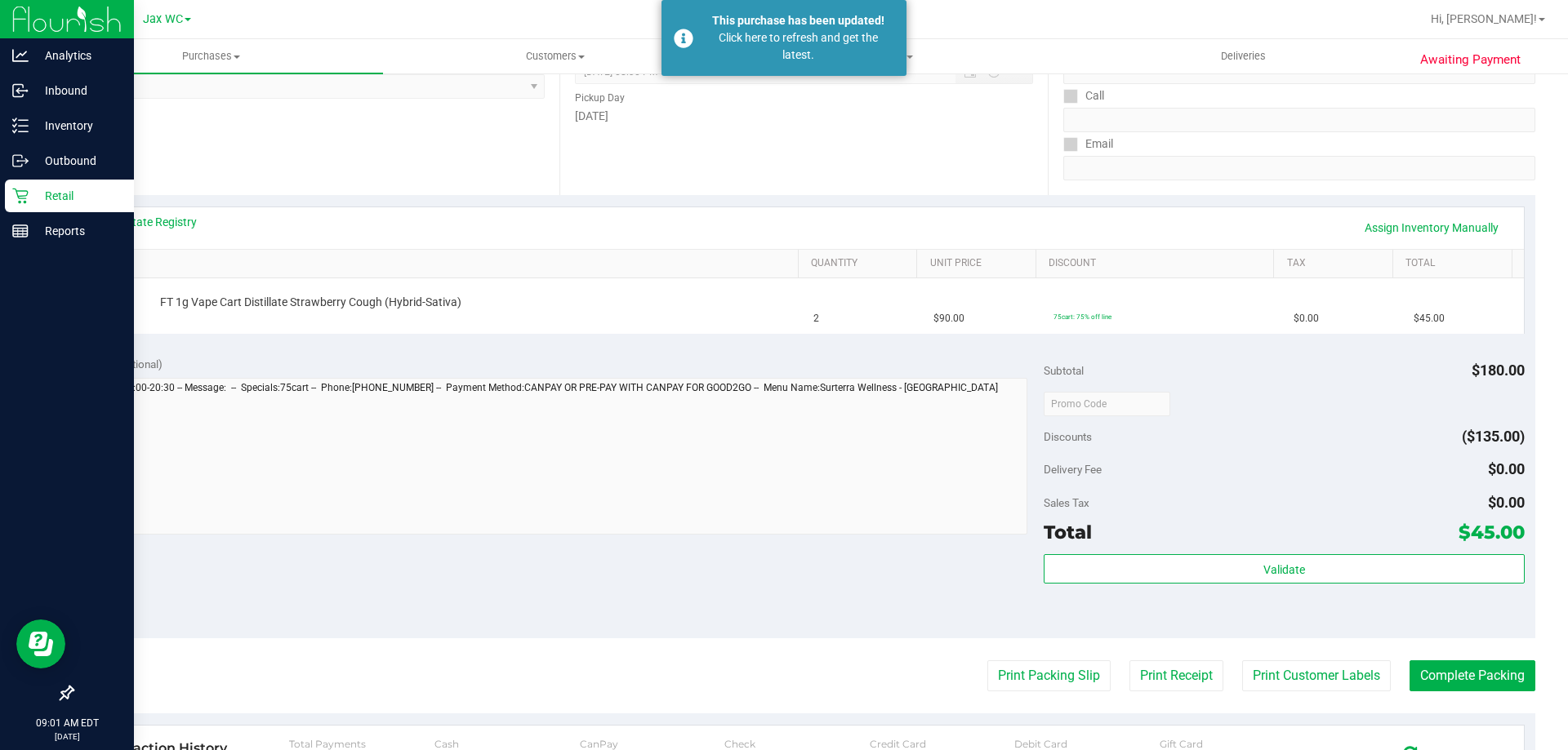
click at [65, 190] on p "Retail" at bounding box center [78, 195] width 98 height 19
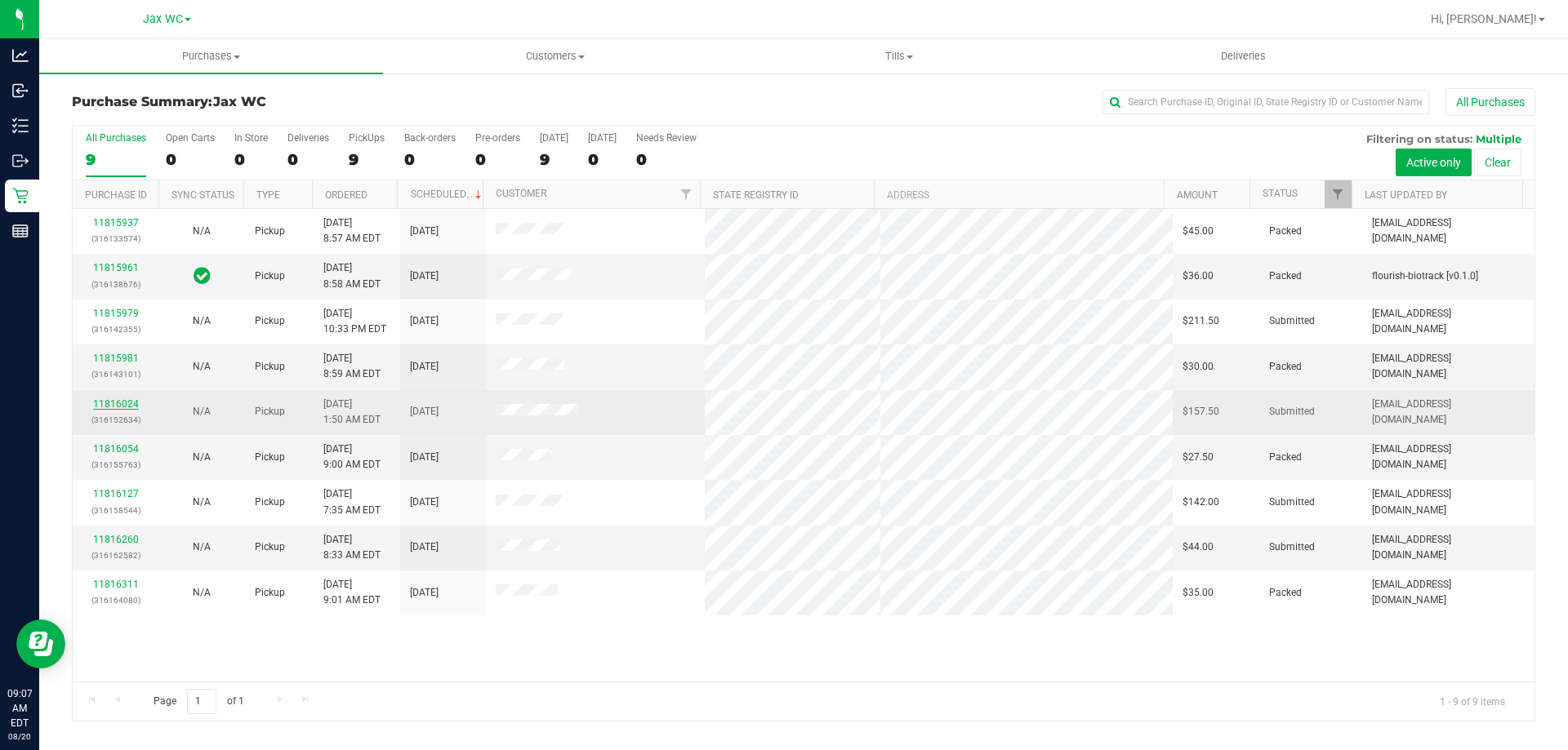
click at [119, 404] on link "11816024" at bounding box center [115, 404] width 45 height 11
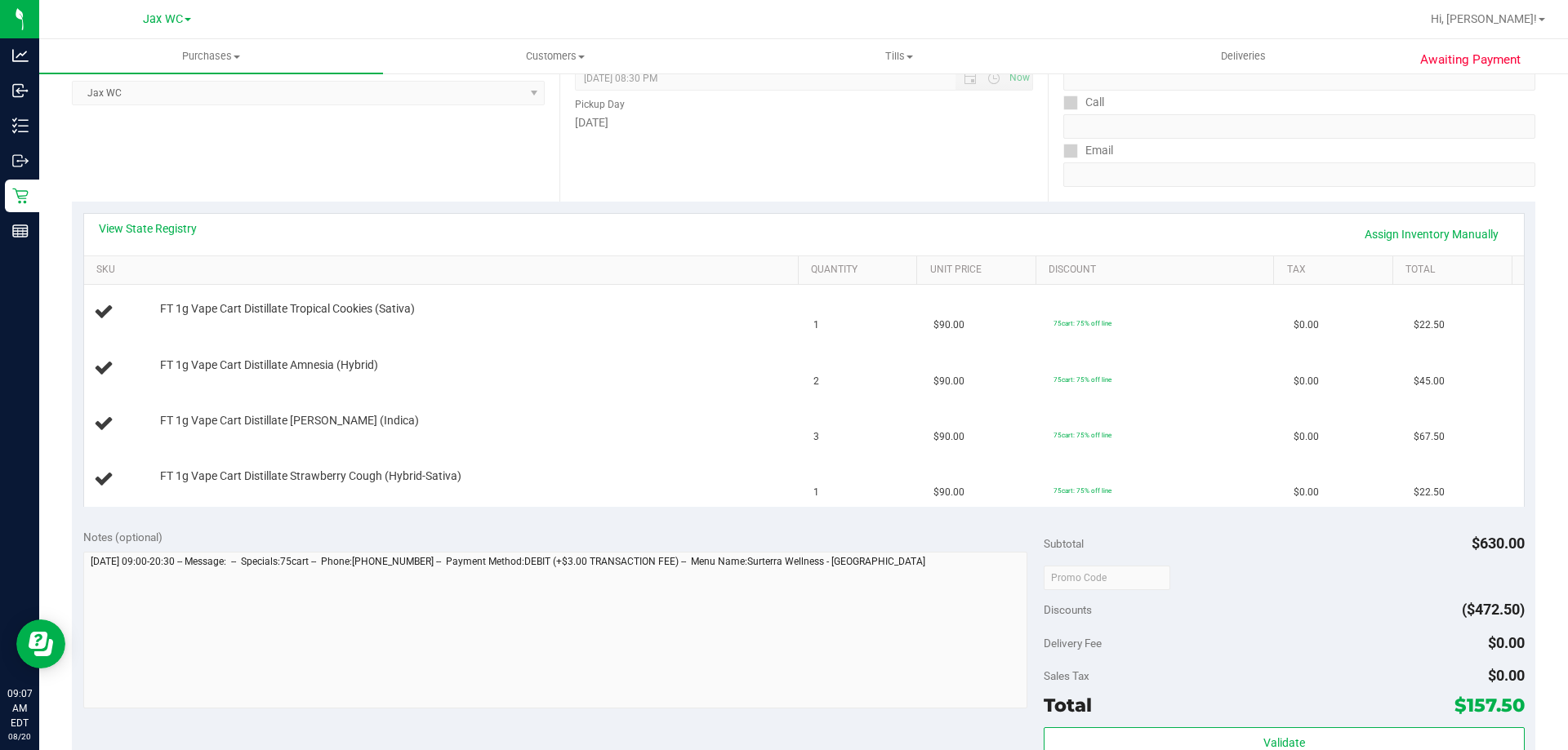
scroll to position [245, 0]
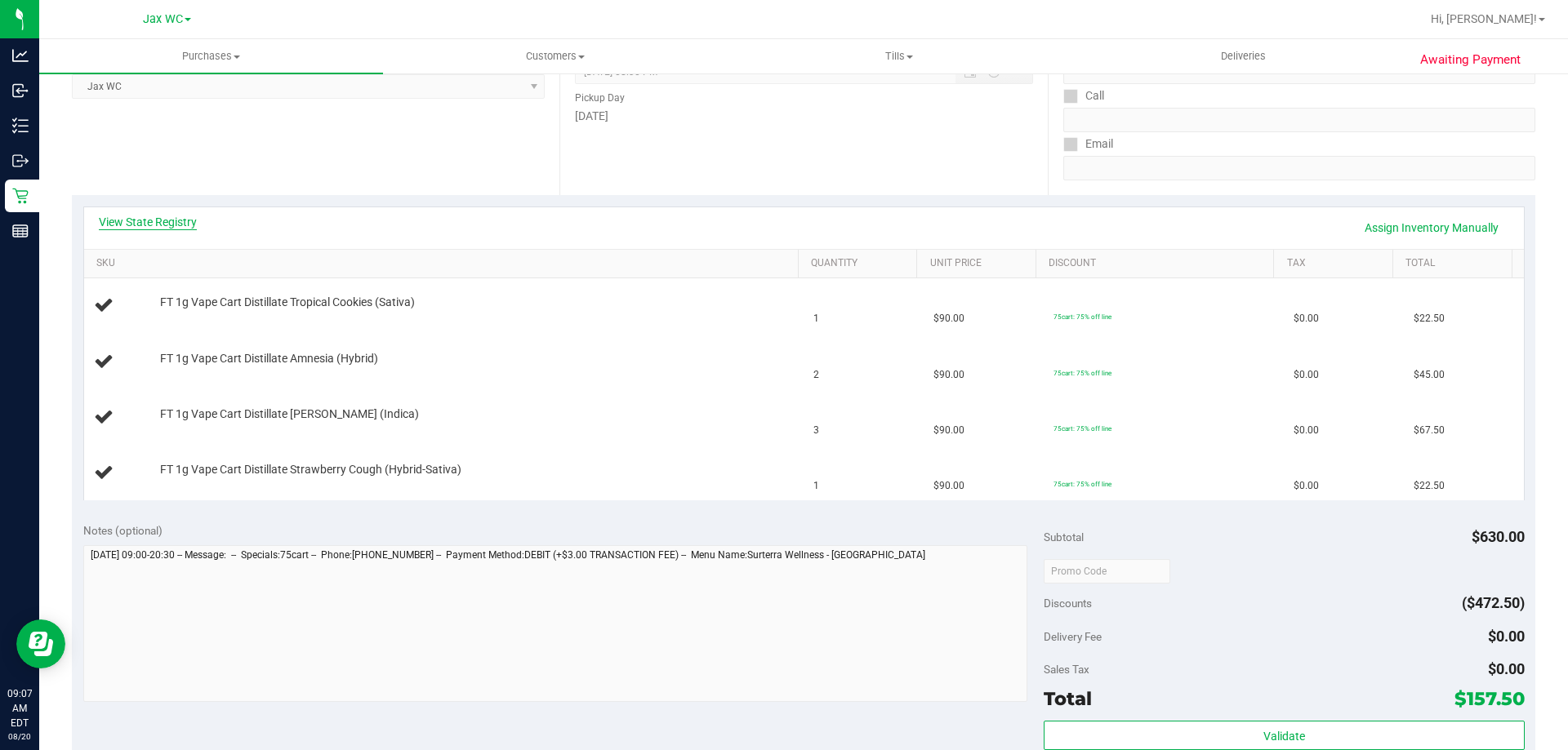
click at [176, 217] on link "View State Registry" at bounding box center [148, 223] width 98 height 17
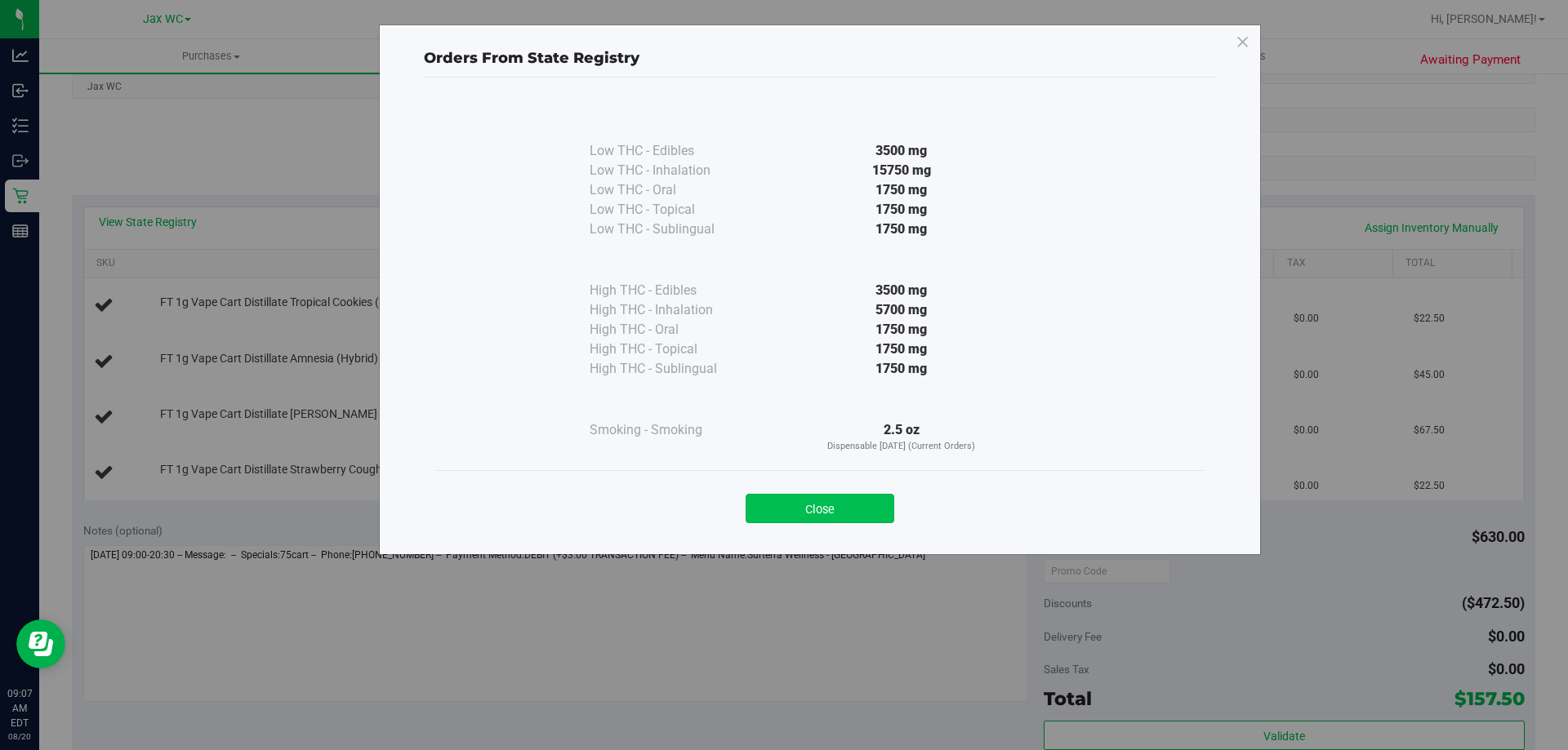
click at [857, 515] on button "Close" at bounding box center [820, 509] width 149 height 30
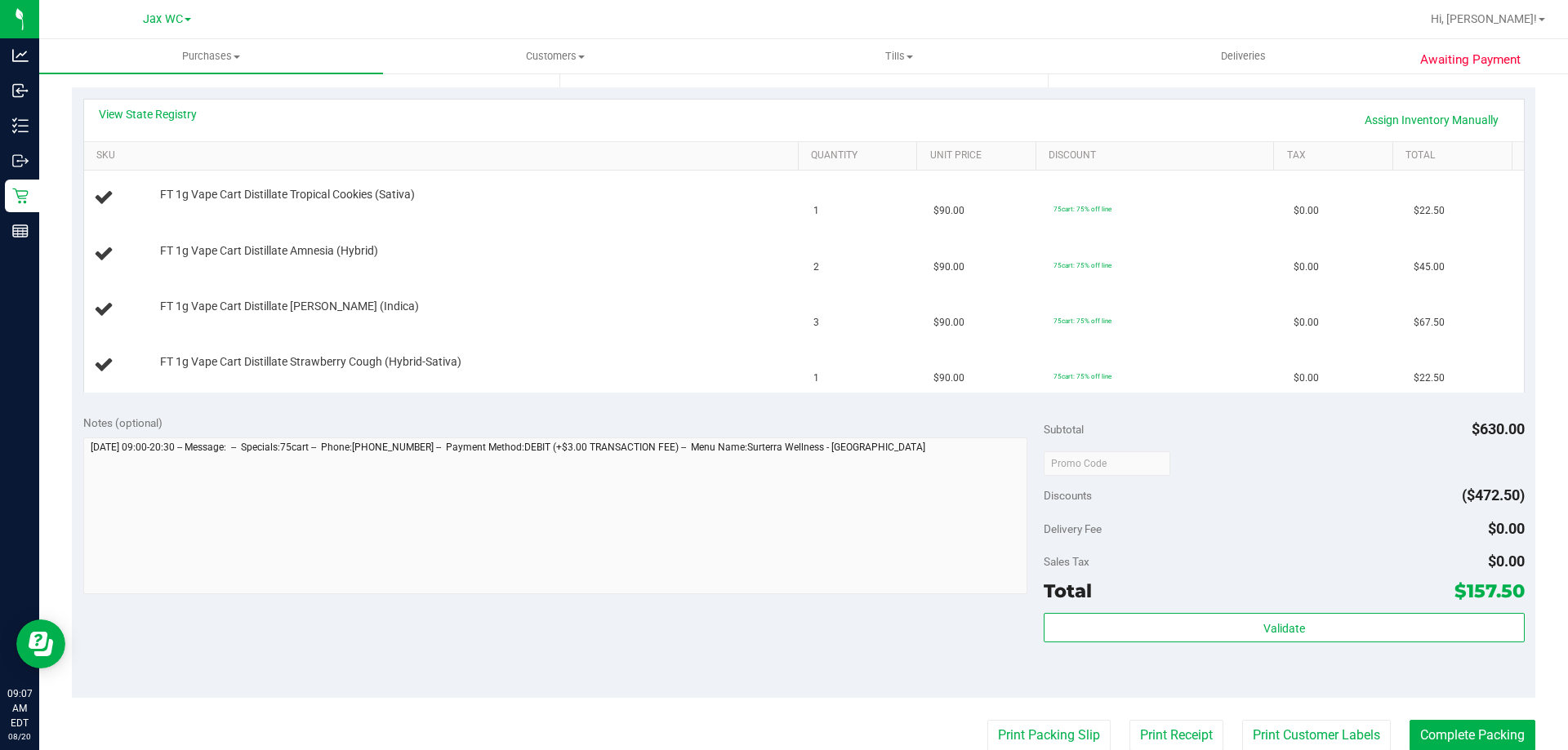
scroll to position [572, 0]
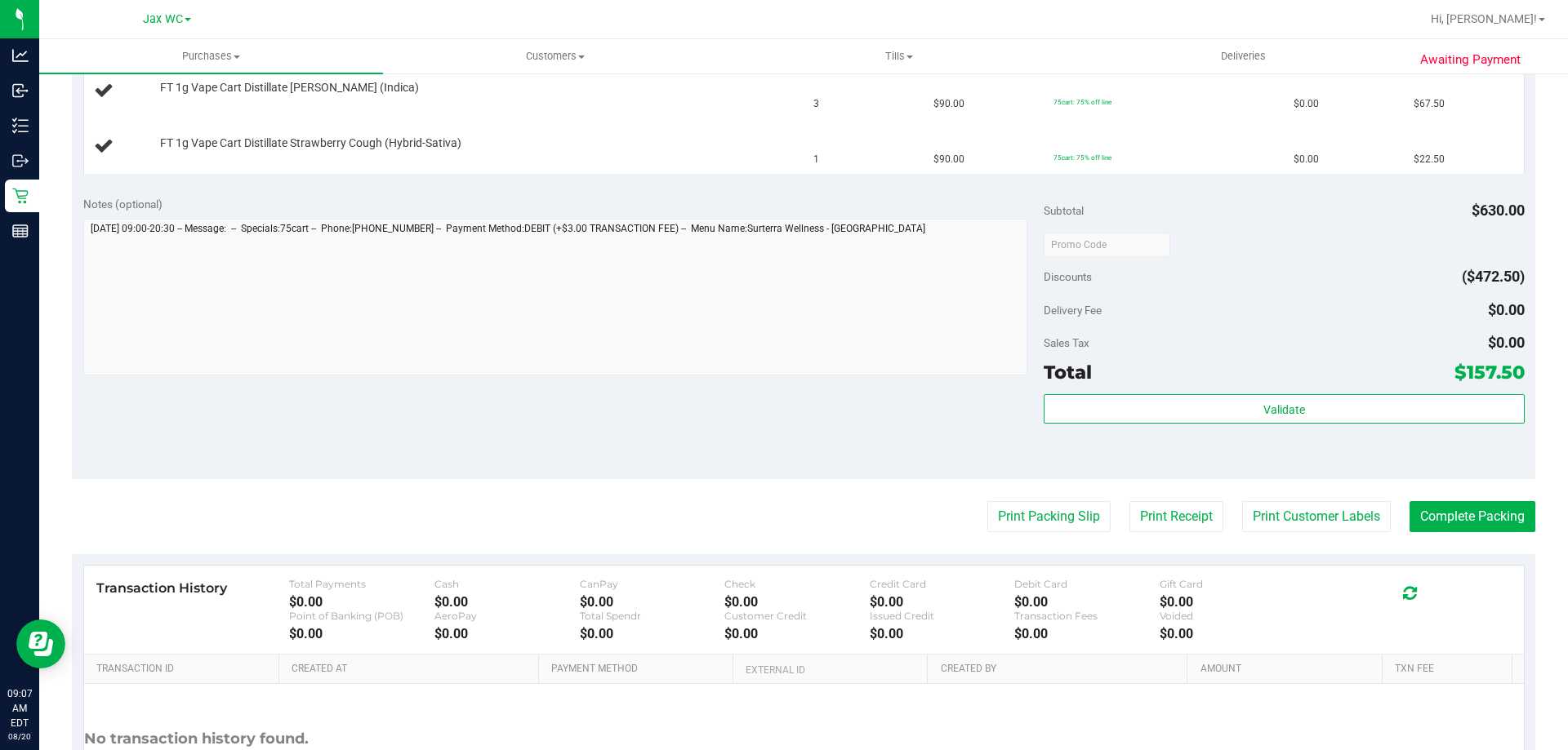
click at [1031, 494] on purchase-details "Back Edit Purchase Cancel Purchase View Profile # 11816024 BioTrack ID: - Submi…" at bounding box center [803, 188] width 1463 height 1343
click at [1036, 515] on button "Print Packing Slip" at bounding box center [1048, 517] width 123 height 31
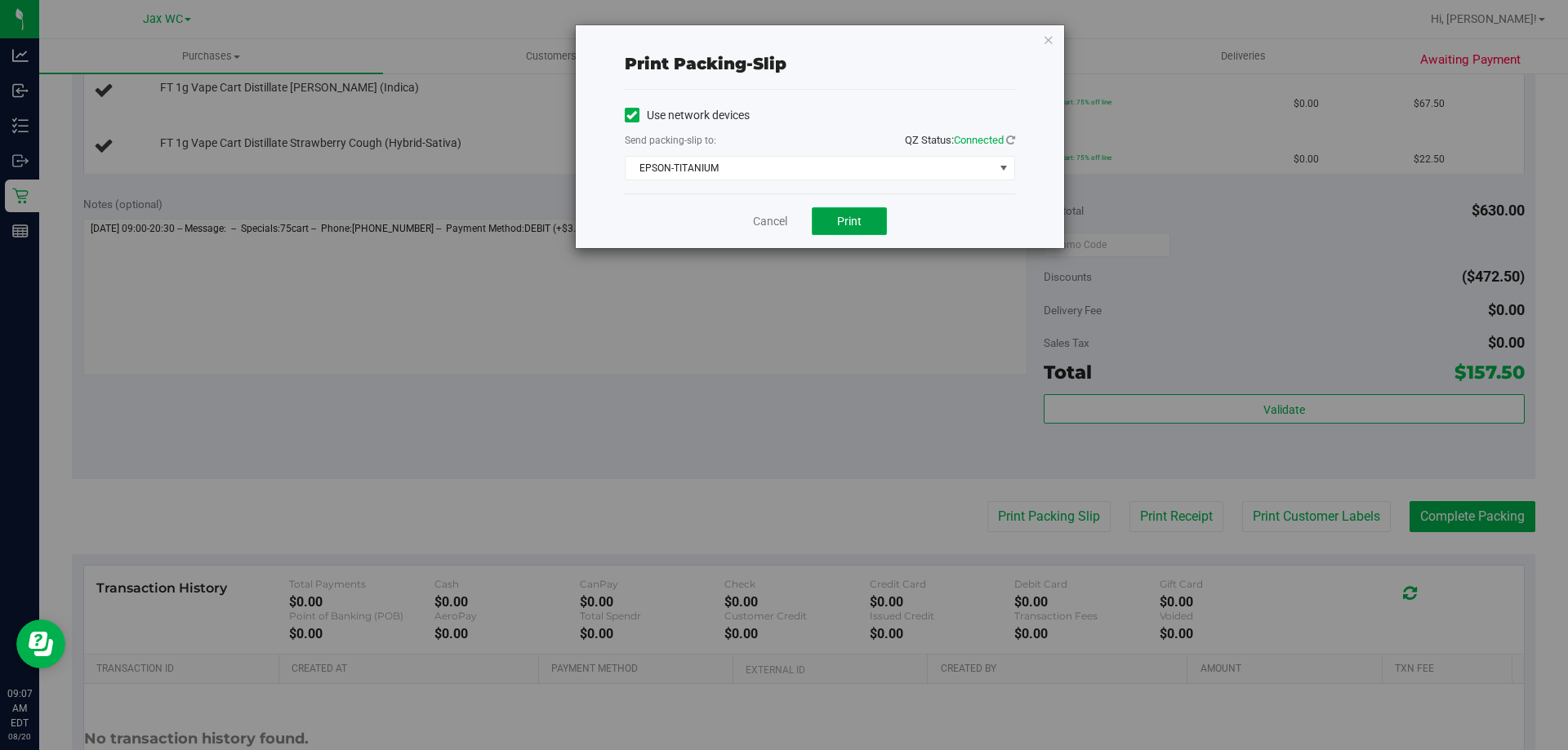
click at [832, 217] on button "Print" at bounding box center [848, 221] width 75 height 28
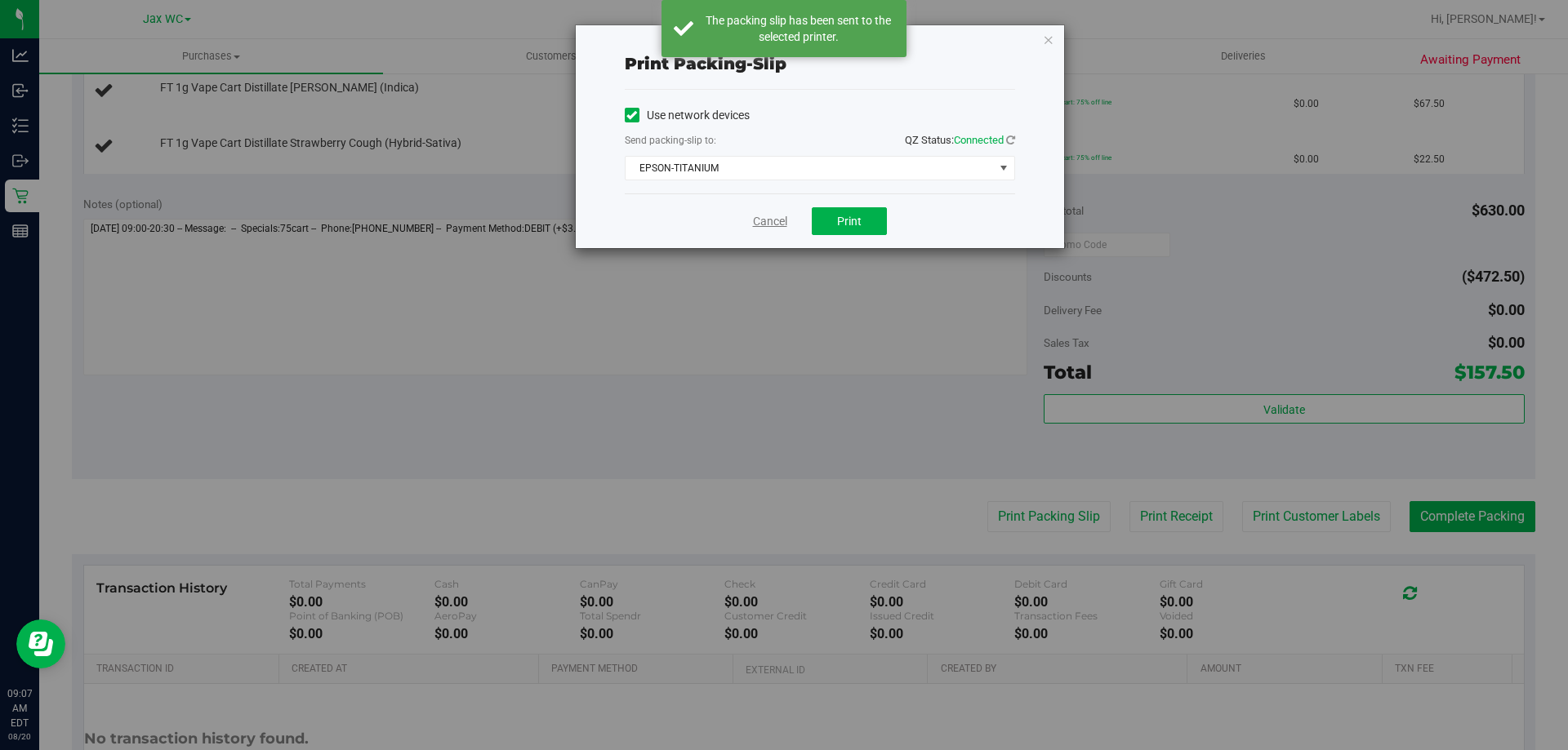
click at [777, 223] on link "Cancel" at bounding box center [770, 222] width 34 height 18
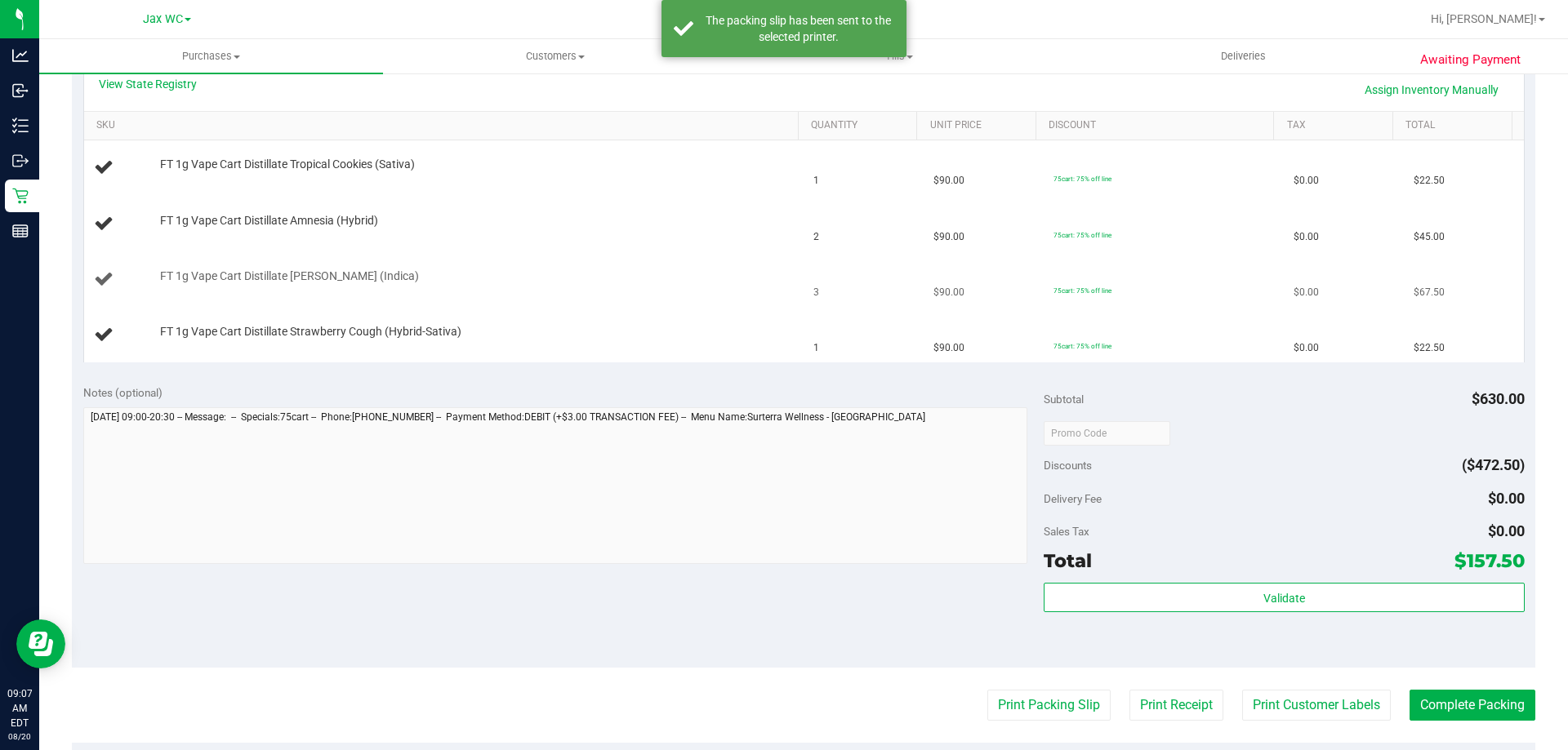
scroll to position [326, 0]
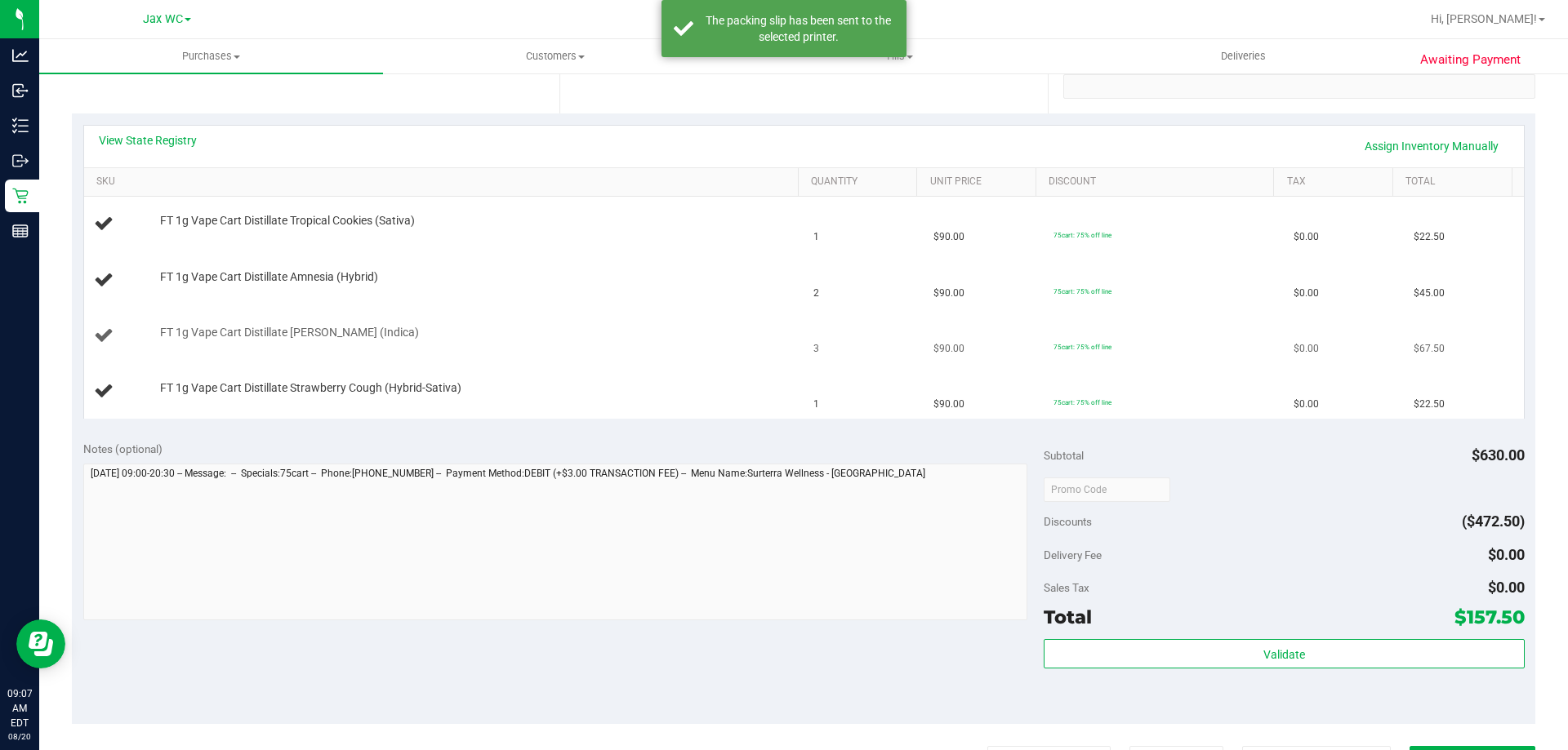
click at [650, 325] on div "FT 1g Vape Cart Distillate [PERSON_NAME] (Indica)" at bounding box center [470, 333] width 638 height 17
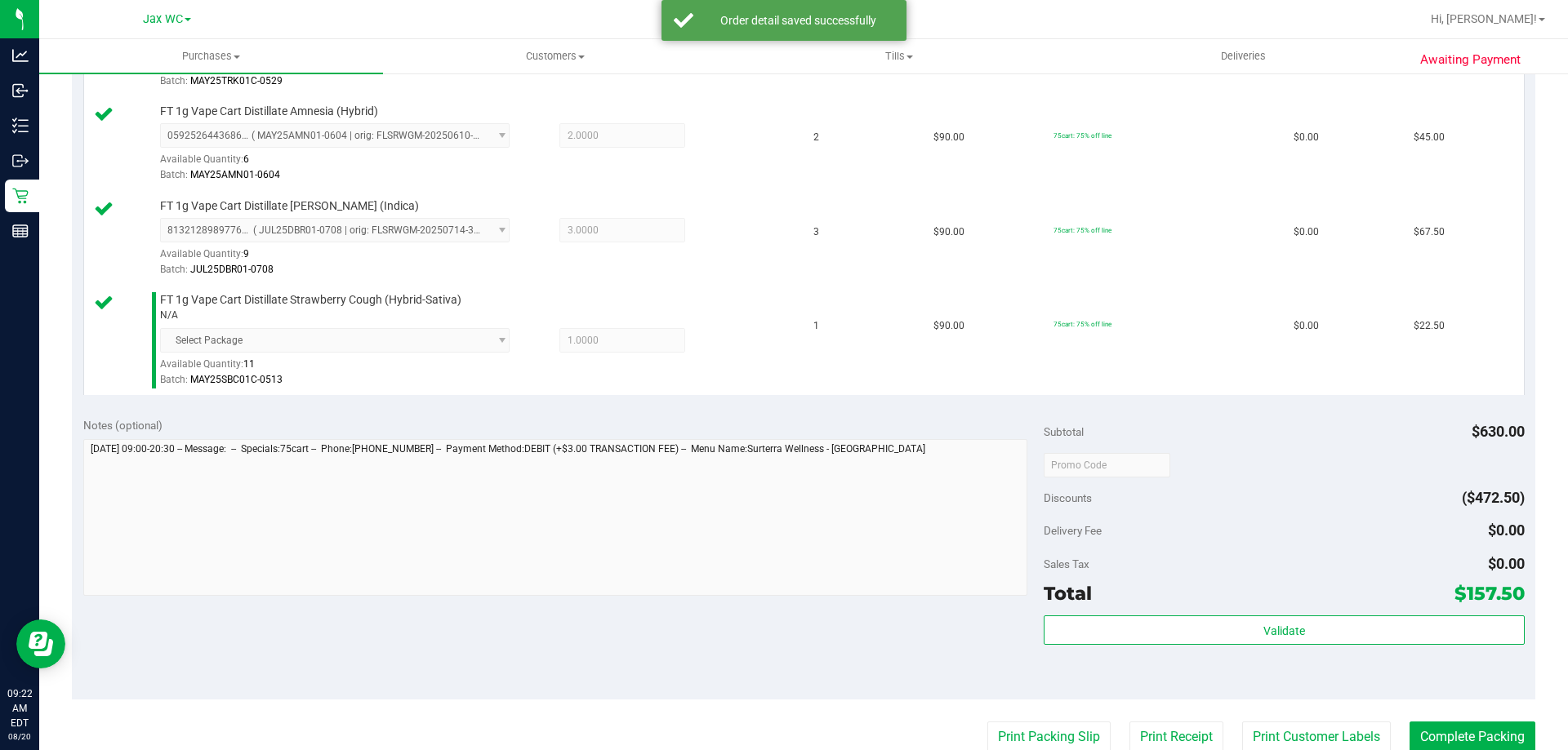
scroll to position [734, 0]
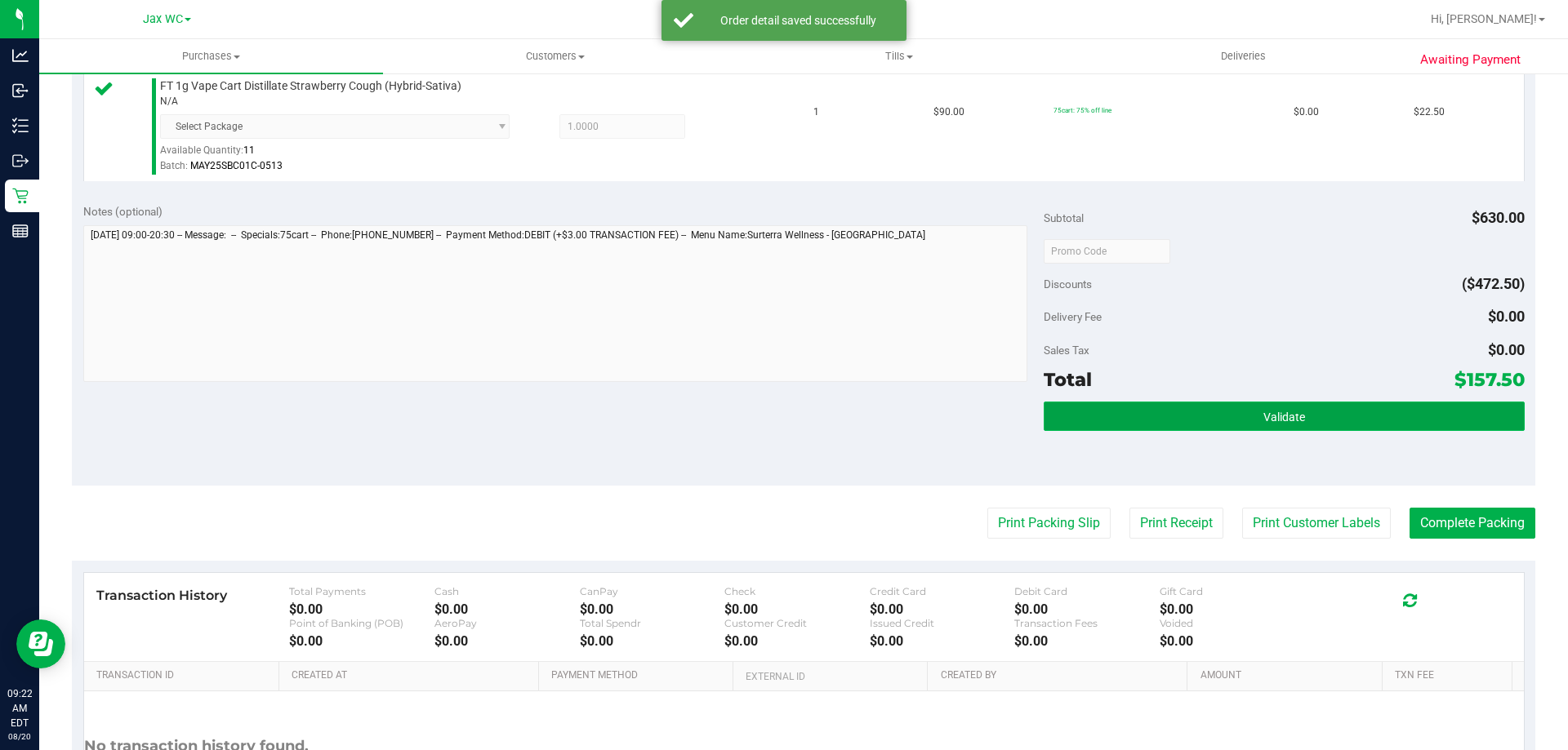
click at [1392, 403] on button "Validate" at bounding box center [1283, 417] width 480 height 30
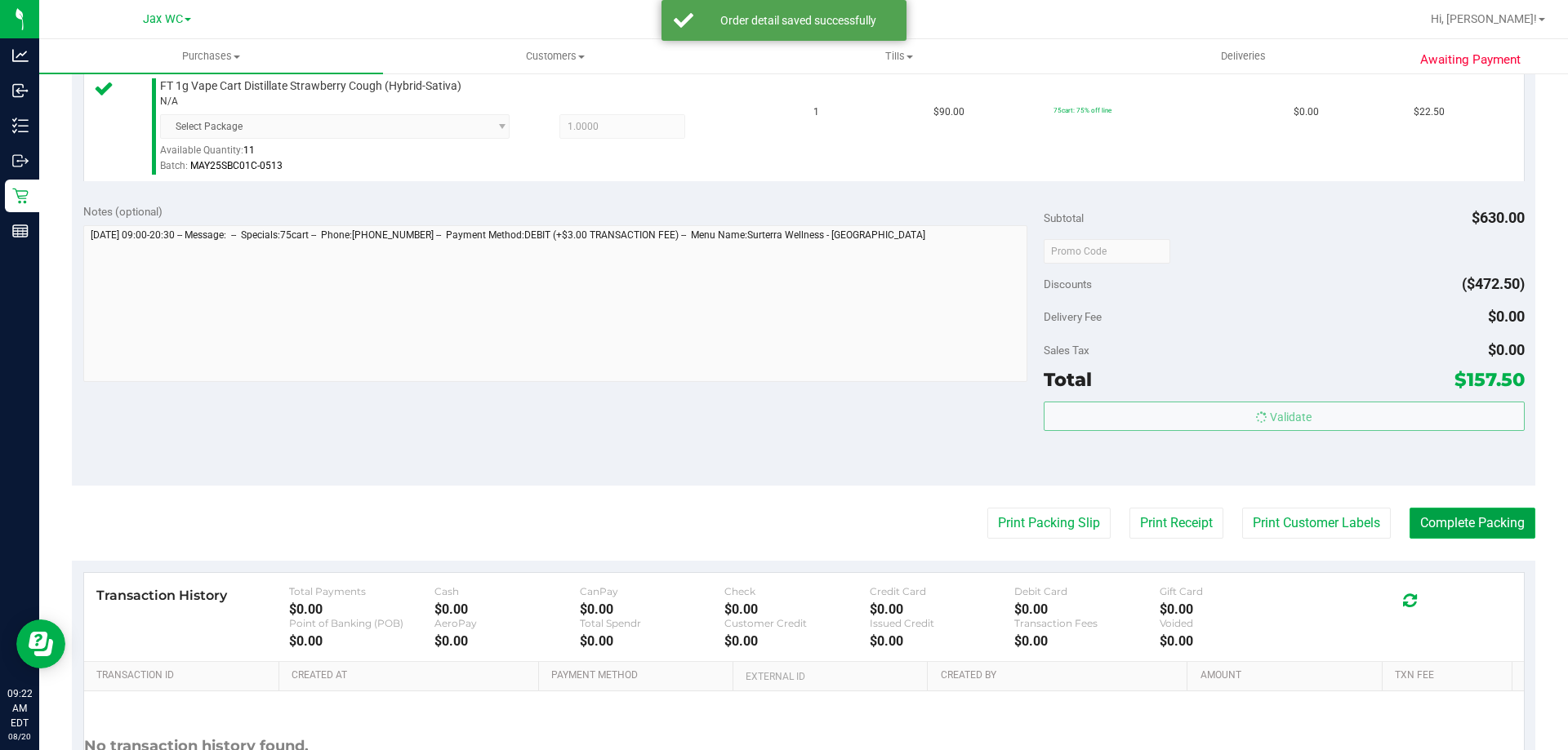
click at [1486, 524] on button "Complete Packing" at bounding box center [1472, 524] width 126 height 31
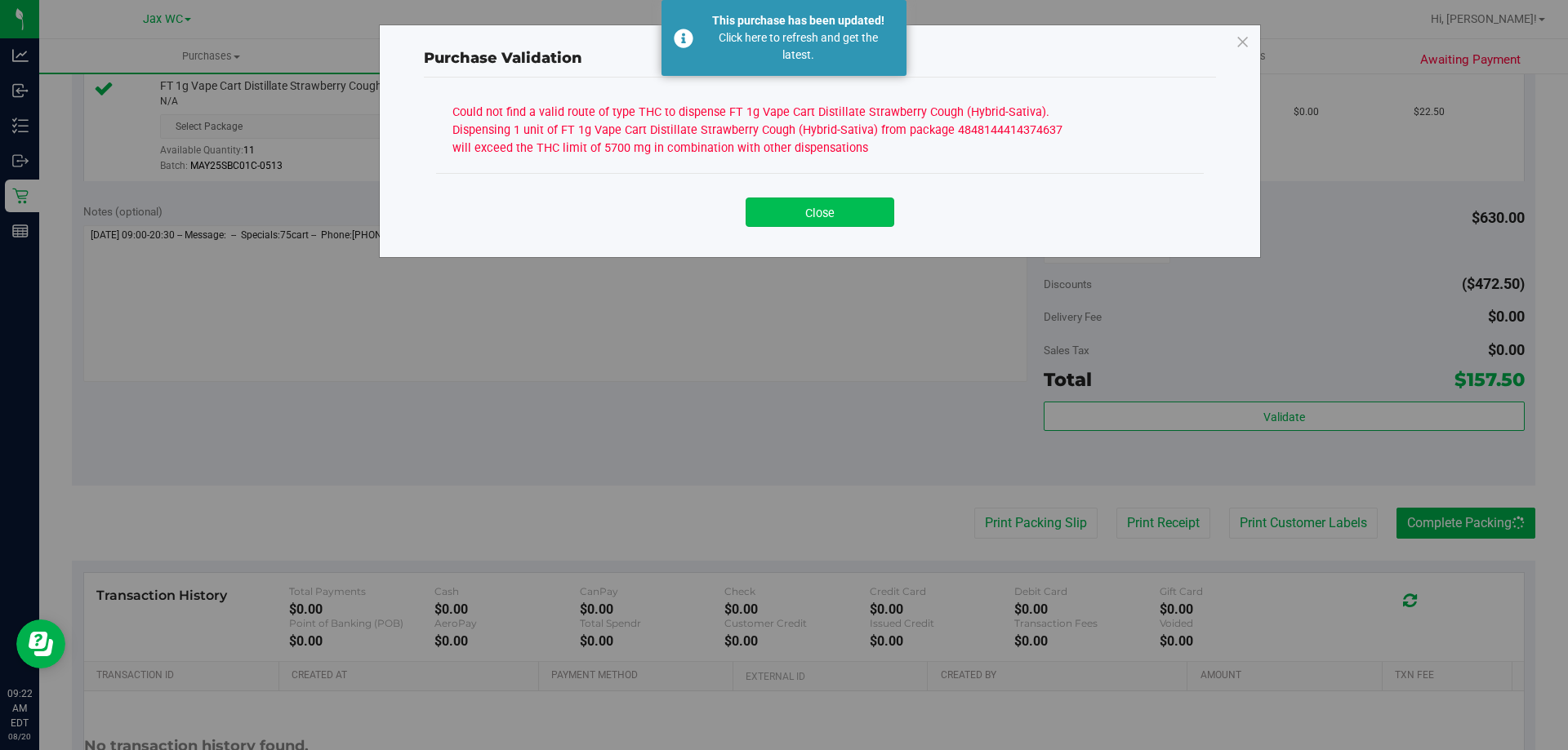
click at [801, 216] on button "Close" at bounding box center [820, 212] width 149 height 30
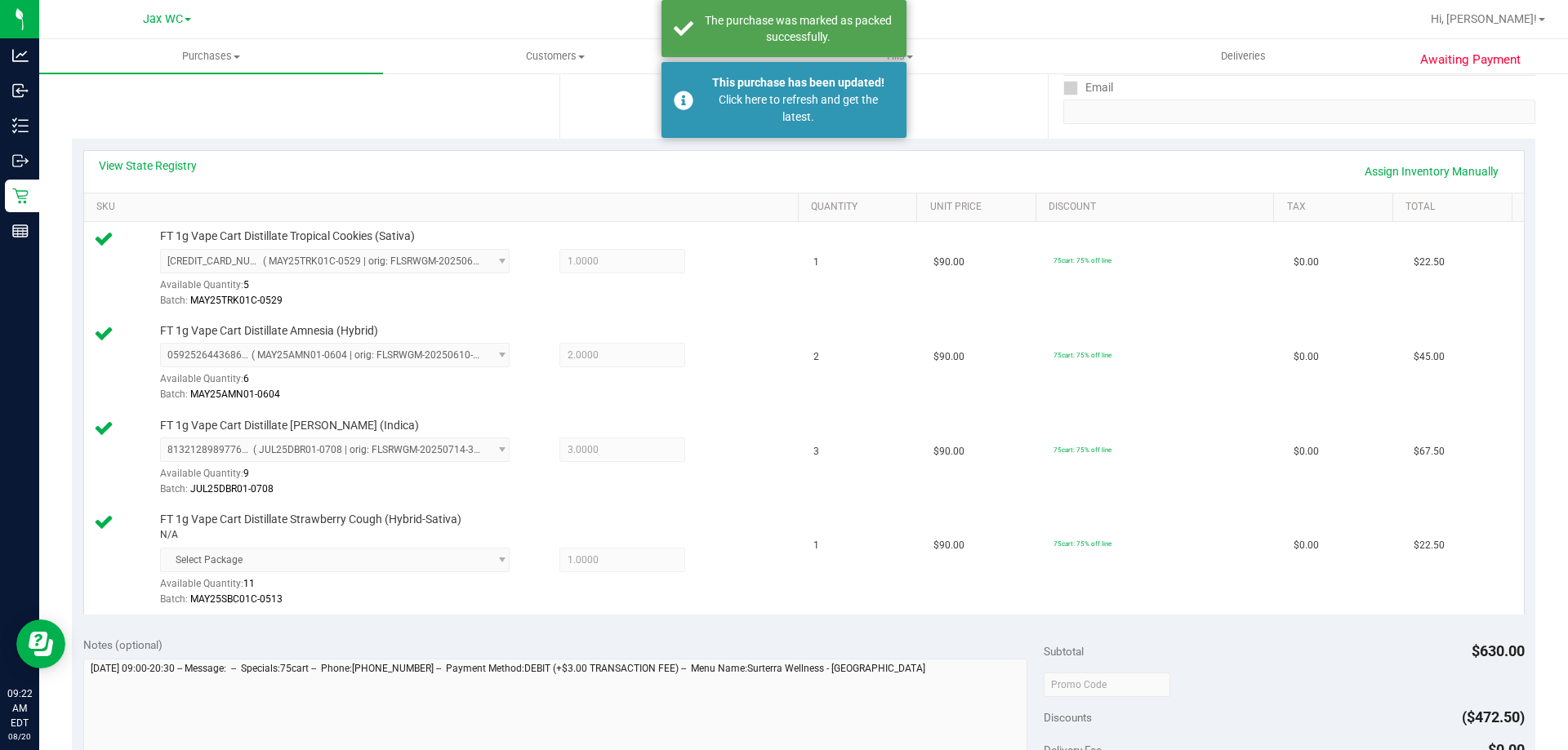
scroll to position [163, 0]
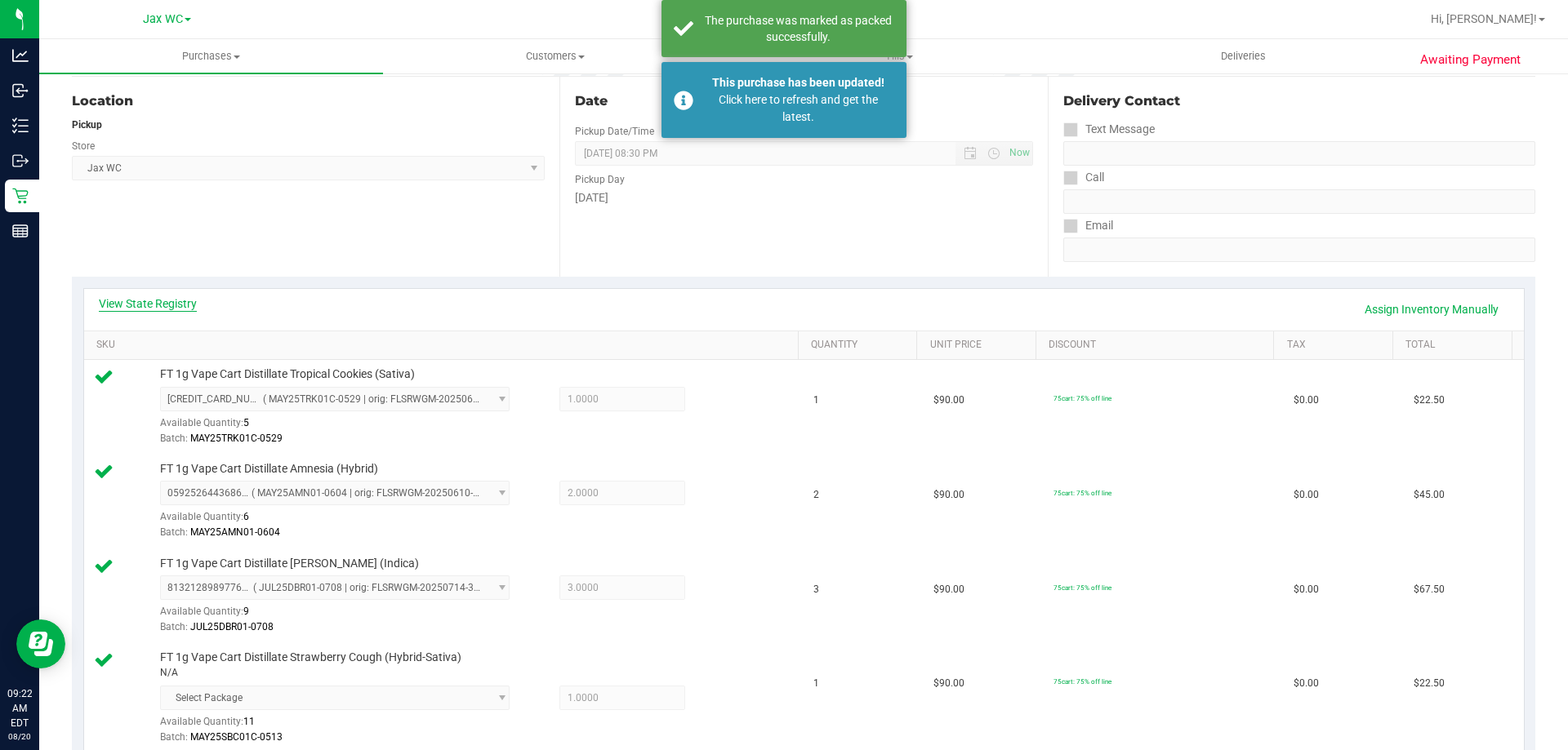
click at [152, 303] on link "View State Registry" at bounding box center [148, 304] width 98 height 17
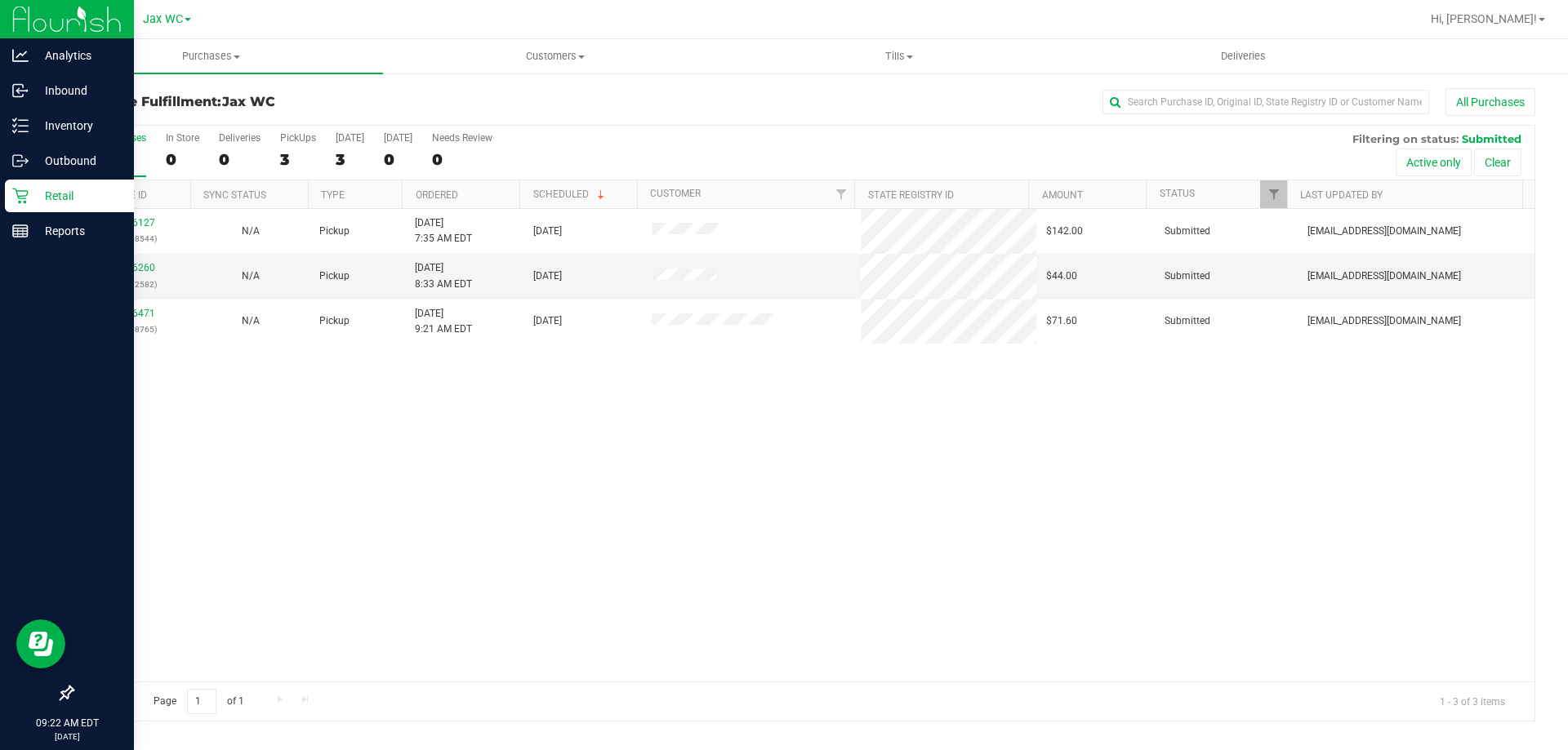
click at [75, 198] on p "Retail" at bounding box center [78, 195] width 98 height 19
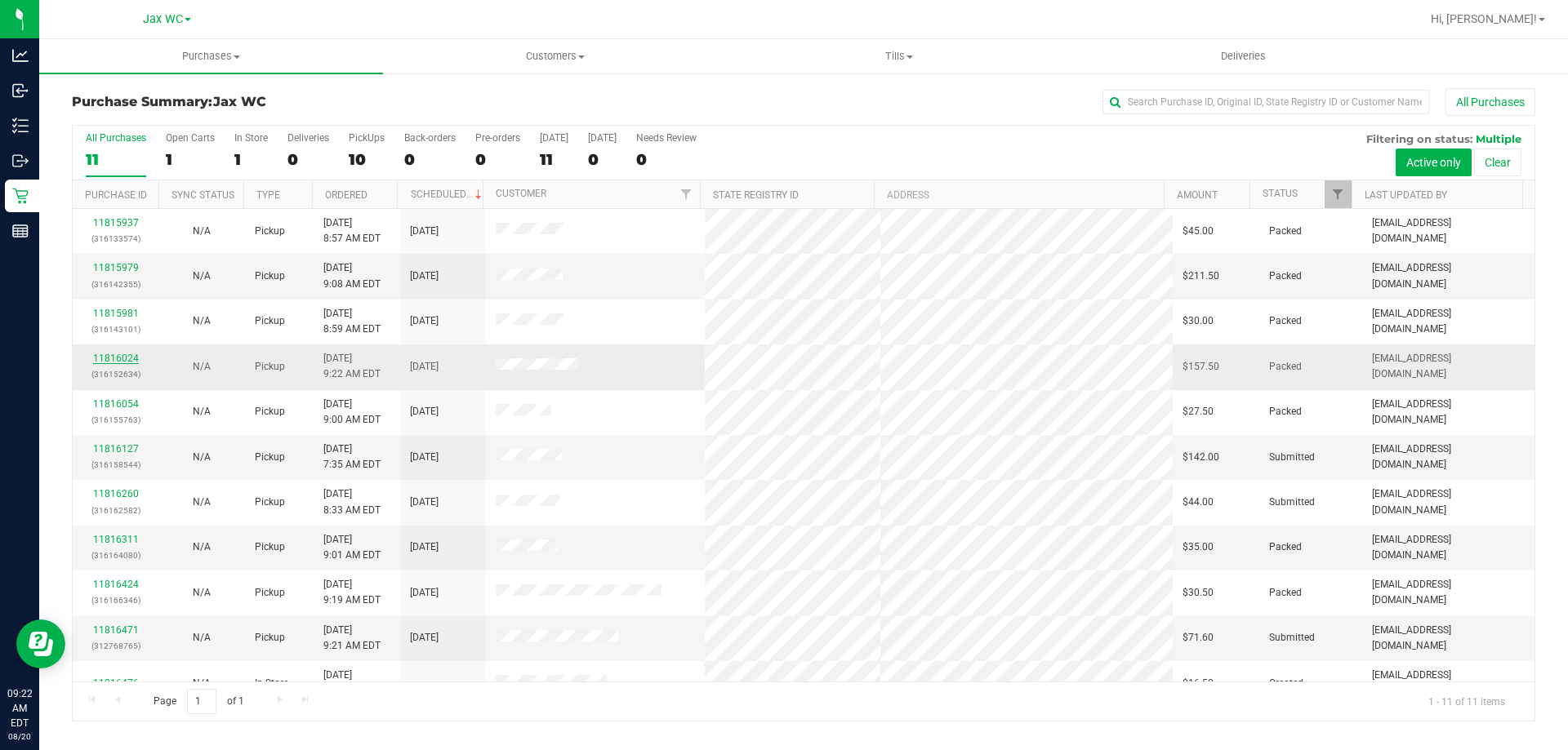
click at [132, 360] on link "11816024" at bounding box center [115, 358] width 45 height 11
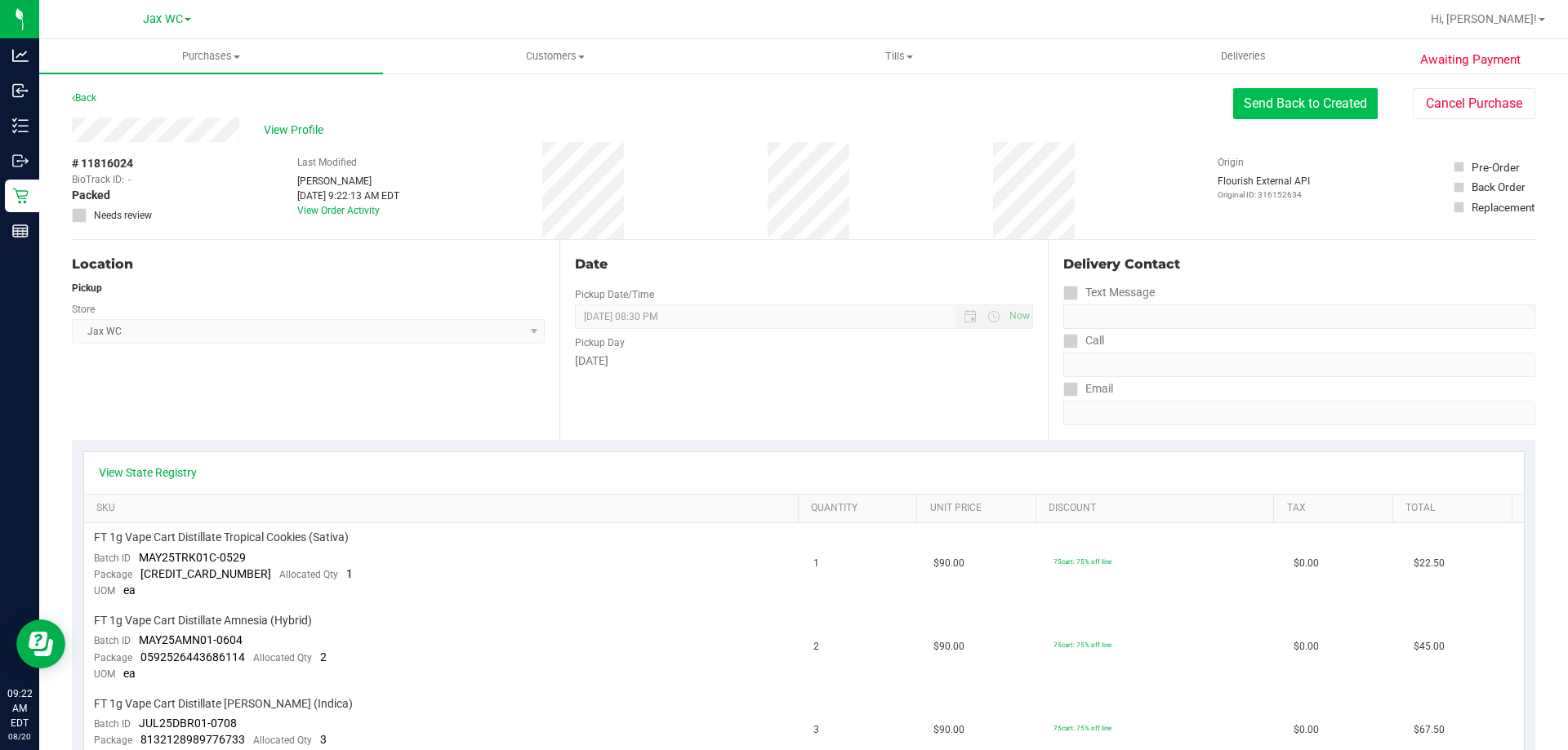
click at [1303, 91] on button "Send Back to Created" at bounding box center [1305, 103] width 144 height 31
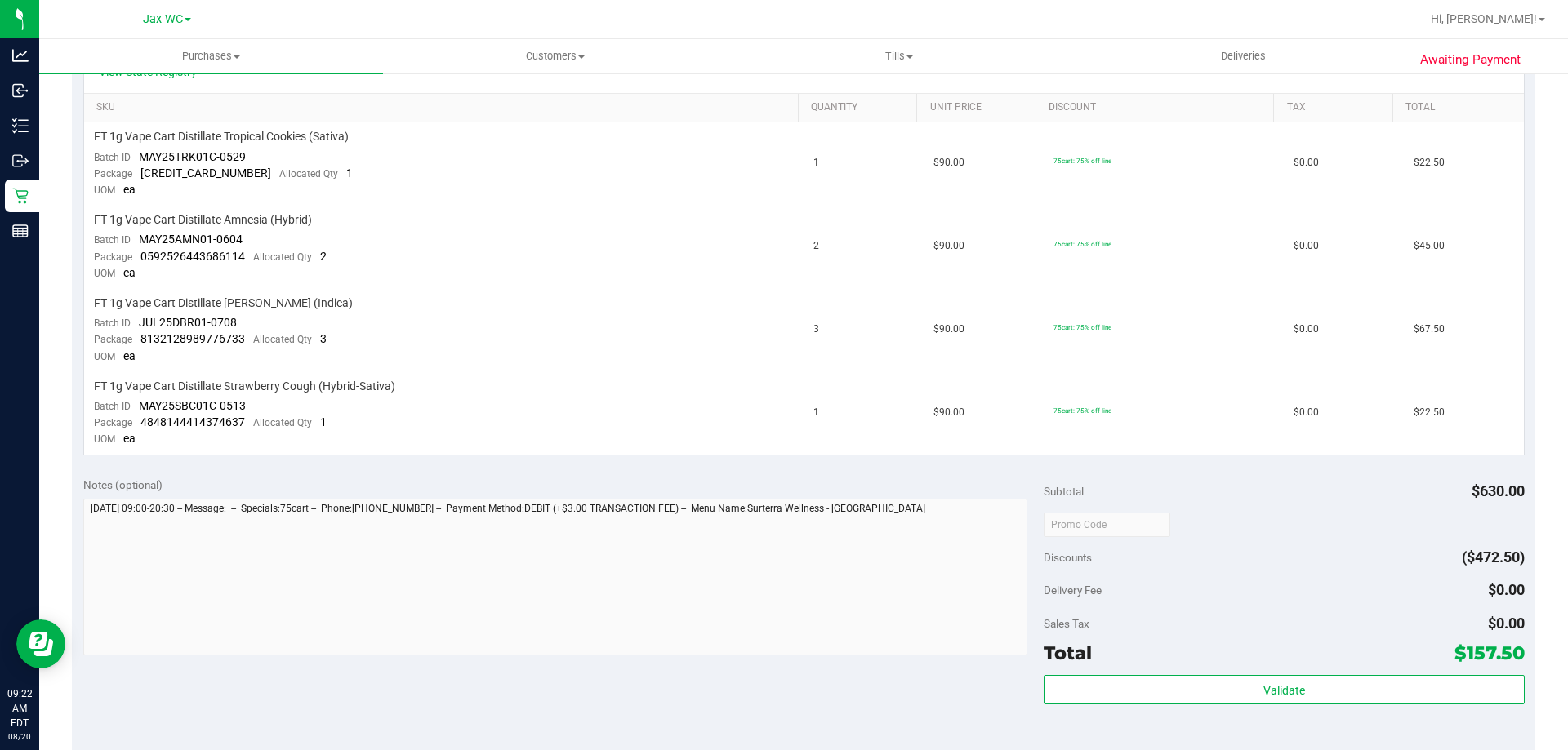
scroll to position [572, 0]
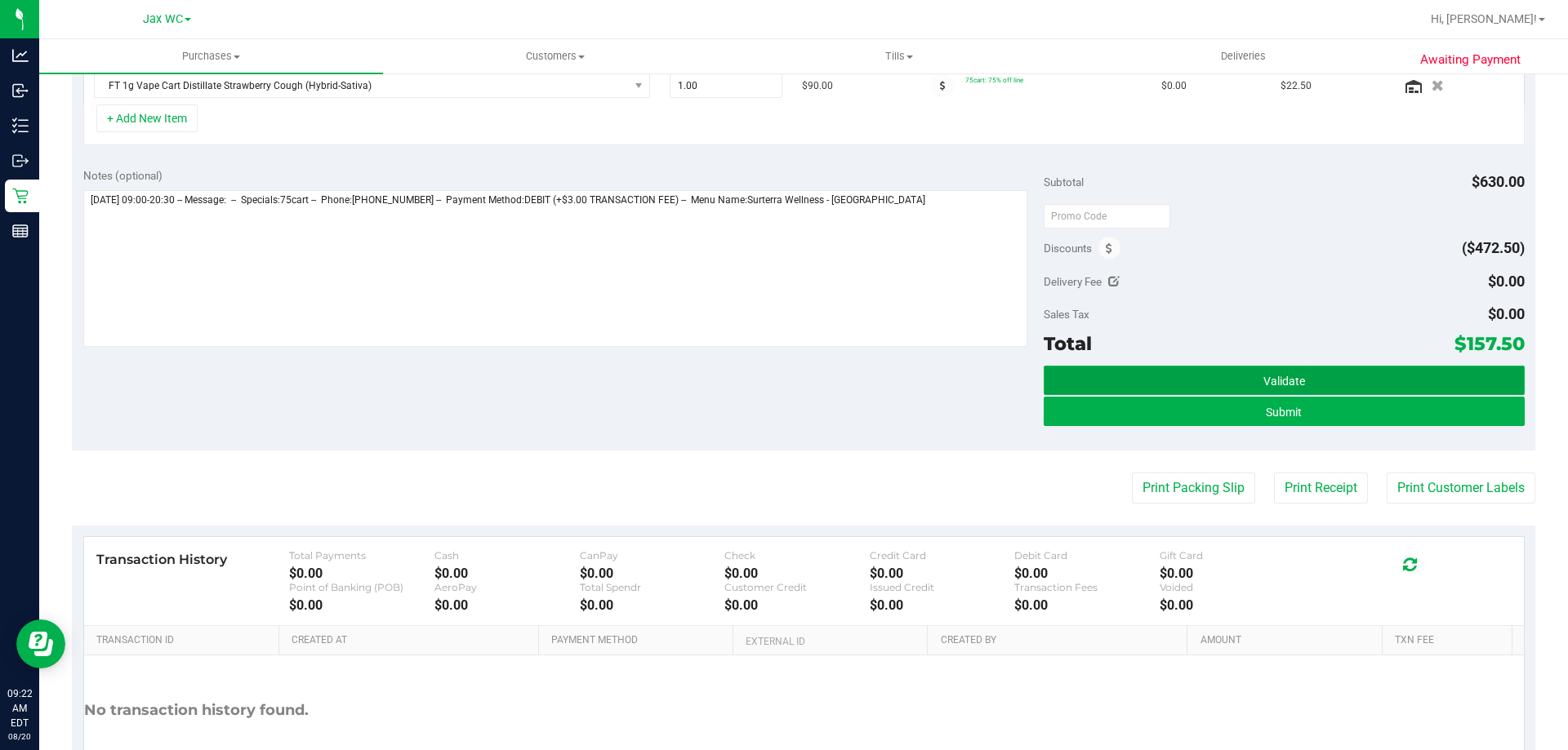
click at [1266, 387] on span "Validate" at bounding box center [1283, 381] width 42 height 13
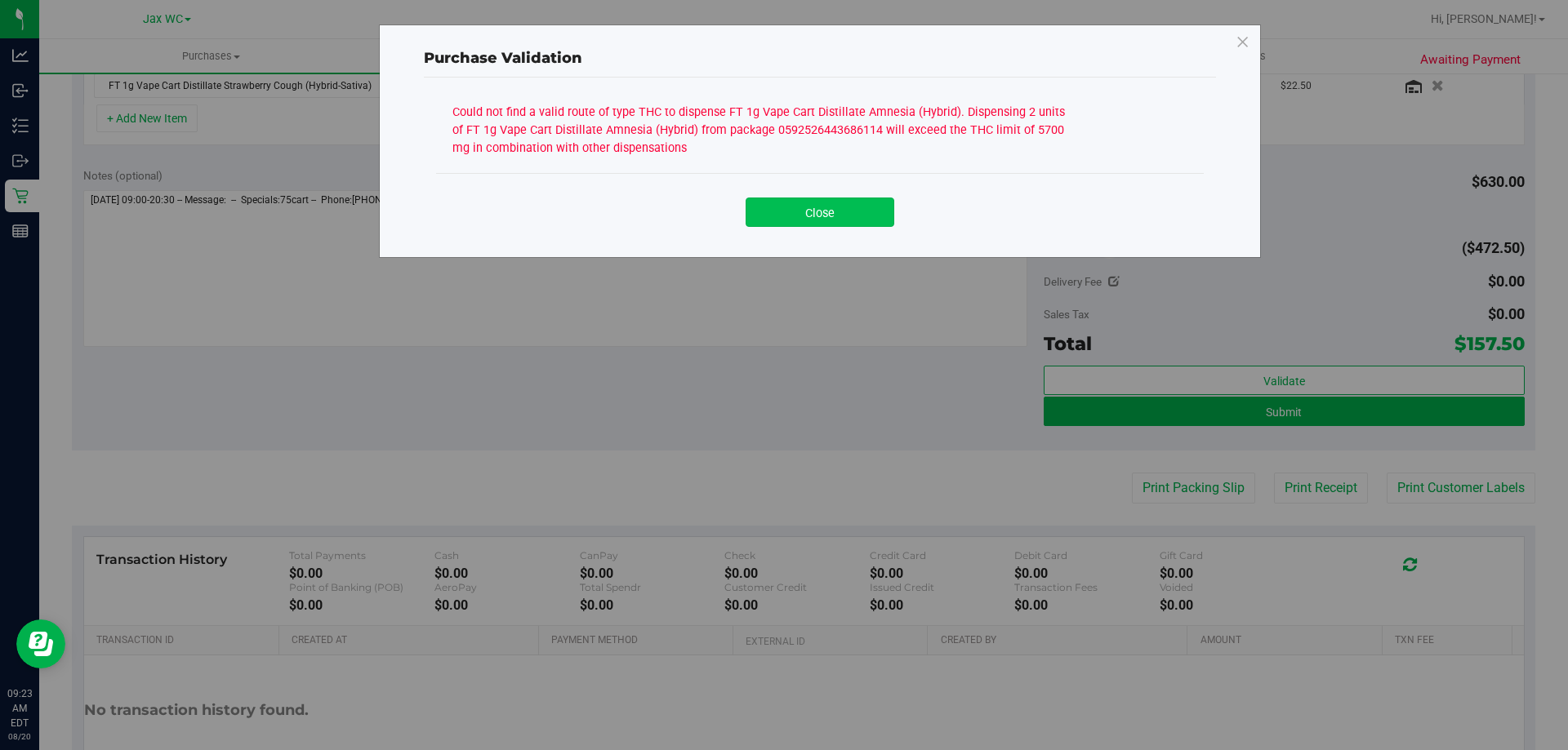
click at [794, 200] on button "Close" at bounding box center [820, 212] width 149 height 30
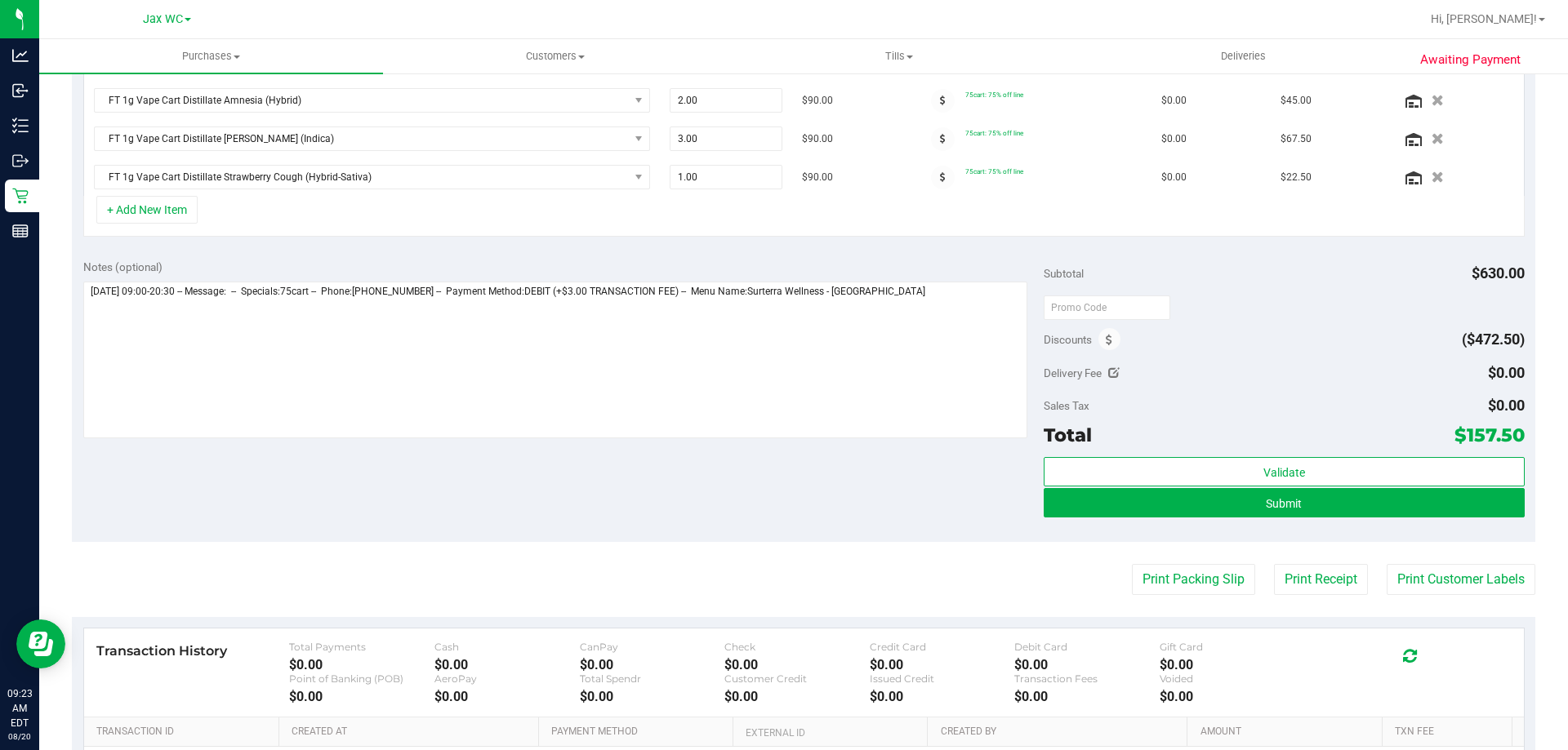
scroll to position [245, 0]
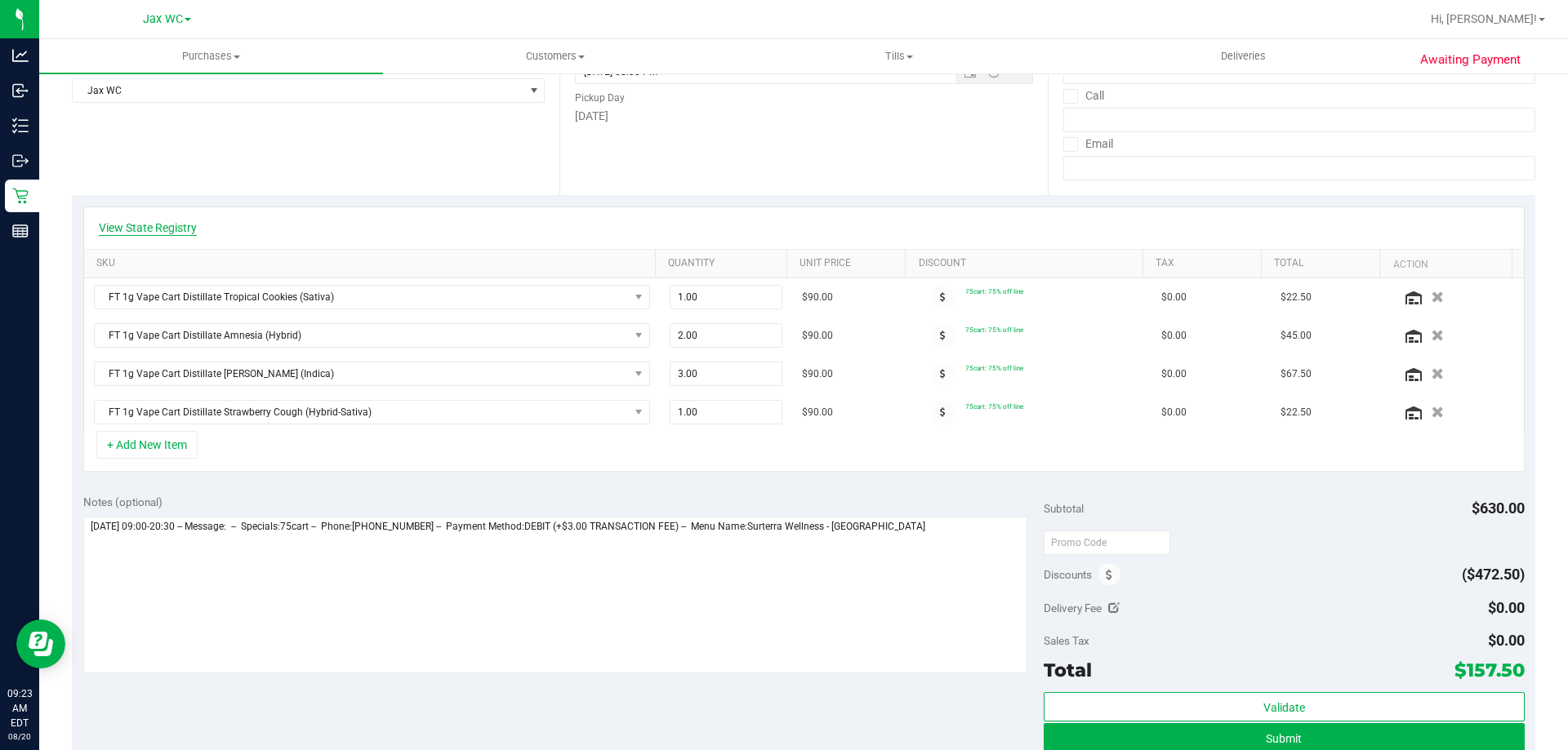
click at [156, 225] on link "View State Registry" at bounding box center [148, 228] width 98 height 17
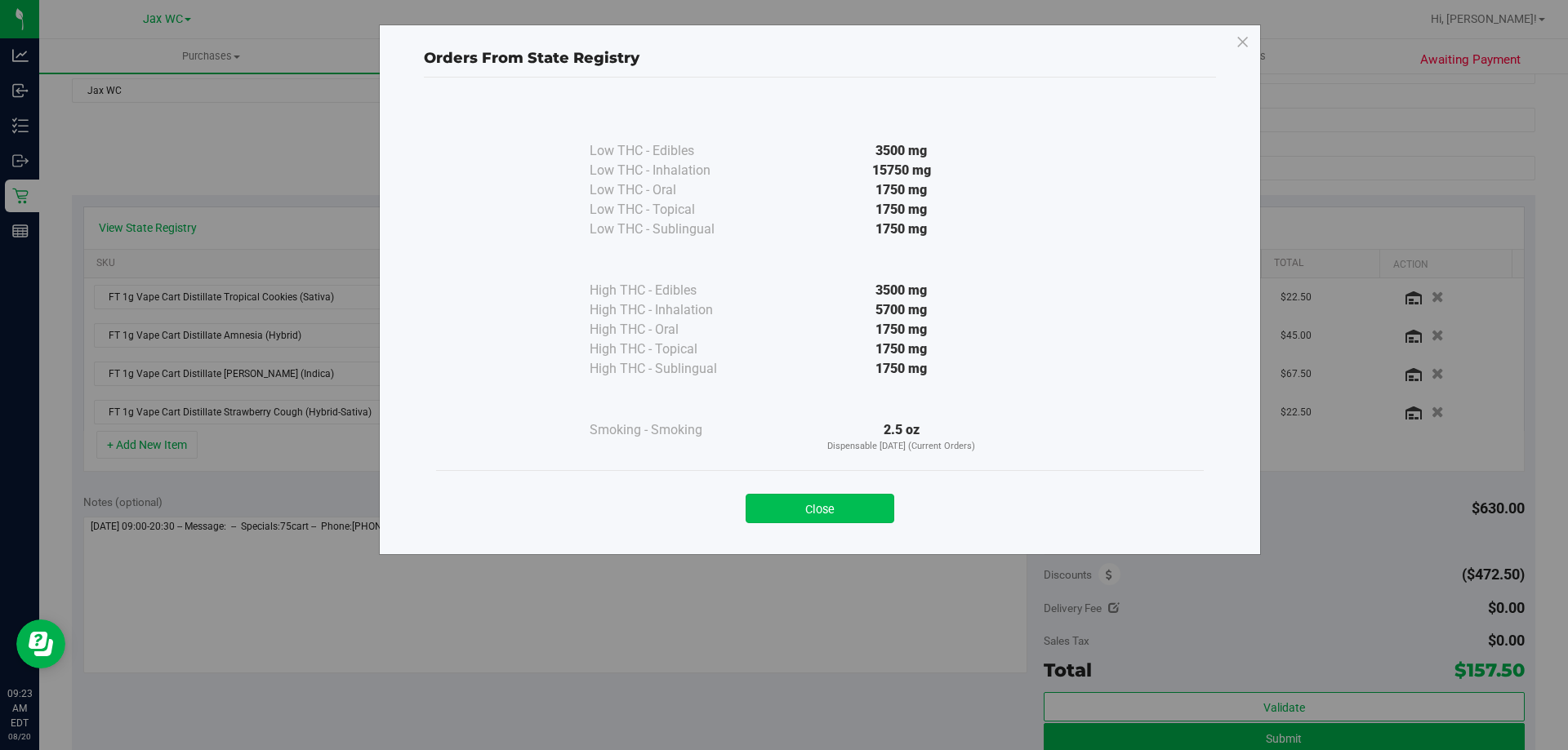
click at [811, 502] on button "Close" at bounding box center [820, 509] width 149 height 30
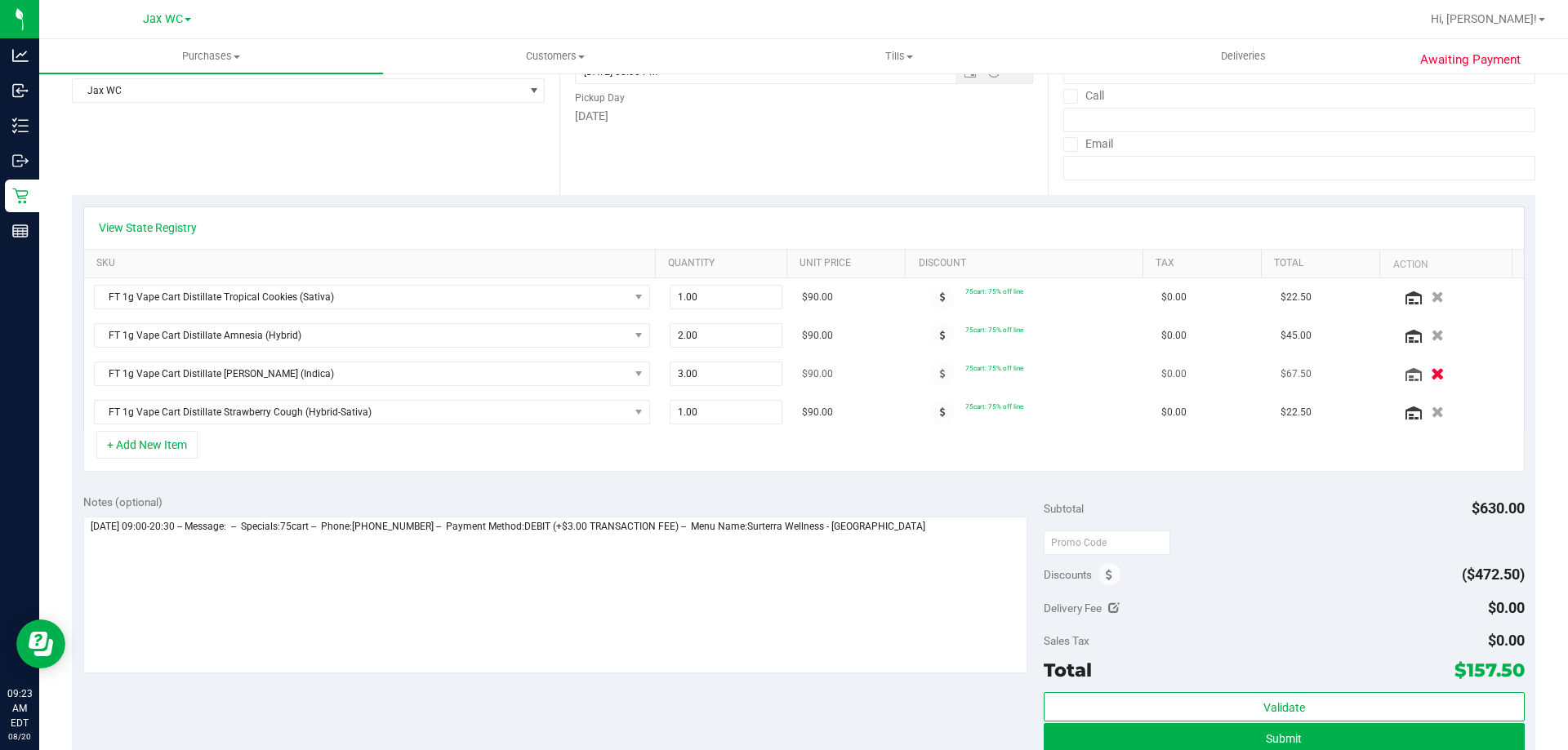
click at [1424, 375] on button "button" at bounding box center [1437, 373] width 28 height 18
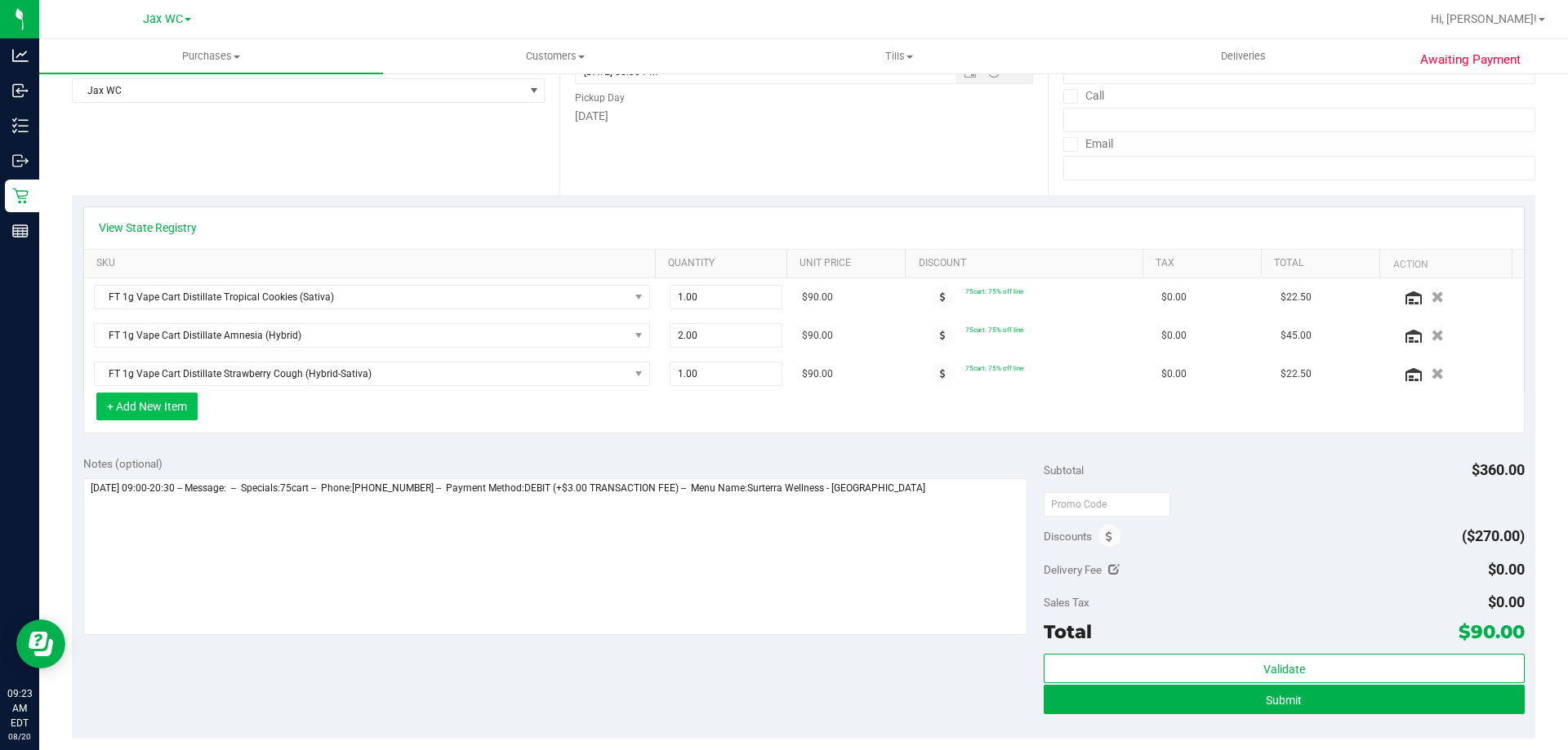
click at [124, 395] on button "+ Add New Item" at bounding box center [147, 406] width 102 height 28
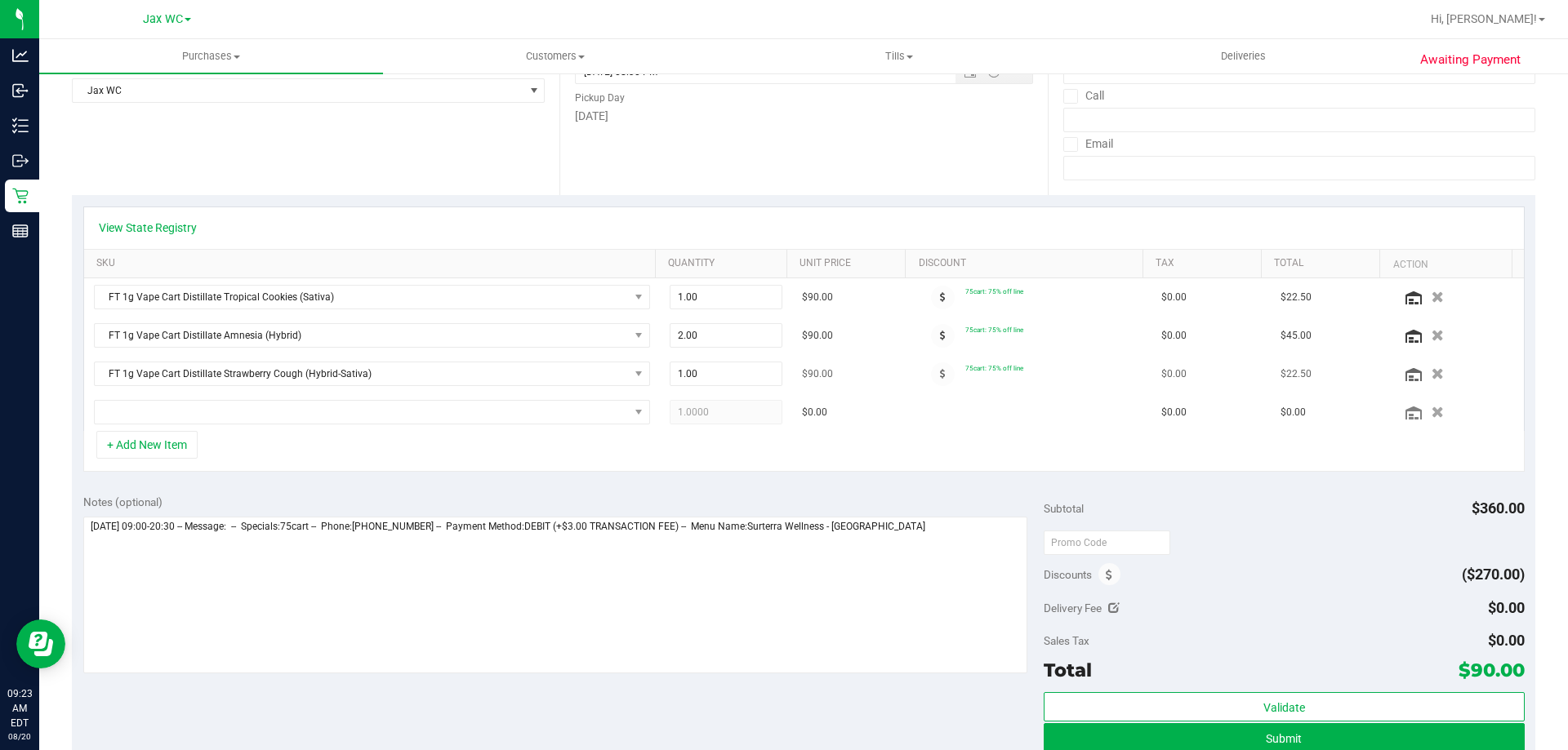
click at [132, 391] on td "FT 1g Vape Cart Distillate Strawberry Cough (Hybrid-Sativa)" at bounding box center [371, 374] width 576 height 39
click at [133, 407] on span "NO DATA FOUND" at bounding box center [362, 412] width 534 height 23
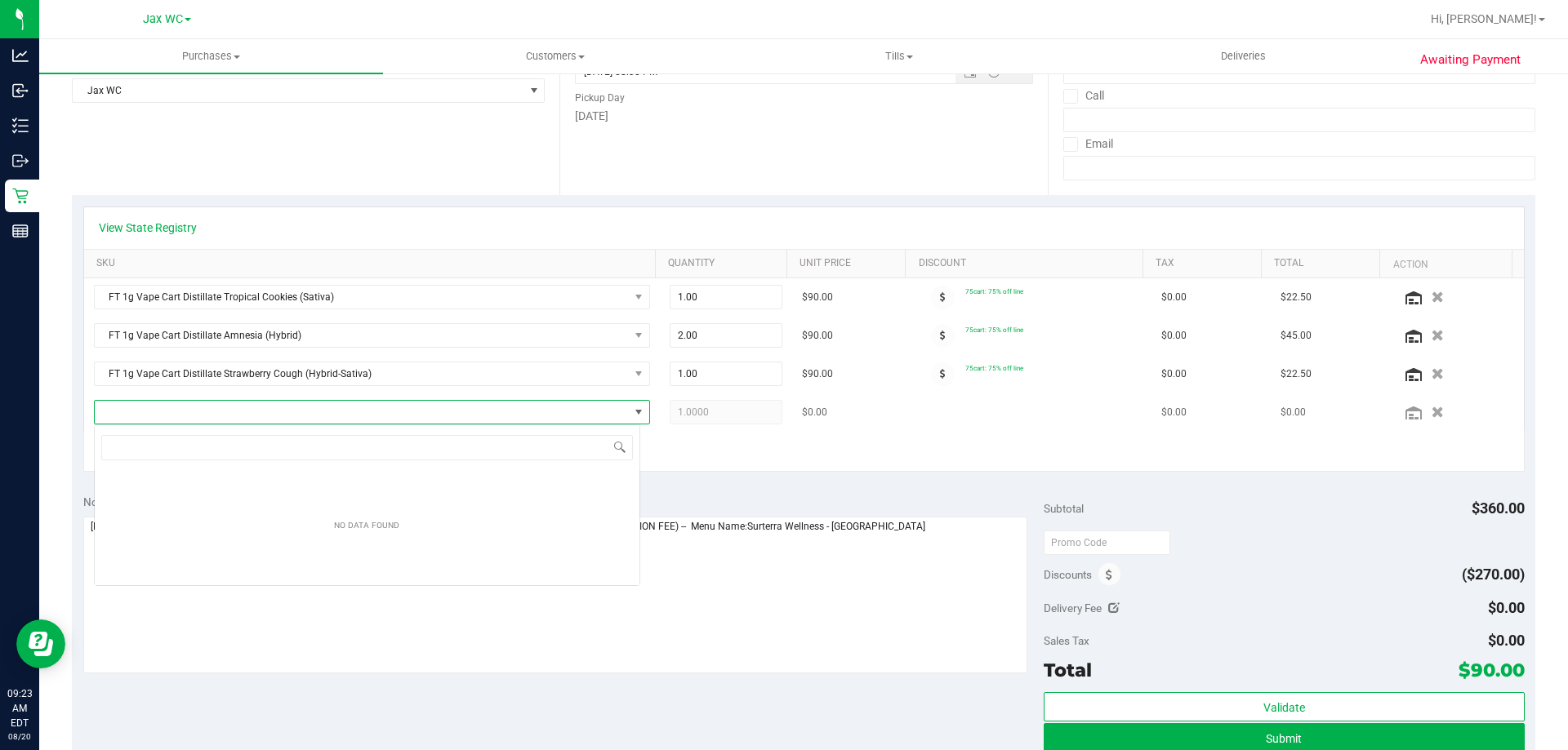
scroll to position [25, 546]
type input "[PERSON_NAME]"
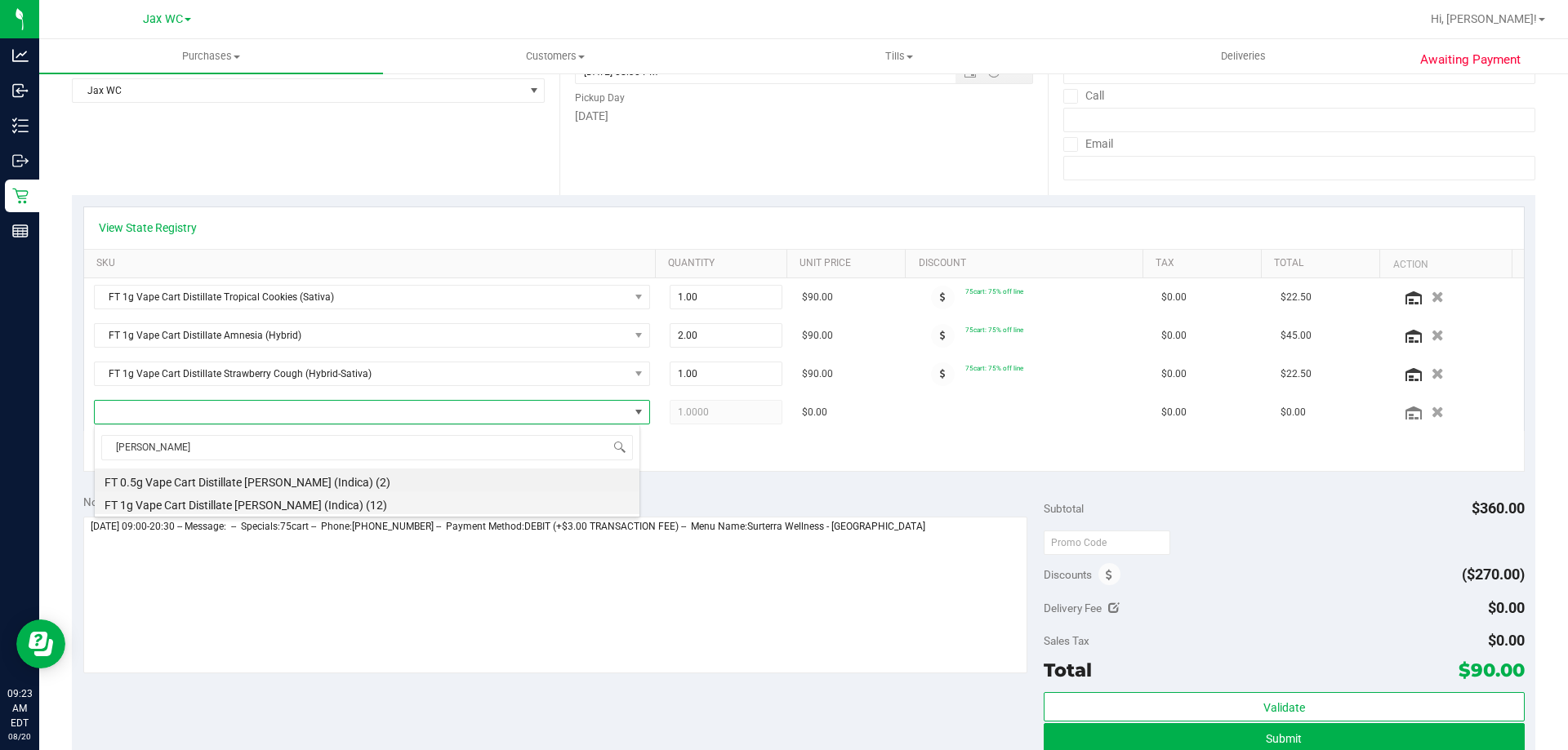
click at [170, 497] on li "FT 1g Vape Cart Distillate [PERSON_NAME] (Indica) (12)" at bounding box center [367, 502] width 544 height 23
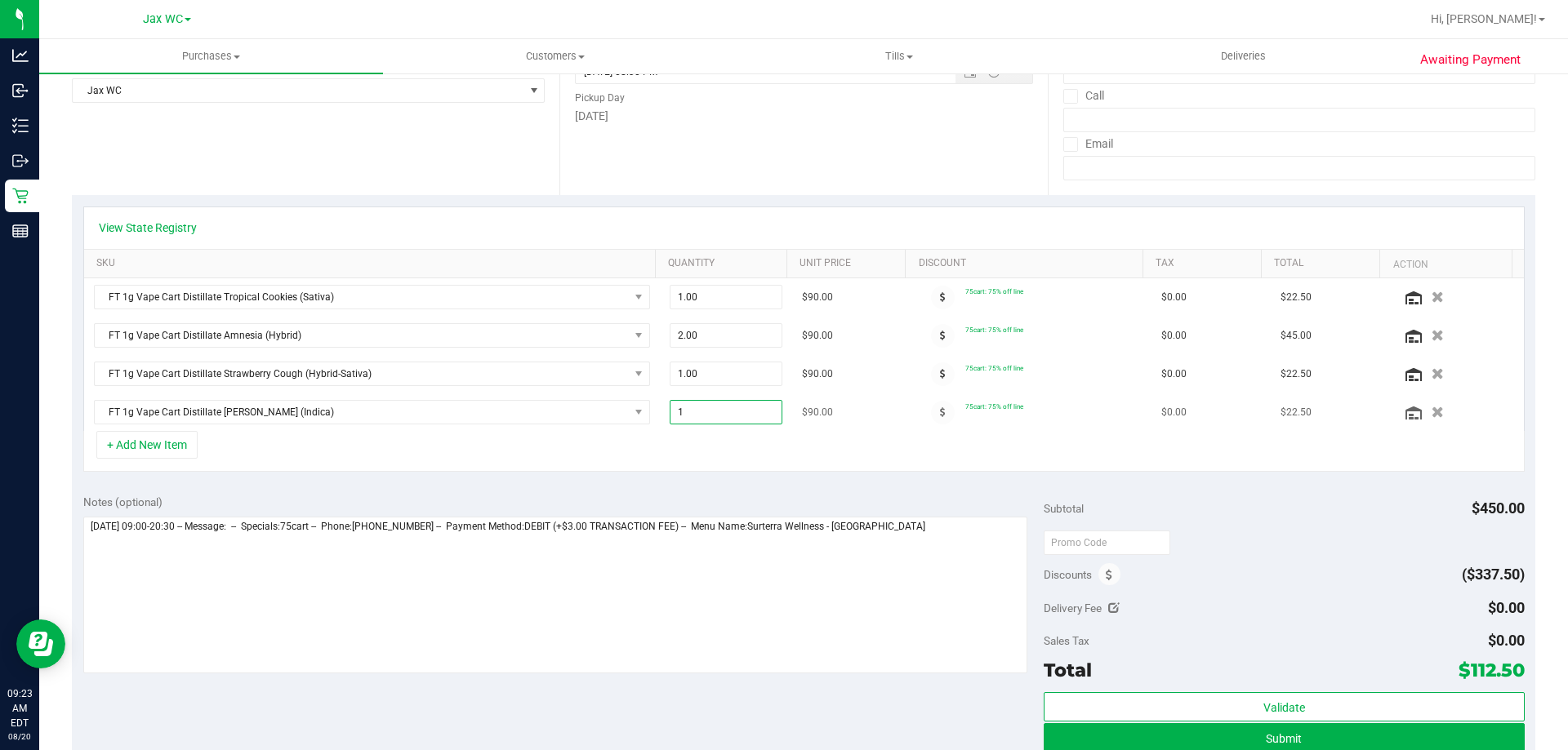
click at [705, 415] on span "1.00 1" at bounding box center [726, 412] width 114 height 25
type input "2"
type input "2.00"
click at [808, 454] on div "+ Add New Item" at bounding box center [804, 452] width 1441 height 41
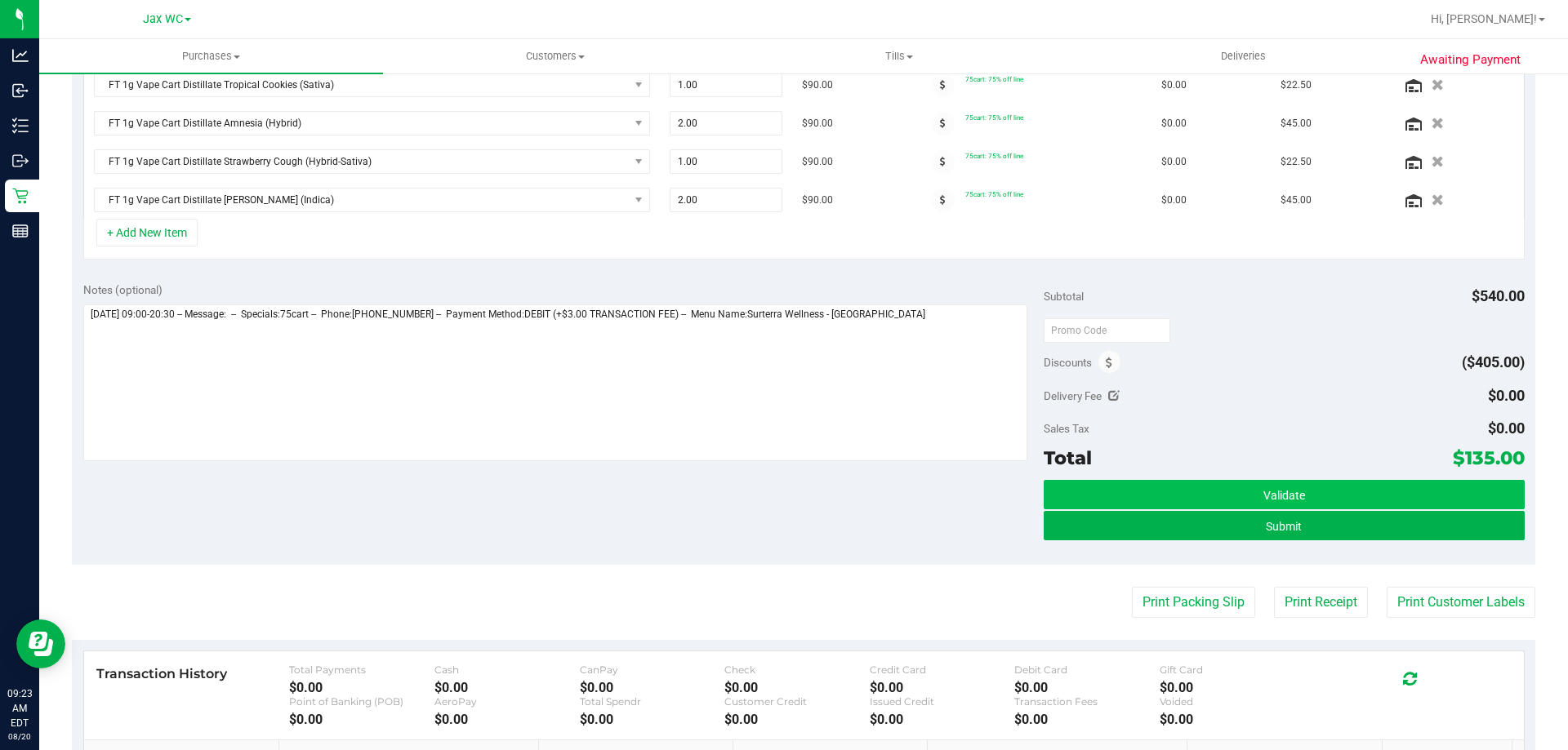
scroll to position [490, 0]
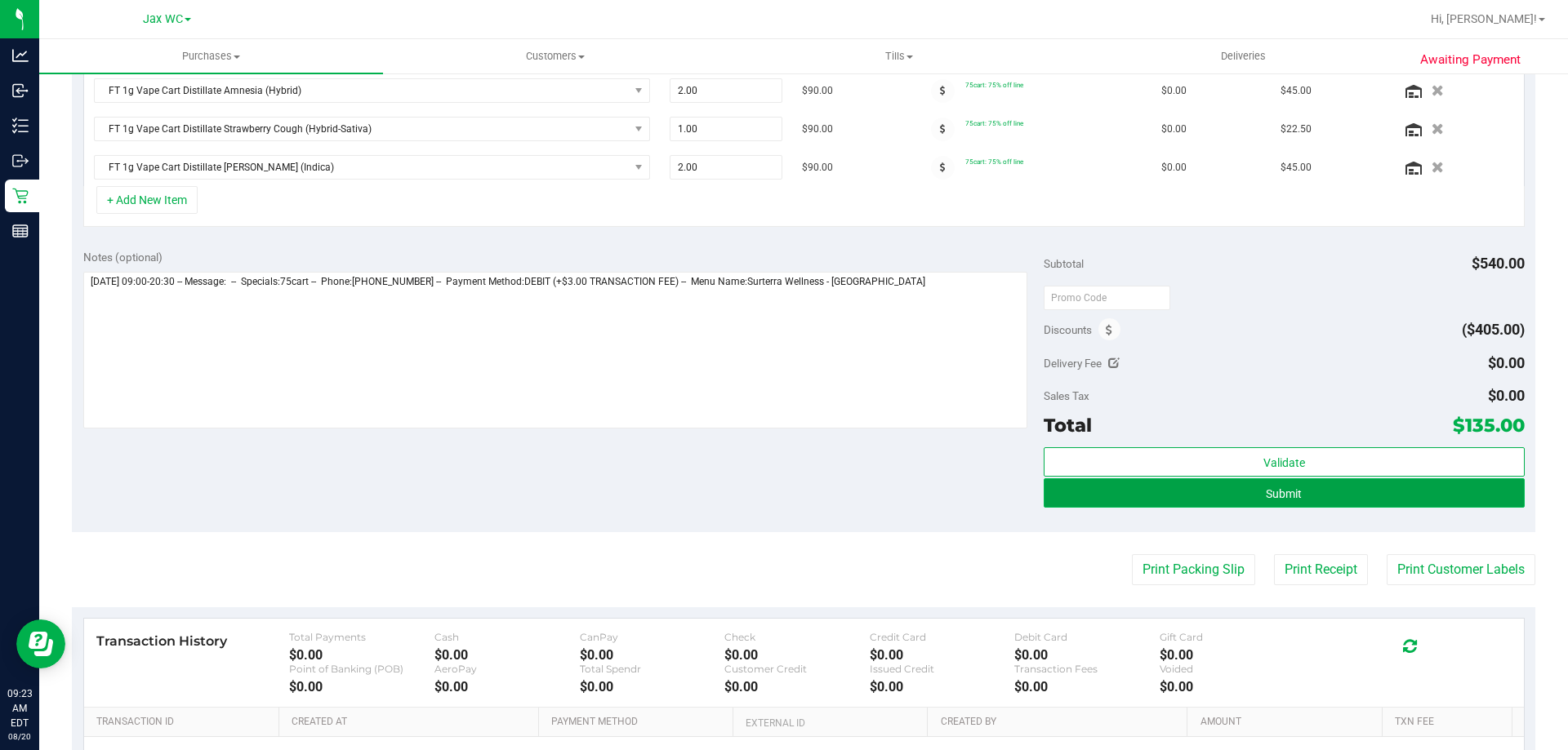
click at [1198, 488] on button "Submit" at bounding box center [1283, 493] width 480 height 30
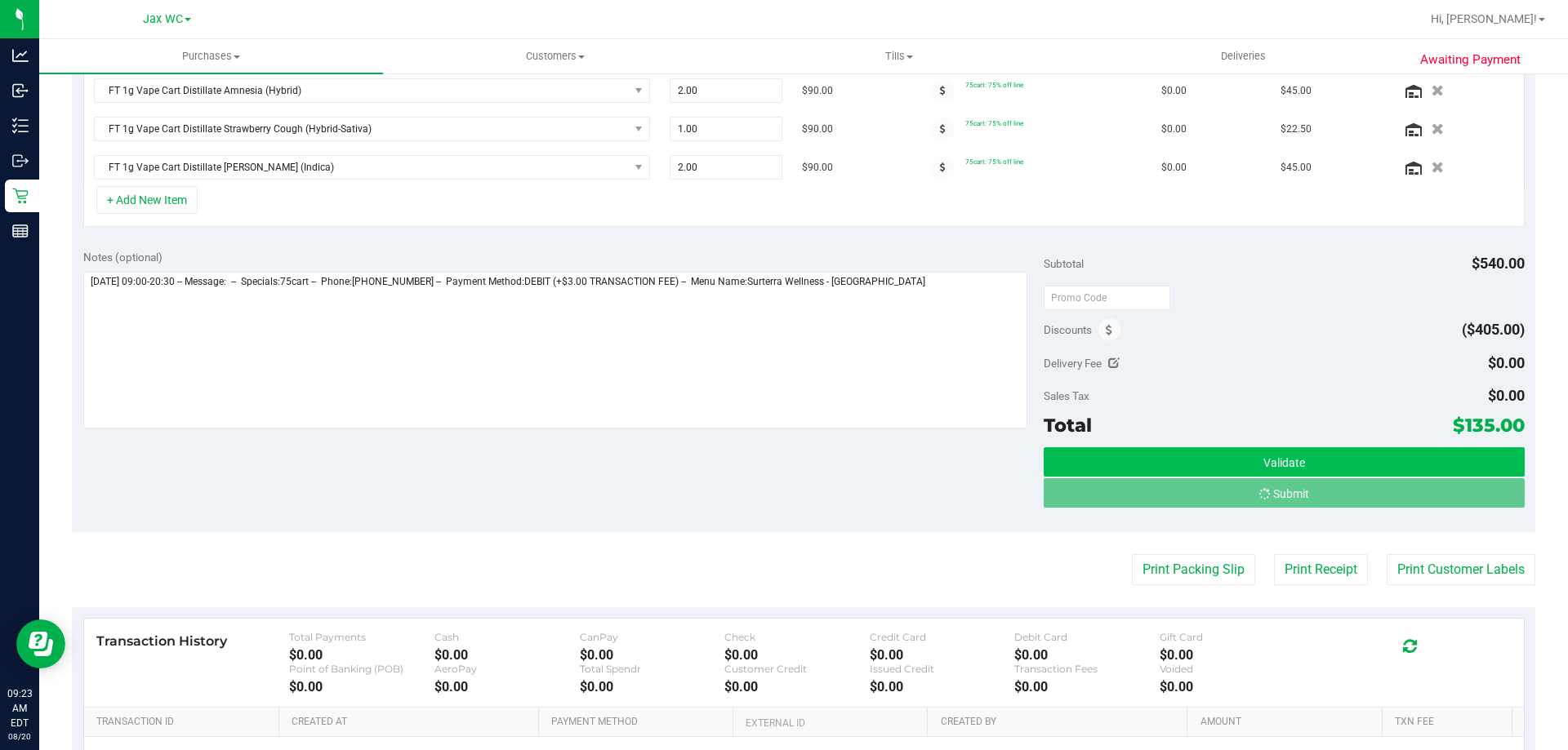
scroll to position [465, 0]
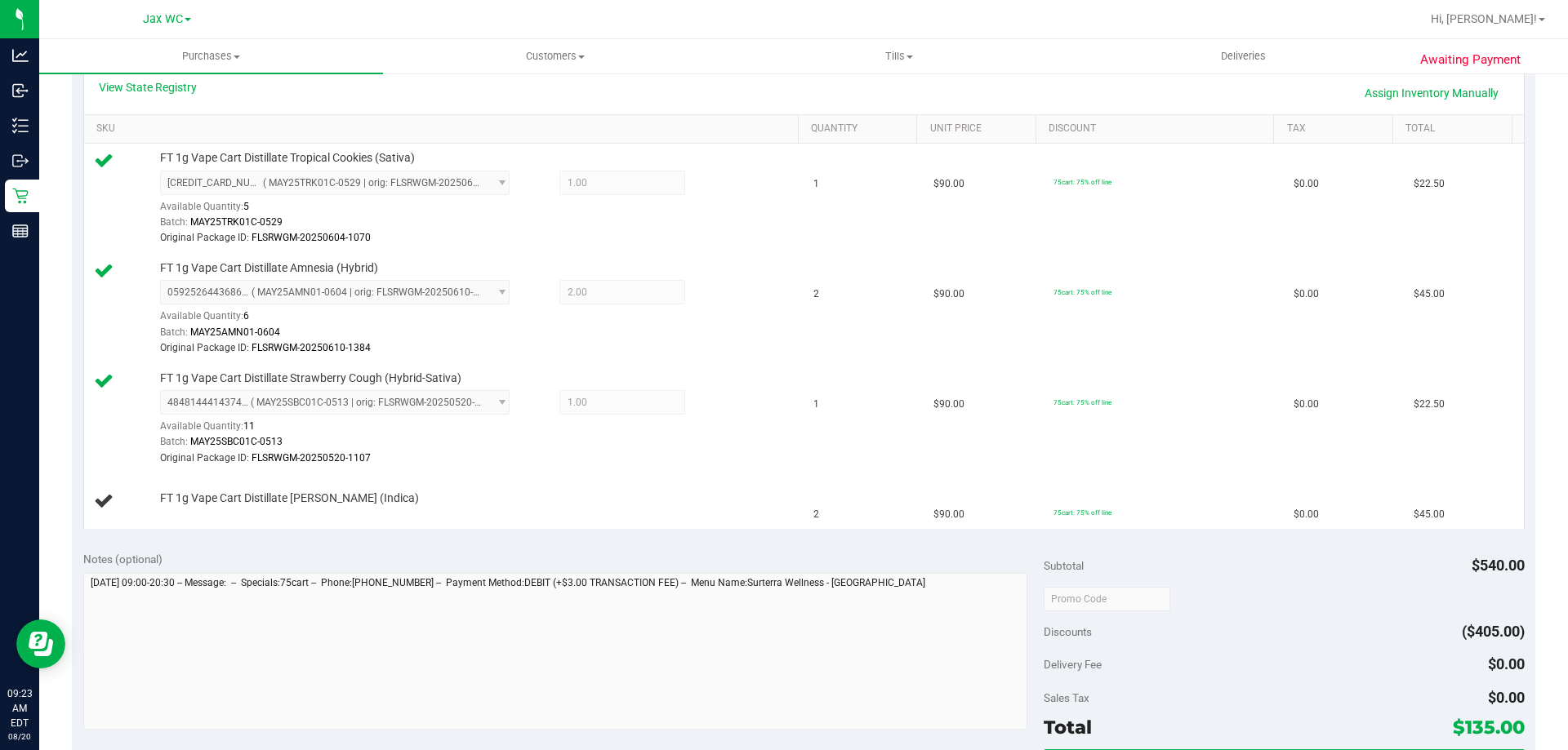
scroll to position [138, 0]
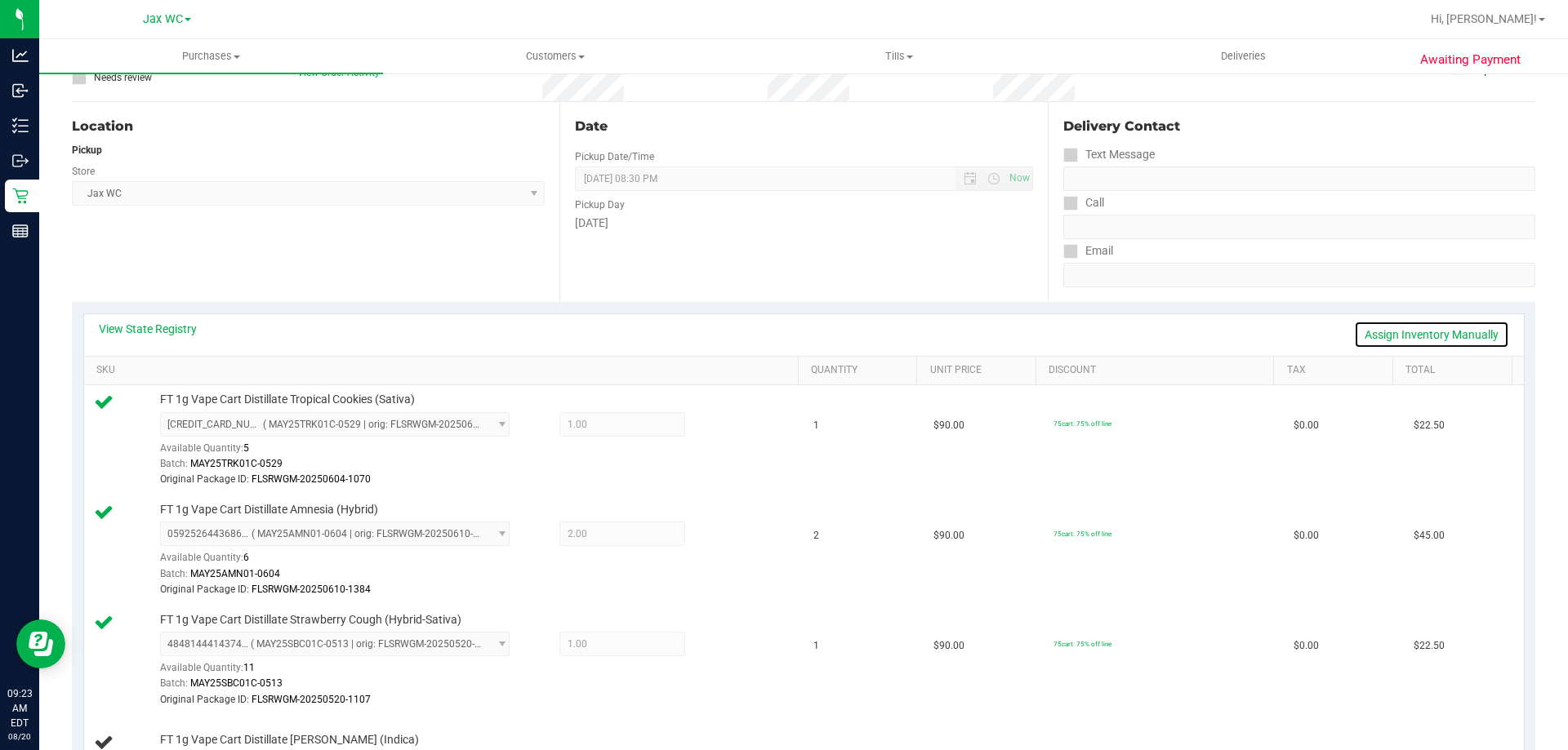
click at [1392, 341] on link "Assign Inventory Manually" at bounding box center [1431, 334] width 155 height 28
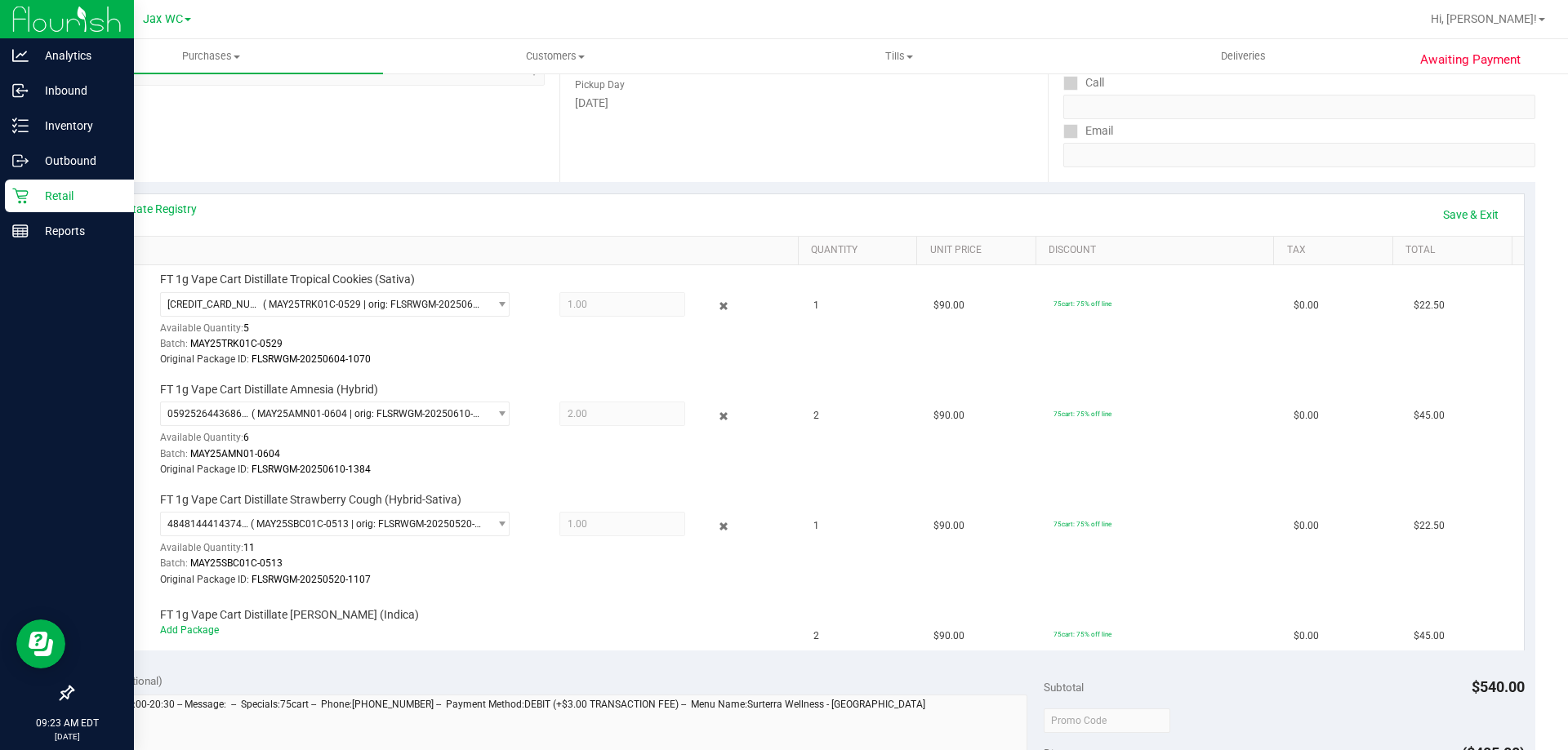
scroll to position [382, 0]
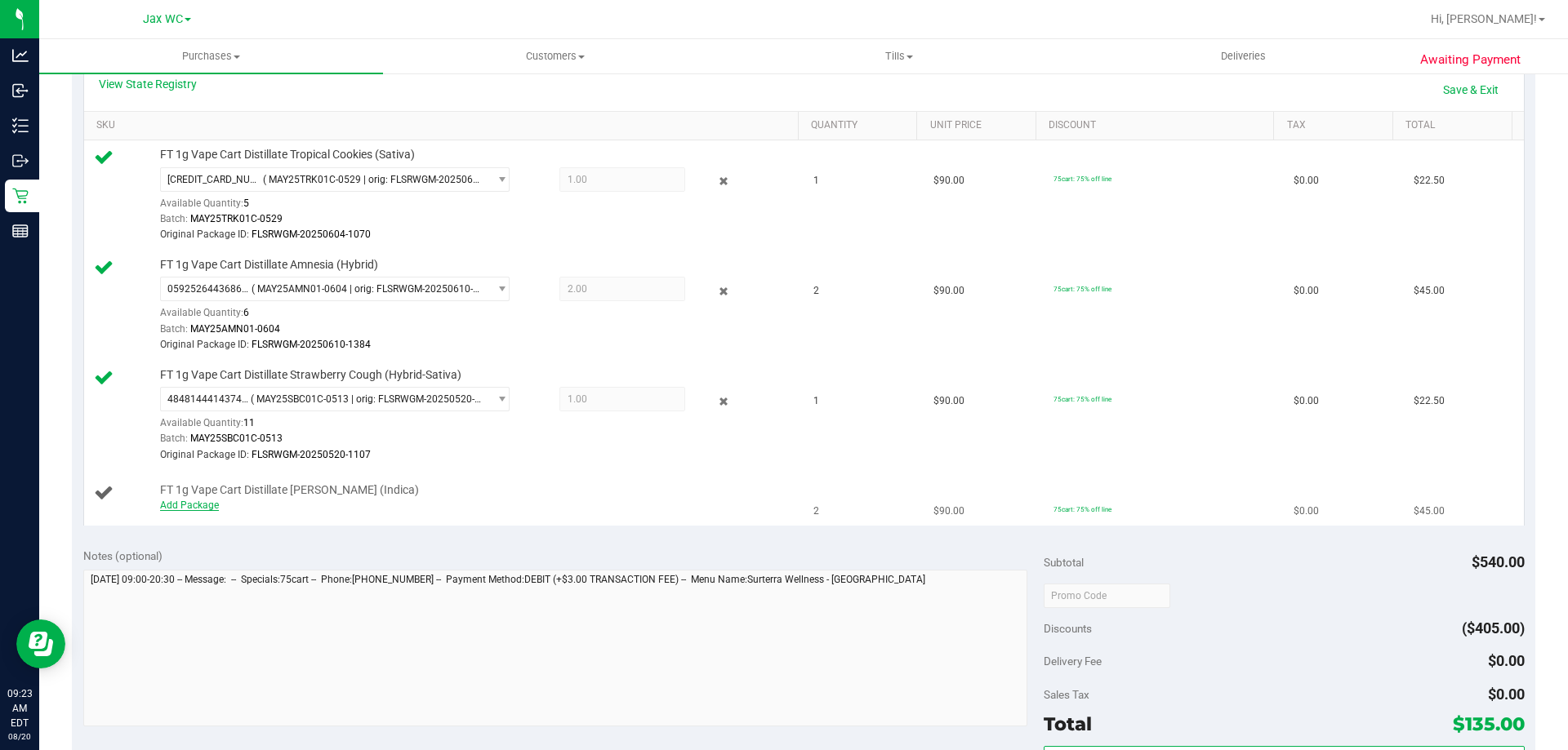
click at [202, 505] on link "Add Package" at bounding box center [189, 505] width 59 height 11
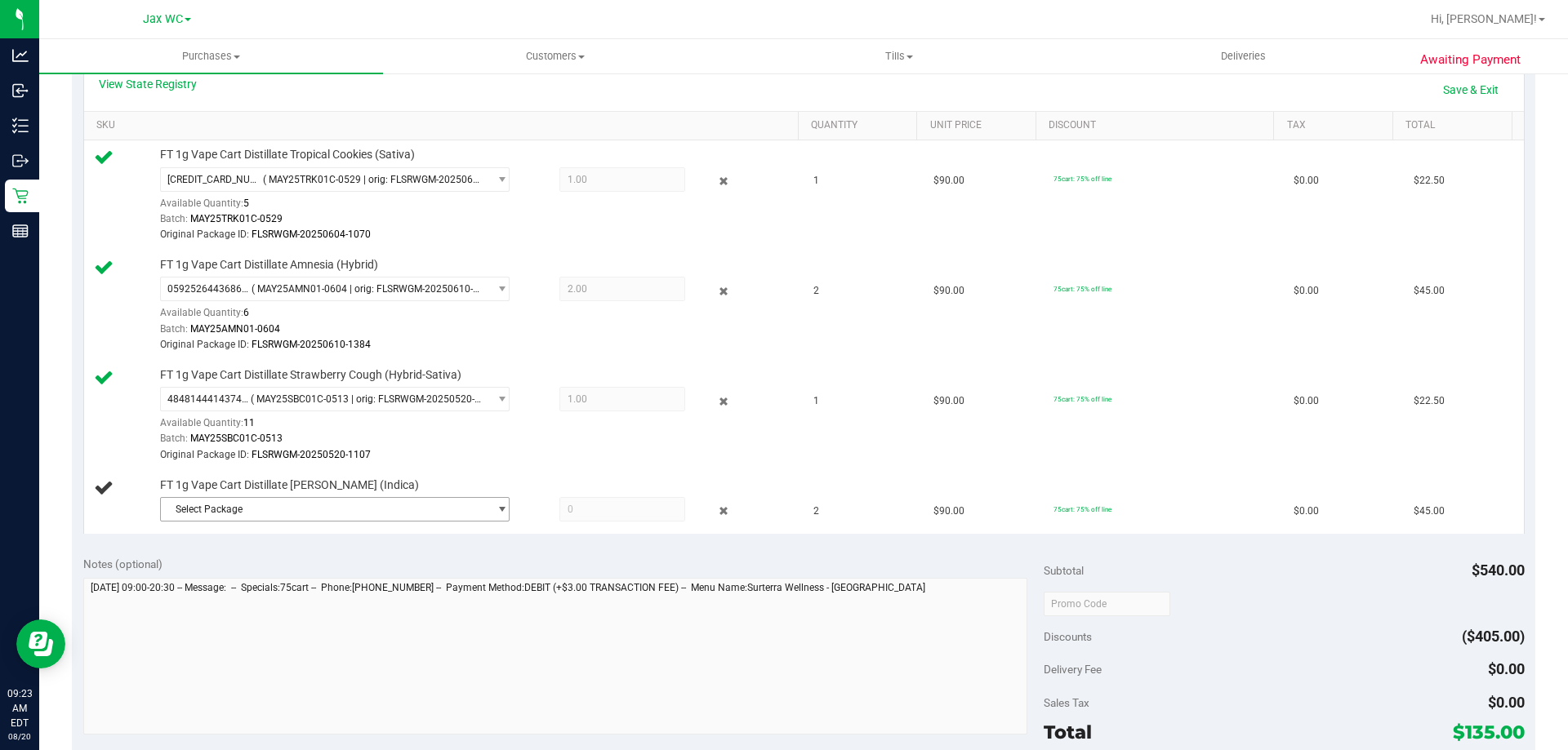
click at [256, 505] on span "Select Package" at bounding box center [324, 509] width 327 height 23
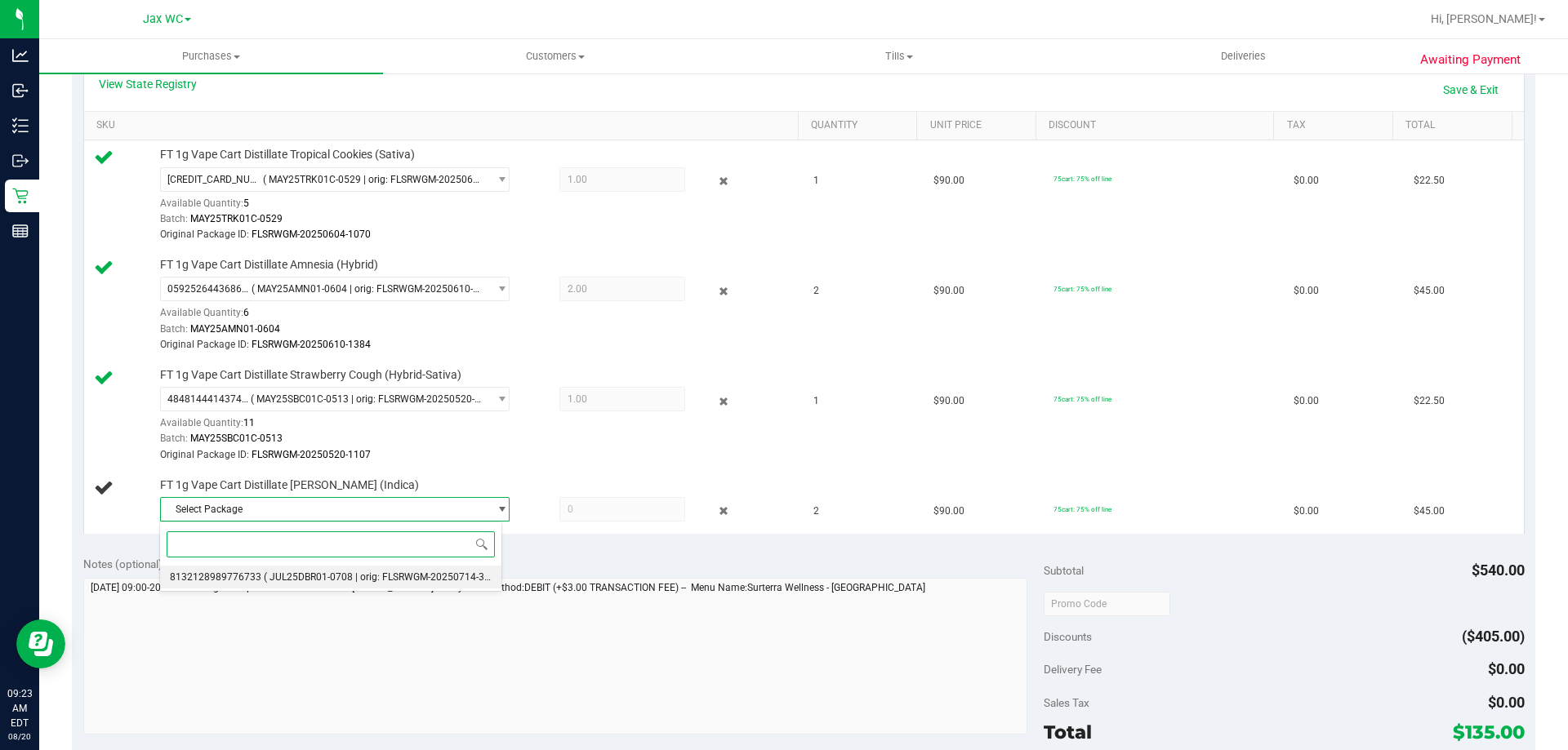
click at [238, 580] on span "8132128989776733" at bounding box center [215, 577] width 91 height 11
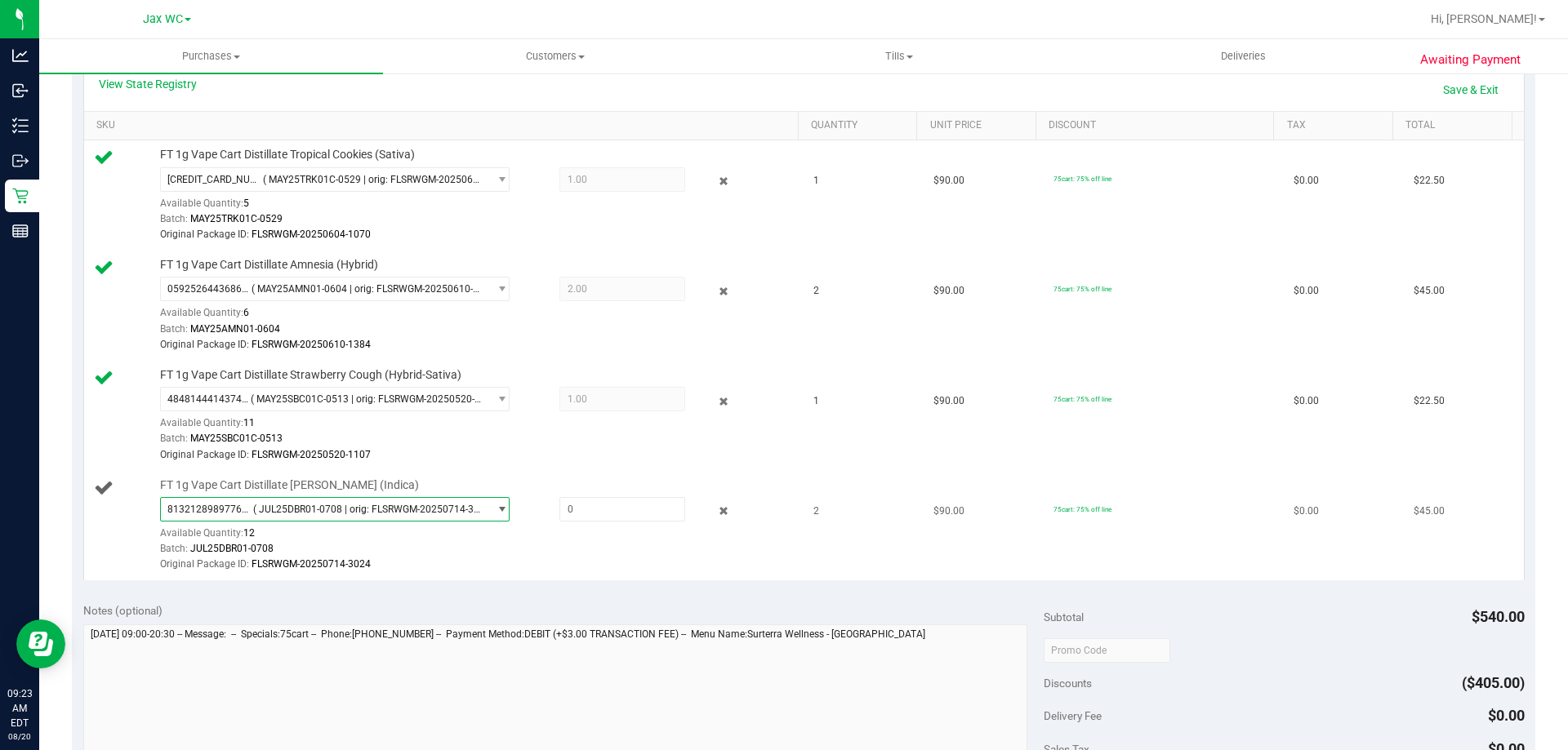
click at [602, 523] on div "8132128989776733 ( JUL25DBR01-0708 | orig: FLSRWGM-20250714-3024 ) 813212898977…" at bounding box center [475, 535] width 630 height 76
click at [683, 488] on div "FT 1g Vape Cart Distillate [PERSON_NAME] (Indica) 8132128989776733 ( JUL25DBR01…" at bounding box center [470, 526] width 638 height 96
click at [654, 500] on span at bounding box center [622, 509] width 126 height 25
type input "2"
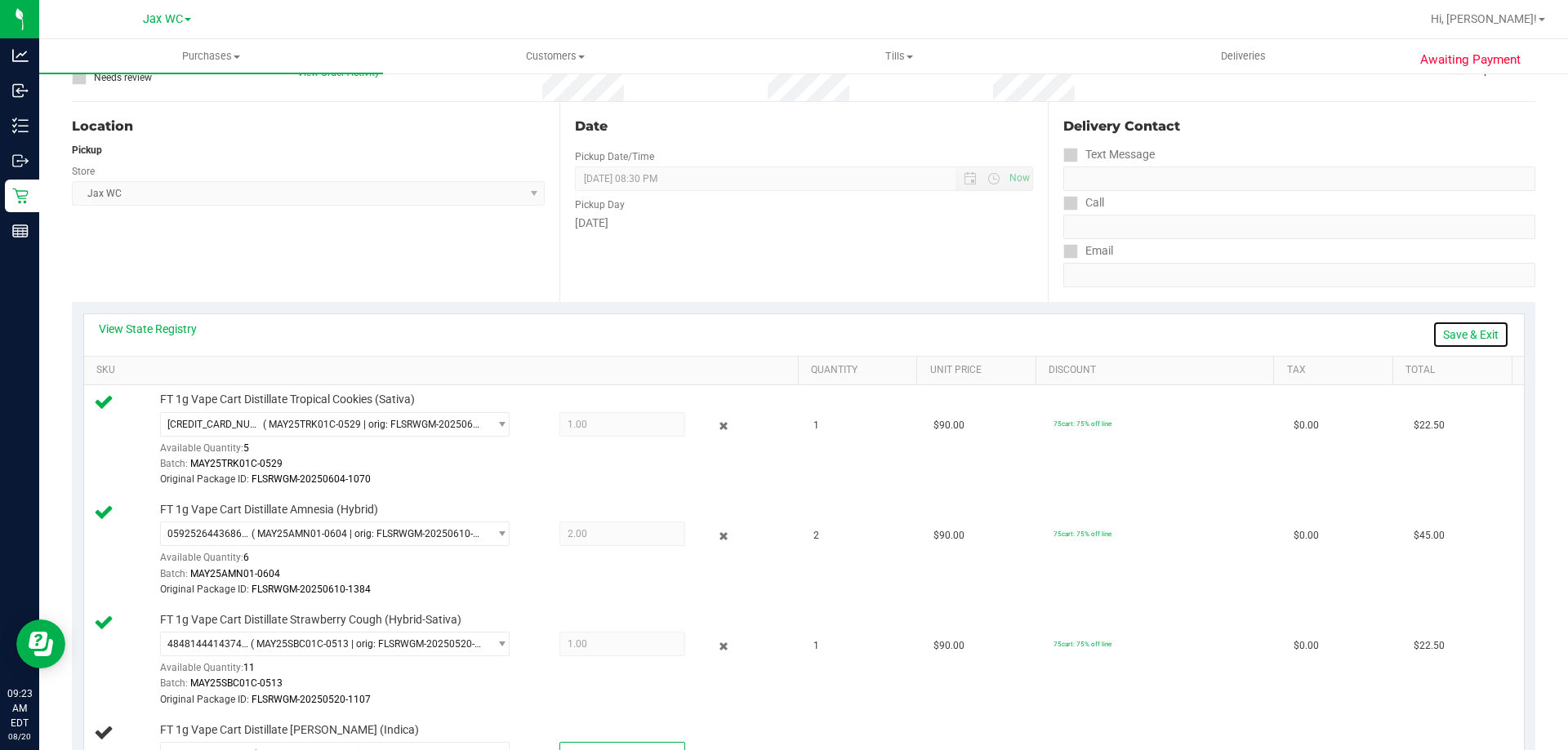
type input "2.0000"
click at [1477, 330] on link "Save & Exit" at bounding box center [1470, 334] width 77 height 28
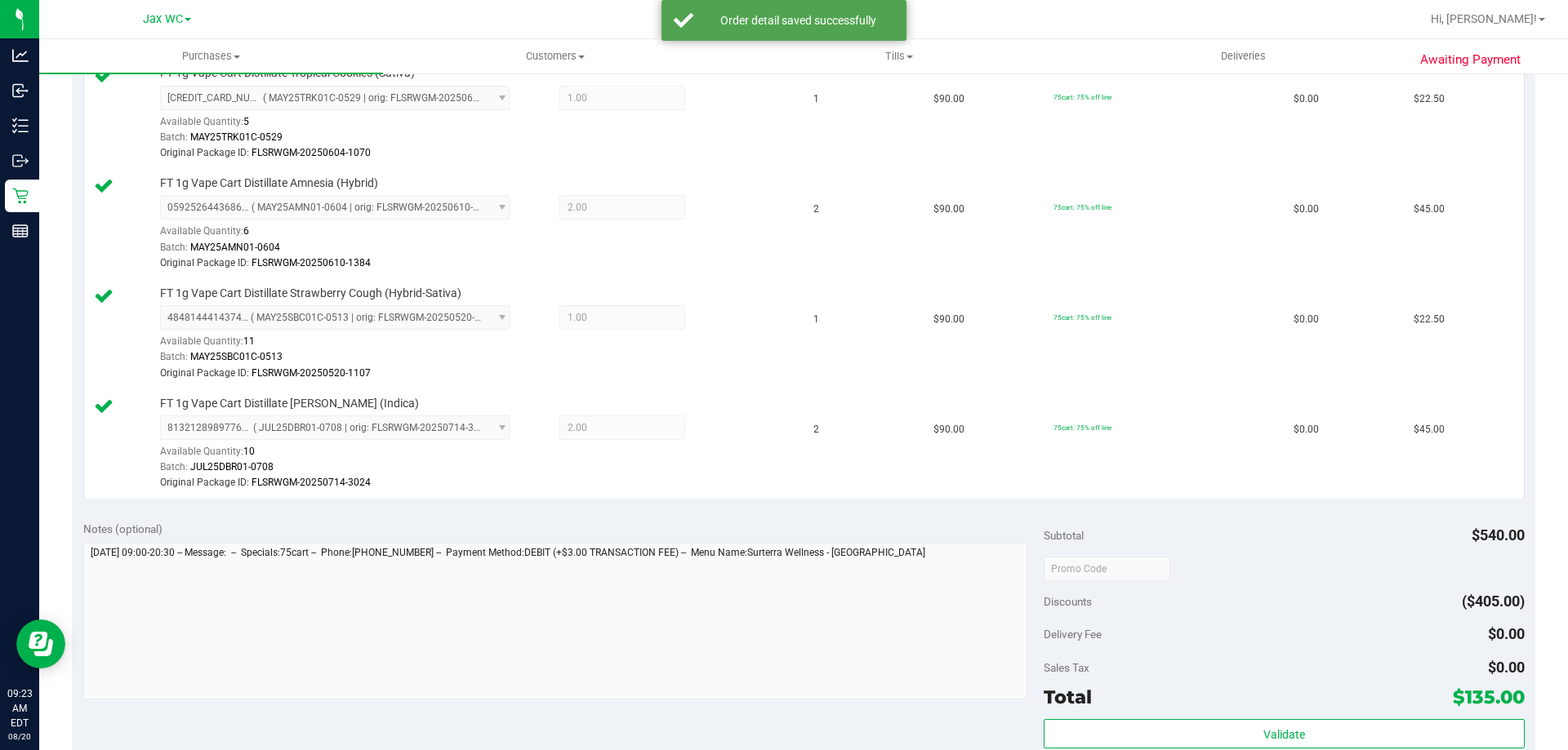
scroll to position [709, 0]
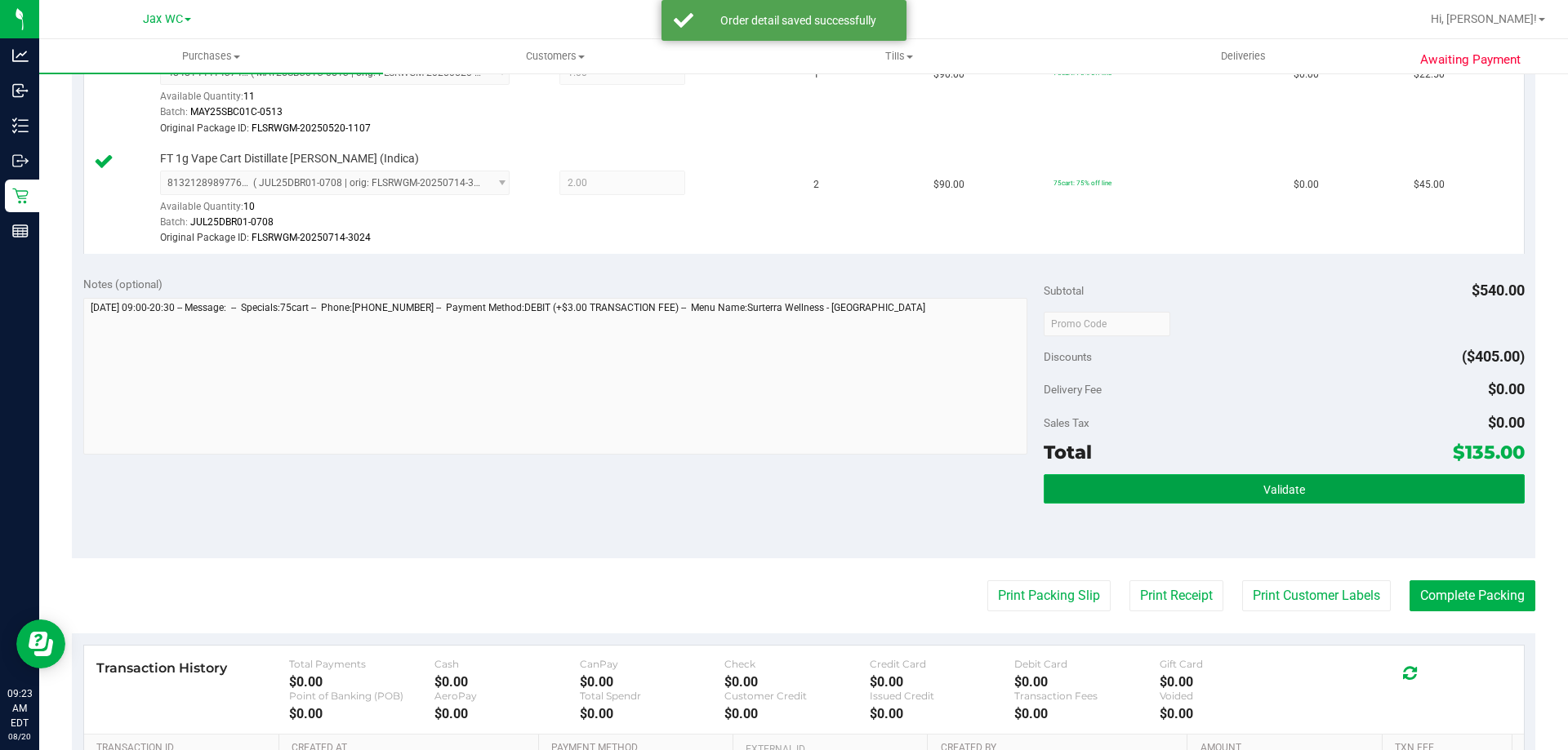
click at [1362, 487] on button "Validate" at bounding box center [1283, 489] width 480 height 30
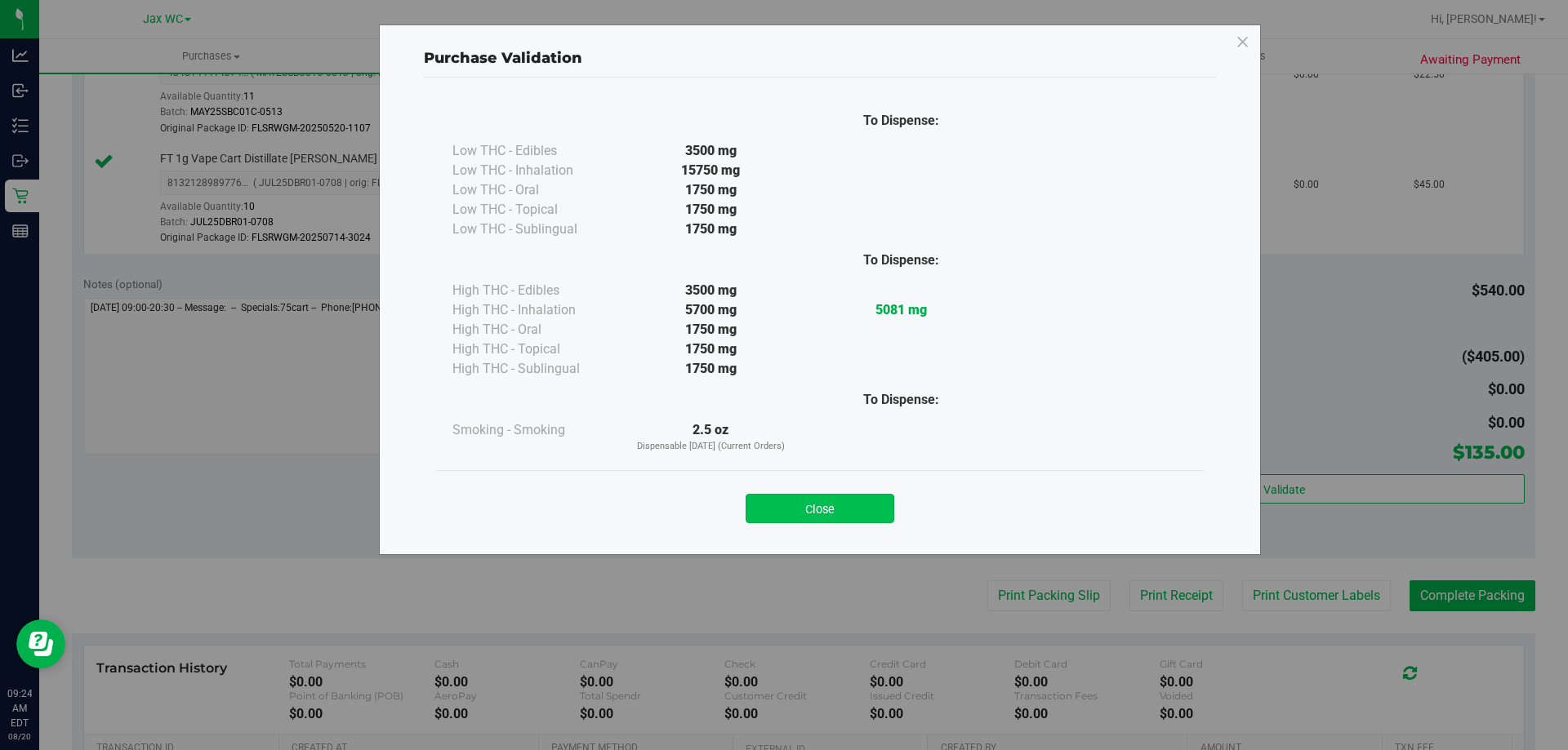
click at [804, 520] on button "Close" at bounding box center [820, 509] width 149 height 30
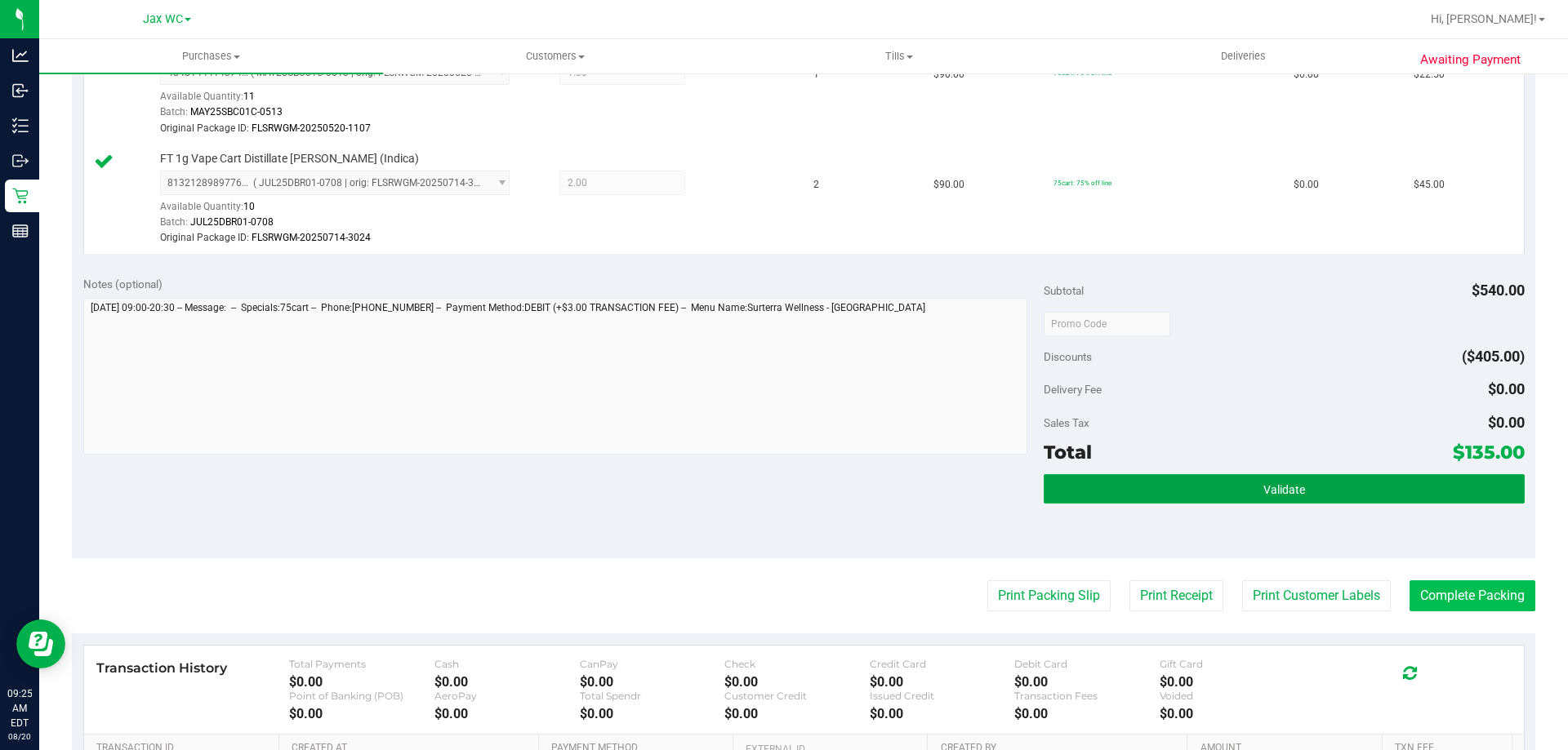
drag, startPoint x: 1227, startPoint y: 480, endPoint x: 1415, endPoint y: 599, distance: 222.5
click at [1229, 480] on button "Validate" at bounding box center [1283, 489] width 480 height 30
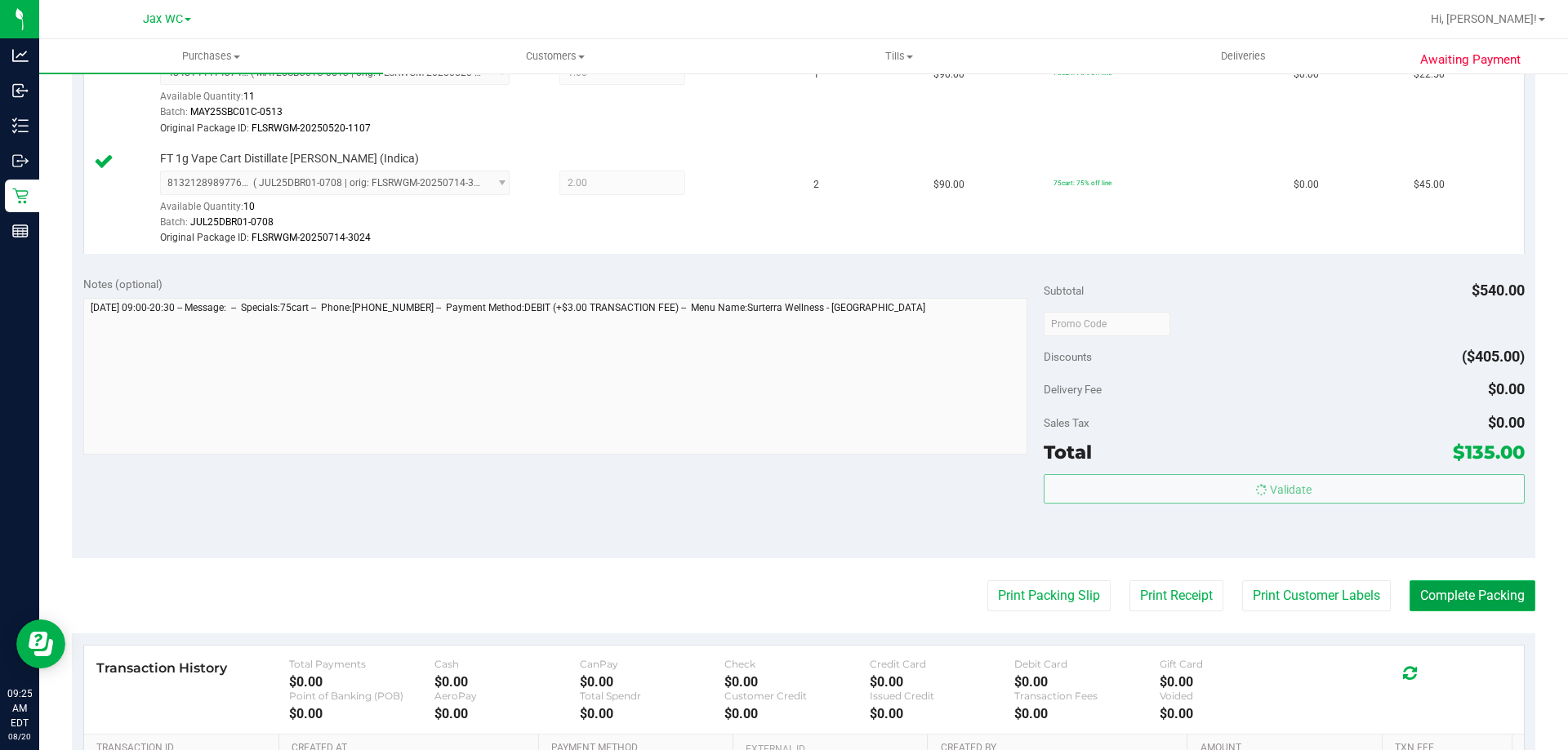
click at [1414, 580] on button "Complete Packing" at bounding box center [1472, 596] width 126 height 31
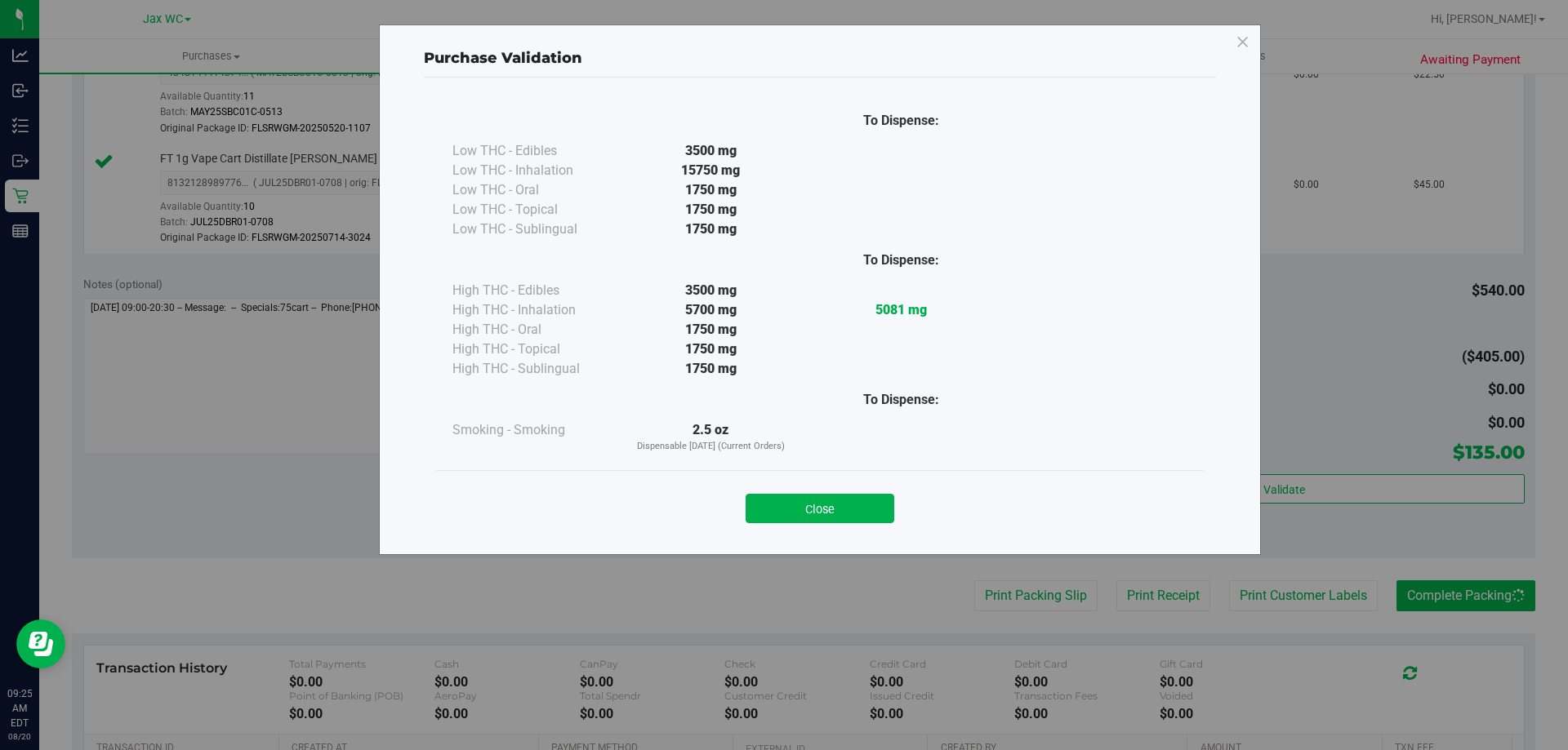
drag, startPoint x: 795, startPoint y: 497, endPoint x: 813, endPoint y: 501, distance: 18.4
click at [796, 497] on button "Close" at bounding box center [820, 509] width 149 height 30
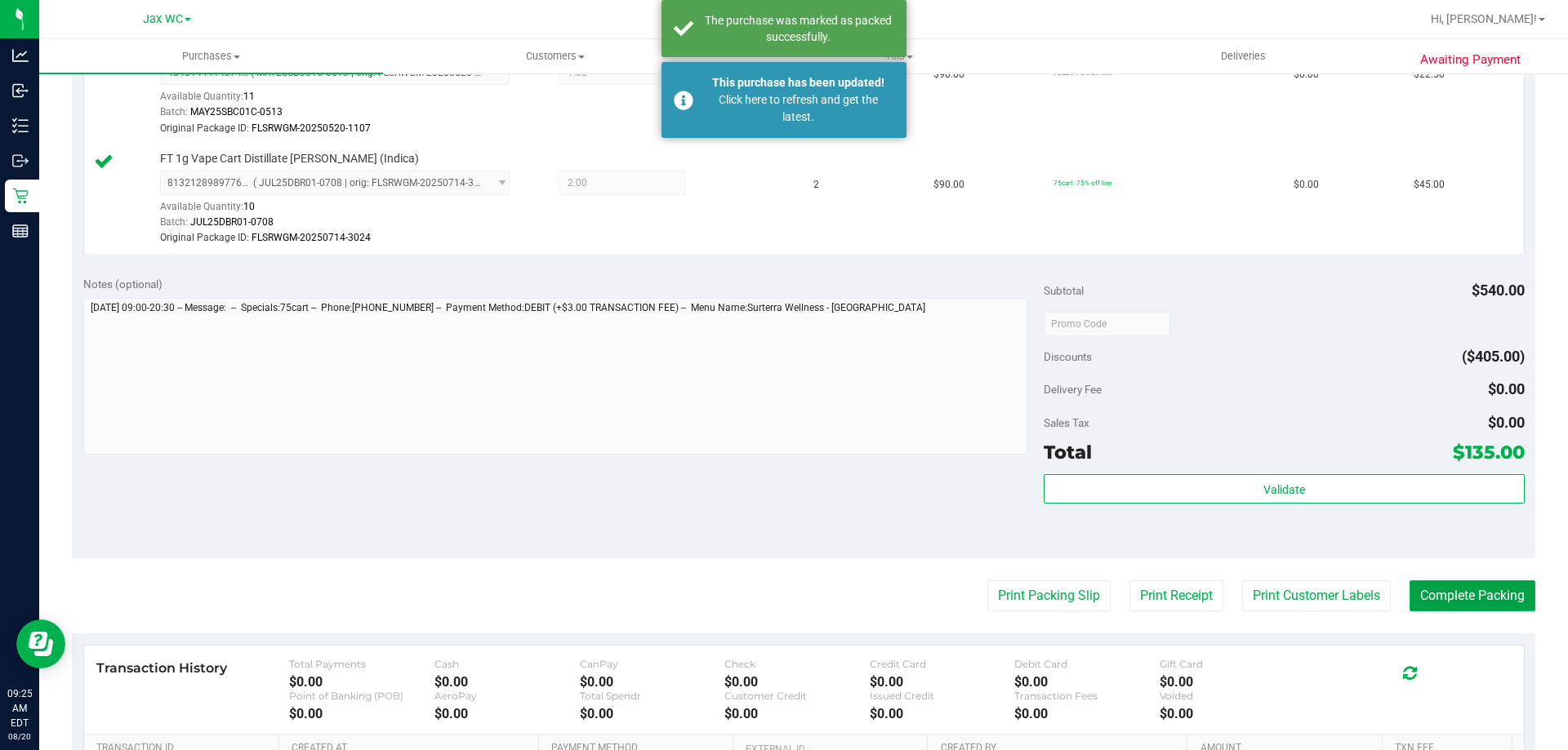
click at [1425, 599] on button "Complete Packing" at bounding box center [1472, 596] width 126 height 31
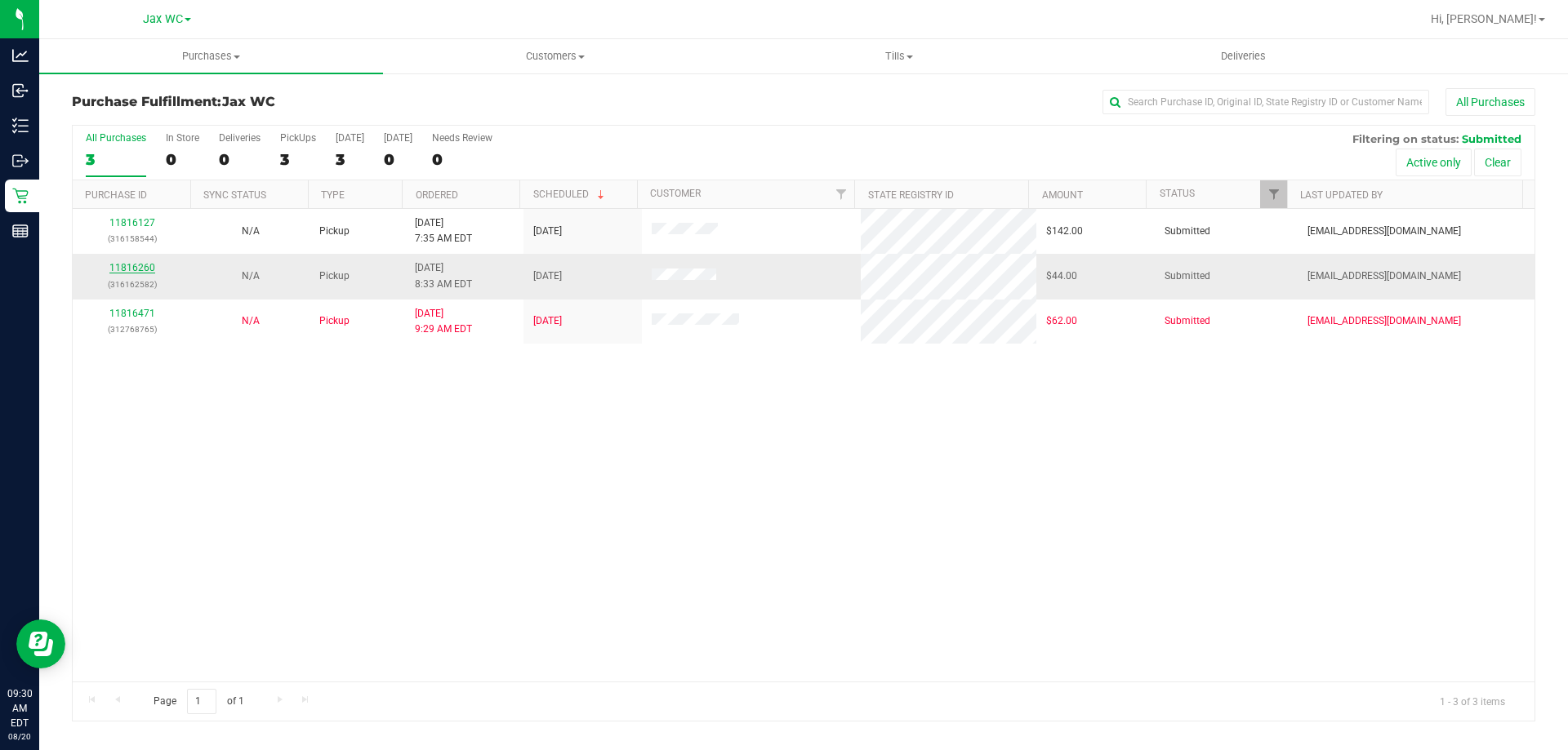
click at [135, 266] on link "11816260" at bounding box center [131, 268] width 45 height 11
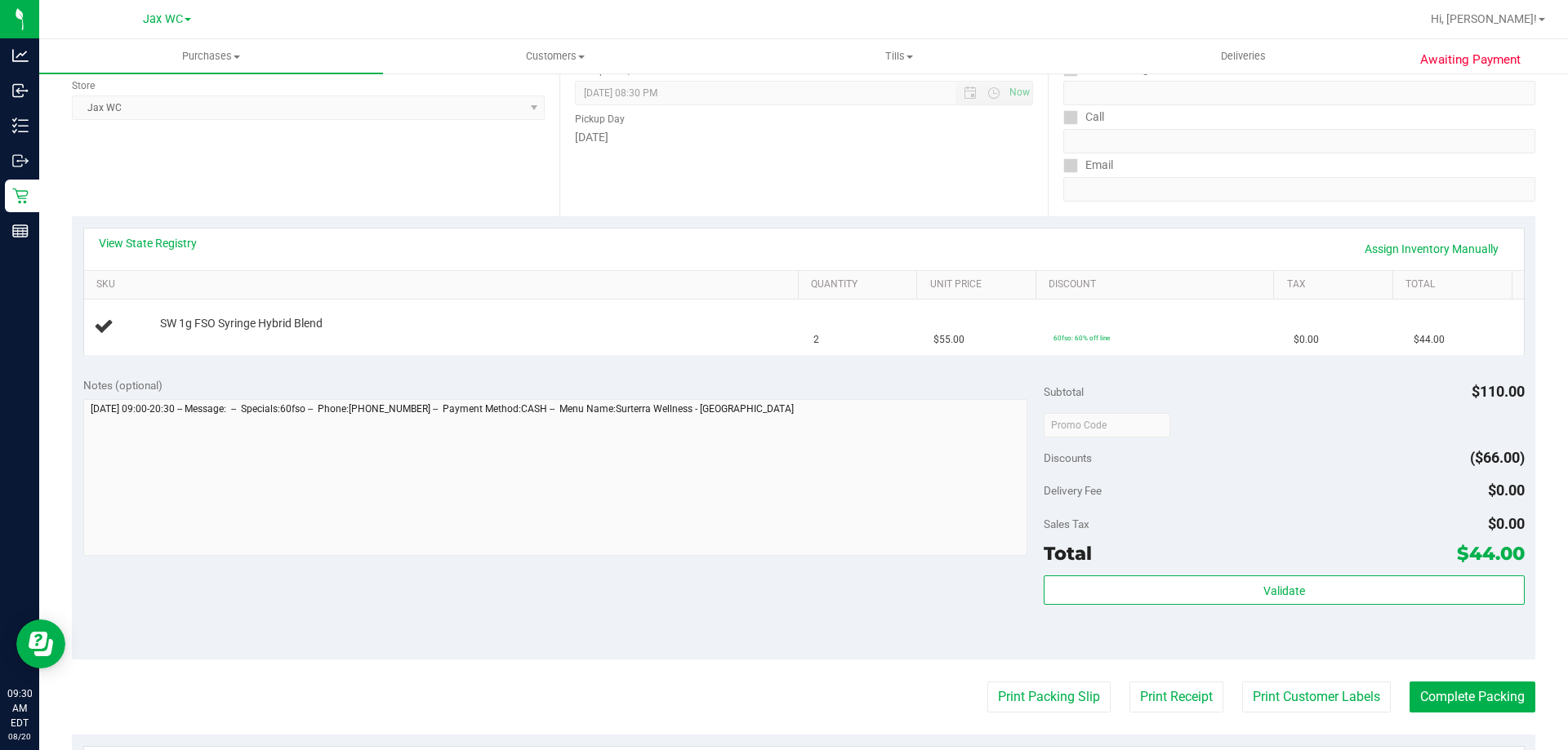
scroll to position [408, 0]
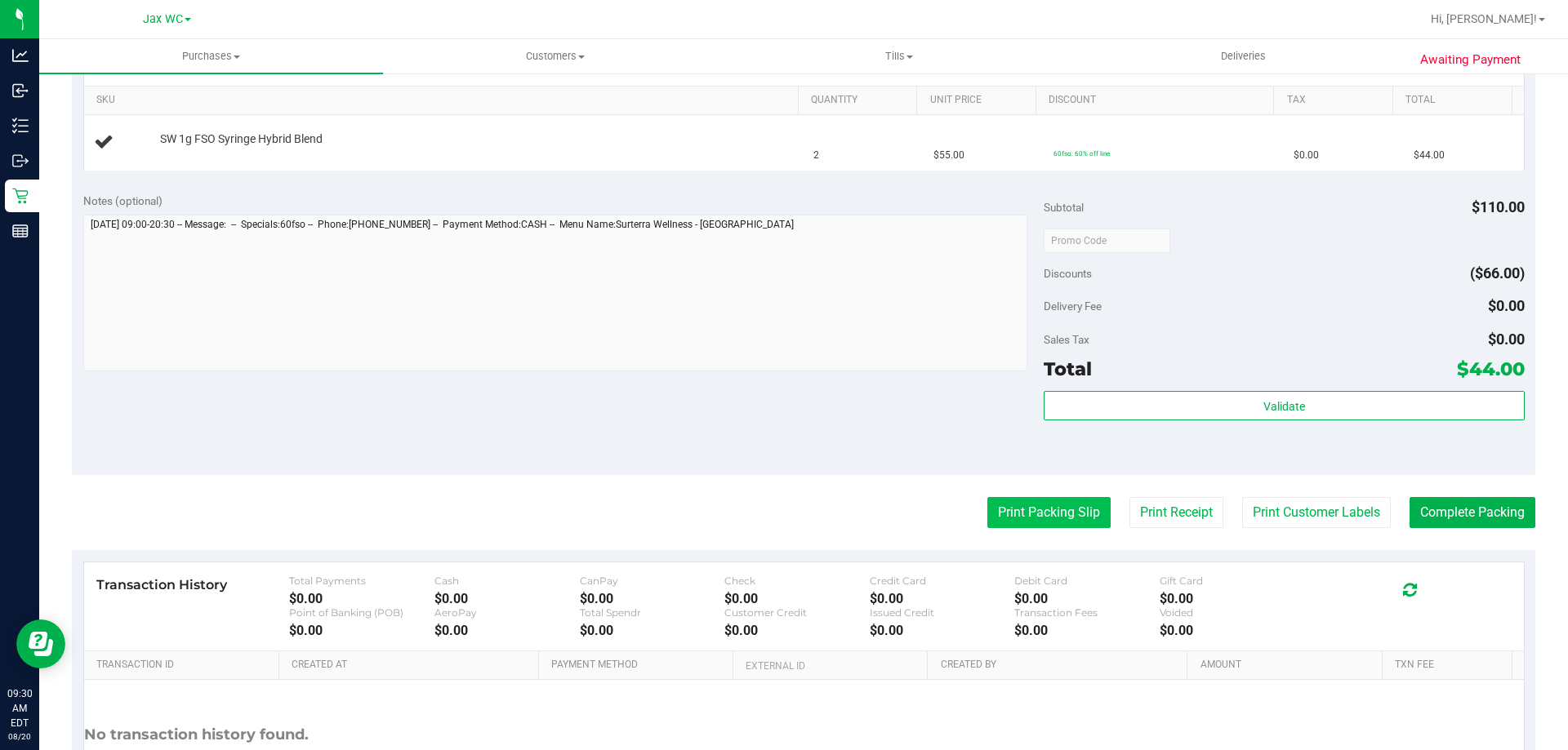
click at [1056, 511] on button "Print Packing Slip" at bounding box center [1048, 513] width 123 height 31
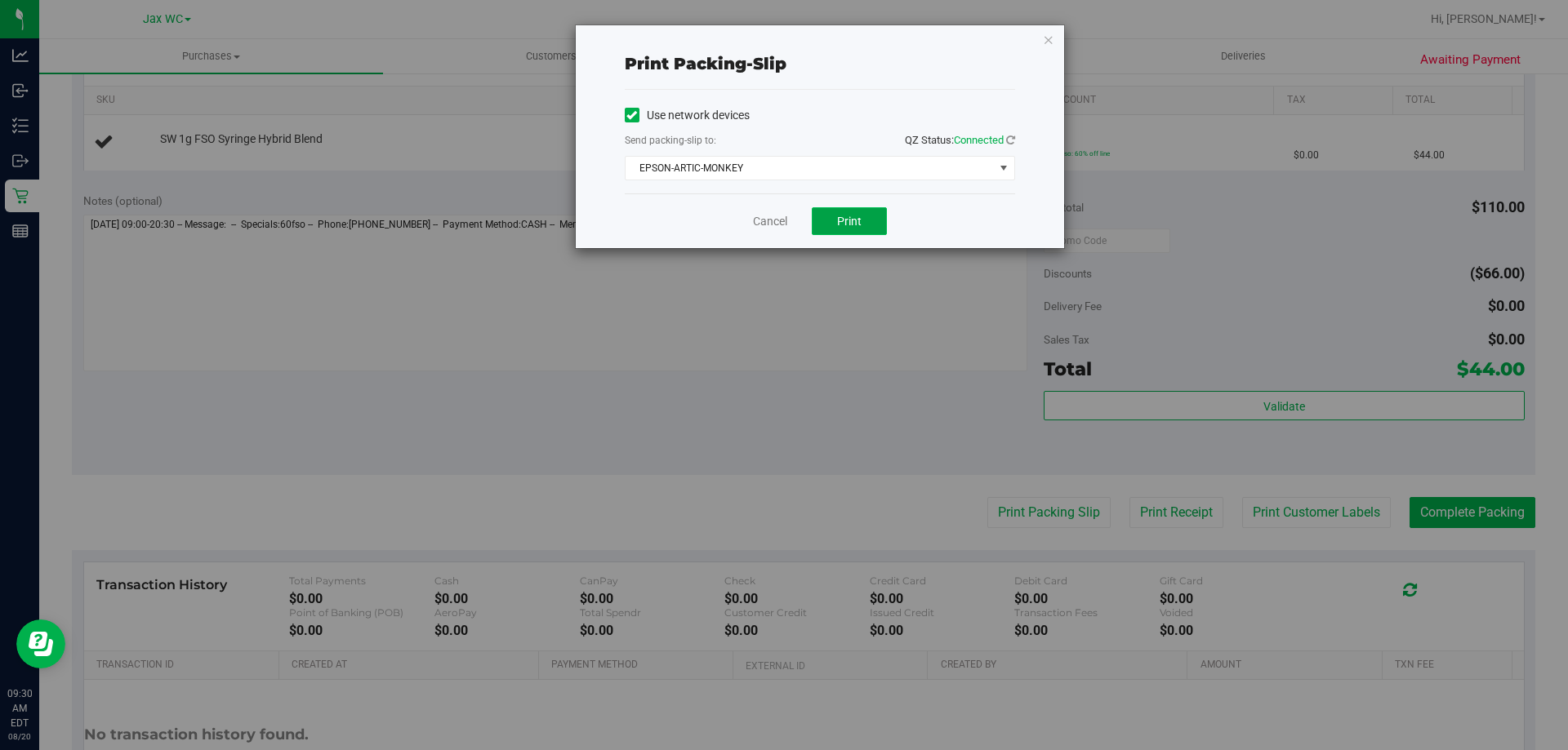
click at [871, 213] on button "Print" at bounding box center [848, 221] width 75 height 28
click at [723, 180] on div "Use network devices Send packing-slip to: QZ Status: Connected EPSON-ARTIC-MONK…" at bounding box center [820, 141] width 390 height 103
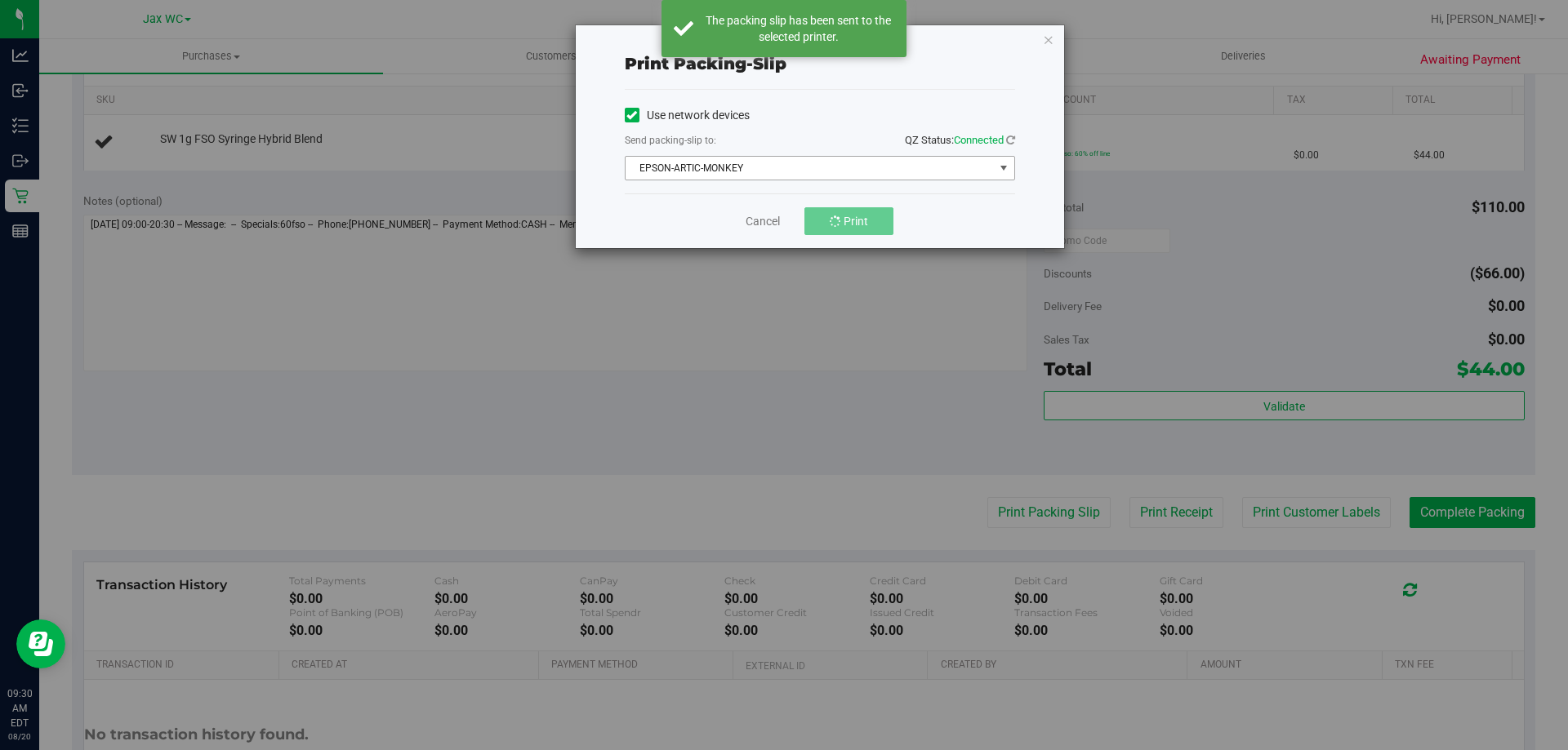
click at [751, 167] on span "EPSON-ARTIC-MONKEY" at bounding box center [809, 168] width 369 height 23
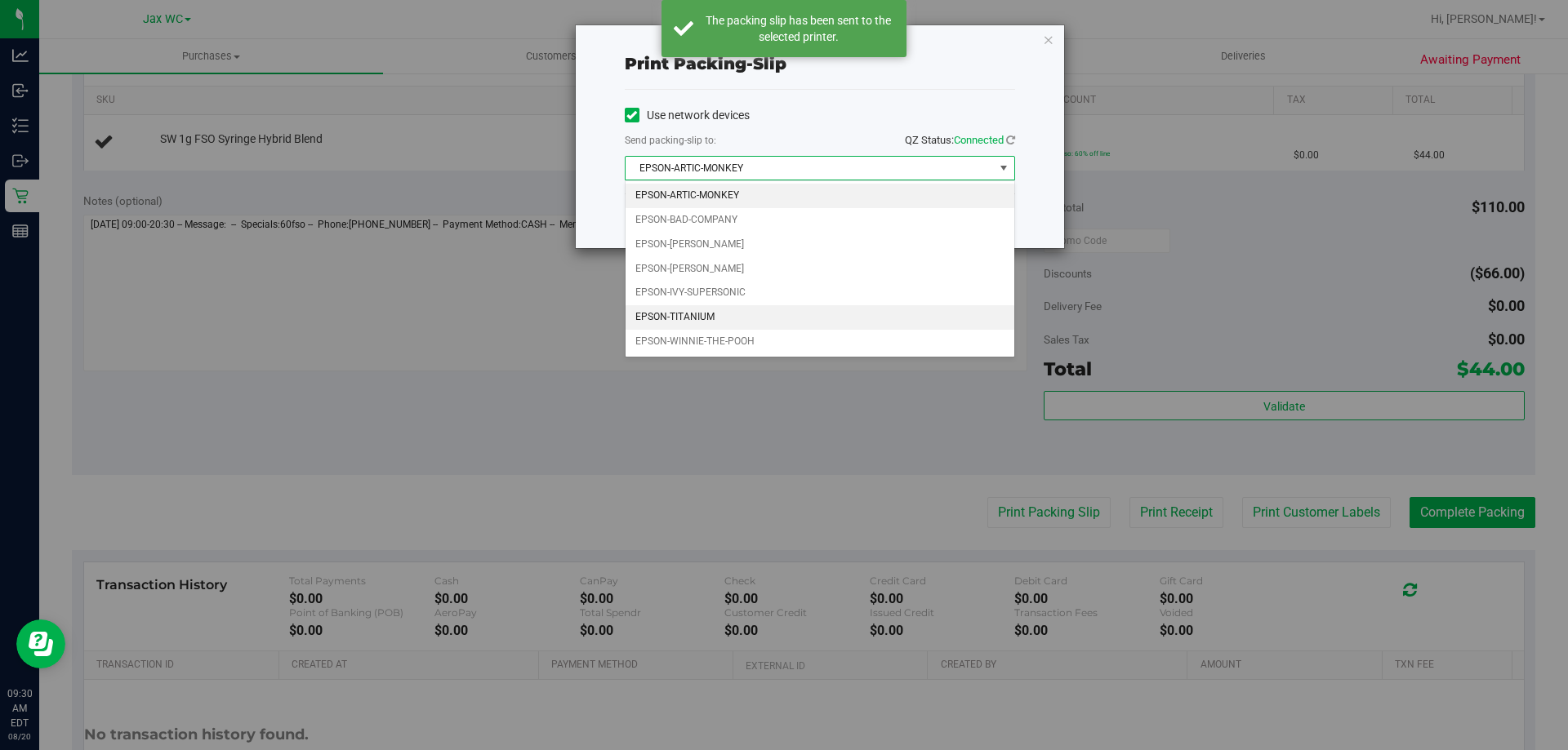
click at [705, 318] on li "EPSON-TITANIUM" at bounding box center [820, 317] width 389 height 25
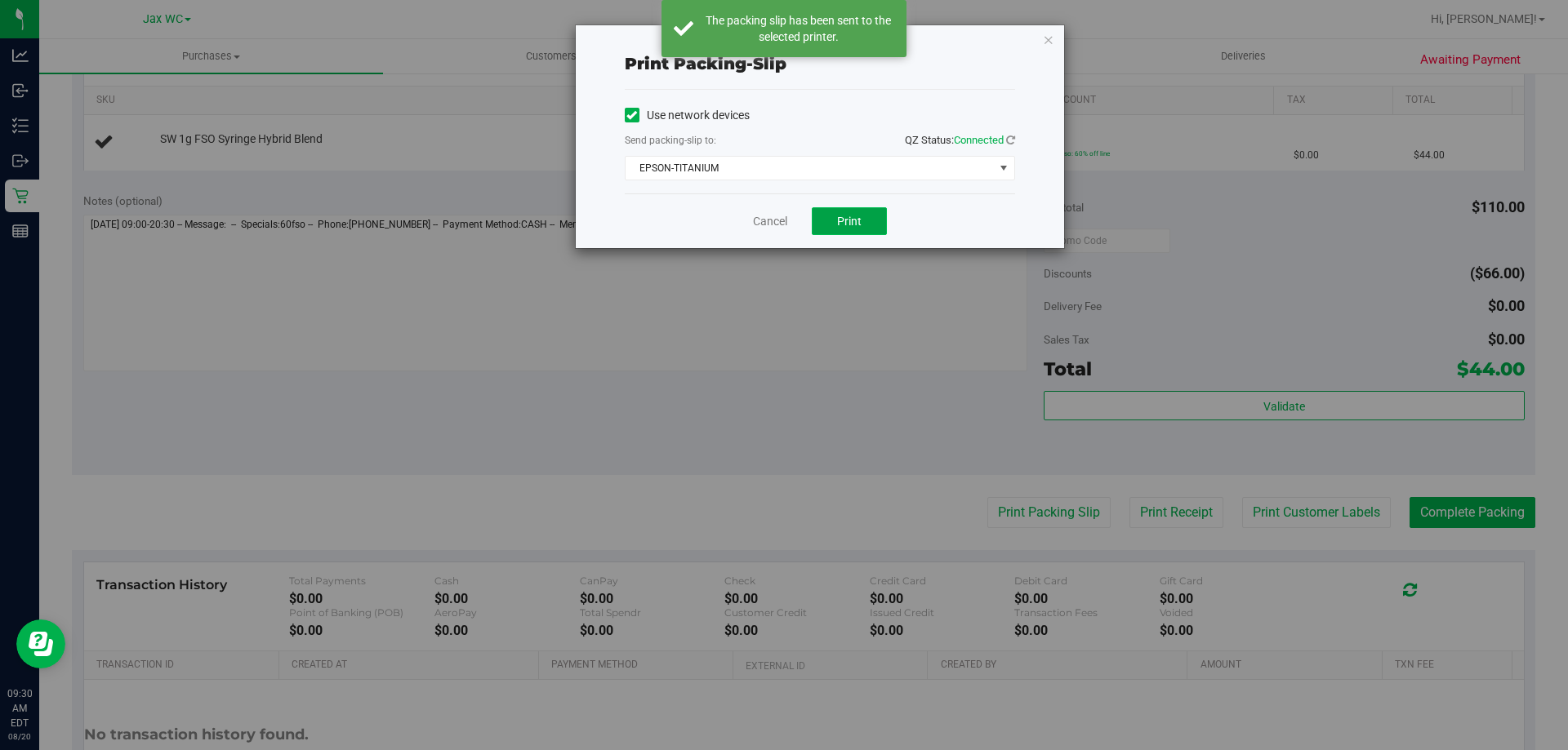
click at [857, 224] on span "Print" at bounding box center [849, 221] width 25 height 13
click at [759, 221] on link "Cancel" at bounding box center [770, 222] width 34 height 18
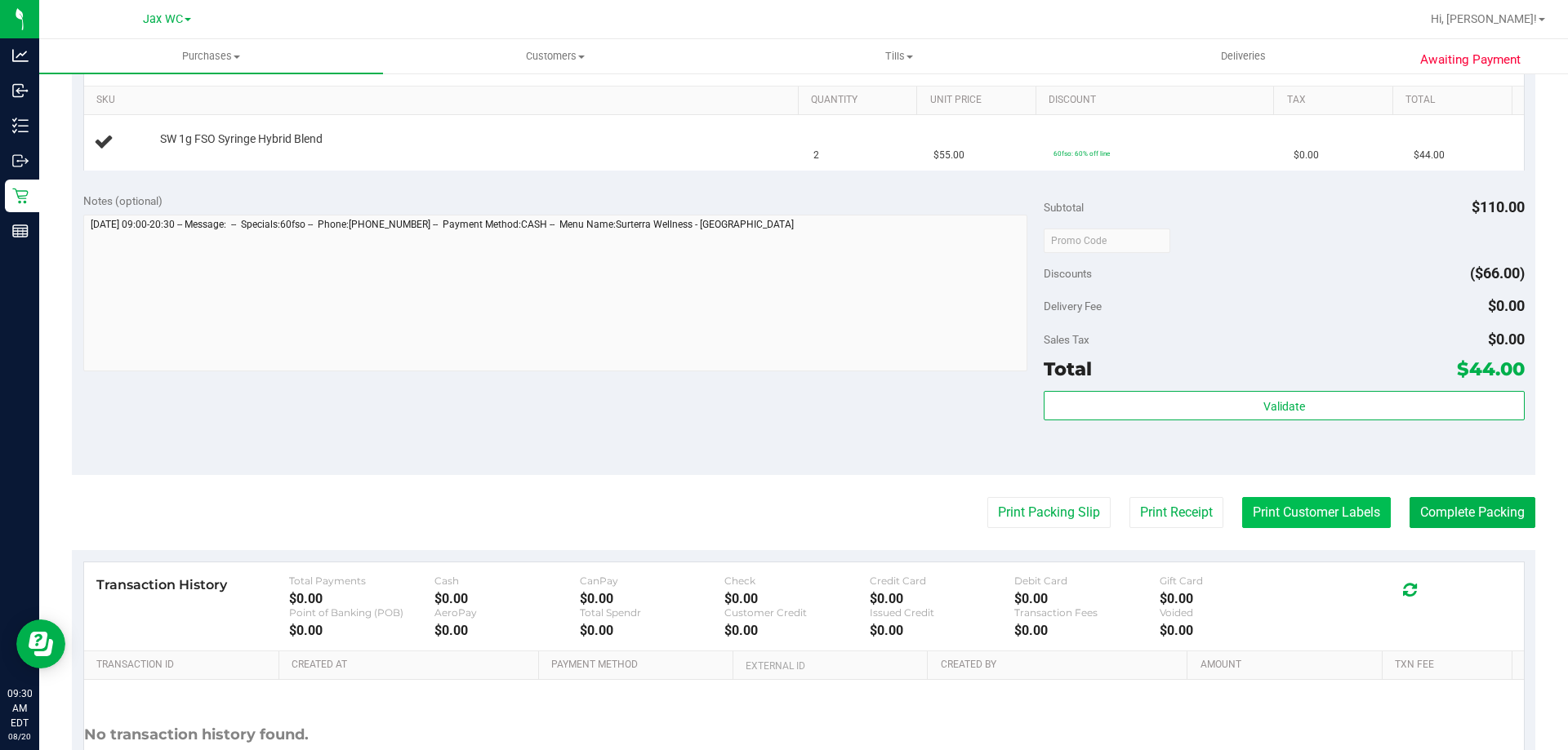
click at [1307, 514] on button "Print Customer Labels" at bounding box center [1316, 513] width 149 height 31
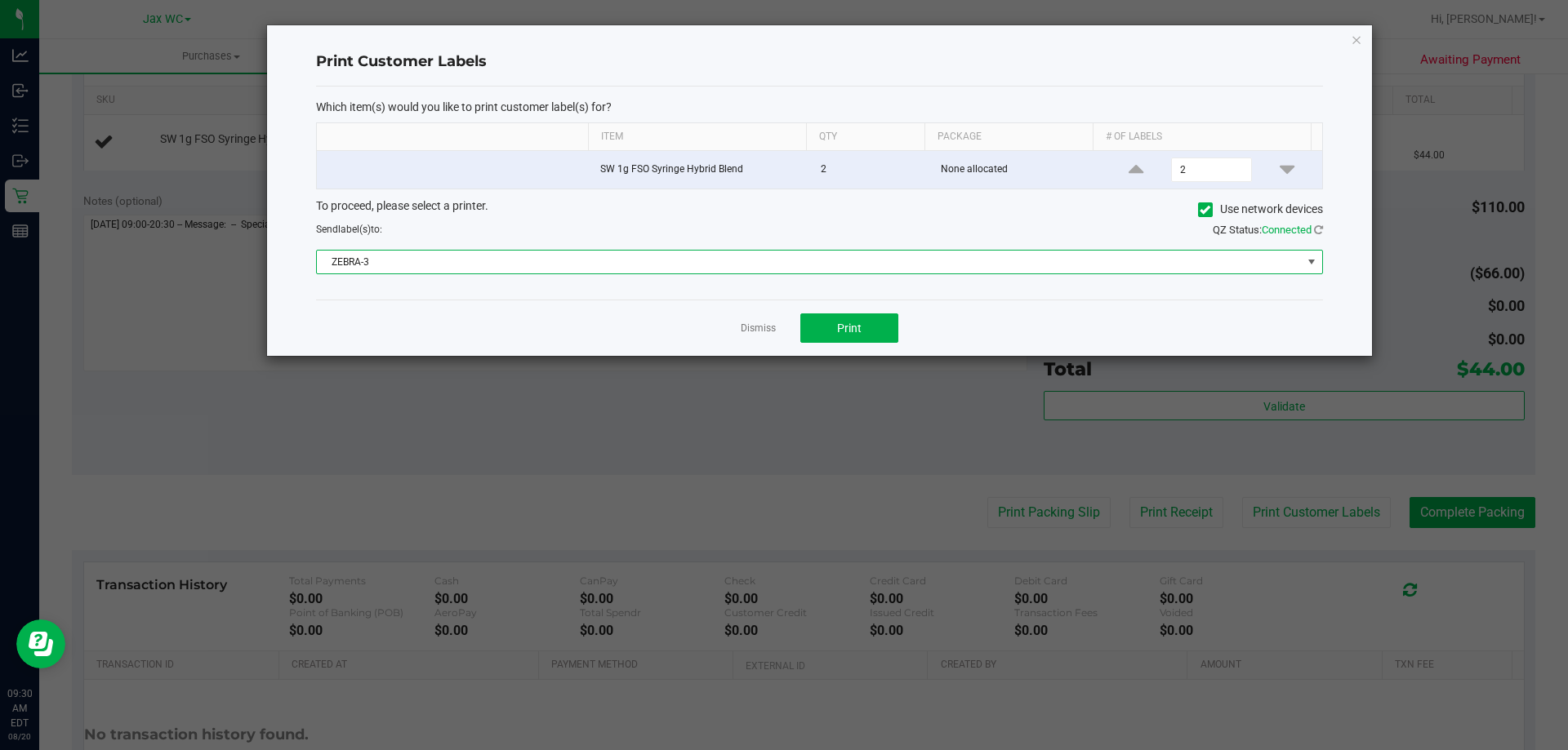
click at [678, 261] on span "ZEBRA-3" at bounding box center [809, 261] width 985 height 23
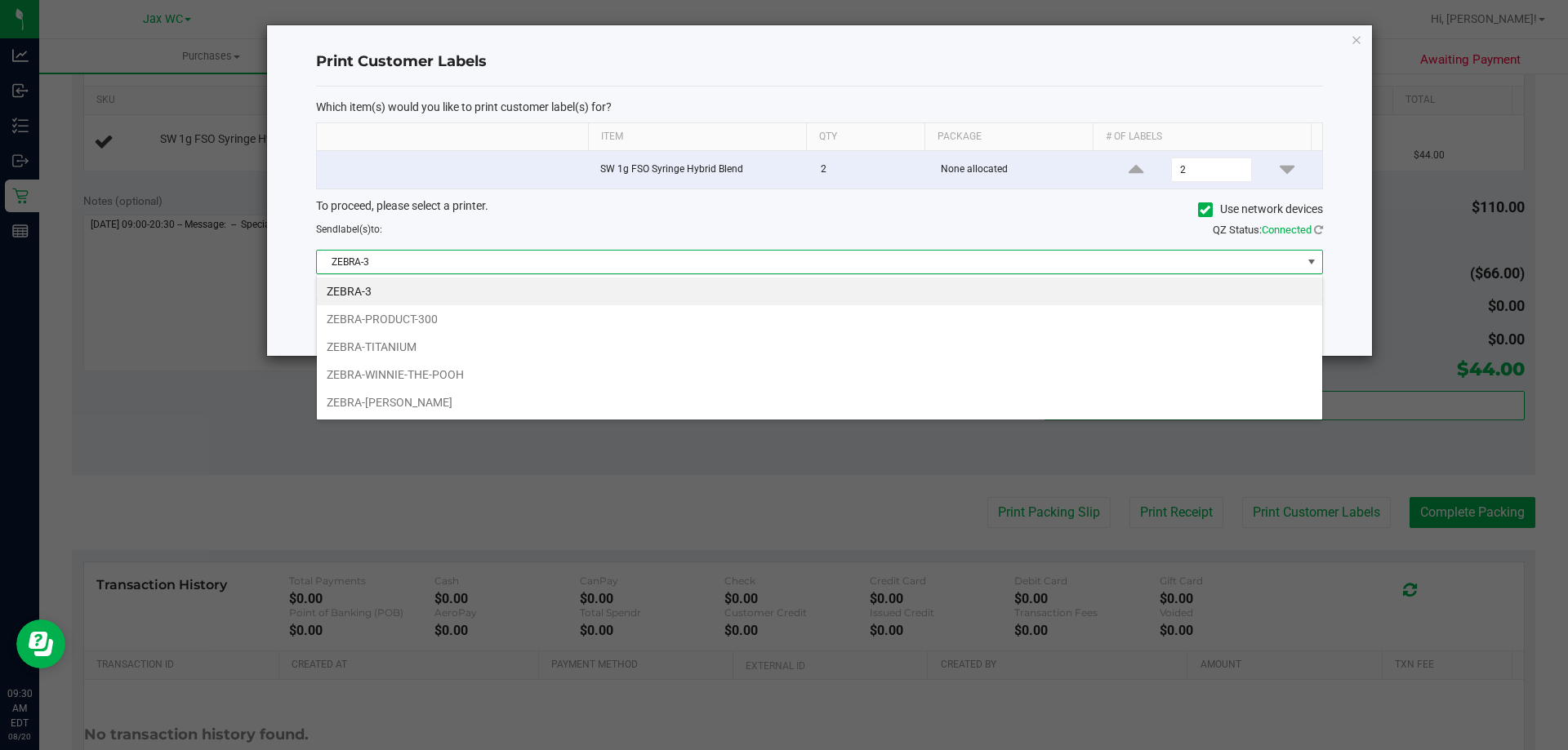
scroll to position [25, 1006]
click at [337, 336] on li "ZEBRA-TITANIUM" at bounding box center [820, 347] width 1005 height 28
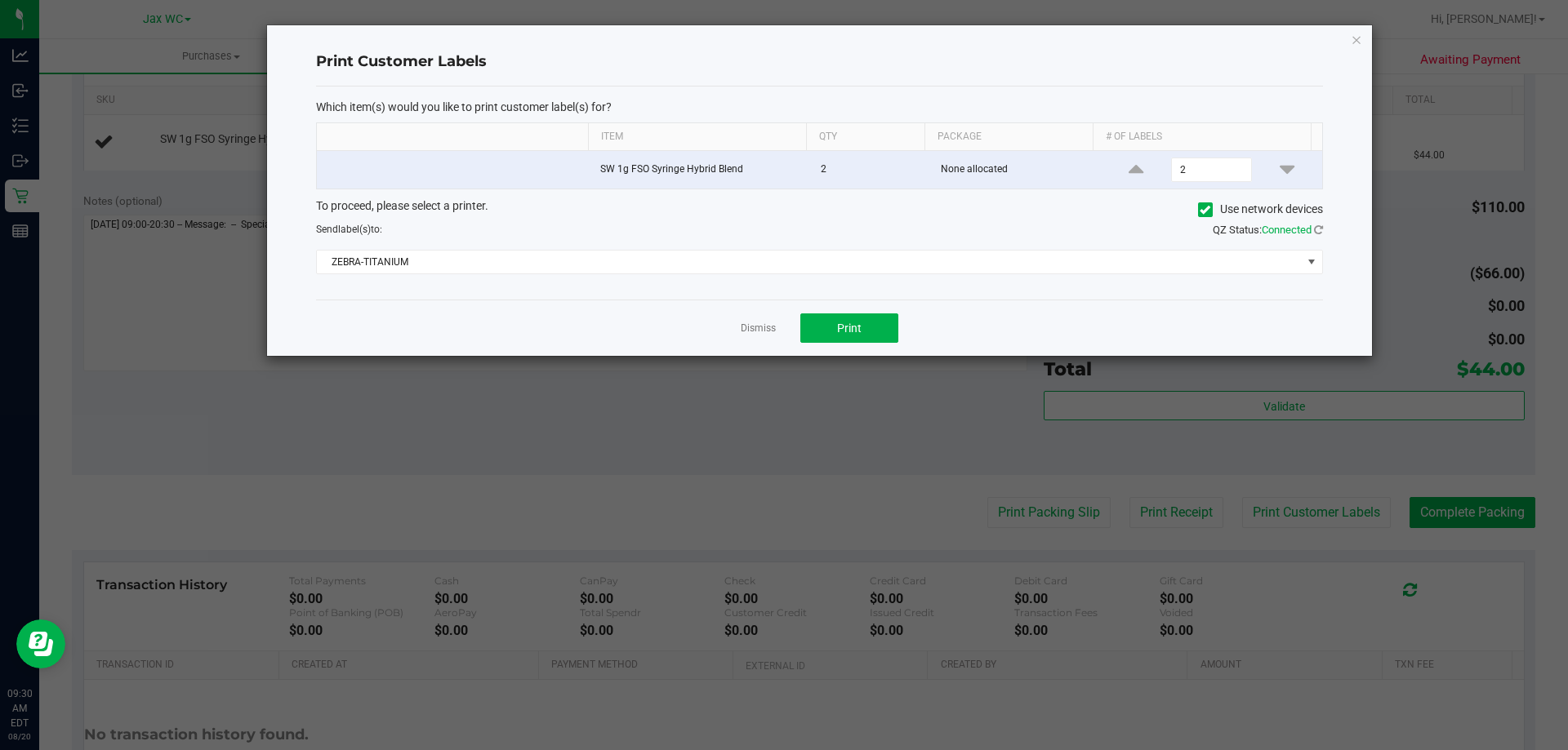
click at [737, 333] on div "Dismiss Print" at bounding box center [820, 327] width 1007 height 56
click at [749, 324] on link "Dismiss" at bounding box center [758, 328] width 35 height 14
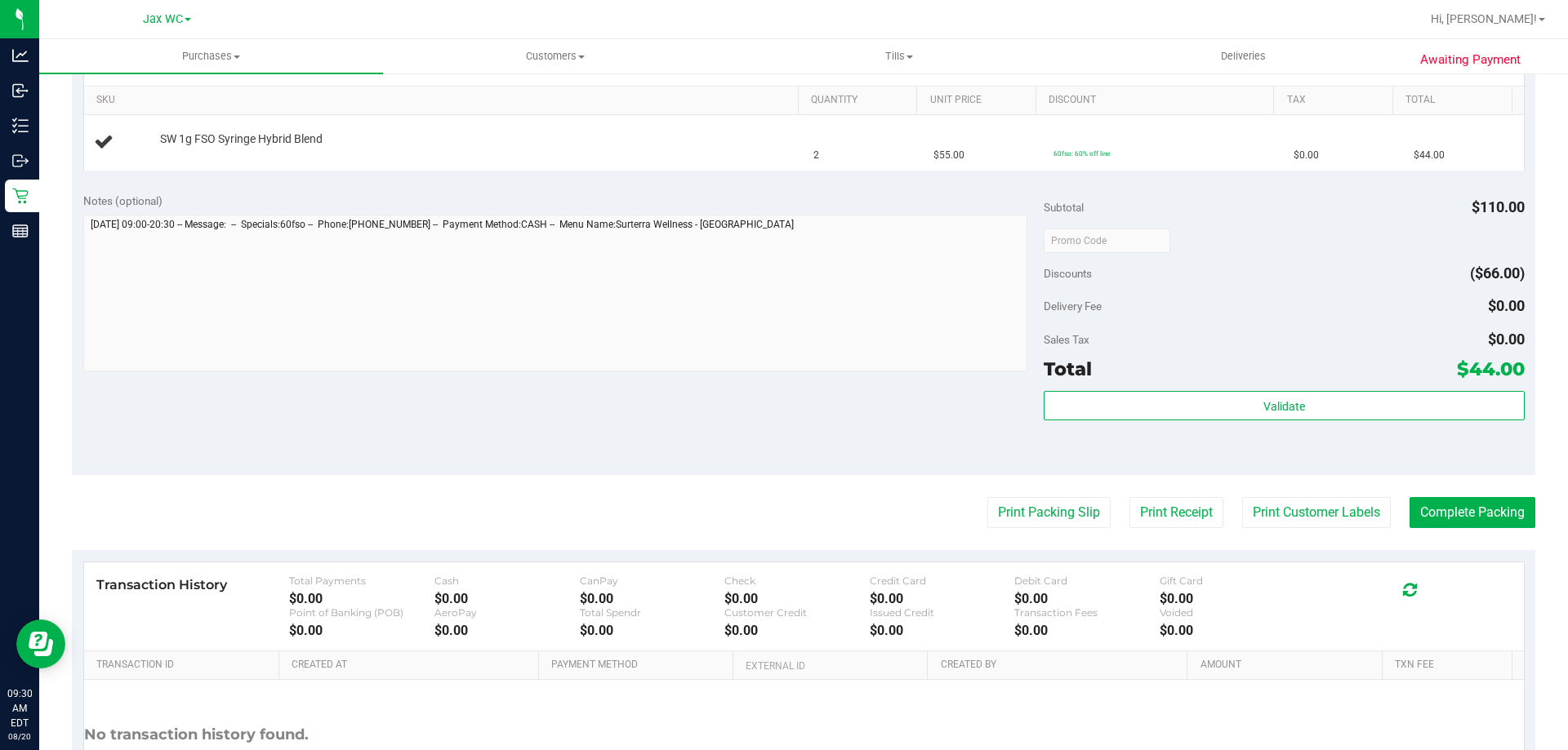
scroll to position [0, 0]
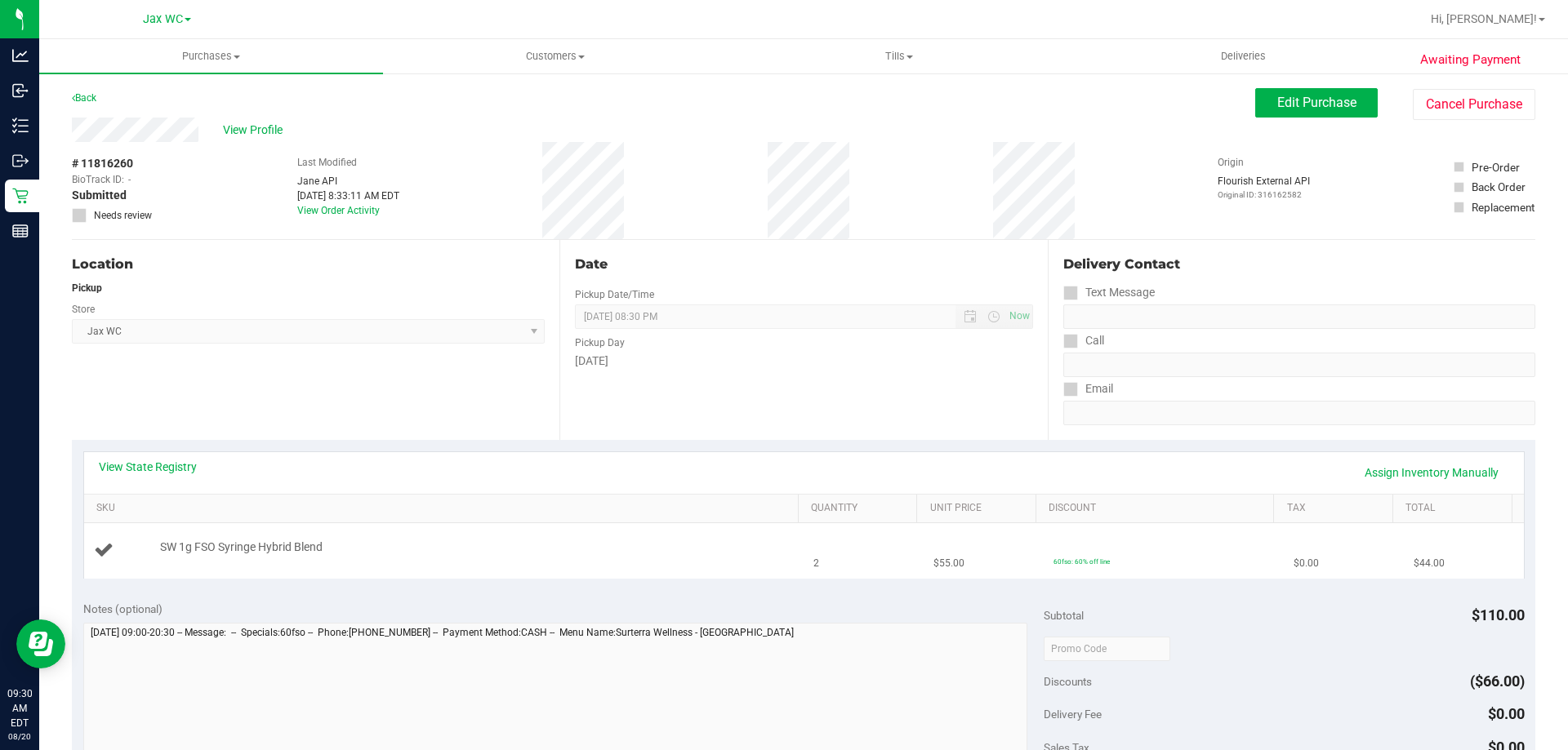
click at [491, 523] on td "SW 1g FSO Syringe Hybrid Blend" at bounding box center [444, 550] width 720 height 54
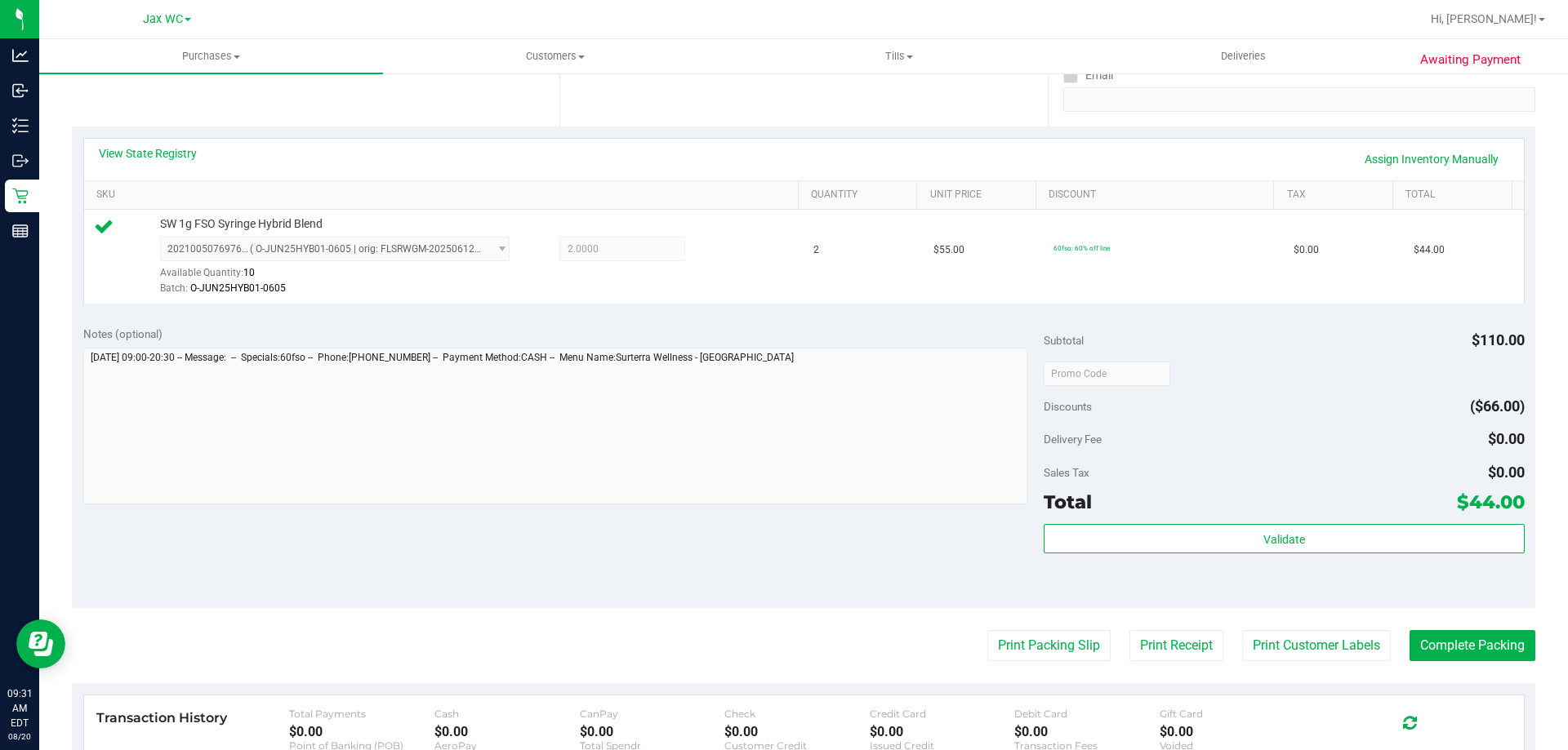
scroll to position [326, 0]
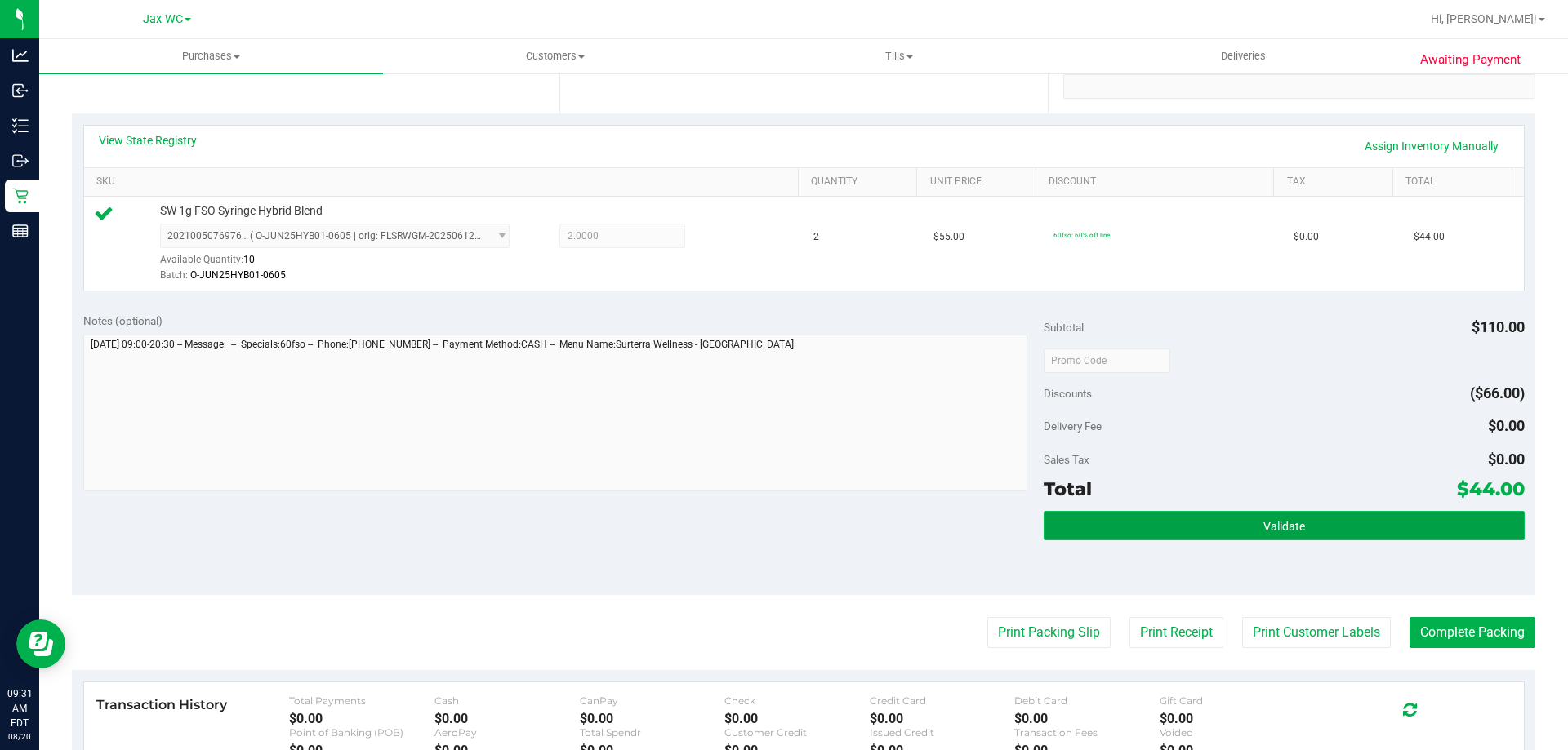
click at [1319, 532] on button "Validate" at bounding box center [1283, 526] width 480 height 30
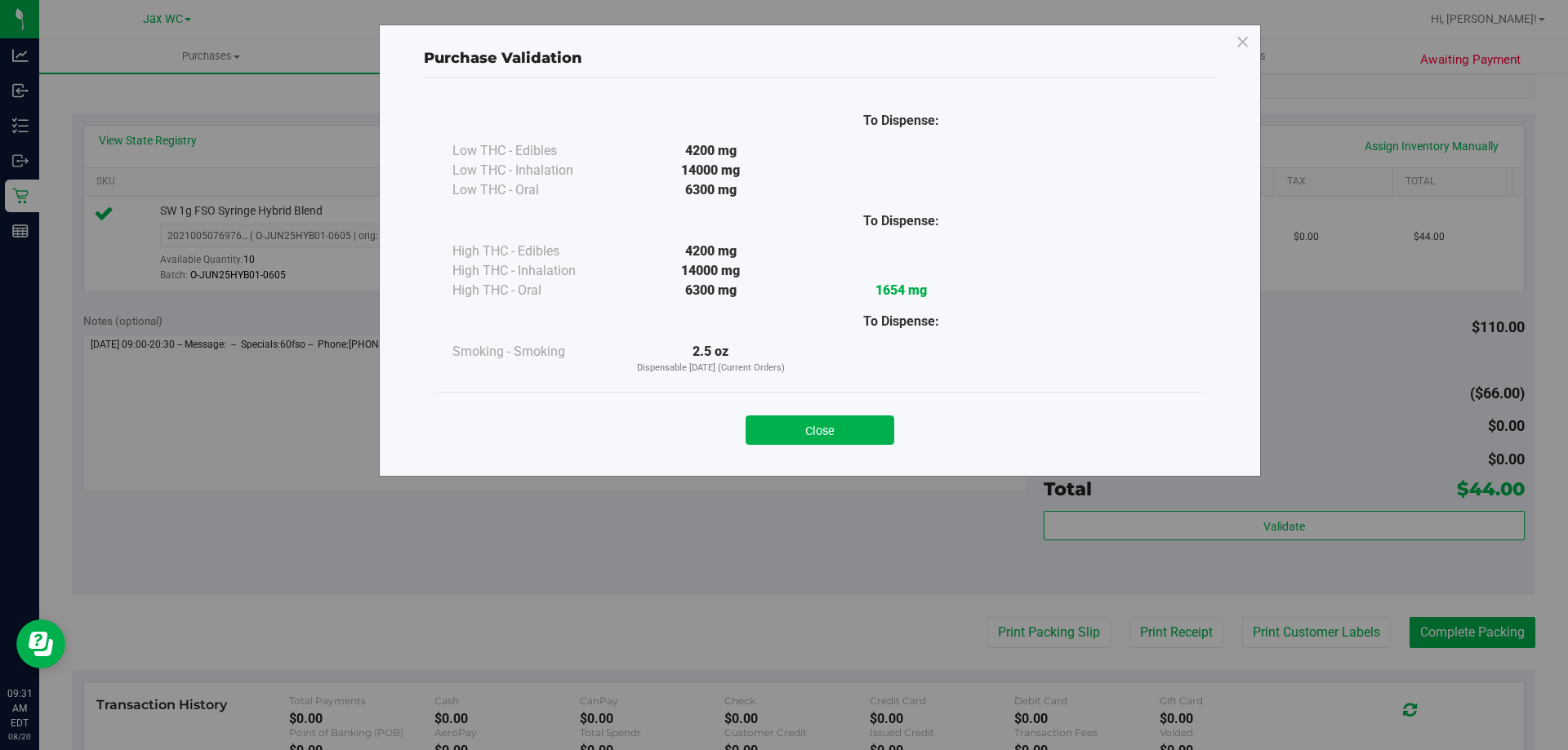
click at [1474, 631] on div "Purchase Validation To Dispense: Low THC - Edibles 4200 mg" at bounding box center [790, 375] width 1580 height 750
click at [866, 424] on button "Close" at bounding box center [820, 430] width 149 height 30
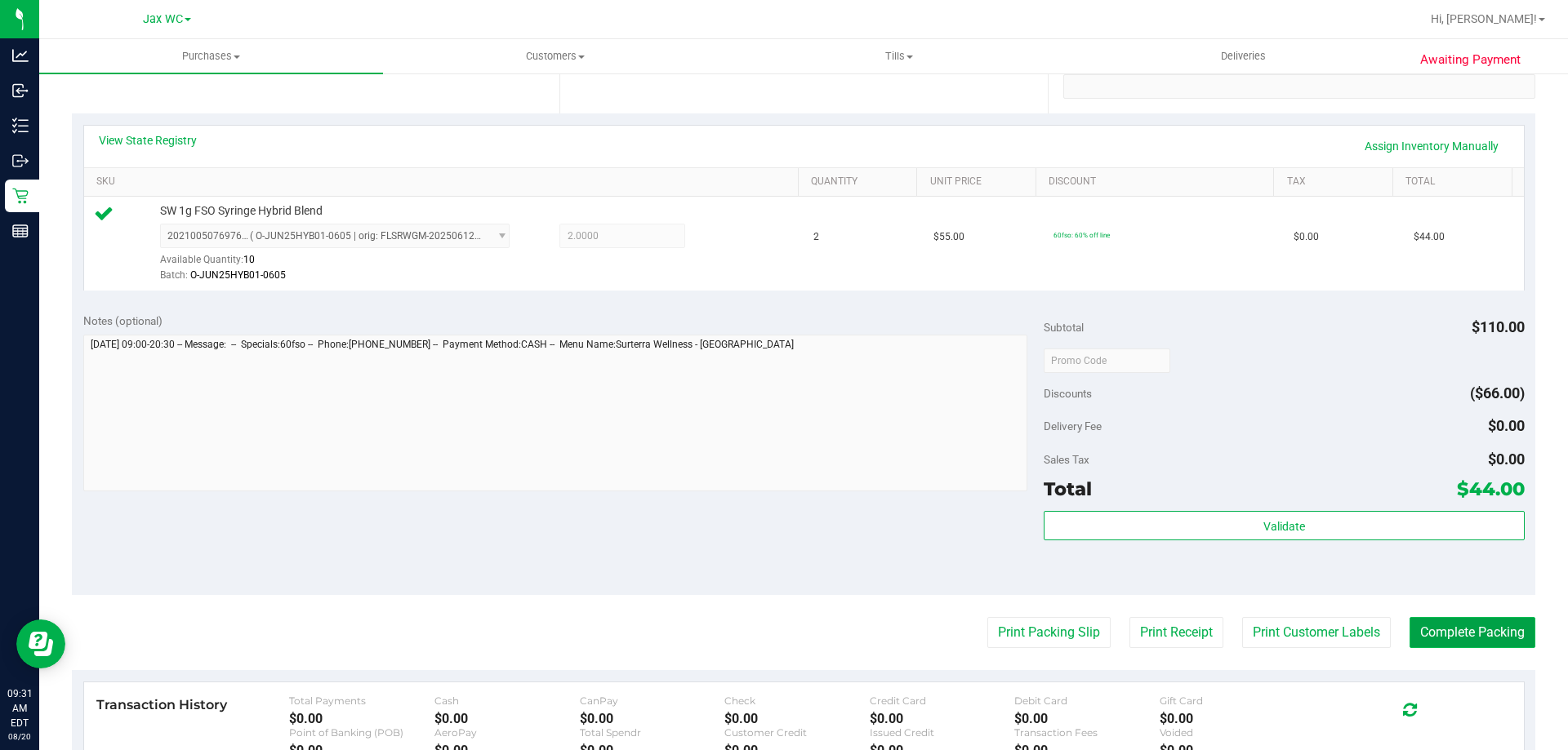
click at [1449, 628] on button "Complete Packing" at bounding box center [1472, 633] width 126 height 31
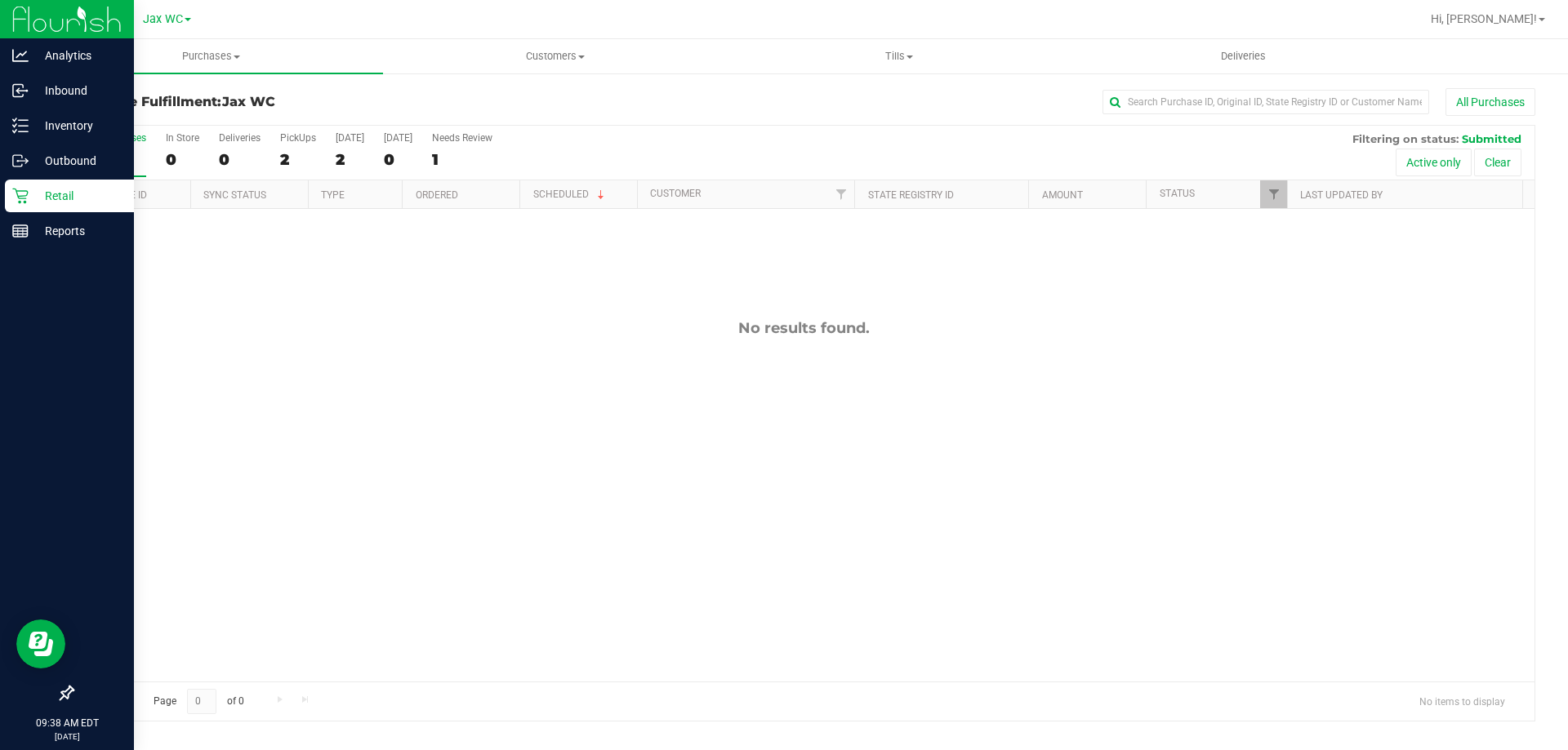
click at [31, 207] on div "Retail" at bounding box center [69, 195] width 129 height 32
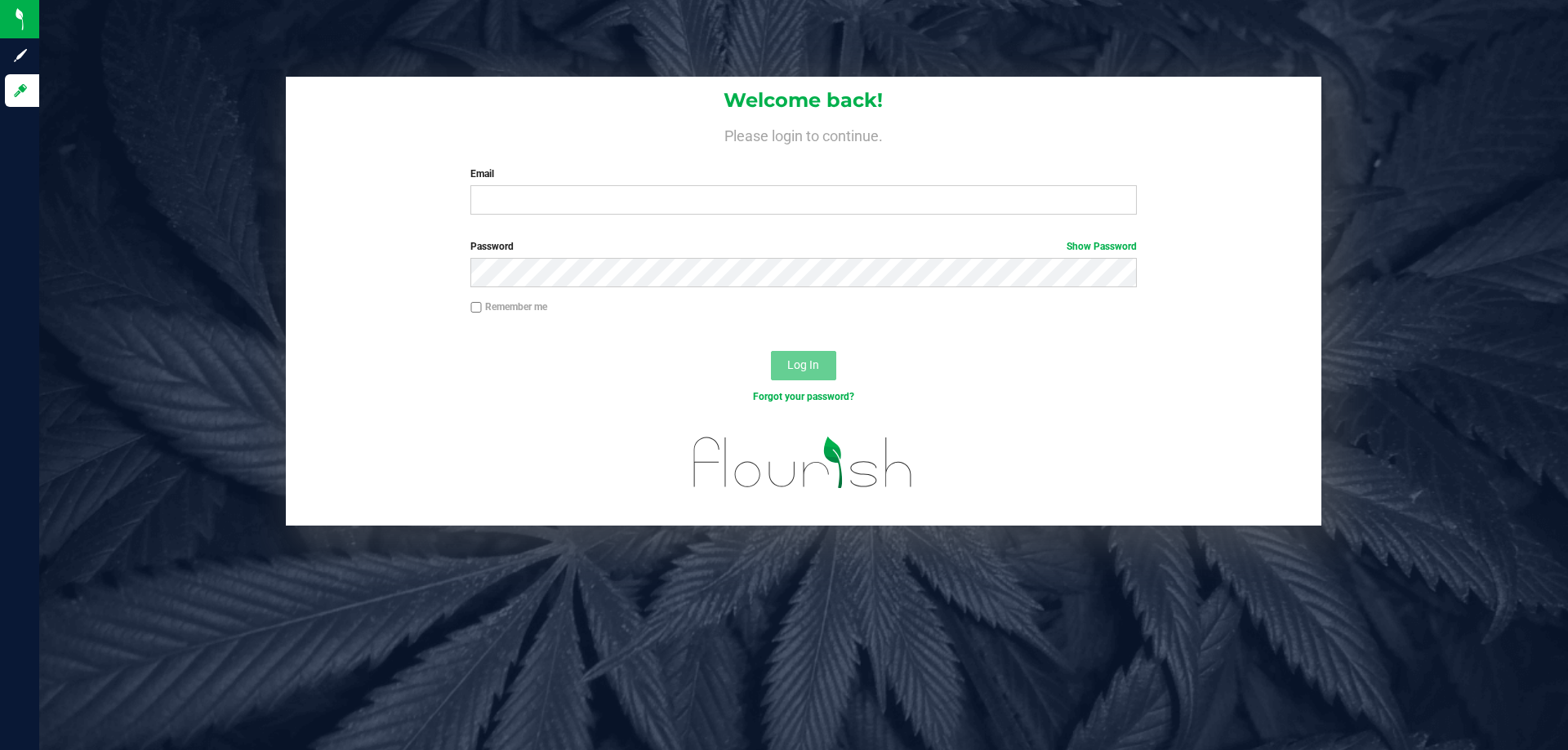
click at [577, 183] on div "Email Required Please format your email correctly." at bounding box center [803, 190] width 690 height 48
click at [581, 192] on input "Email" at bounding box center [803, 200] width 665 height 30
type input "[EMAIL_ADDRESS][DOMAIN_NAME]"
click at [771, 351] on button "Log In" at bounding box center [803, 366] width 66 height 30
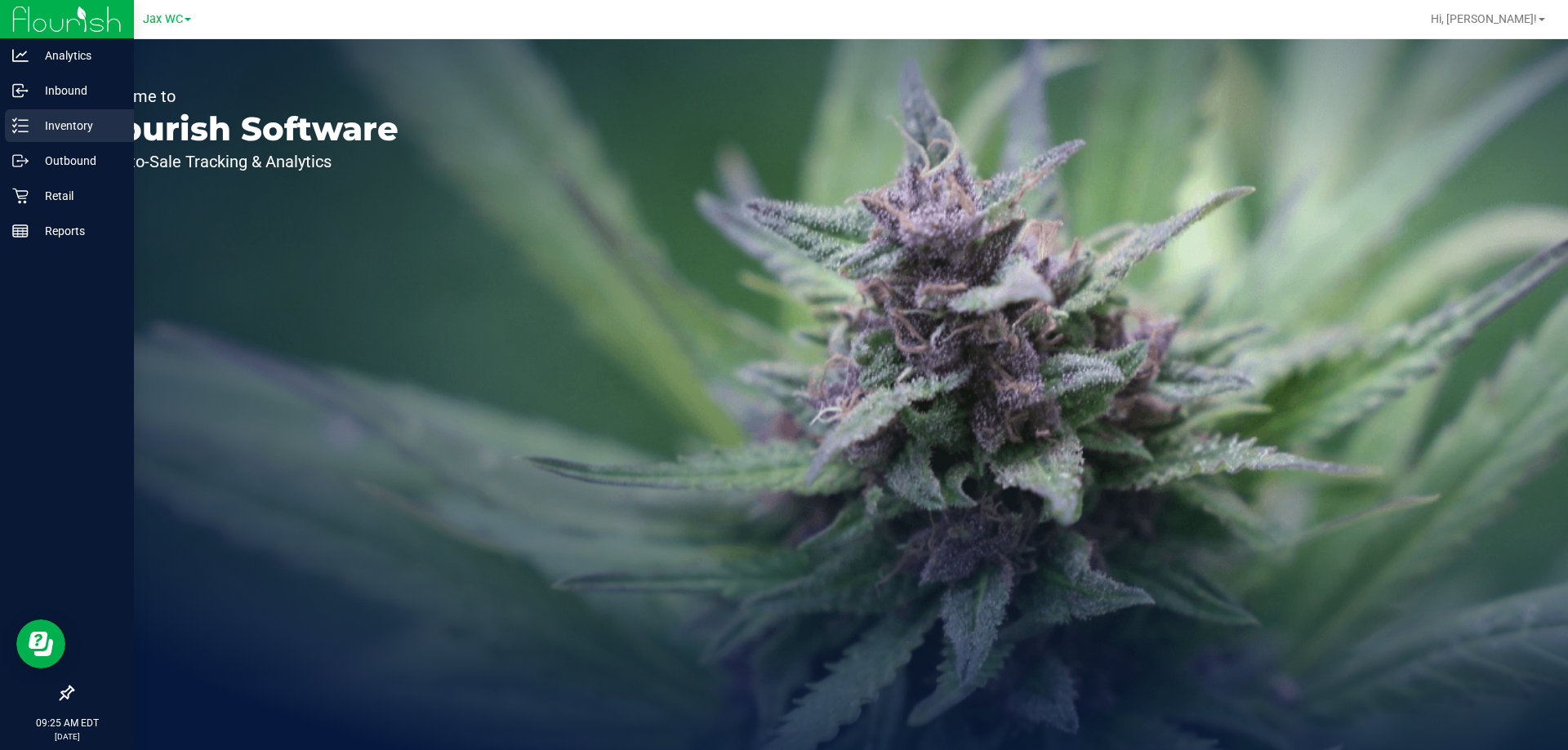
click at [57, 120] on p "Inventory" at bounding box center [78, 125] width 98 height 19
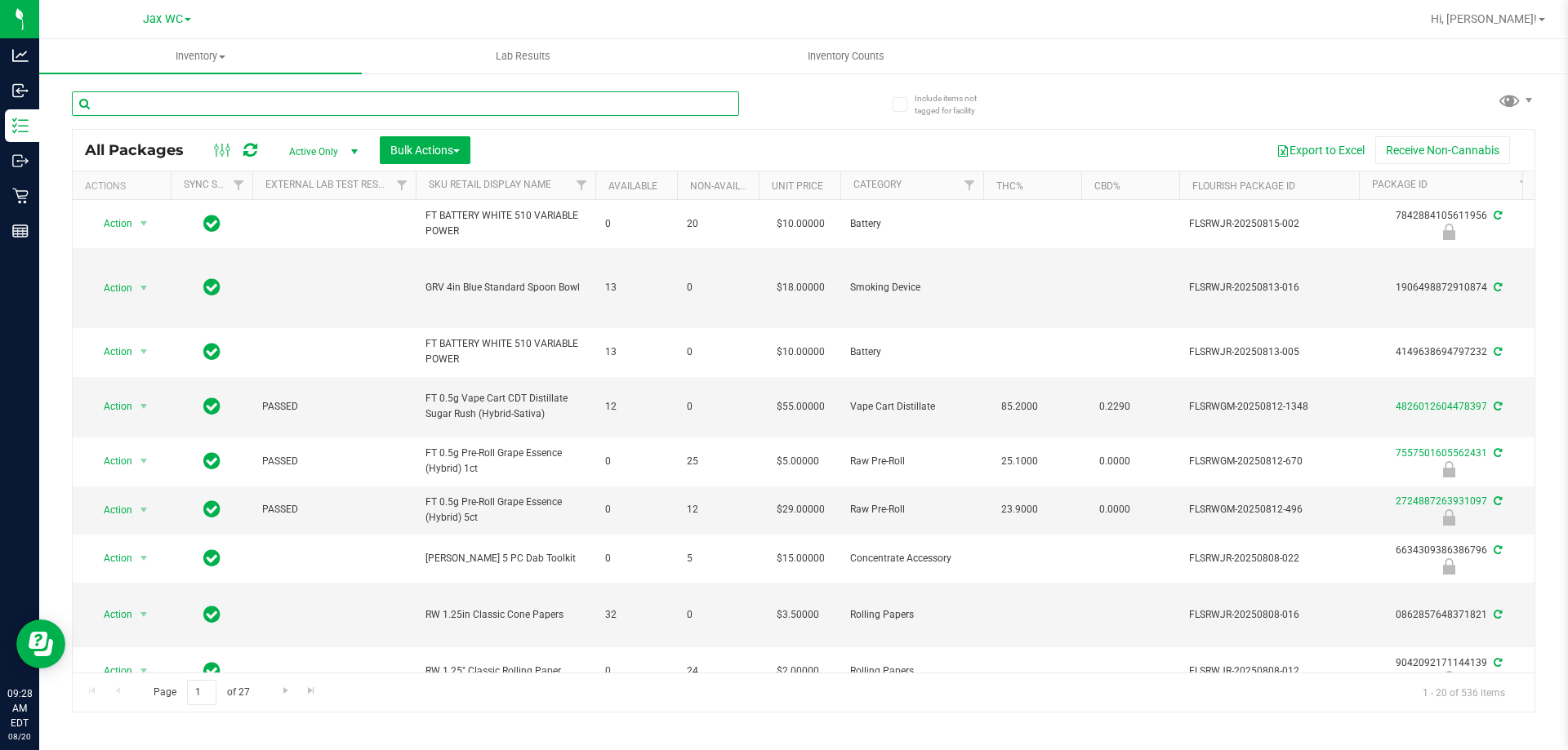
click at [237, 99] on input "text" at bounding box center [406, 103] width 667 height 25
type input "4848144414374637"
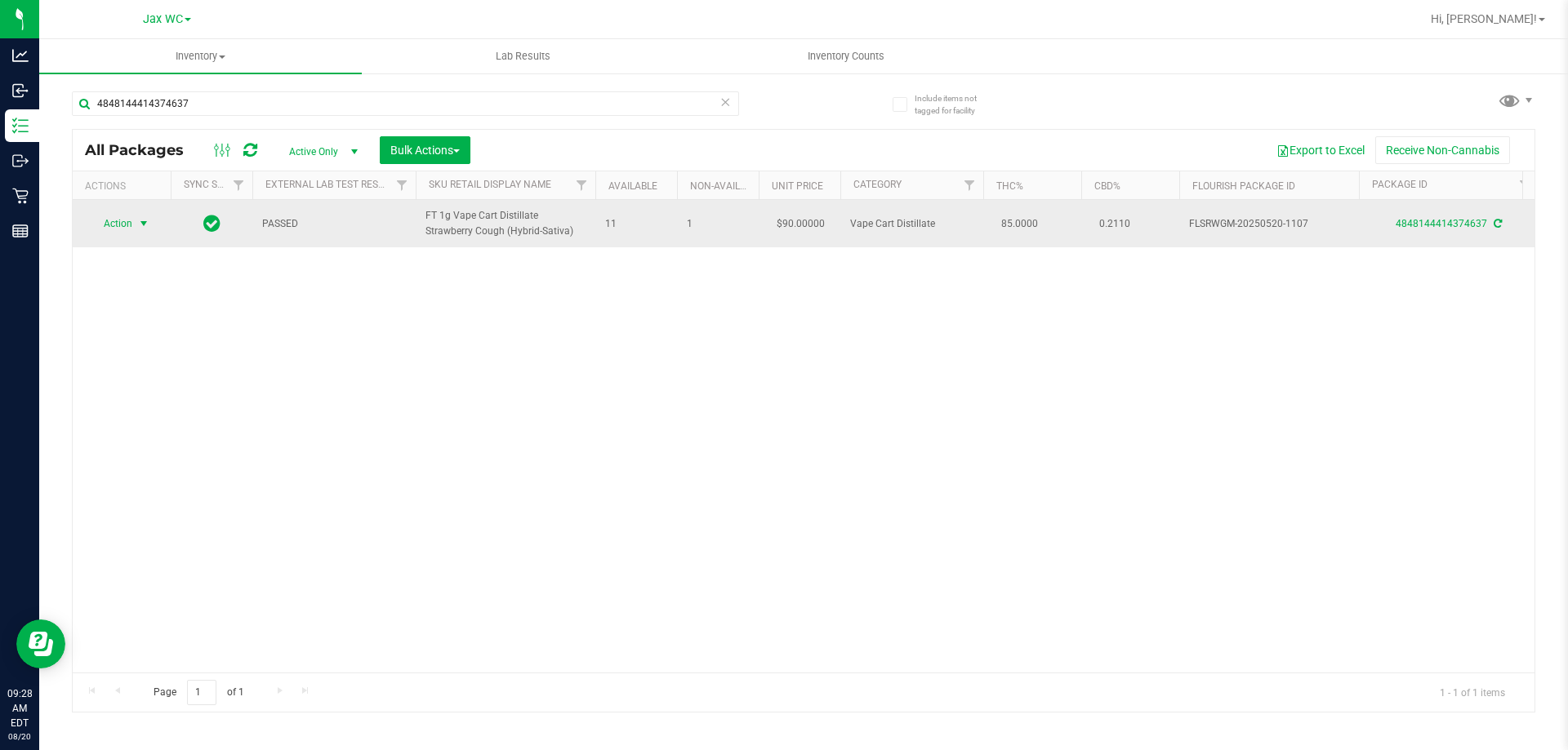
click at [127, 224] on span "Action" at bounding box center [111, 224] width 44 height 23
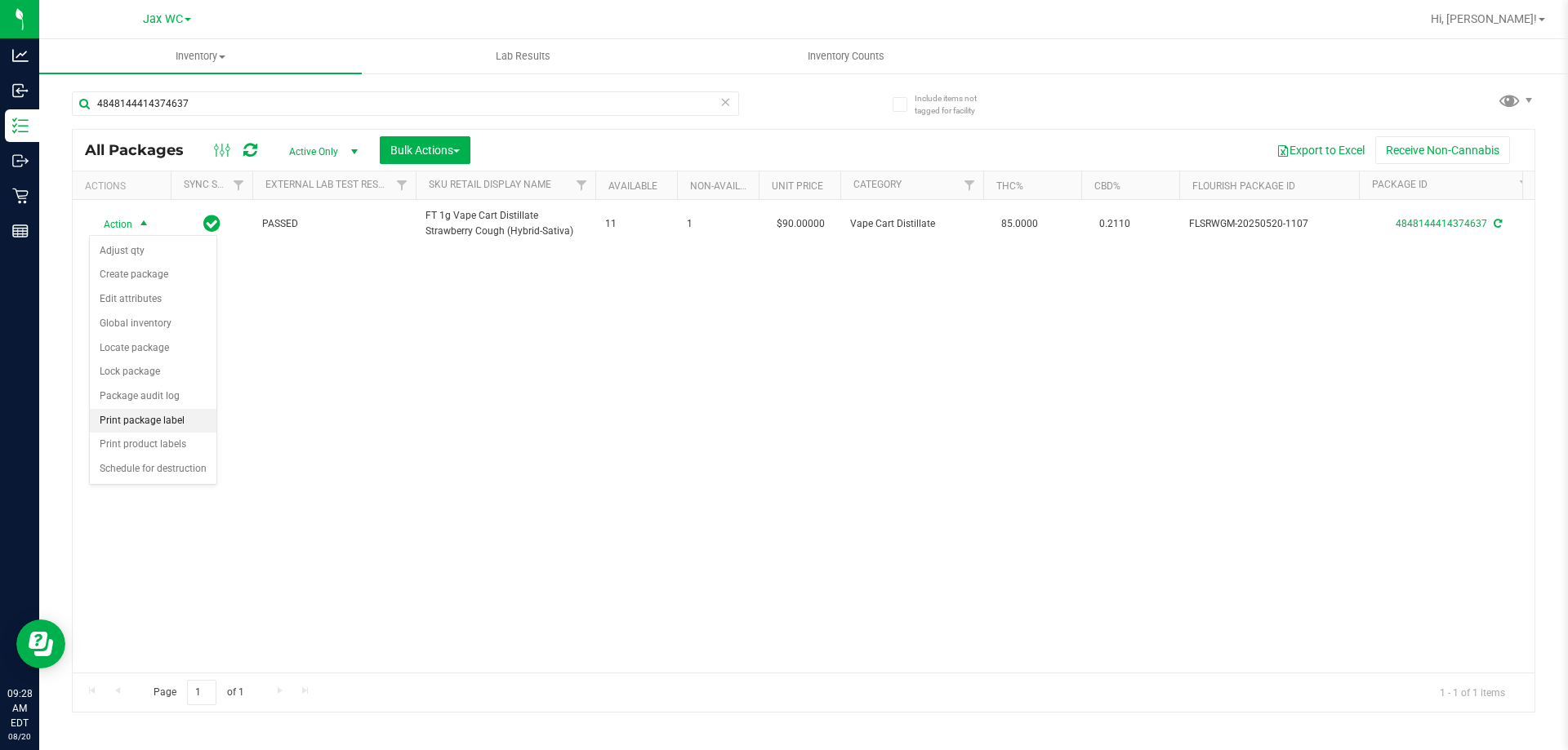
click at [119, 417] on li "Print package label" at bounding box center [152, 421] width 127 height 25
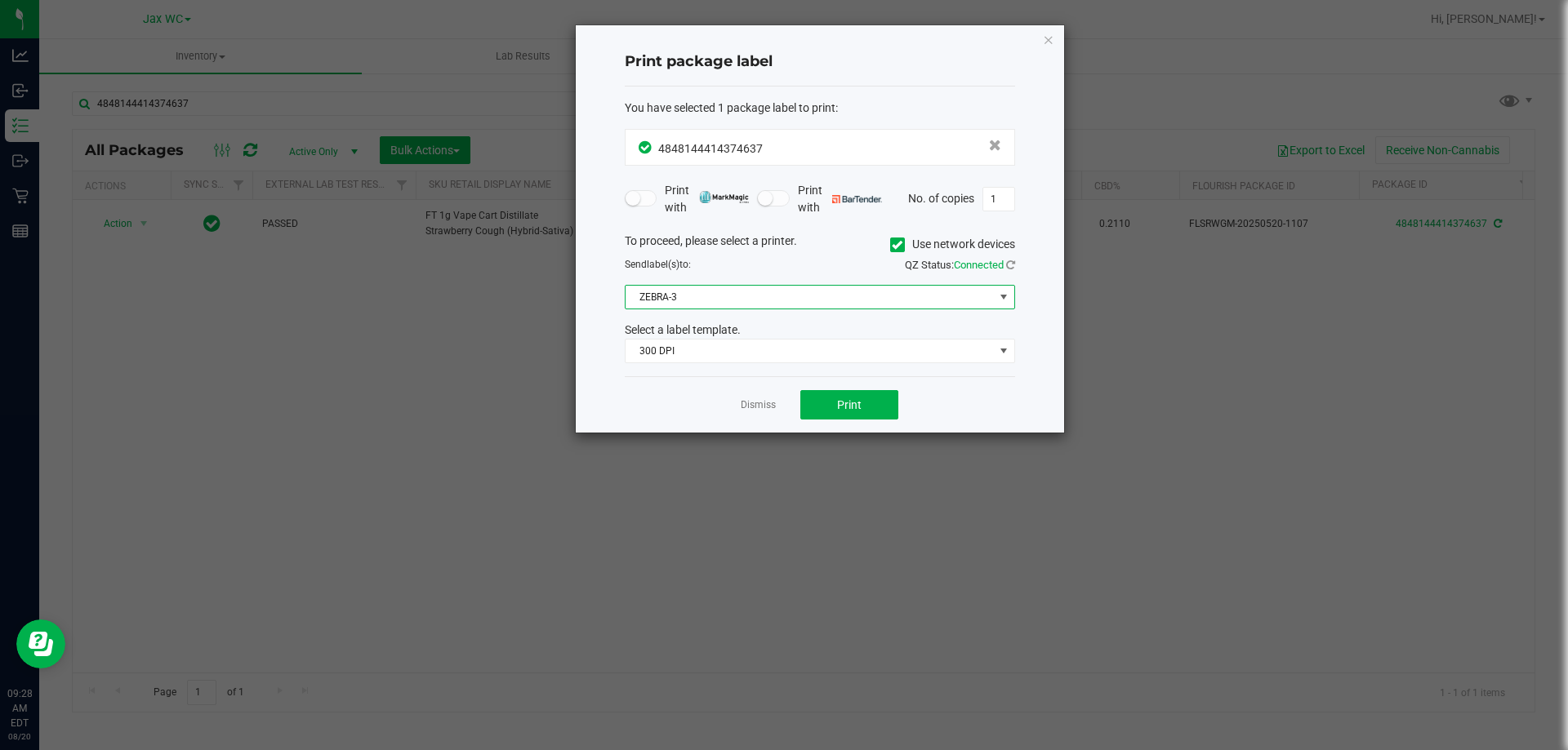
click at [793, 295] on span "ZEBRA-3" at bounding box center [809, 296] width 369 height 23
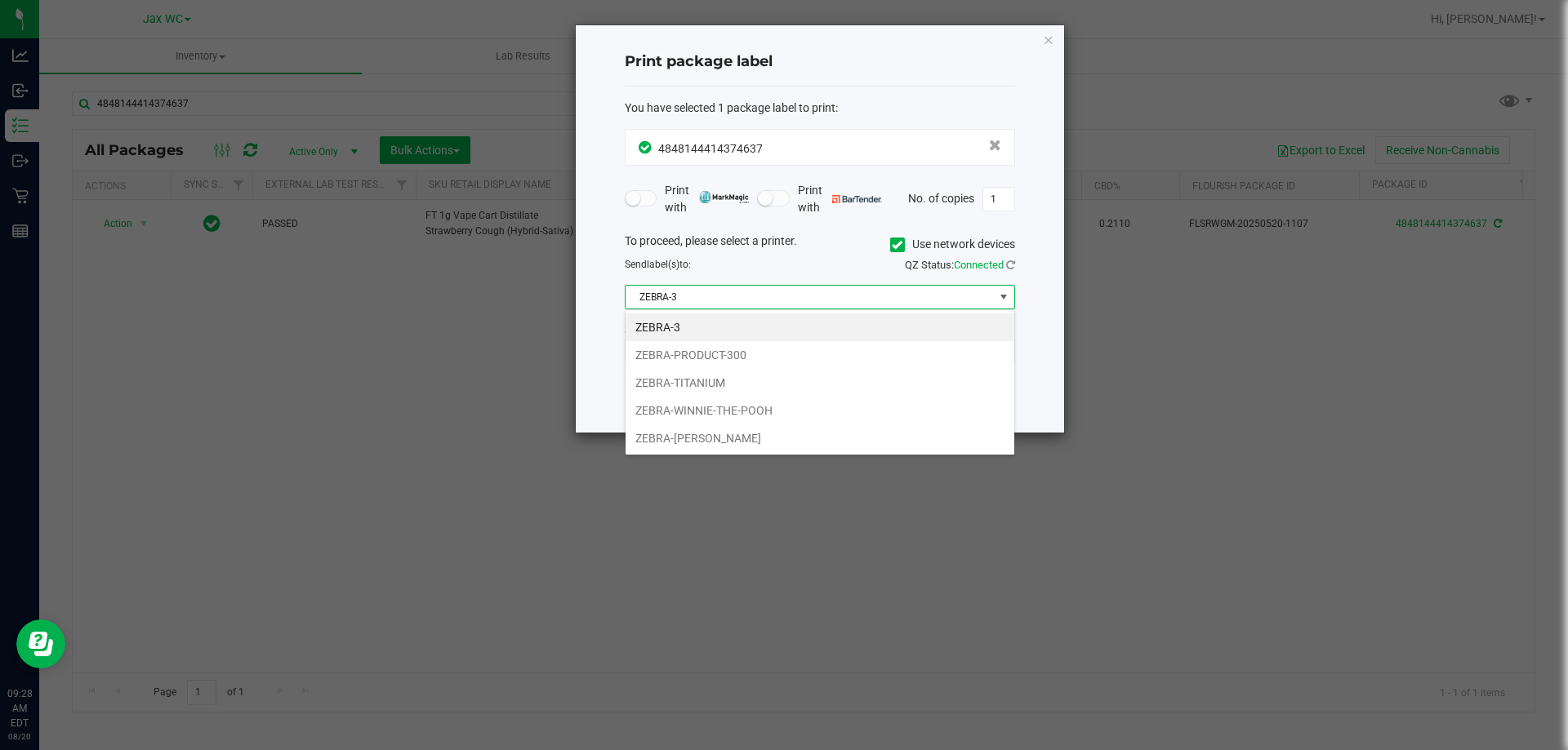
scroll to position [25, 390]
click at [704, 379] on li "ZEBRA-TITANIUM" at bounding box center [820, 382] width 389 height 28
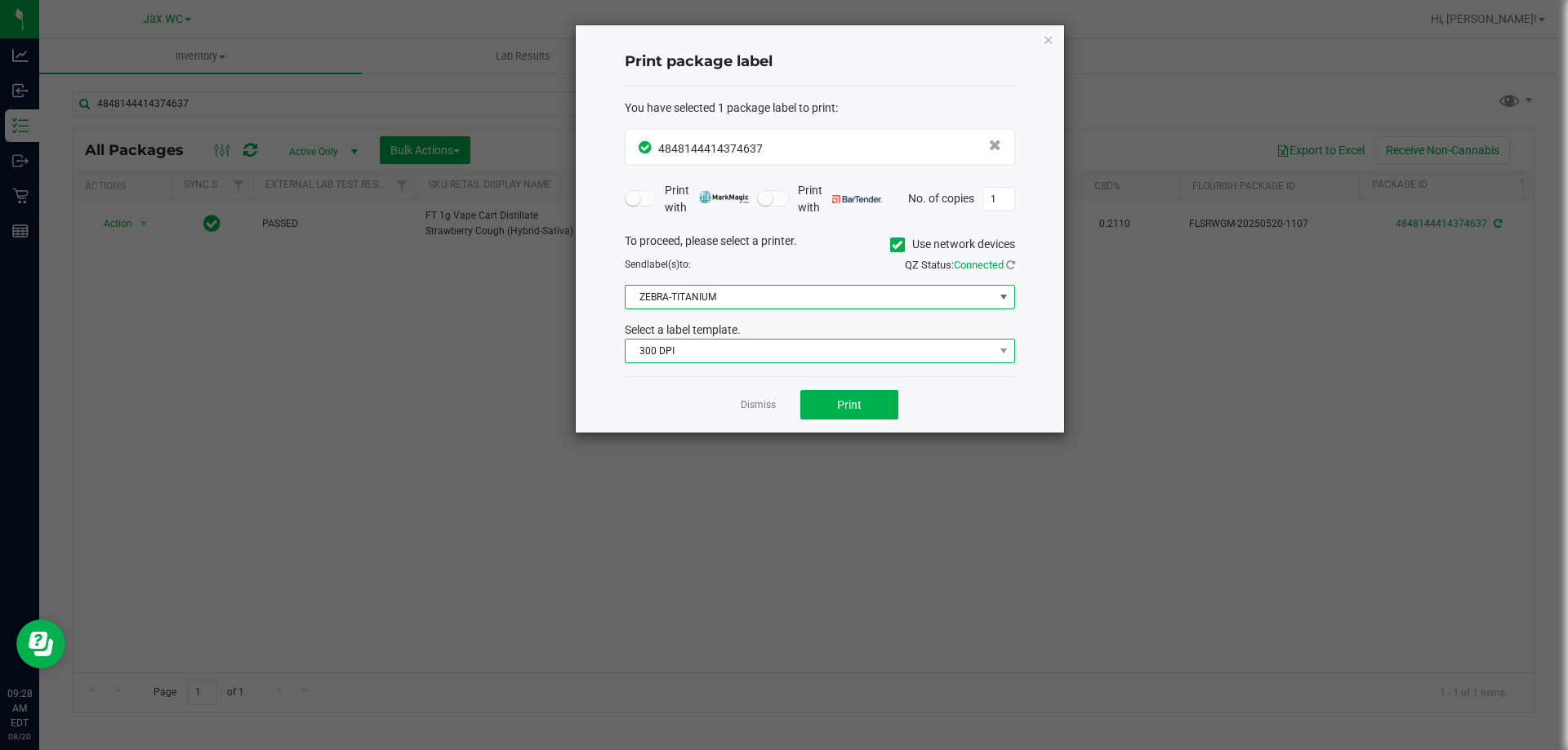
click at [699, 353] on span "300 DPI" at bounding box center [809, 351] width 369 height 23
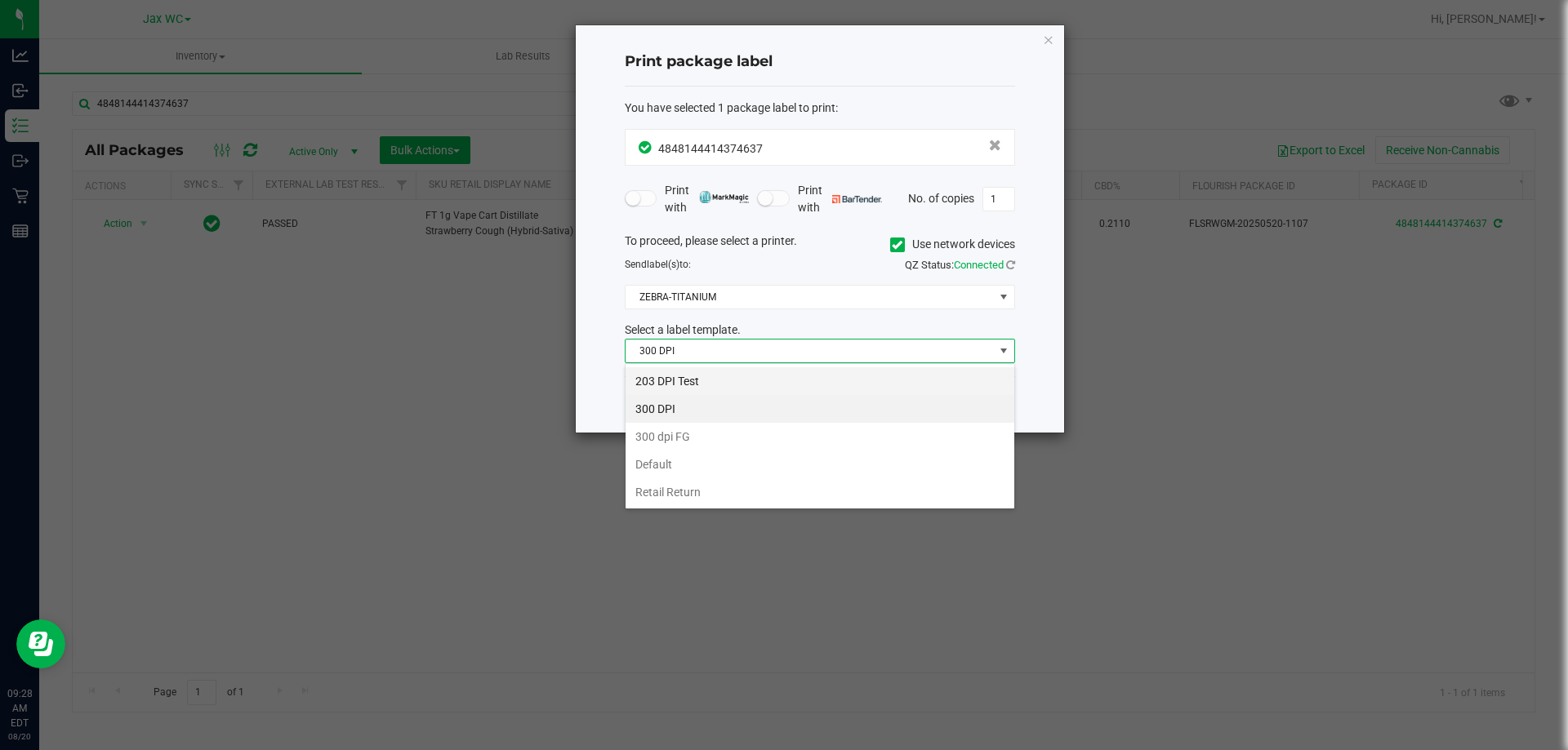
click at [688, 375] on li "203 DPI Test" at bounding box center [820, 381] width 389 height 28
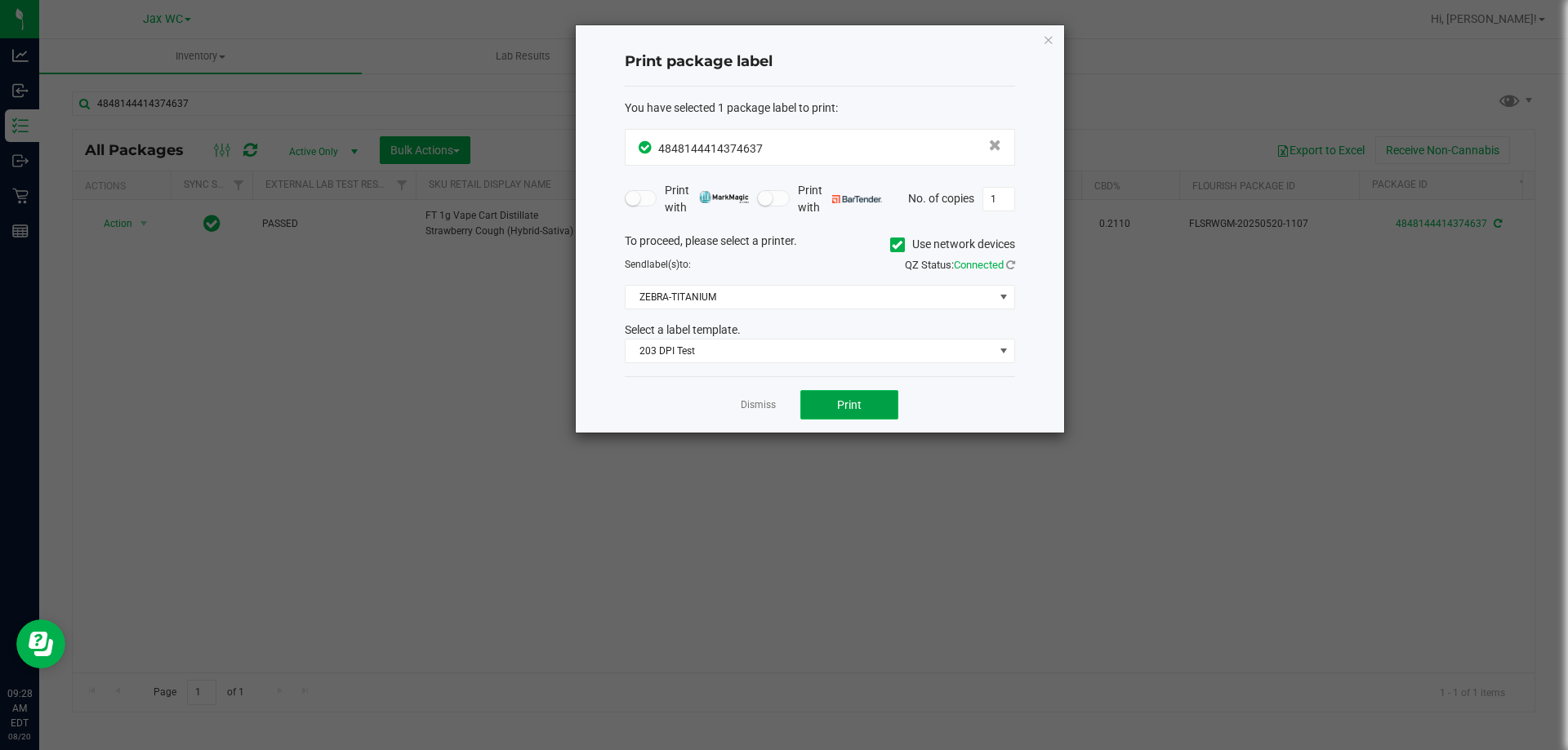
click at [853, 409] on span "Print" at bounding box center [849, 405] width 25 height 13
click at [758, 416] on div "Dismiss Print" at bounding box center [820, 404] width 390 height 56
click at [759, 403] on link "Dismiss" at bounding box center [758, 405] width 35 height 14
